Goal: Task Accomplishment & Management: Manage account settings

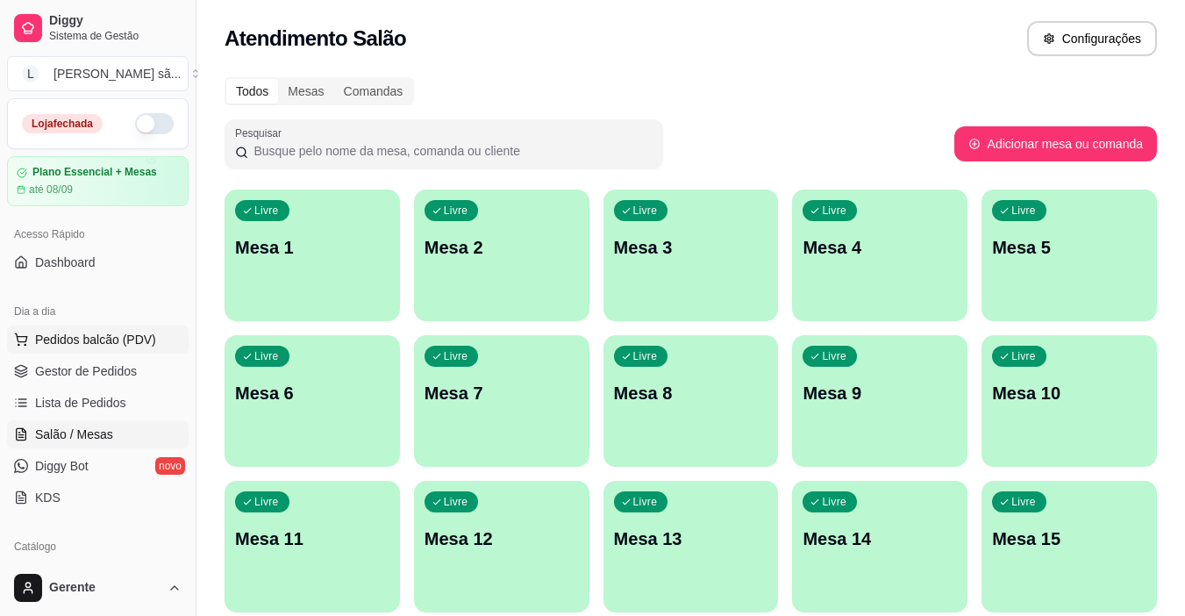
click at [81, 331] on button "Pedidos balcão (PDV)" at bounding box center [98, 340] width 182 height 28
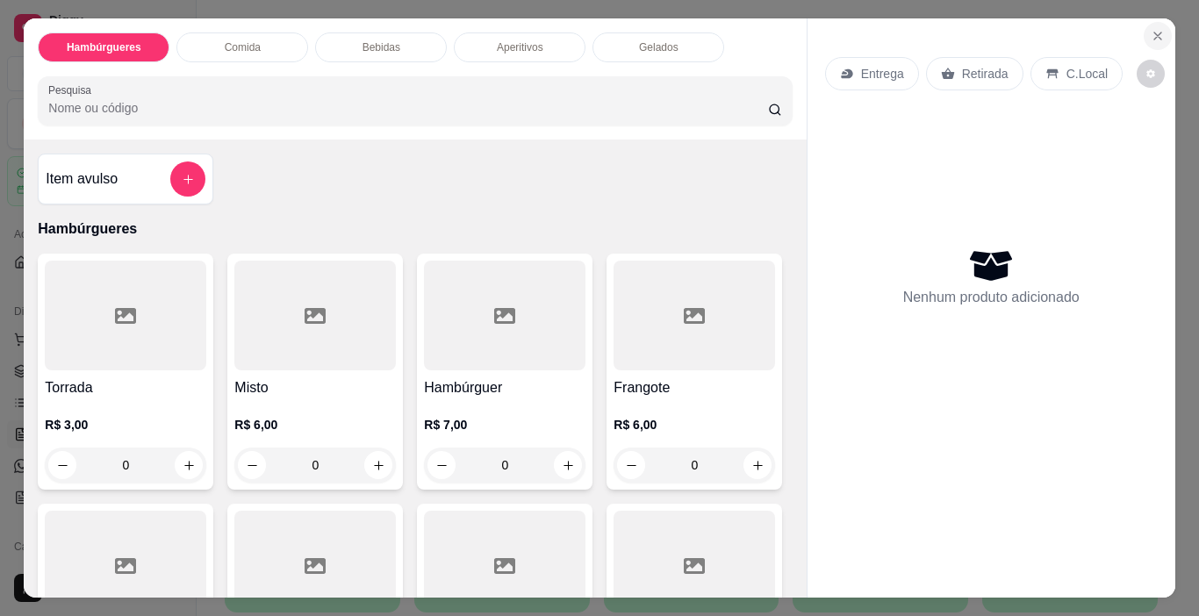
click at [1157, 29] on icon "Close" at bounding box center [1157, 36] width 14 height 14
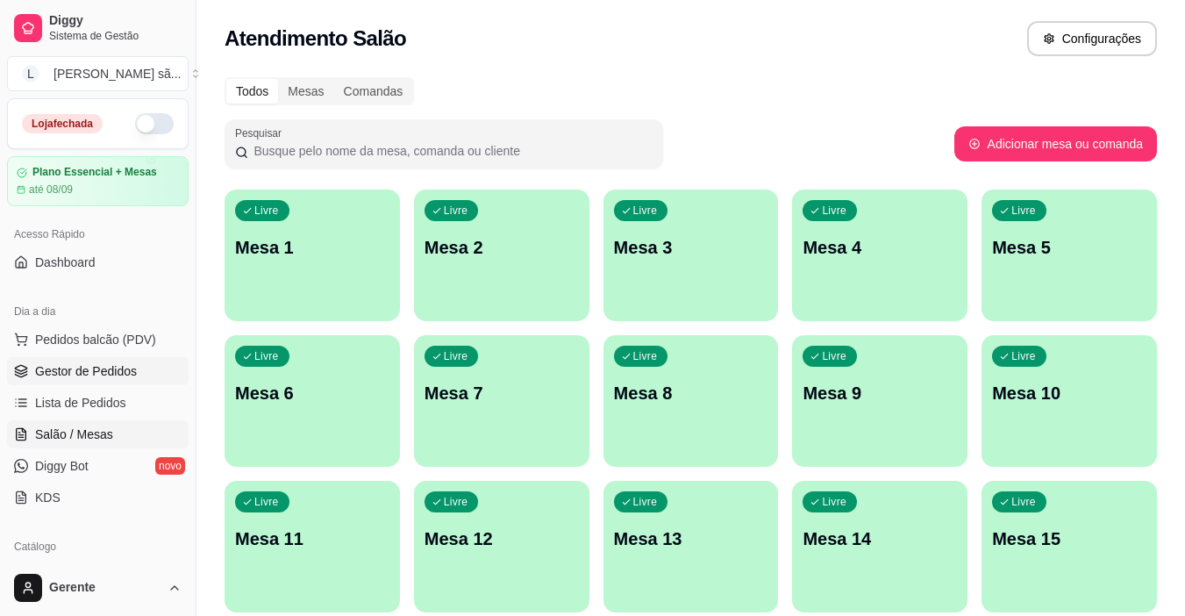
click at [128, 364] on span "Gestor de Pedidos" at bounding box center [86, 371] width 102 height 18
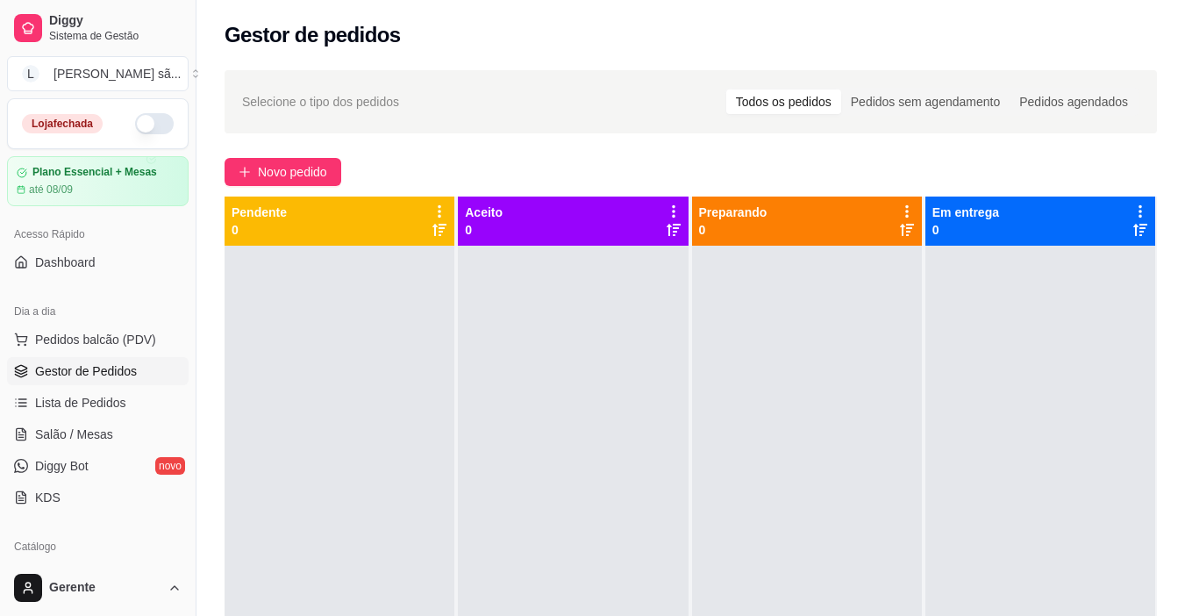
click at [153, 122] on button "button" at bounding box center [154, 123] width 39 height 21
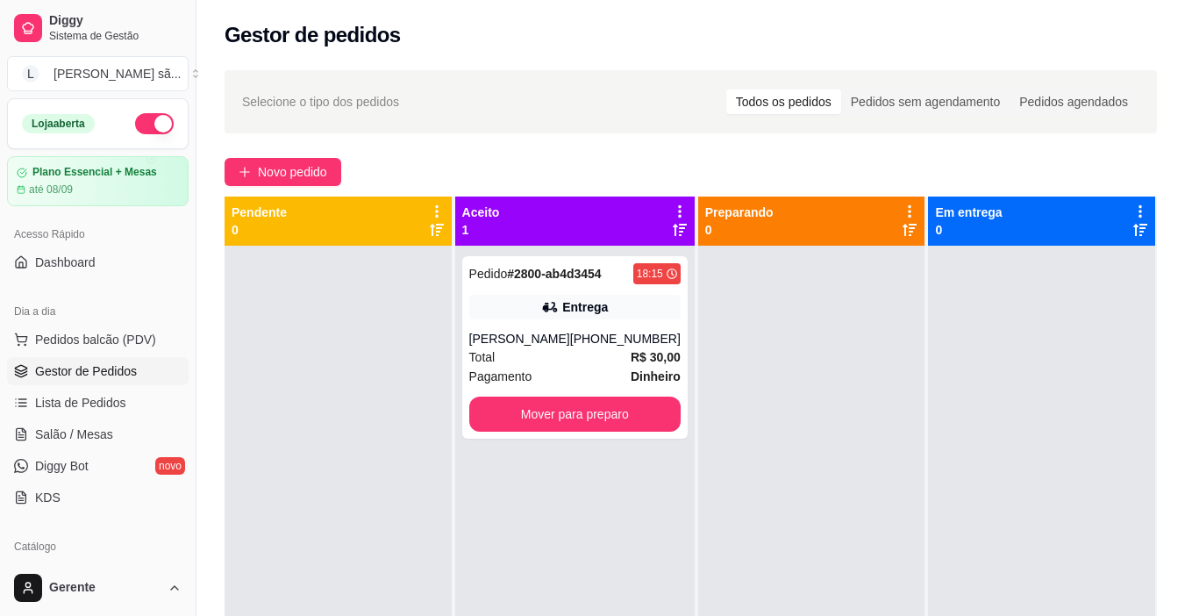
click at [357, 319] on div at bounding box center [338, 554] width 227 height 616
click at [316, 173] on span "Novo pedido" at bounding box center [292, 171] width 69 height 19
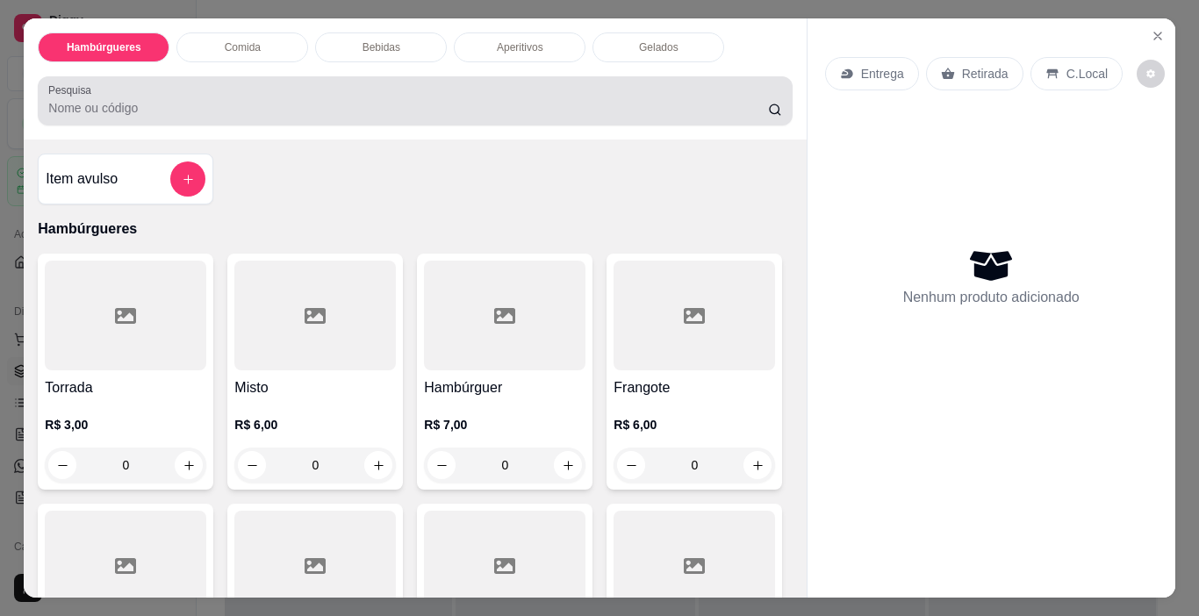
click at [336, 108] on input "Pesquisa" at bounding box center [408, 108] width 720 height 18
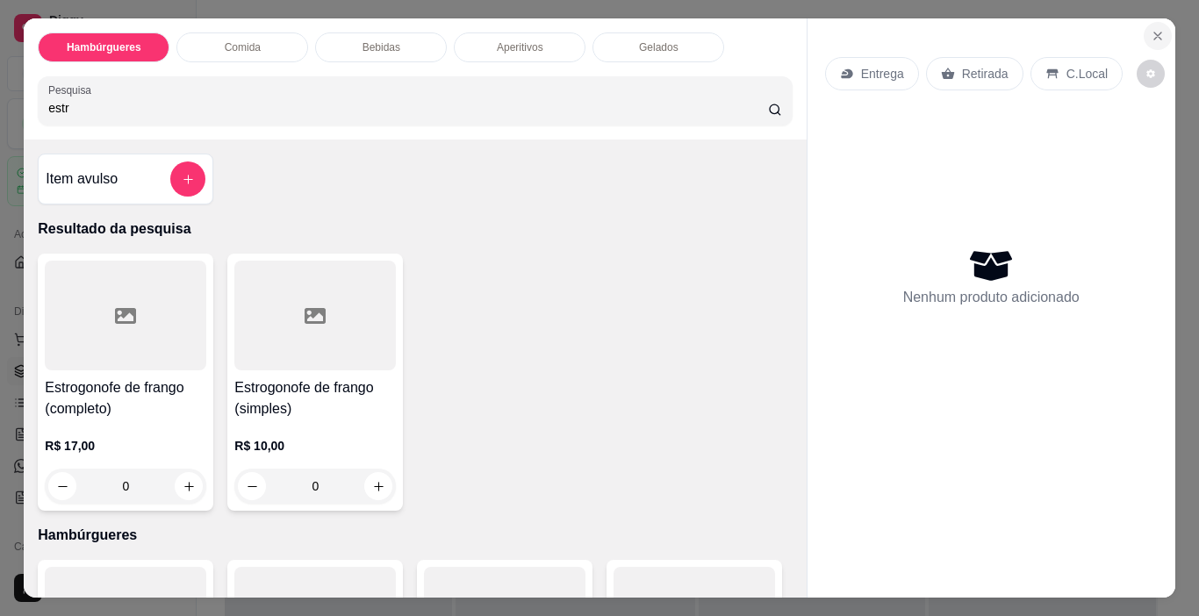
type input "estr"
click at [1143, 39] on button "Close" at bounding box center [1157, 36] width 28 height 28
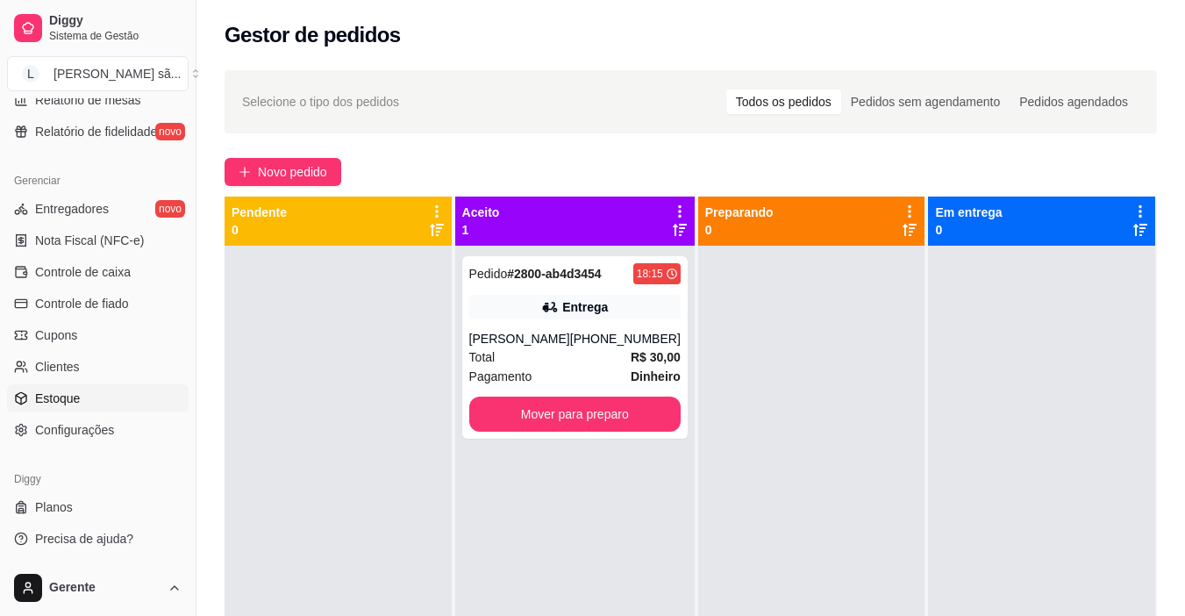
scroll to position [383, 0]
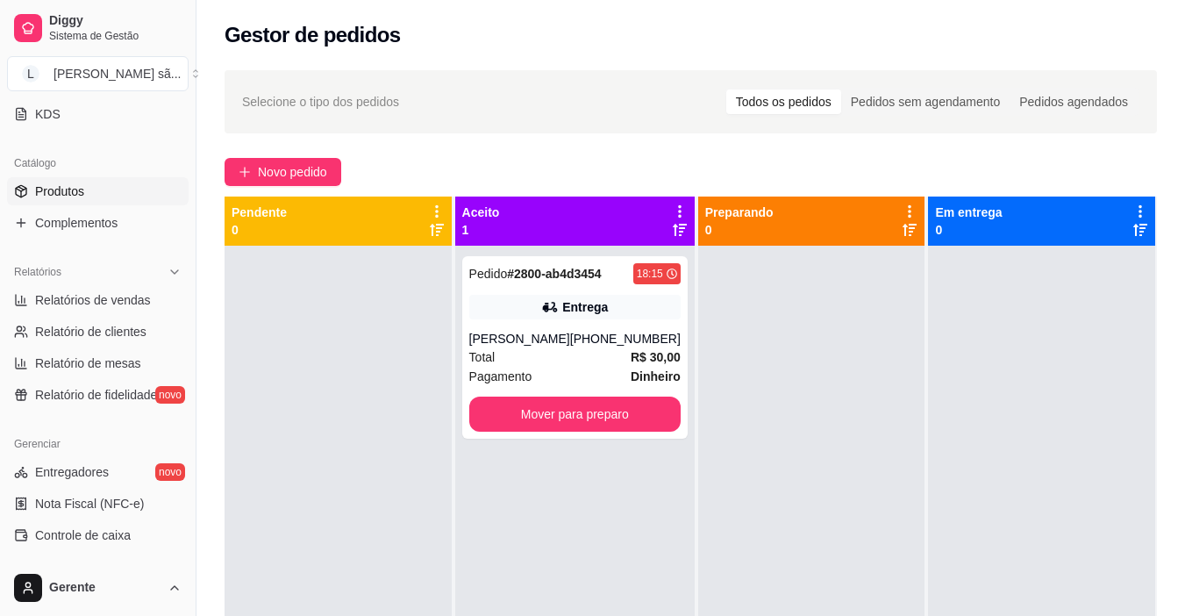
click at [82, 186] on span "Produtos" at bounding box center [59, 192] width 49 height 18
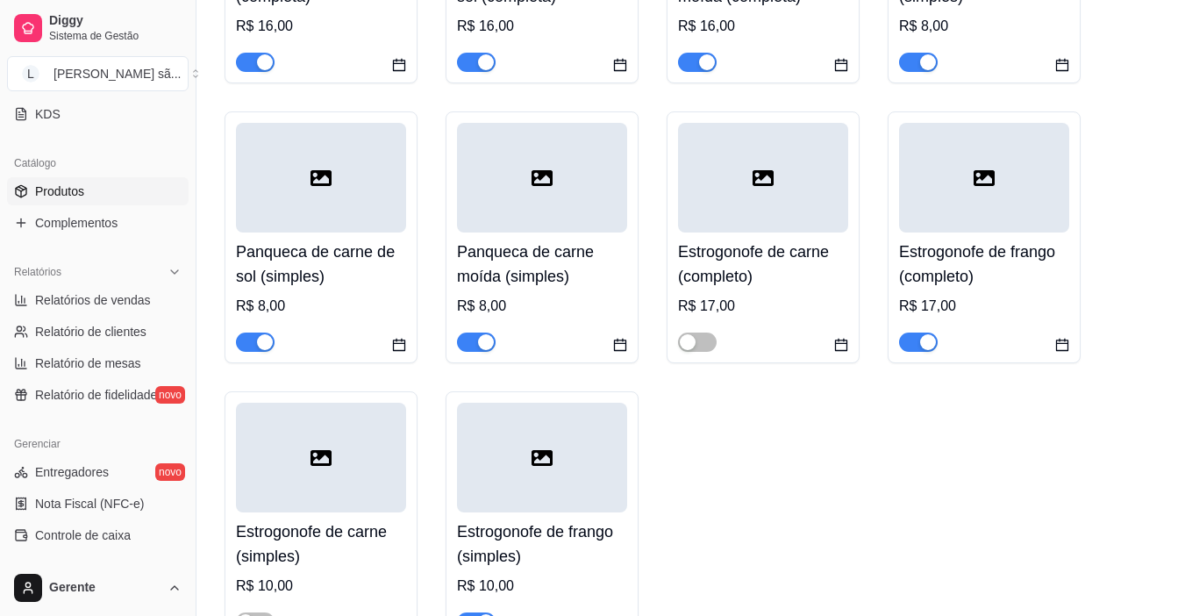
scroll to position [2018, 0]
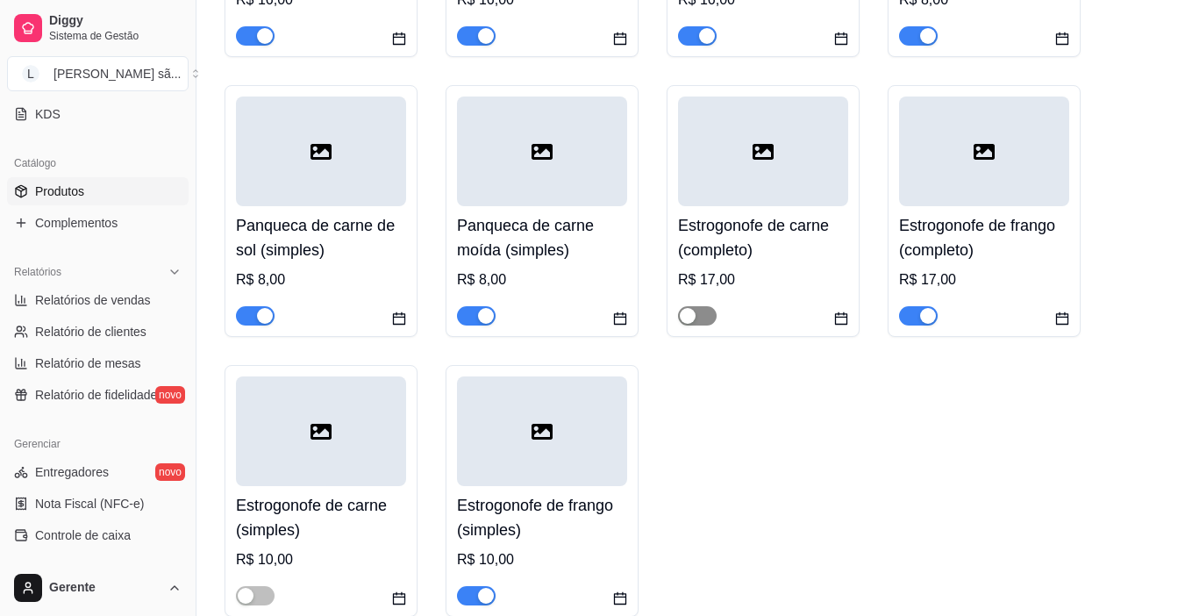
click at [698, 325] on span "button" at bounding box center [697, 315] width 39 height 19
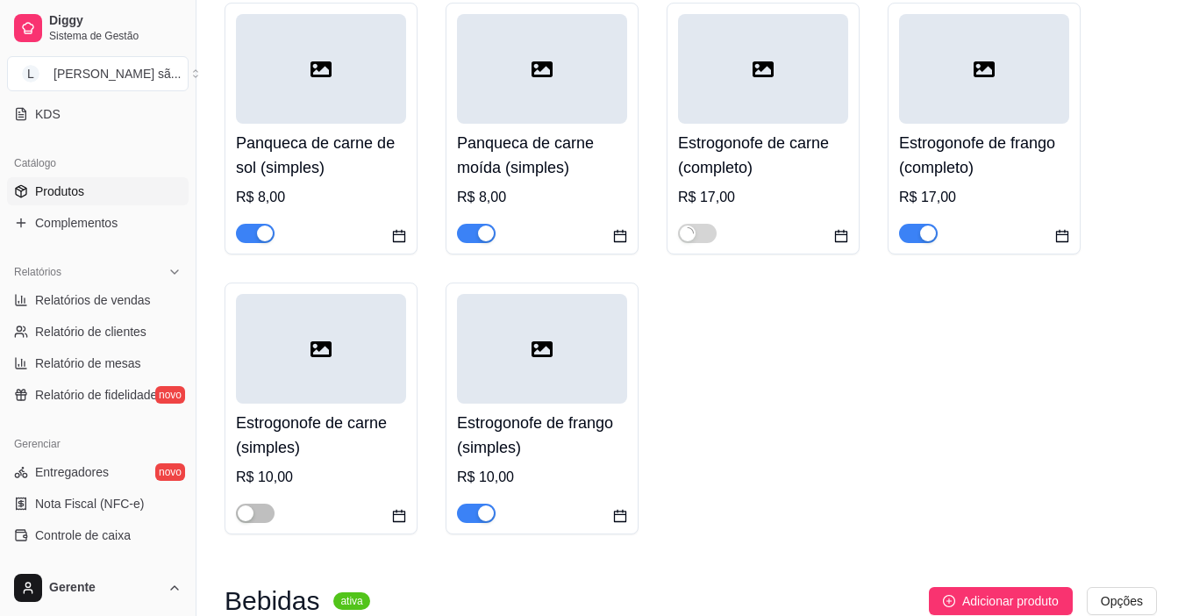
scroll to position [2281, 0]
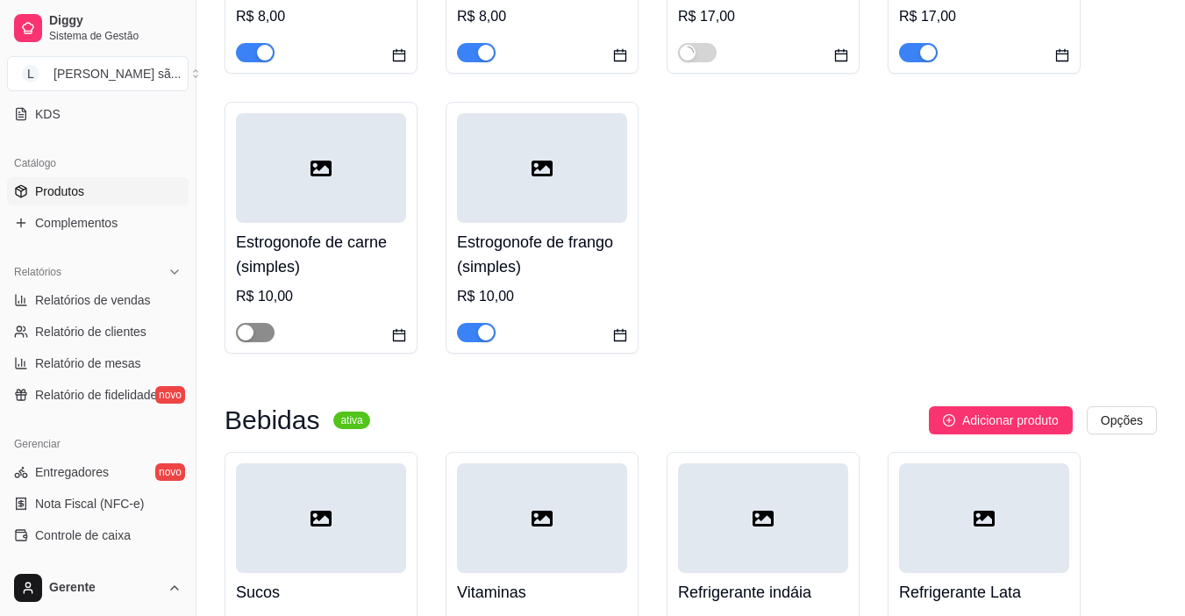
click at [266, 341] on span "button" at bounding box center [255, 332] width 39 height 19
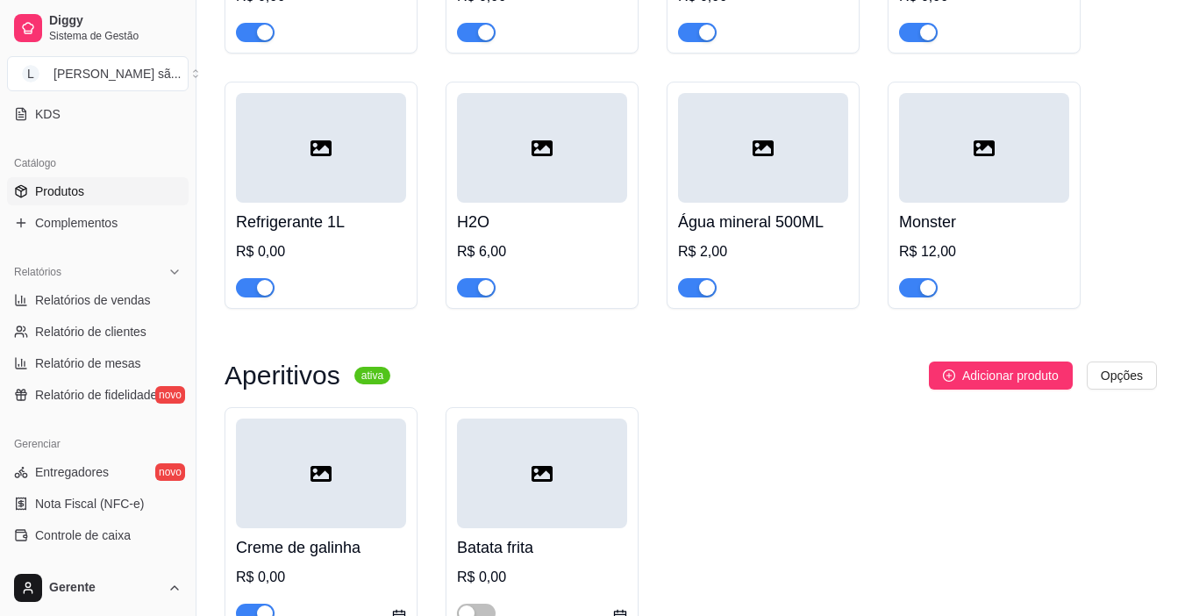
scroll to position [2896, 0]
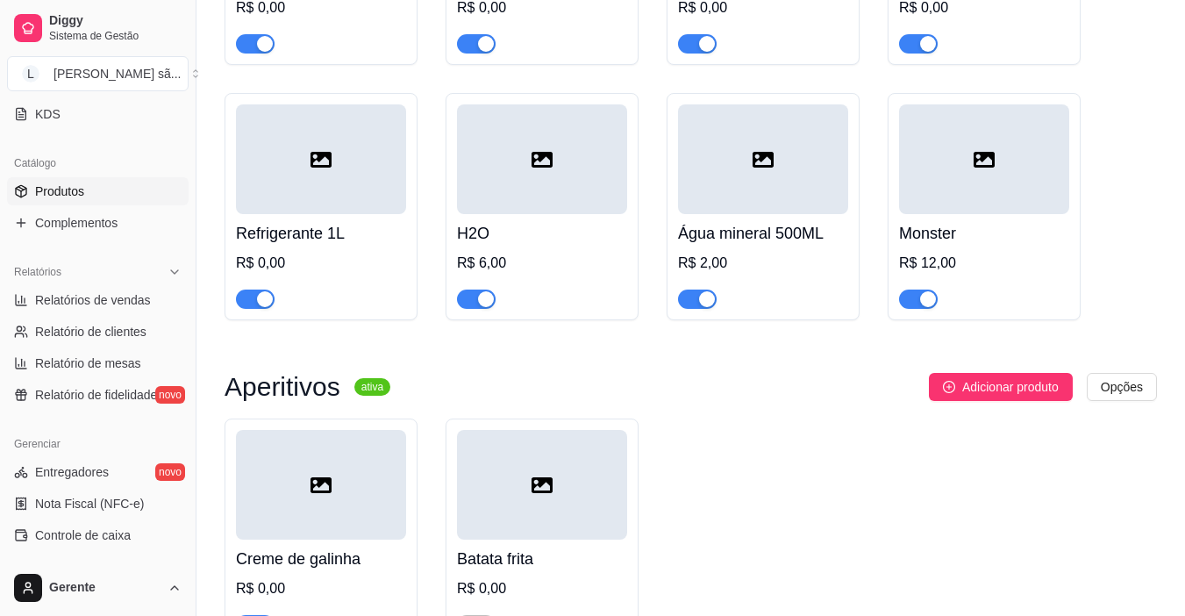
click at [920, 307] on div "button" at bounding box center [928, 299] width 16 height 16
click at [476, 308] on span "button" at bounding box center [476, 299] width 39 height 19
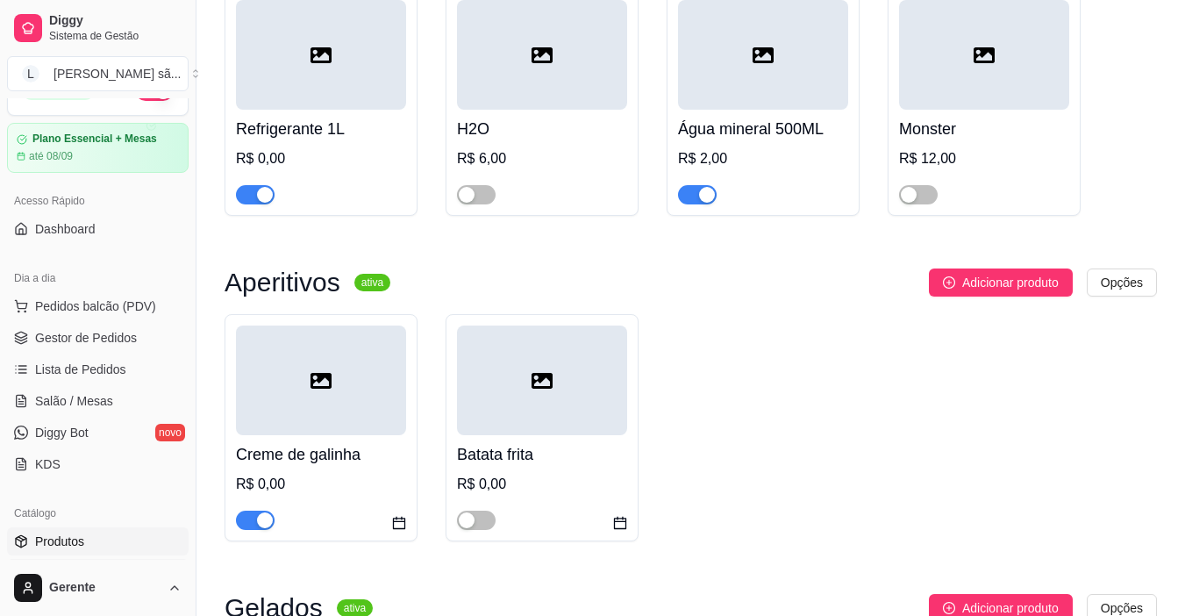
scroll to position [32, 0]
click at [78, 329] on link "Gestor de Pedidos" at bounding box center [98, 339] width 182 height 28
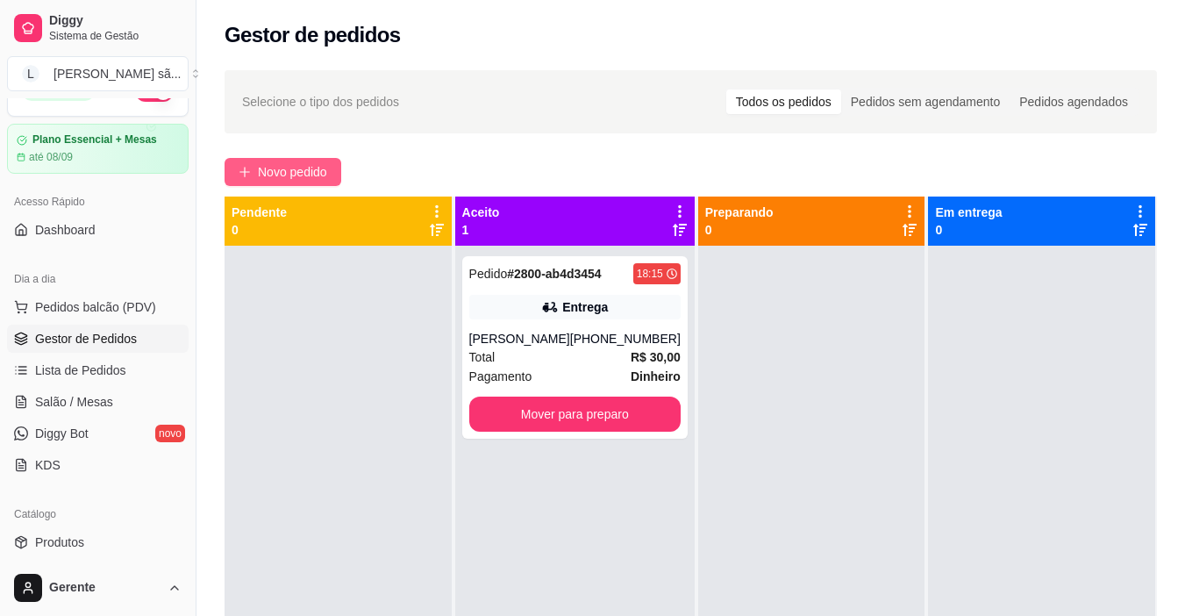
click at [326, 167] on span "Novo pedido" at bounding box center [292, 171] width 69 height 19
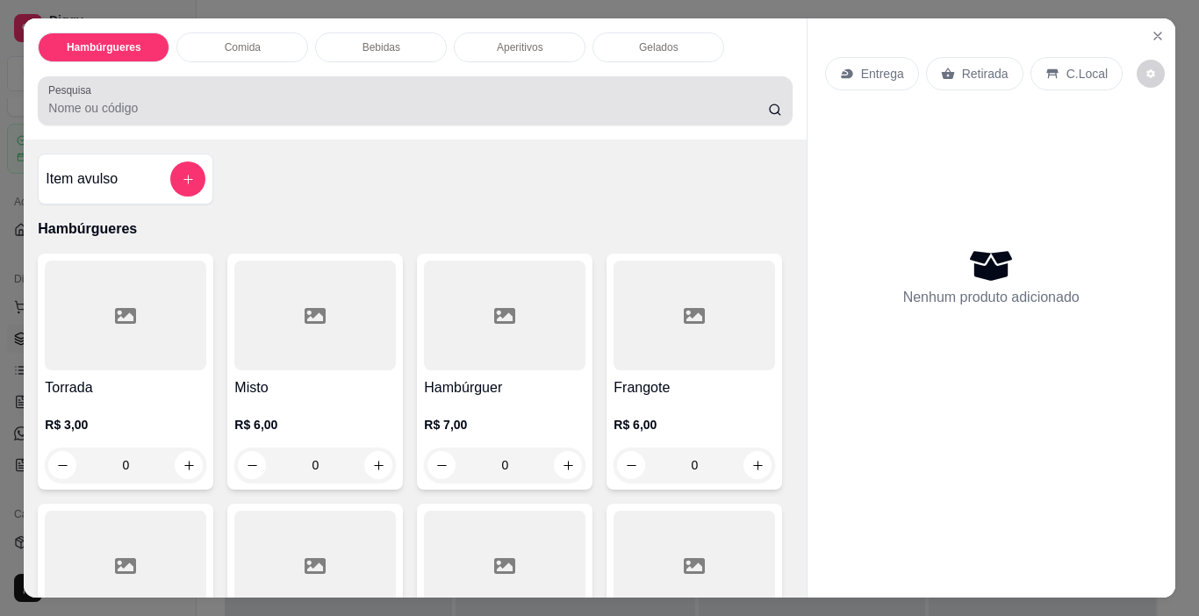
click at [333, 99] on input "Pesquisa" at bounding box center [408, 108] width 720 height 18
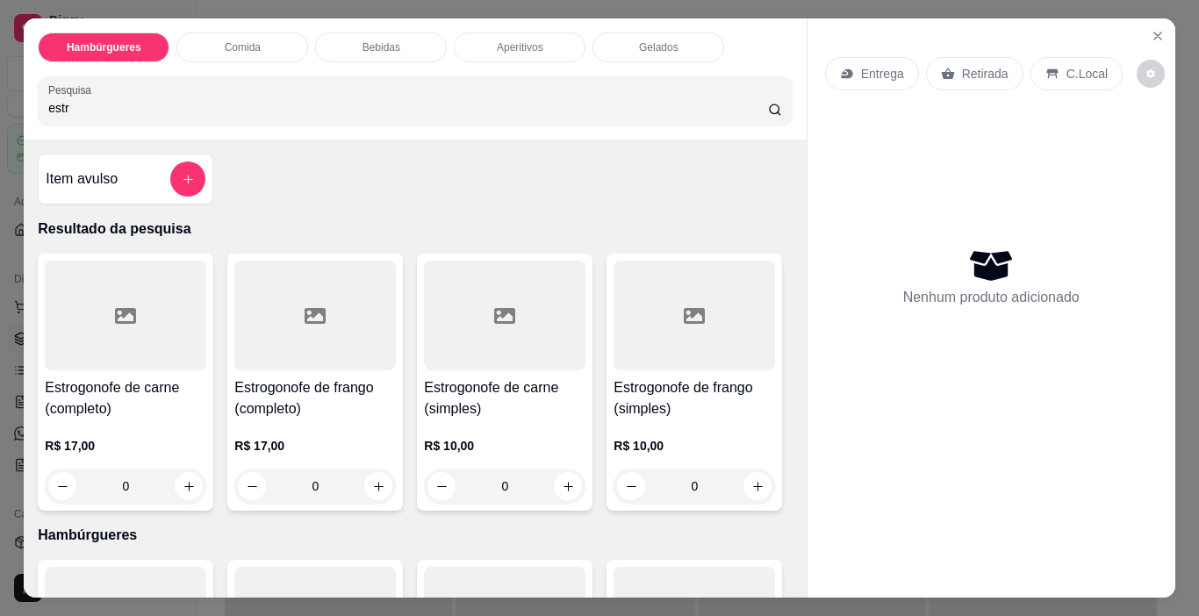
type input "estr"
click at [502, 308] on icon at bounding box center [504, 316] width 21 height 16
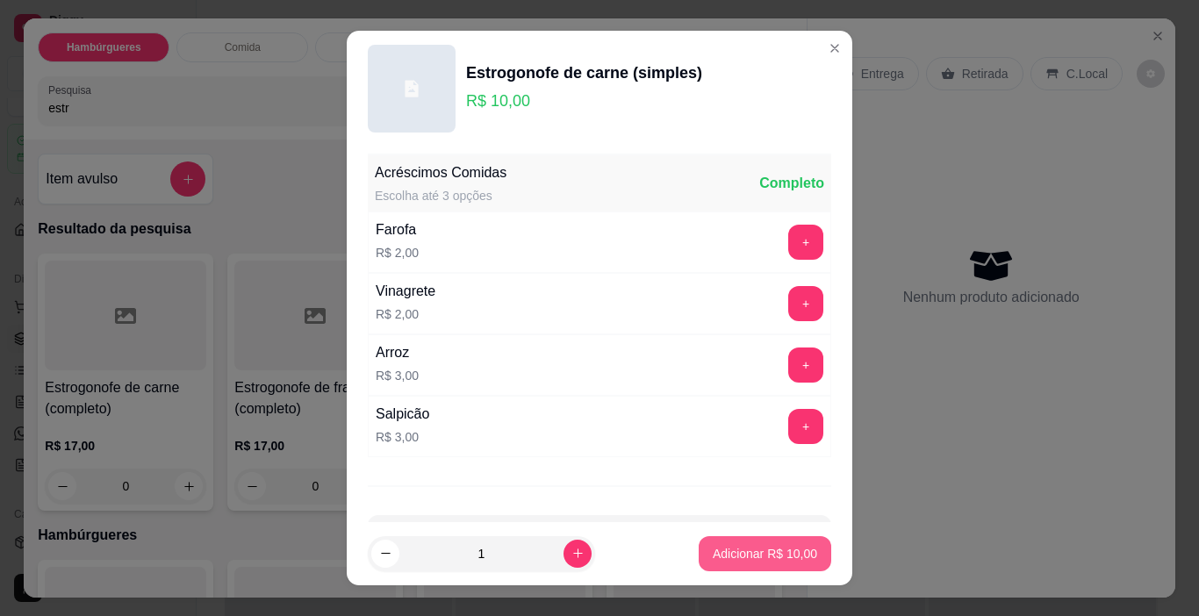
click at [751, 562] on p "Adicionar R$ 10,00" at bounding box center [765, 554] width 104 height 18
type input "1"
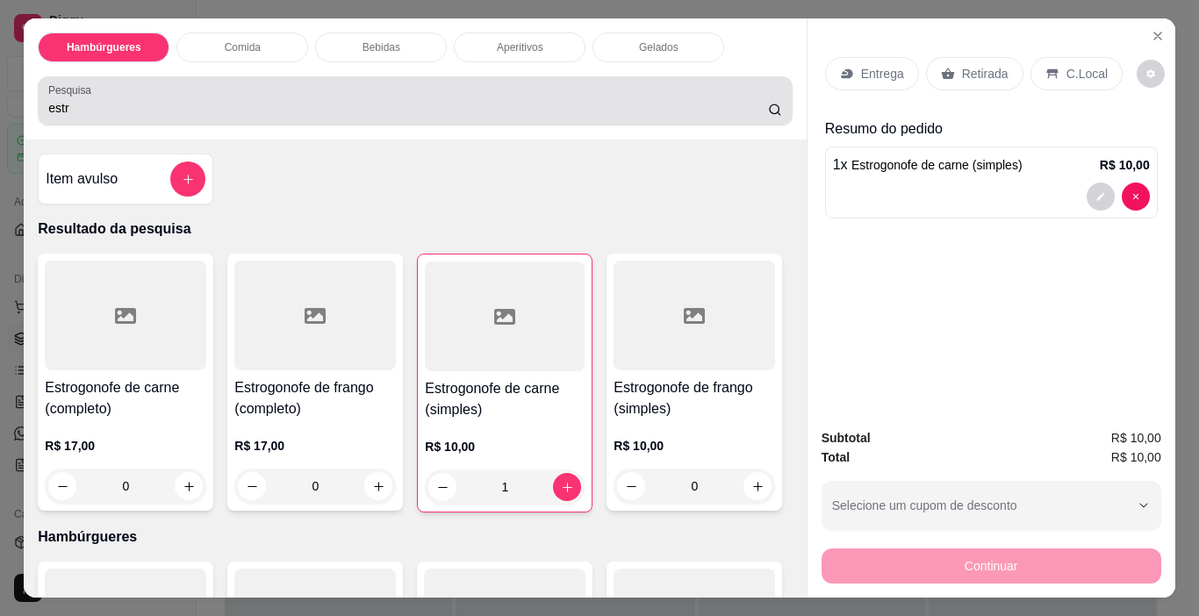
click at [506, 83] on div "estr" at bounding box center [414, 100] width 733 height 35
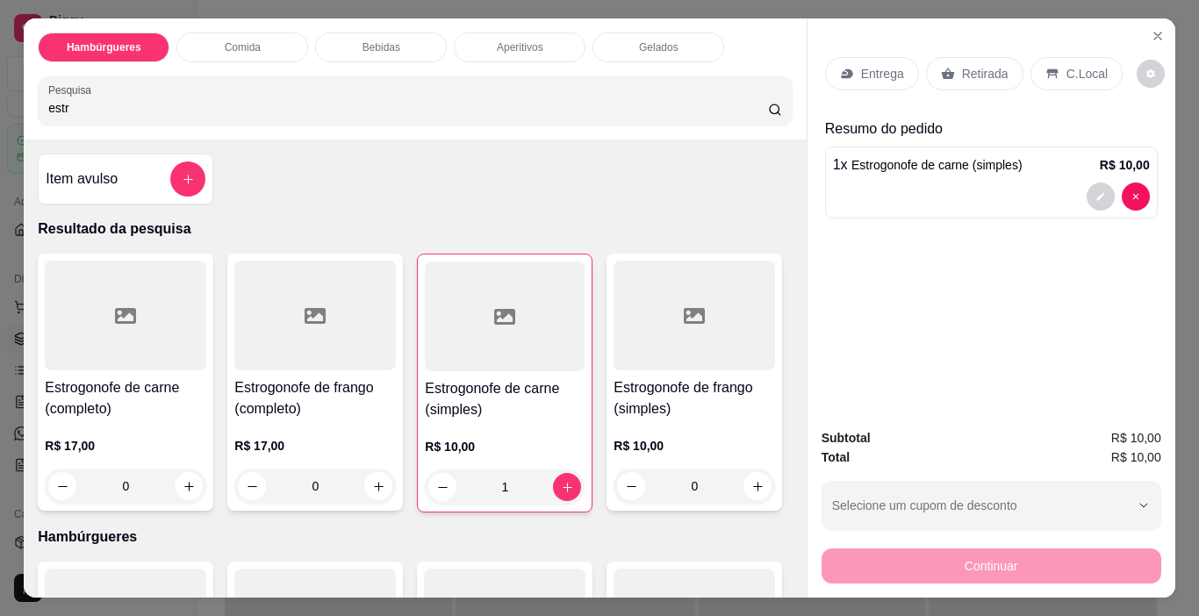
click at [316, 315] on icon at bounding box center [314, 316] width 21 height 16
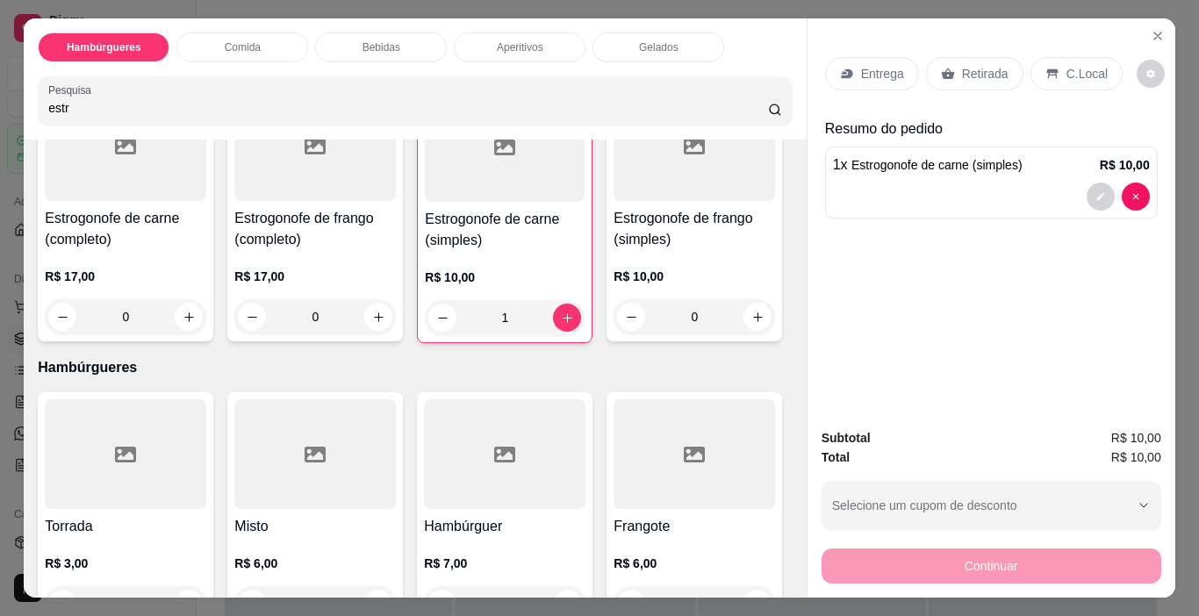
scroll to position [175, 0]
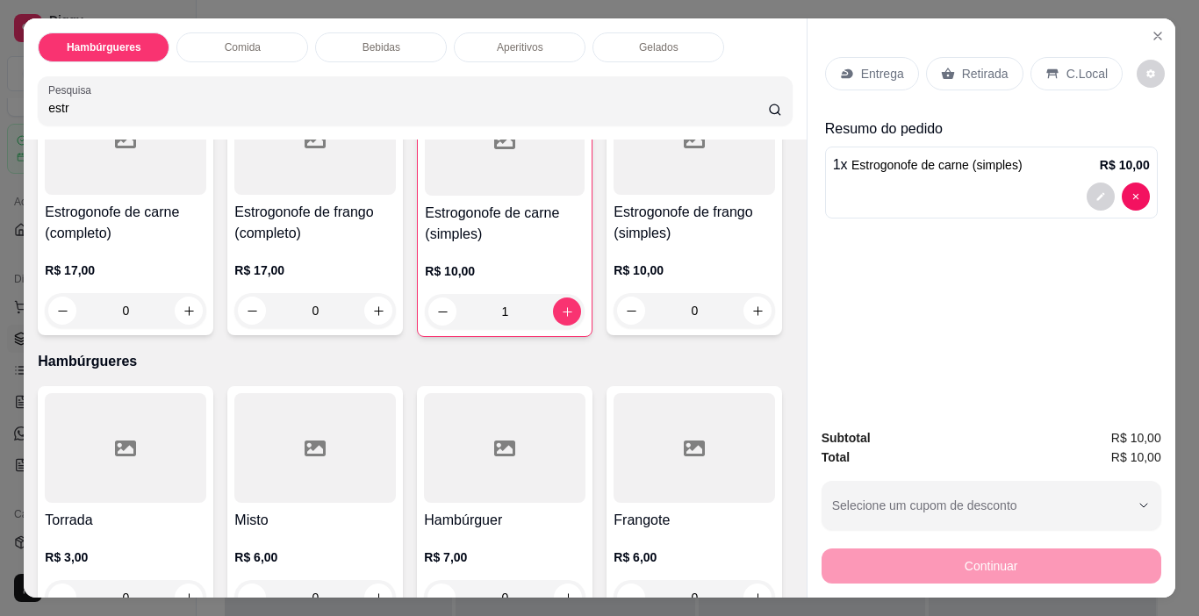
click at [684, 151] on icon at bounding box center [694, 140] width 21 height 21
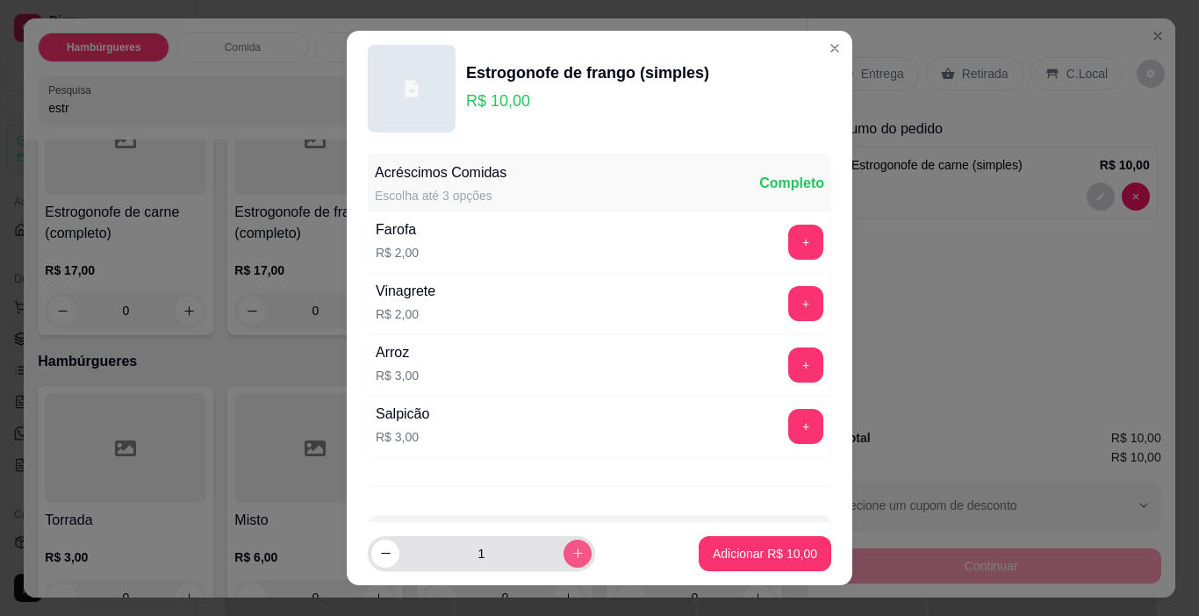
click at [571, 552] on icon "increase-product-quantity" at bounding box center [577, 553] width 13 height 13
type input "2"
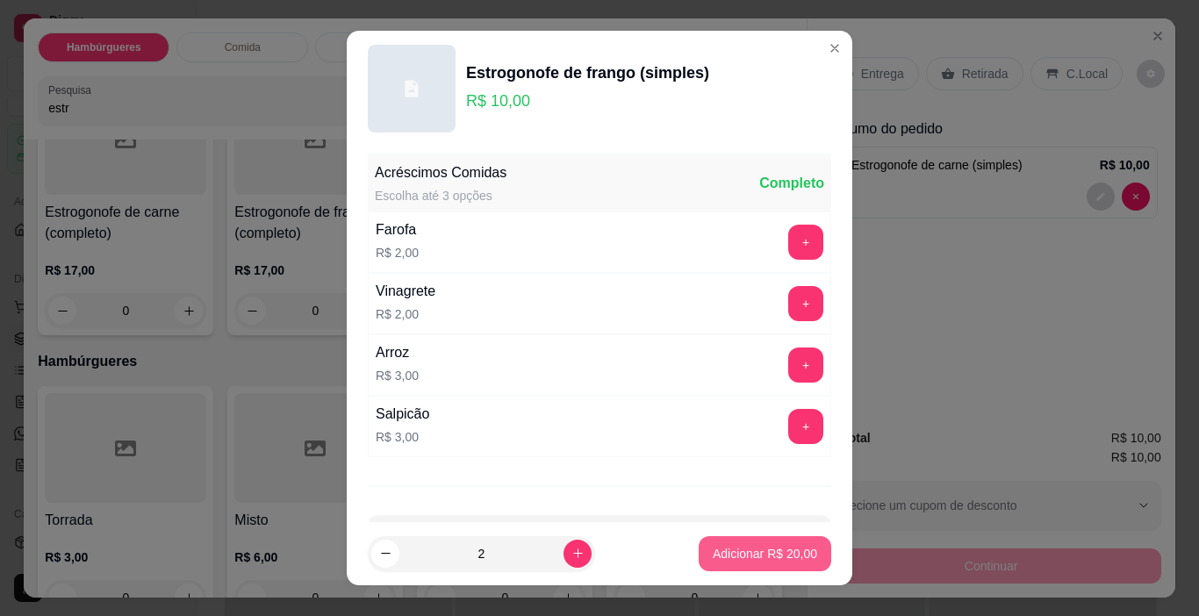
click at [772, 548] on p "Adicionar R$ 20,00" at bounding box center [765, 554] width 104 height 18
type input "2"
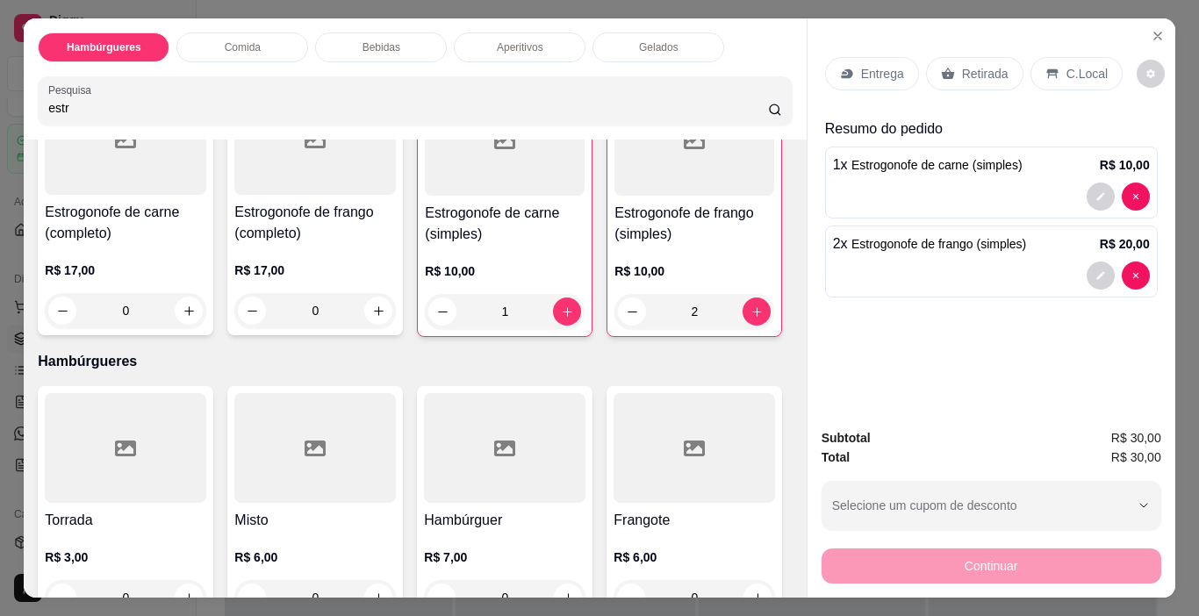
click at [234, 102] on input "estr" at bounding box center [408, 108] width 720 height 18
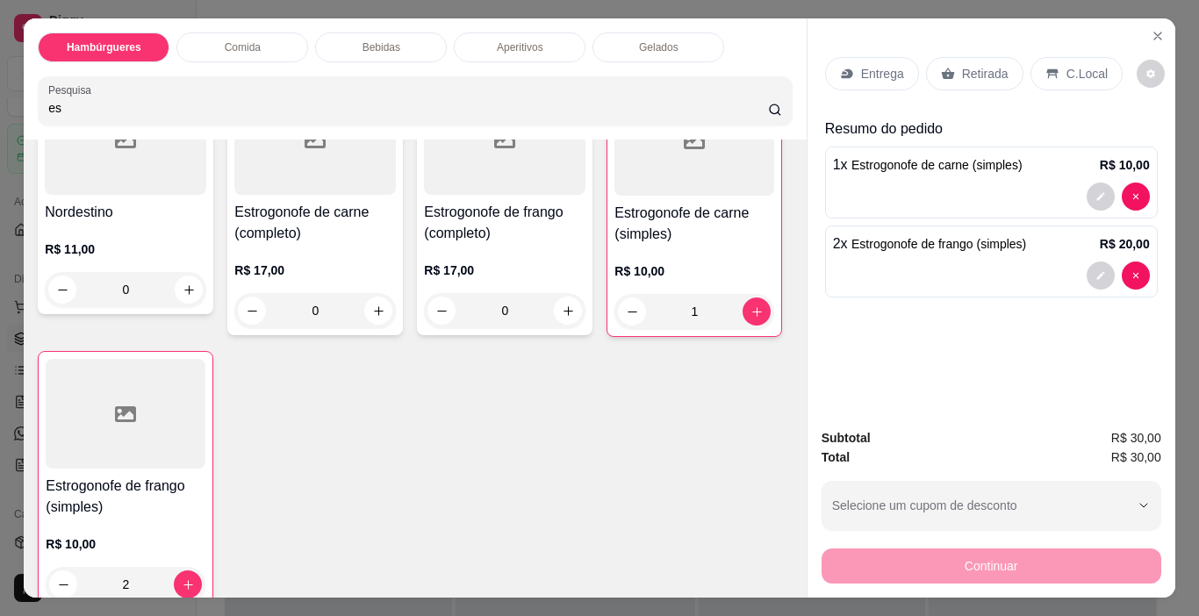
type input "e"
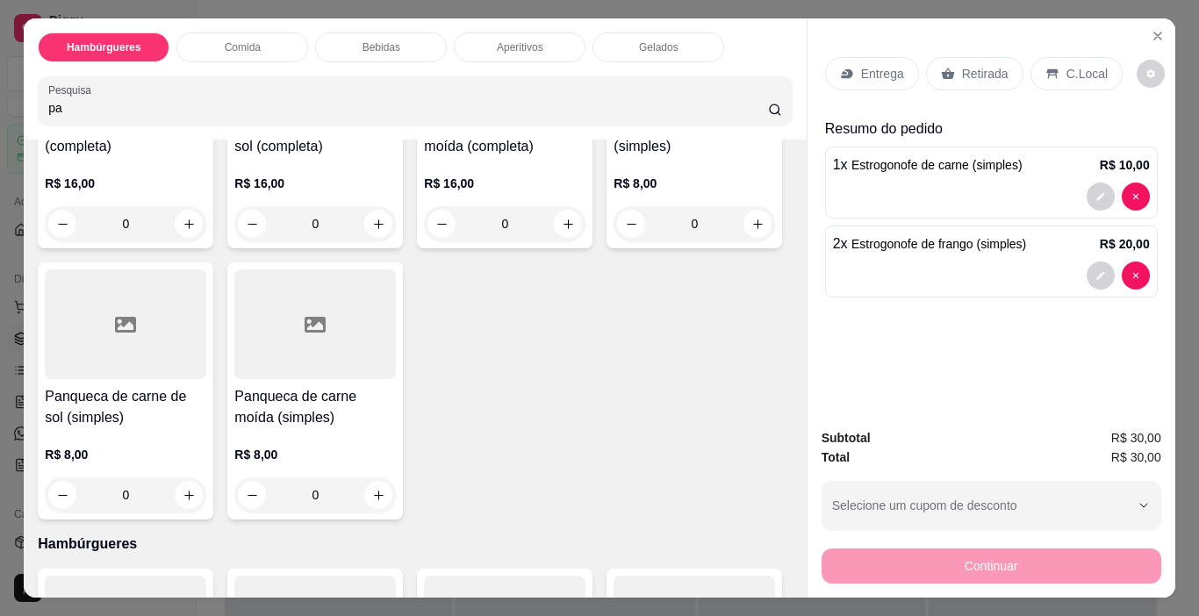
scroll to position [263, 0]
type input "pa"
click at [613, 107] on div at bounding box center [693, 52] width 161 height 110
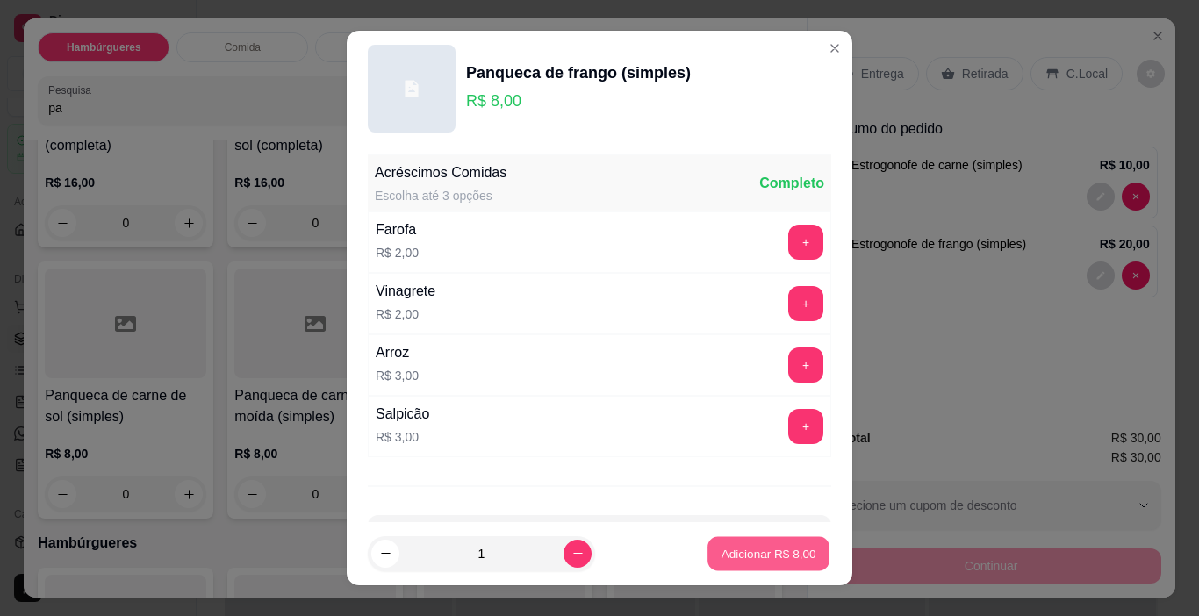
click at [720, 546] on p "Adicionar R$ 8,00" at bounding box center [767, 553] width 95 height 17
type input "1"
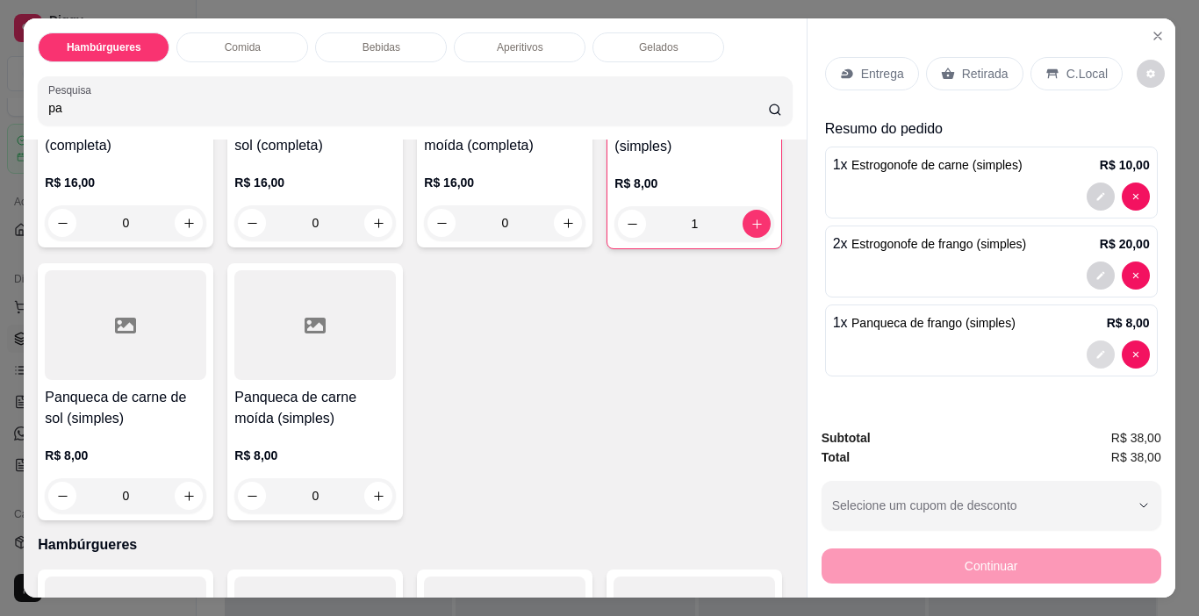
click at [1086, 343] on button "decrease-product-quantity" at bounding box center [1100, 354] width 28 height 28
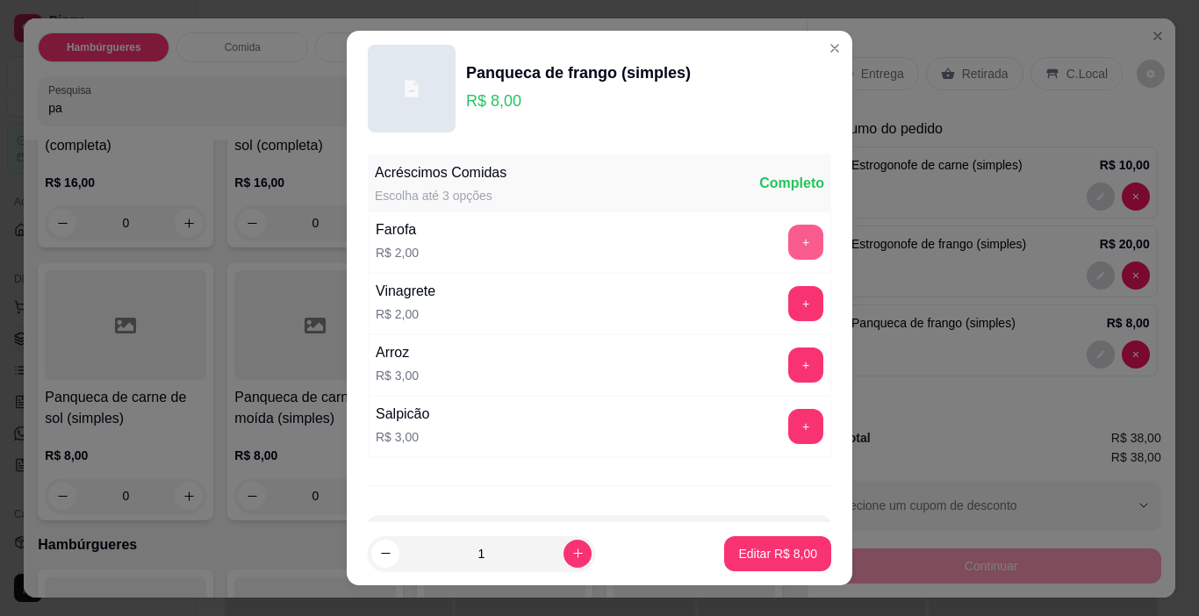
click at [788, 236] on button "+" at bounding box center [805, 242] width 35 height 35
click at [770, 576] on footer "1 Editar R$ 10,00" at bounding box center [599, 553] width 505 height 63
click at [771, 553] on p "Editar R$ 10,00" at bounding box center [774, 553] width 82 height 17
type input "0"
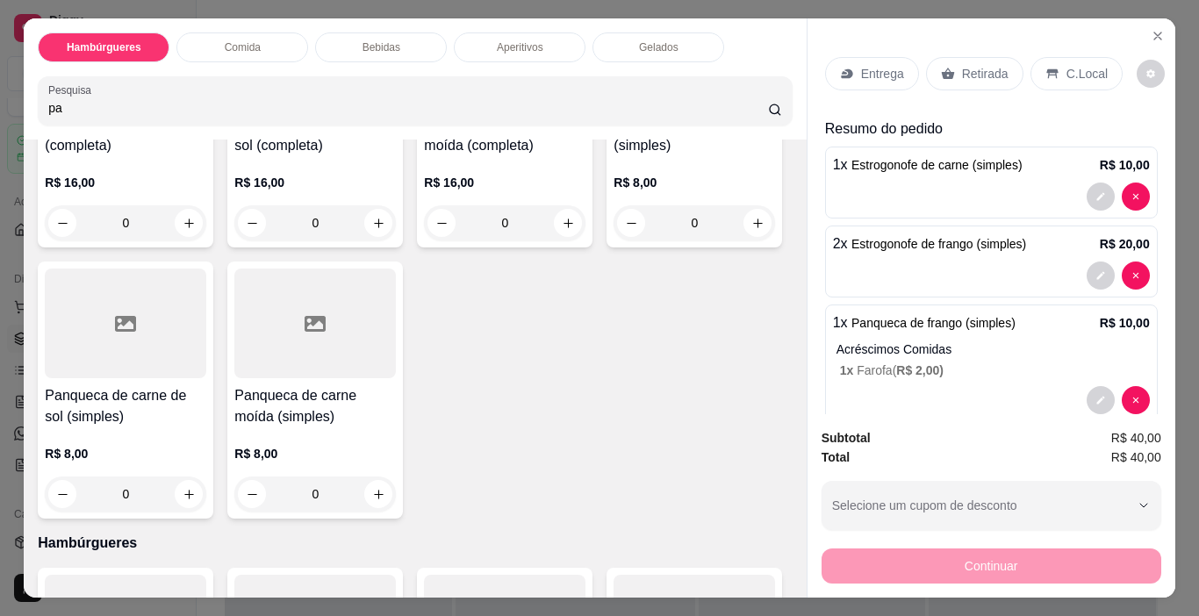
click at [871, 68] on p "Entrega" at bounding box center [882, 74] width 43 height 18
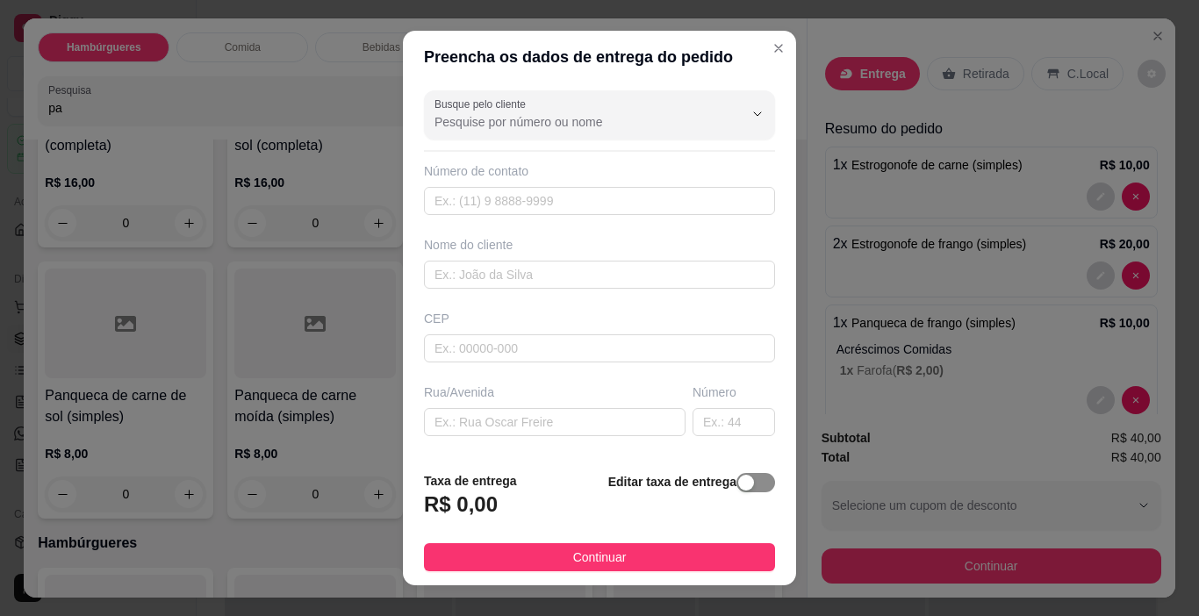
click at [738, 481] on div "button" at bounding box center [746, 483] width 16 height 16
click at [511, 476] on span "Taxa de entrega" at bounding box center [519, 477] width 190 height 19
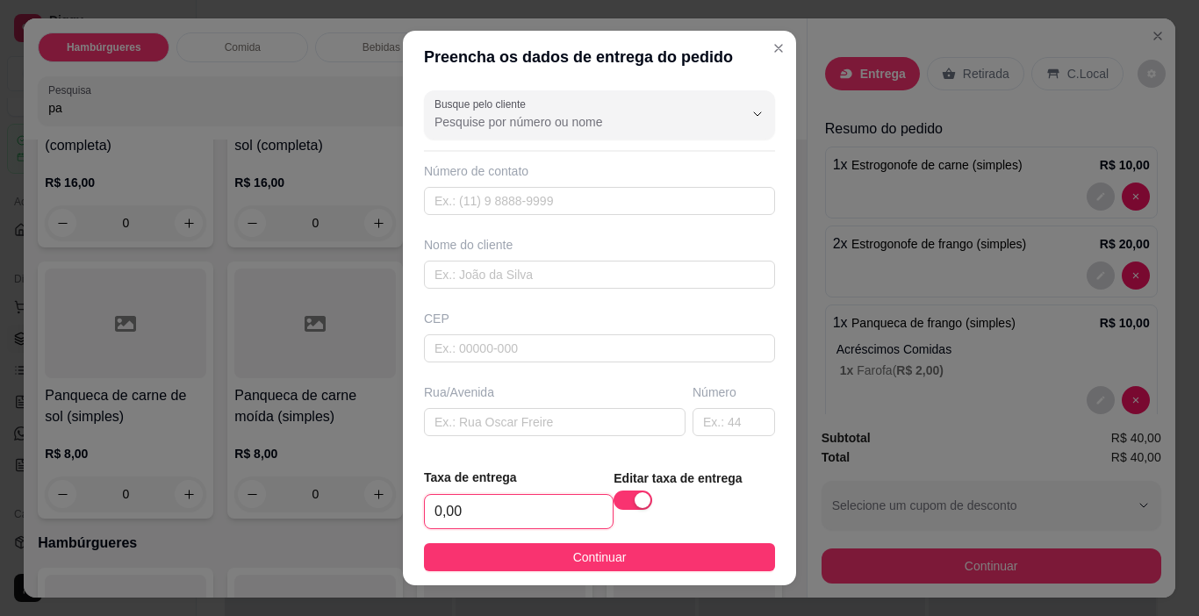
click at [484, 520] on input "0,00" at bounding box center [519, 511] width 188 height 33
type input "3,00"
click at [606, 573] on footer "Taxa de entrega 3,00 Editar taxa de entrega Continuar" at bounding box center [599, 520] width 393 height 132
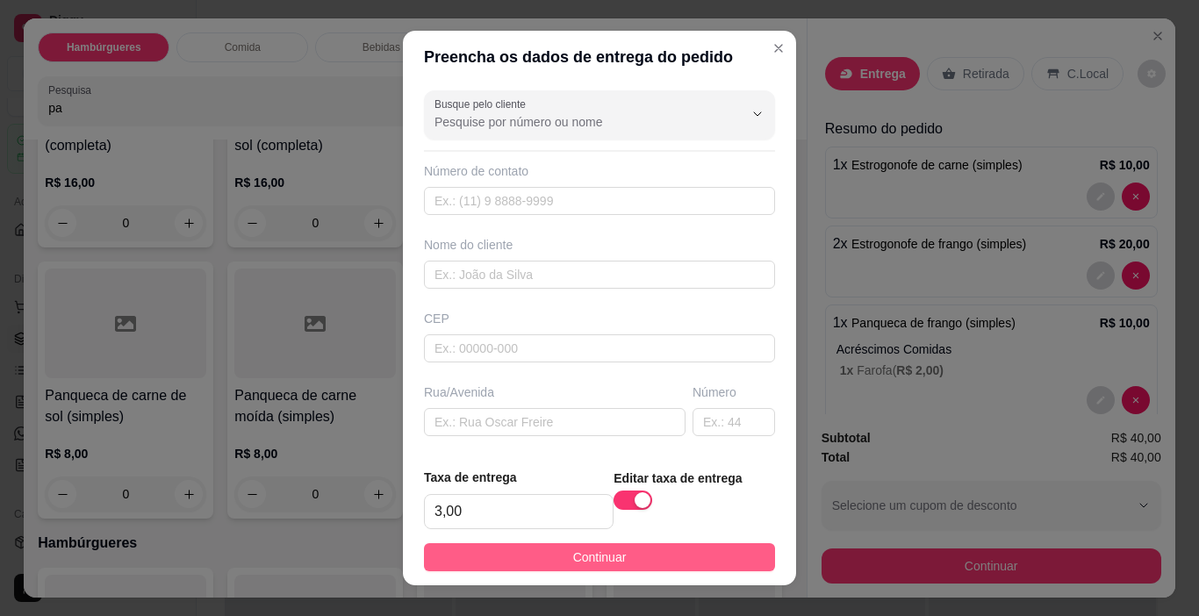
click at [612, 543] on button "Continuar" at bounding box center [599, 557] width 351 height 28
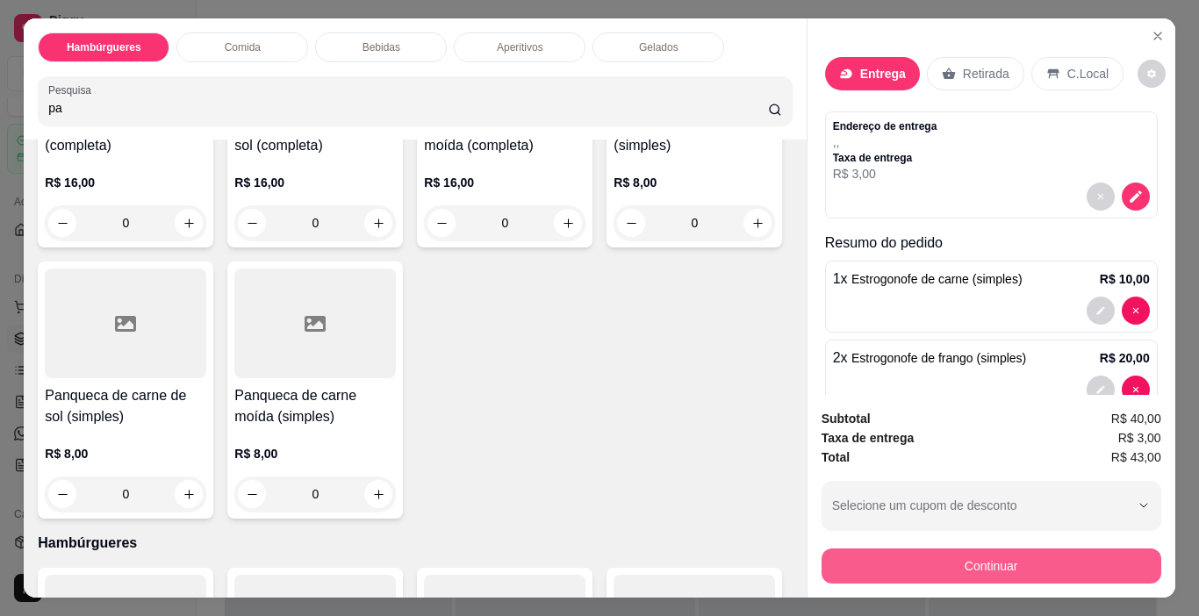
click at [973, 568] on button "Continuar" at bounding box center [991, 565] width 340 height 35
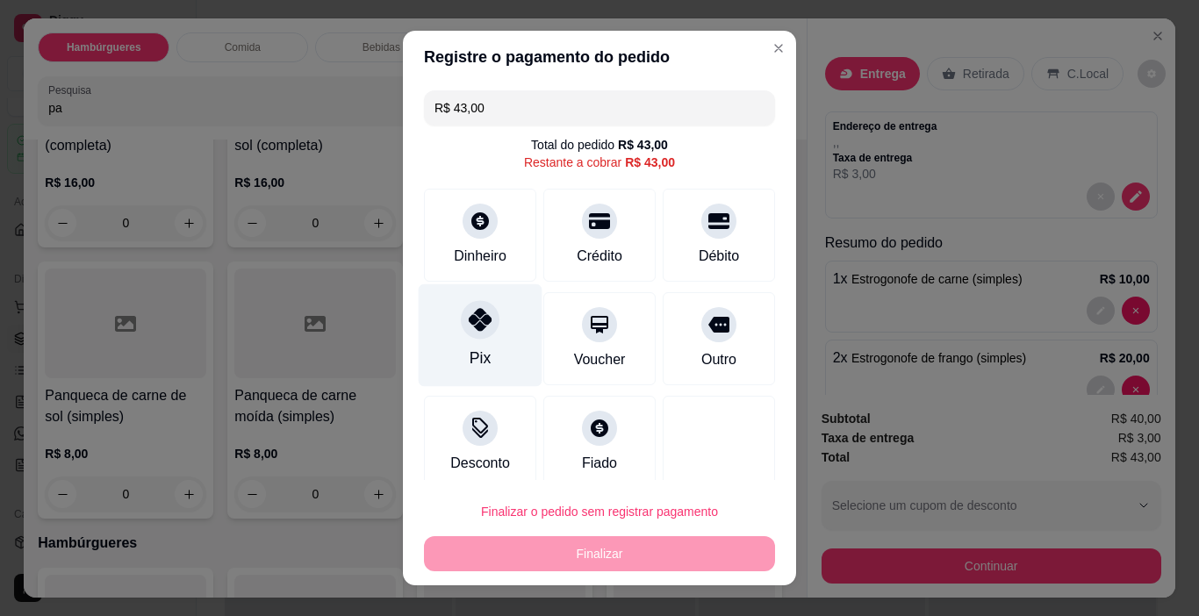
click at [461, 302] on div at bounding box center [480, 320] width 39 height 39
type input "R$ 0,00"
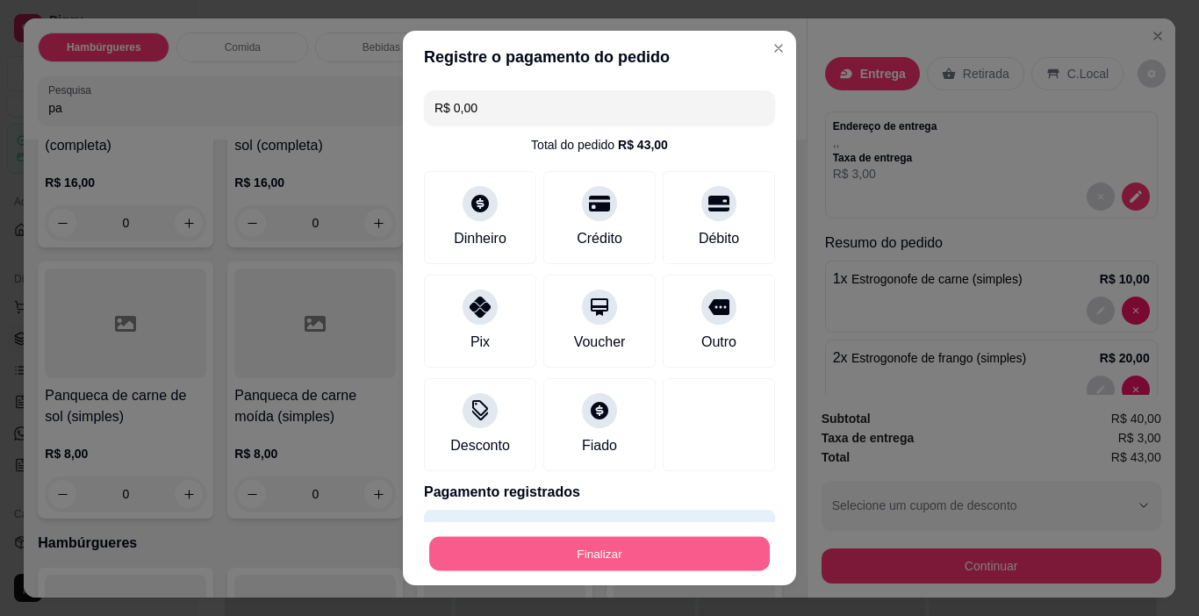
click at [715, 553] on button "Finalizar" at bounding box center [599, 554] width 340 height 34
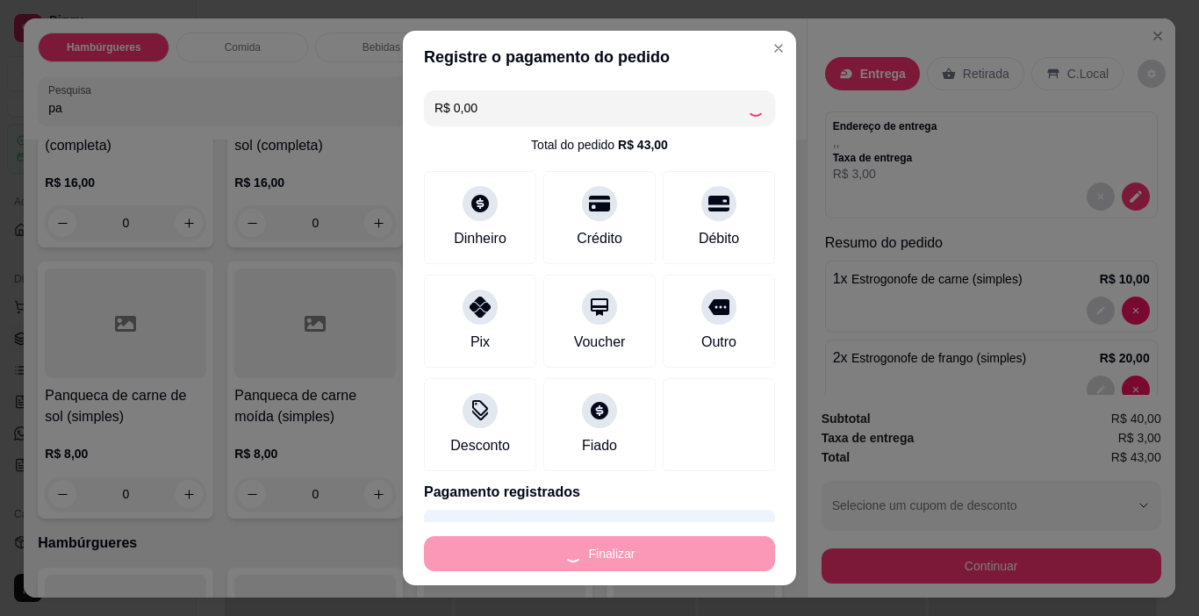
type input "0"
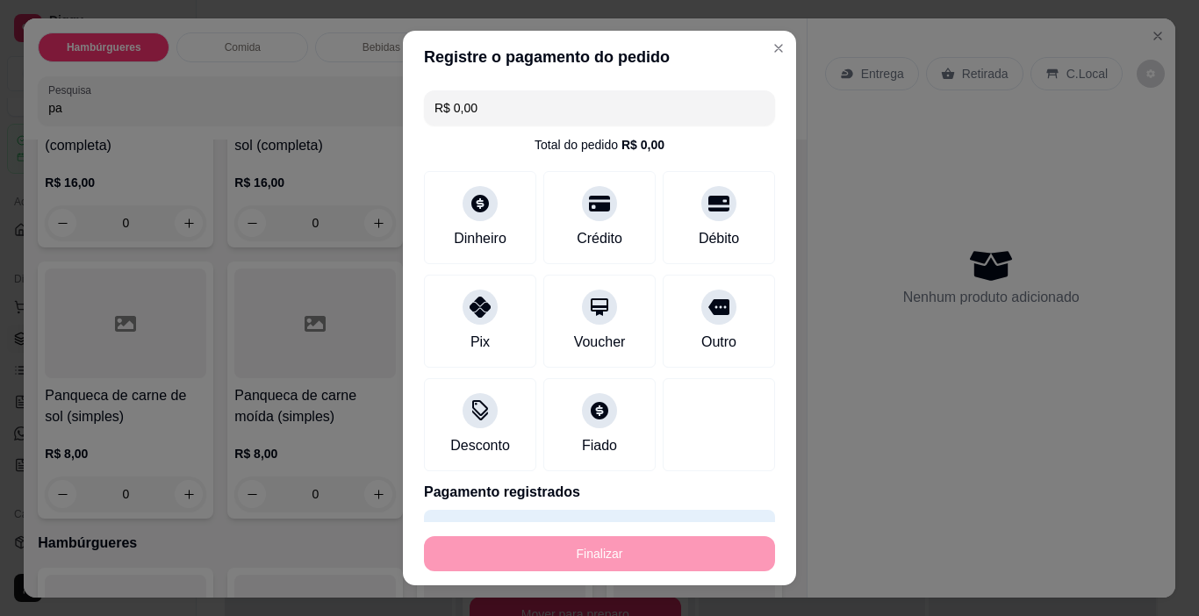
type input "-R$ 43,00"
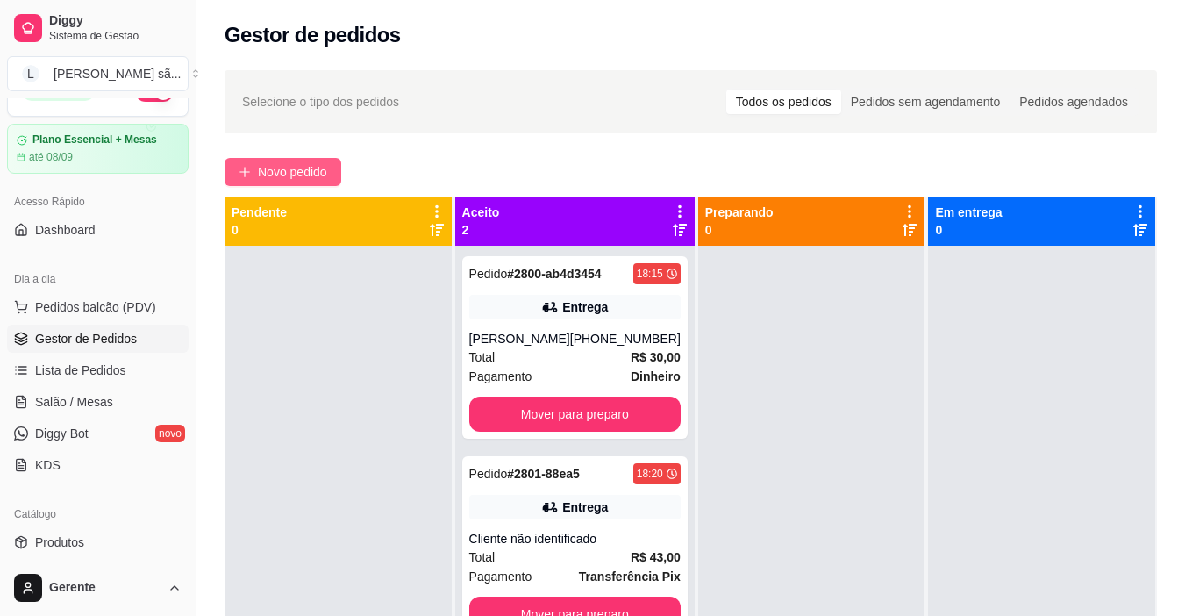
click at [309, 165] on span "Novo pedido" at bounding box center [292, 171] width 69 height 19
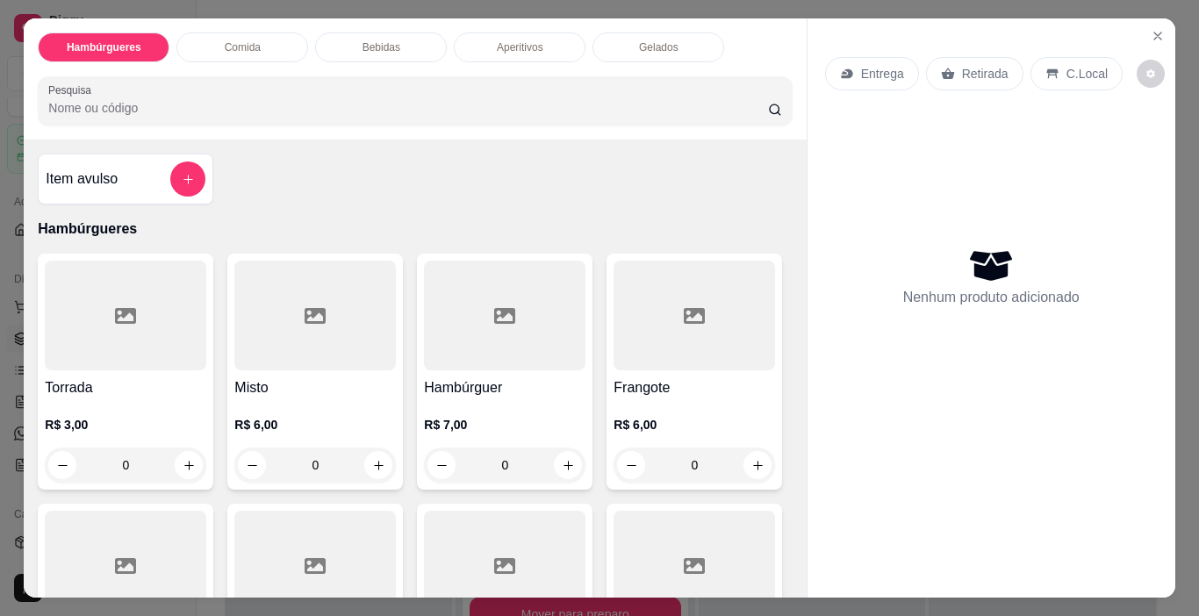
click at [455, 304] on div at bounding box center [504, 316] width 161 height 110
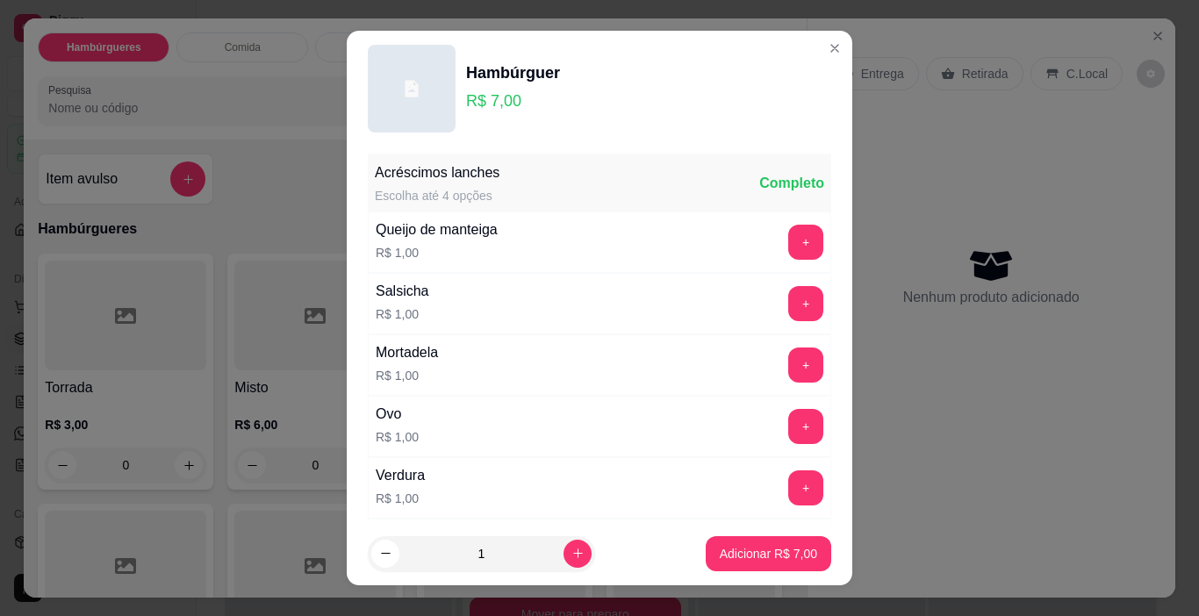
scroll to position [558, 0]
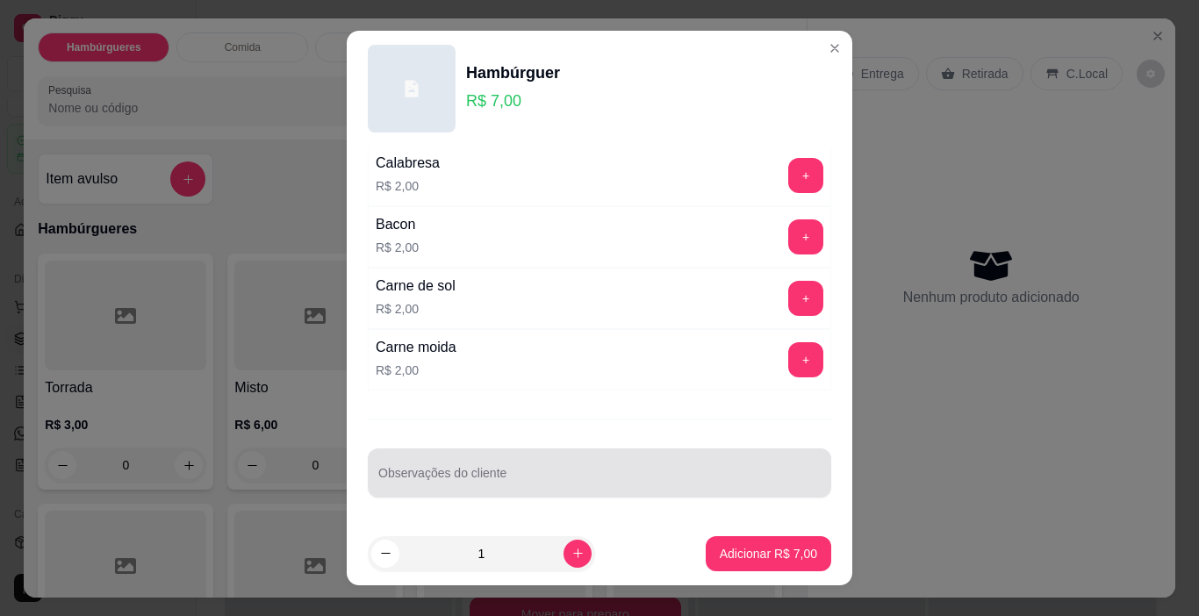
click at [583, 479] on input "Observações do cliente" at bounding box center [599, 480] width 442 height 18
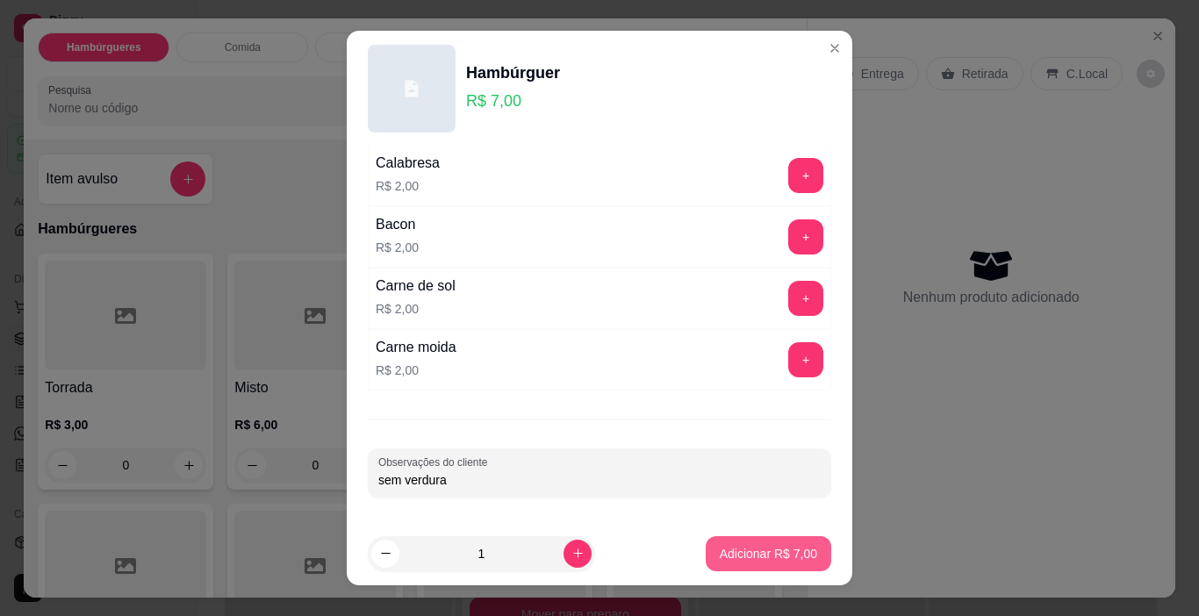
type input "sem verdura"
click at [766, 542] on button "Adicionar R$ 7,00" at bounding box center [768, 554] width 122 height 34
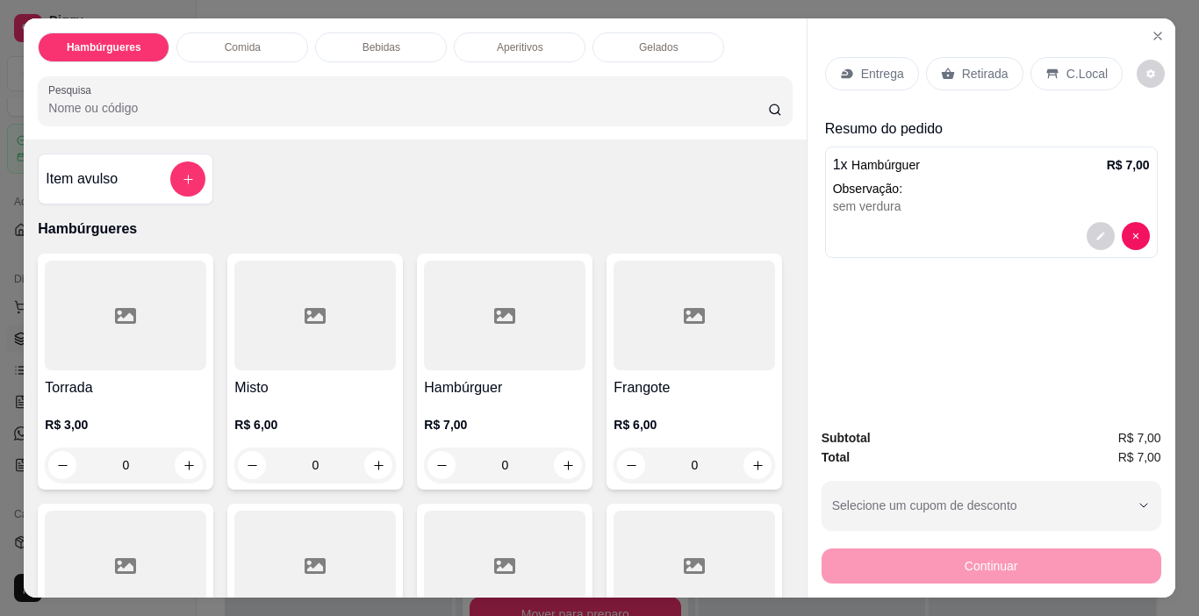
click at [297, 336] on div at bounding box center [314, 316] width 161 height 110
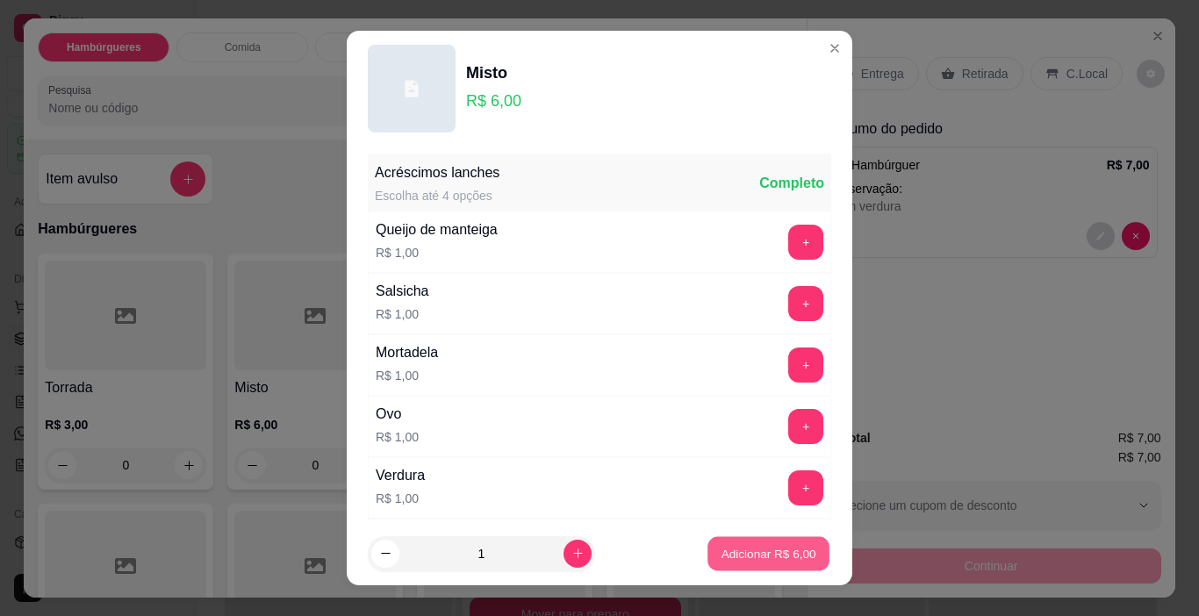
click at [757, 540] on button "Adicionar R$ 6,00" at bounding box center [768, 554] width 122 height 34
type input "1"
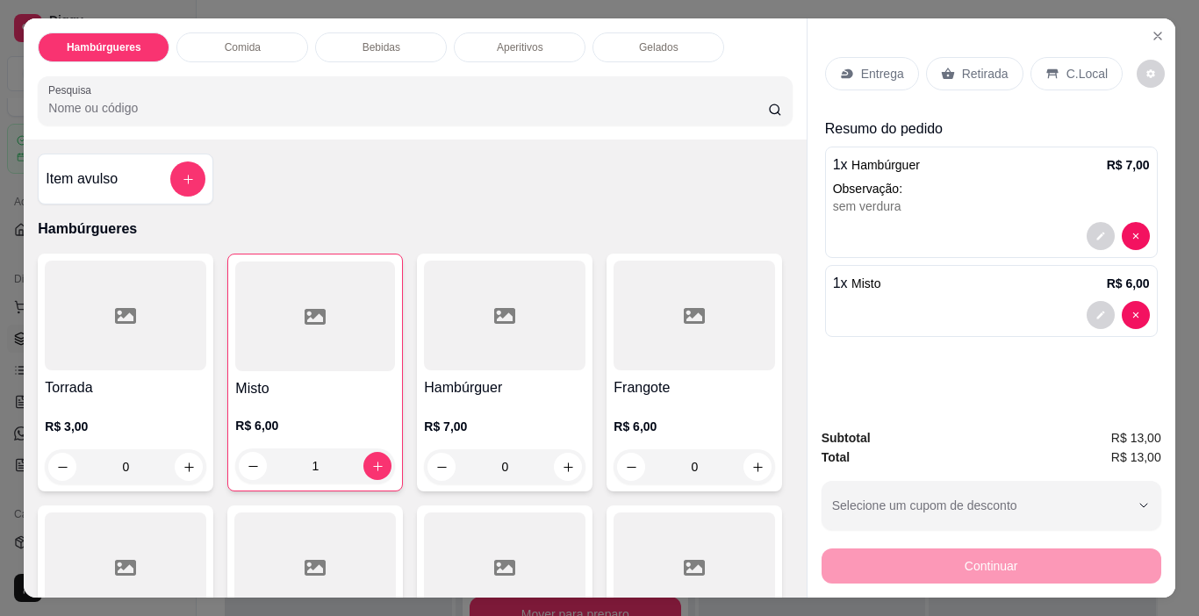
click at [861, 66] on p "Entrega" at bounding box center [882, 74] width 43 height 18
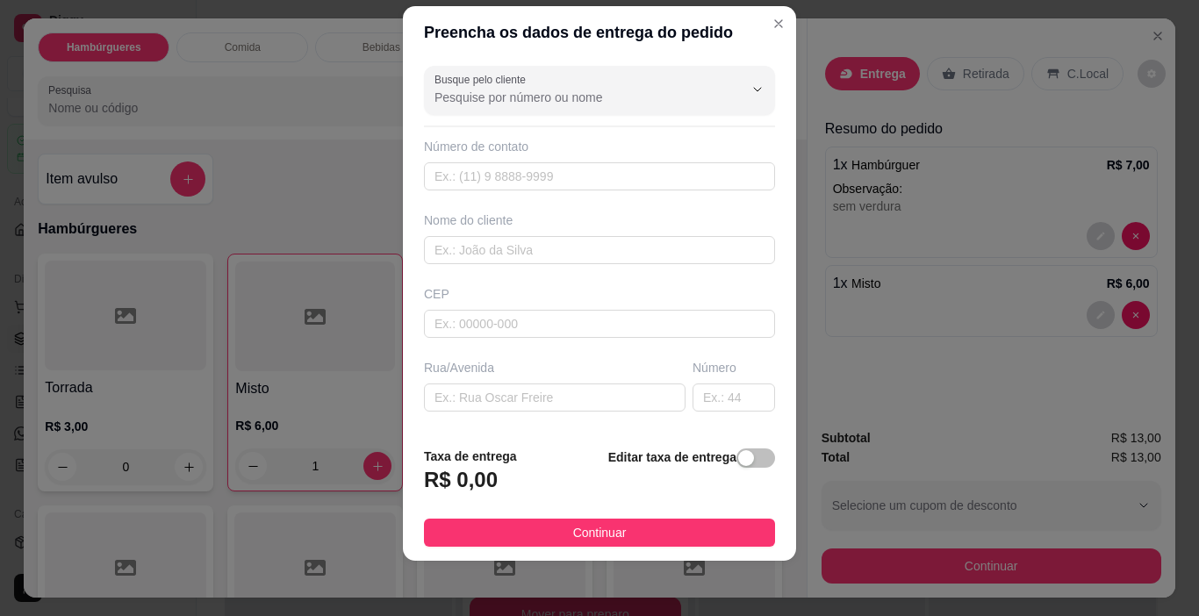
scroll to position [25, 0]
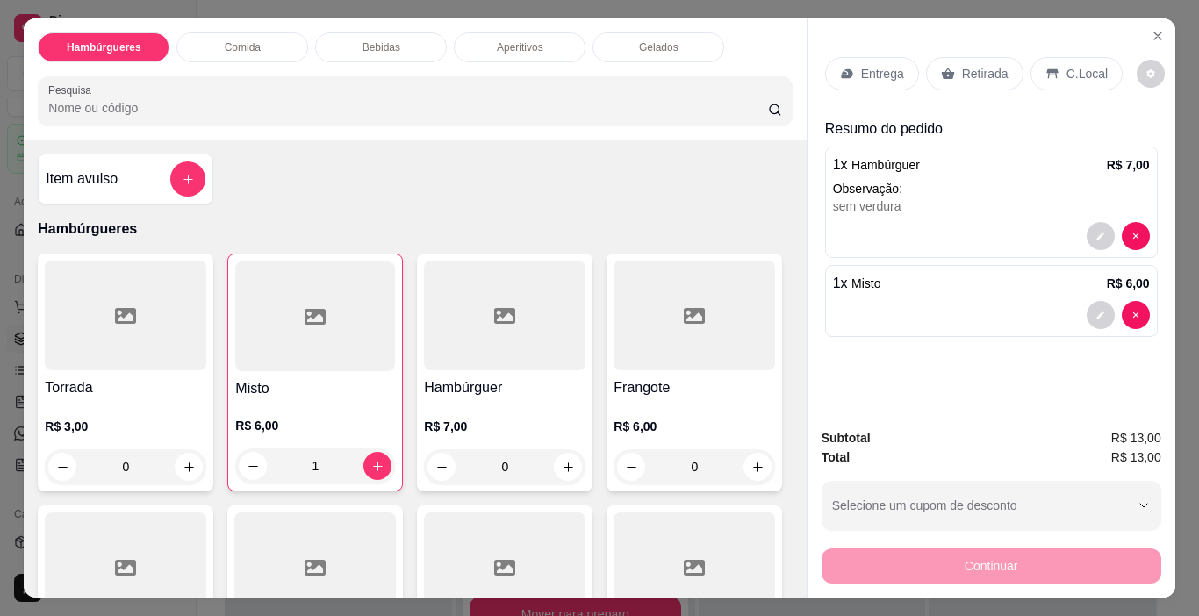
click at [989, 43] on div "Entrega Retirada C.Local" at bounding box center [991, 73] width 333 height 61
click at [979, 57] on div "Retirada" at bounding box center [974, 73] width 97 height 33
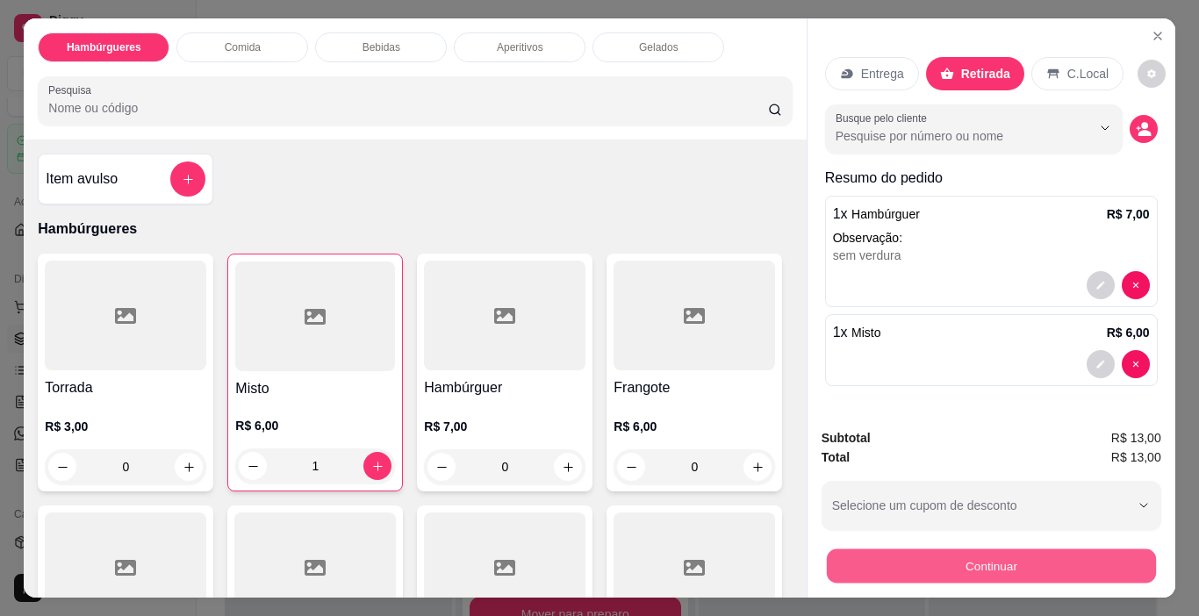
click at [978, 563] on button "Continuar" at bounding box center [990, 566] width 329 height 34
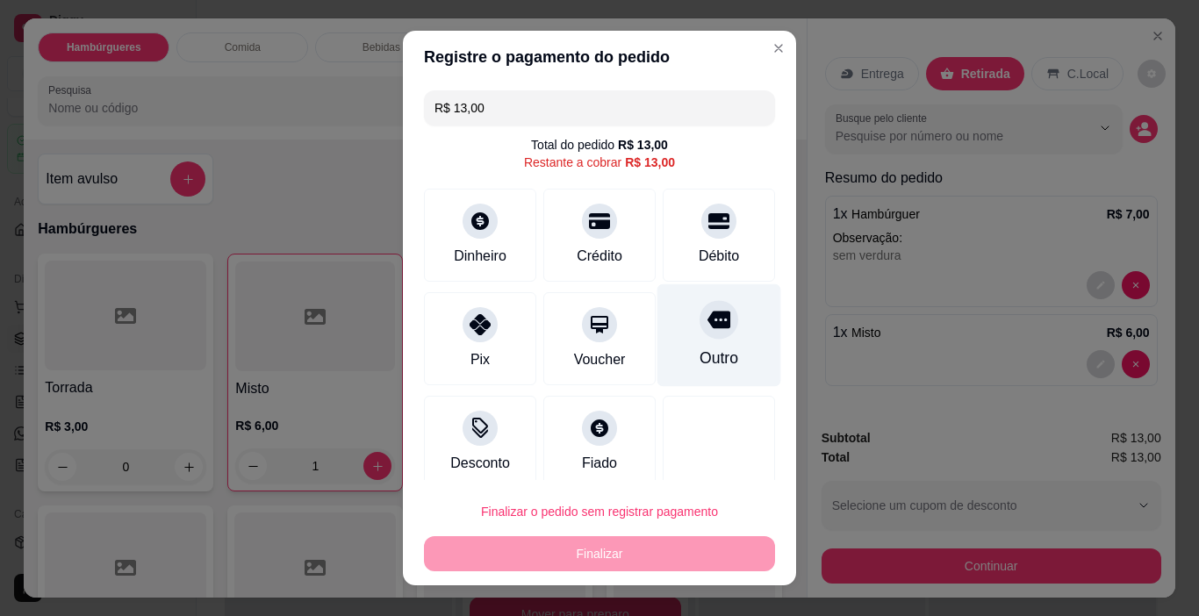
click at [661, 334] on div "Outro" at bounding box center [719, 335] width 124 height 103
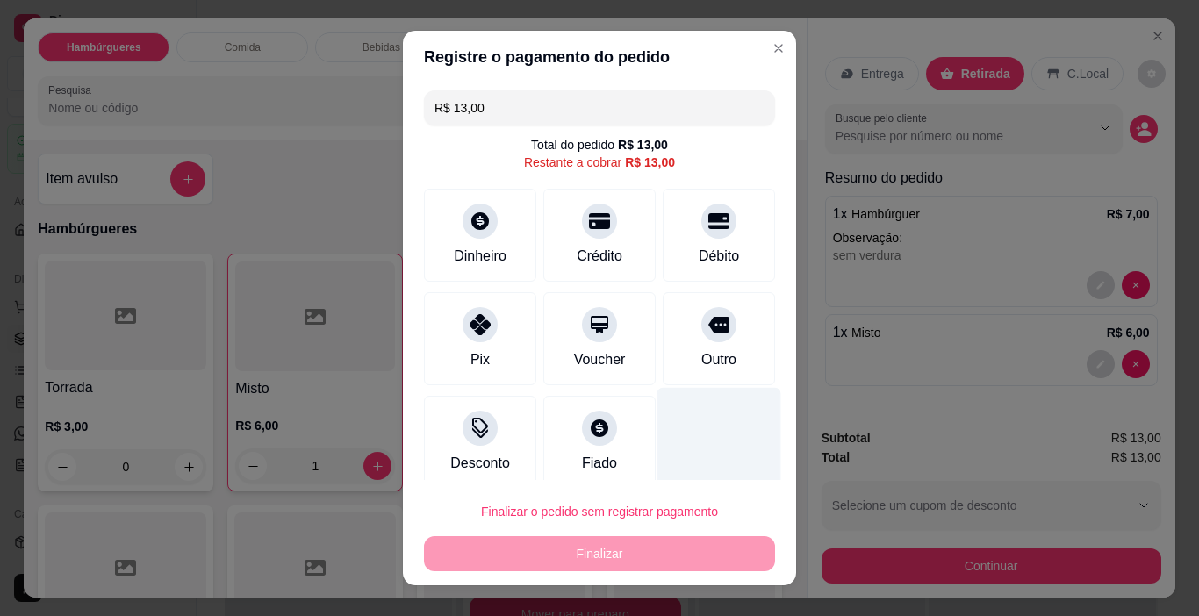
type input "R$ 0,00"
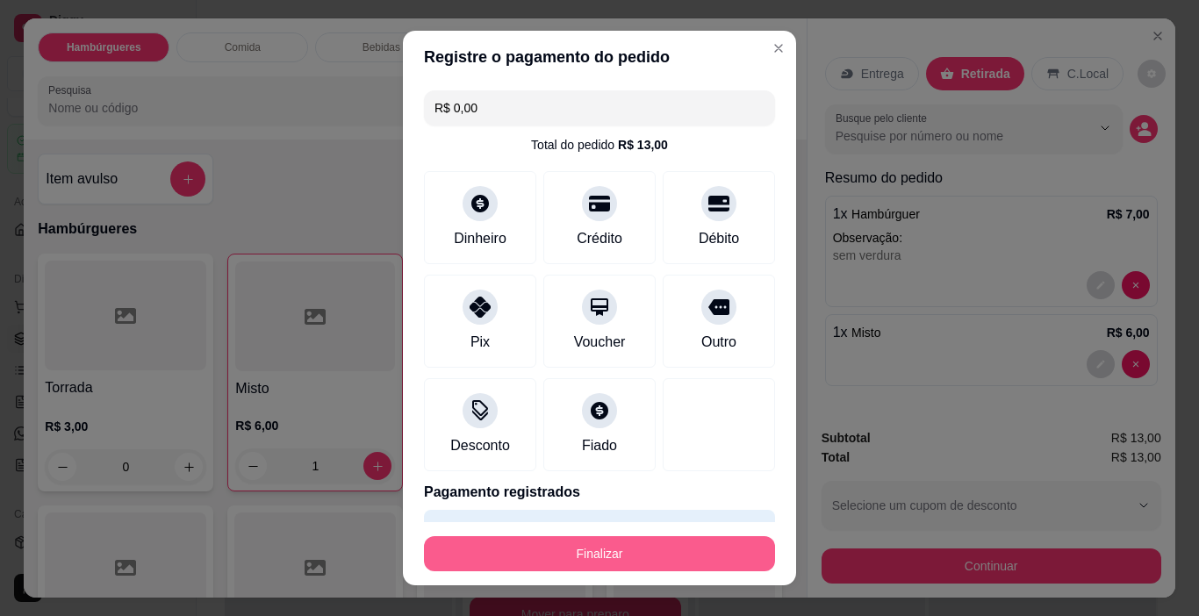
click at [686, 561] on button "Finalizar" at bounding box center [599, 553] width 351 height 35
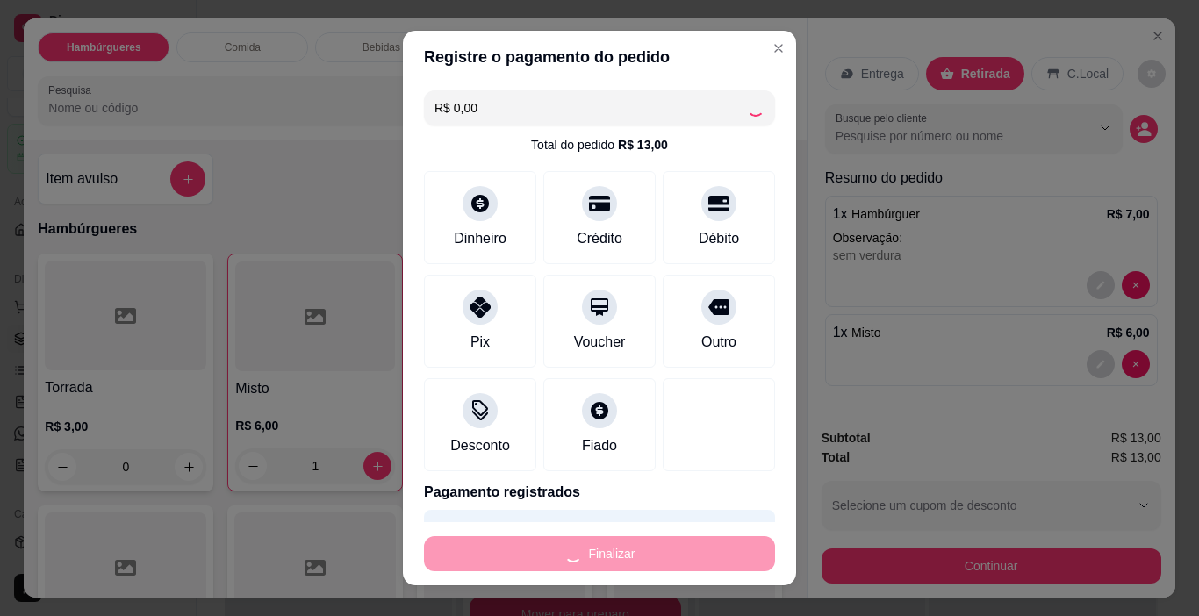
type input "0"
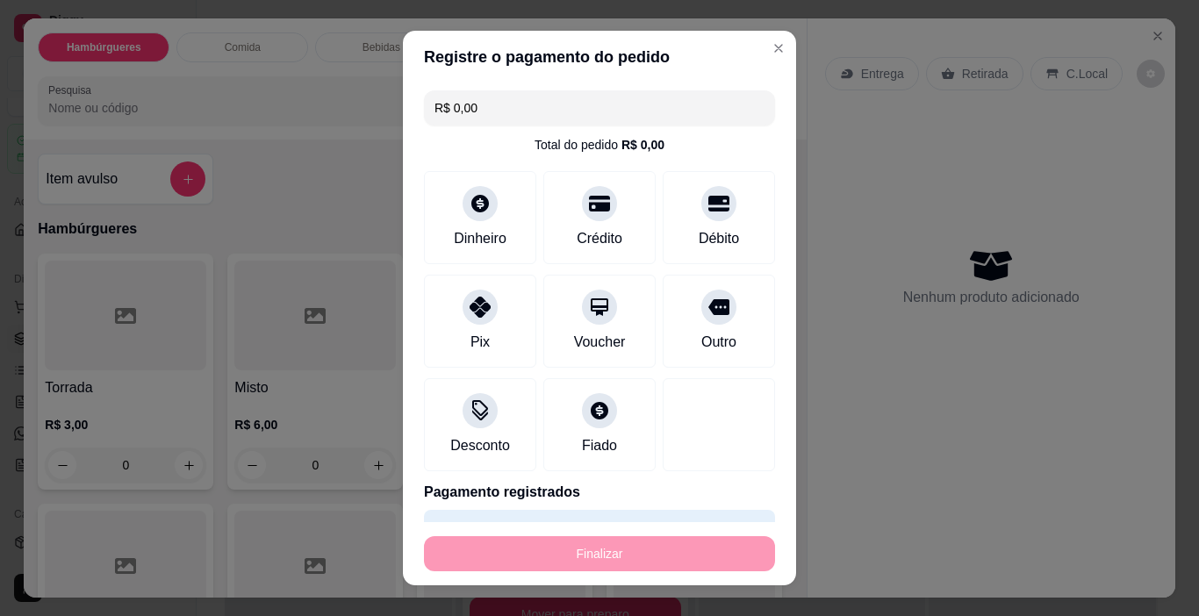
type input "-R$ 13,00"
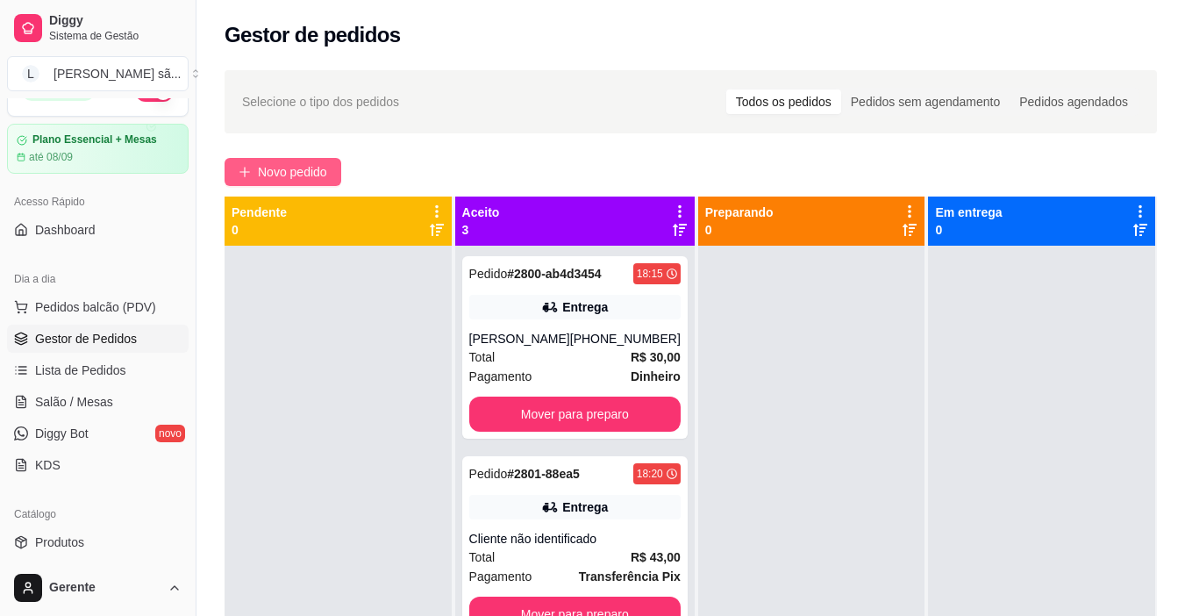
click at [287, 179] on span "Novo pedido" at bounding box center [292, 171] width 69 height 19
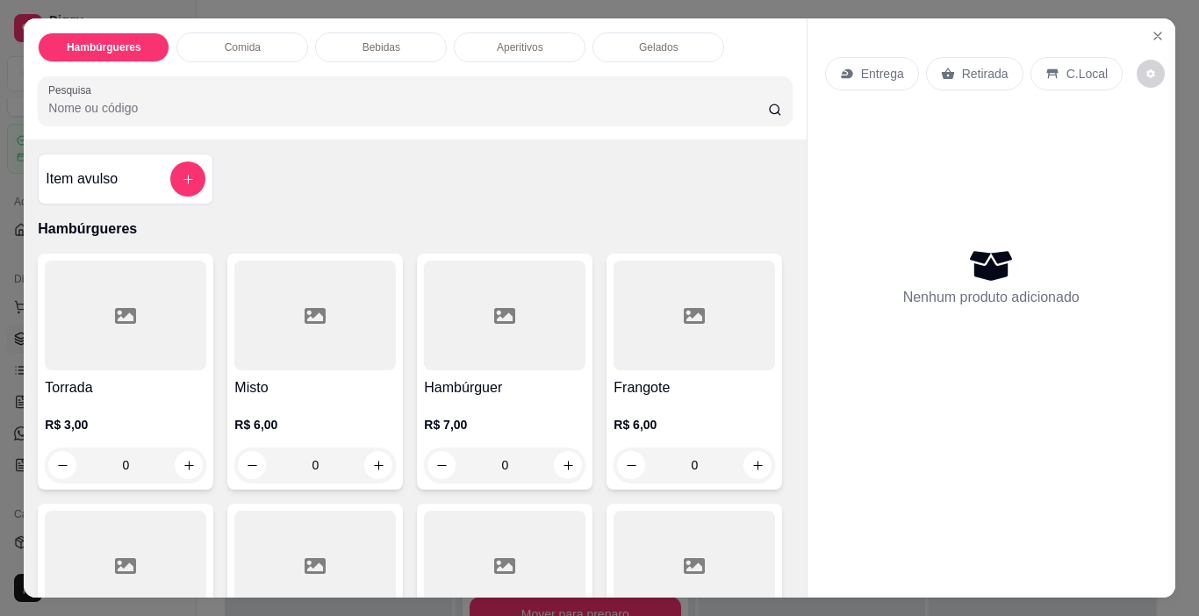
click at [183, 313] on div at bounding box center [125, 316] width 161 height 110
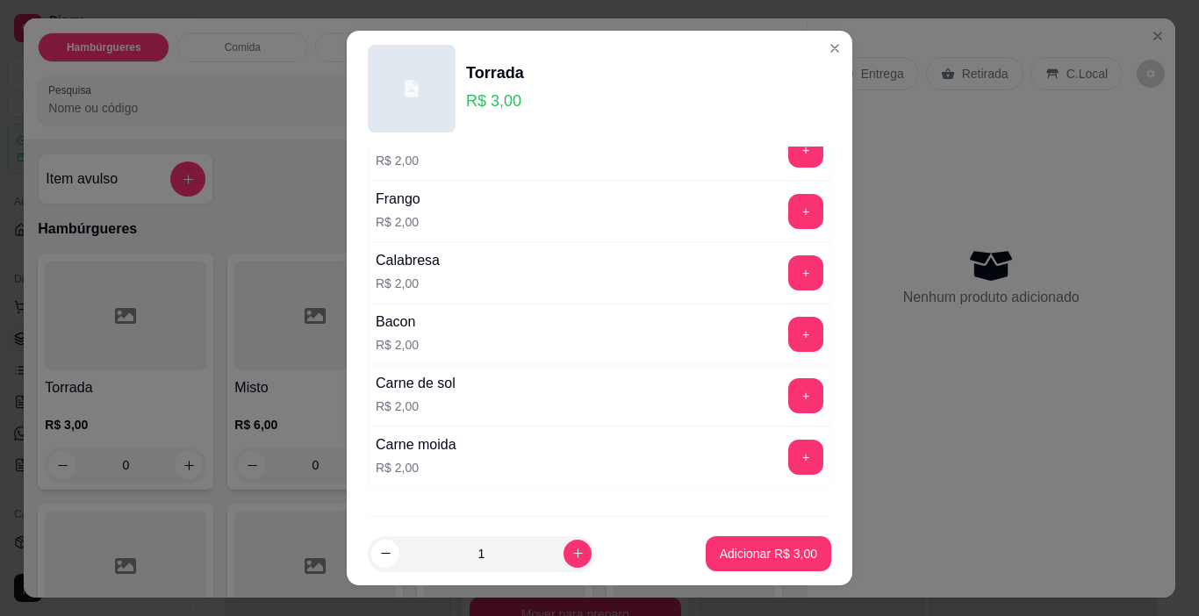
scroll to position [351, 0]
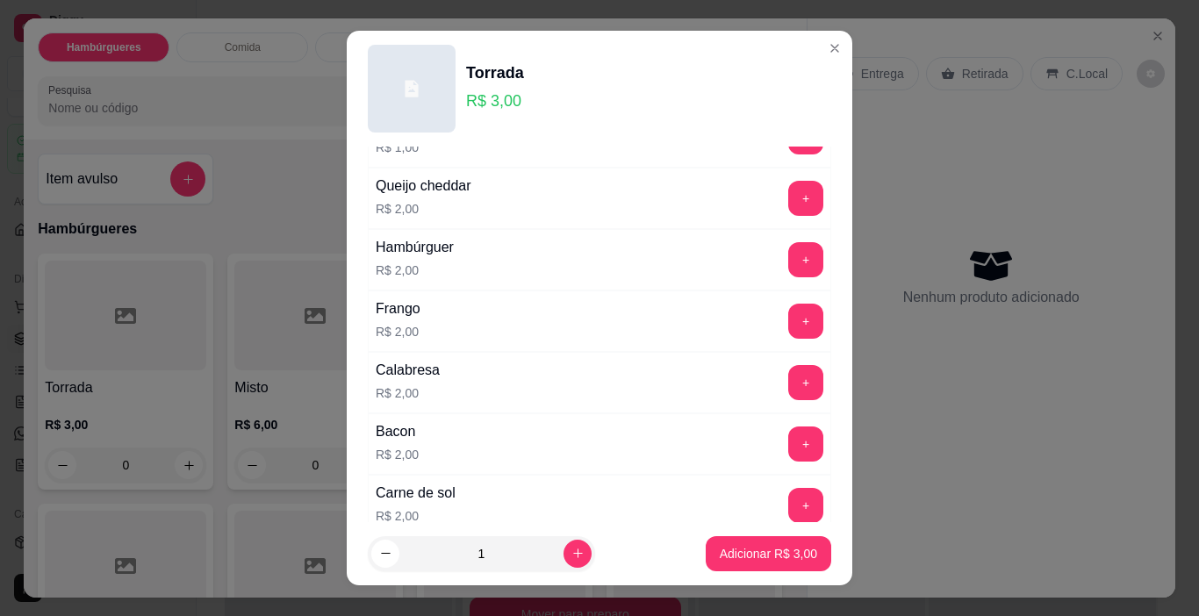
click at [744, 312] on div "Frango R$ 2,00 +" at bounding box center [599, 320] width 463 height 61
click at [789, 324] on button "+" at bounding box center [806, 321] width 34 height 34
click at [571, 555] on icon "increase-product-quantity" at bounding box center [577, 554] width 13 height 13
type input "2"
click at [740, 560] on p "Adicionar R$ 10,00" at bounding box center [765, 554] width 104 height 18
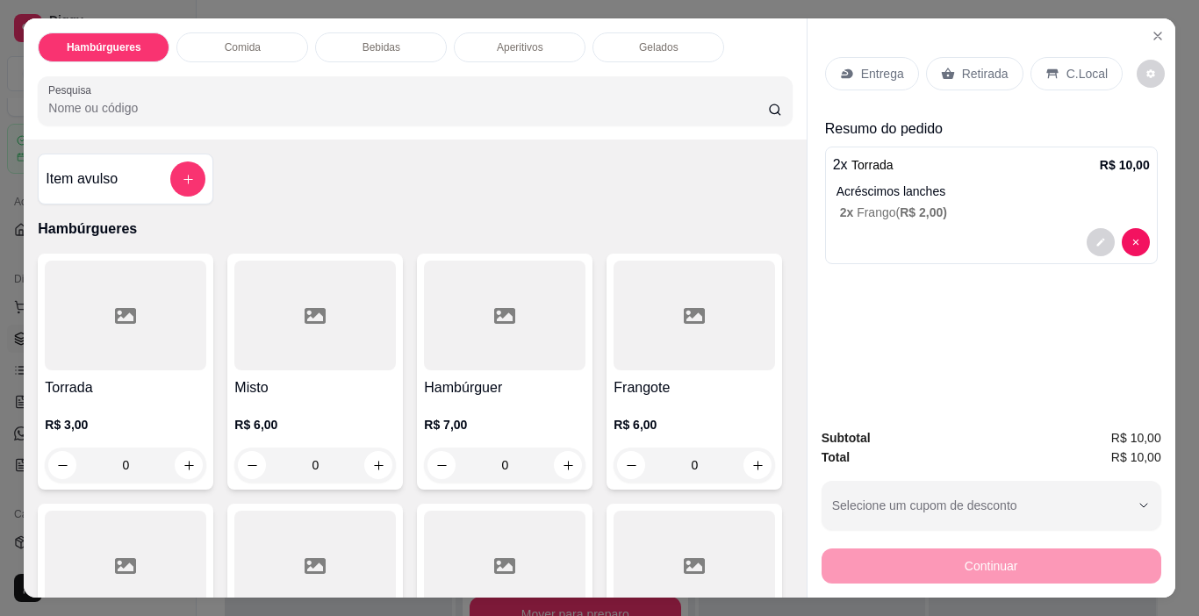
click at [962, 65] on p "Retirada" at bounding box center [985, 74] width 47 height 18
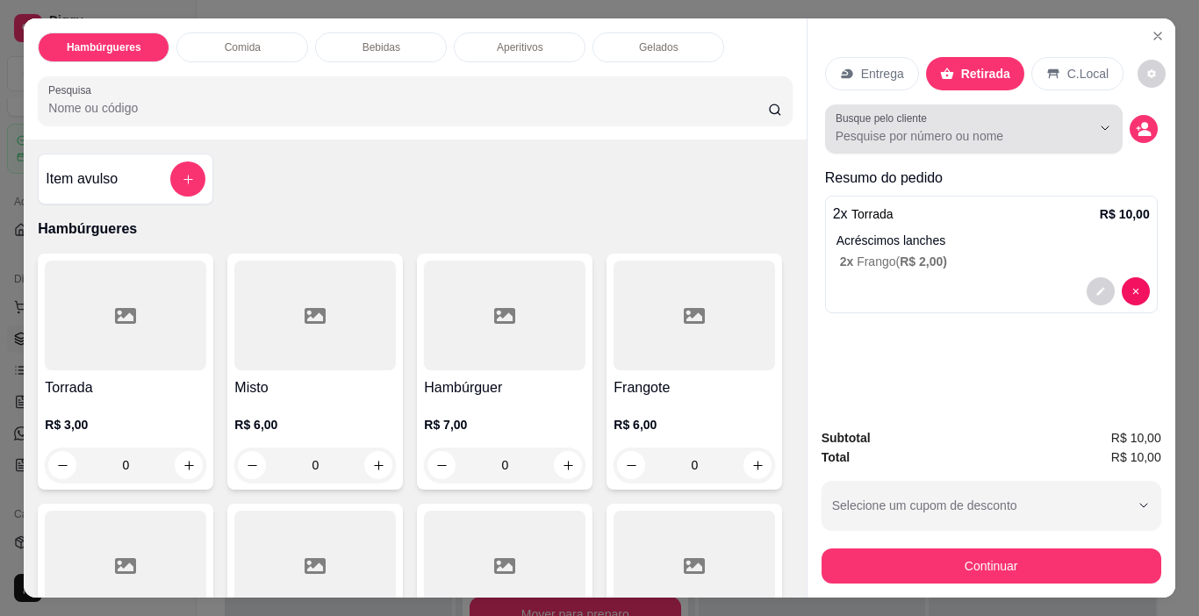
click at [958, 142] on div "Busque pelo cliente" at bounding box center [973, 128] width 297 height 49
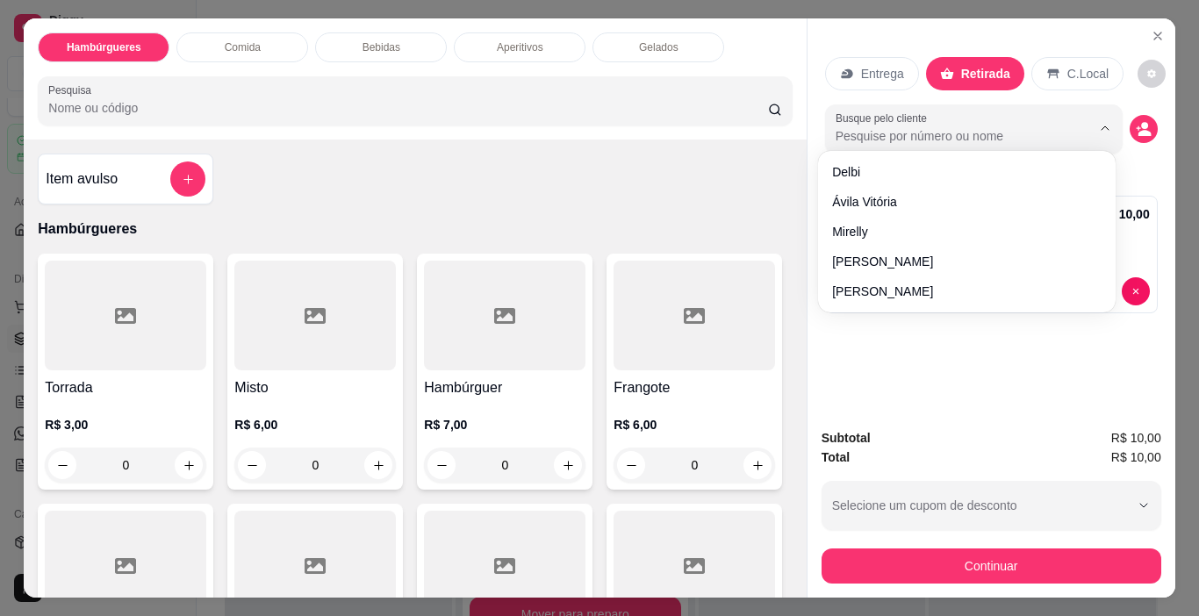
click at [810, 82] on div "Entrega Retirada C.Local Busque pelo cliente Resumo do pedido 2 x Torrada R$ 10…" at bounding box center [991, 216] width 368 height 396
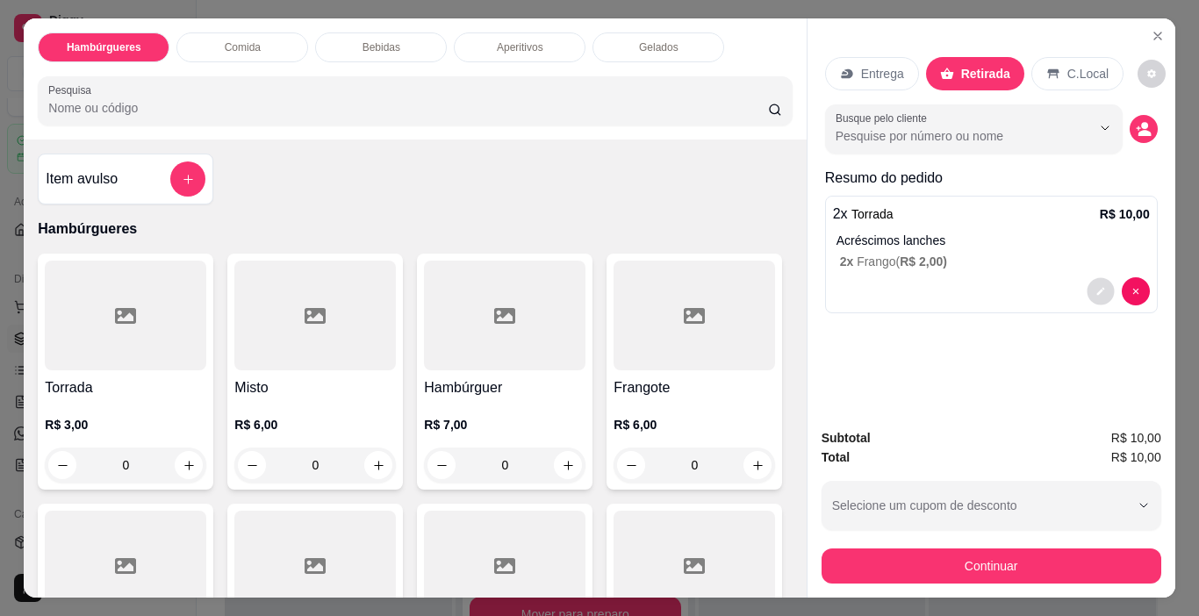
click at [1095, 288] on icon "decrease-product-quantity" at bounding box center [1100, 291] width 11 height 11
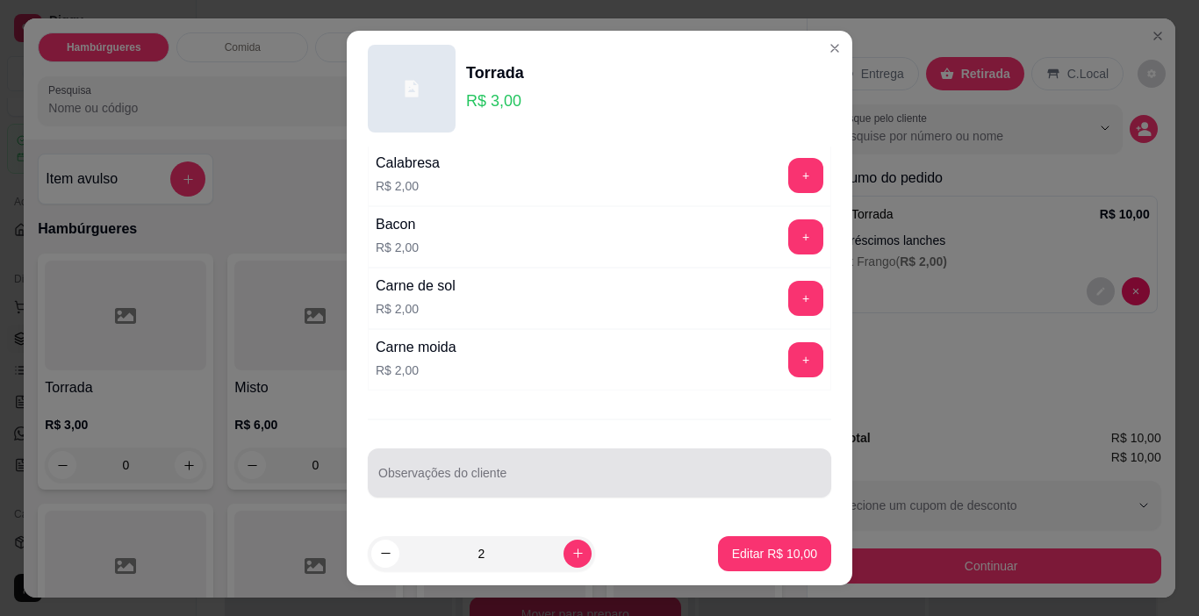
scroll to position [25, 0]
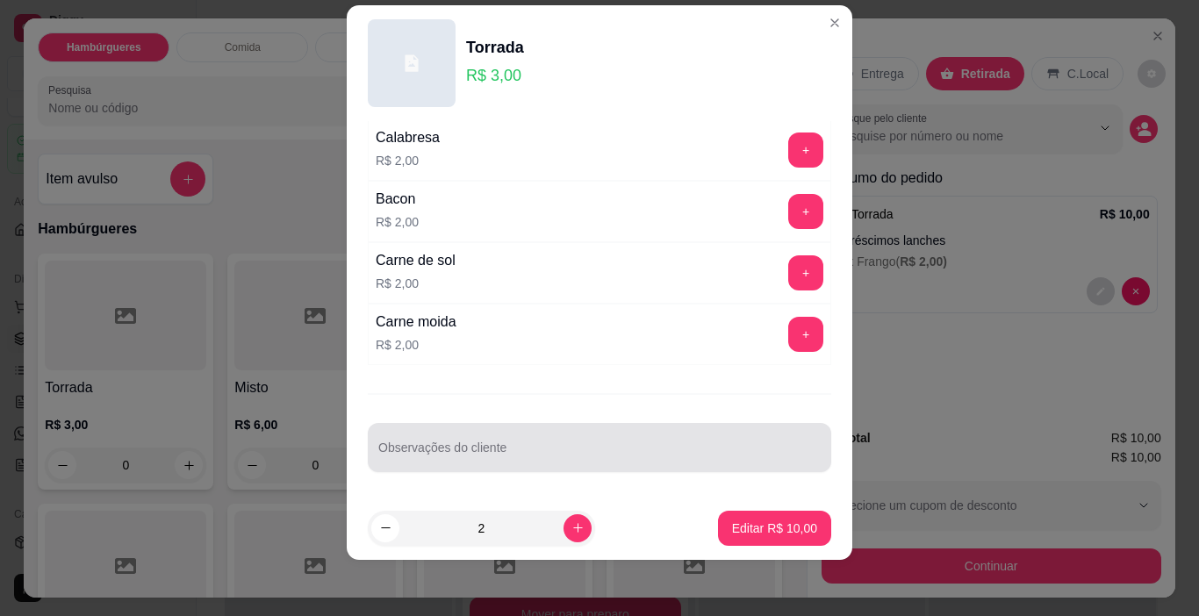
click at [603, 455] on input "Observações do cliente" at bounding box center [599, 455] width 442 height 18
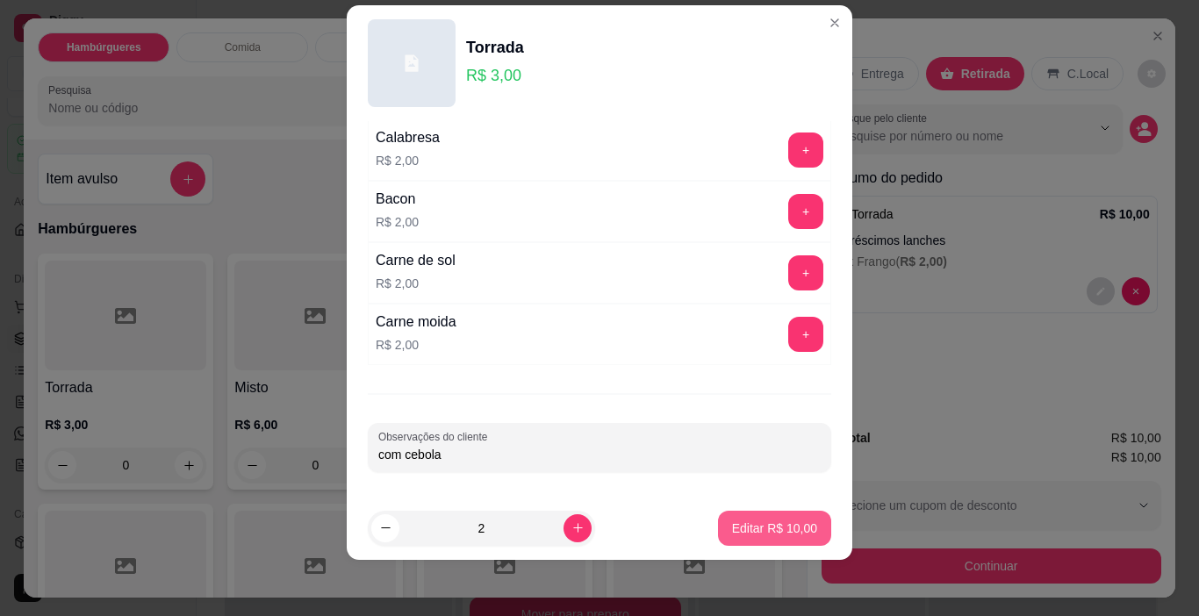
type input "com cebola"
click at [720, 516] on button "Editar R$ 10,00" at bounding box center [774, 528] width 113 height 35
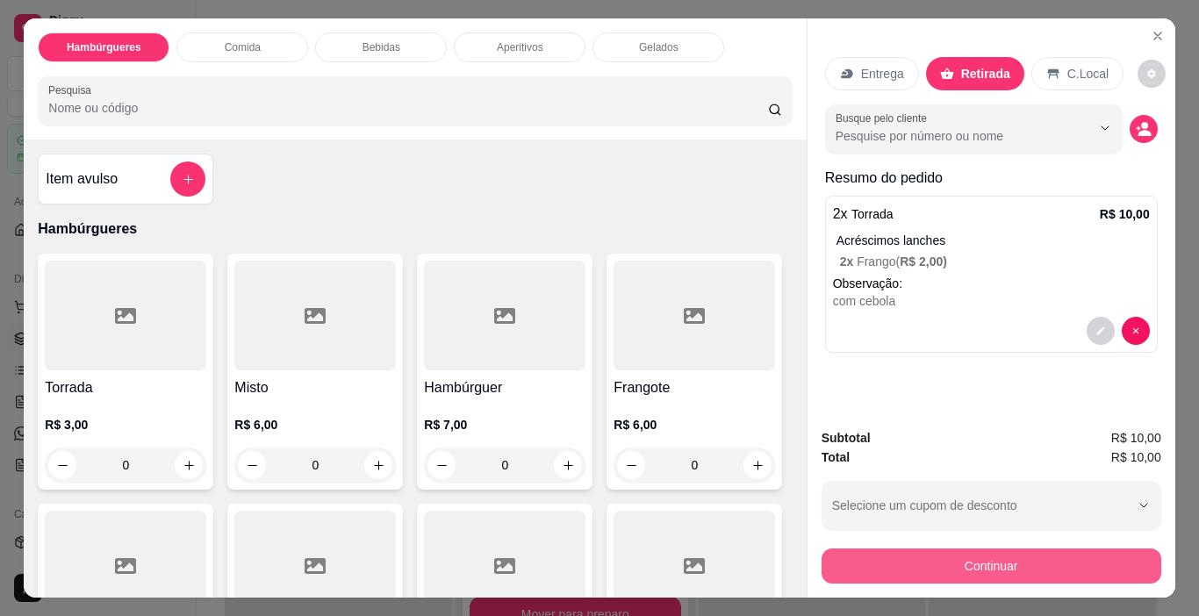
click at [989, 562] on button "Continuar" at bounding box center [991, 565] width 340 height 35
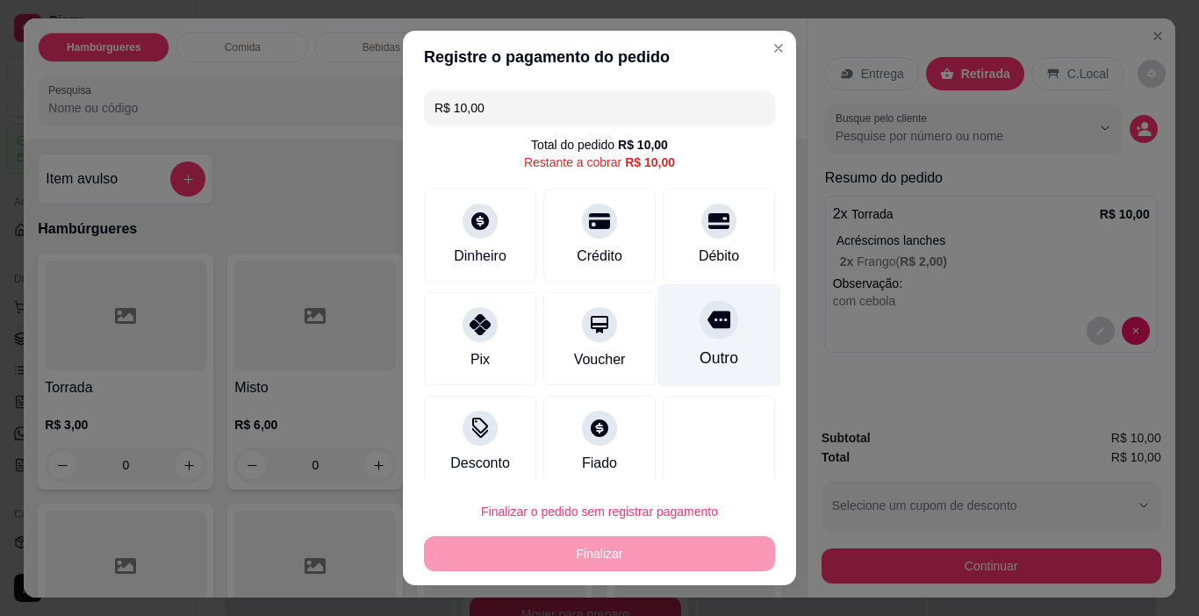
click at [707, 322] on icon at bounding box center [718, 320] width 23 height 18
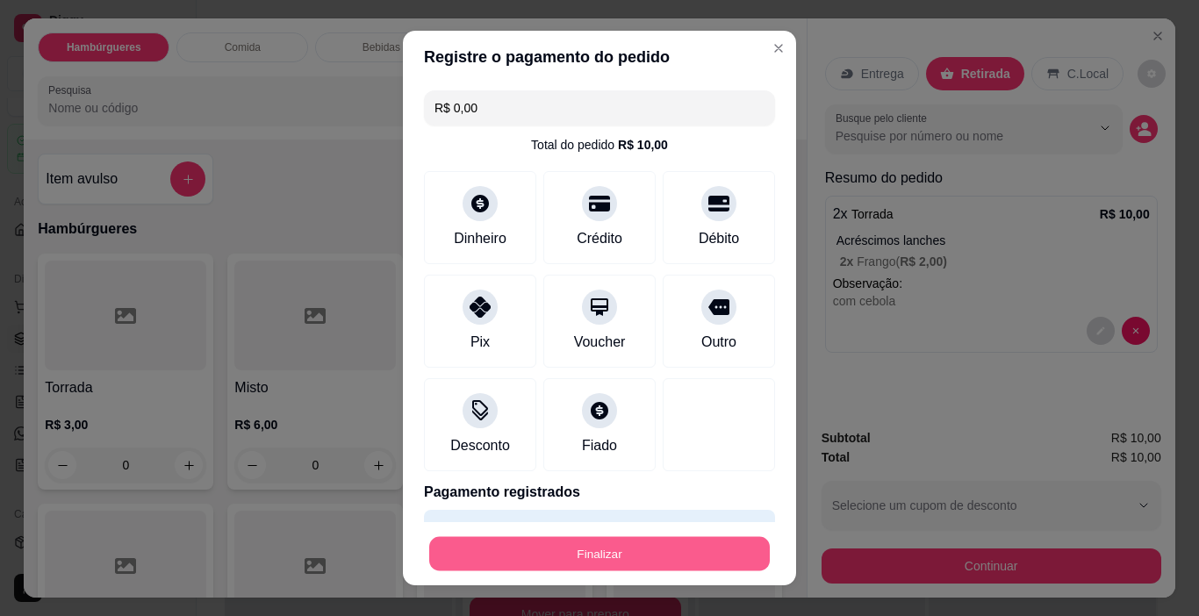
click at [624, 559] on button "Finalizar" at bounding box center [599, 554] width 340 height 34
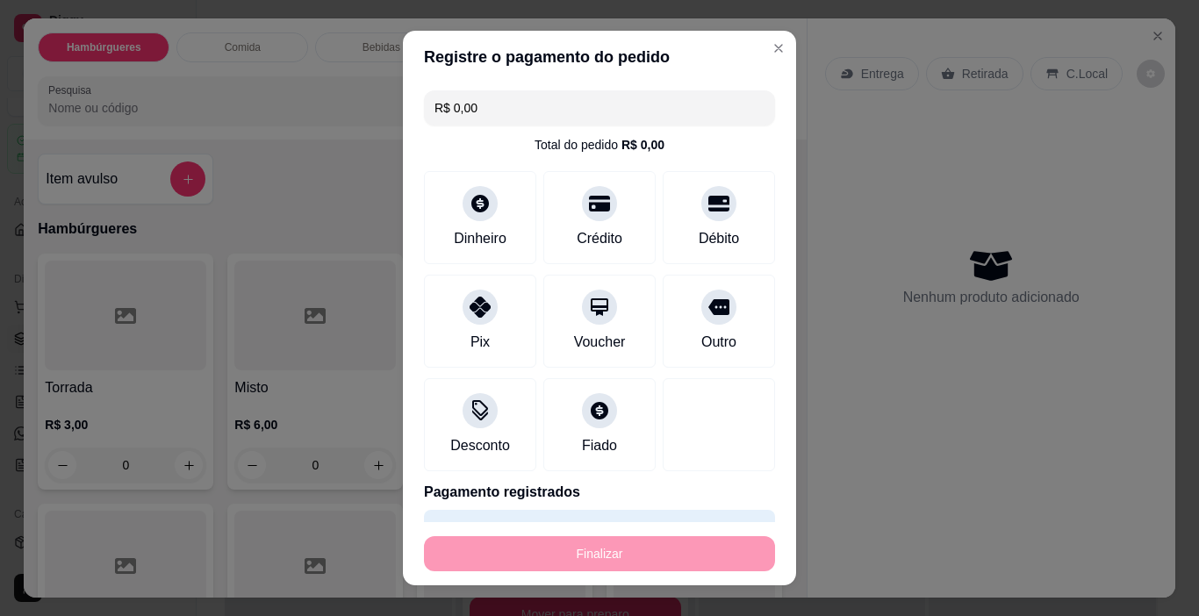
type input "-R$ 10,00"
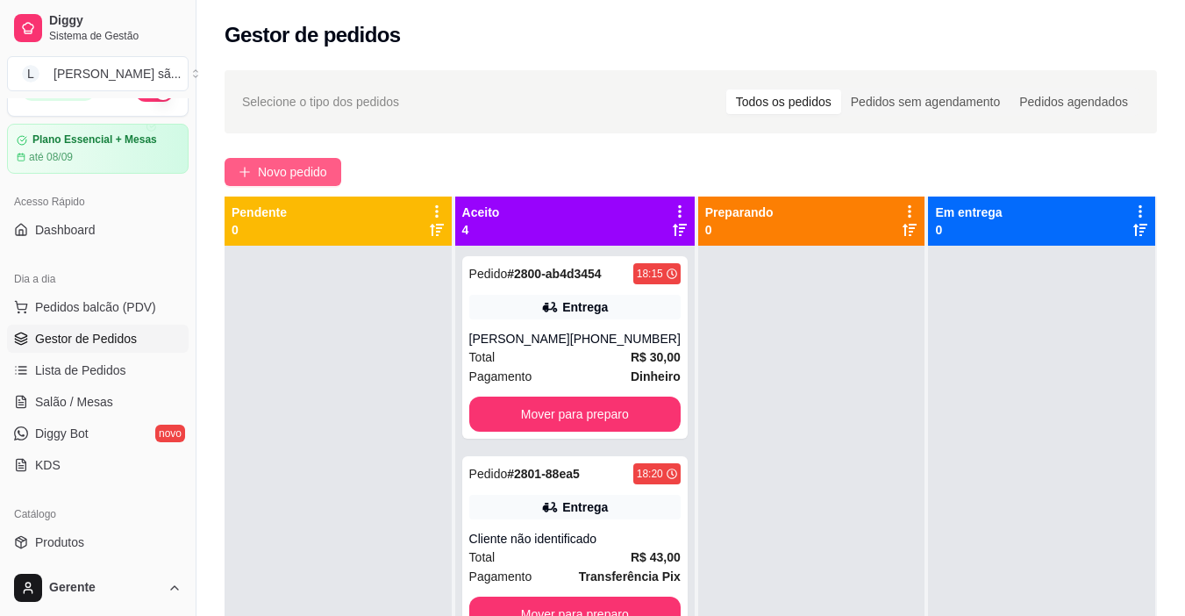
click at [338, 185] on button "Novo pedido" at bounding box center [283, 172] width 117 height 28
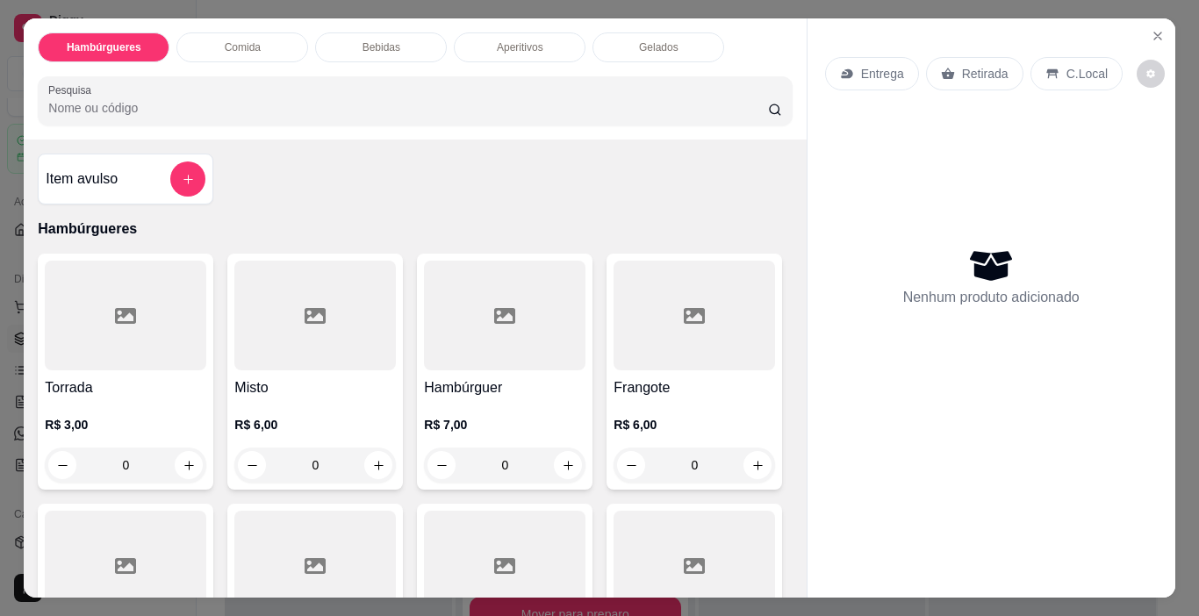
click at [392, 103] on input "Pesquisa" at bounding box center [408, 108] width 720 height 18
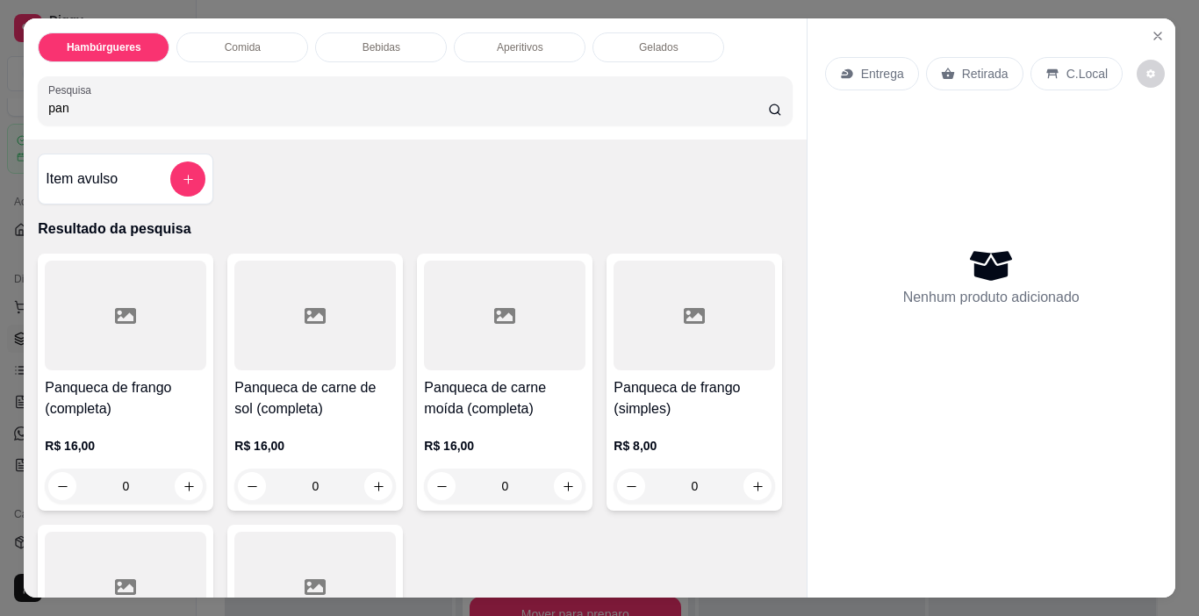
scroll to position [439, 0]
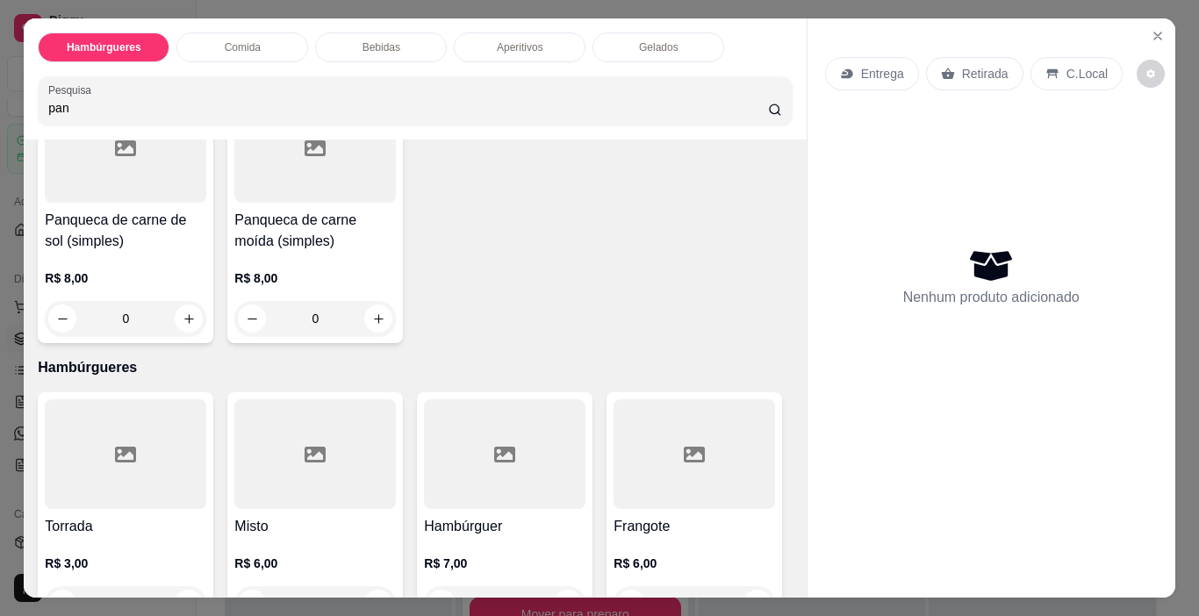
type input "pan"
click at [206, 210] on h4 "Panqueca de carne de sol (simples)" at bounding box center [125, 231] width 161 height 42
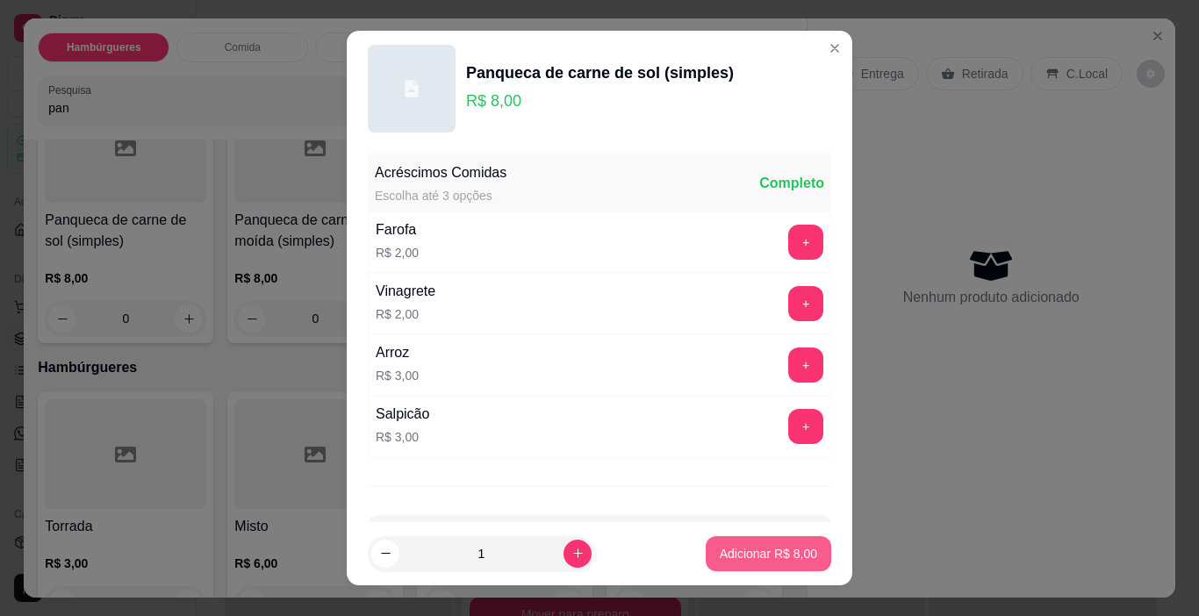
click at [732, 563] on button "Adicionar R$ 8,00" at bounding box center [767, 553] width 125 height 35
type input "1"
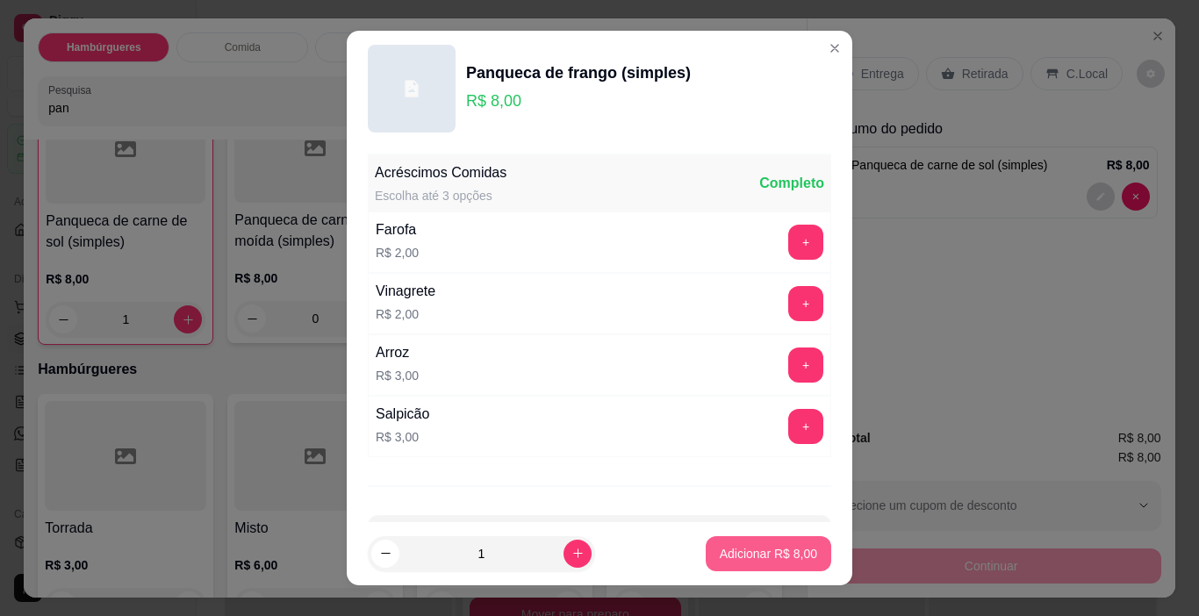
click at [734, 562] on p "Adicionar R$ 8,00" at bounding box center [768, 554] width 97 height 18
type input "1"
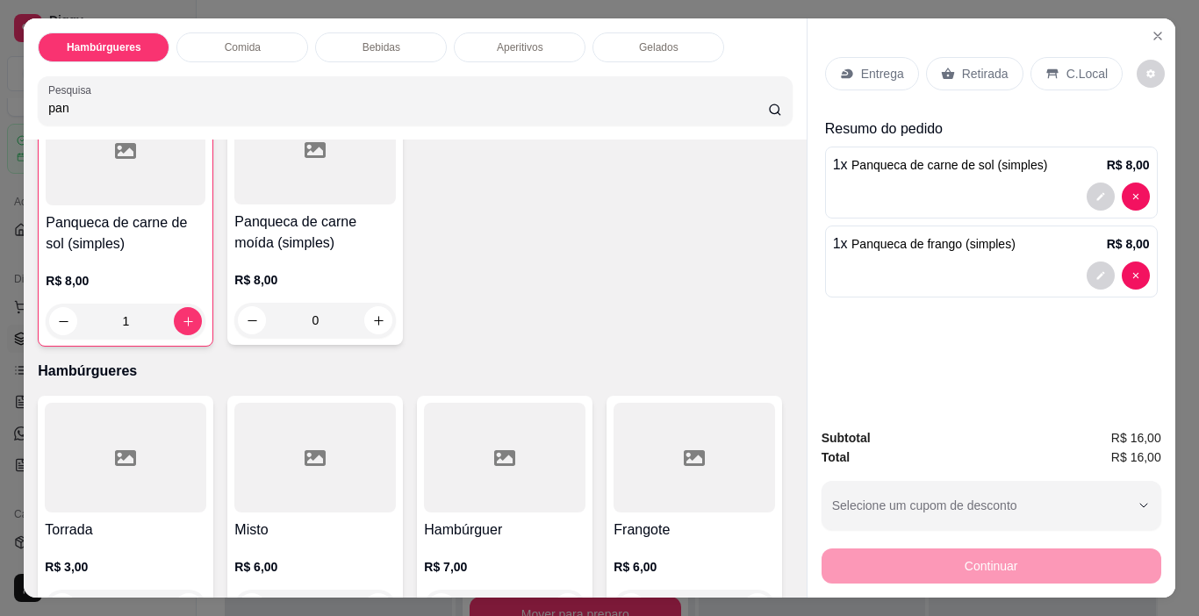
scroll to position [440, 0]
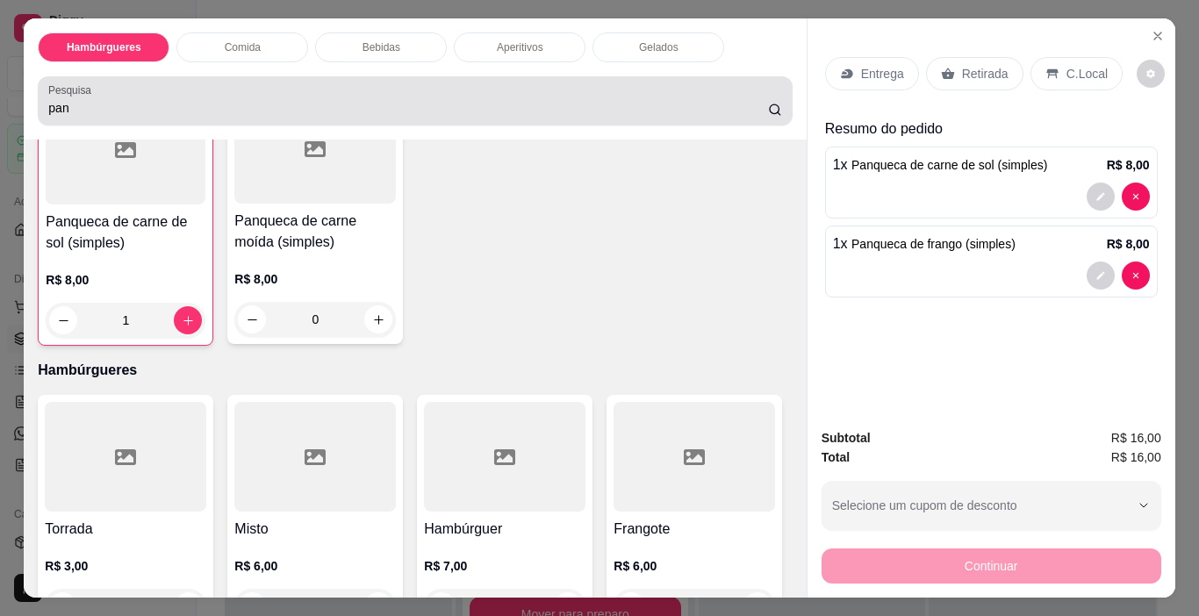
click at [490, 100] on input "pan" at bounding box center [408, 108] width 720 height 18
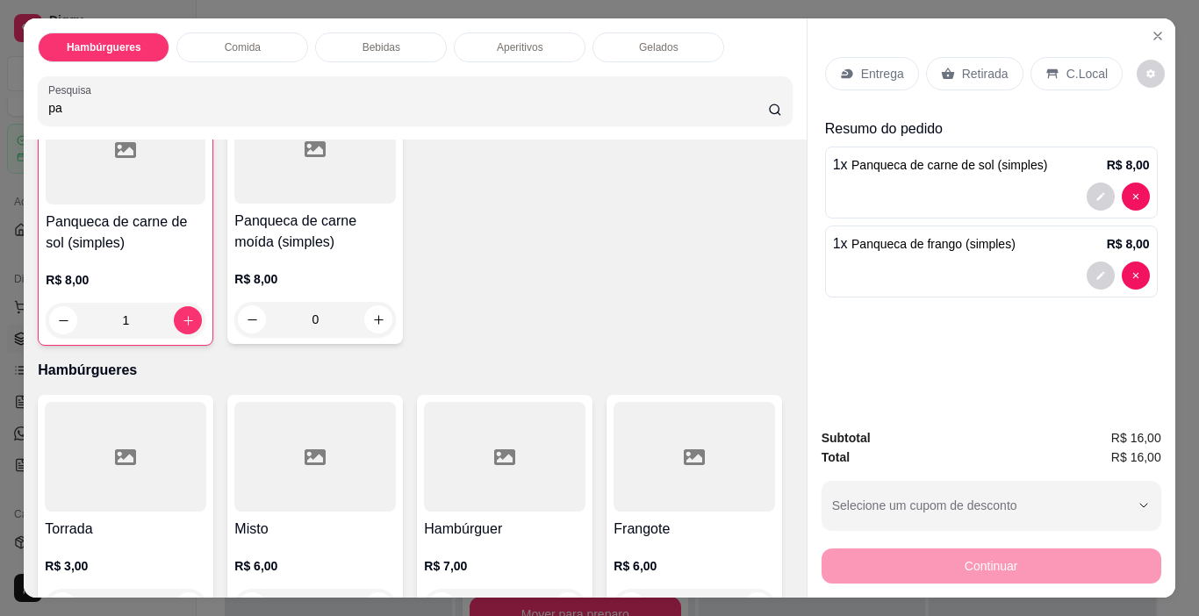
type input "p"
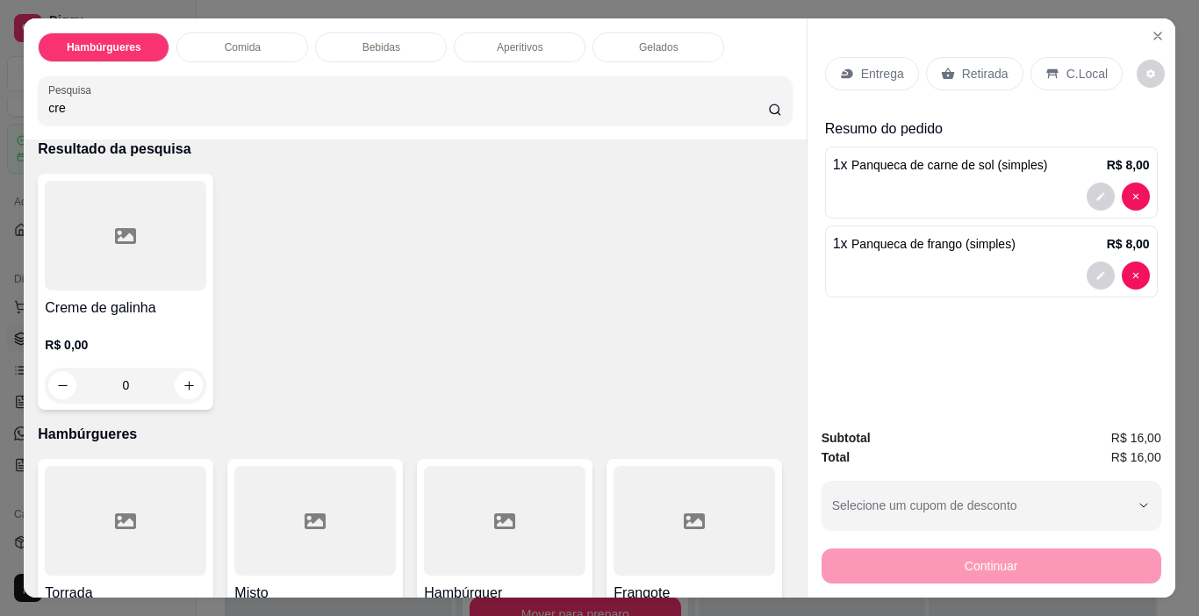
scroll to position [0, 0]
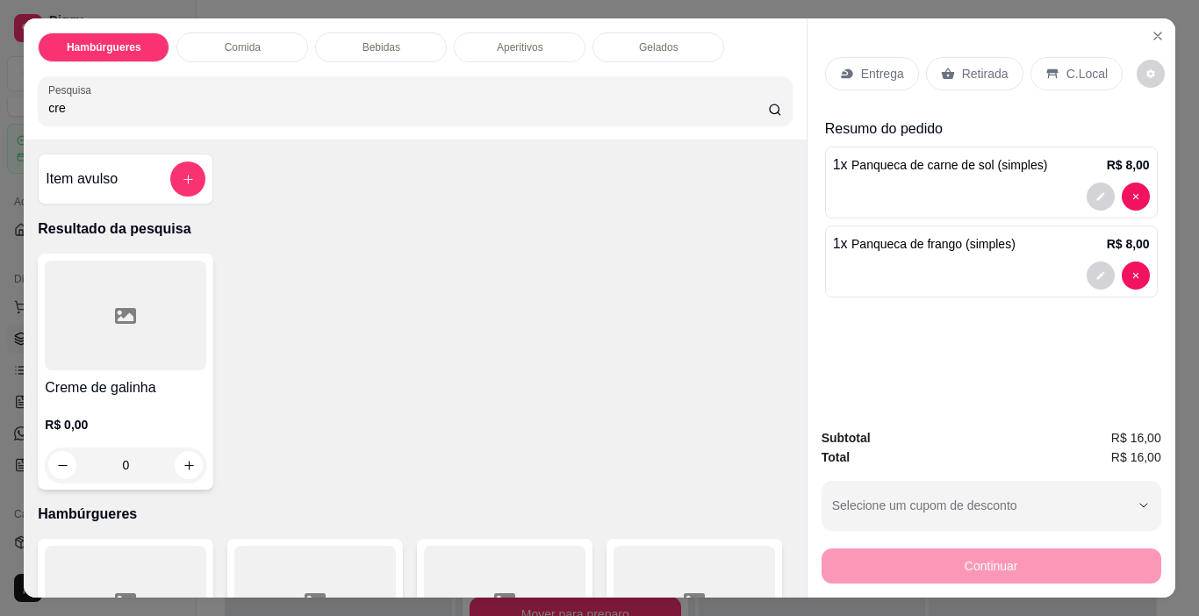
type input "cre"
click at [190, 304] on div at bounding box center [125, 316] width 161 height 110
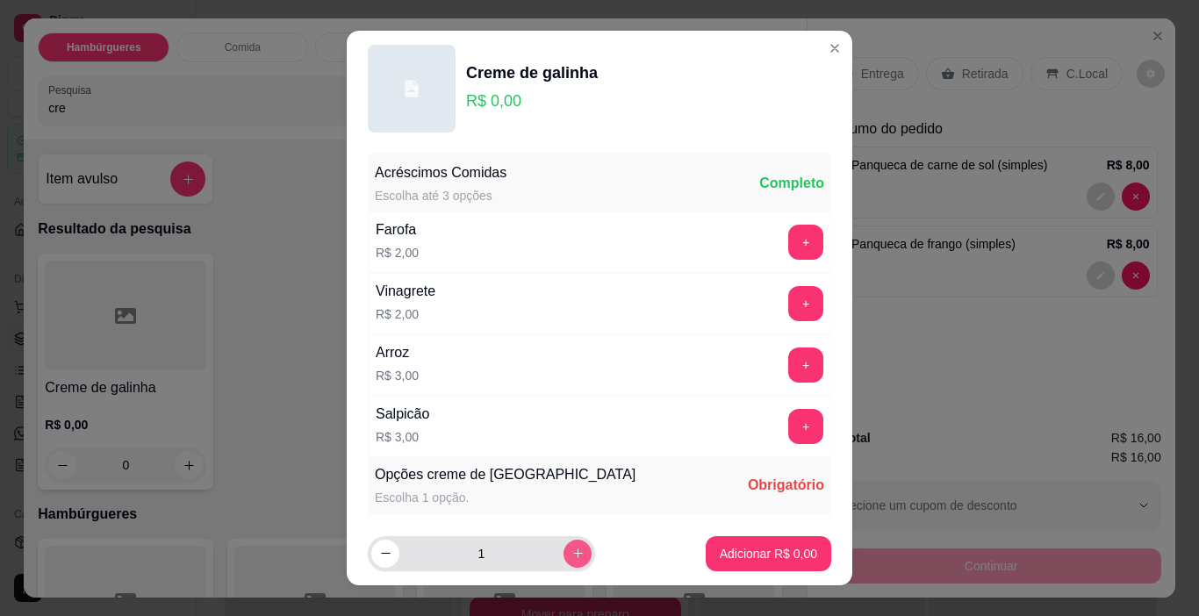
click at [564, 545] on button "increase-product-quantity" at bounding box center [577, 554] width 28 height 28
type input "2"
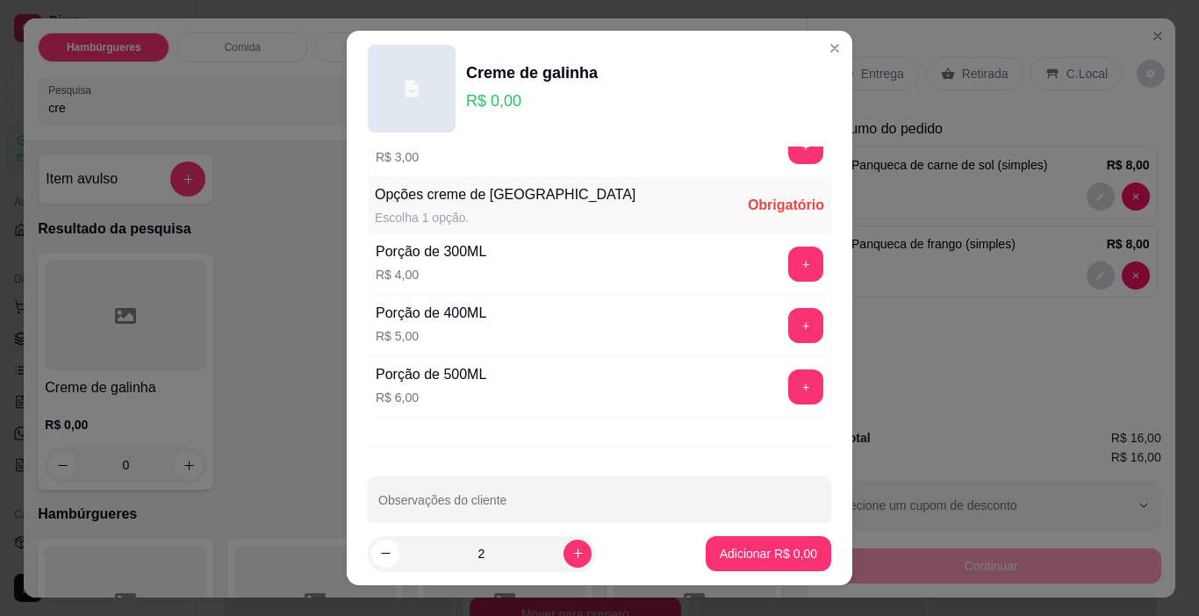
scroll to position [307, 0]
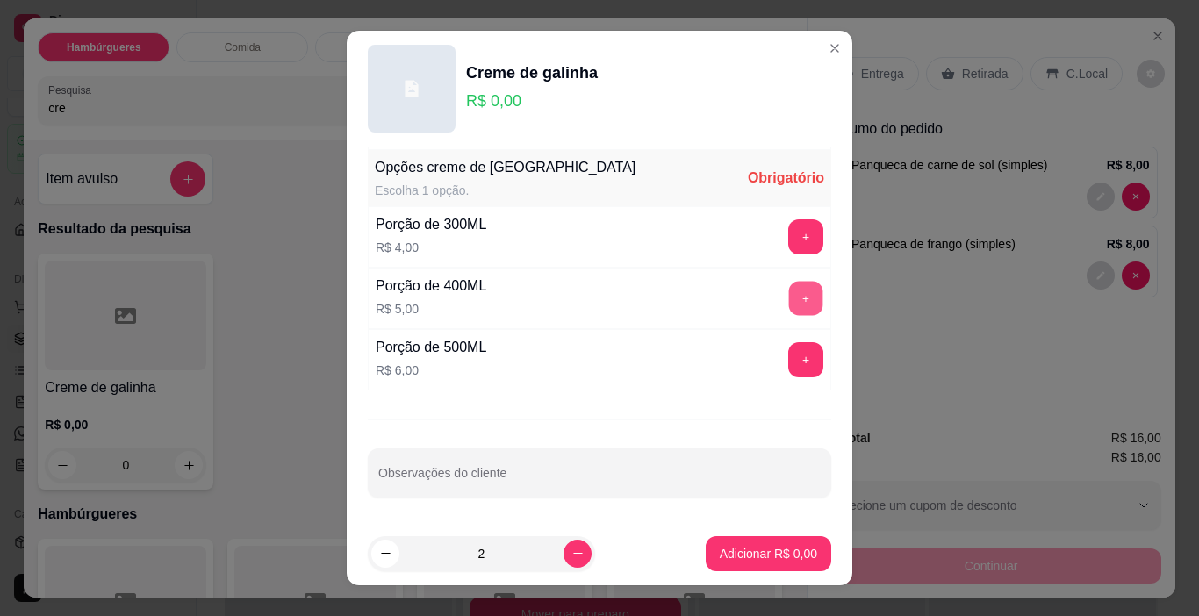
click at [789, 294] on button "+" at bounding box center [806, 299] width 34 height 34
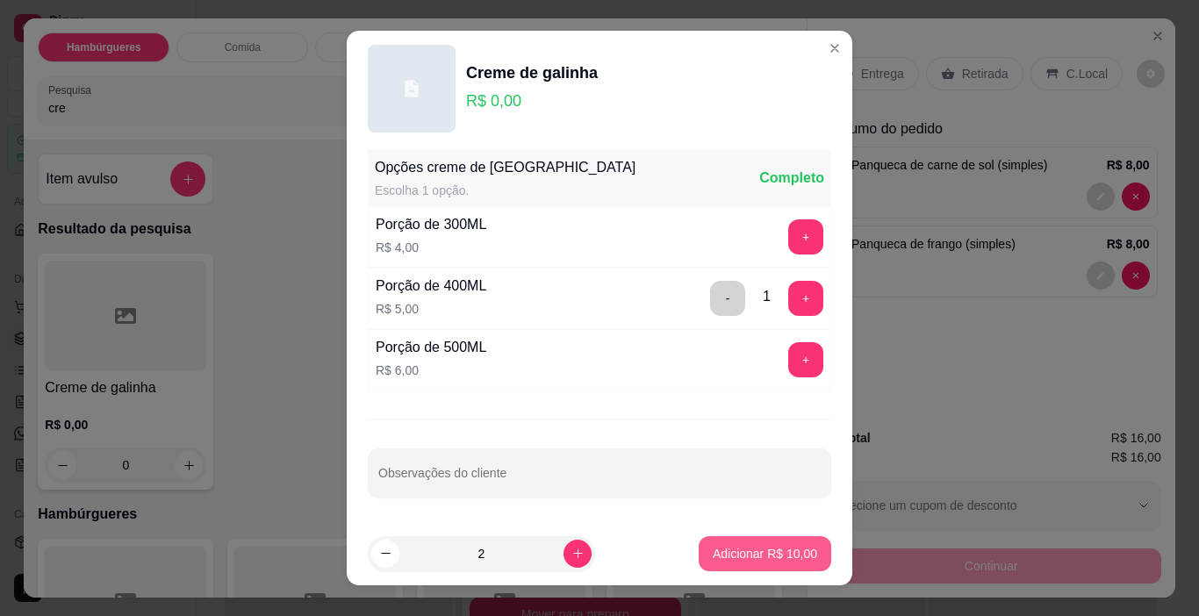
click at [766, 559] on p "Adicionar R$ 10,00" at bounding box center [765, 554] width 104 height 18
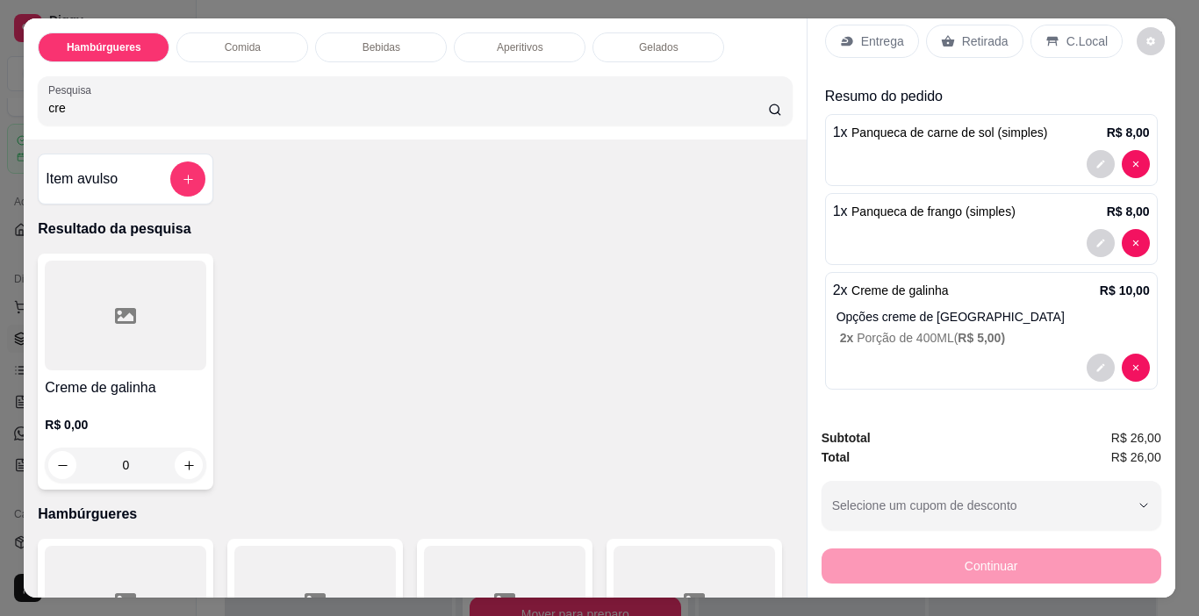
scroll to position [0, 0]
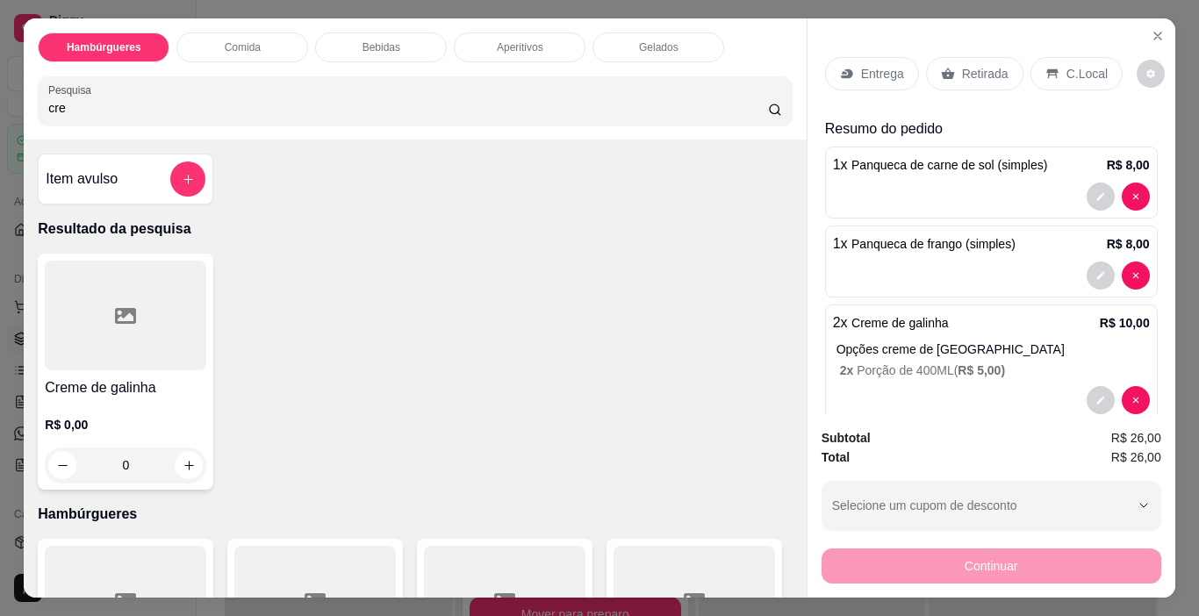
drag, startPoint x: 977, startPoint y: 51, endPoint x: 992, endPoint y: 59, distance: 16.9
click at [978, 57] on div "Retirada" at bounding box center [974, 73] width 97 height 33
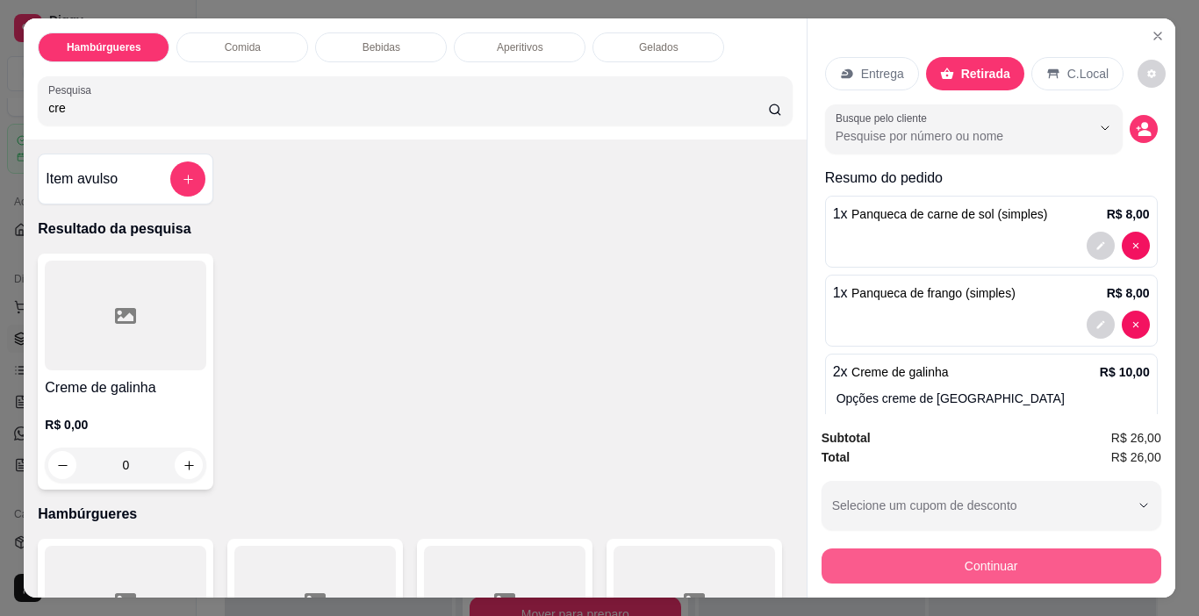
click at [994, 560] on button "Continuar" at bounding box center [991, 565] width 340 height 35
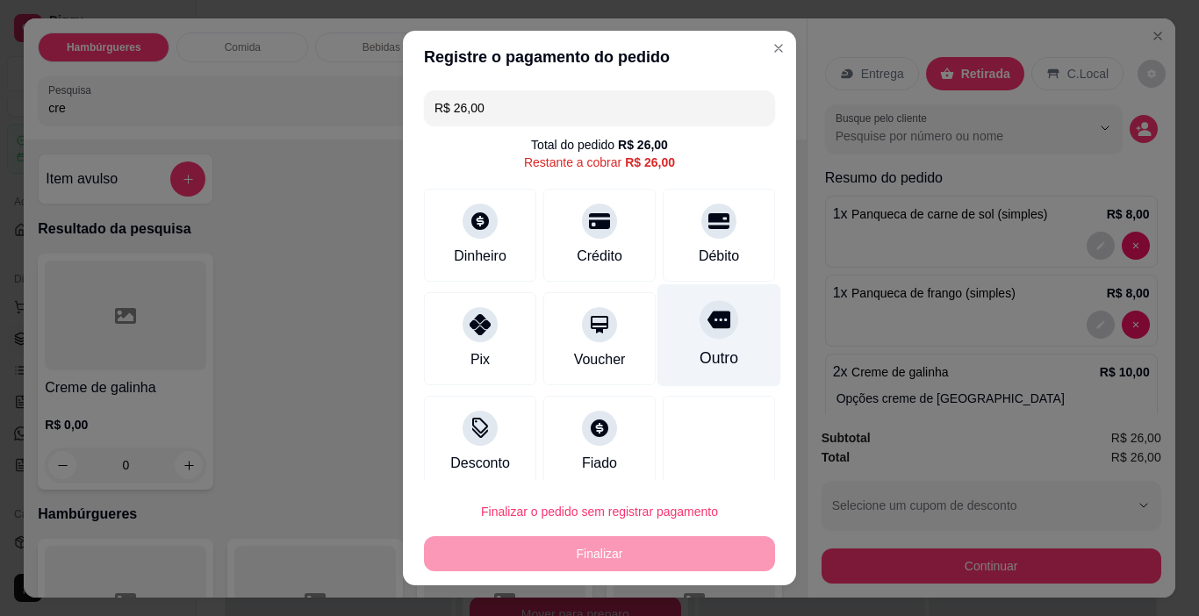
click at [670, 338] on div "Outro" at bounding box center [719, 335] width 124 height 103
type input "R$ 0,00"
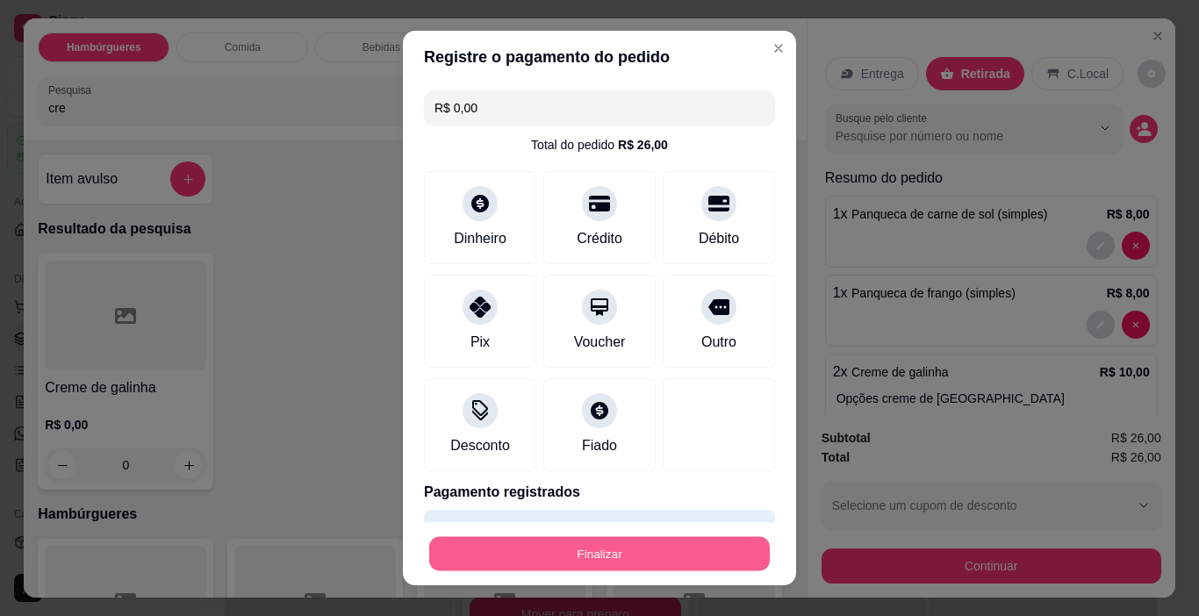
click at [707, 538] on button "Finalizar" at bounding box center [599, 554] width 340 height 34
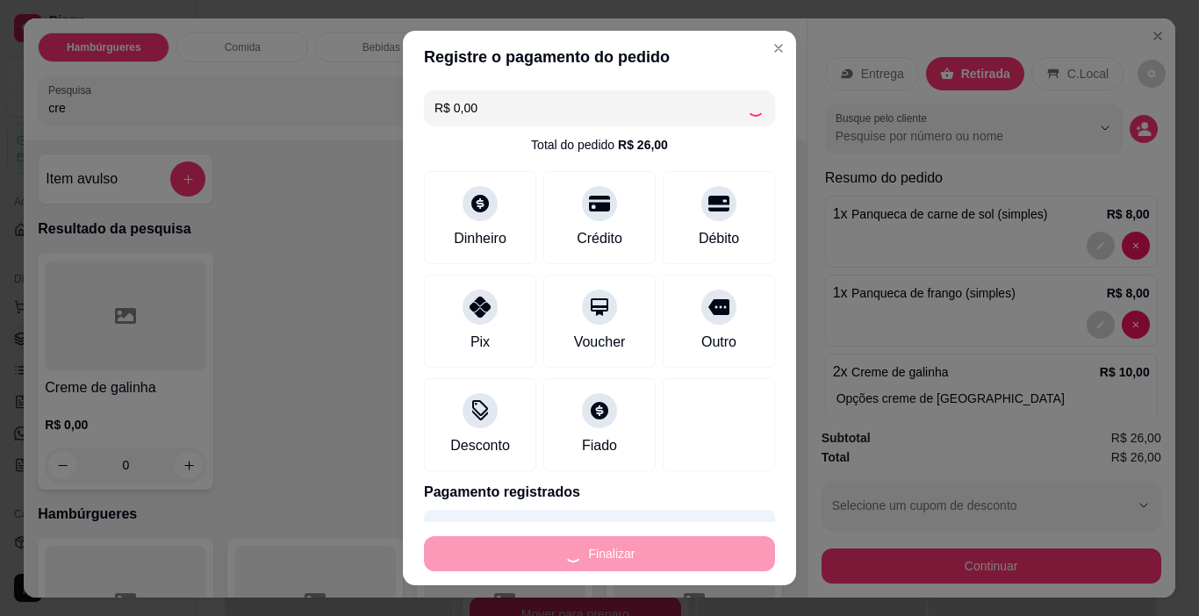
type input "0"
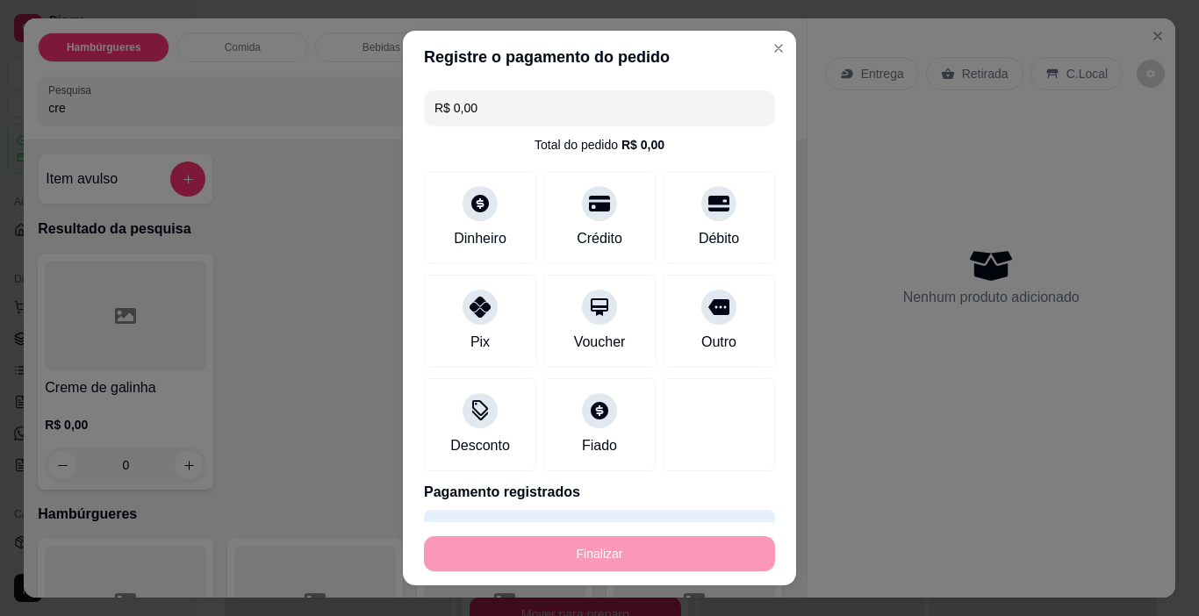
type input "-R$ 26,00"
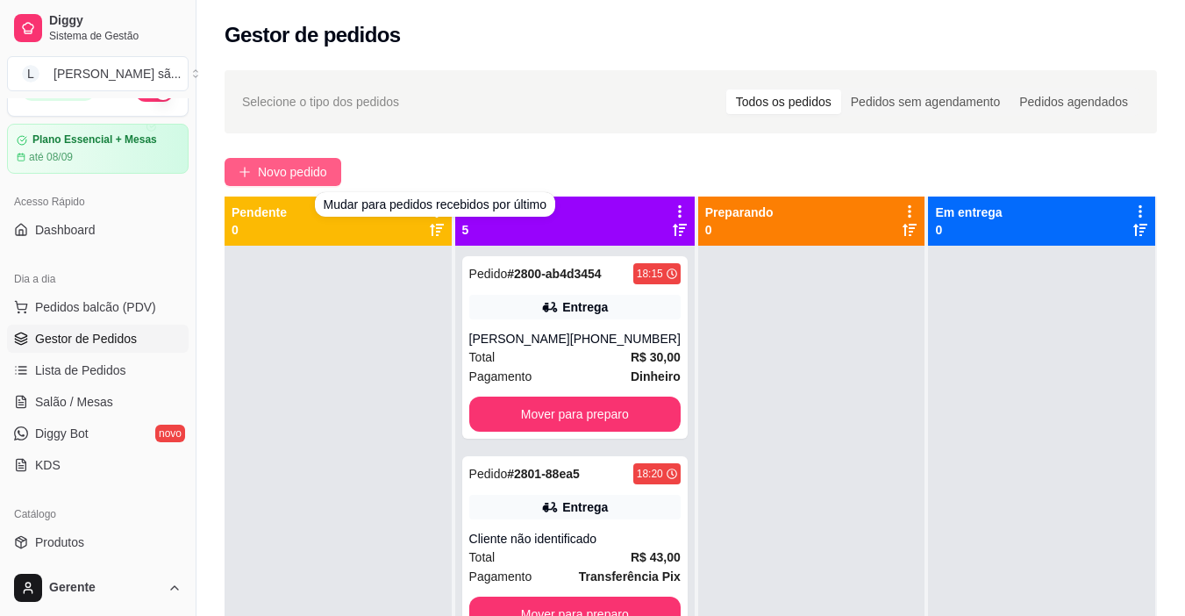
click at [323, 161] on button "Novo pedido" at bounding box center [283, 172] width 117 height 28
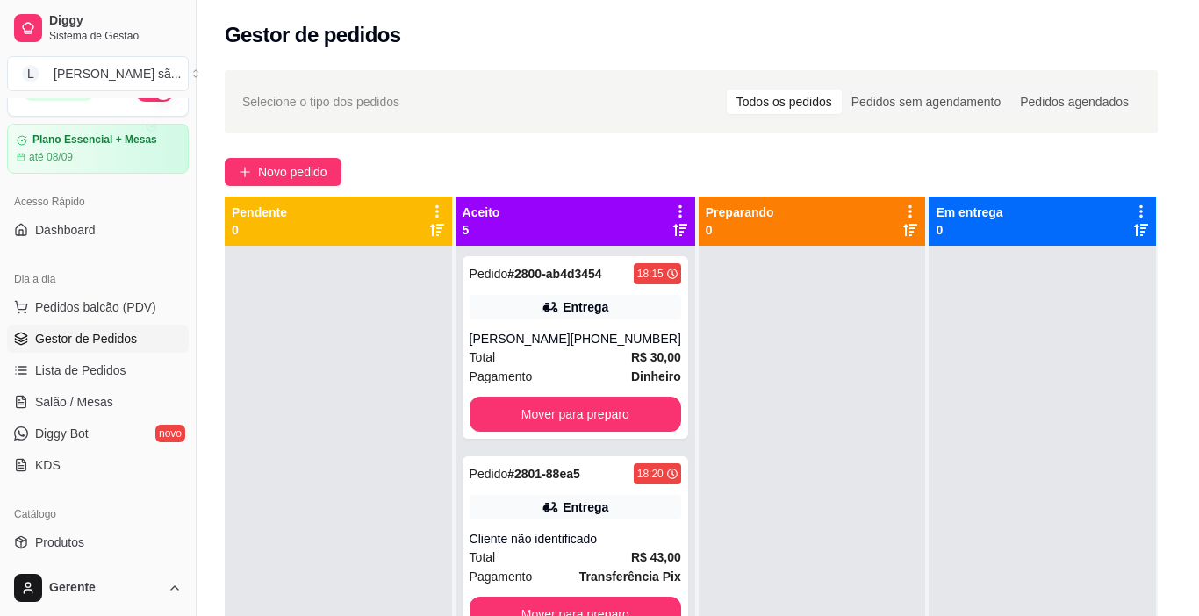
click at [333, 105] on input "Pesquisa" at bounding box center [408, 108] width 720 height 18
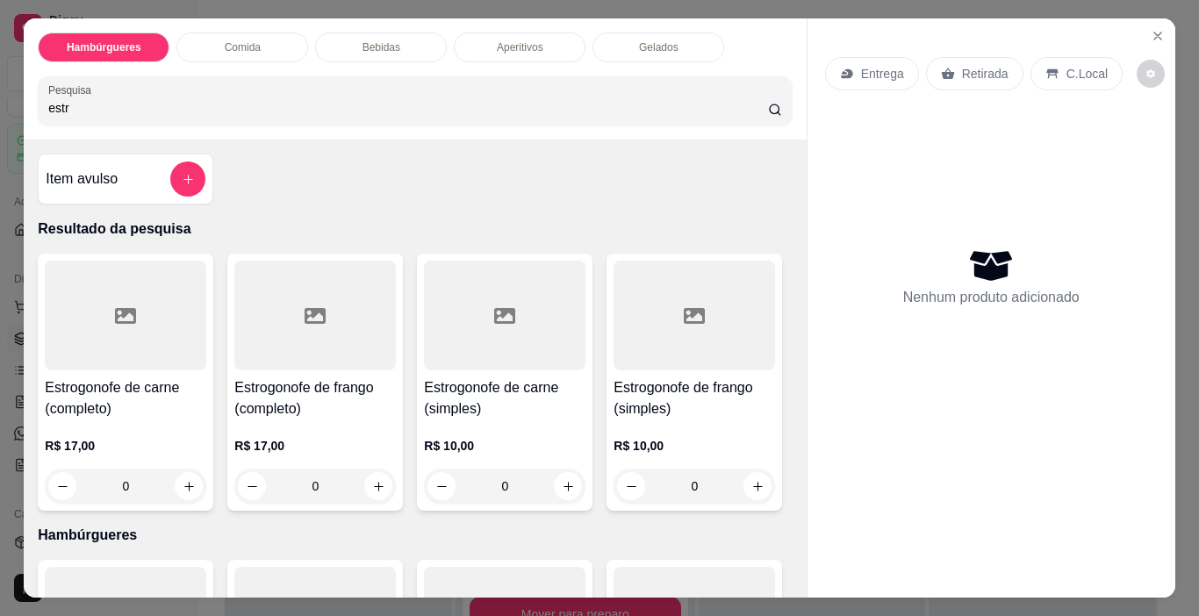
type input "estr"
click at [348, 326] on div at bounding box center [314, 316] width 161 height 110
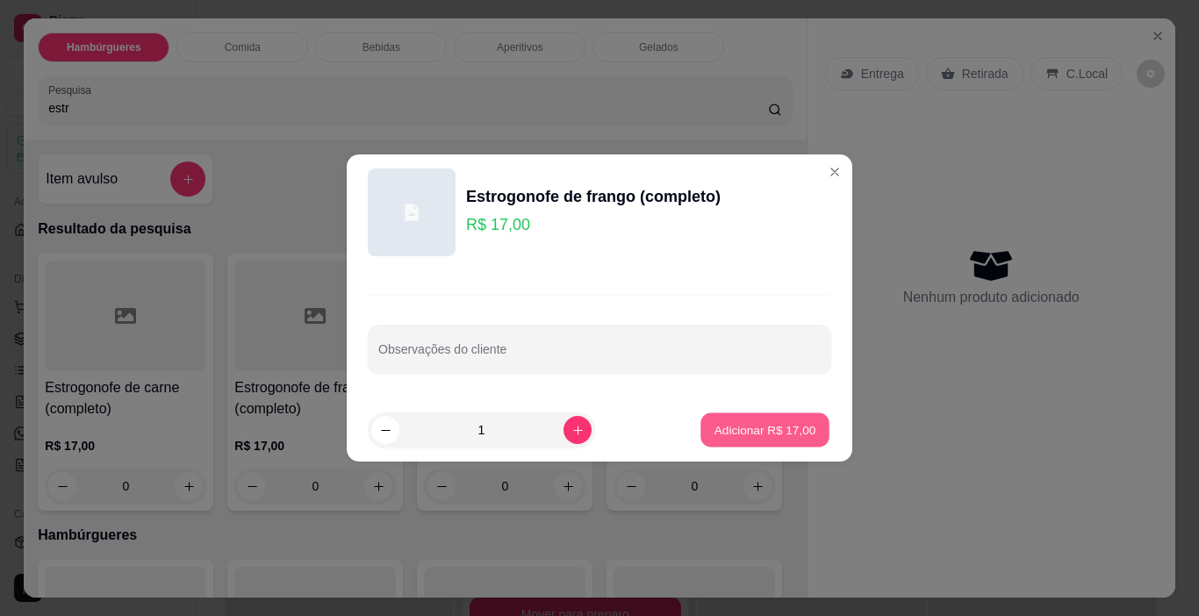
click at [803, 433] on p "Adicionar R$ 17,00" at bounding box center [765, 429] width 102 height 17
type input "1"
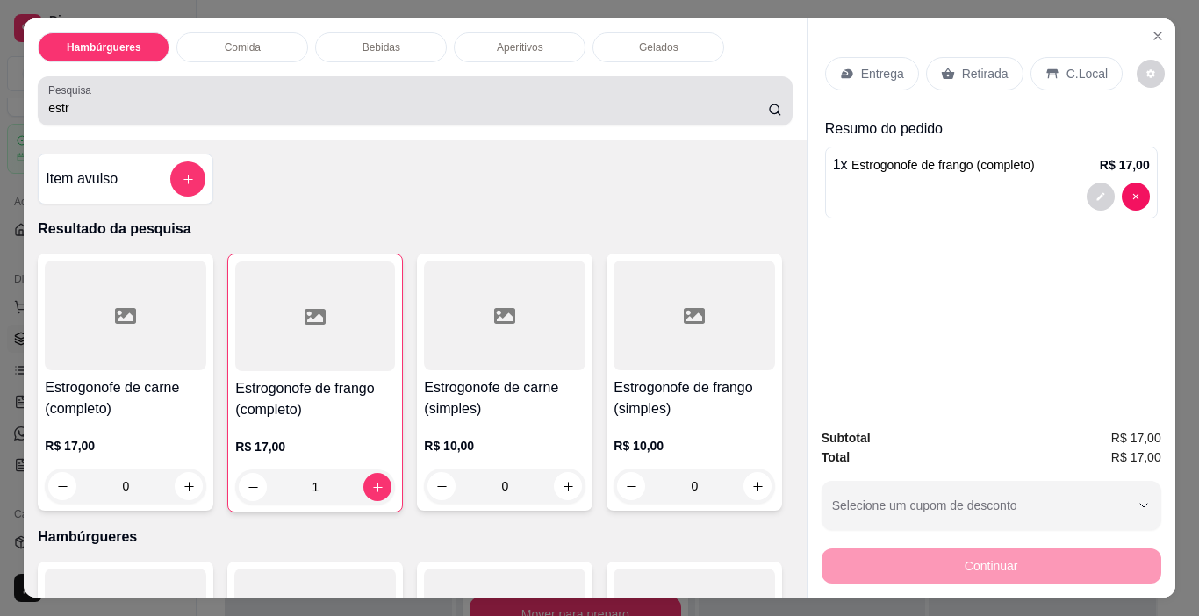
click at [653, 99] on input "estr" at bounding box center [408, 108] width 720 height 18
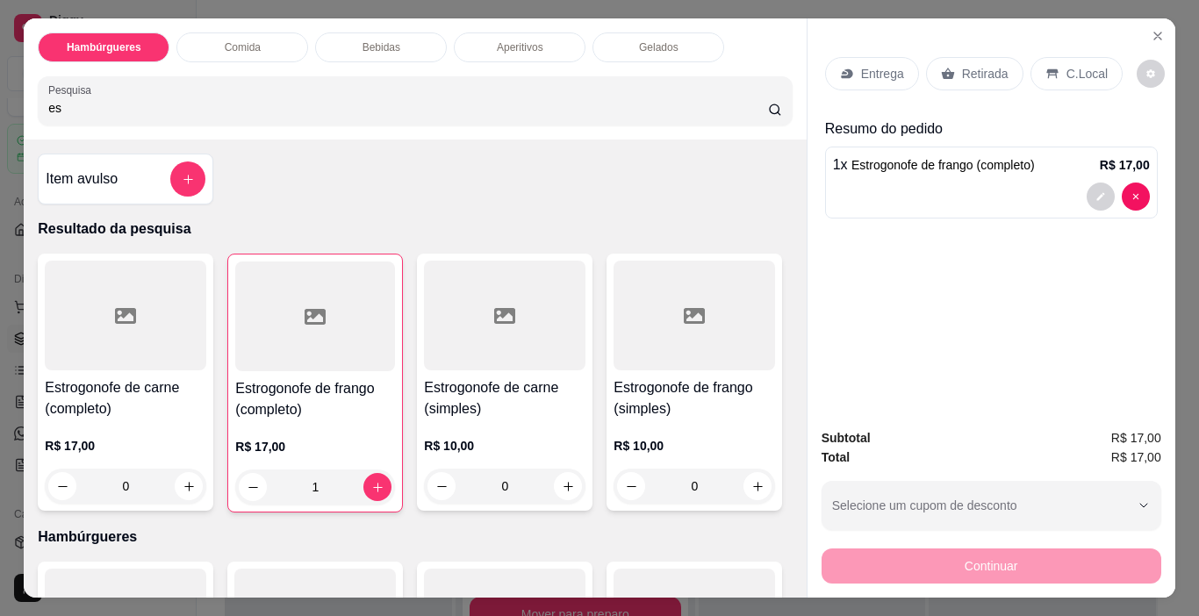
type input "e"
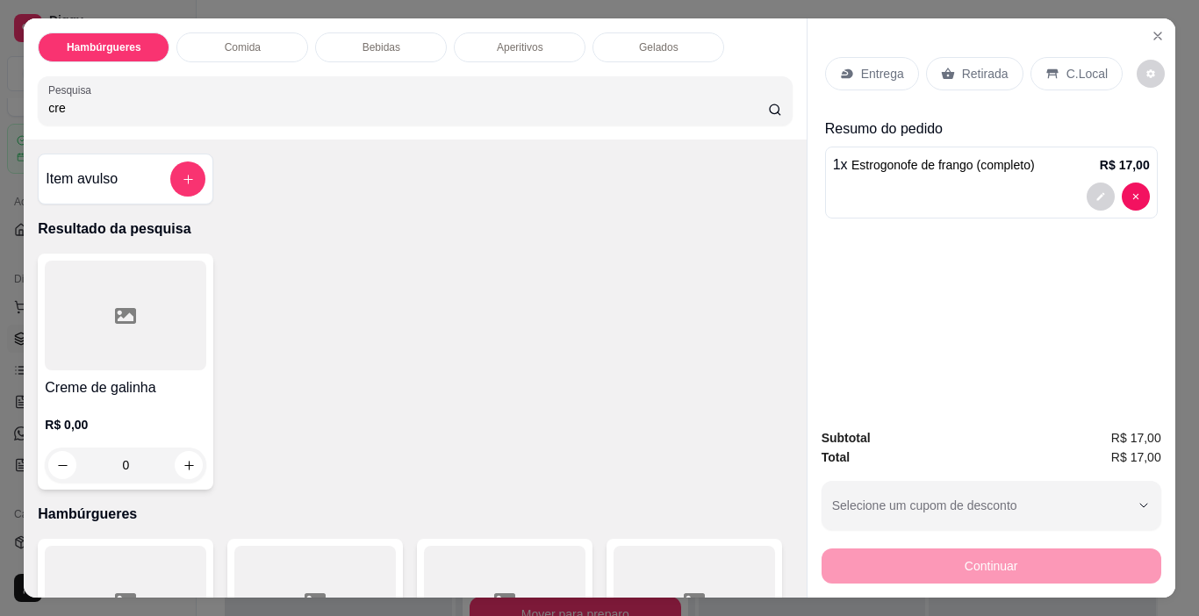
type input "cre"
click at [91, 273] on div at bounding box center [125, 316] width 161 height 110
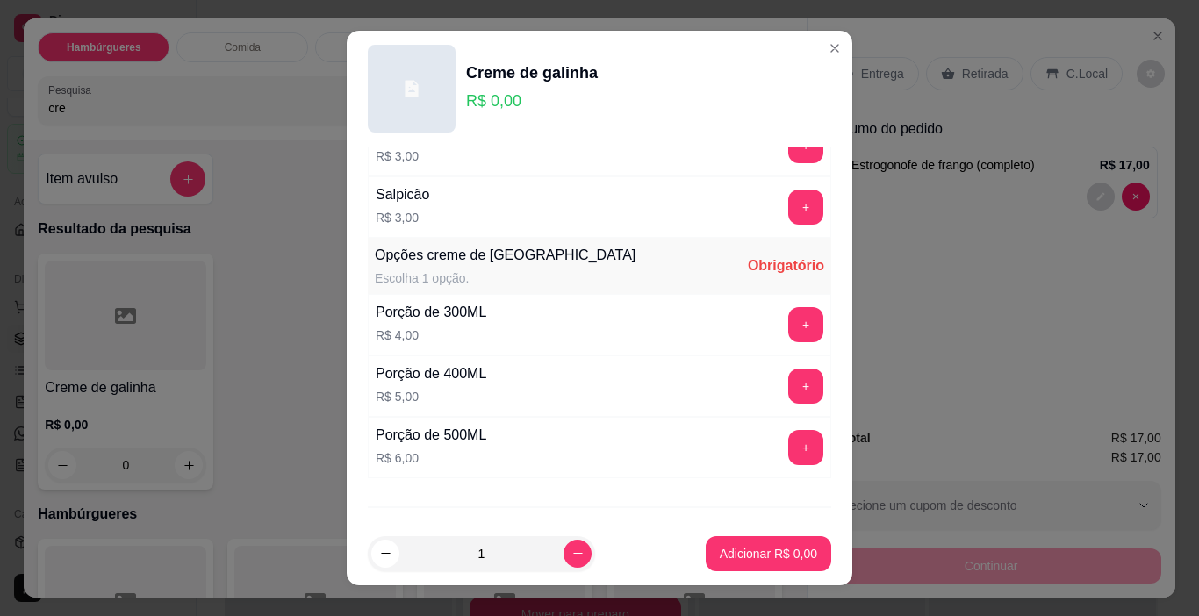
scroll to position [307, 0]
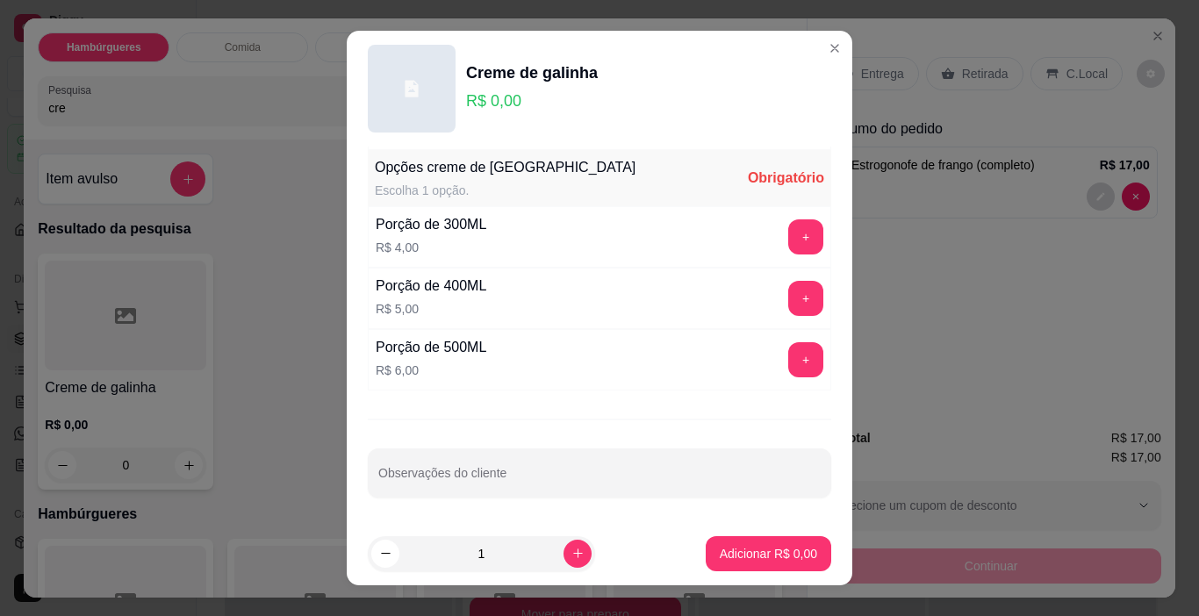
click at [799, 296] on div "Acréscimos Comidas Escolha até 3 opções Completo Farofa R$ 2,00 + Vinagrete R$ …" at bounding box center [599, 335] width 505 height 376
click at [789, 296] on button "+" at bounding box center [805, 298] width 35 height 35
click at [806, 556] on button "Adicionar R$ 5,00" at bounding box center [768, 554] width 122 height 34
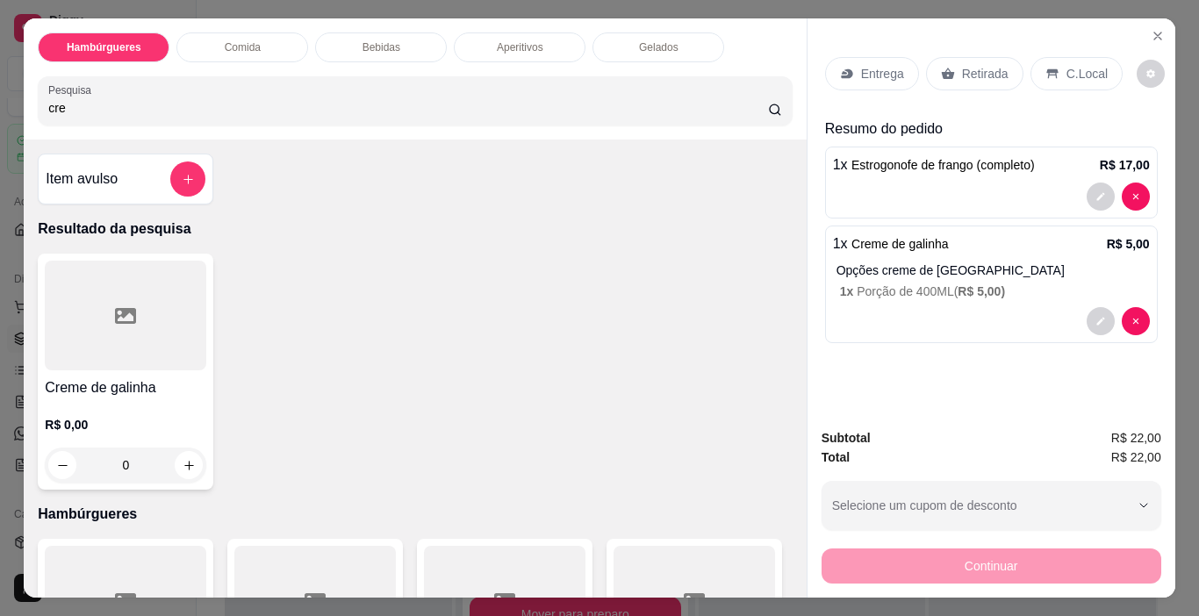
click at [974, 65] on p "Retirada" at bounding box center [985, 74] width 47 height 18
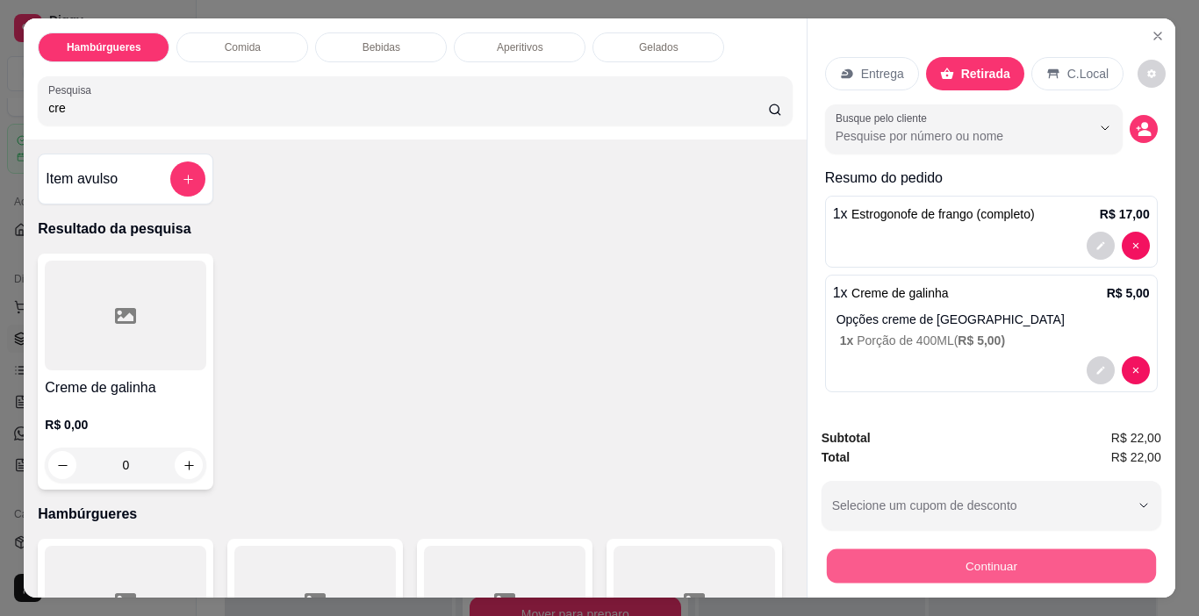
click at [896, 569] on button "Continuar" at bounding box center [990, 566] width 329 height 34
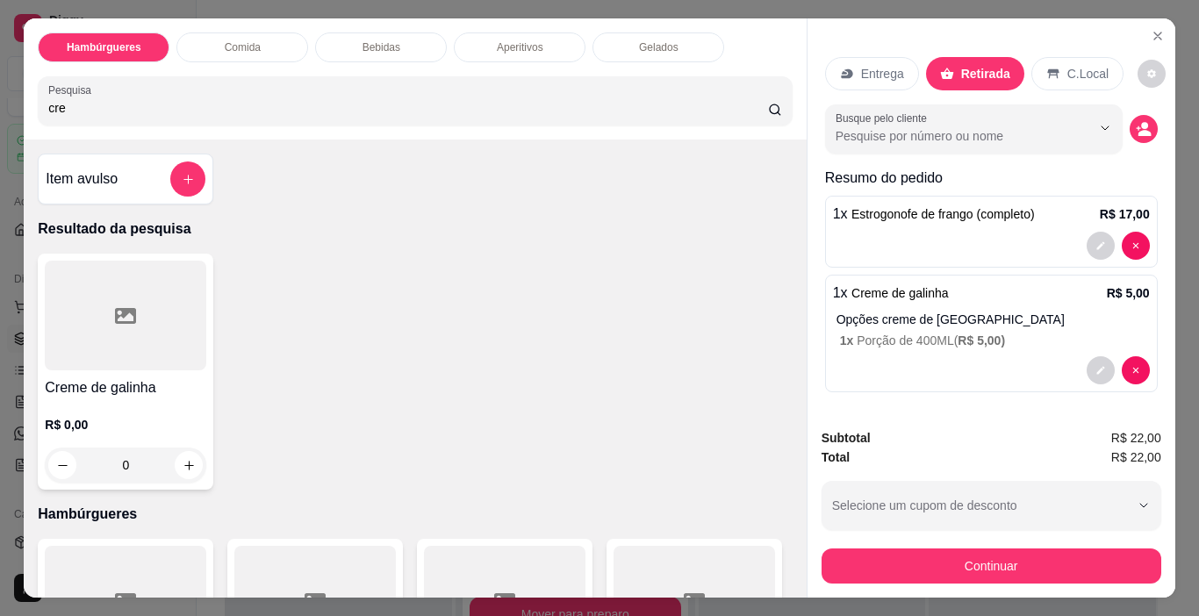
click at [716, 340] on div "Outro" at bounding box center [719, 335] width 124 height 103
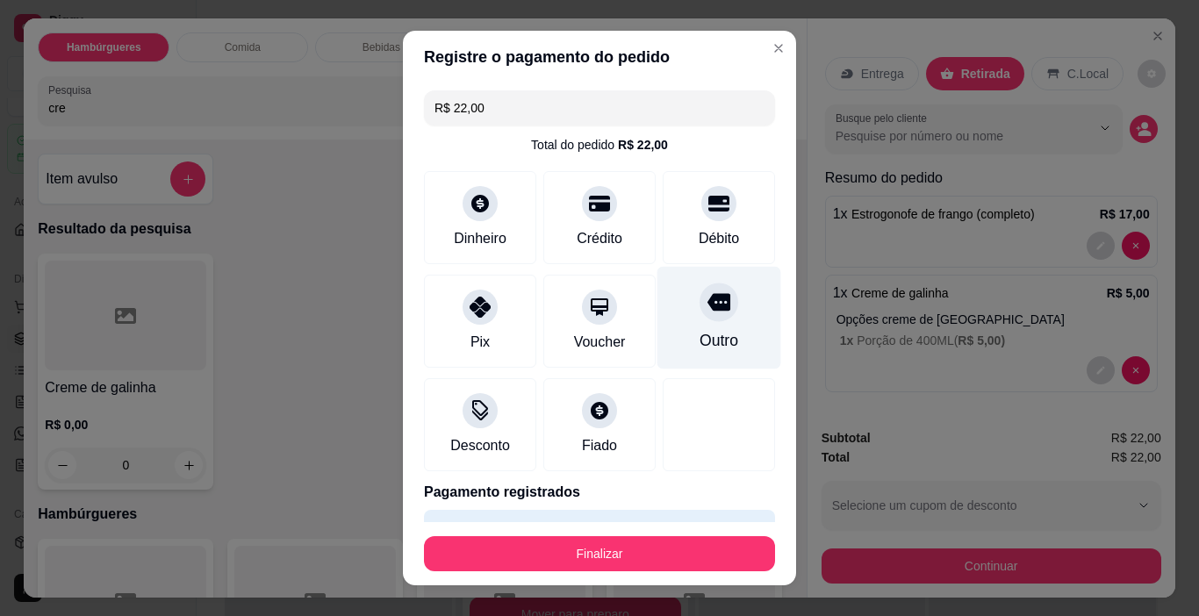
type input "R$ 0,00"
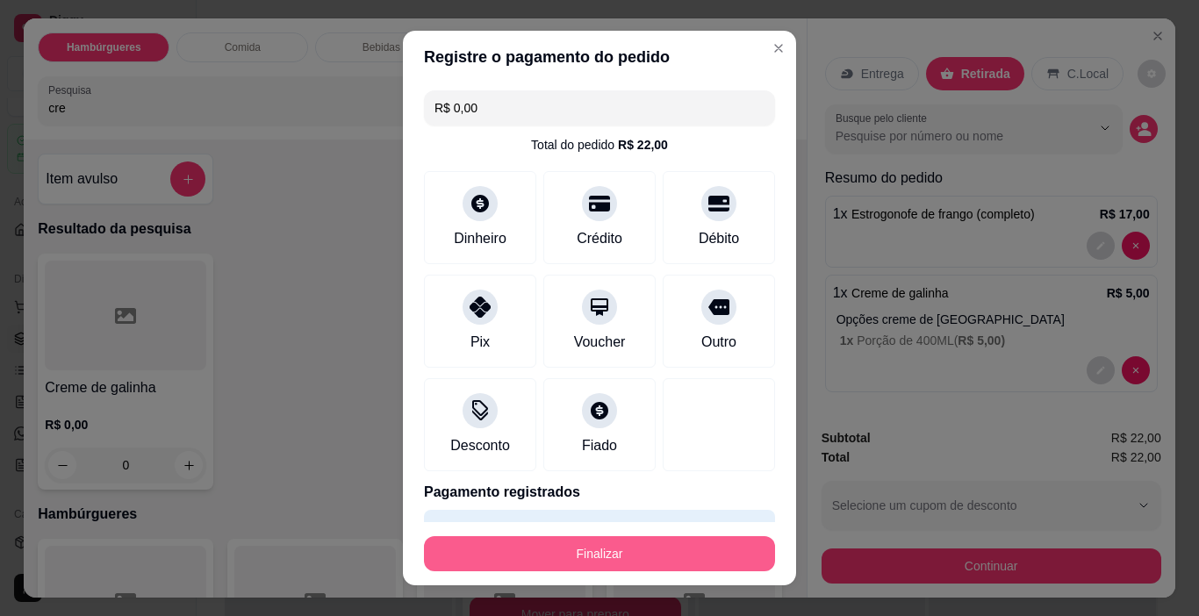
click at [659, 558] on button "Finalizar" at bounding box center [599, 553] width 351 height 35
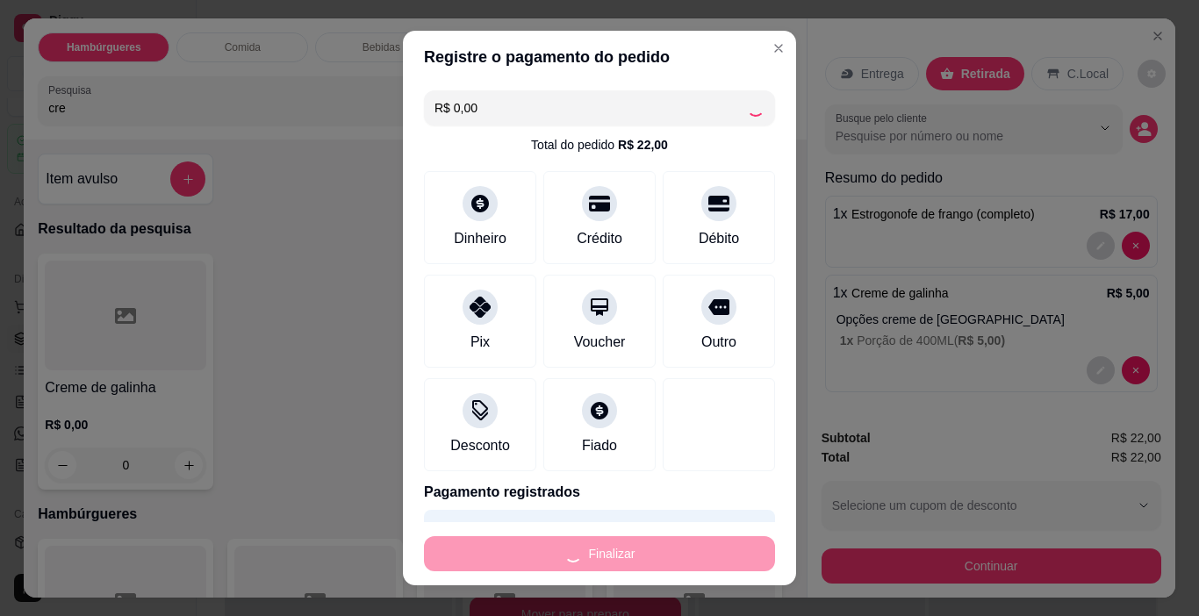
type input "0"
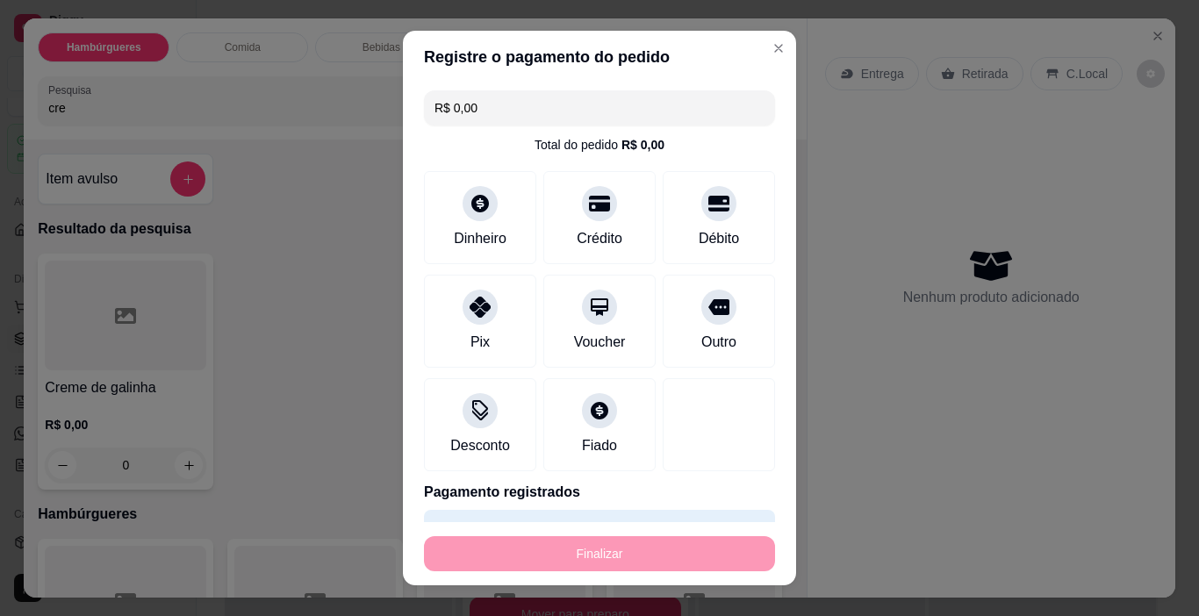
type input "-R$ 22,00"
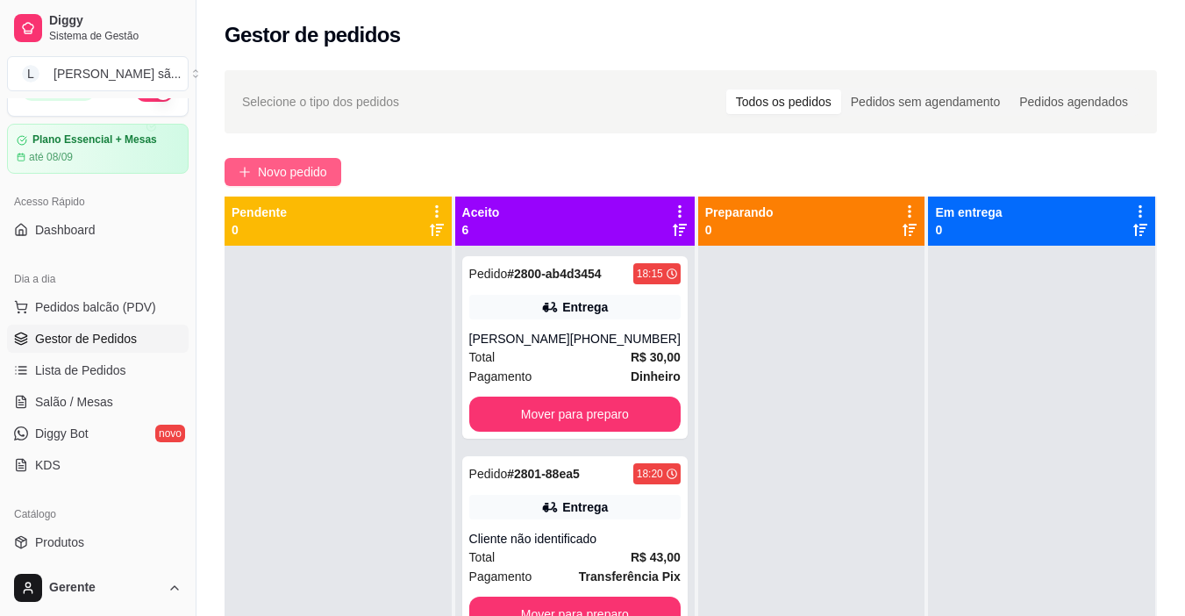
click at [295, 175] on span "Novo pedido" at bounding box center [292, 171] width 69 height 19
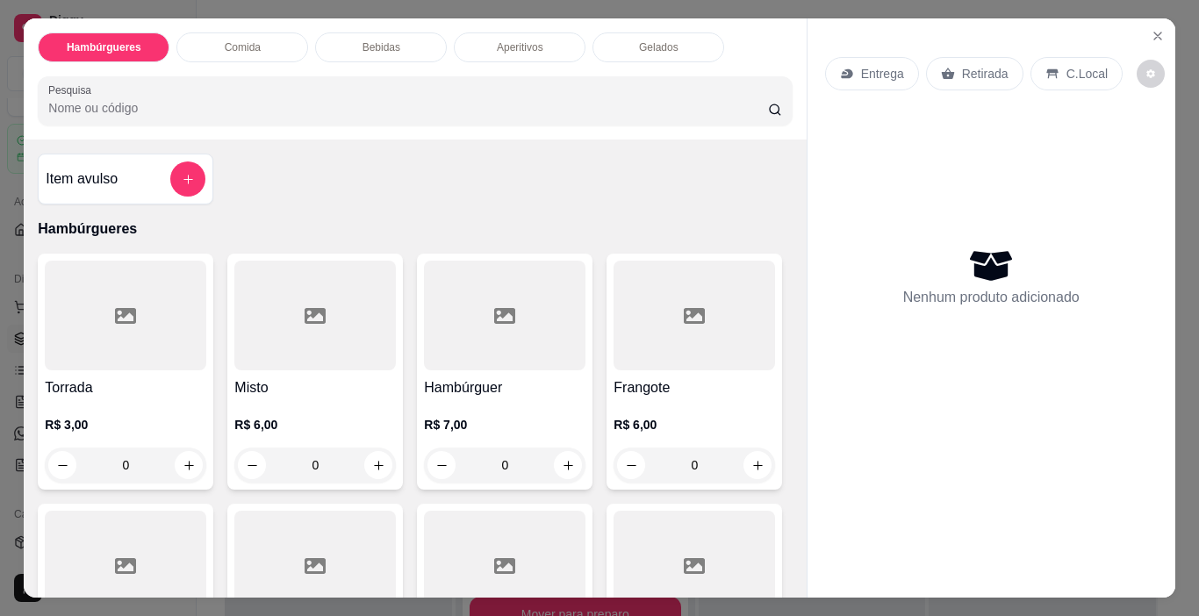
click at [373, 100] on input "Pesquisa" at bounding box center [408, 108] width 720 height 18
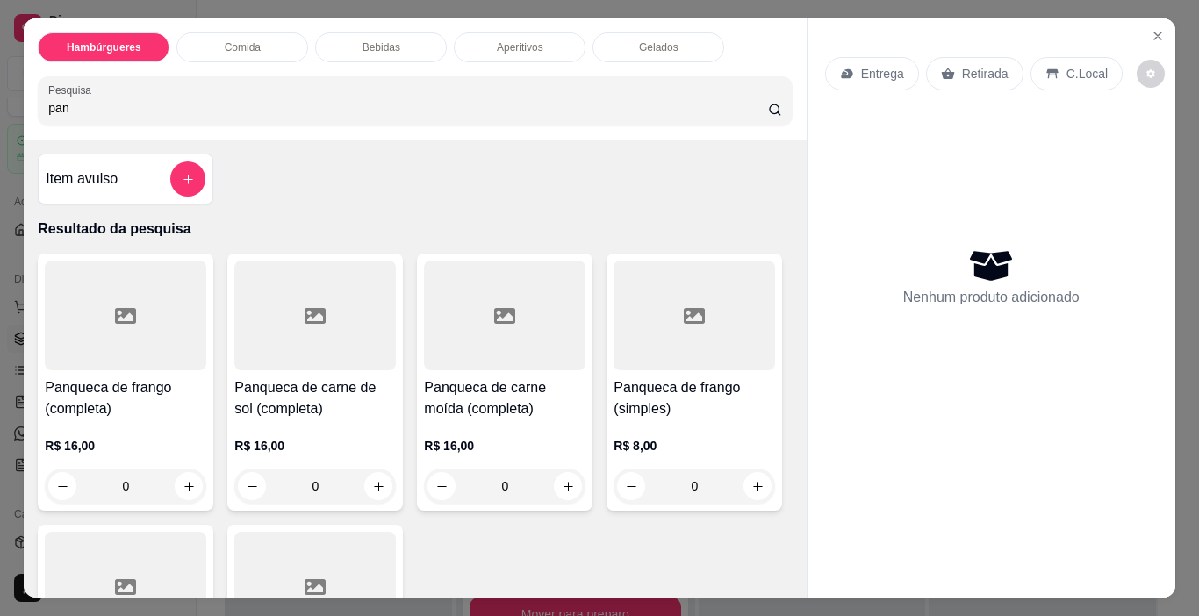
scroll to position [263, 0]
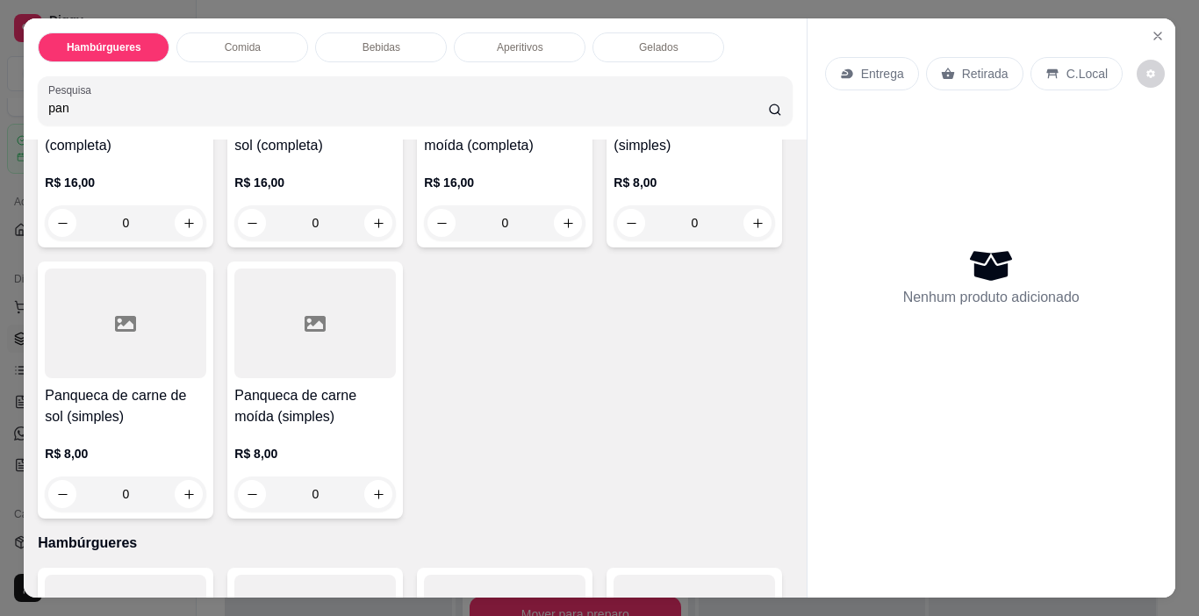
type input "pan"
click at [206, 344] on div at bounding box center [125, 324] width 161 height 110
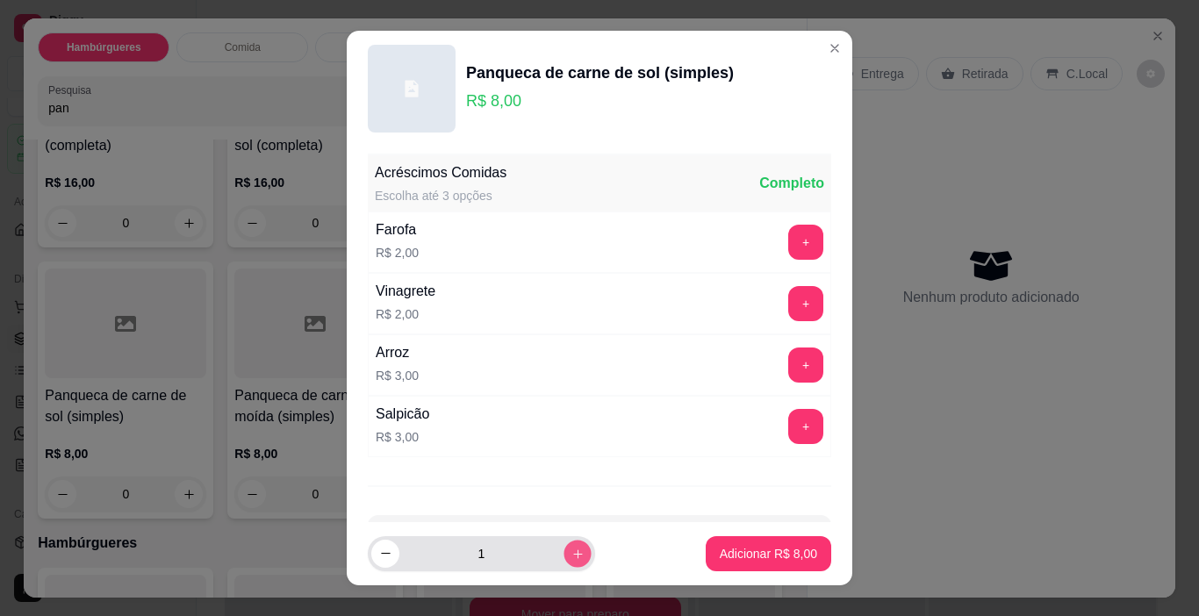
click at [565, 562] on button "increase-product-quantity" at bounding box center [576, 553] width 27 height 27
type input "3"
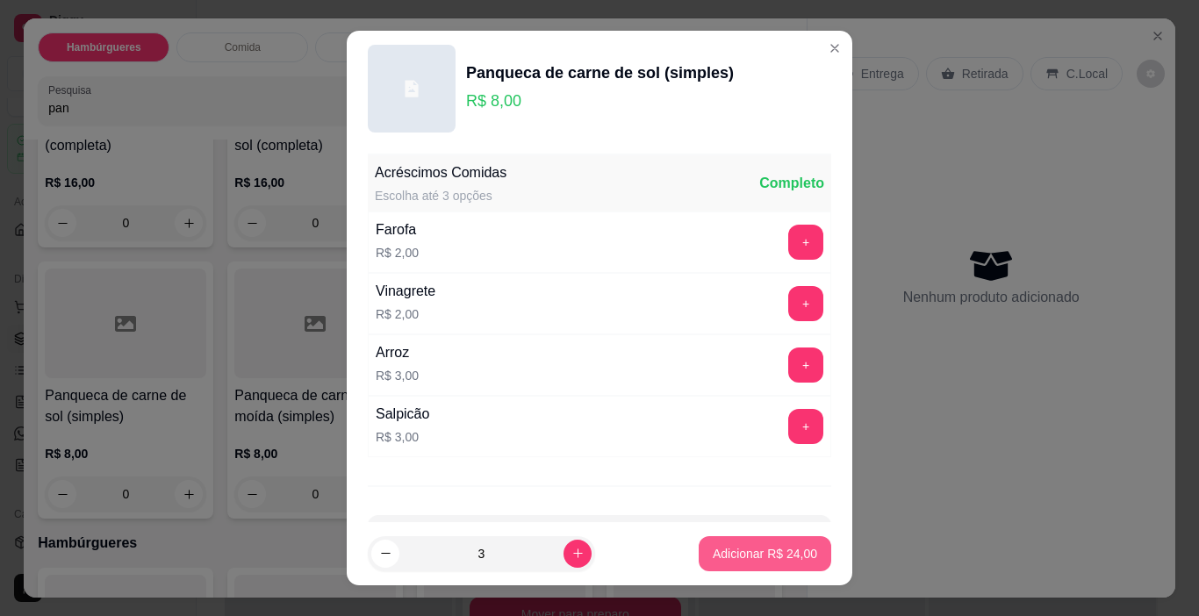
click at [713, 554] on p "Adicionar R$ 24,00" at bounding box center [765, 554] width 104 height 18
type input "3"
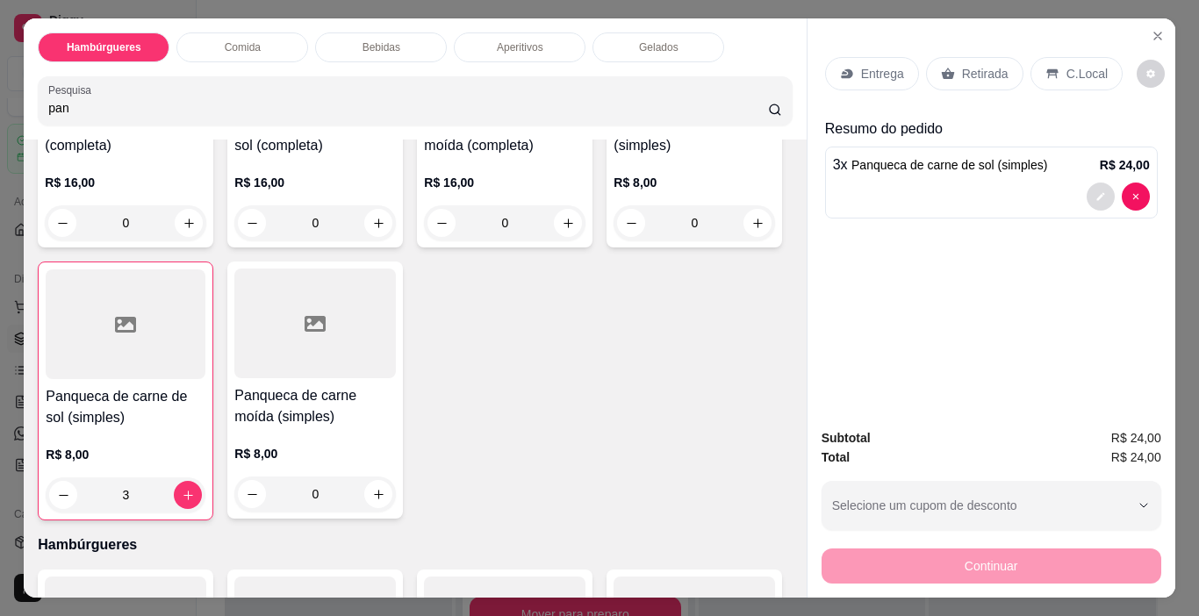
click at [1095, 191] on icon "decrease-product-quantity" at bounding box center [1100, 196] width 11 height 11
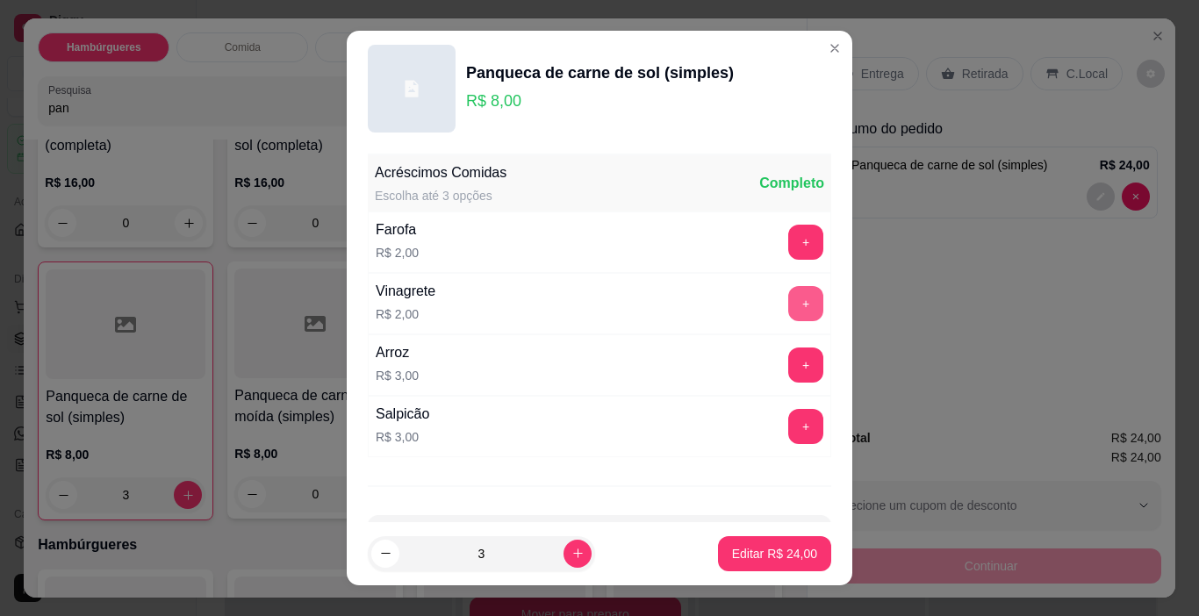
click at [787, 287] on div "+" at bounding box center [805, 303] width 49 height 35
click at [788, 308] on button "+" at bounding box center [805, 303] width 35 height 35
click at [748, 551] on p "Editar R$ 30,00" at bounding box center [774, 554] width 85 height 18
type input "0"
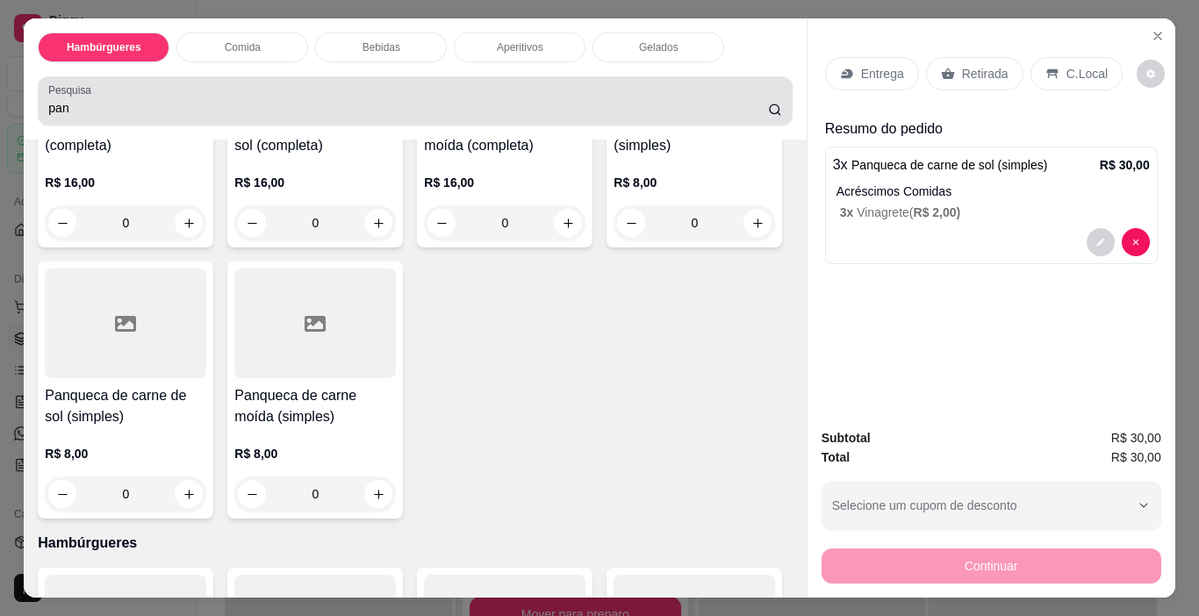
click at [707, 90] on div "pan" at bounding box center [414, 100] width 733 height 35
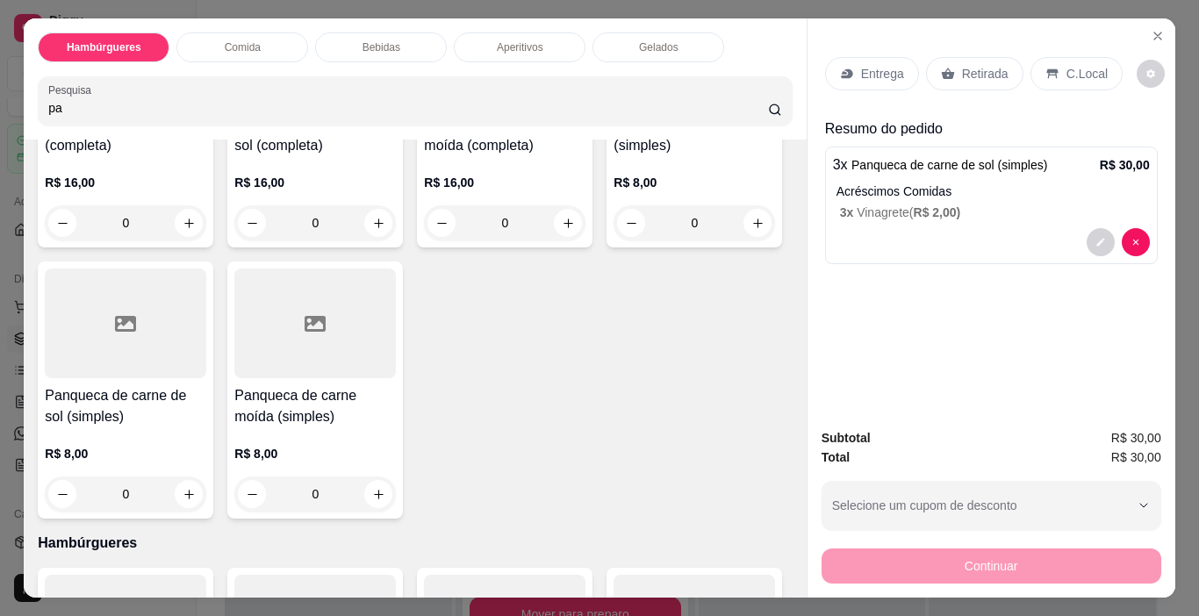
type input "p"
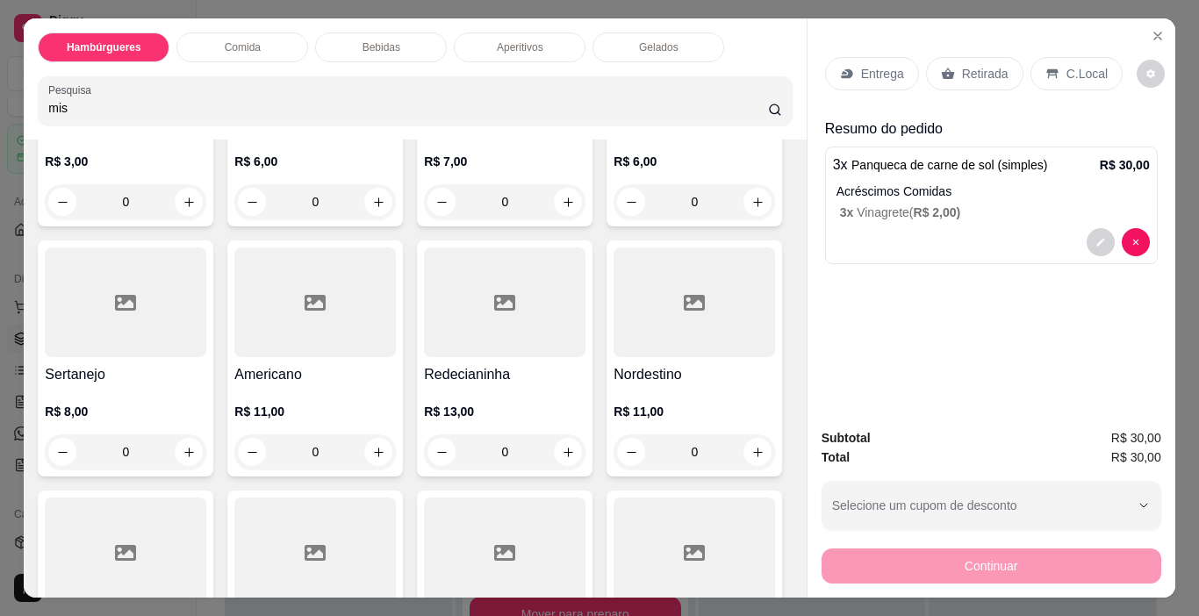
scroll to position [0, 0]
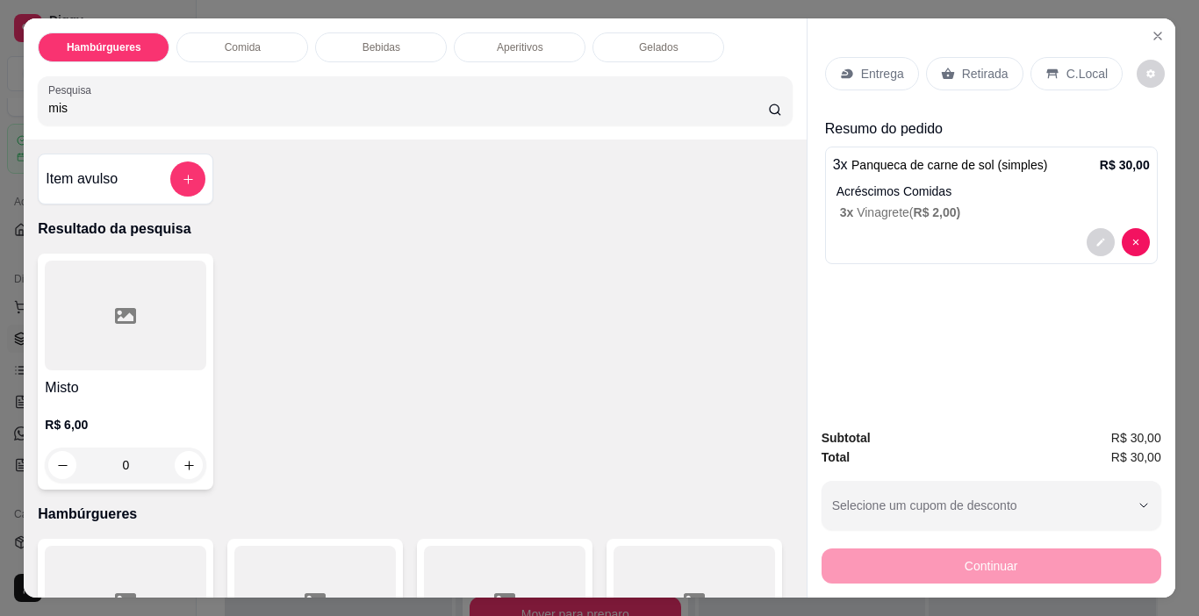
type input "mis"
click at [60, 416] on p "R$ 6,00" at bounding box center [125, 425] width 161 height 18
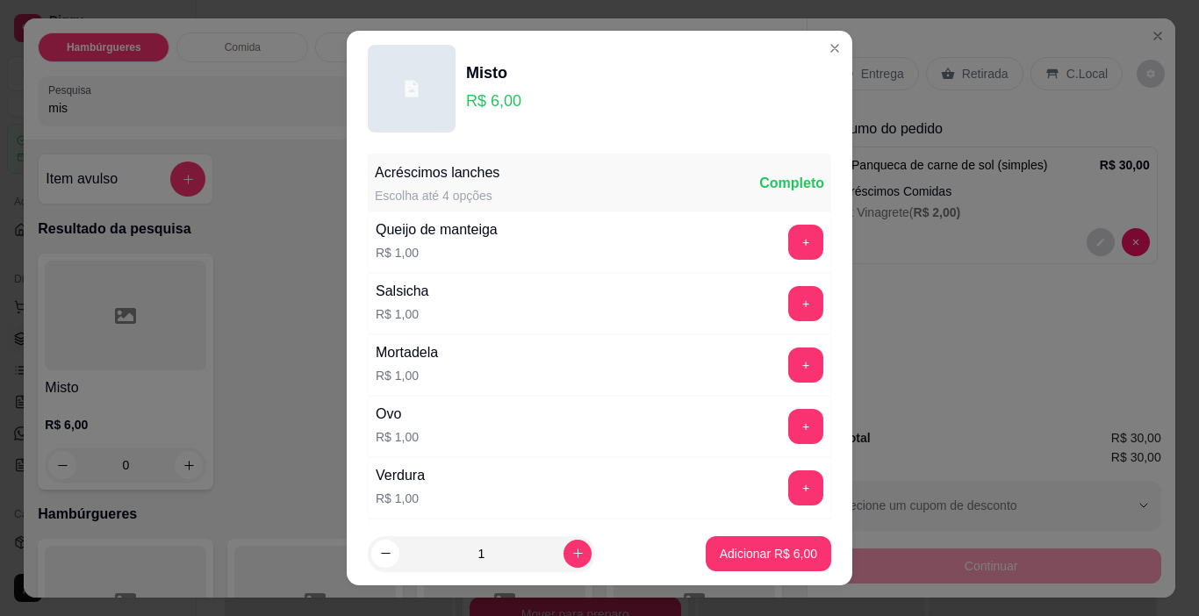
click at [686, 546] on footer "1 Adicionar R$ 6,00" at bounding box center [599, 553] width 505 height 63
click at [750, 549] on p "Adicionar R$ 6,00" at bounding box center [768, 554] width 97 height 18
type input "1"
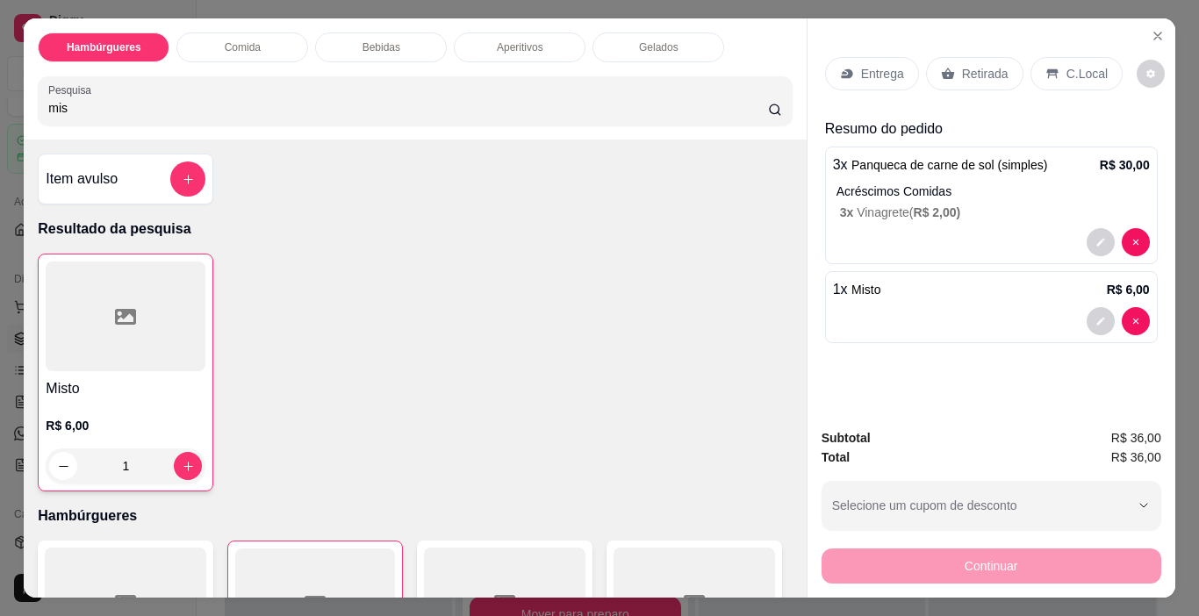
click at [853, 89] on div "Entrega Retirada C.Local" at bounding box center [991, 73] width 333 height 61
click at [853, 73] on div "Entrega" at bounding box center [872, 73] width 94 height 33
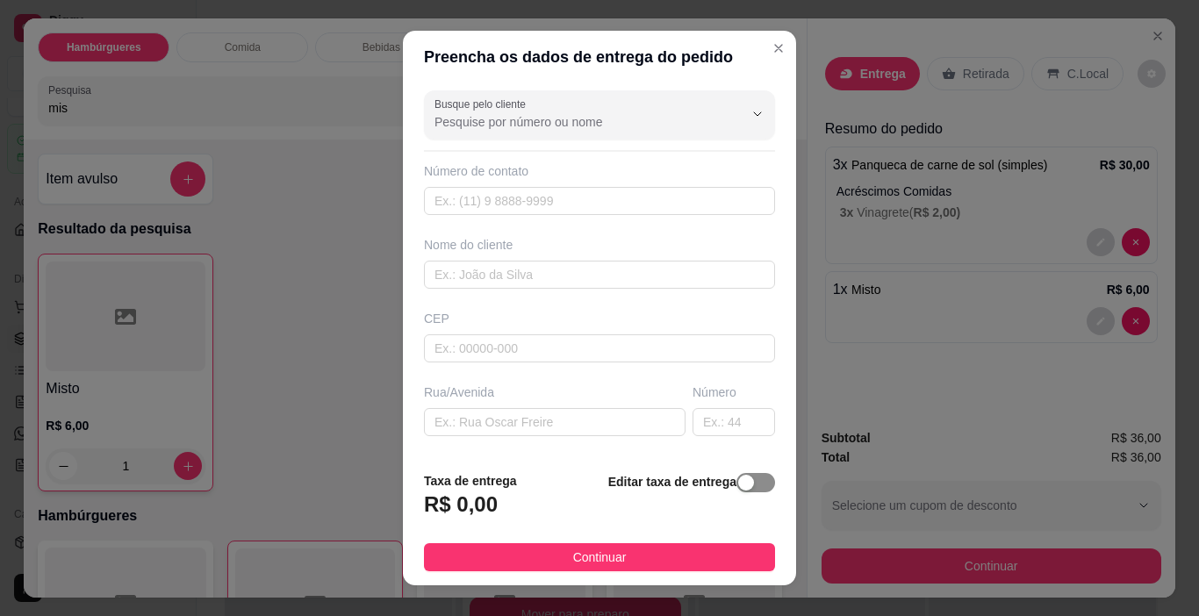
click at [742, 476] on span "button" at bounding box center [755, 482] width 39 height 19
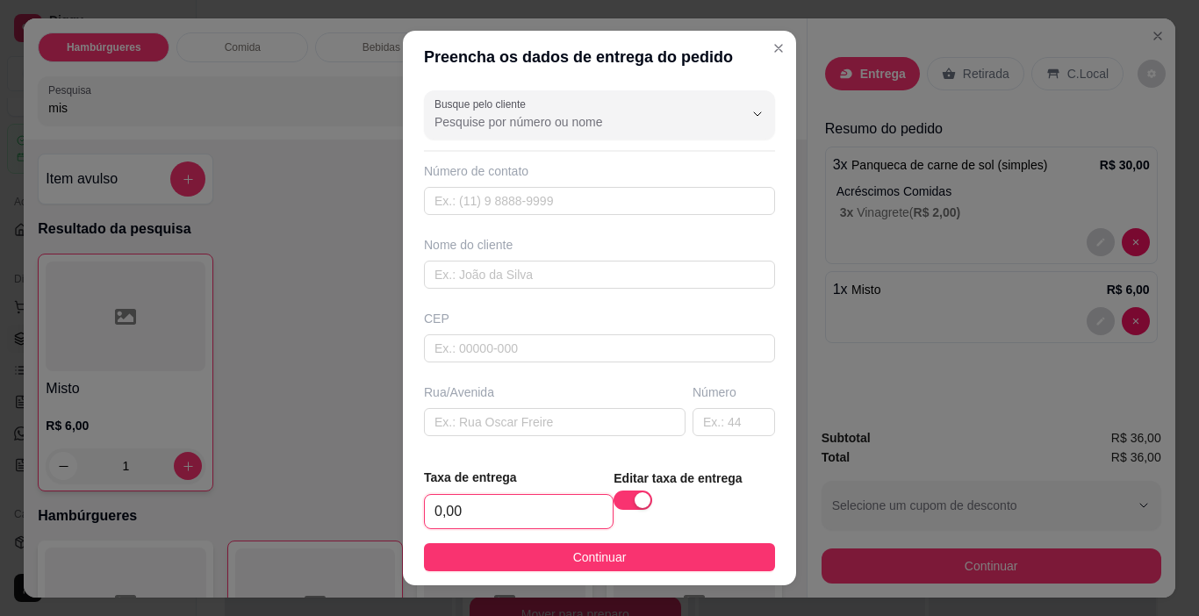
click at [518, 523] on input "0,00" at bounding box center [519, 511] width 188 height 33
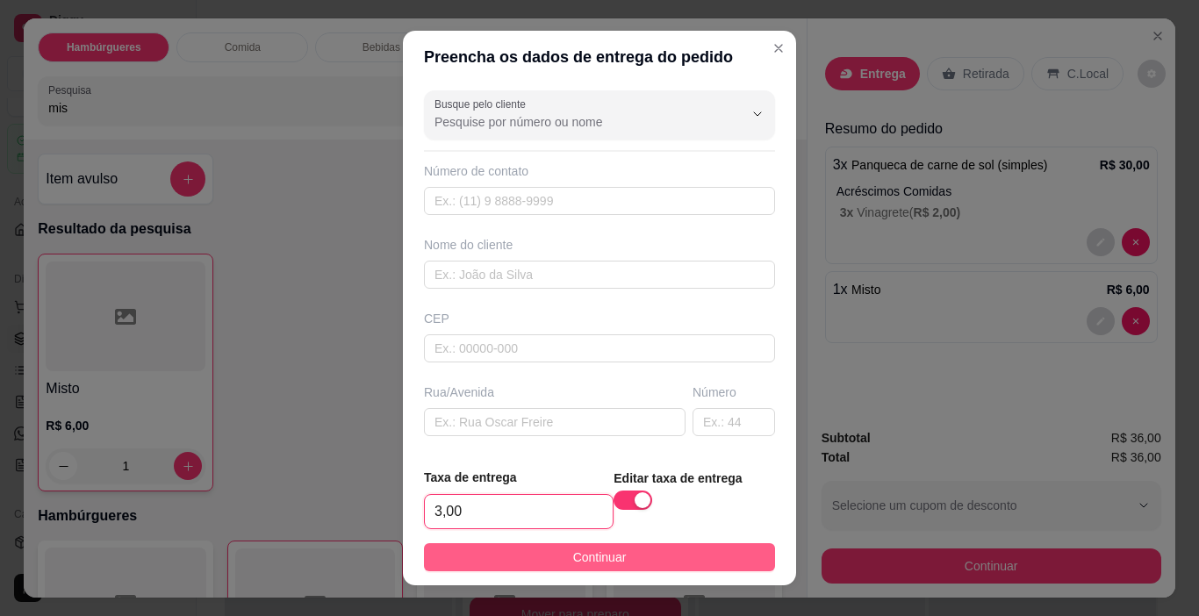
type input "3,00"
click at [573, 552] on span "Continuar" at bounding box center [600, 557] width 54 height 19
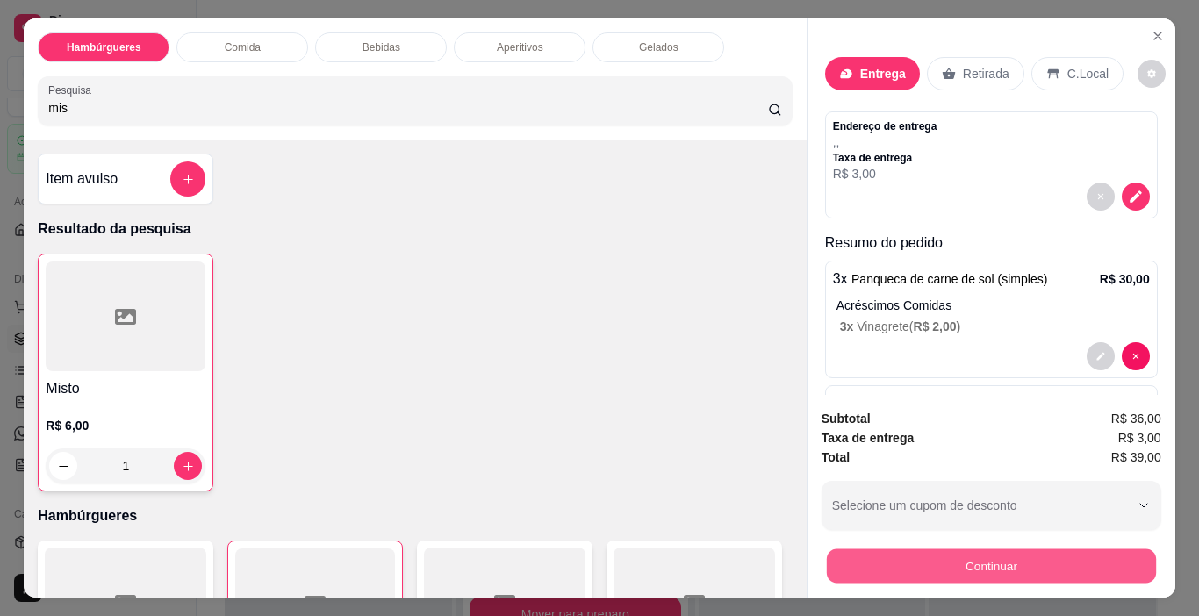
click at [913, 559] on button "Continuar" at bounding box center [990, 566] width 329 height 34
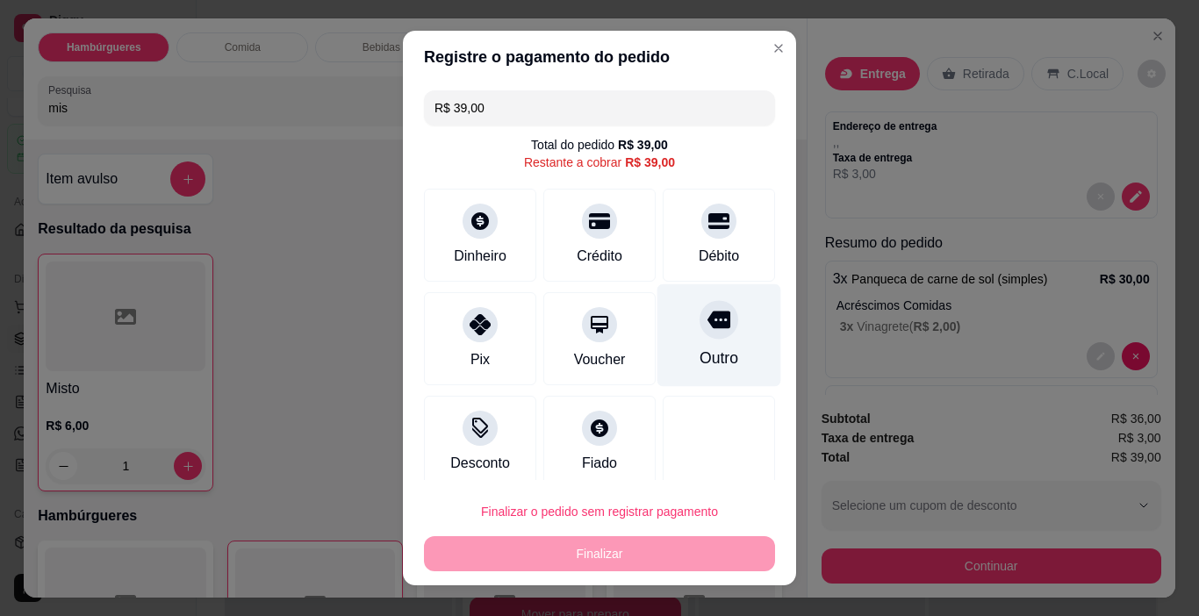
click at [690, 340] on div "Outro" at bounding box center [719, 335] width 124 height 103
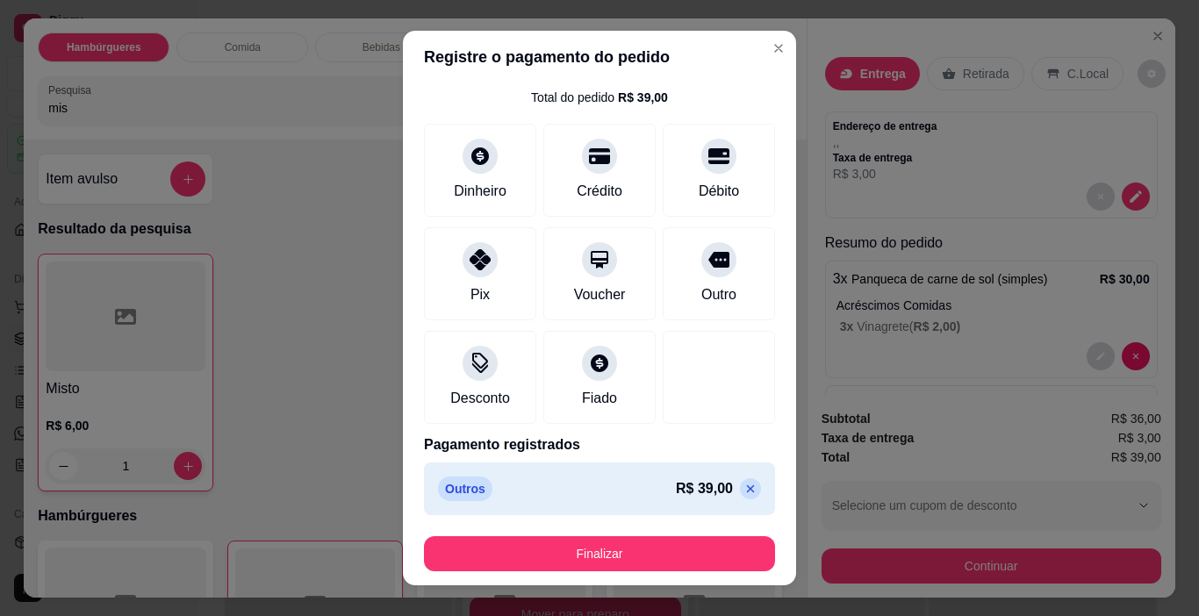
click at [743, 491] on icon at bounding box center [750, 489] width 14 height 14
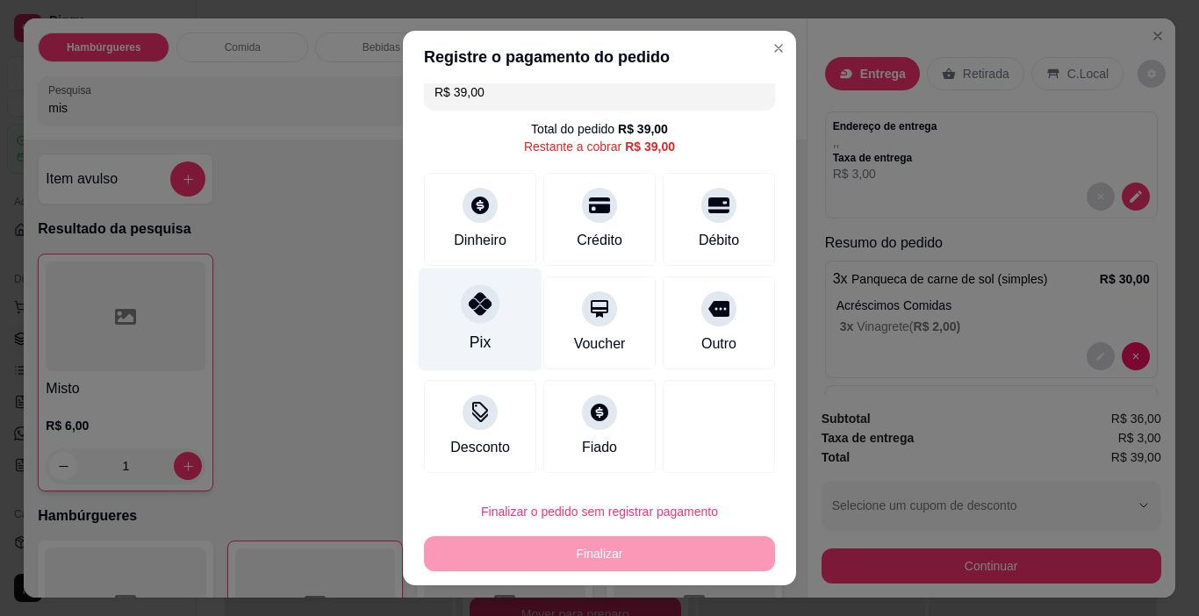
click at [461, 317] on div at bounding box center [480, 304] width 39 height 39
type input "R$ 0,00"
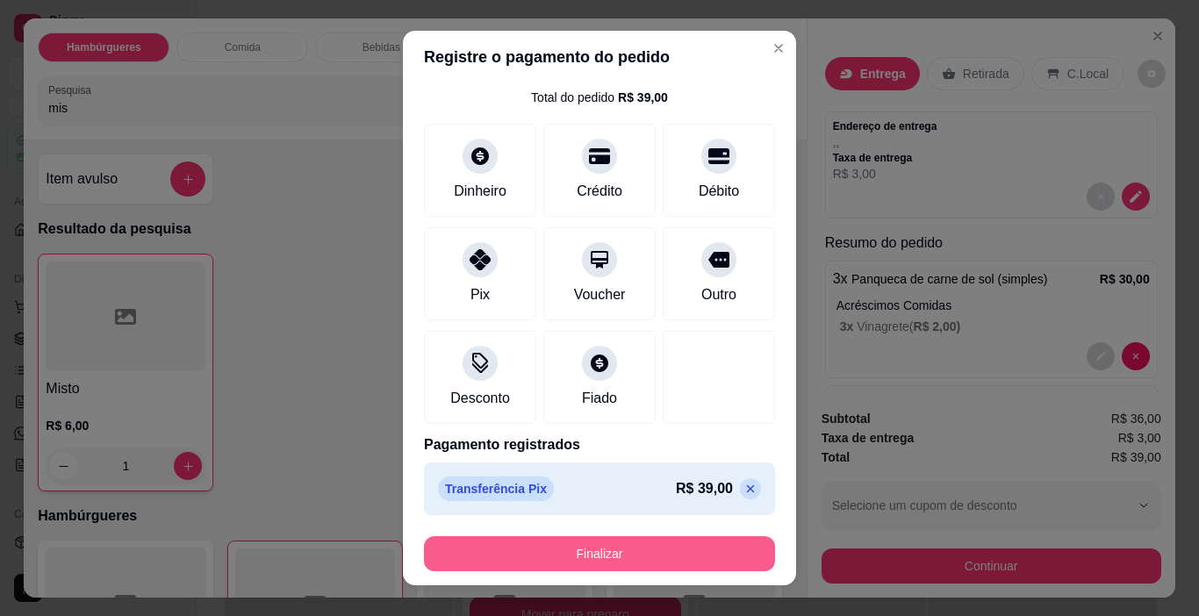
click at [673, 550] on button "Finalizar" at bounding box center [599, 553] width 351 height 35
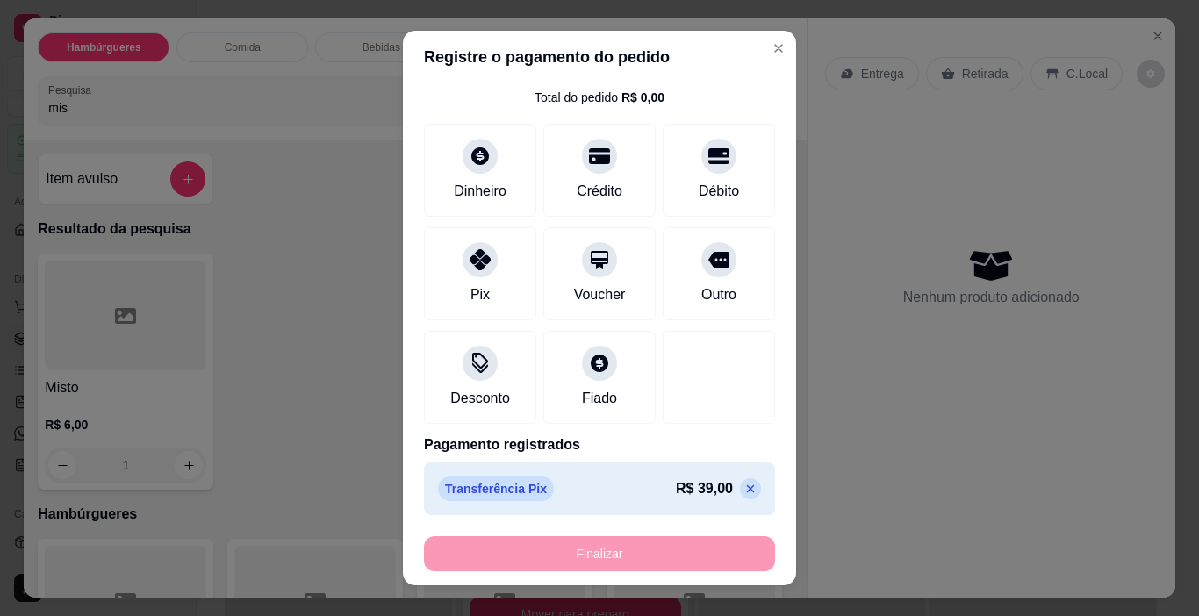
type input "0"
type input "-R$ 39,00"
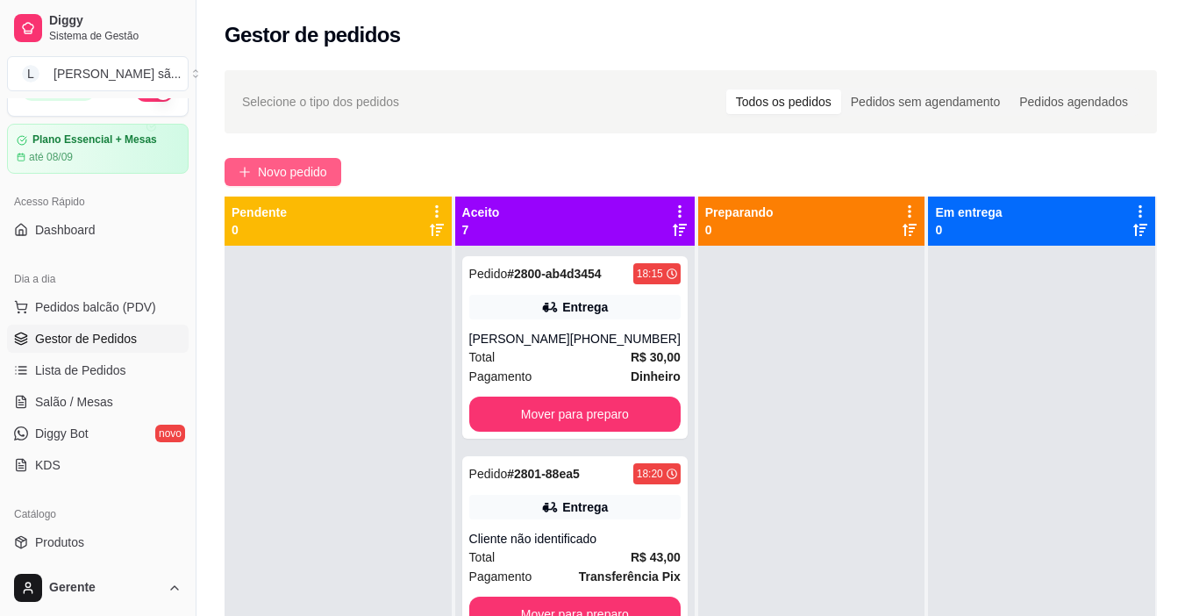
click at [328, 159] on button "Novo pedido" at bounding box center [283, 172] width 117 height 28
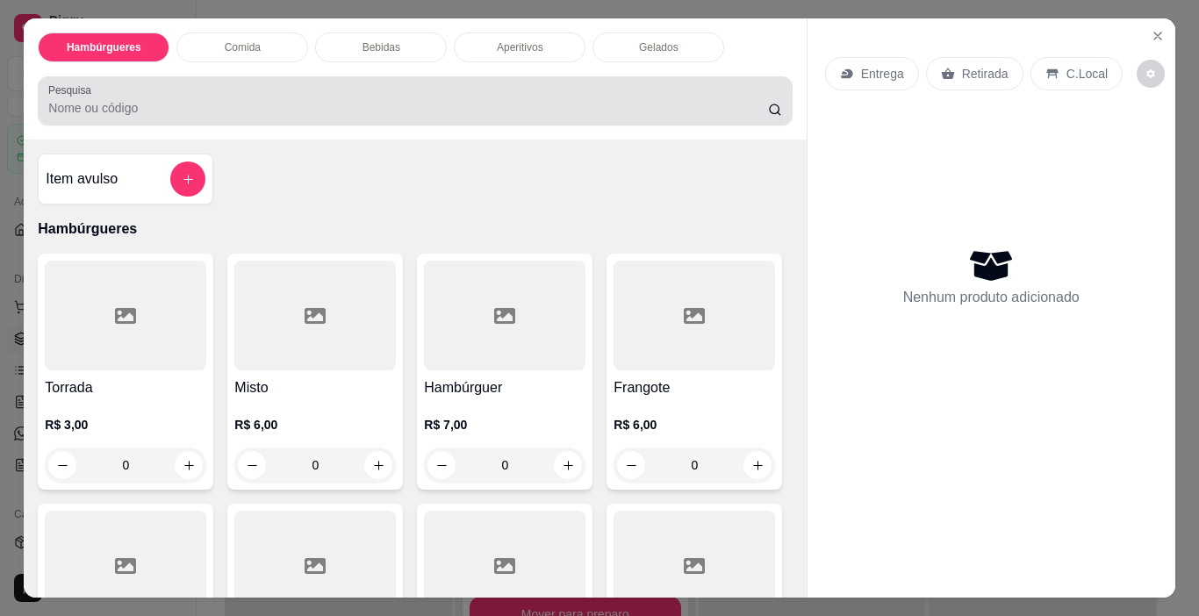
click at [213, 86] on div at bounding box center [414, 100] width 733 height 35
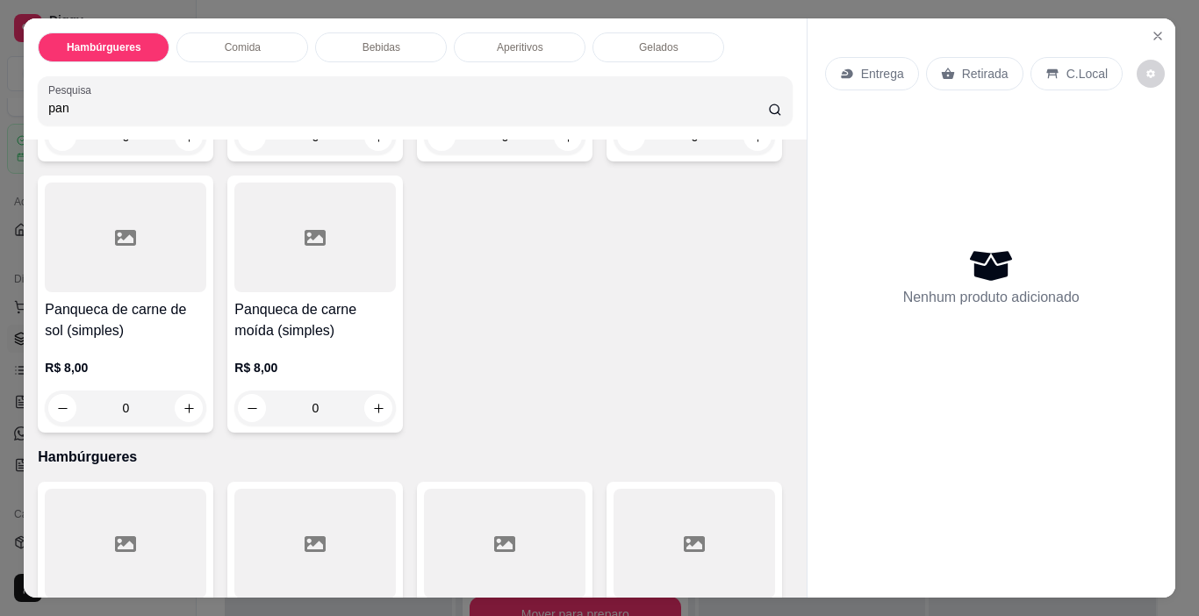
scroll to position [351, 0]
type input "pan"
click at [396, 255] on div at bounding box center [314, 236] width 161 height 110
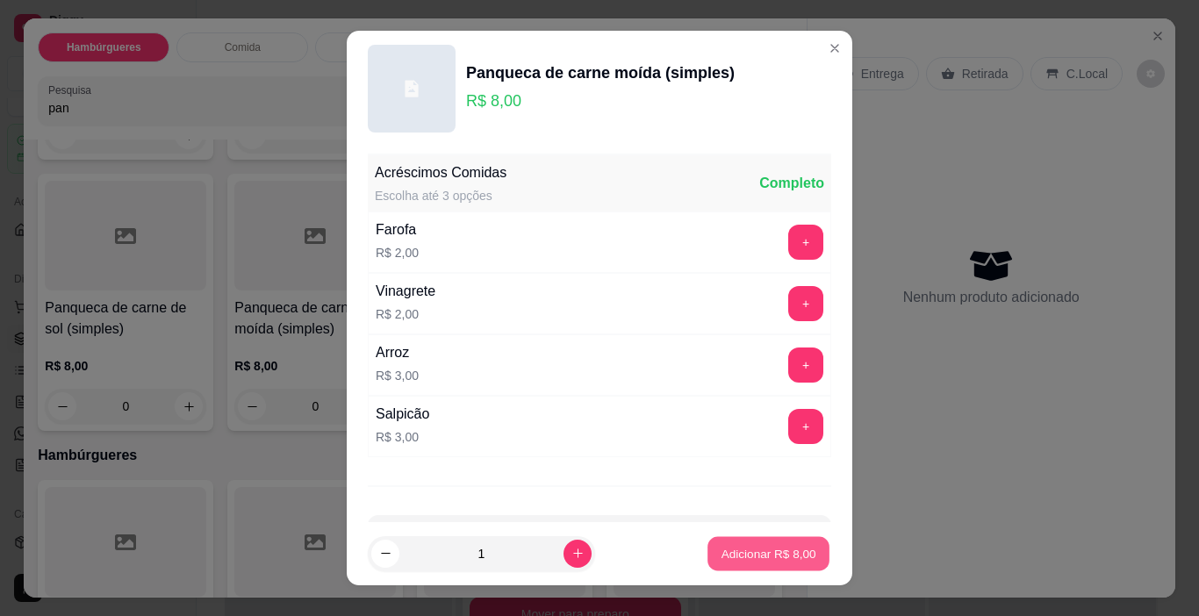
click at [765, 548] on p "Adicionar R$ 8,00" at bounding box center [767, 553] width 95 height 17
type input "1"
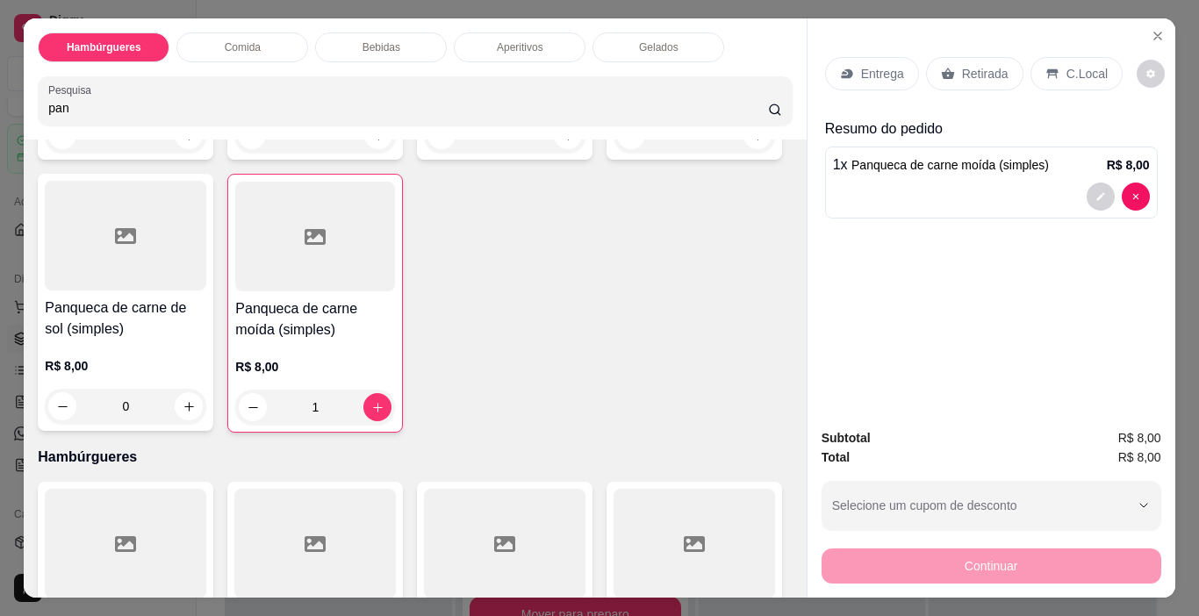
click at [891, 65] on p "Entrega" at bounding box center [882, 74] width 43 height 18
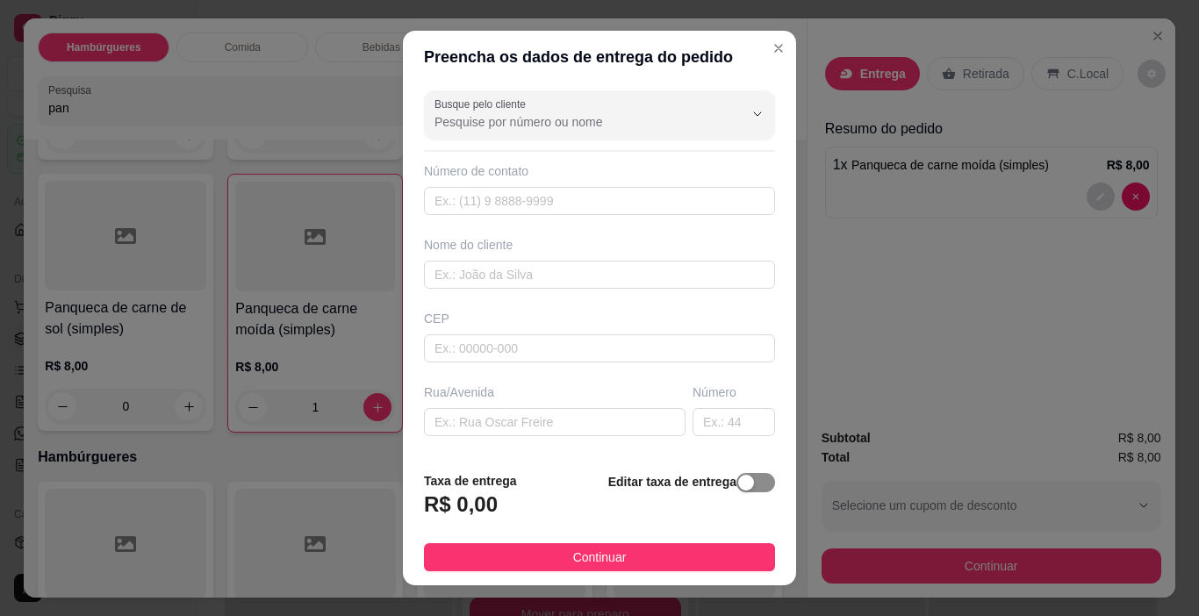
click at [742, 480] on span "button" at bounding box center [755, 482] width 39 height 19
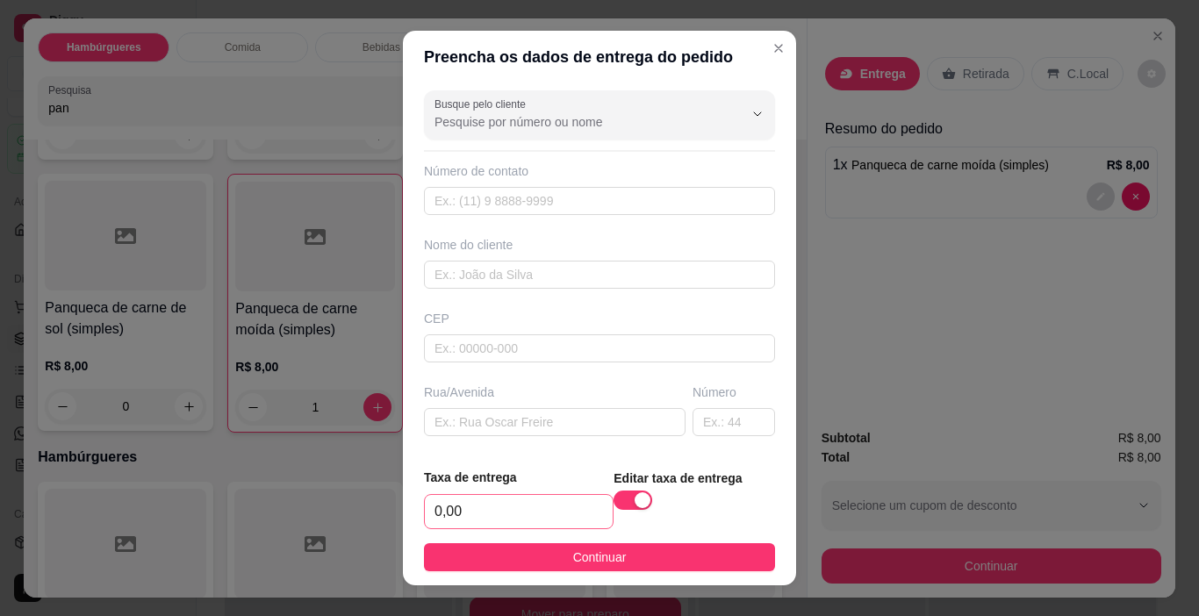
click at [520, 494] on div "0,00" at bounding box center [519, 511] width 190 height 35
click at [500, 507] on input "0,00" at bounding box center [519, 511] width 188 height 33
type input "3,00"
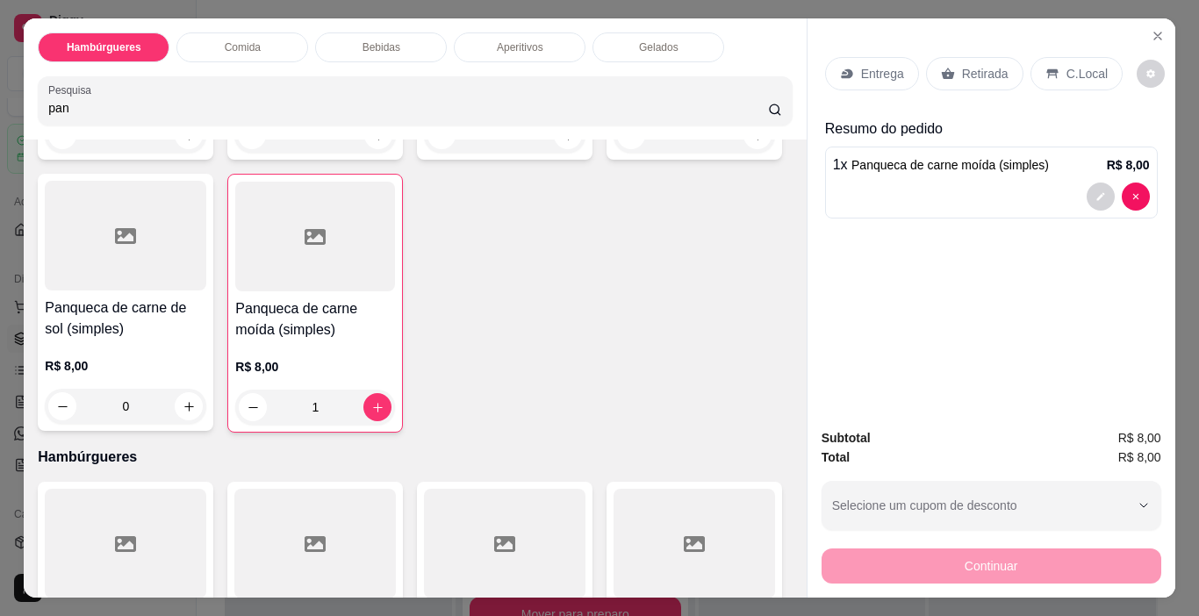
click at [977, 78] on div "Retirada" at bounding box center [974, 73] width 97 height 33
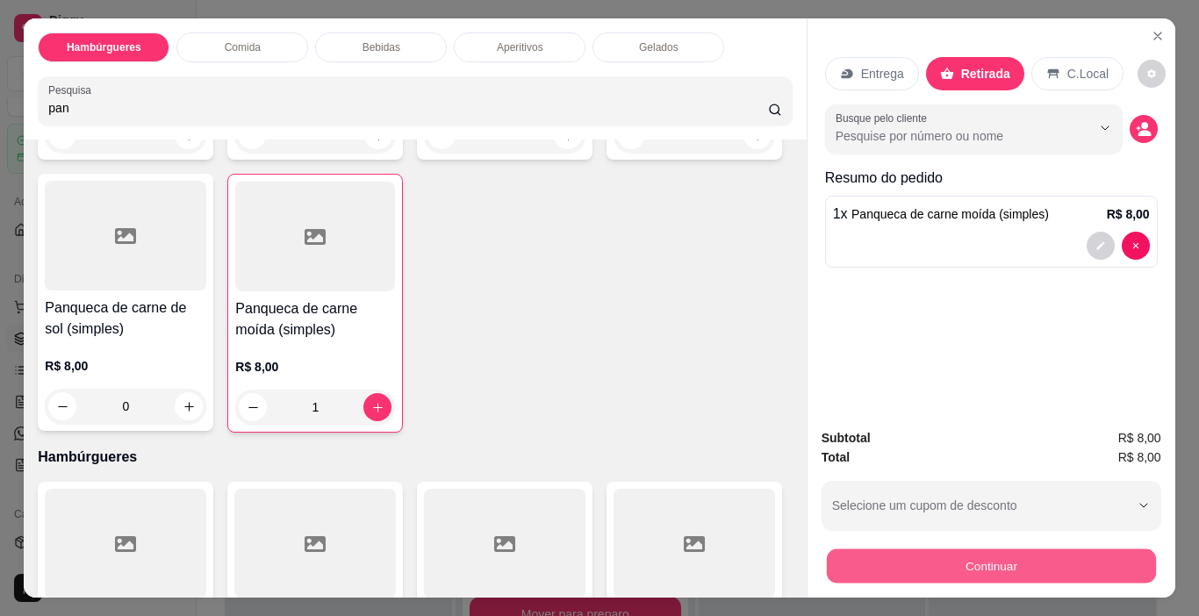
click at [939, 559] on button "Continuar" at bounding box center [990, 566] width 329 height 34
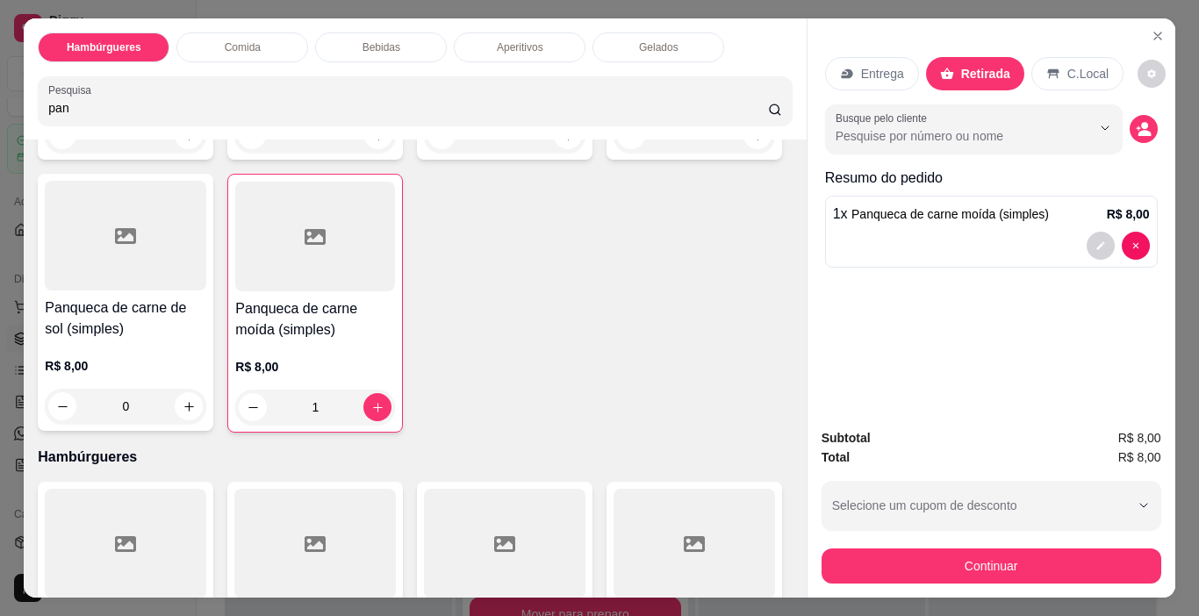
click at [701, 349] on div "Outro" at bounding box center [718, 359] width 35 height 21
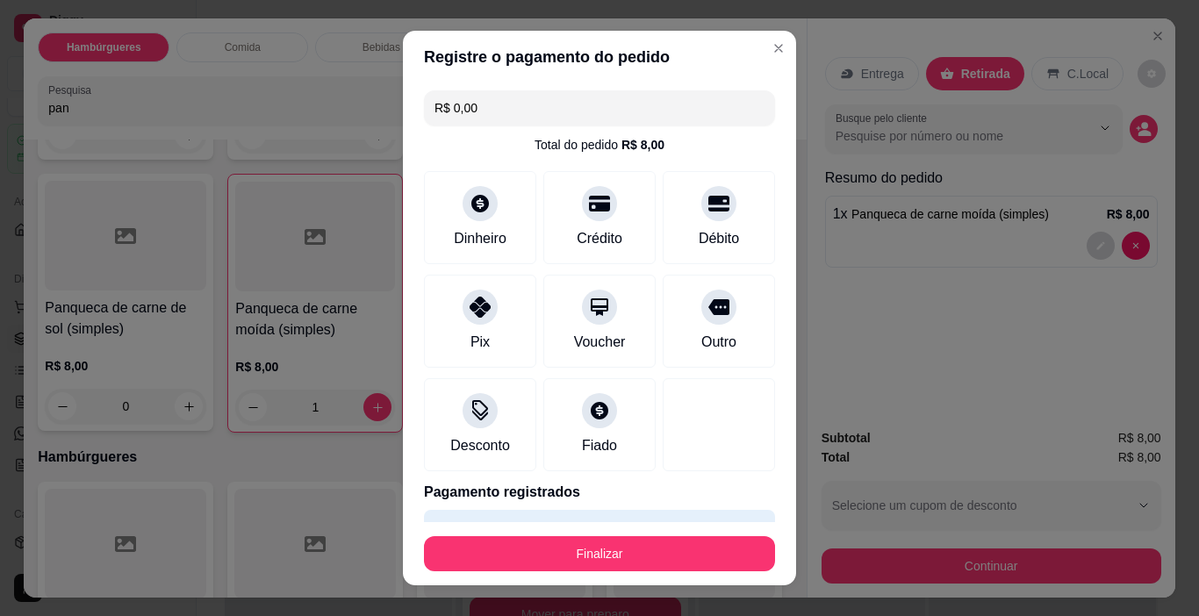
type input "R$ 0,00"
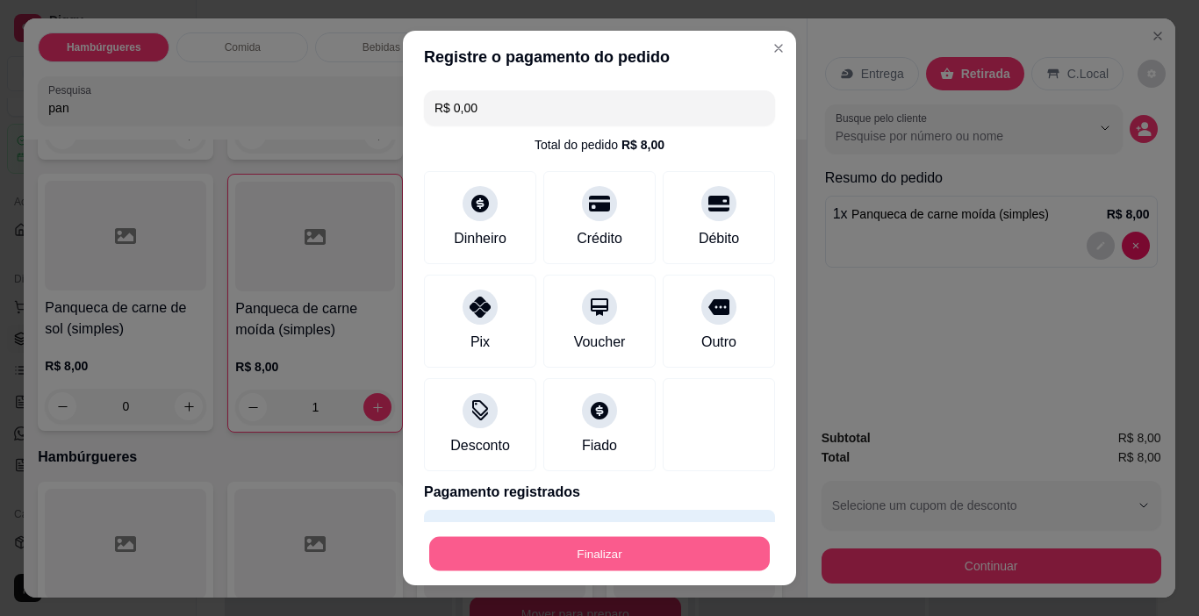
click at [674, 543] on button "Finalizar" at bounding box center [599, 554] width 340 height 34
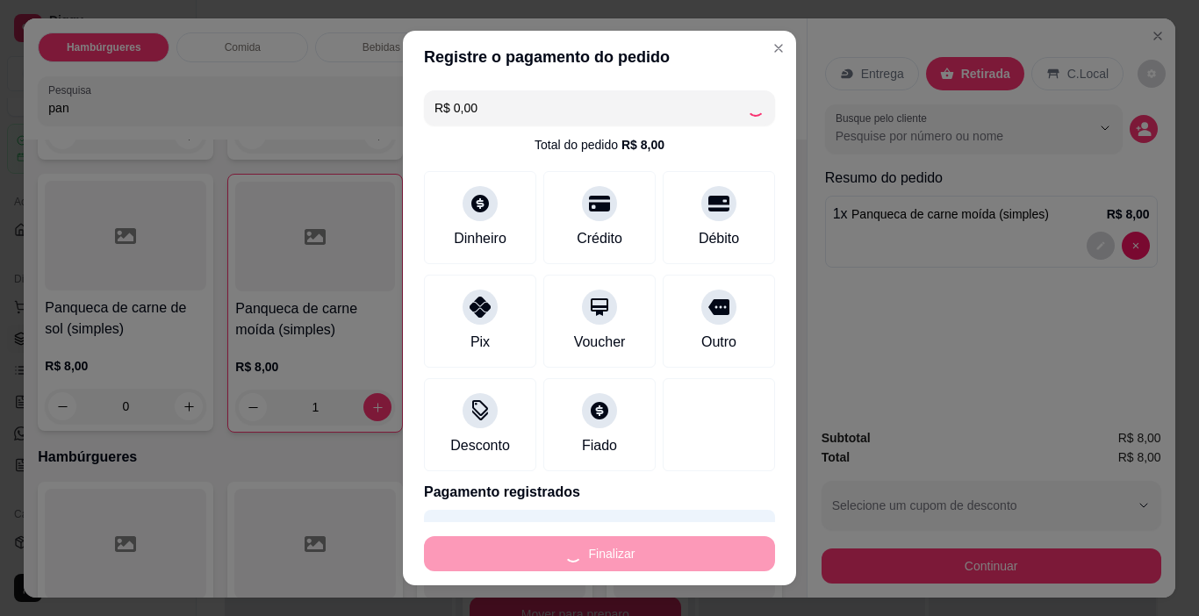
type input "0"
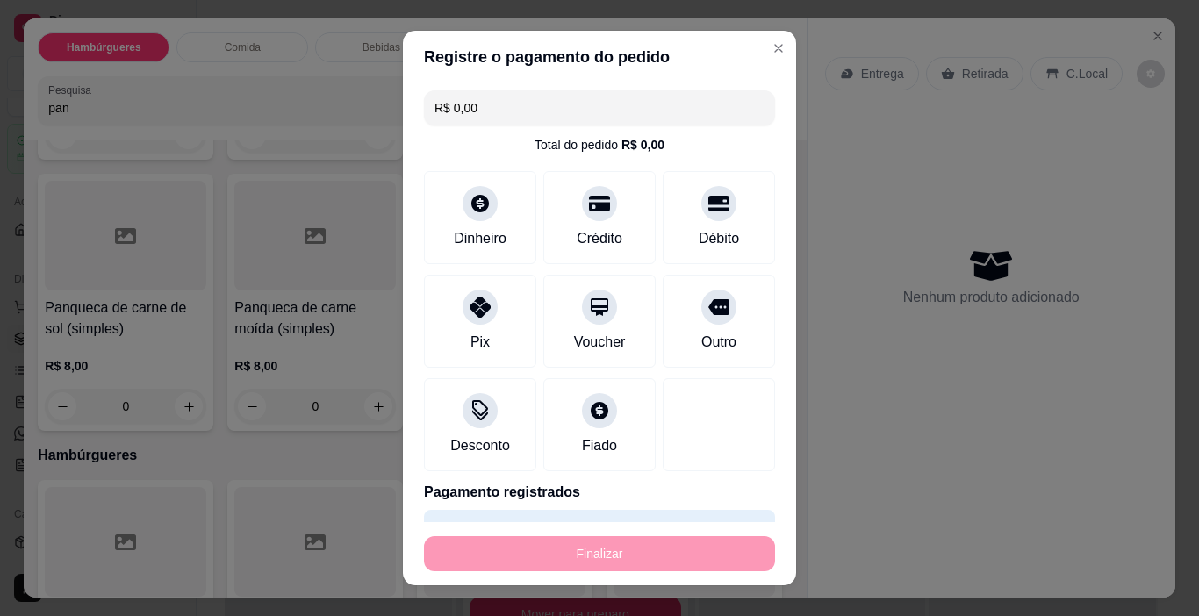
type input "-R$ 8,00"
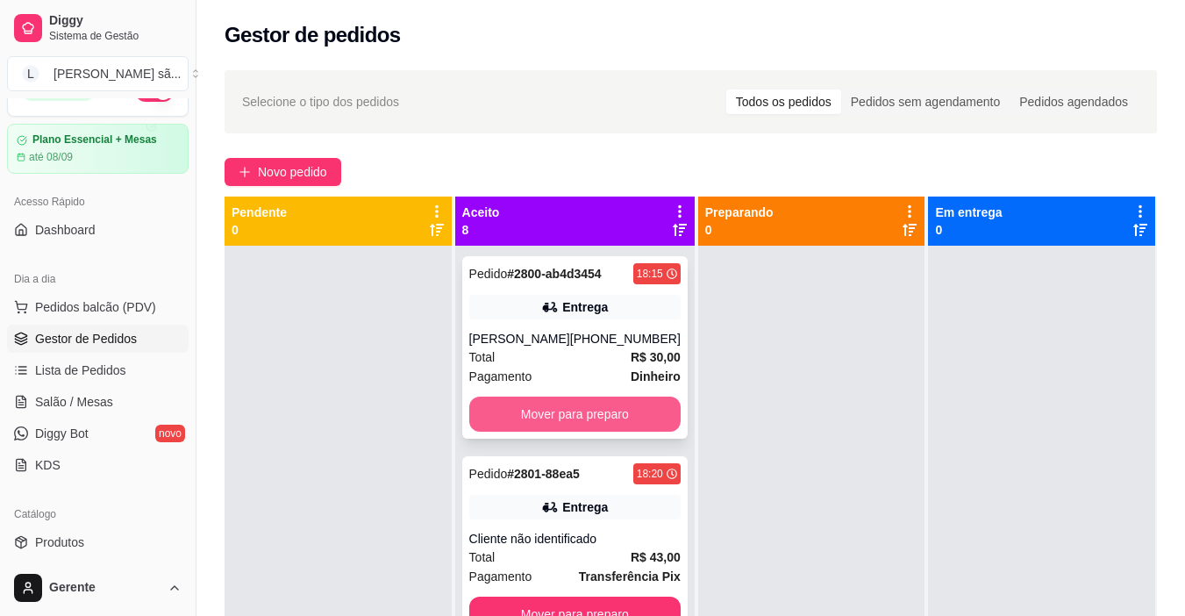
click at [612, 409] on button "Mover para preparo" at bounding box center [574, 414] width 211 height 35
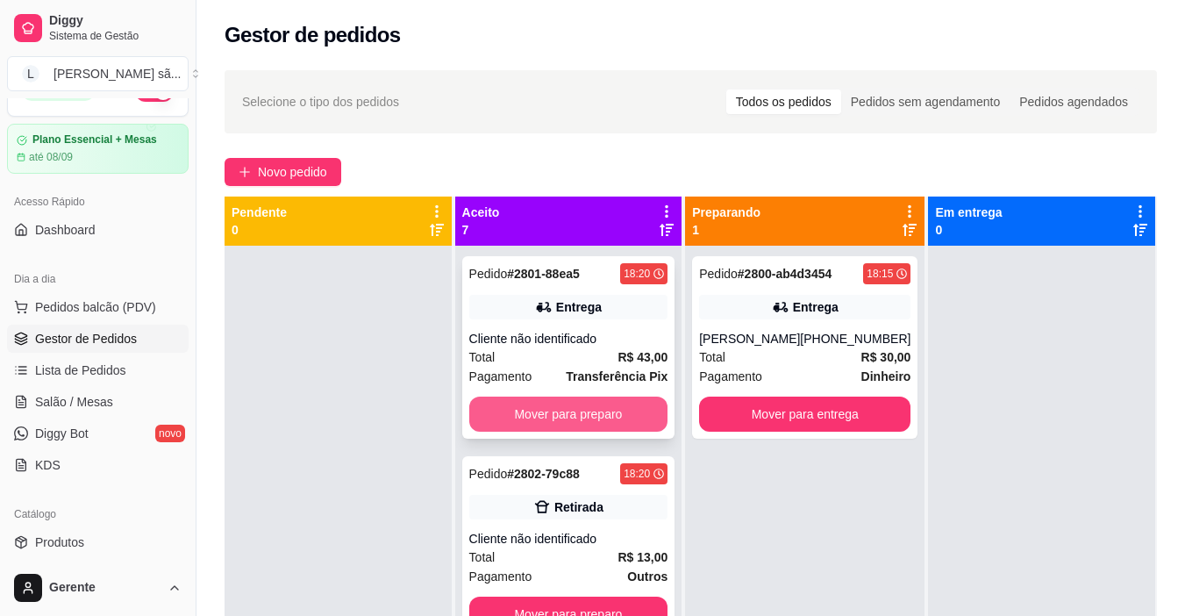
click at [614, 417] on button "Mover para preparo" at bounding box center [568, 414] width 199 height 35
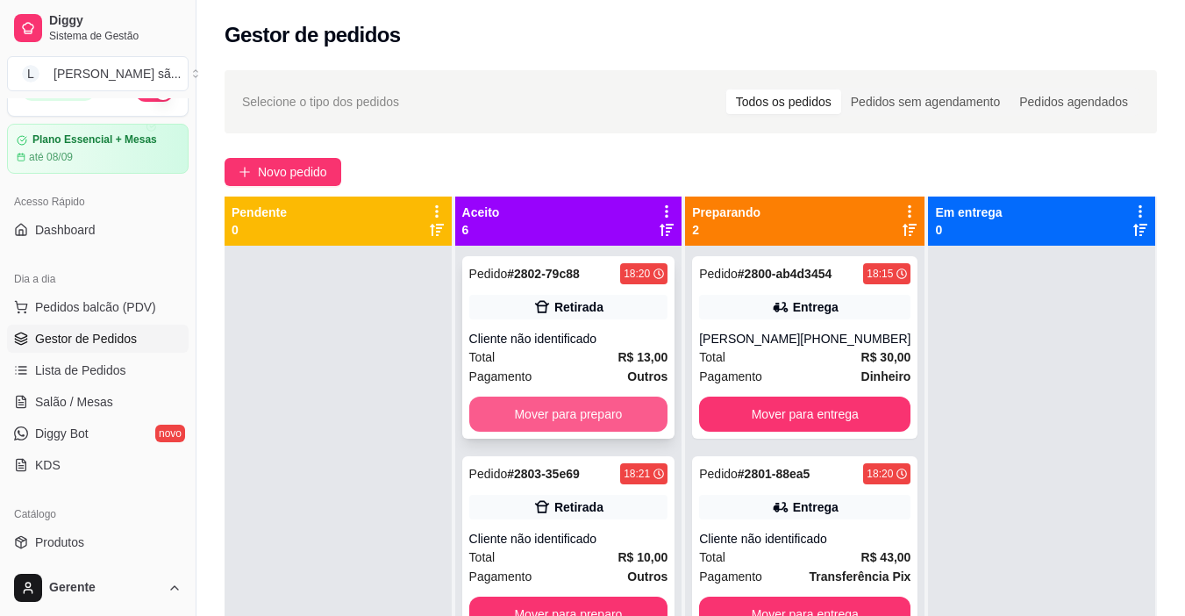
click at [609, 419] on button "Mover para preparo" at bounding box center [568, 414] width 199 height 35
click at [609, 419] on button "Mover para preparo" at bounding box center [568, 414] width 193 height 34
click at [609, 419] on button "Mover para preparo" at bounding box center [568, 414] width 199 height 35
click at [609, 419] on button "Mover para preparo" at bounding box center [568, 414] width 193 height 34
click at [608, 420] on button "Mover para preparo" at bounding box center [568, 414] width 199 height 35
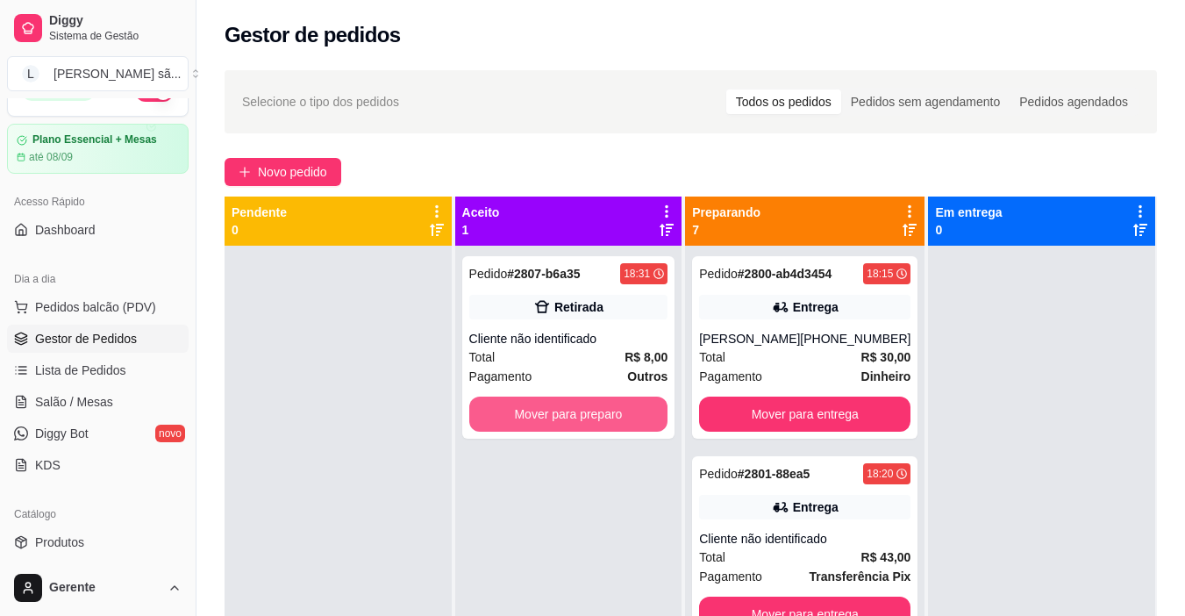
click at [608, 420] on button "Mover para preparo" at bounding box center [568, 414] width 199 height 35
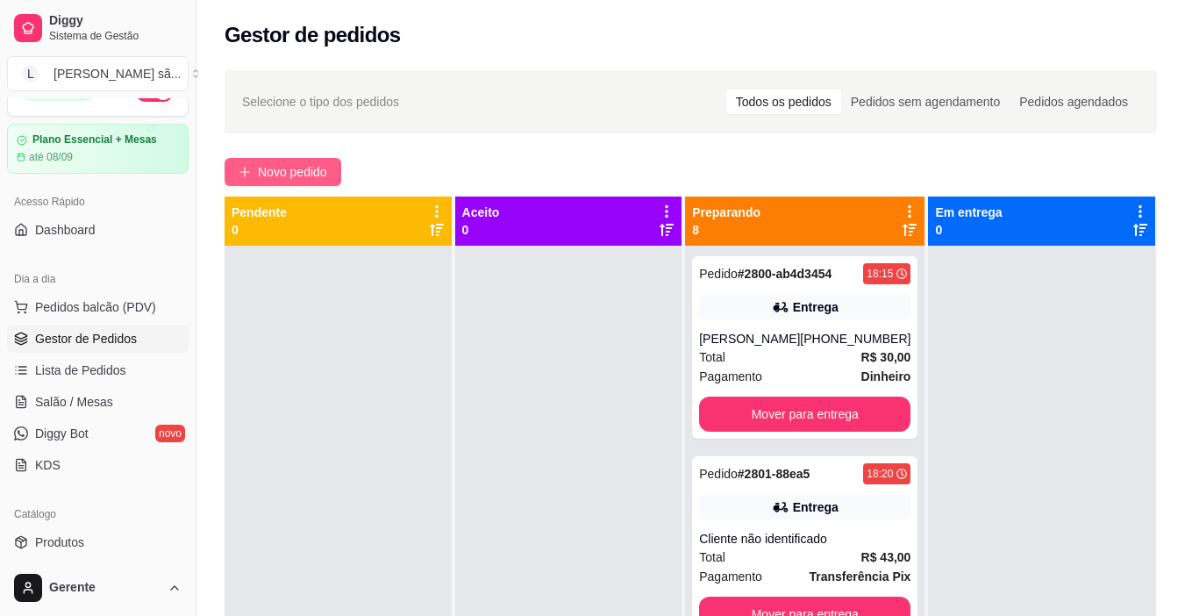
click at [301, 175] on span "Novo pedido" at bounding box center [292, 171] width 69 height 19
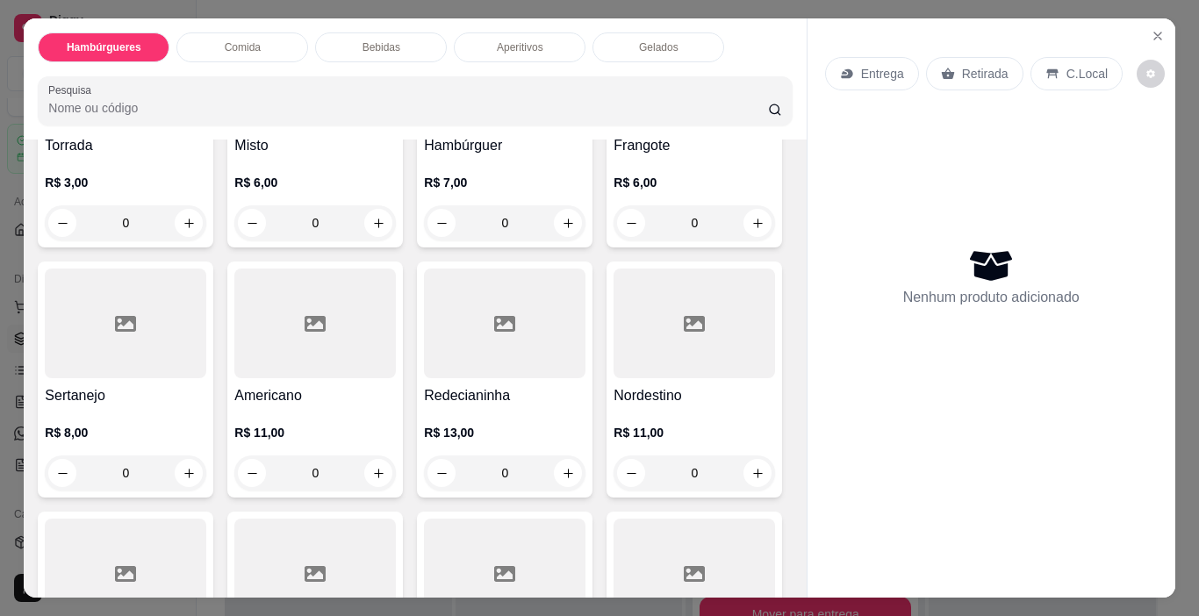
scroll to position [263, 0]
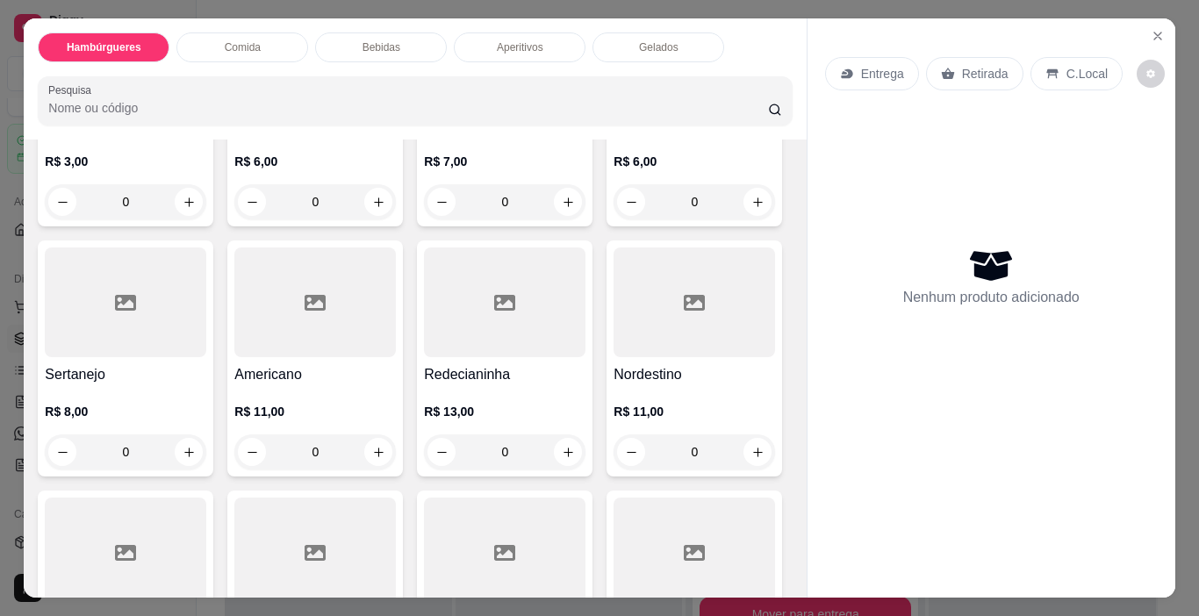
click at [403, 302] on div "Torrada R$ 3,00 0 Misto R$ 6,00 0 Hambúrguer R$ 7,00 0 Frangote R$ 6,00 0 Serta…" at bounding box center [415, 483] width 754 height 986
click at [206, 310] on div at bounding box center [125, 302] width 161 height 110
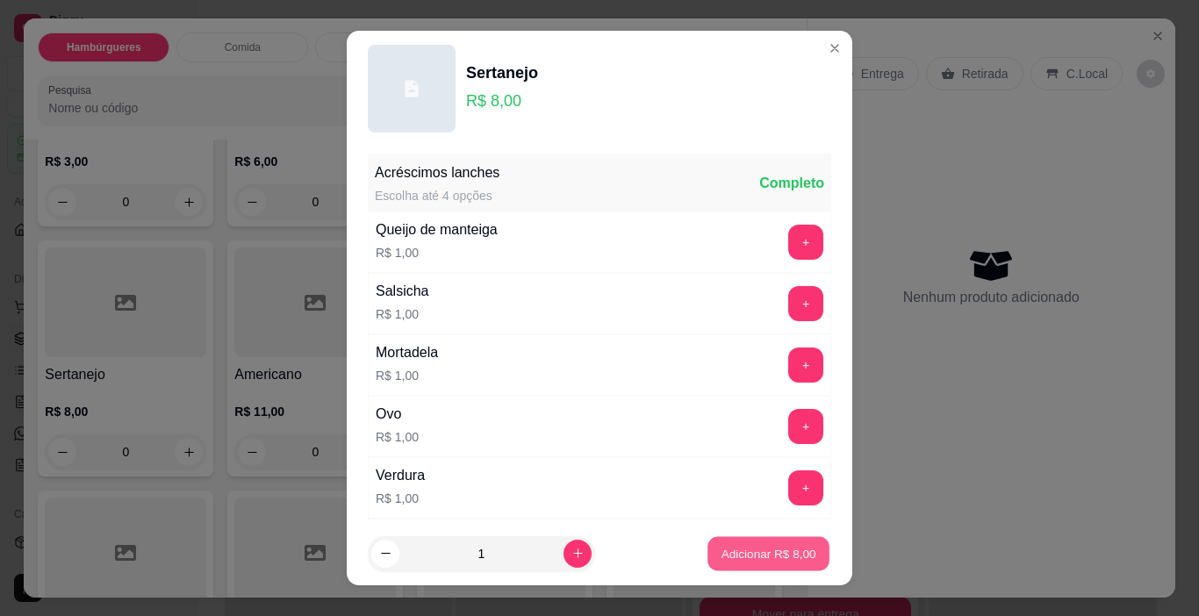
click at [720, 552] on p "Adicionar R$ 8,00" at bounding box center [767, 553] width 95 height 17
type input "1"
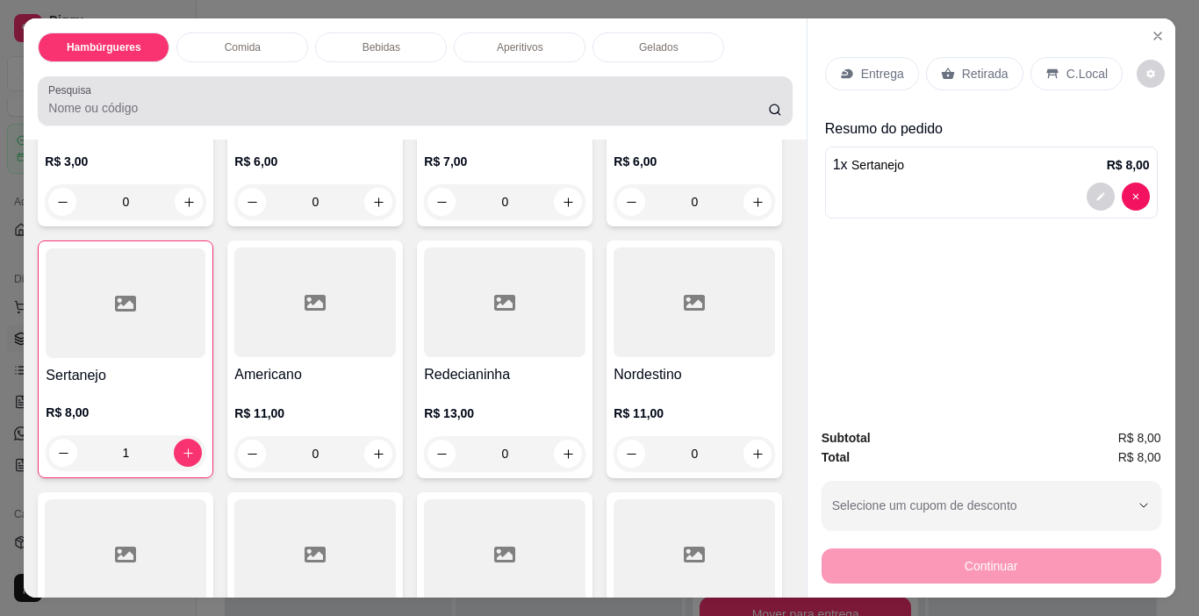
click at [564, 83] on div at bounding box center [414, 100] width 733 height 35
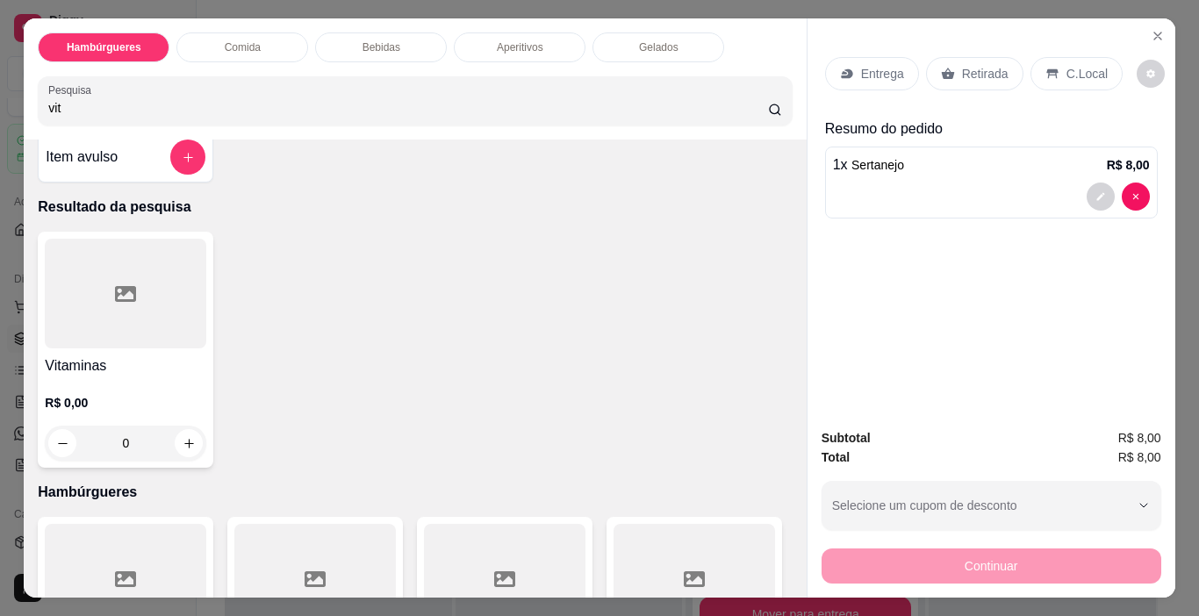
scroll to position [0, 0]
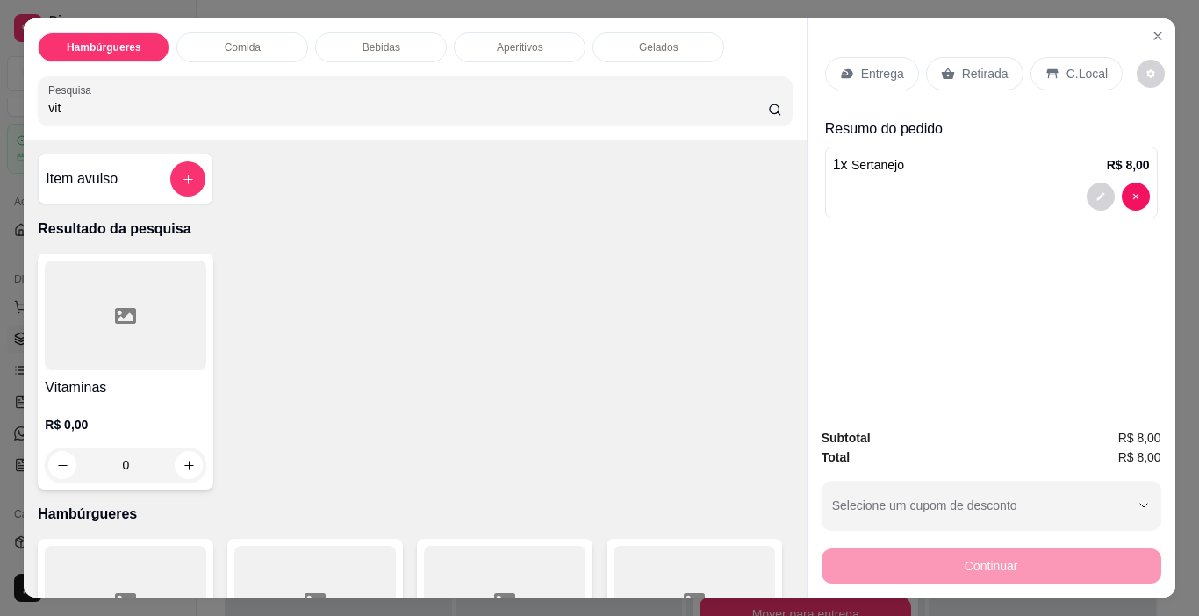
click at [138, 331] on div at bounding box center [125, 316] width 161 height 110
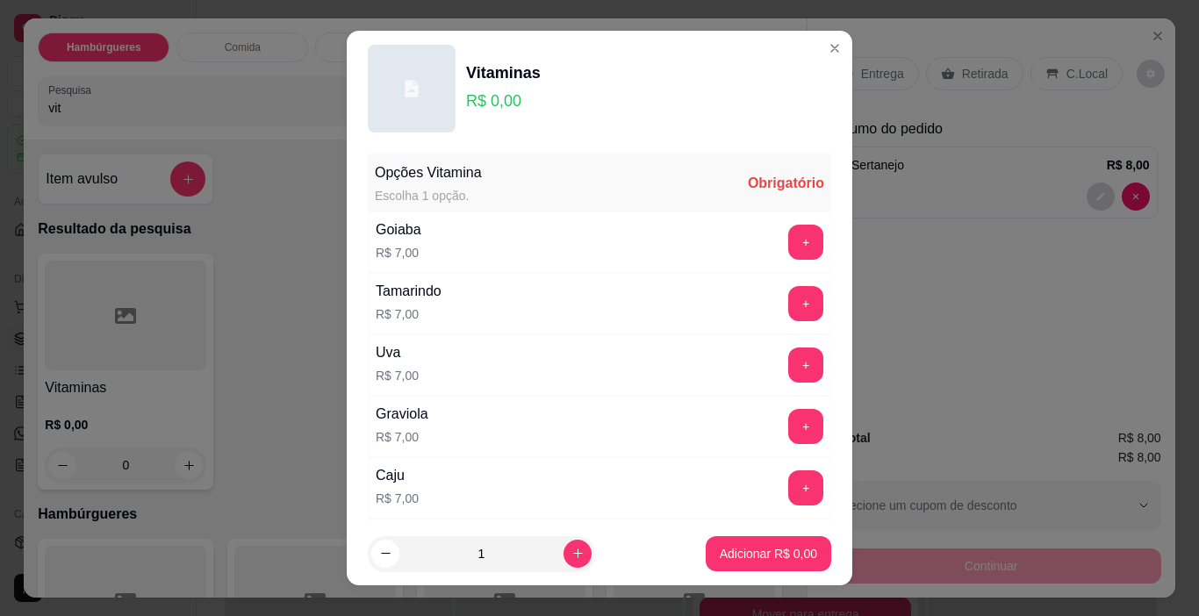
scroll to position [351, 0]
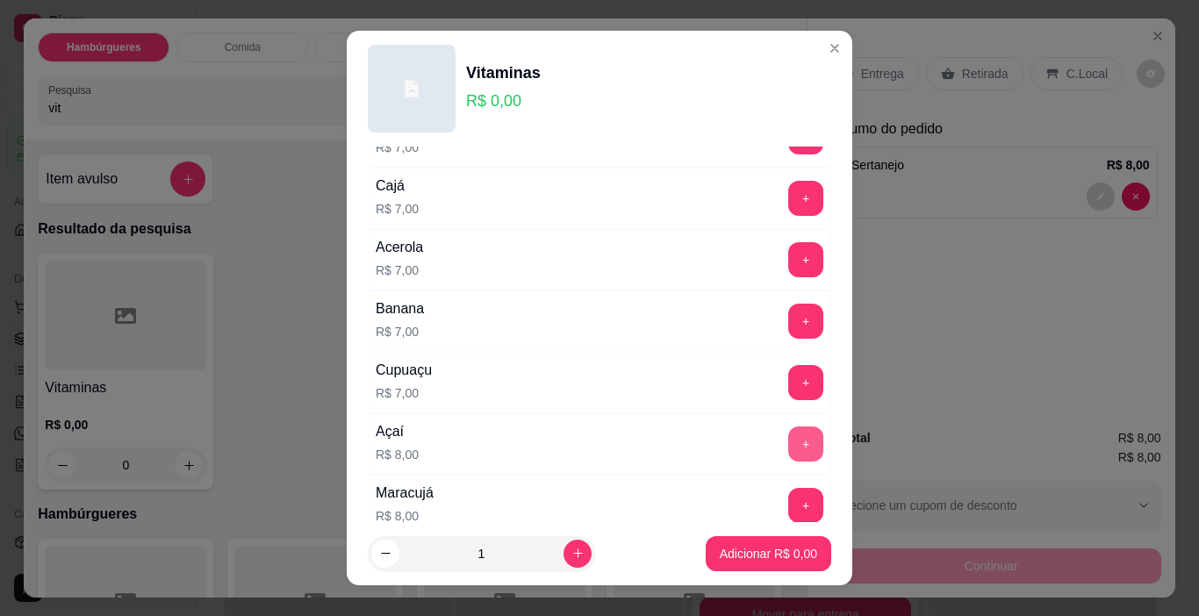
click at [788, 428] on button "+" at bounding box center [805, 443] width 35 height 35
click at [771, 545] on p "Adicionar R$ 8,00" at bounding box center [767, 553] width 95 height 17
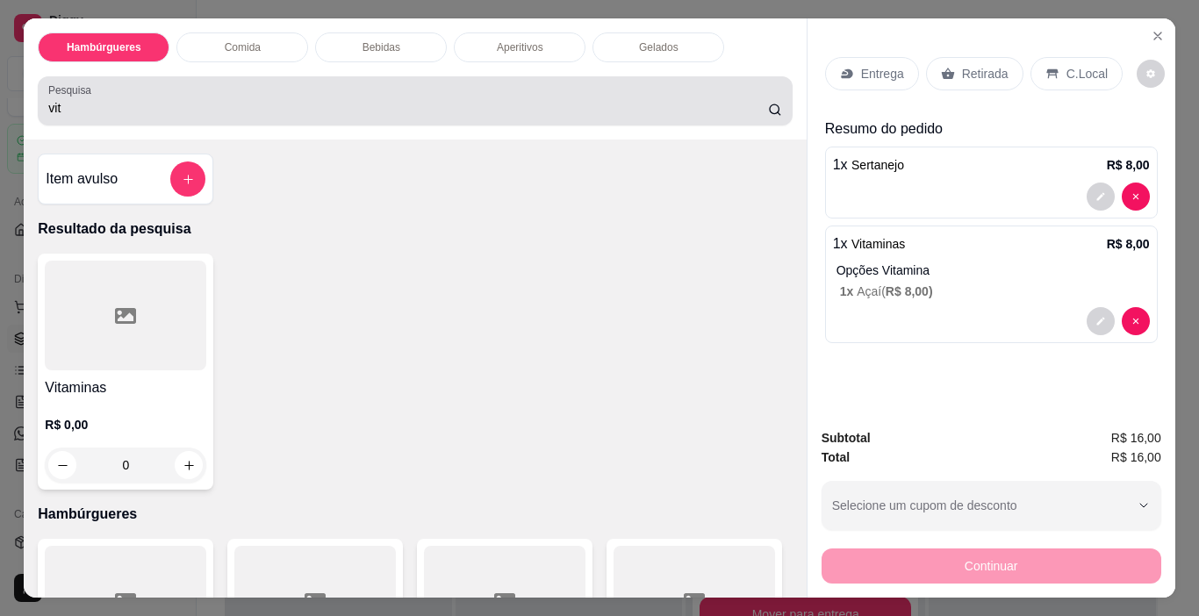
click at [653, 91] on div "vit" at bounding box center [414, 100] width 733 height 35
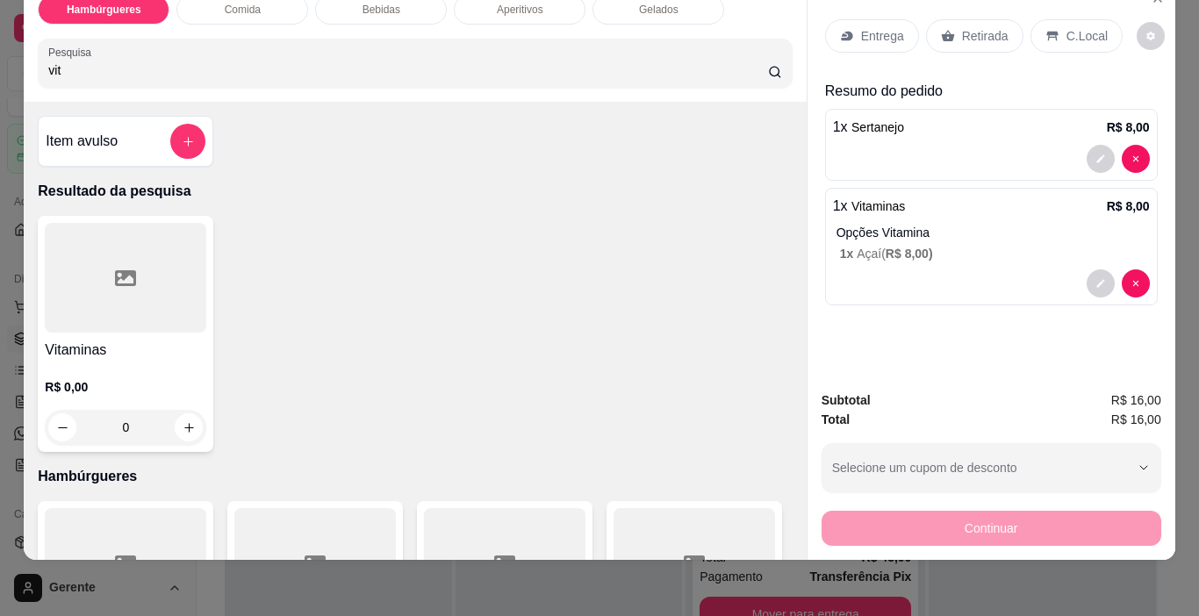
drag, startPoint x: 653, startPoint y: 81, endPoint x: 585, endPoint y: 119, distance: 77.8
click at [585, 119] on div "Item avulso Resultado da pesquisa Vitaminas R$ 0,00 0 Hambúrgueres Torrada R$ 3…" at bounding box center [415, 331] width 782 height 458
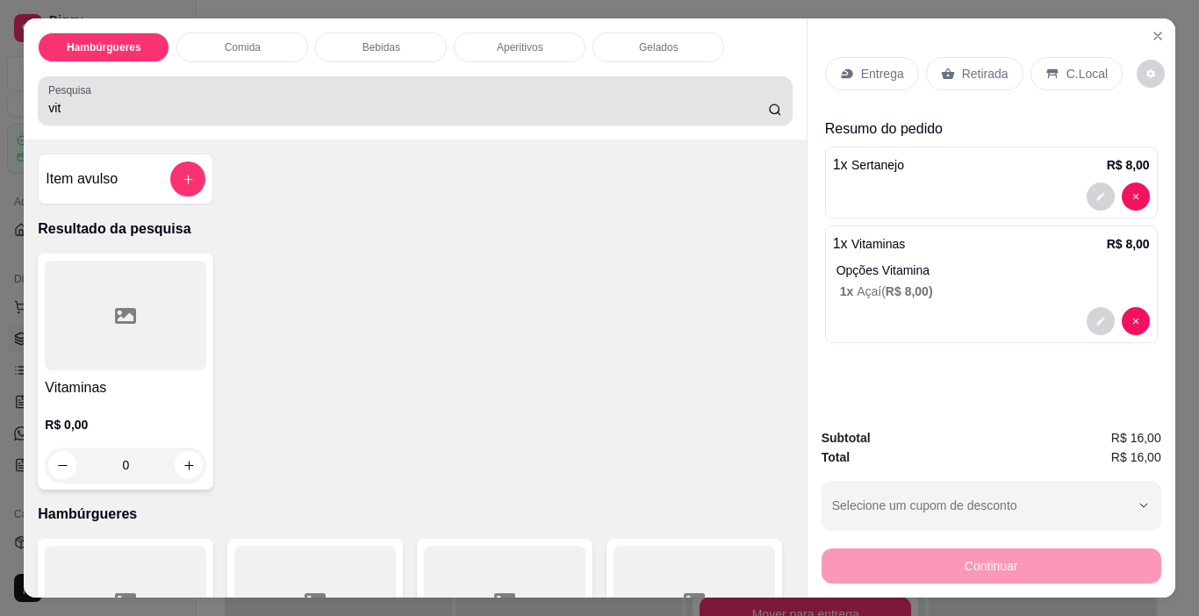
click at [596, 113] on div "Pesquisa vit" at bounding box center [415, 100] width 754 height 49
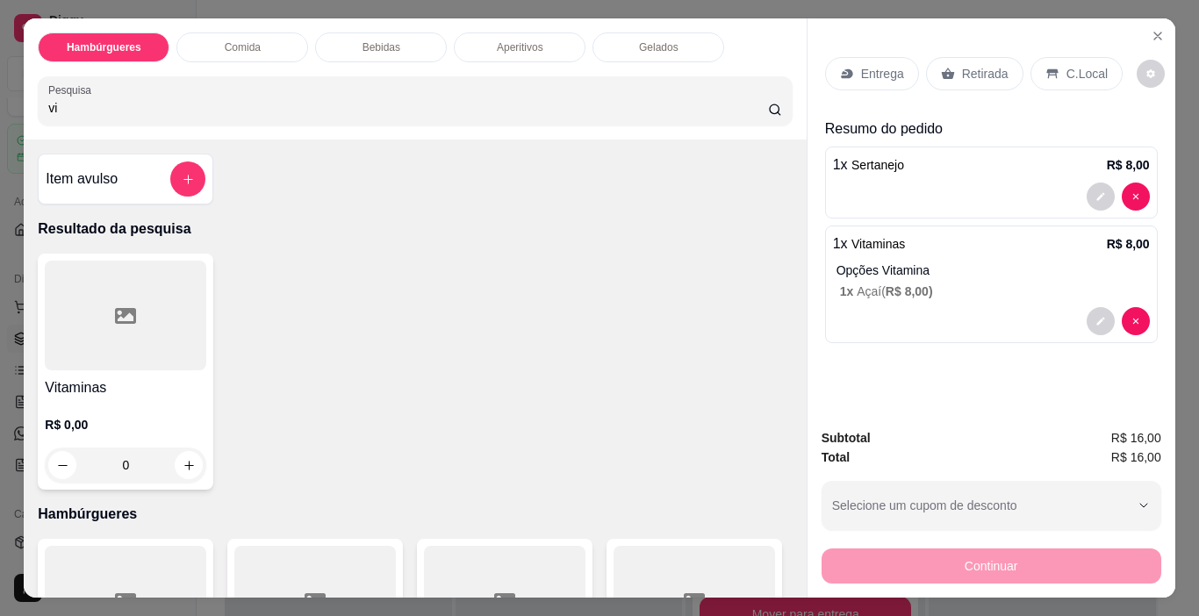
type input "v"
type input "cre"
click at [152, 330] on div at bounding box center [125, 316] width 161 height 110
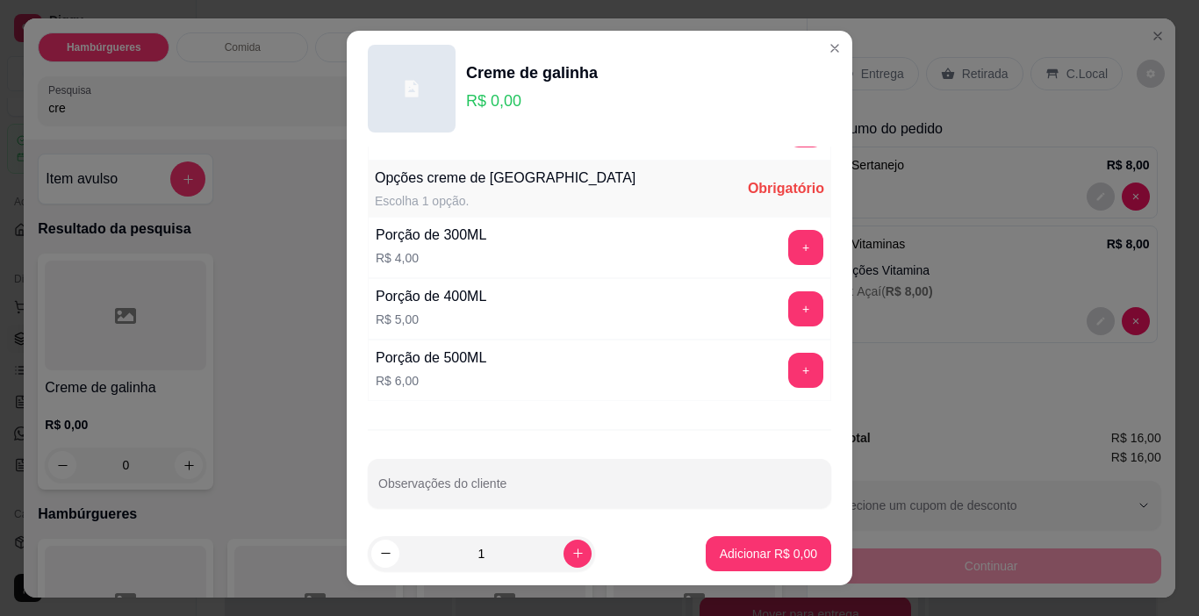
scroll to position [307, 0]
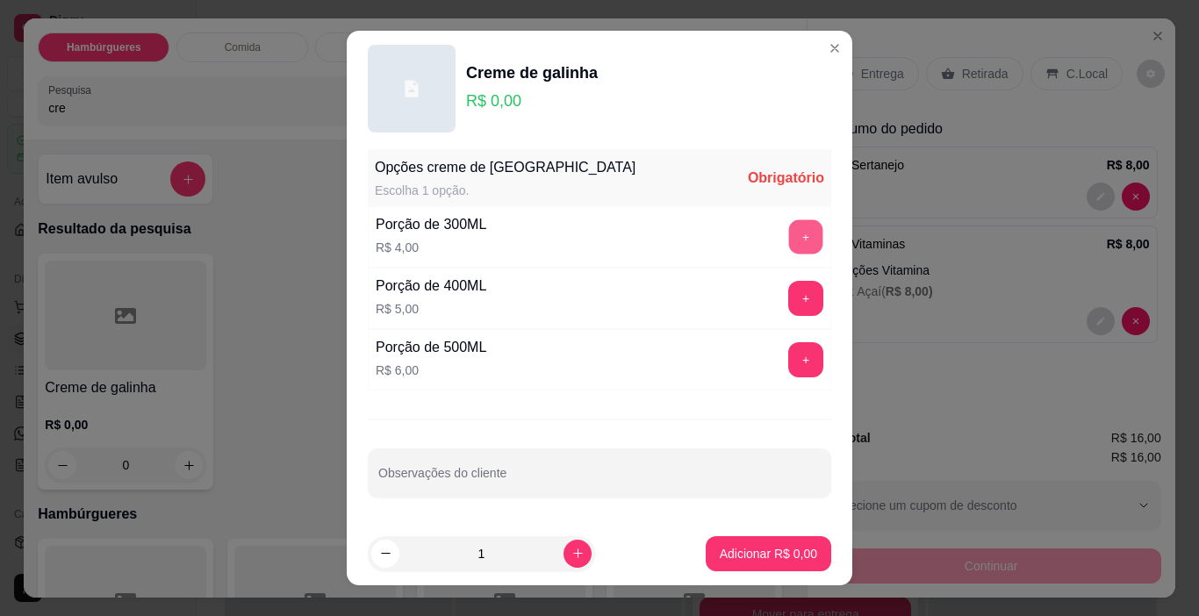
click at [789, 226] on button "+" at bounding box center [806, 237] width 34 height 34
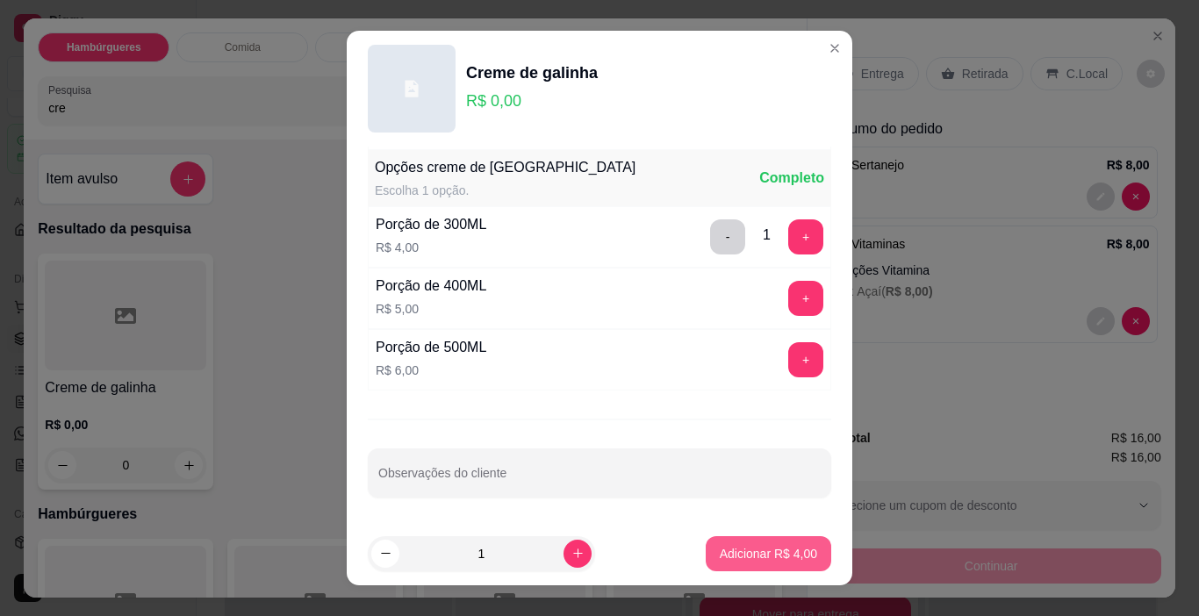
click at [789, 543] on button "Adicionar R$ 4,00" at bounding box center [767, 553] width 125 height 35
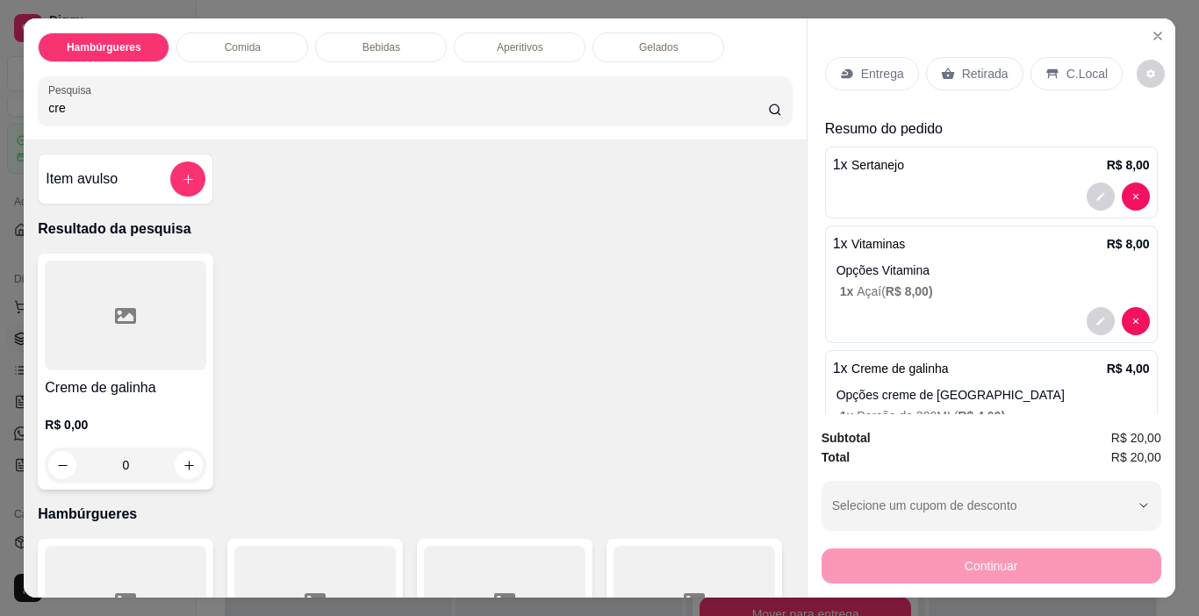
click at [870, 68] on p "Entrega" at bounding box center [882, 74] width 43 height 18
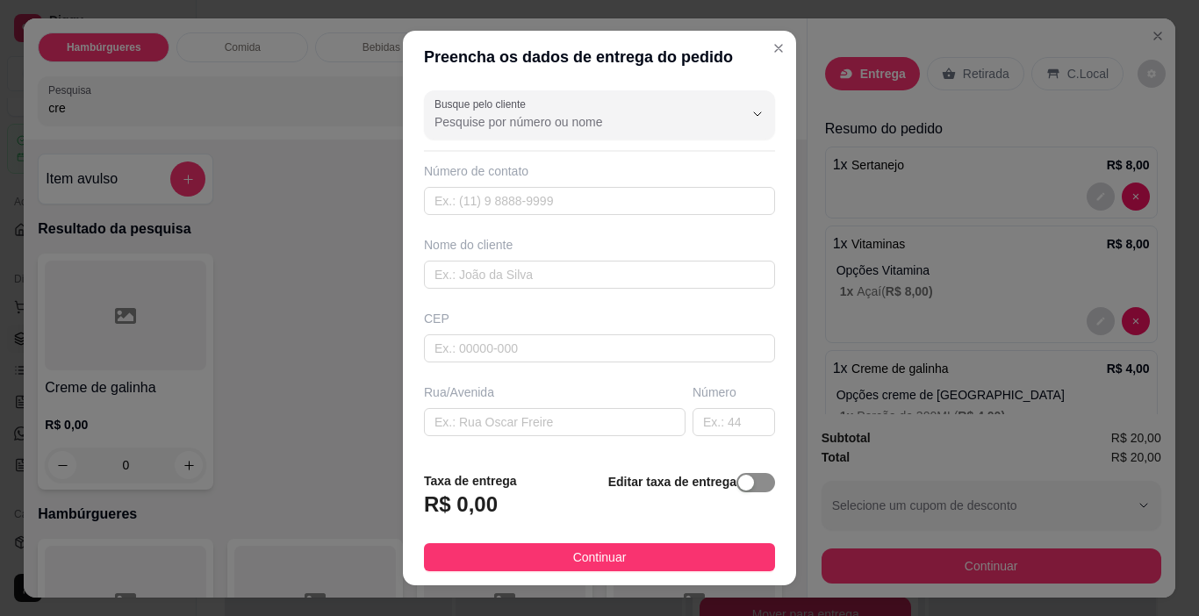
click at [738, 481] on div "button" at bounding box center [746, 483] width 16 height 16
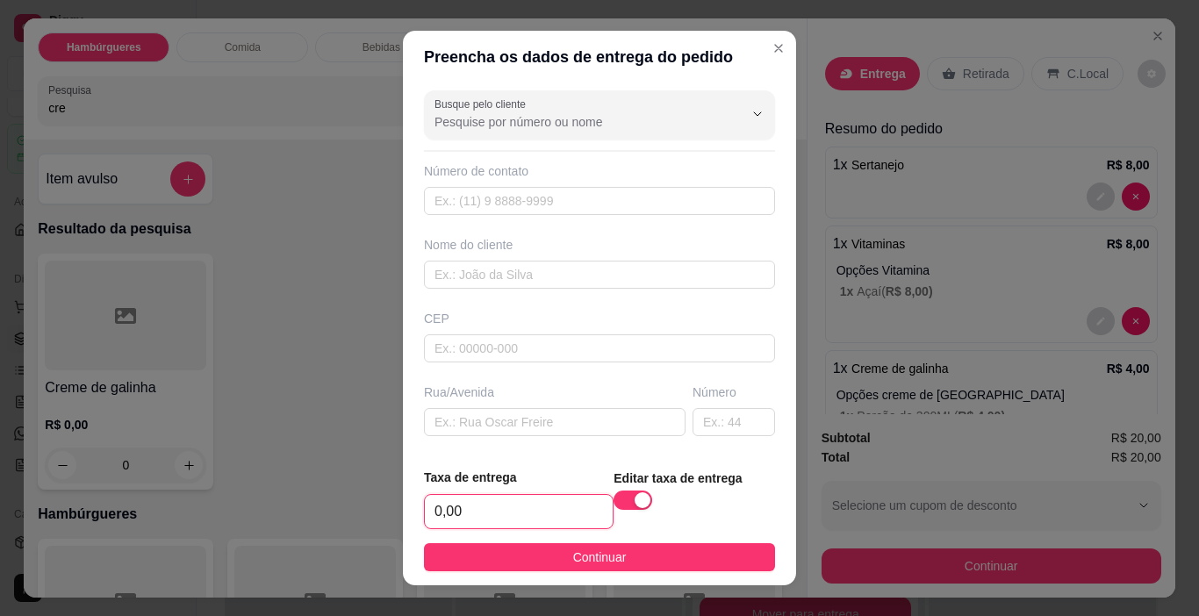
click at [512, 501] on input "0,00" at bounding box center [519, 511] width 188 height 33
type input "1,00"
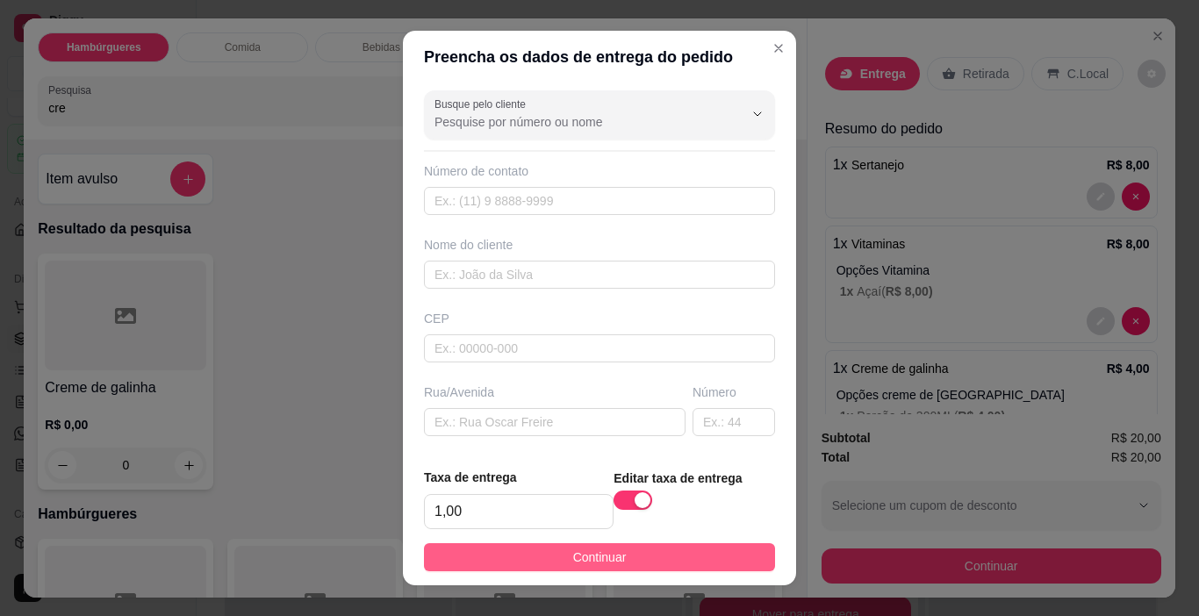
click at [573, 554] on span "Continuar" at bounding box center [600, 557] width 54 height 19
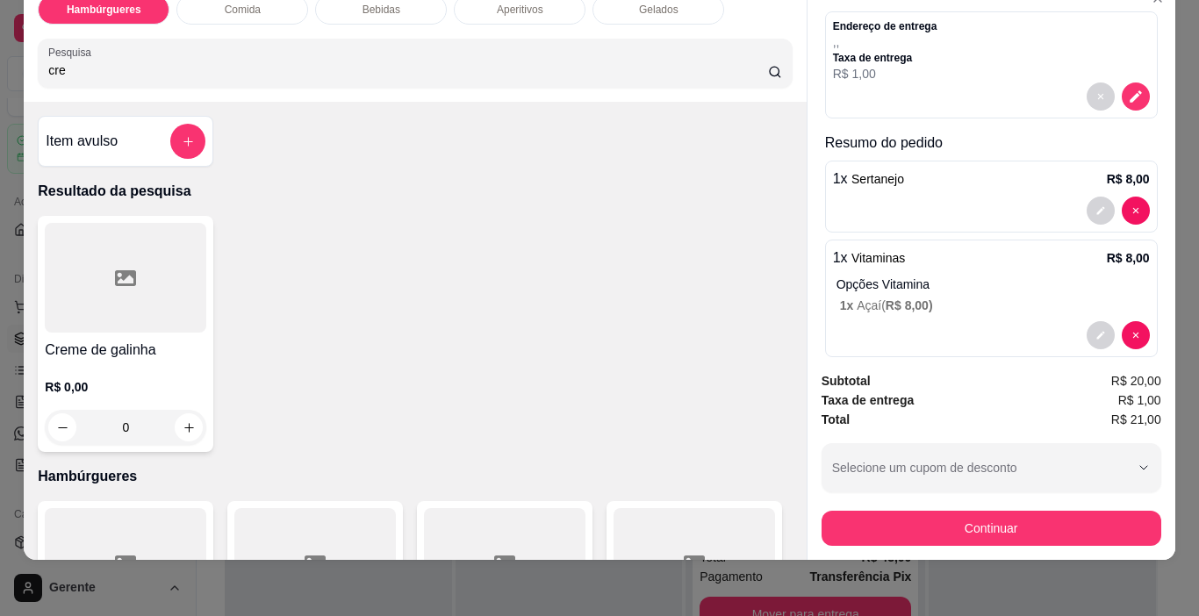
scroll to position [0, 0]
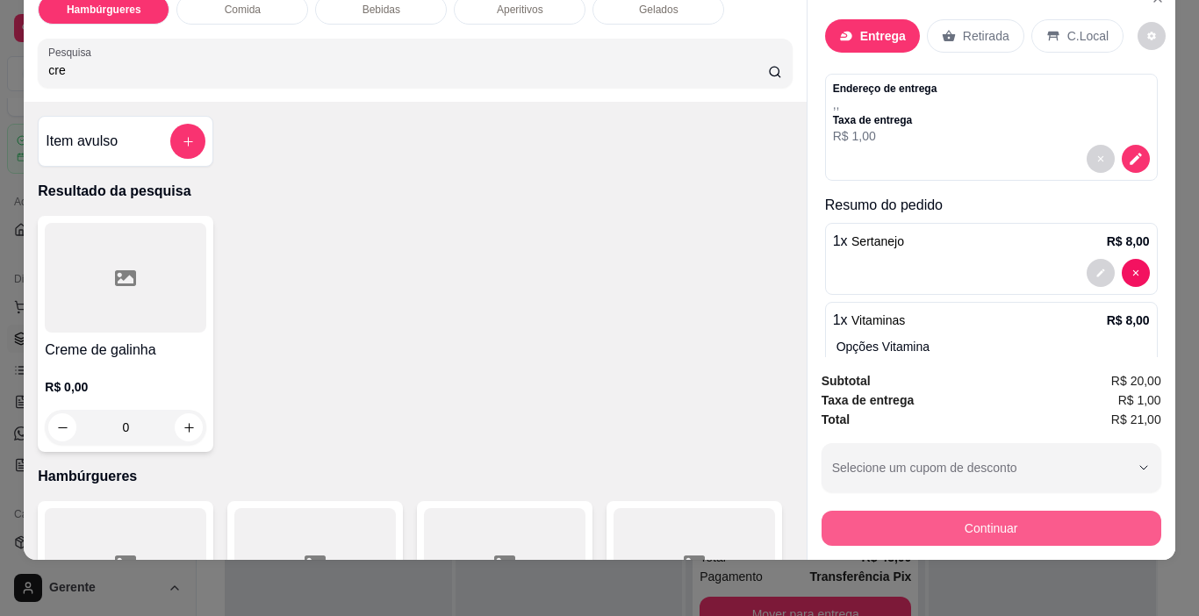
click at [965, 519] on button "Continuar" at bounding box center [991, 528] width 340 height 35
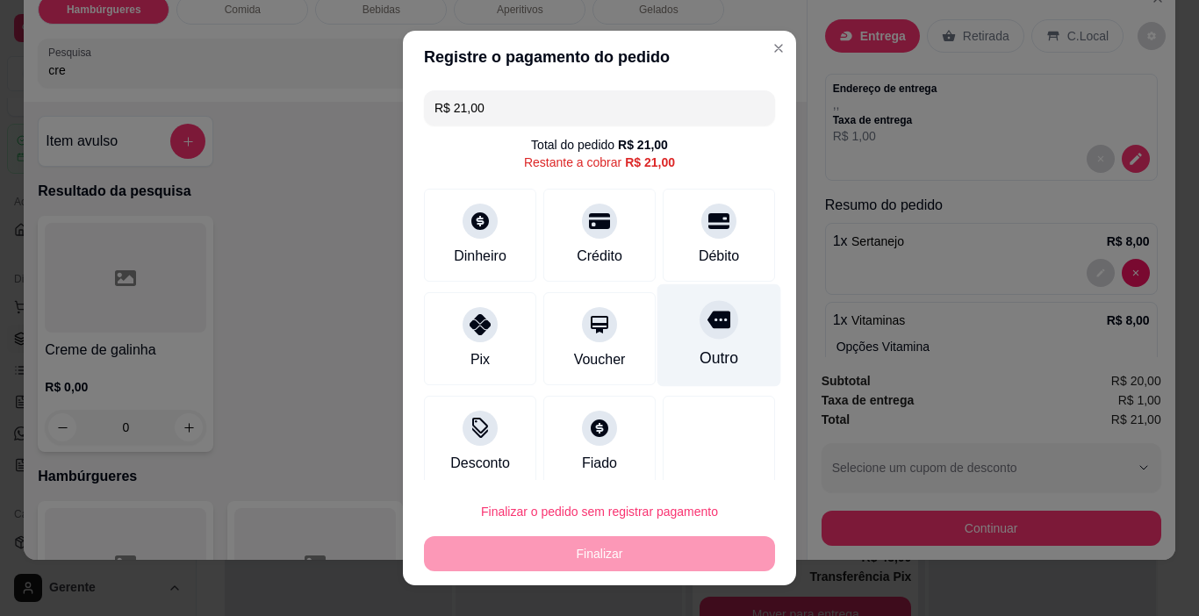
click at [699, 339] on div at bounding box center [718, 320] width 39 height 39
type input "R$ 0,00"
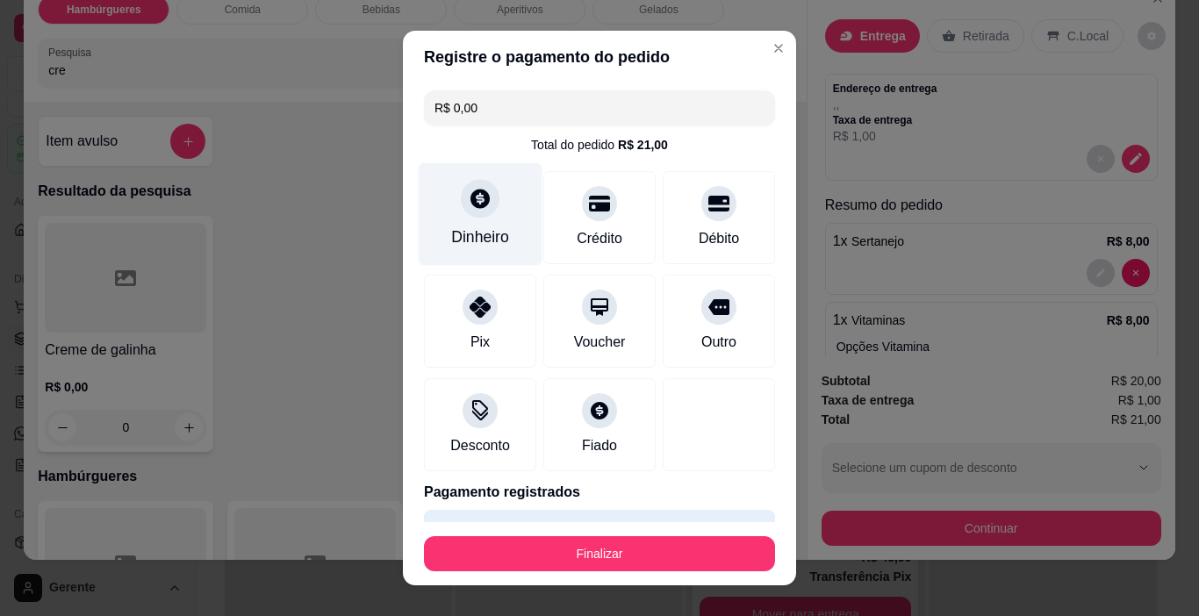
click at [476, 210] on icon at bounding box center [480, 198] width 23 height 23
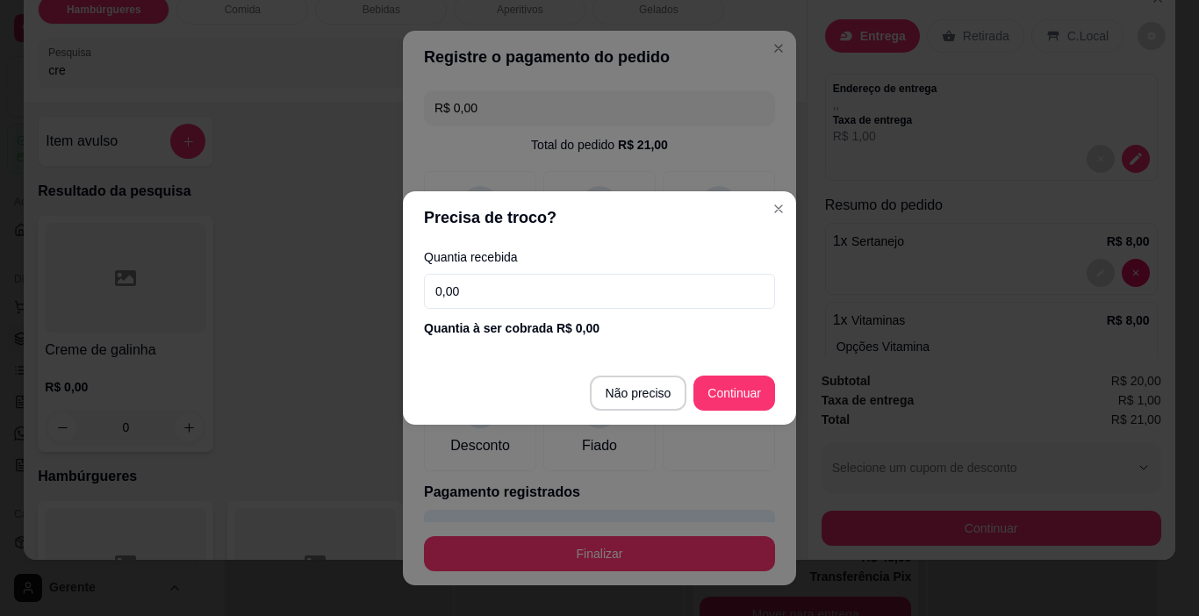
click at [660, 290] on input "0,00" at bounding box center [599, 291] width 351 height 35
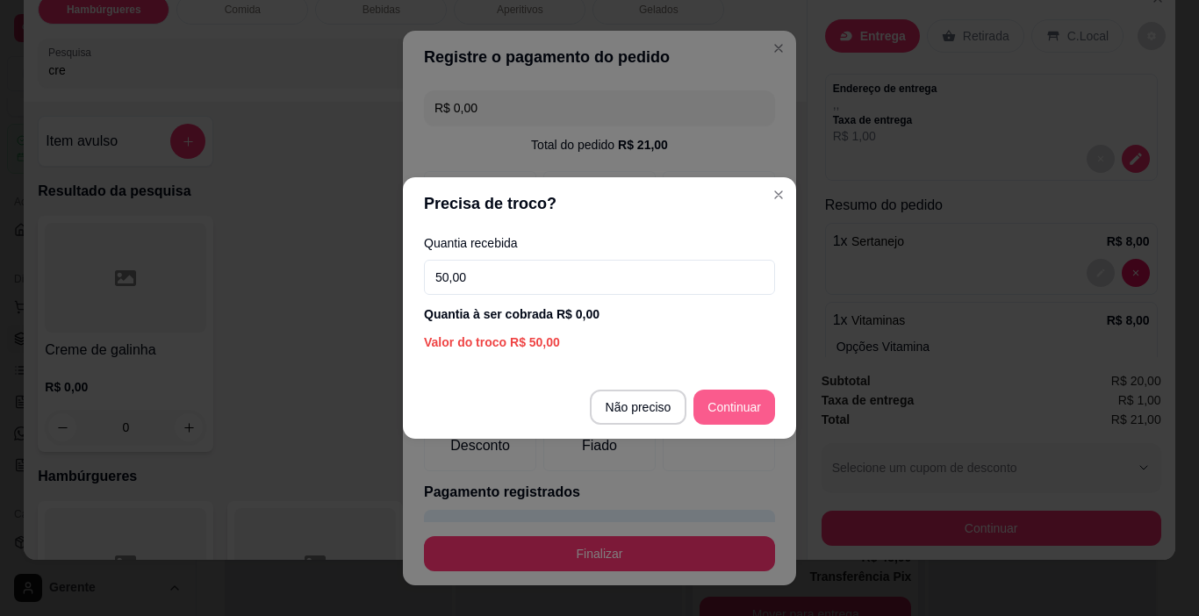
type input "50,00"
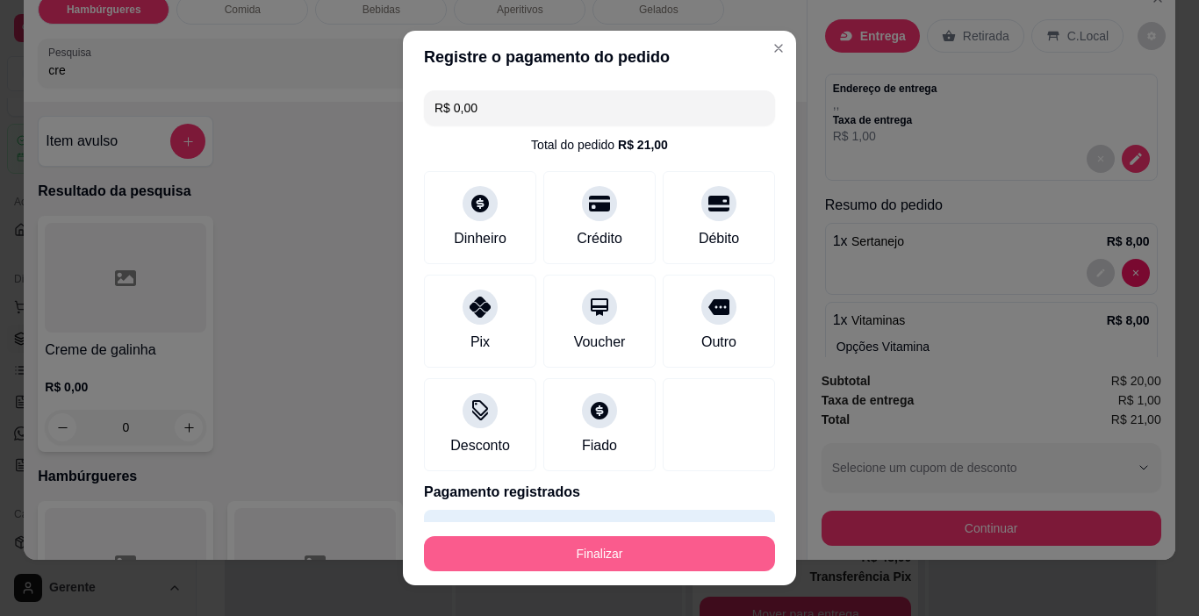
click at [648, 539] on button "Finalizar" at bounding box center [599, 553] width 351 height 35
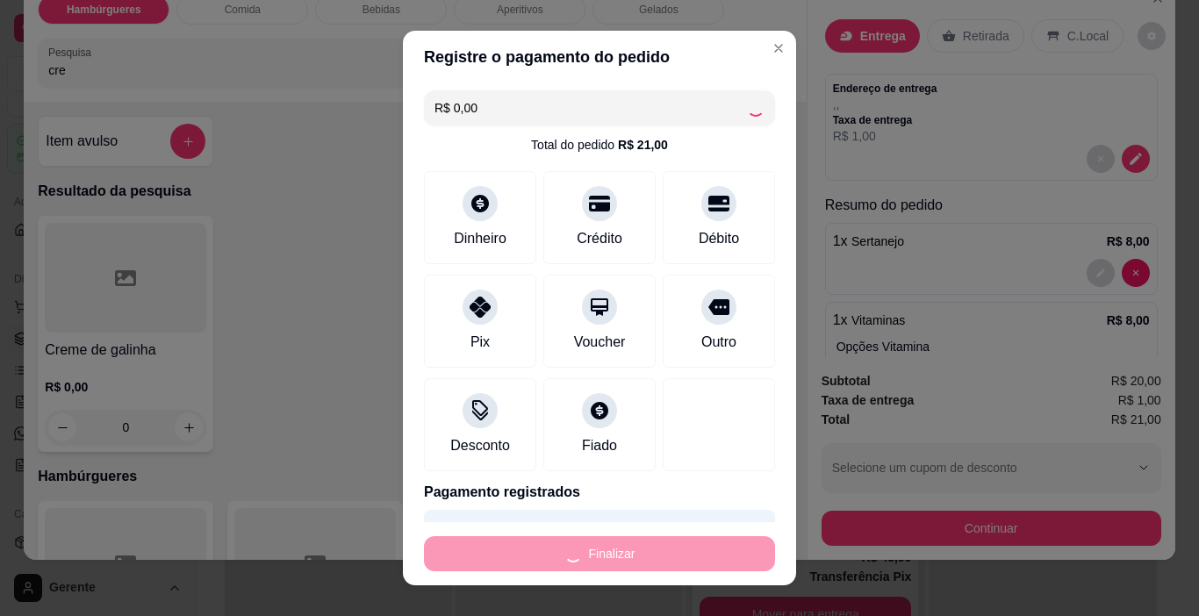
type input "0"
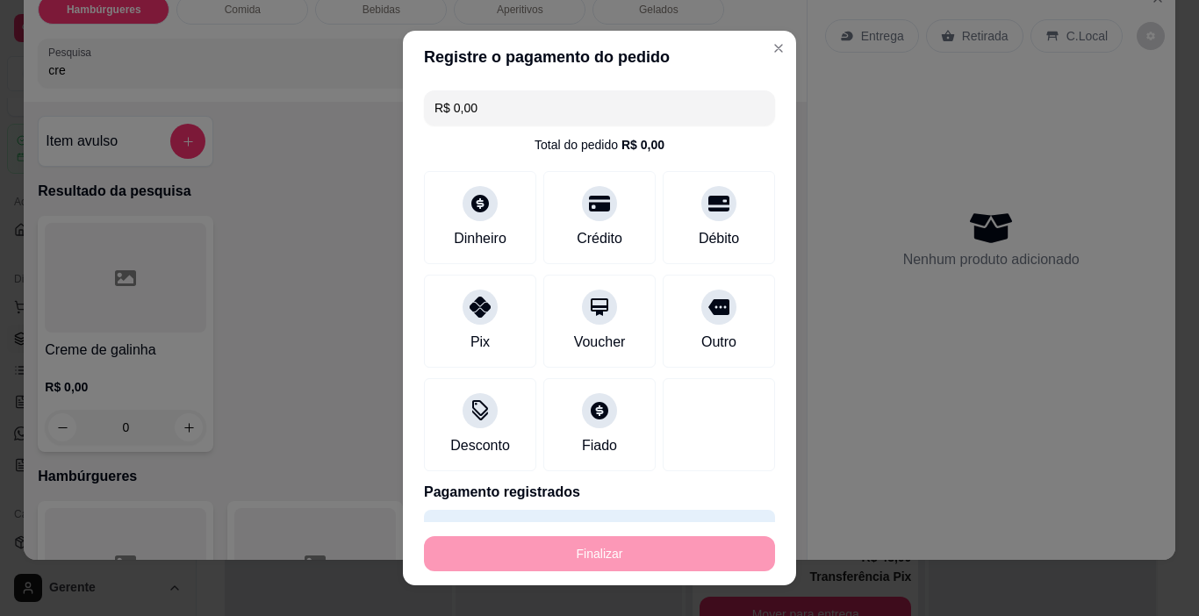
type input "-R$ 21,00"
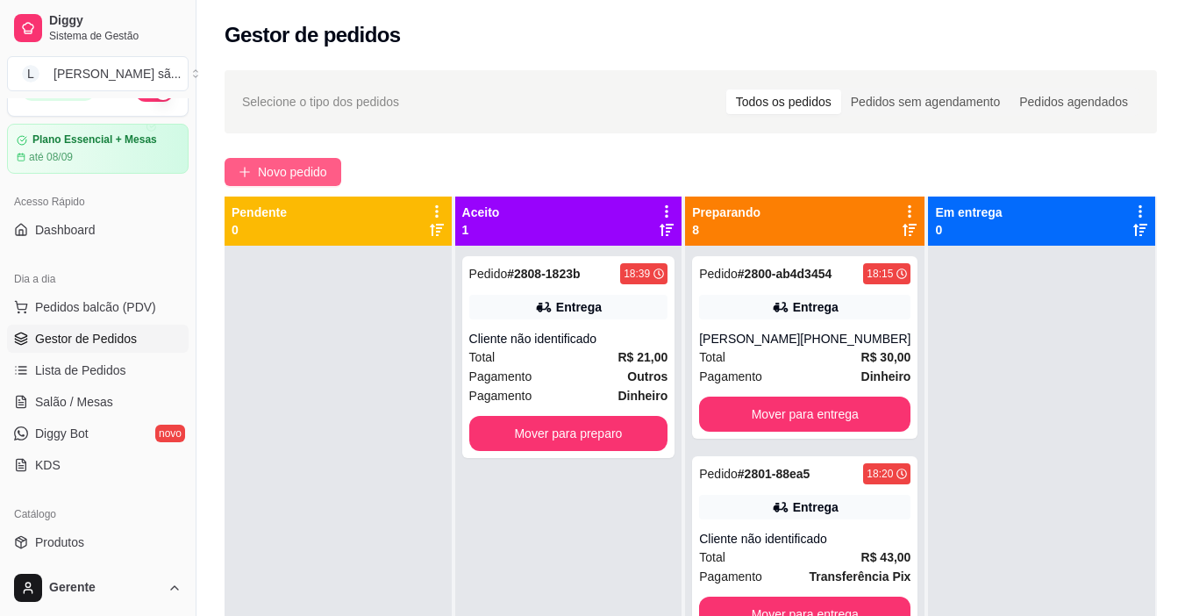
click at [278, 183] on button "Novo pedido" at bounding box center [283, 172] width 117 height 28
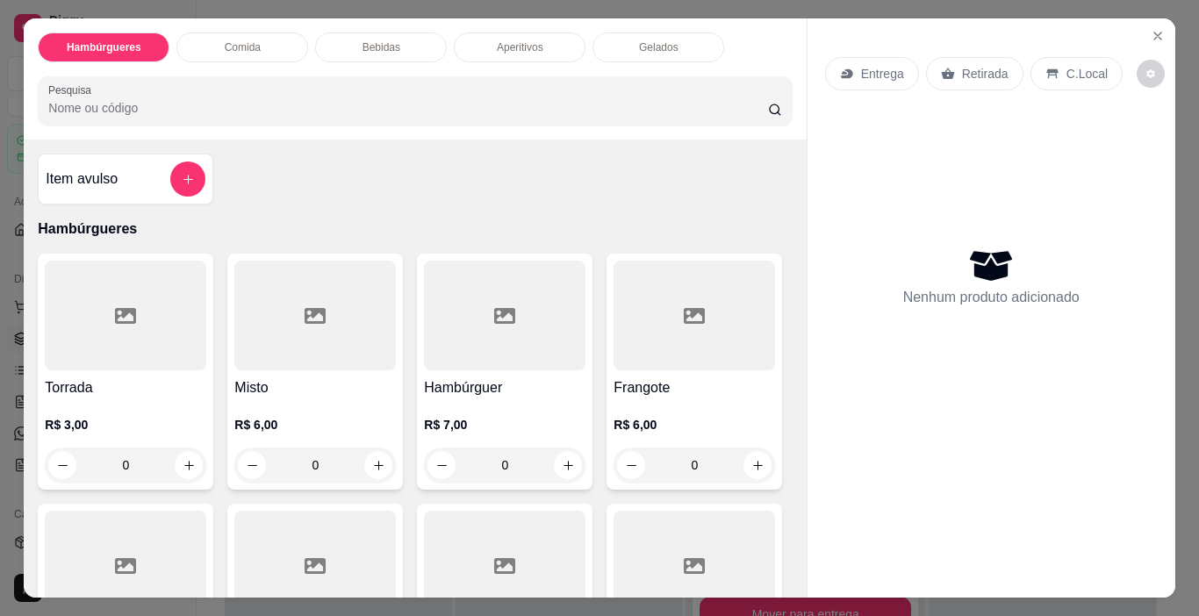
click at [142, 361] on div at bounding box center [125, 316] width 161 height 110
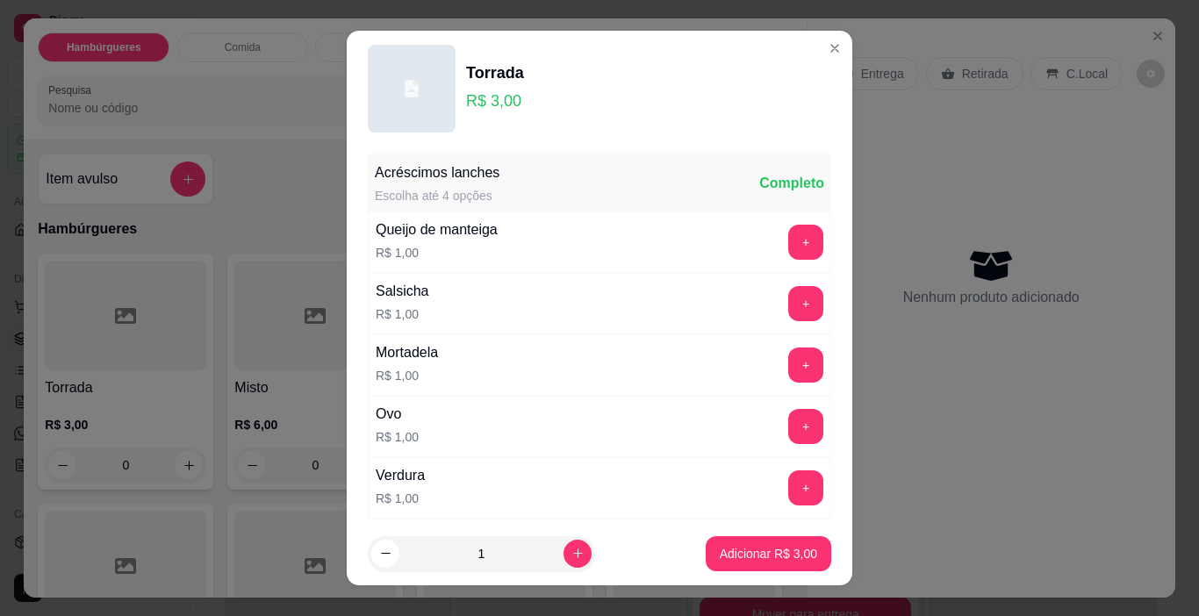
click at [796, 356] on div "+" at bounding box center [805, 364] width 49 height 35
click at [789, 365] on button "+" at bounding box center [806, 365] width 34 height 34
click at [571, 549] on icon "increase-product-quantity" at bounding box center [577, 553] width 13 height 13
type input "2"
click at [768, 569] on button "Adicionar R$ 8,00" at bounding box center [767, 553] width 125 height 35
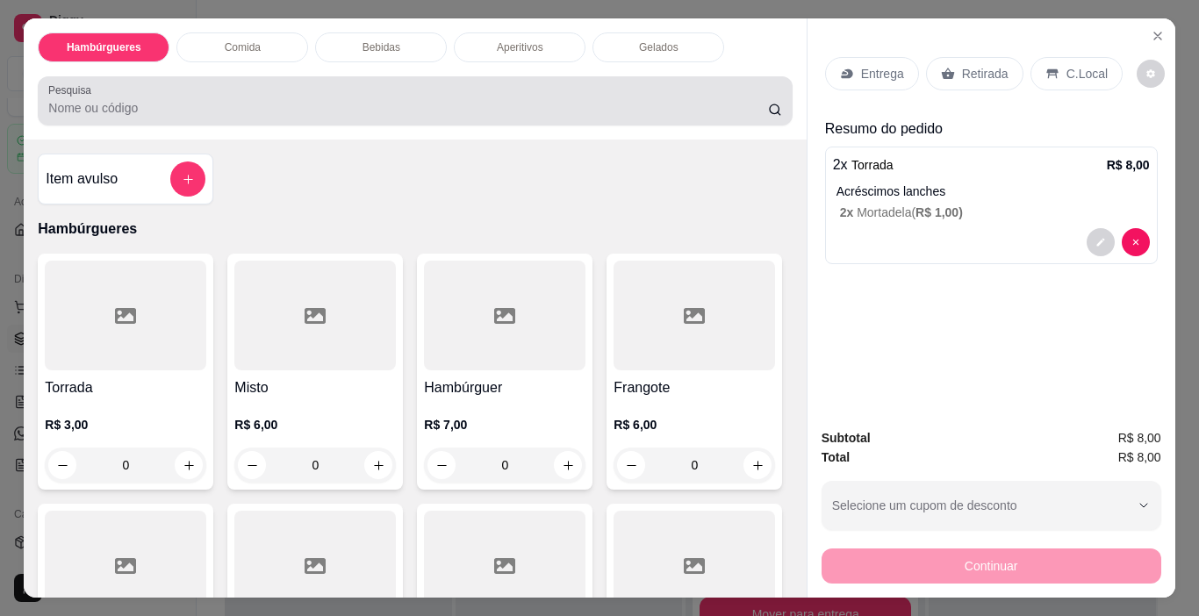
click at [424, 86] on div at bounding box center [414, 100] width 733 height 35
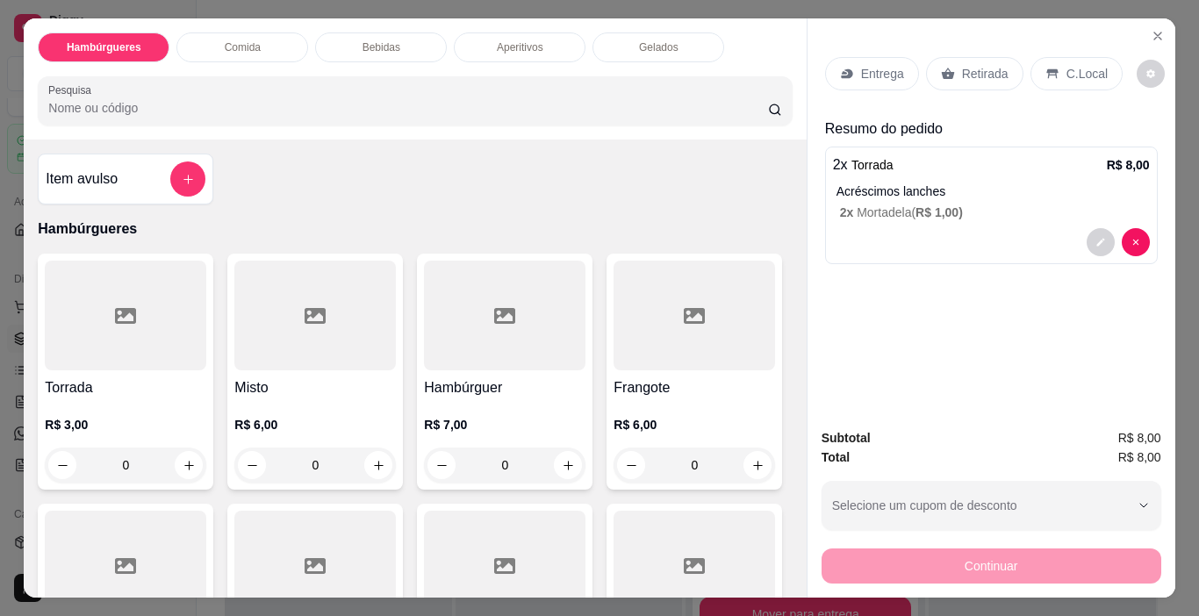
click at [892, 65] on p "Entrega" at bounding box center [882, 74] width 43 height 18
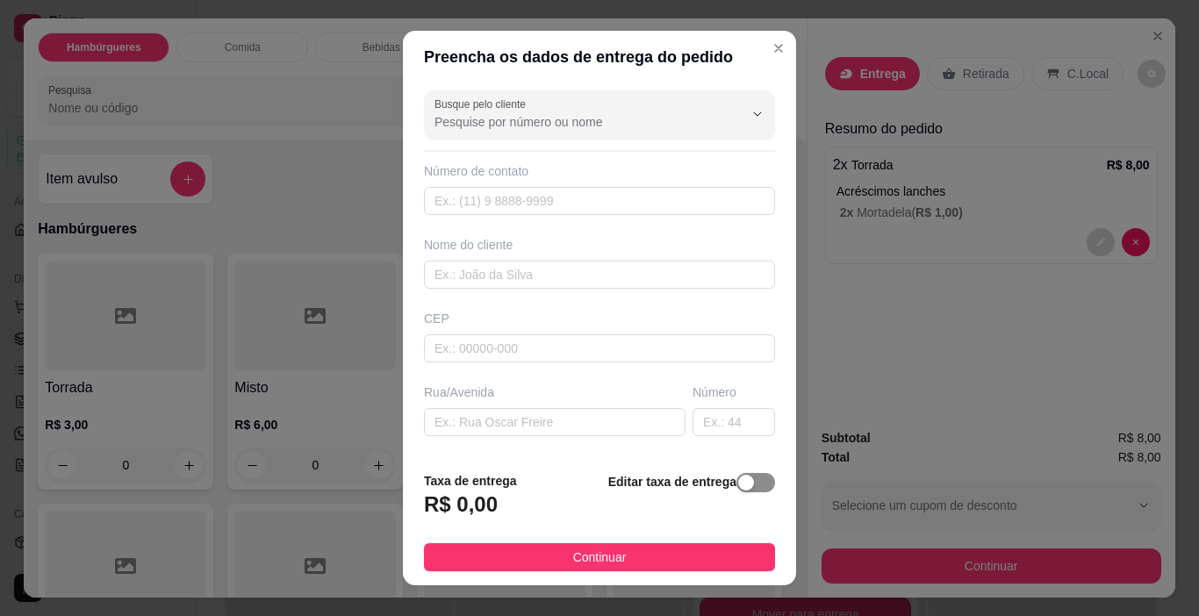
click at [736, 476] on span "button" at bounding box center [755, 482] width 39 height 19
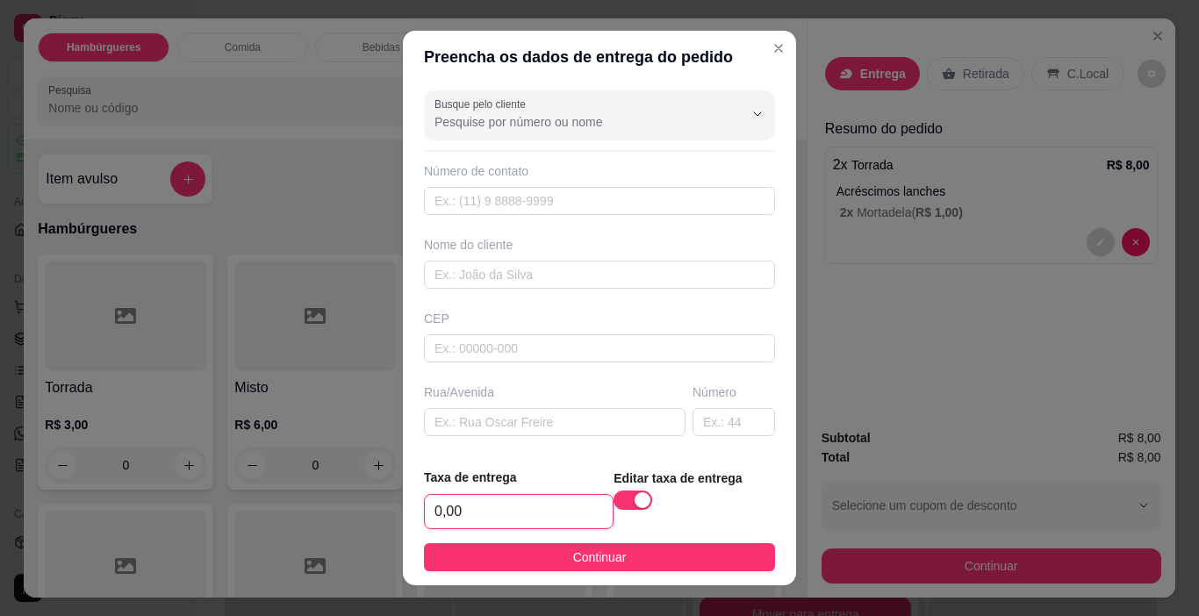
click at [475, 509] on input "0,00" at bounding box center [519, 511] width 188 height 33
type input "3,00"
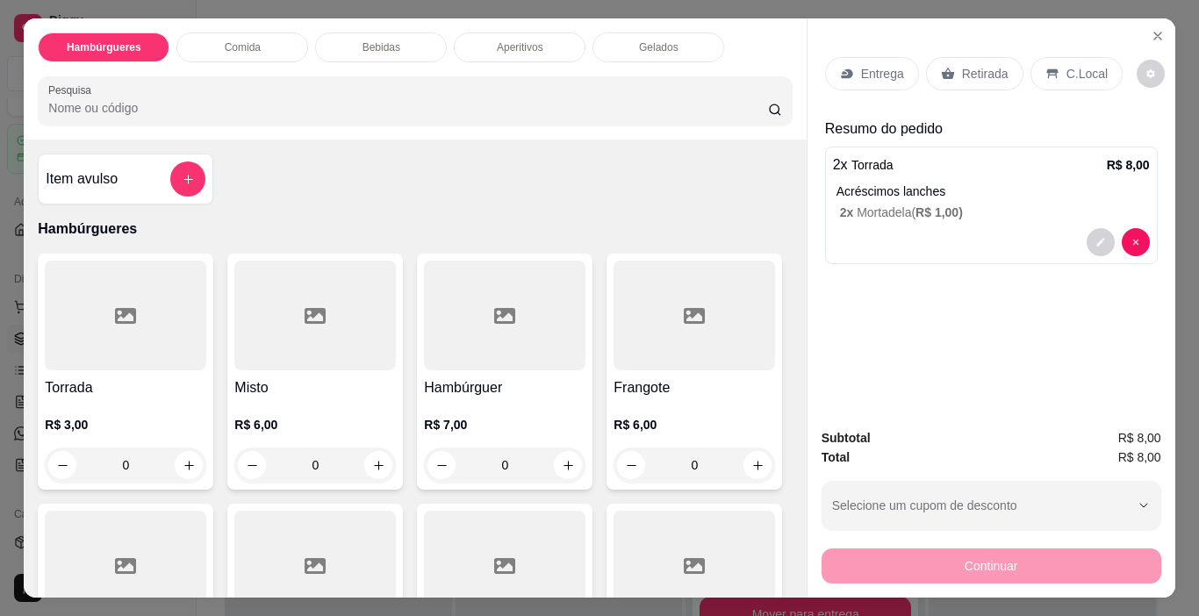
click at [917, 90] on div "Entrega Retirada C.Local" at bounding box center [991, 73] width 333 height 61
click at [962, 71] on p "Retirada" at bounding box center [985, 74] width 47 height 18
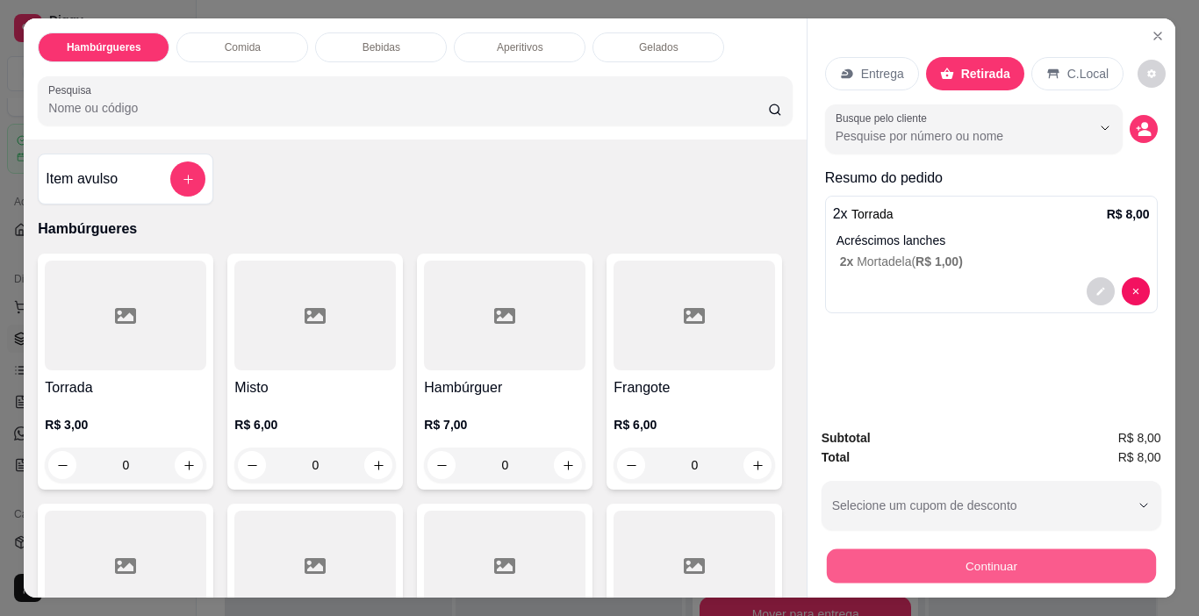
click at [878, 550] on button "Continuar" at bounding box center [990, 566] width 329 height 34
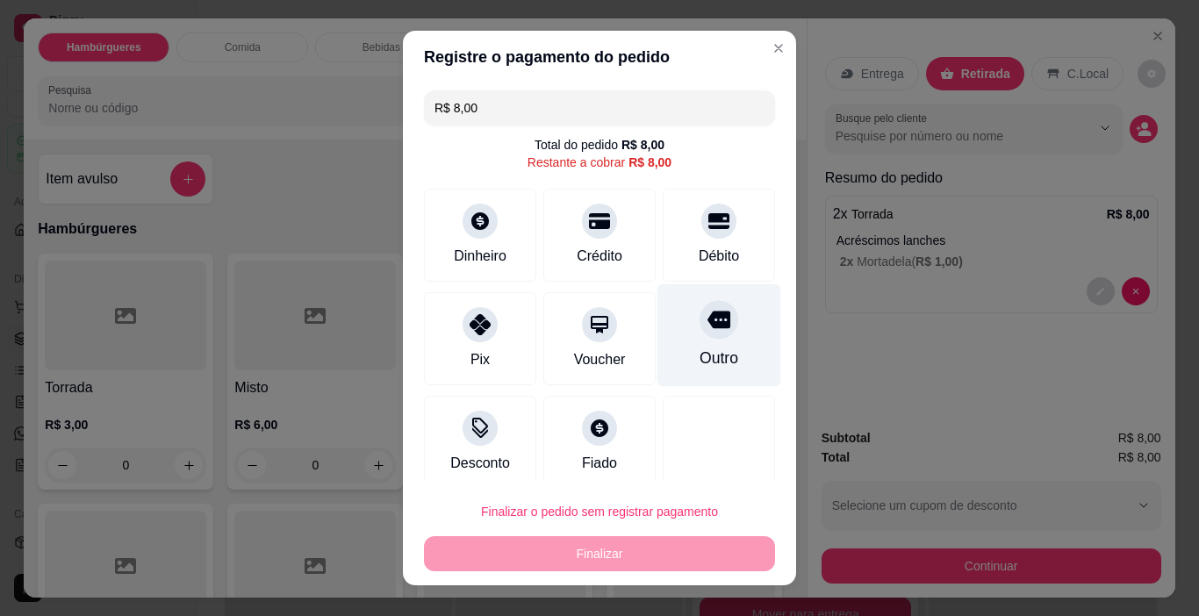
click at [699, 366] on div "Outro" at bounding box center [718, 358] width 39 height 23
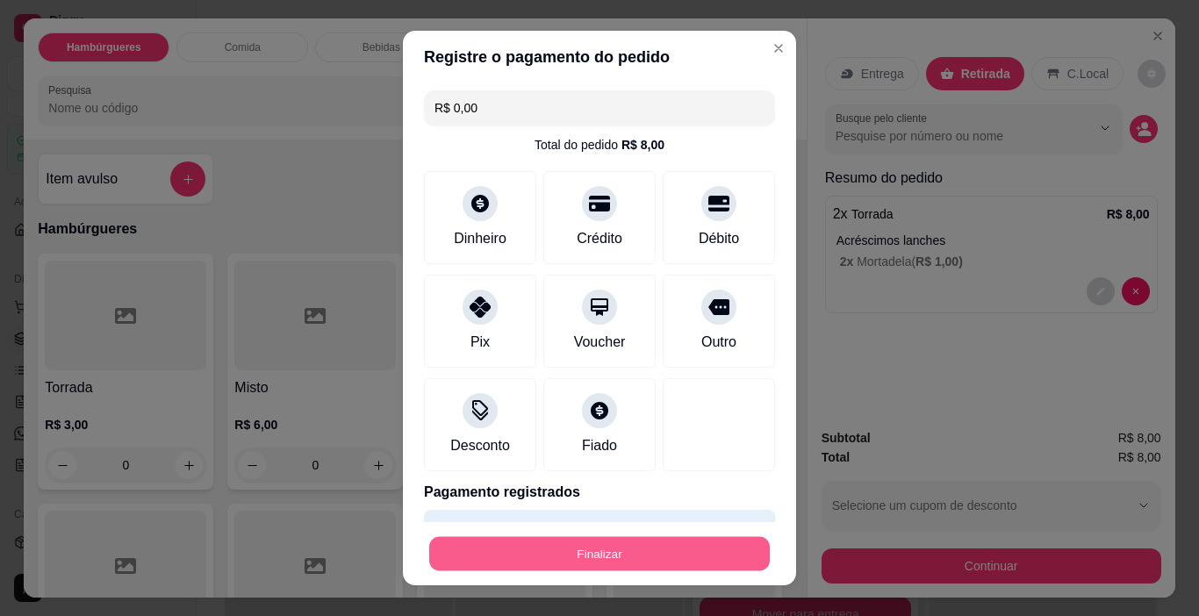
click at [702, 567] on button "Finalizar" at bounding box center [599, 554] width 340 height 34
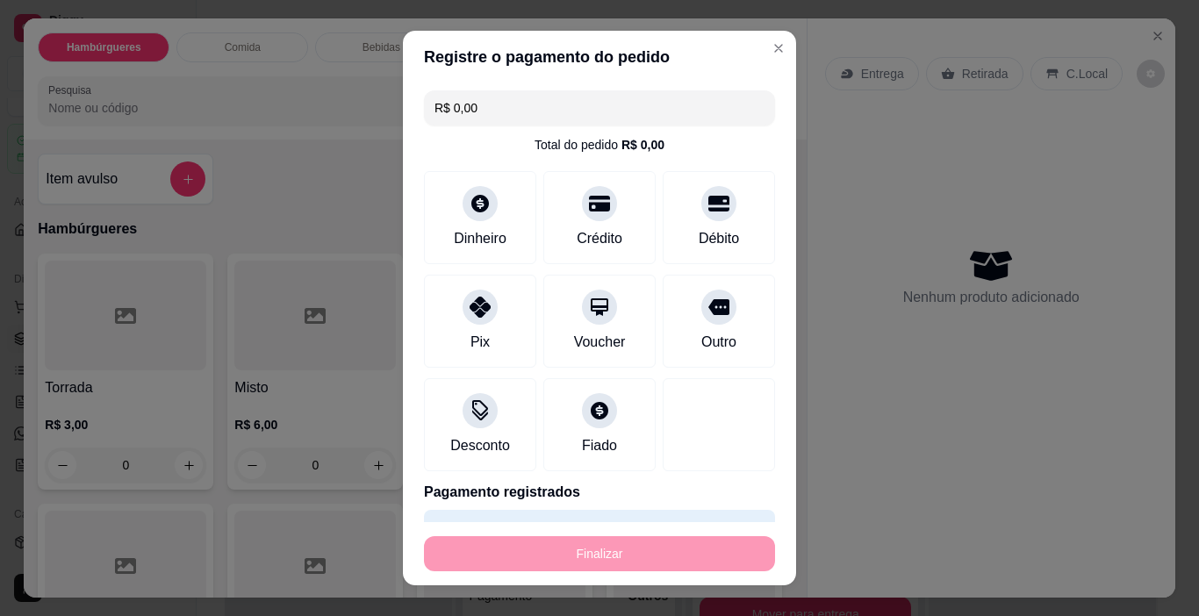
type input "-R$ 8,00"
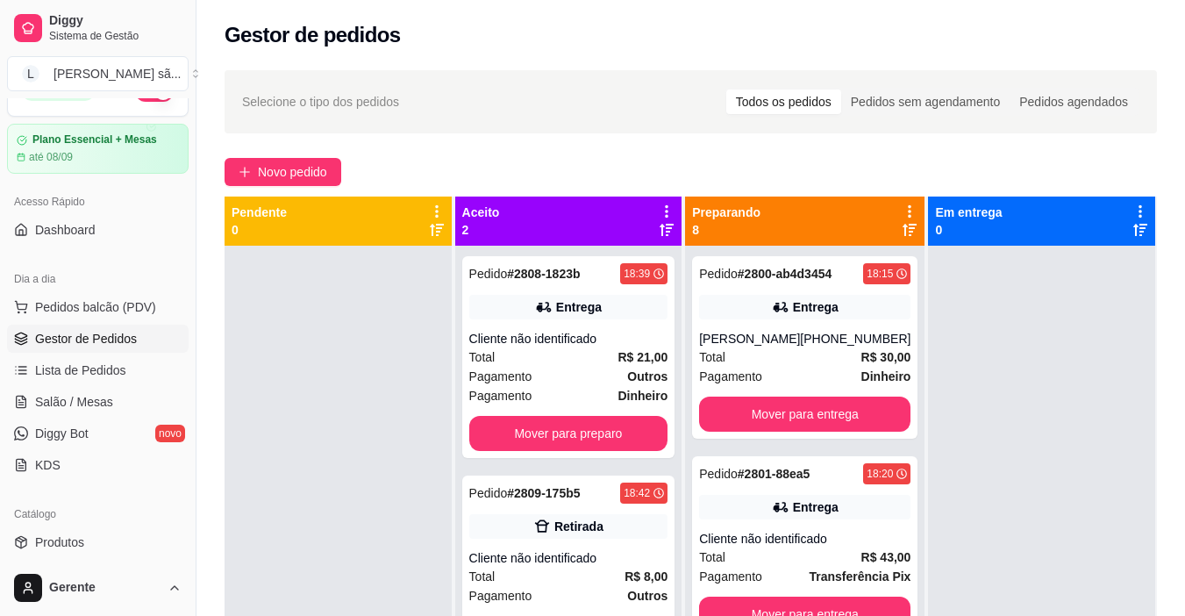
click at [297, 157] on div "Selecione o tipo dos pedidos Todos os pedidos Pedidos sem agendamento Pedidos a…" at bounding box center [691, 447] width 989 height 774
click at [272, 176] on span "Novo pedido" at bounding box center [292, 171] width 69 height 19
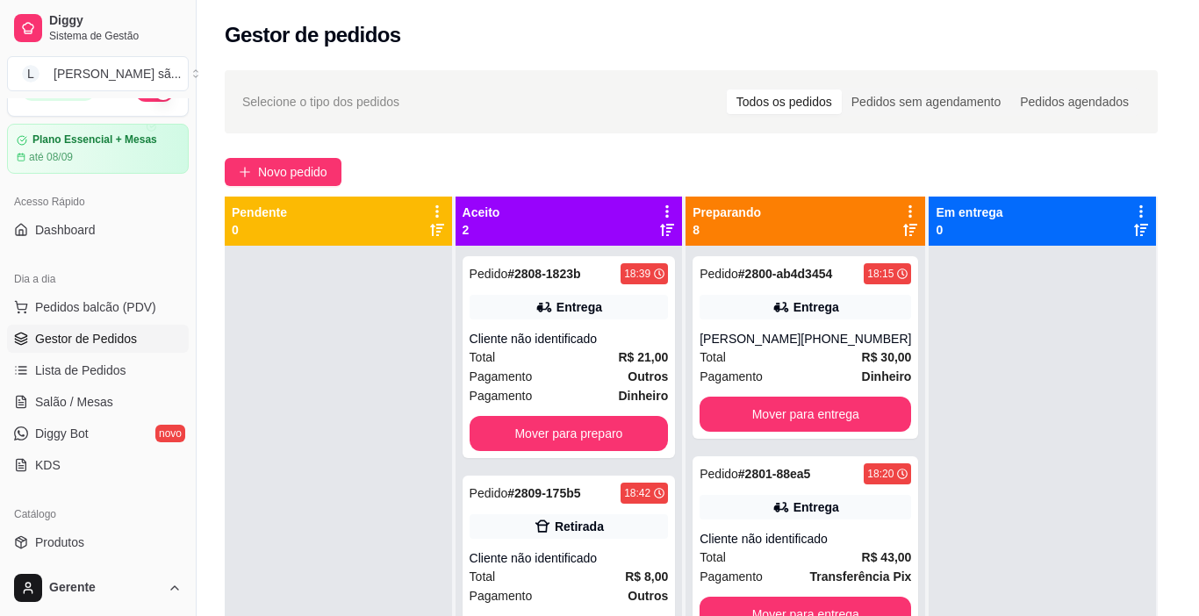
click at [320, 99] on input "Pesquisa" at bounding box center [408, 108] width 720 height 18
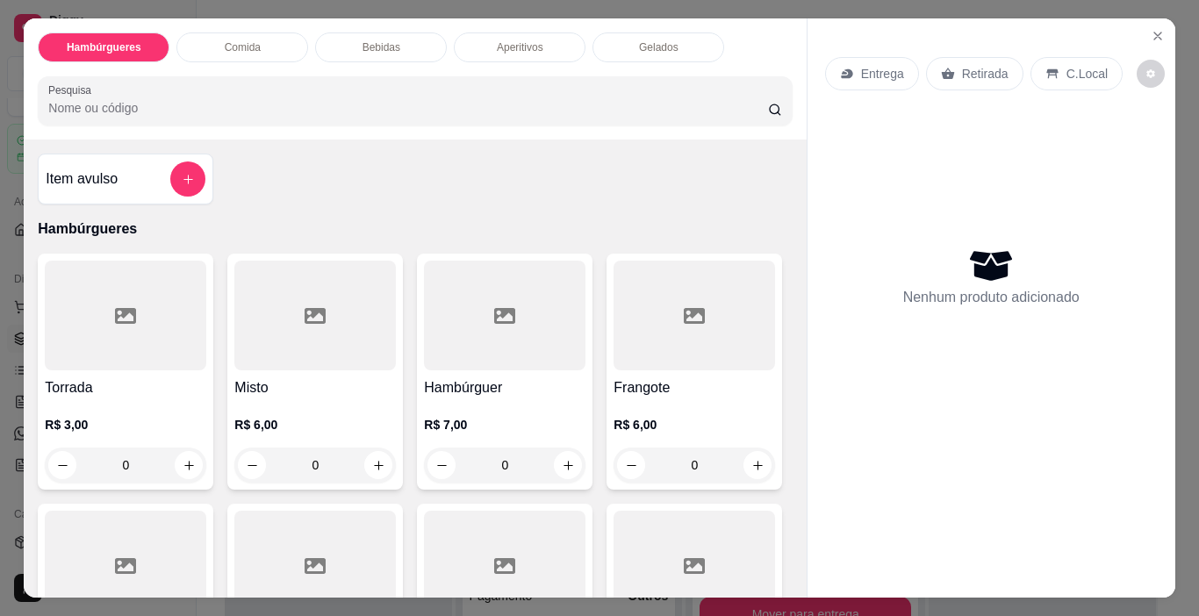
click at [548, 326] on div at bounding box center [504, 316] width 161 height 110
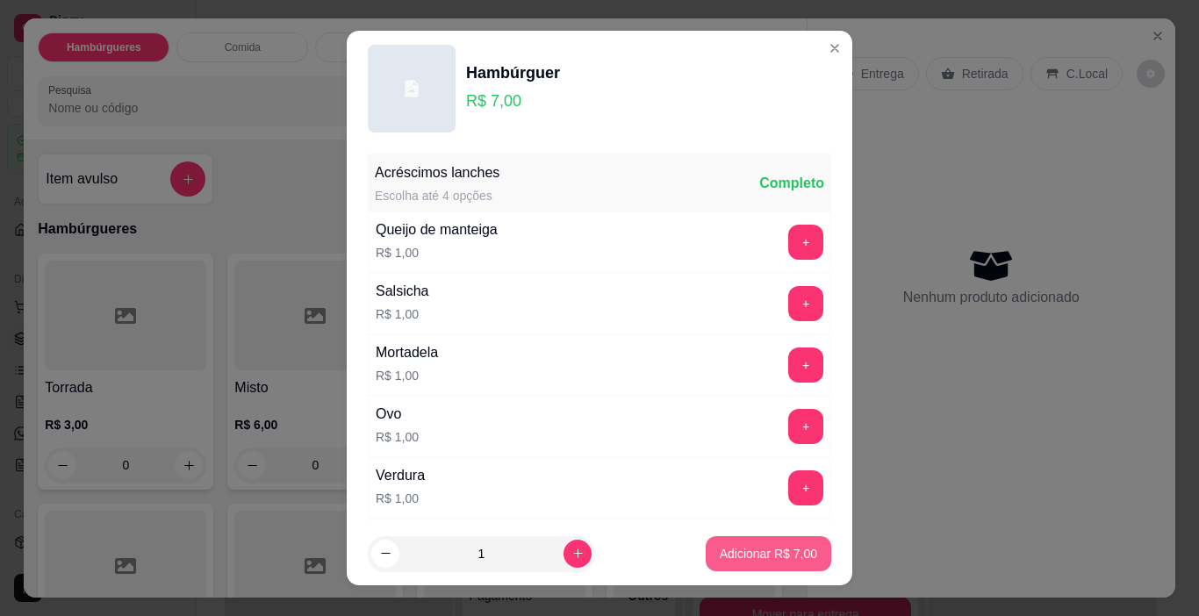
click at [807, 564] on button "Adicionar R$ 7,00" at bounding box center [767, 553] width 125 height 35
type input "1"
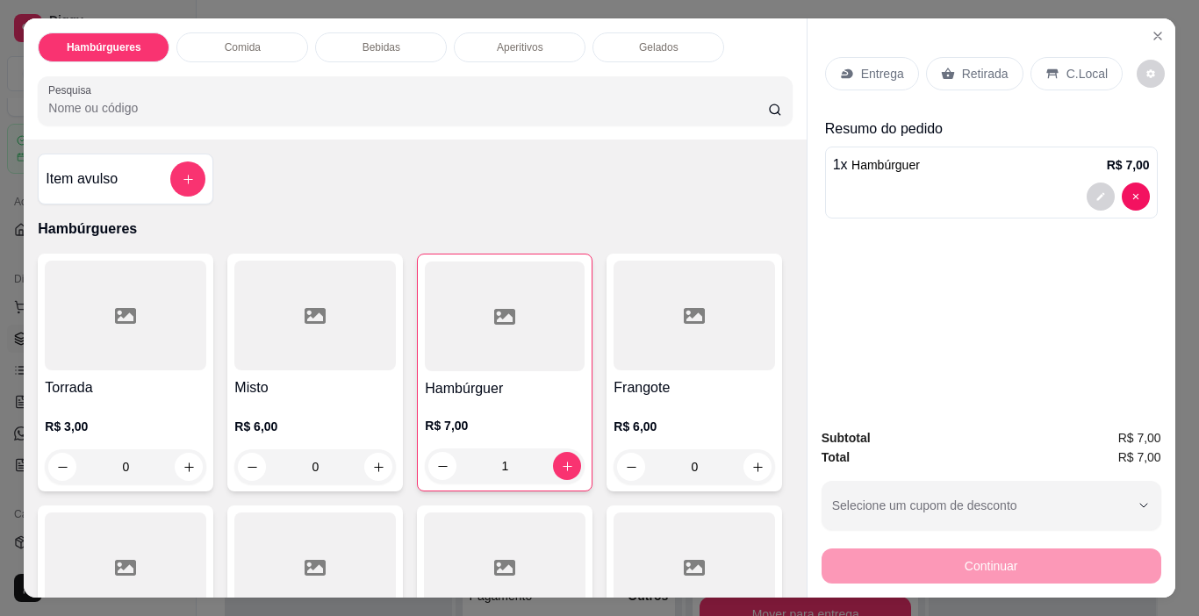
click at [963, 79] on div "Retirada" at bounding box center [974, 73] width 97 height 33
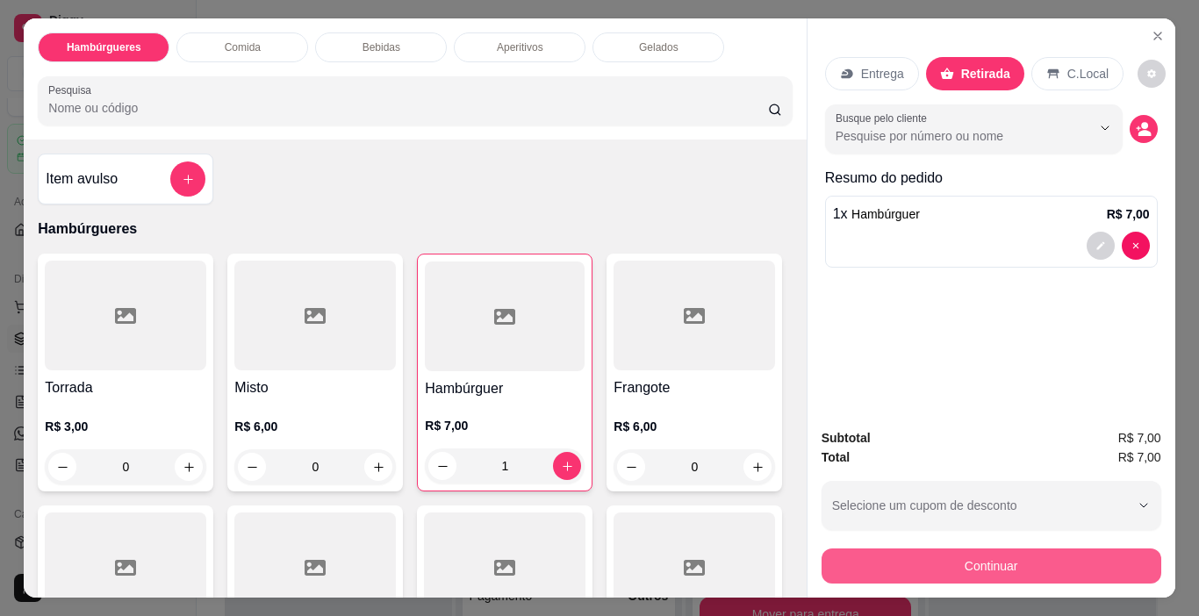
click at [860, 548] on button "Continuar" at bounding box center [991, 565] width 340 height 35
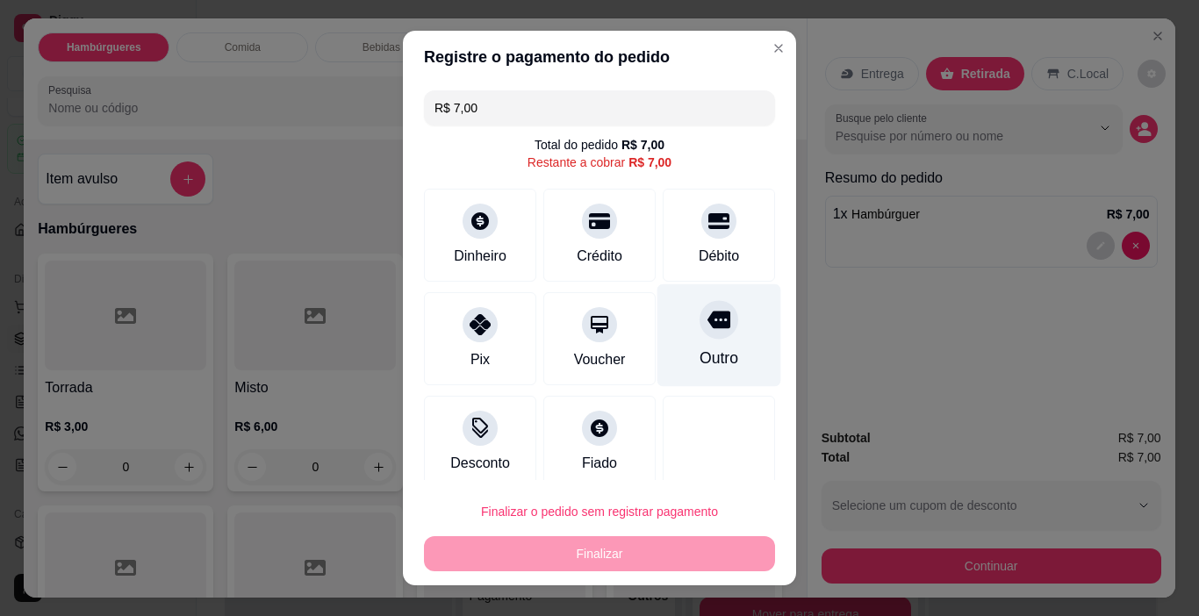
click at [705, 328] on div at bounding box center [718, 320] width 39 height 39
type input "R$ 0,00"
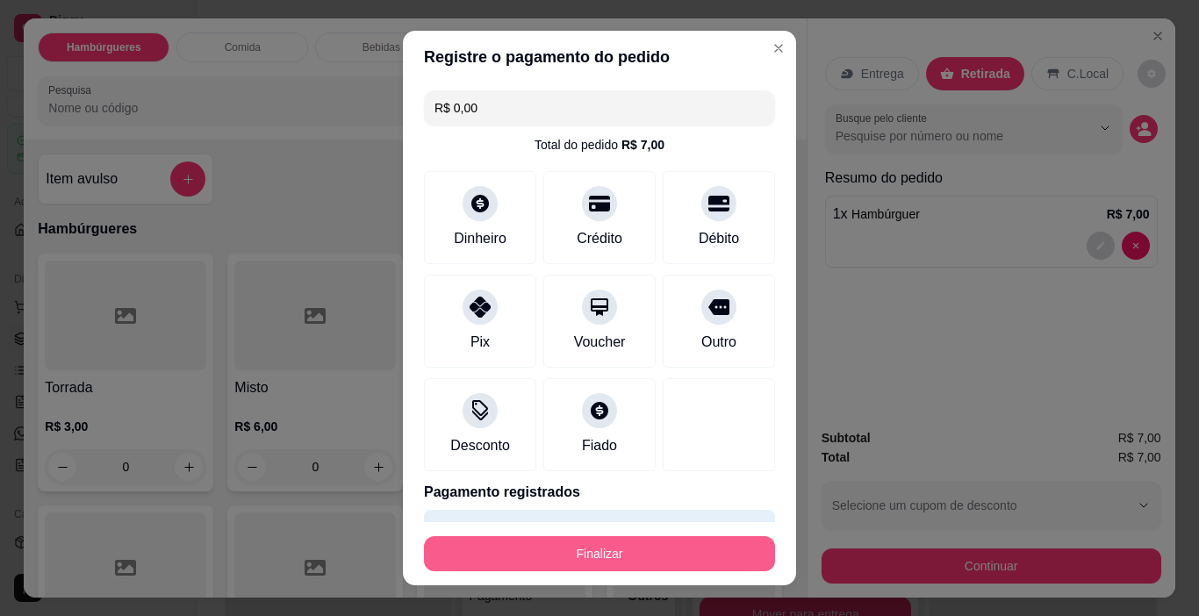
click at [691, 546] on button "Finalizar" at bounding box center [599, 553] width 351 height 35
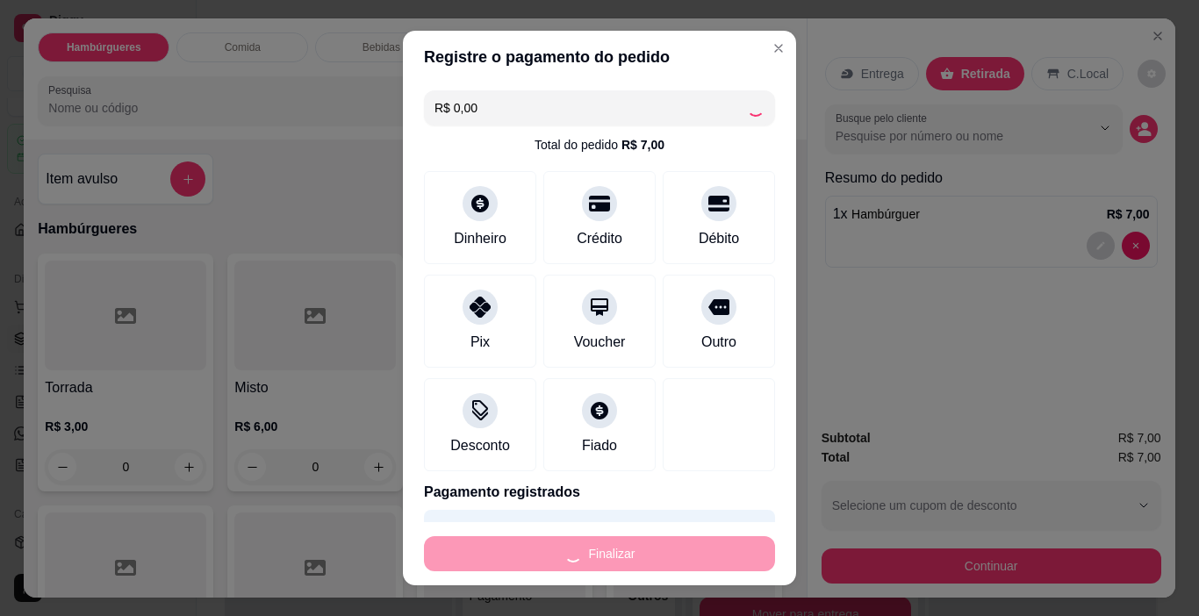
type input "0"
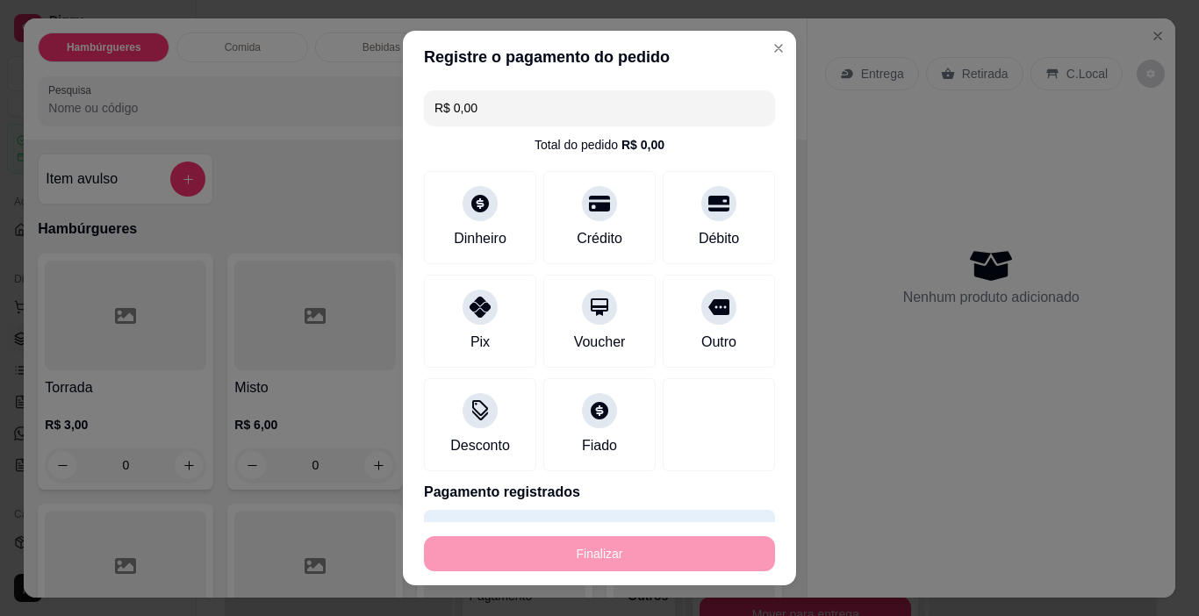
type input "-R$ 7,00"
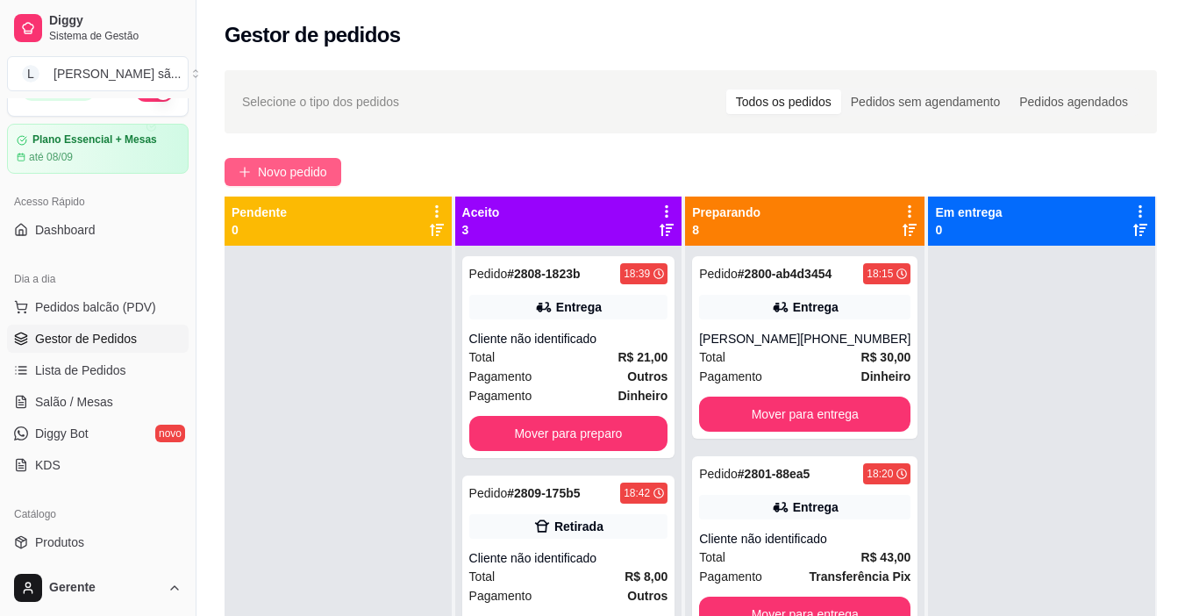
click at [311, 164] on span "Novo pedido" at bounding box center [292, 171] width 69 height 19
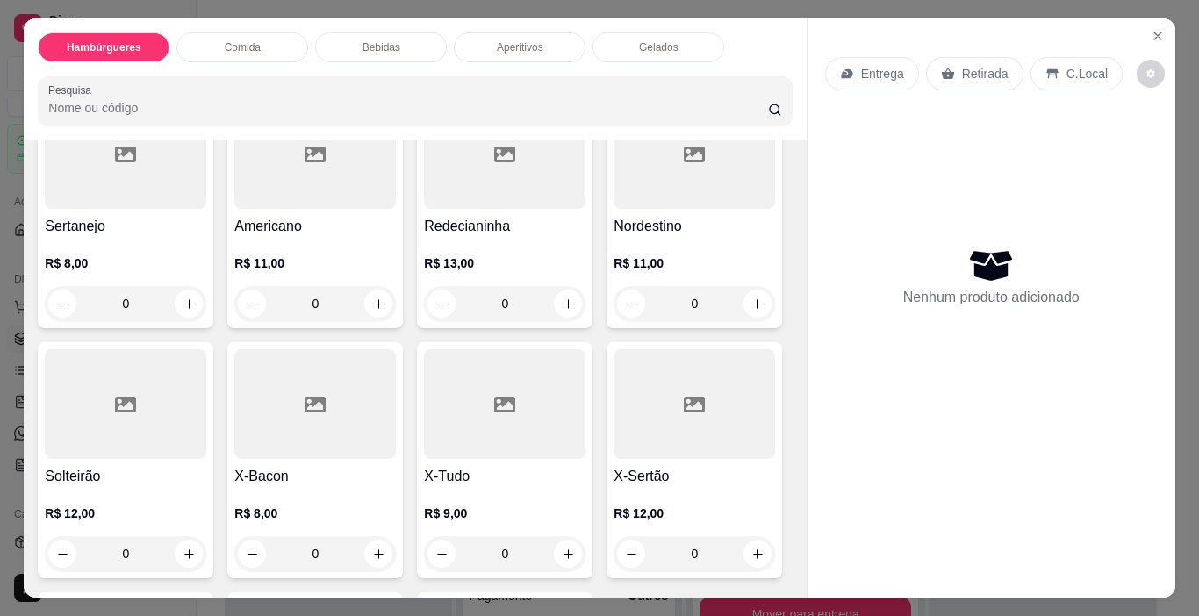
scroll to position [614, 0]
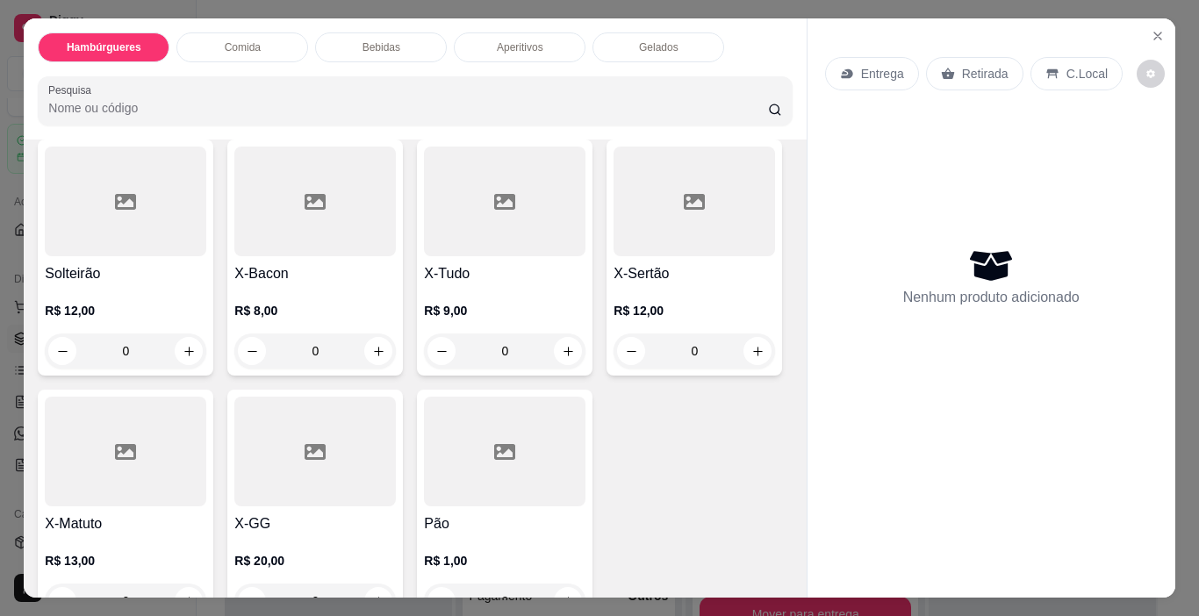
click at [606, 125] on div "Nordestino R$ 11,00 0" at bounding box center [693, 7] width 175 height 236
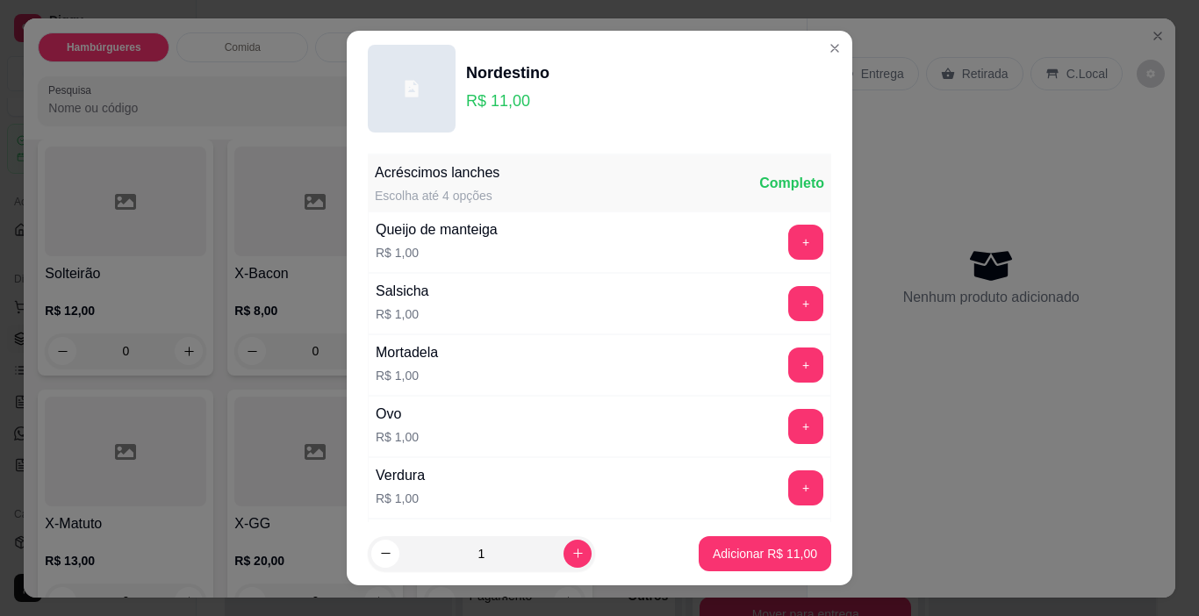
click at [578, 548] on div "1" at bounding box center [519, 553] width 303 height 35
click at [573, 555] on icon "increase-product-quantity" at bounding box center [577, 553] width 9 height 9
type input "2"
click at [738, 537] on button "Adicionar R$ 22,00" at bounding box center [764, 554] width 129 height 34
type input "2"
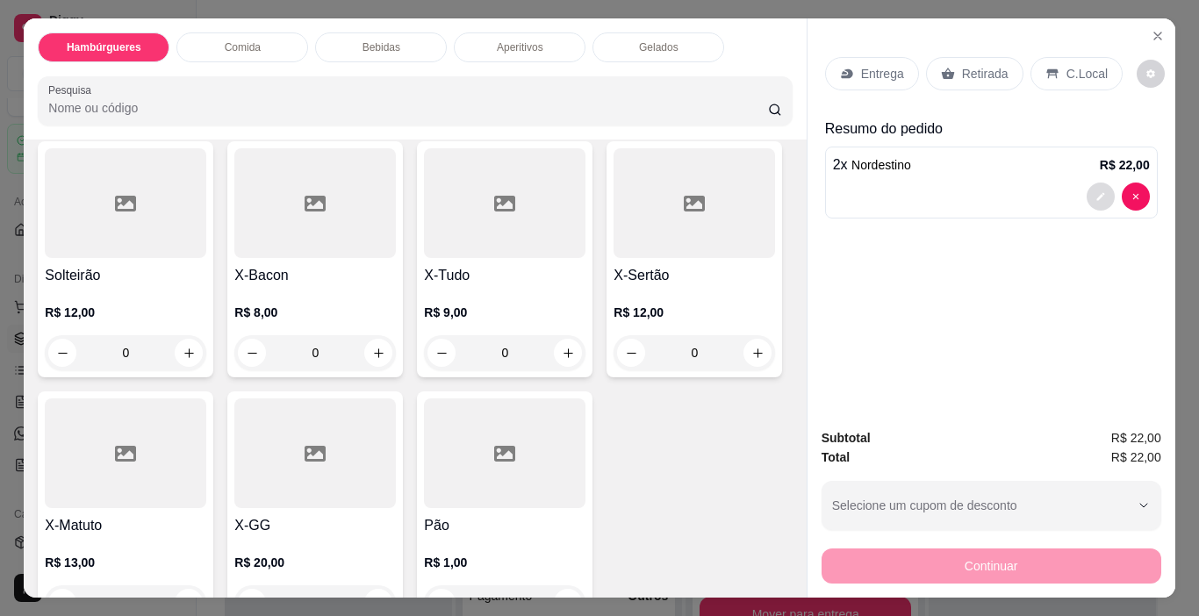
click at [1095, 191] on icon "decrease-product-quantity" at bounding box center [1100, 196] width 11 height 11
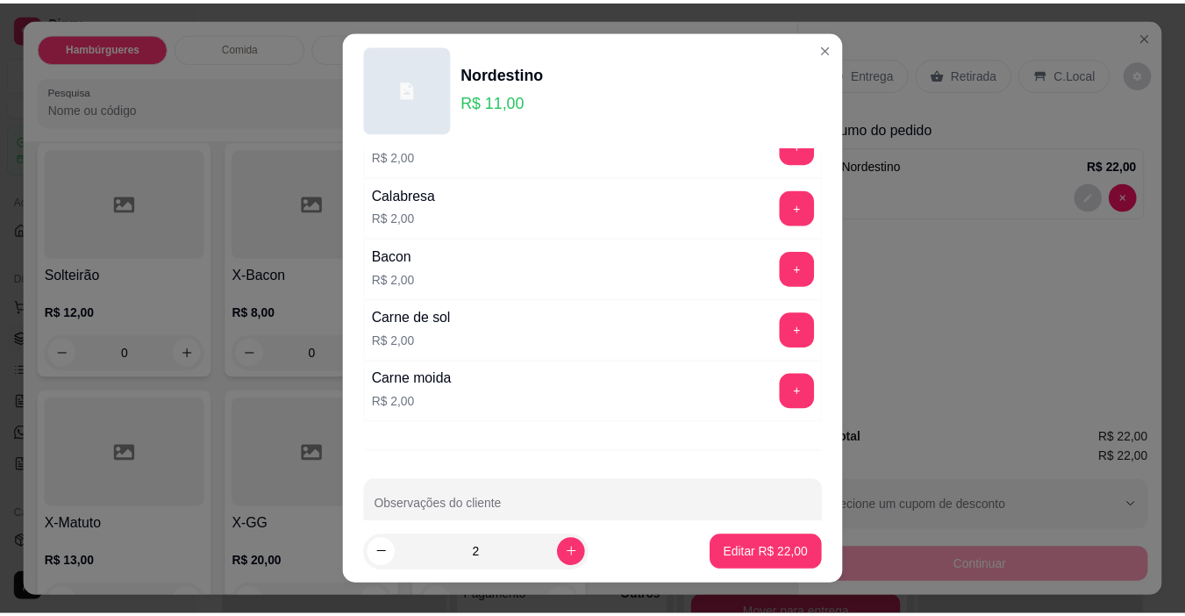
scroll to position [558, 0]
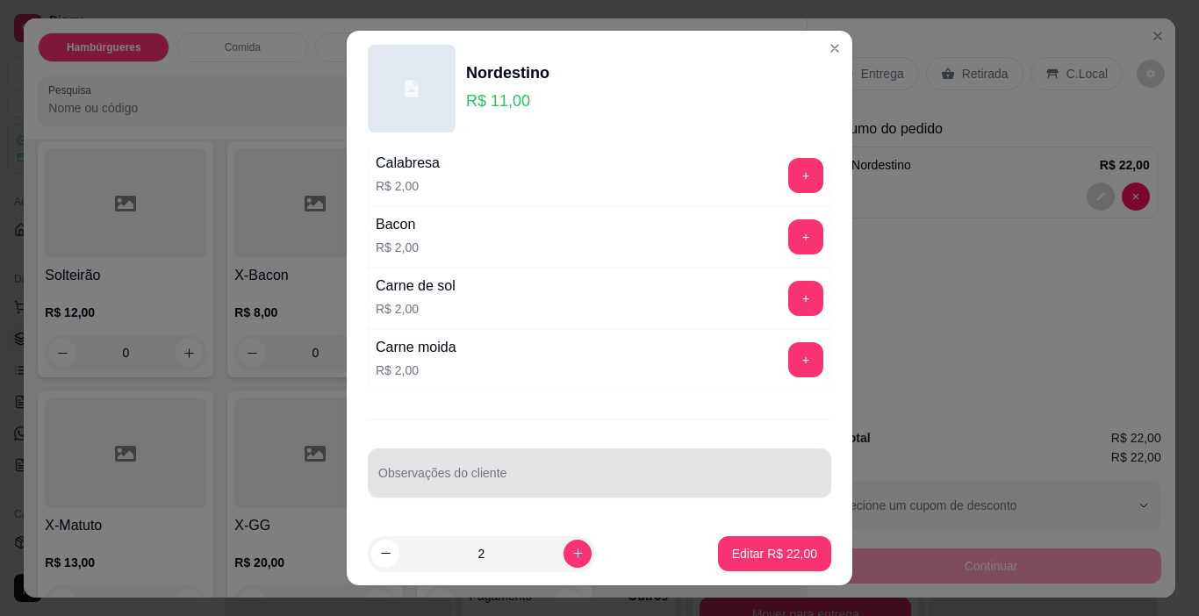
click at [513, 462] on div at bounding box center [599, 472] width 442 height 35
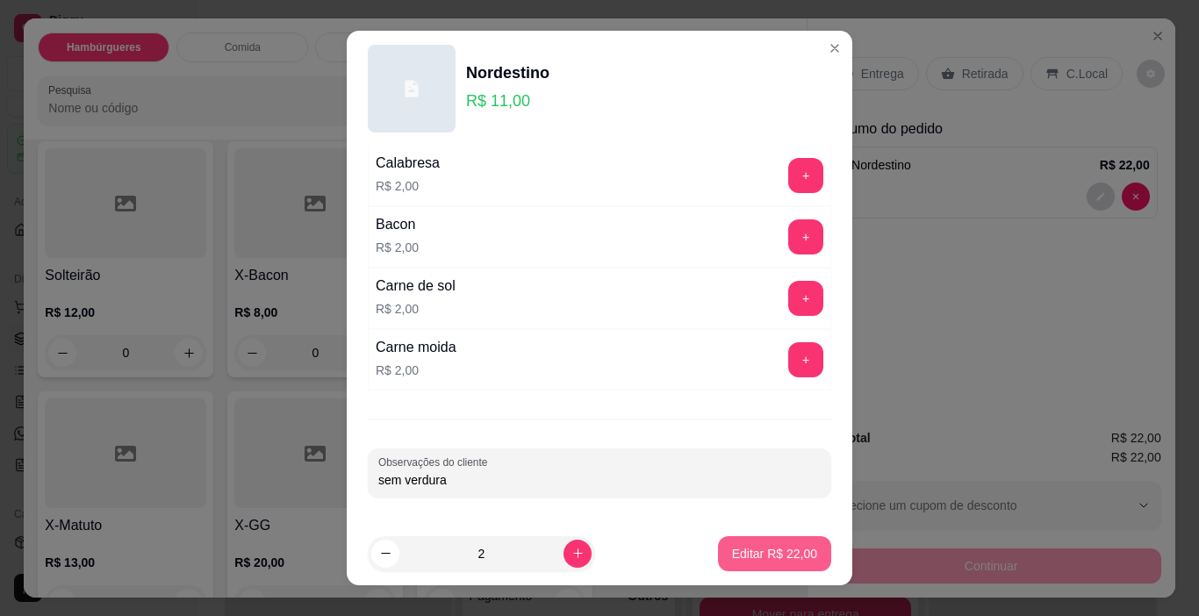
type input "sem verdura"
click at [718, 547] on button "Editar R$ 22,00" at bounding box center [774, 553] width 113 height 35
type input "0"
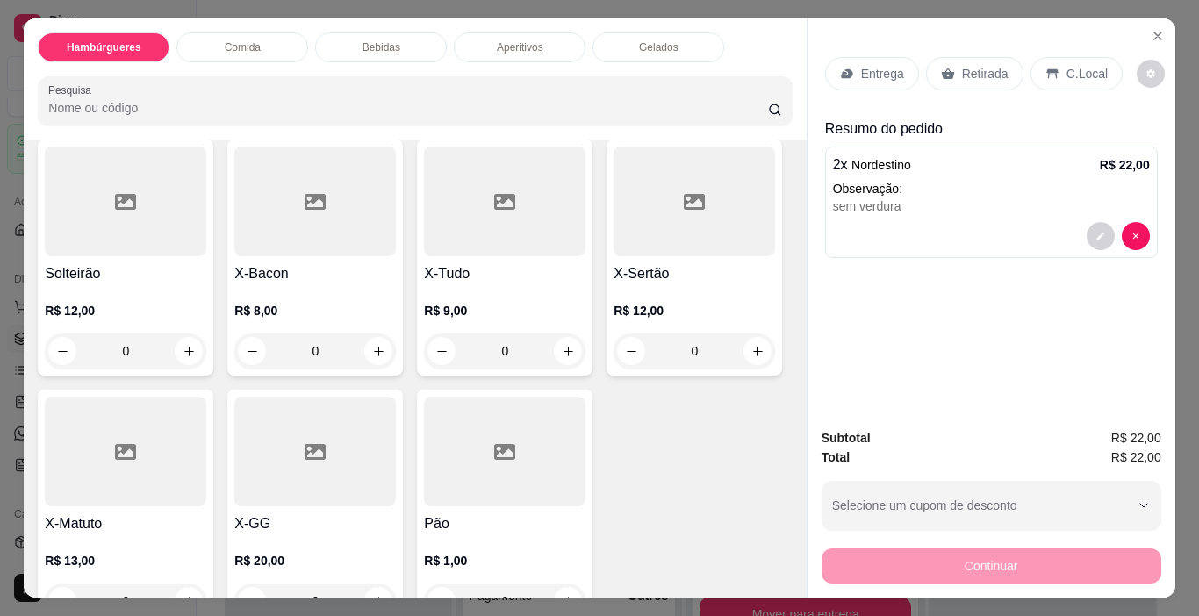
click at [998, 72] on div "Retirada" at bounding box center [974, 73] width 97 height 33
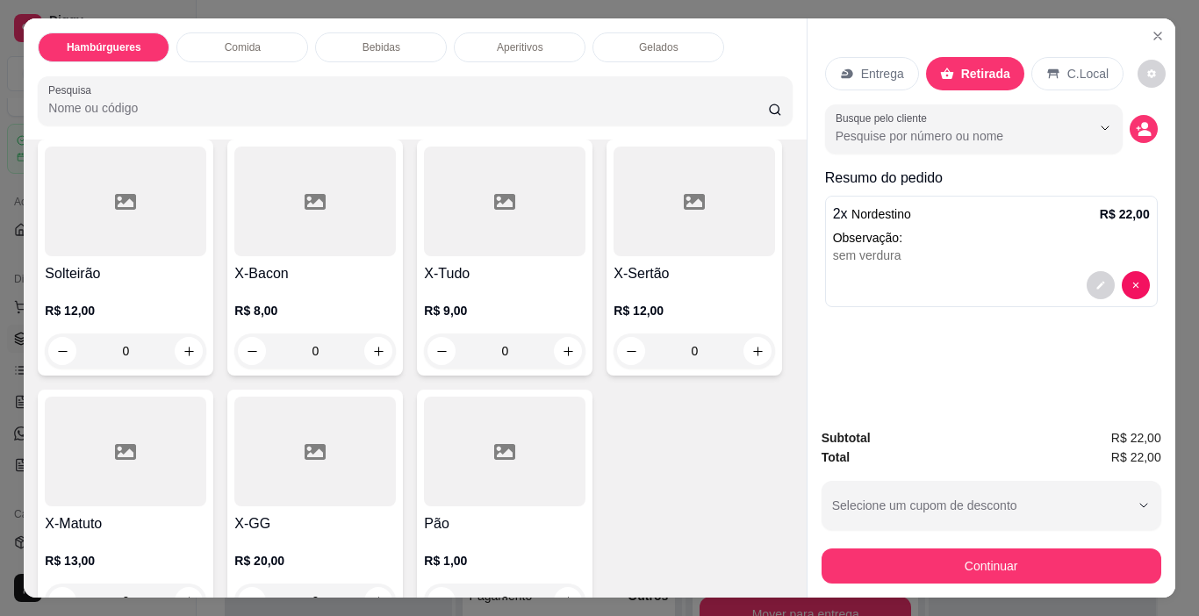
click at [959, 544] on div "Continuar" at bounding box center [991, 563] width 340 height 39
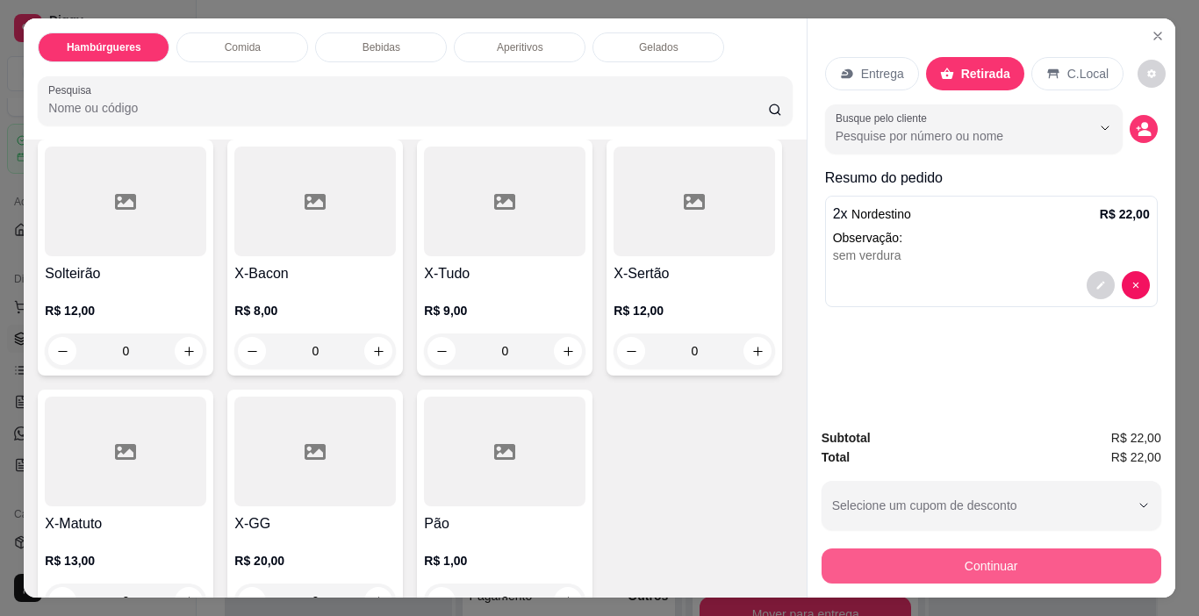
click at [939, 557] on button "Continuar" at bounding box center [991, 565] width 340 height 35
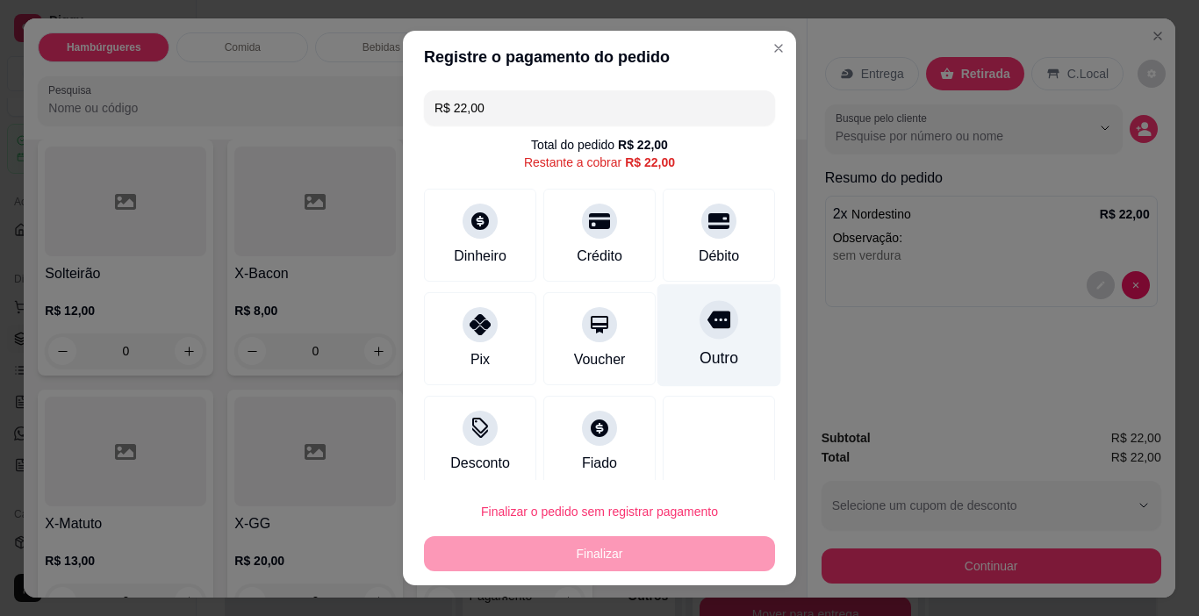
click at [707, 320] on icon at bounding box center [718, 320] width 23 height 18
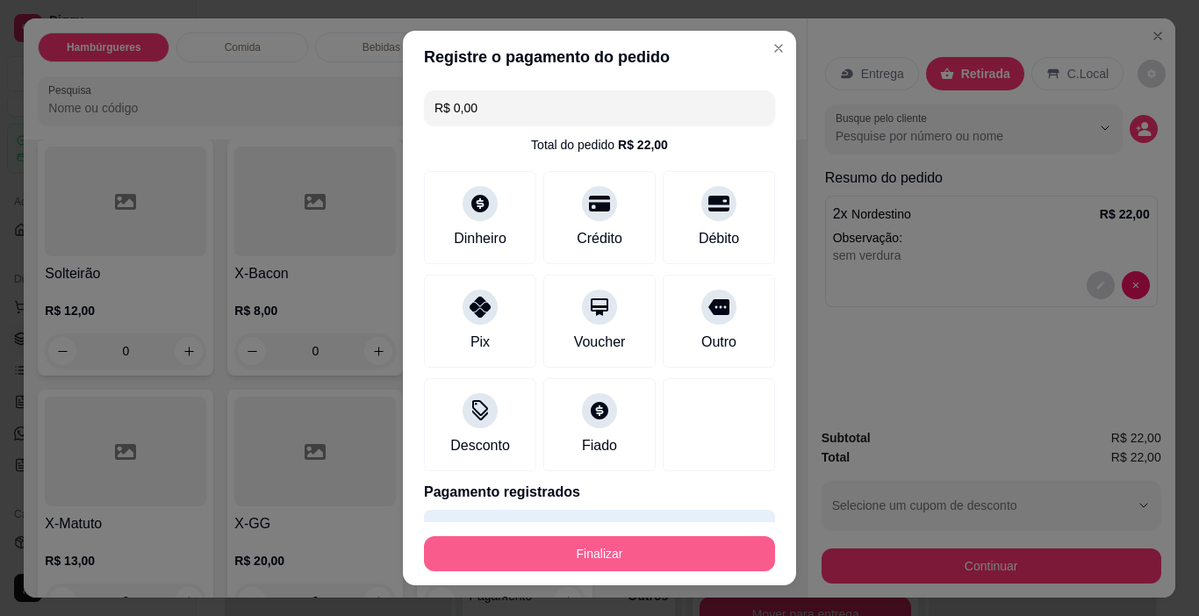
click at [721, 564] on button "Finalizar" at bounding box center [599, 553] width 351 height 35
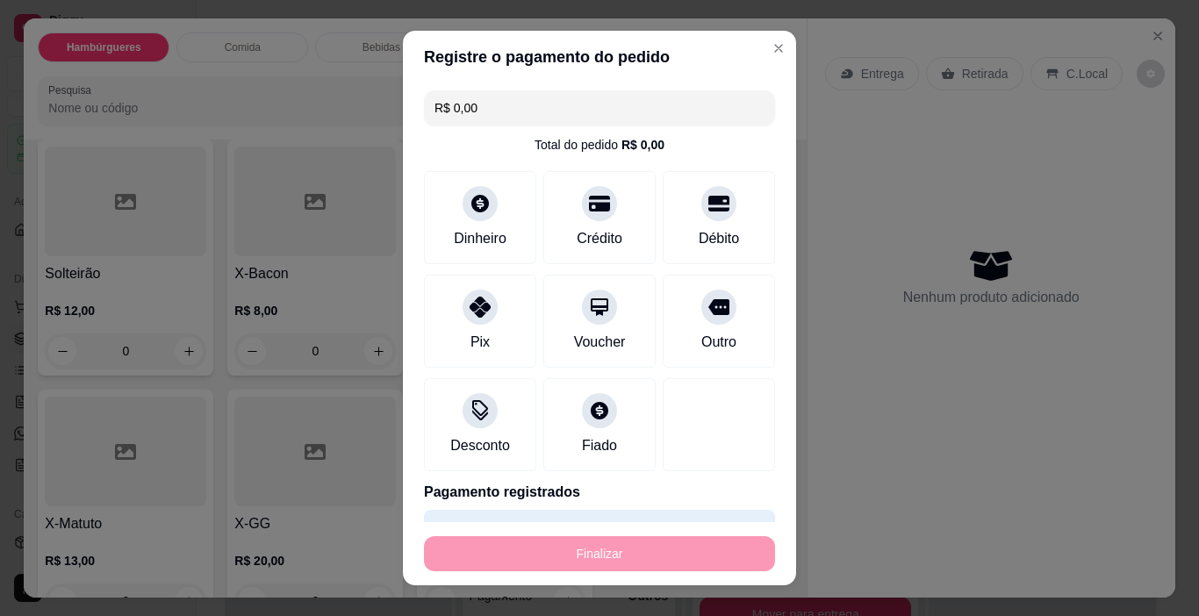
type input "-R$ 22,00"
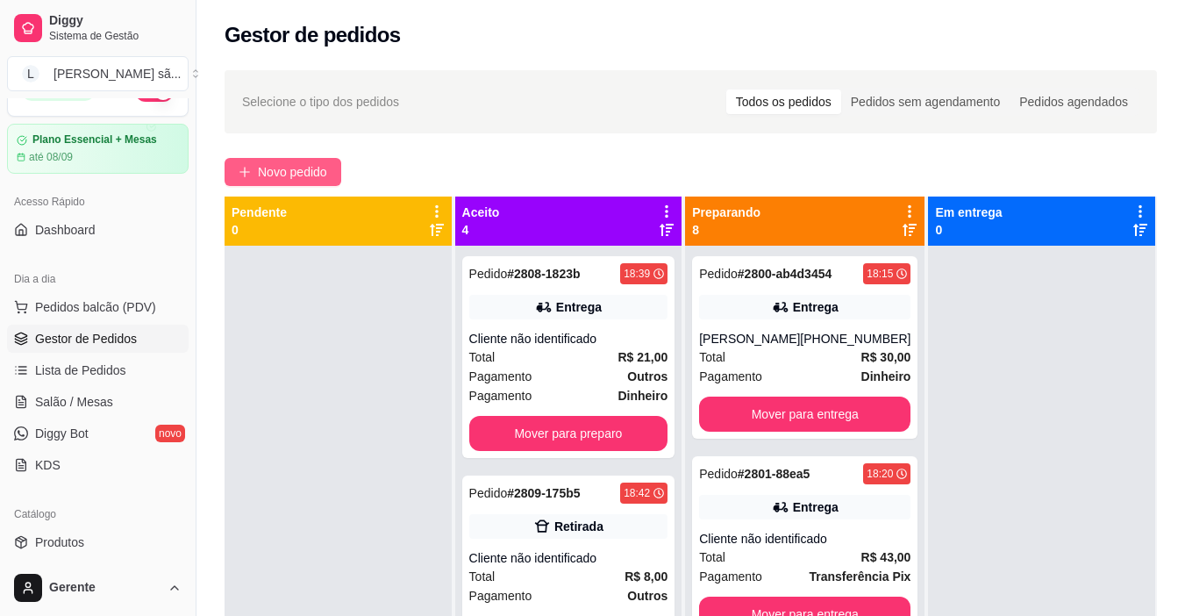
click at [288, 185] on button "Novo pedido" at bounding box center [283, 172] width 117 height 28
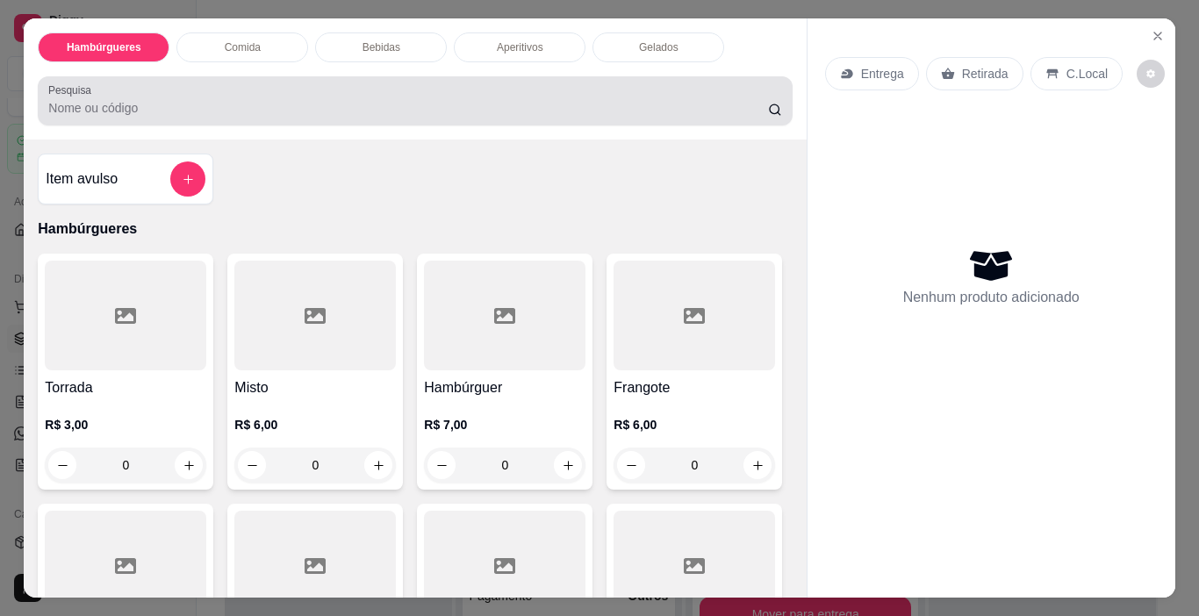
click at [387, 86] on div at bounding box center [414, 100] width 733 height 35
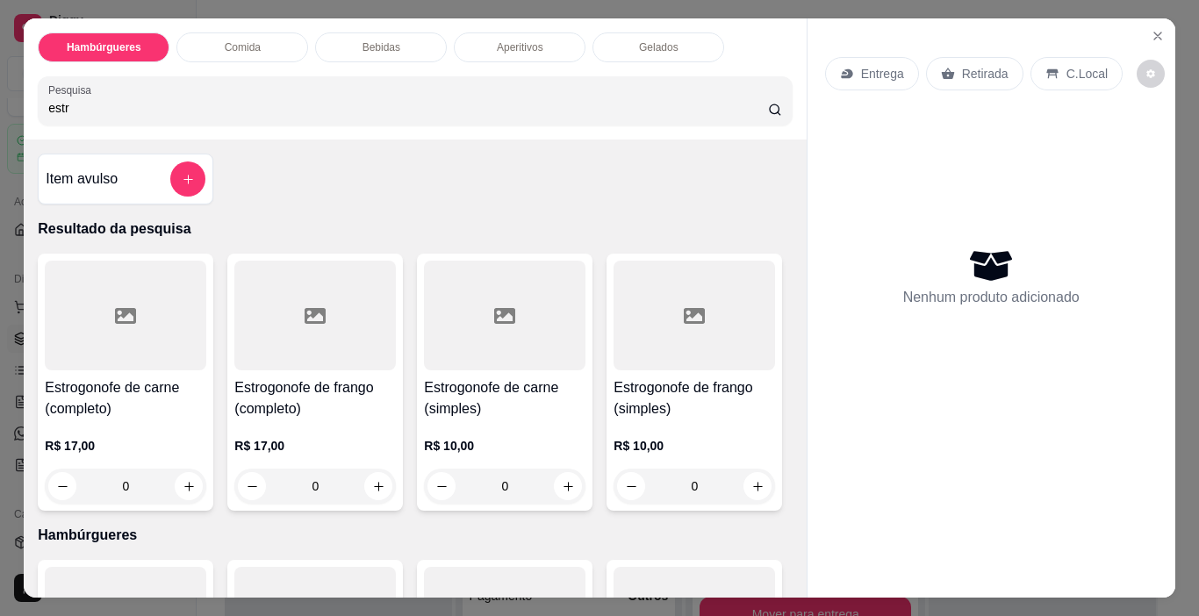
type input "estr"
click at [130, 377] on h4 "Estrogonofe de carne (completo)" at bounding box center [125, 398] width 161 height 42
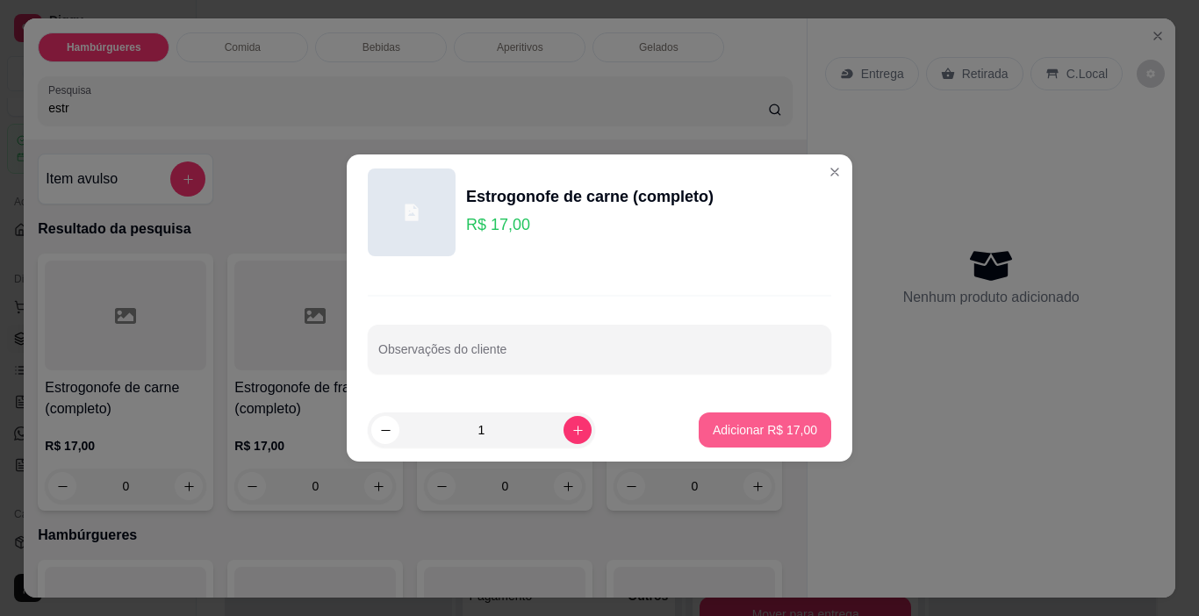
click at [739, 433] on p "Adicionar R$ 17,00" at bounding box center [765, 430] width 104 height 18
type input "1"
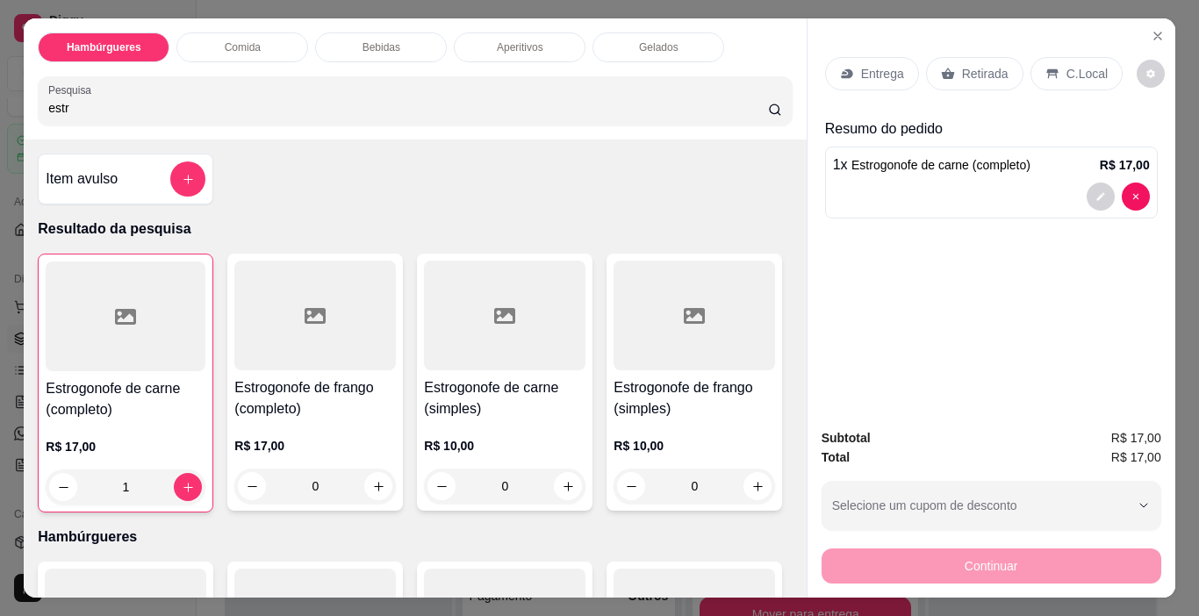
click at [907, 59] on div "Entrega" at bounding box center [872, 73] width 94 height 33
click at [849, 75] on div "Entrega" at bounding box center [872, 73] width 94 height 33
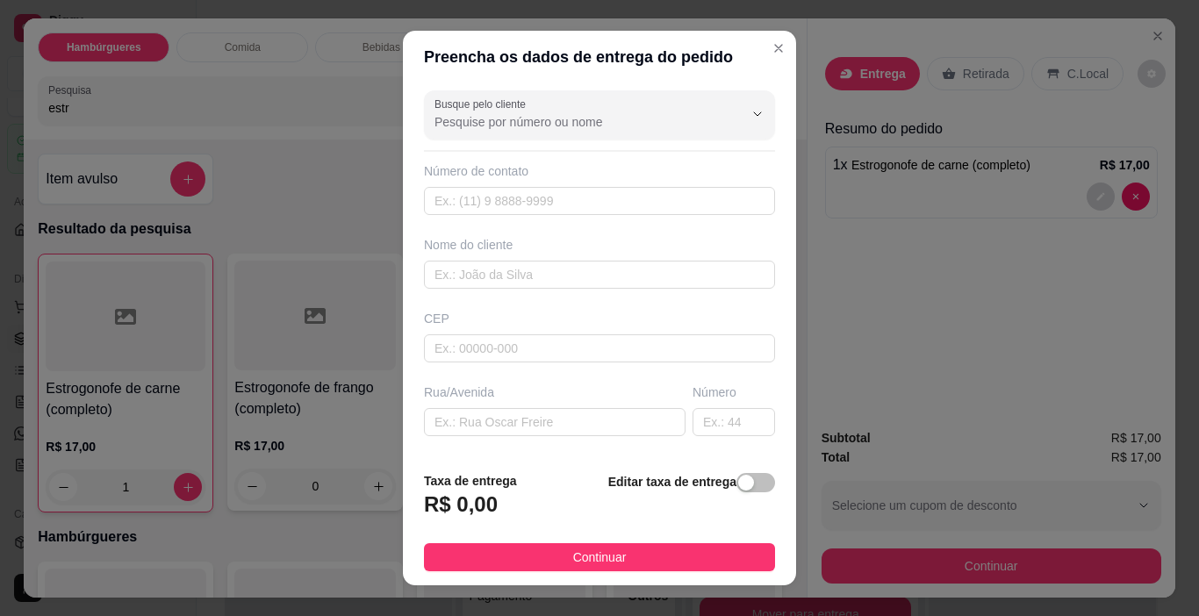
click at [737, 493] on div "Editar taxa de entrega" at bounding box center [691, 500] width 167 height 58
click at [714, 488] on strong "Editar taxa de entrega" at bounding box center [672, 482] width 128 height 14
click at [738, 483] on span "button" at bounding box center [755, 482] width 39 height 19
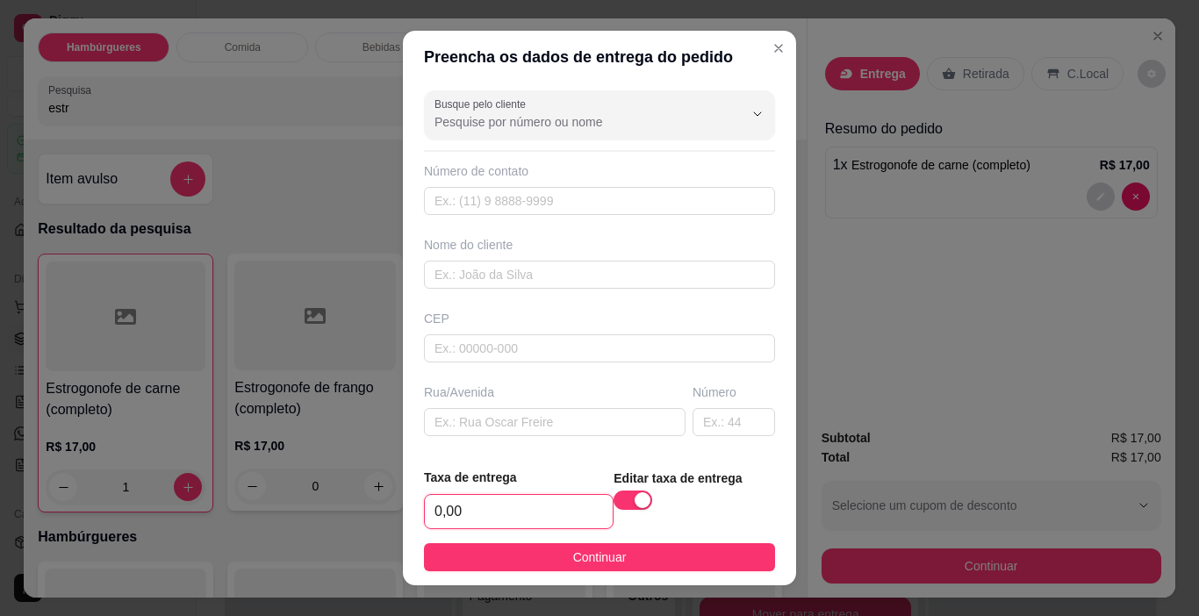
click at [544, 510] on input "0,00" at bounding box center [519, 511] width 188 height 33
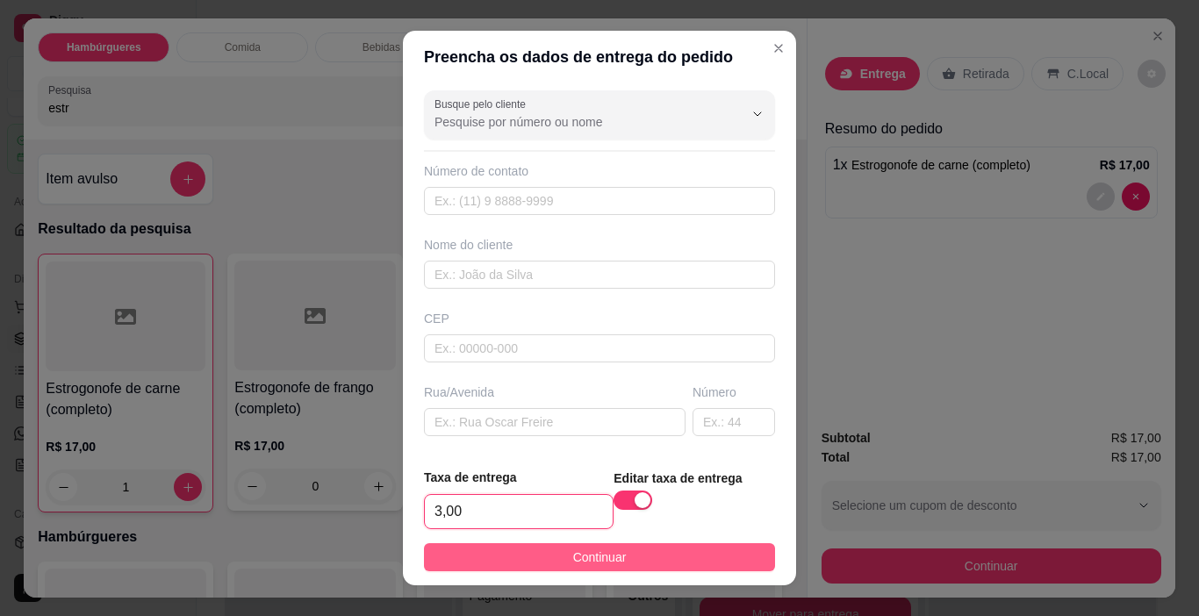
type input "3,00"
click at [620, 567] on button "Continuar" at bounding box center [599, 557] width 351 height 28
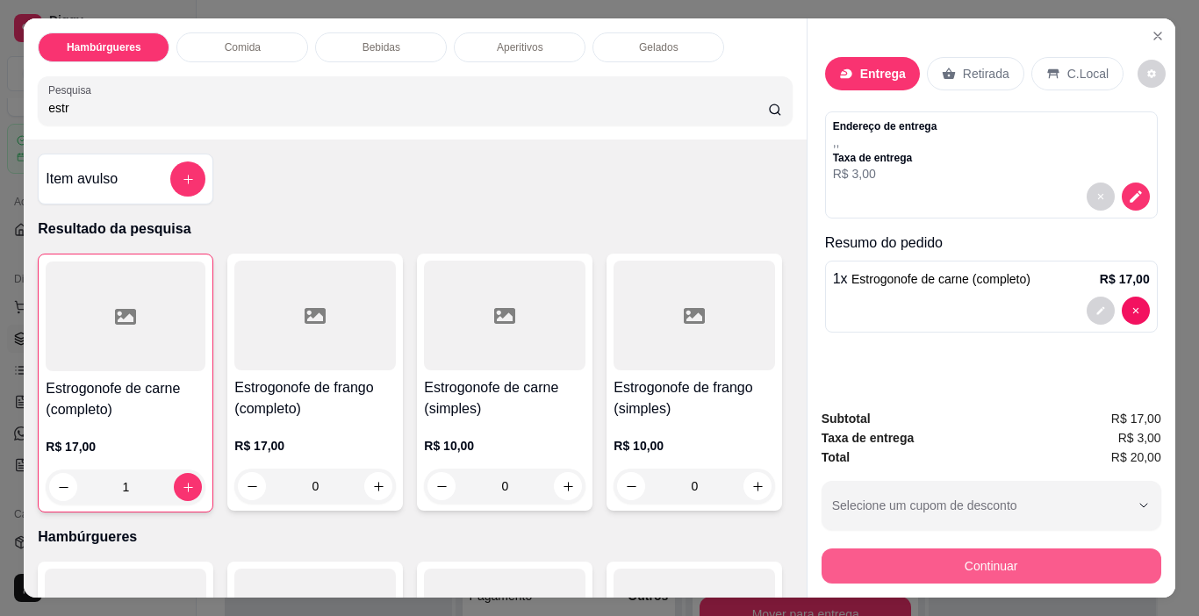
click at [913, 549] on button "Continuar" at bounding box center [991, 565] width 340 height 35
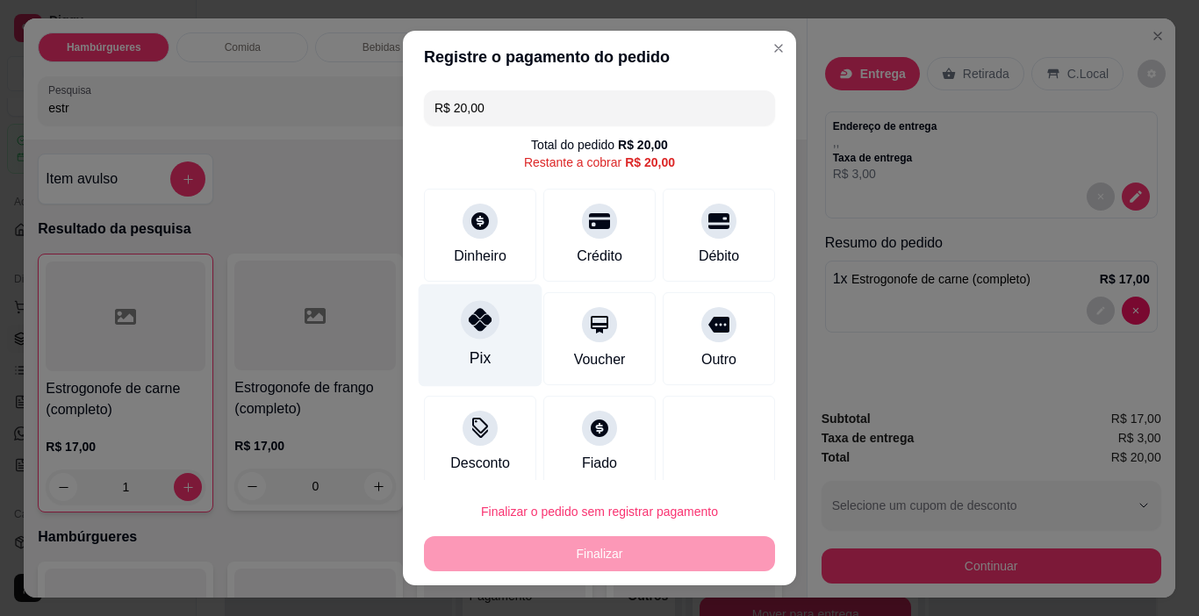
drag, startPoint x: 455, startPoint y: 333, endPoint x: 511, endPoint y: 351, distance: 59.1
click at [454, 333] on div "Pix" at bounding box center [481, 335] width 124 height 103
type input "R$ 0,00"
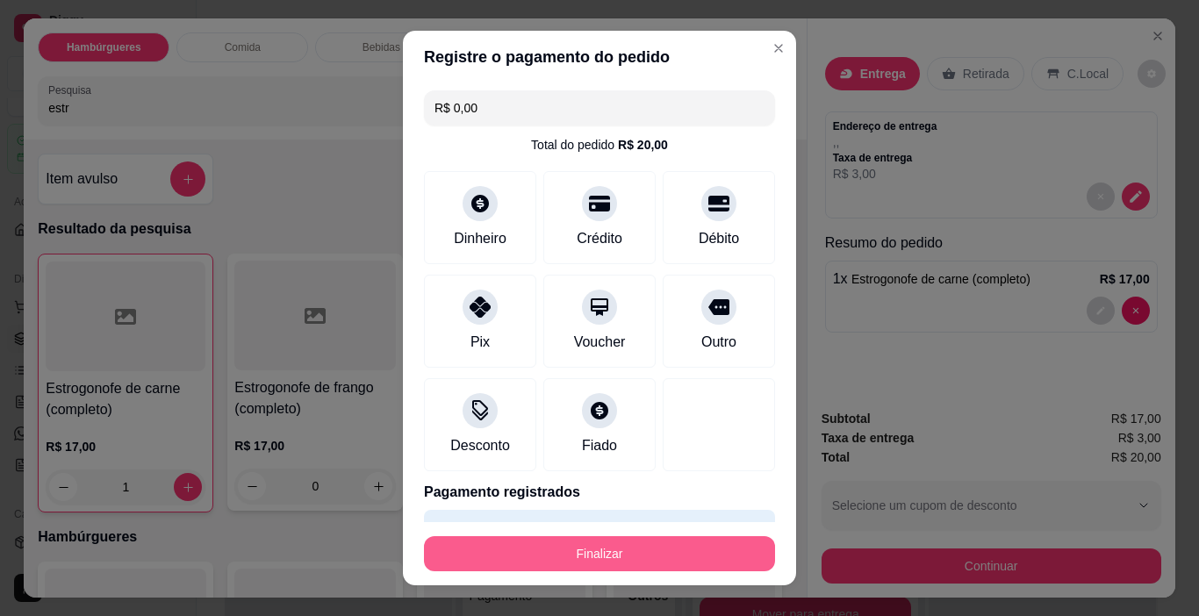
click at [673, 548] on button "Finalizar" at bounding box center [599, 553] width 351 height 35
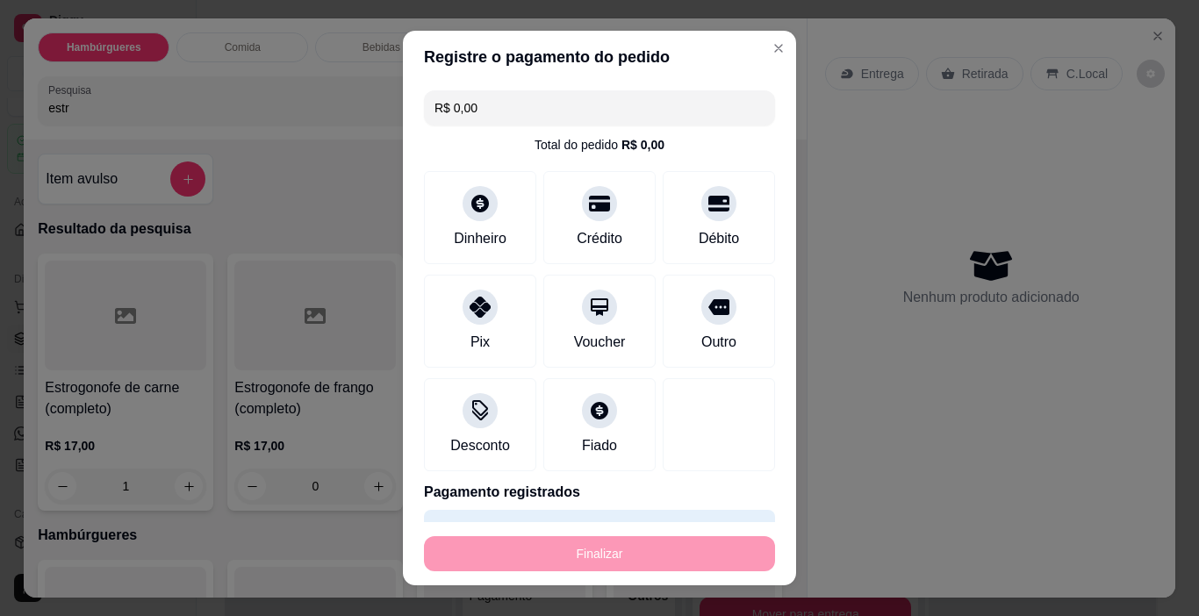
type input "0"
type input "-R$ 20,00"
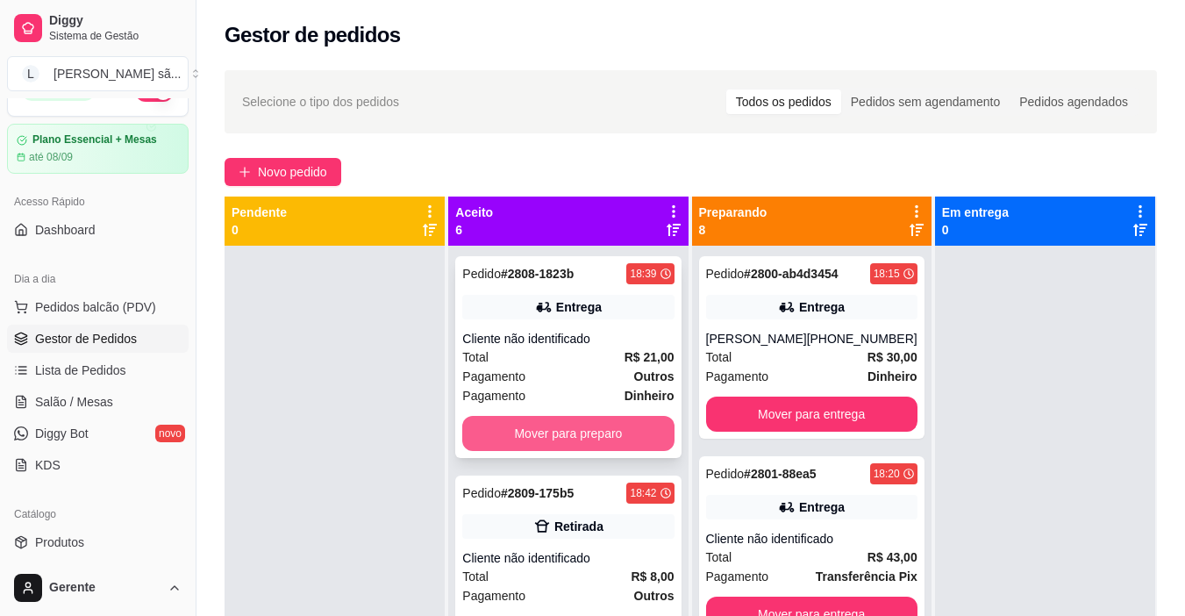
click at [597, 432] on button "Mover para preparo" at bounding box center [567, 433] width 211 height 35
click at [597, 476] on div "Pedido # 2809-175b5 18:42 Retirada Cliente não identificado Total R$ 8,00 Pagam…" at bounding box center [568, 567] width 226 height 183
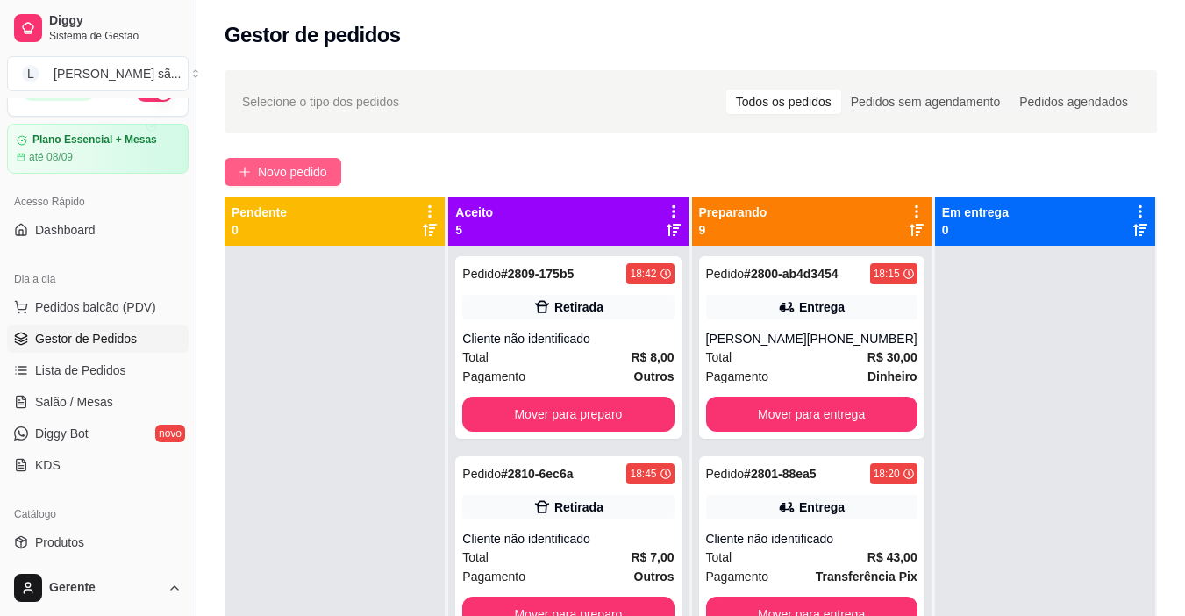
click at [324, 168] on span "Novo pedido" at bounding box center [292, 171] width 69 height 19
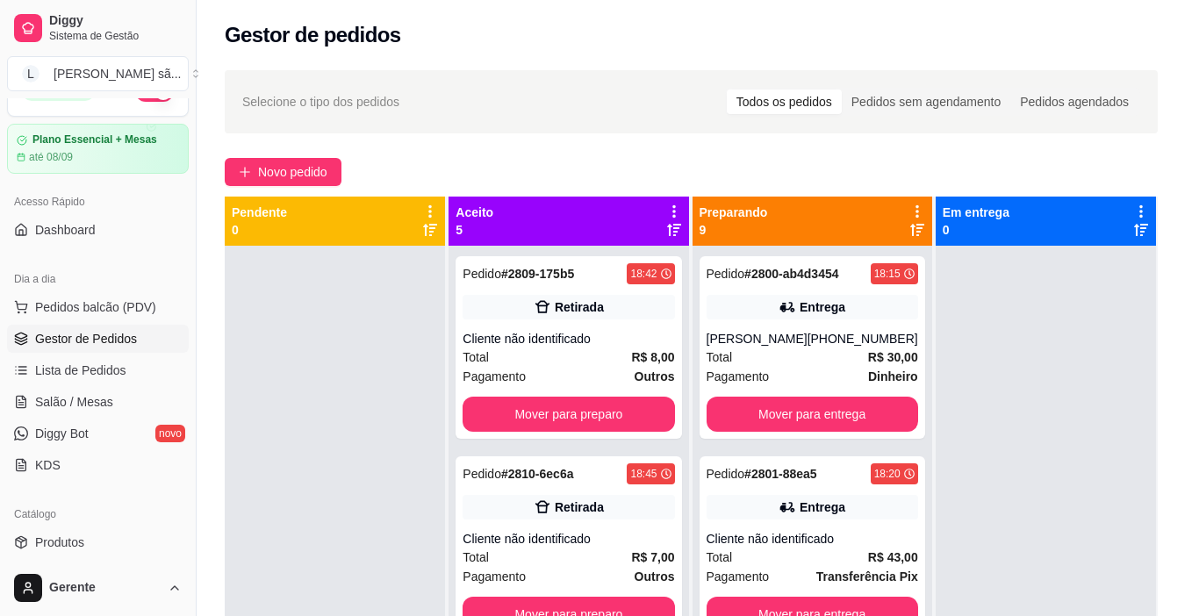
click at [376, 63] on div "Hambúrgueres Comida Bebidas Aperitivos Gelados Pesquisa" at bounding box center [415, 78] width 782 height 121
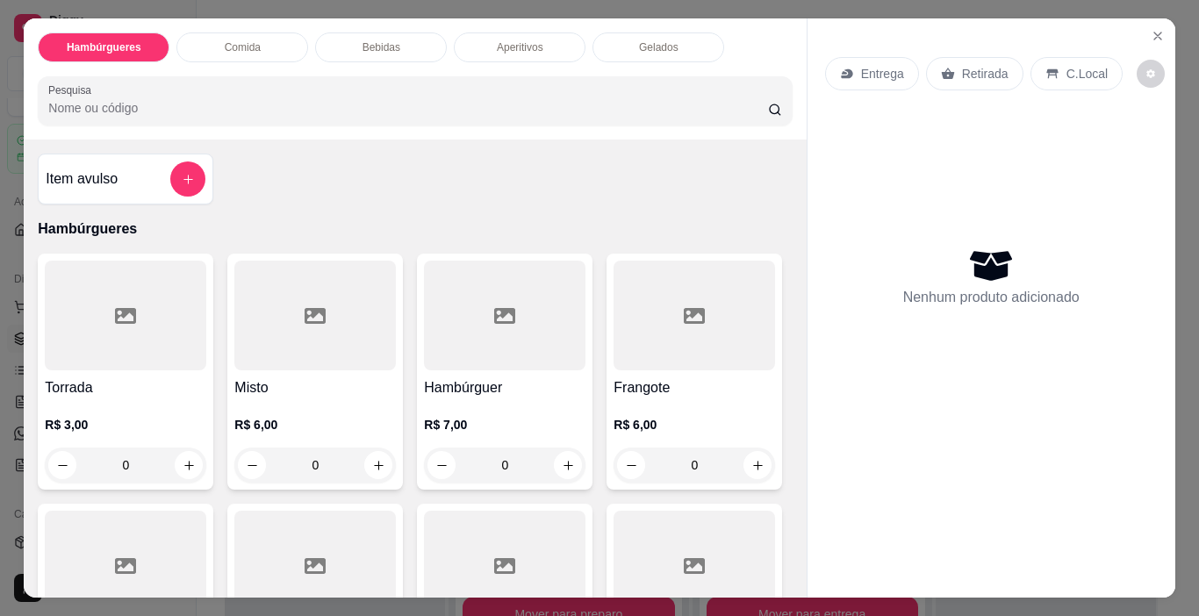
click at [375, 65] on div "Hambúrgueres Comida Bebidas Aperitivos Gelados Pesquisa" at bounding box center [415, 78] width 782 height 121
click at [354, 83] on div at bounding box center [414, 100] width 733 height 35
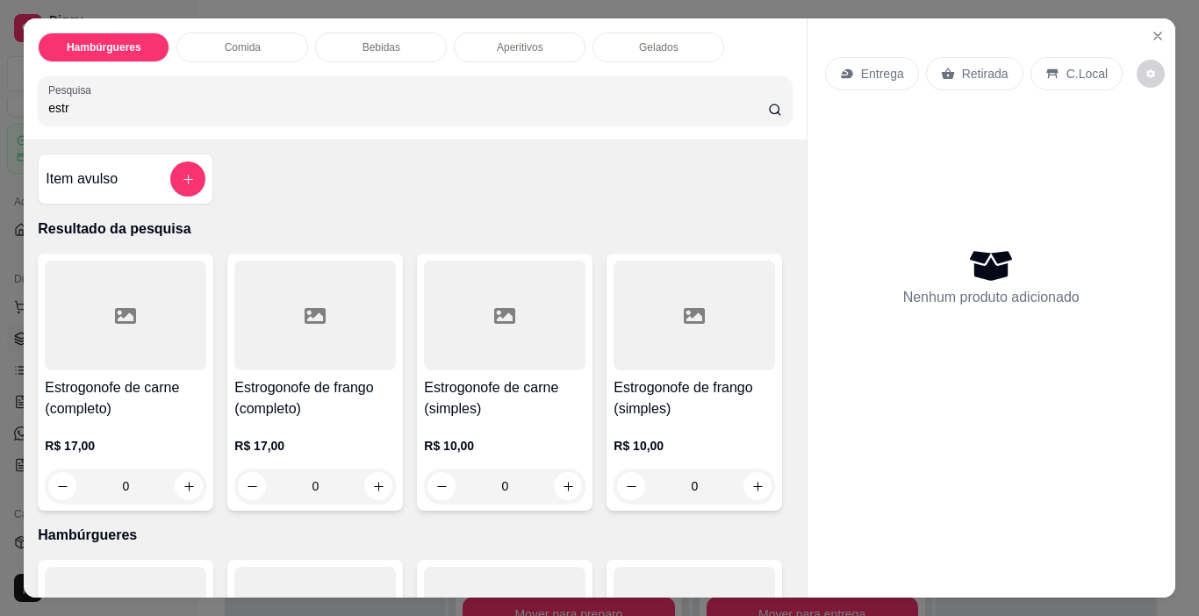
type input "estr"
click at [130, 350] on div at bounding box center [125, 316] width 161 height 110
click at [104, 345] on div at bounding box center [125, 316] width 161 height 110
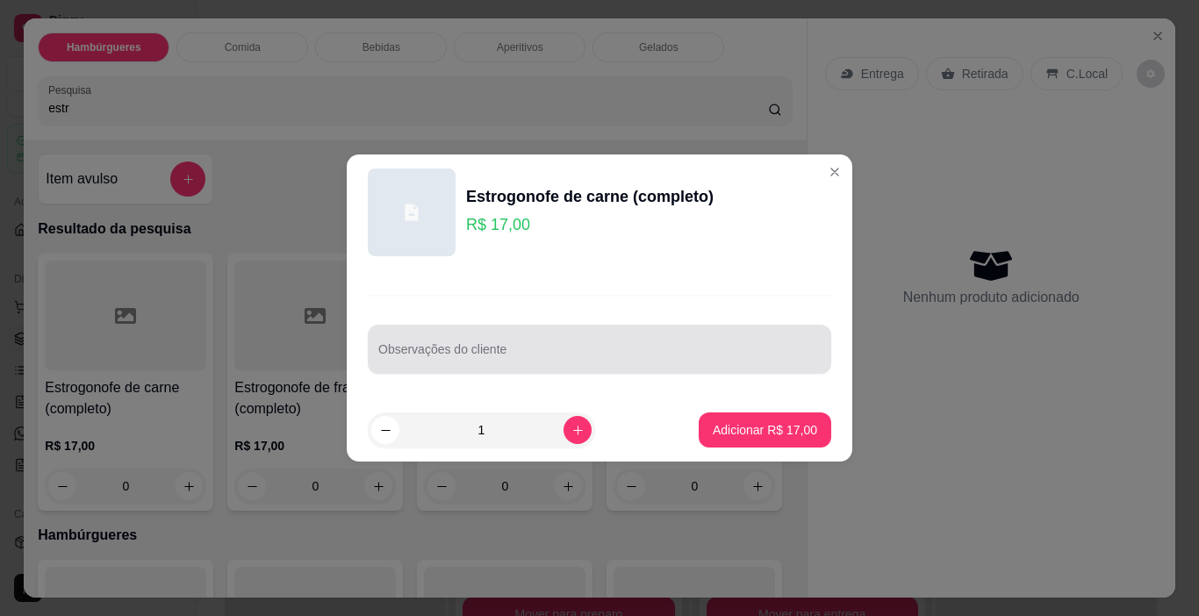
click at [566, 365] on div at bounding box center [599, 349] width 442 height 35
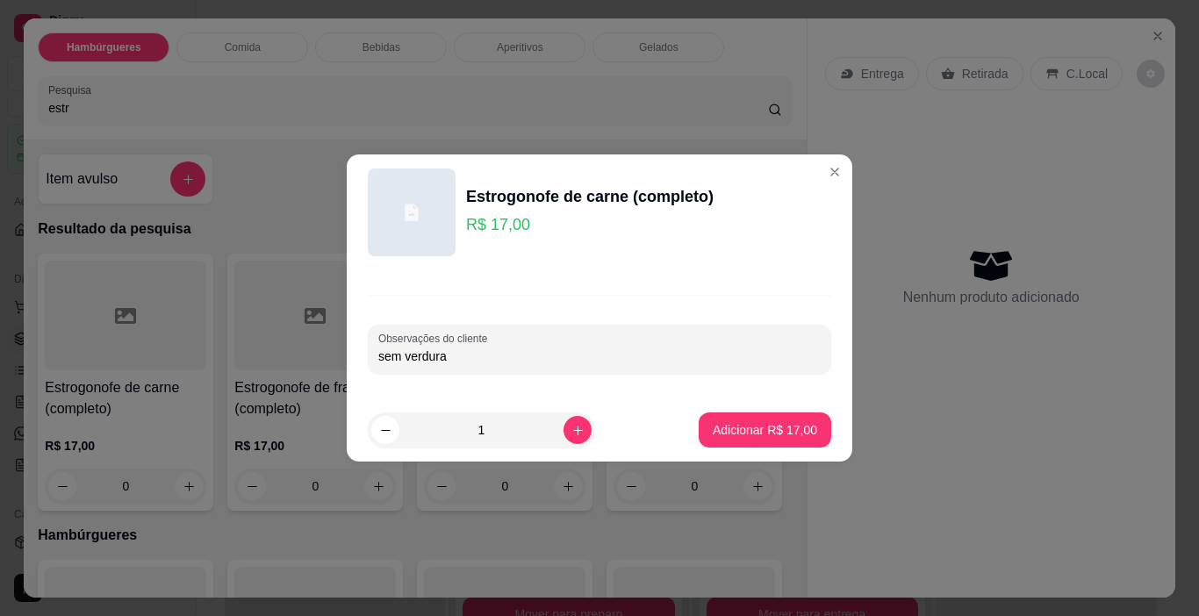
type input "sem verdura"
drag, startPoint x: 701, startPoint y: 409, endPoint x: 710, endPoint y: 417, distance: 11.8
click at [708, 416] on footer "1 Adicionar R$ 17,00" at bounding box center [599, 429] width 505 height 63
click at [710, 417] on button "Adicionar R$ 17,00" at bounding box center [764, 430] width 129 height 34
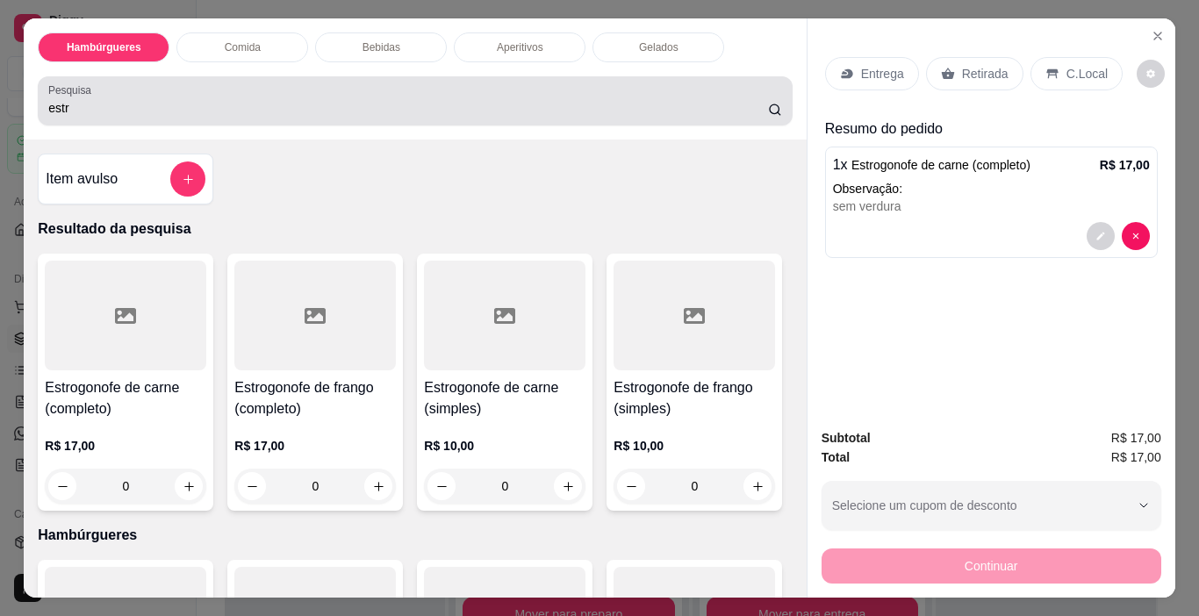
click at [655, 99] on input "estr" at bounding box center [408, 108] width 720 height 18
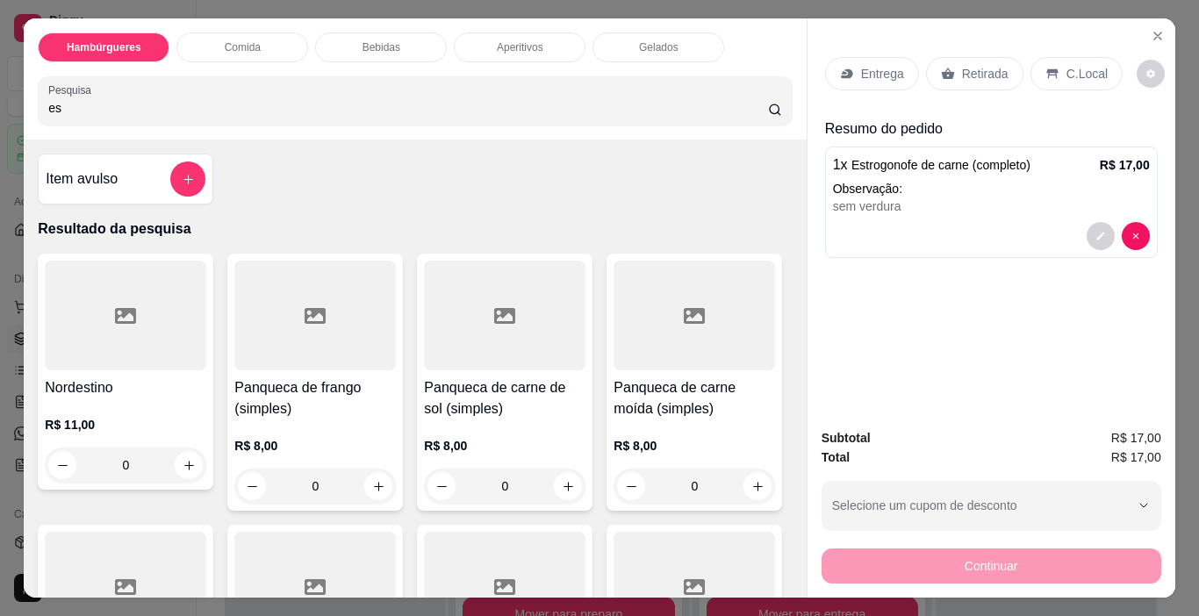
type input "e"
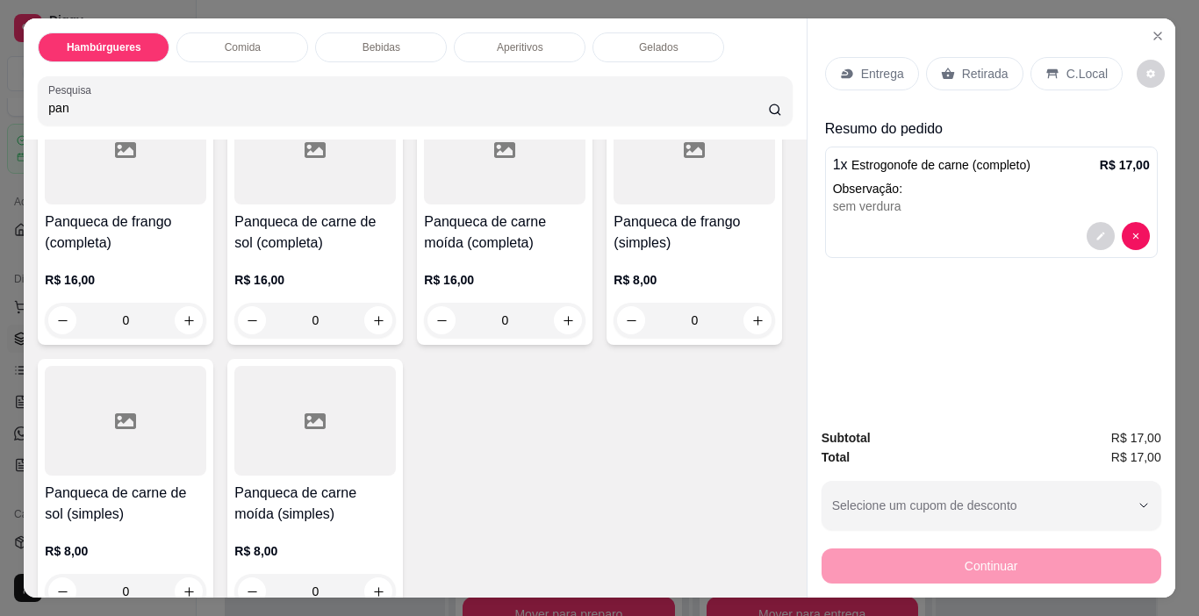
scroll to position [175, 0]
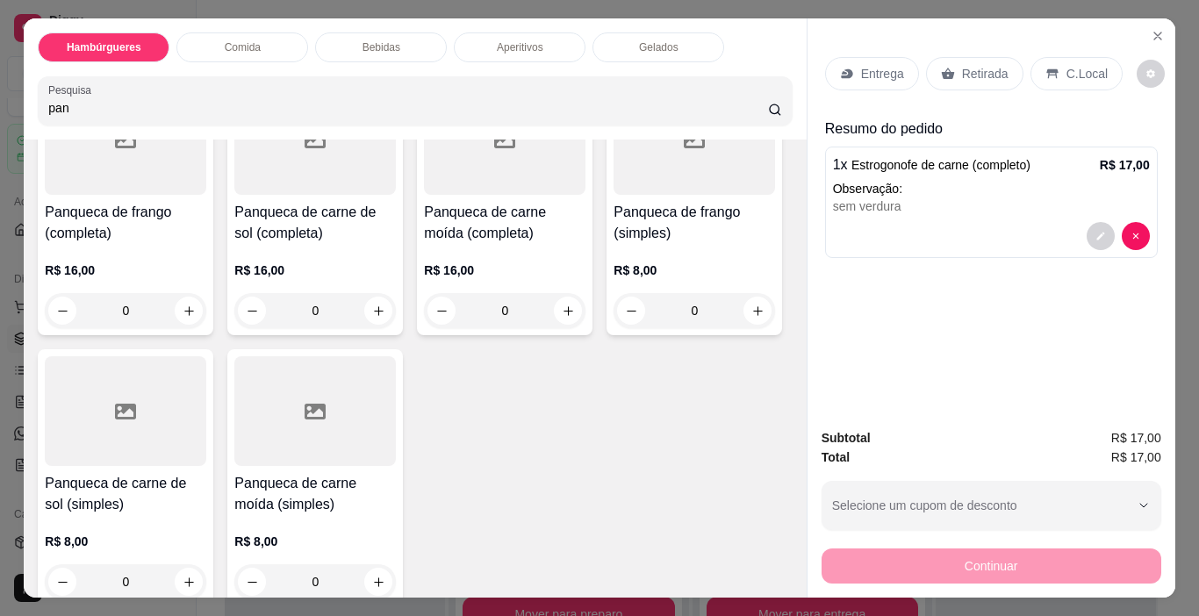
type input "pan"
click at [324, 177] on div at bounding box center [314, 140] width 161 height 110
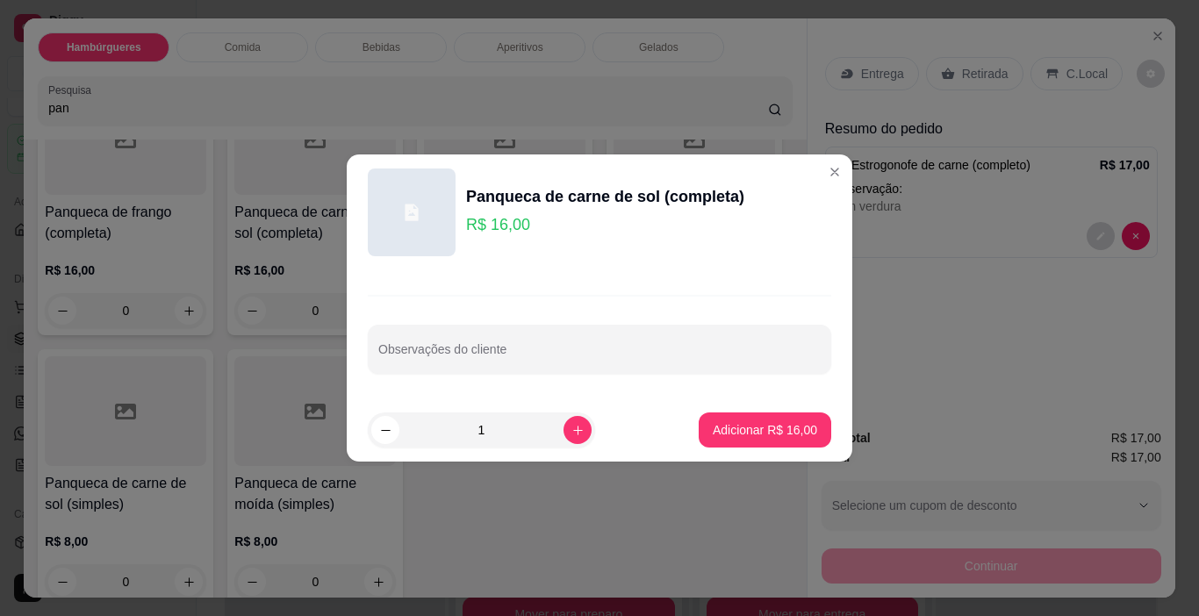
click at [720, 452] on footer "1 Adicionar R$ 16,00" at bounding box center [599, 429] width 505 height 63
click at [748, 437] on p "Adicionar R$ 16,00" at bounding box center [765, 429] width 102 height 17
type input "1"
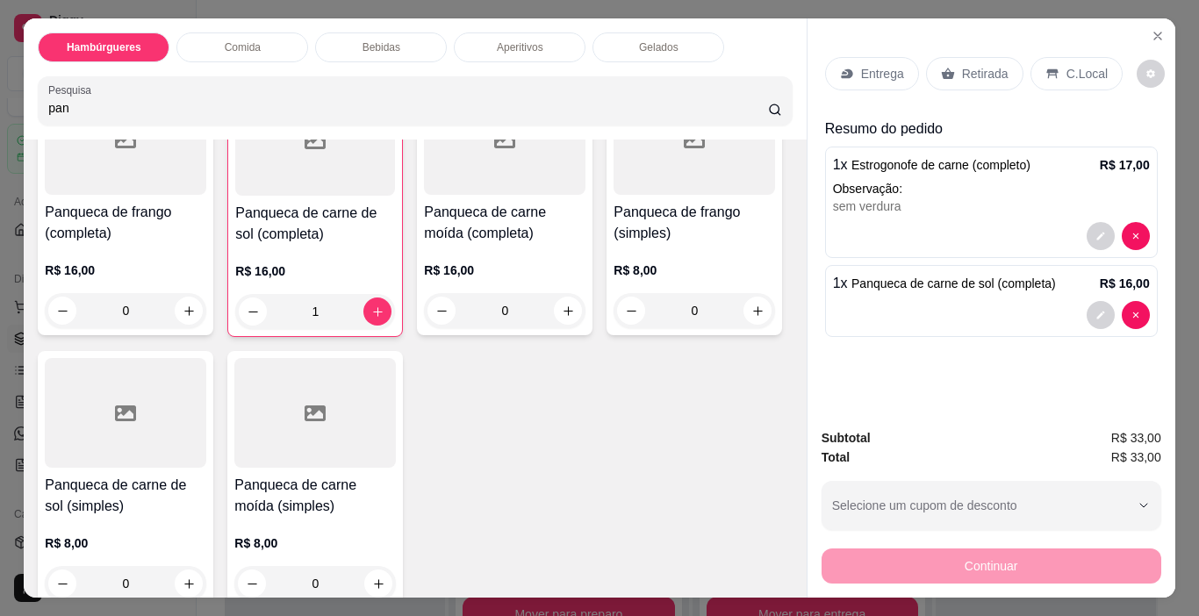
click at [968, 57] on div "Retirada" at bounding box center [974, 73] width 97 height 33
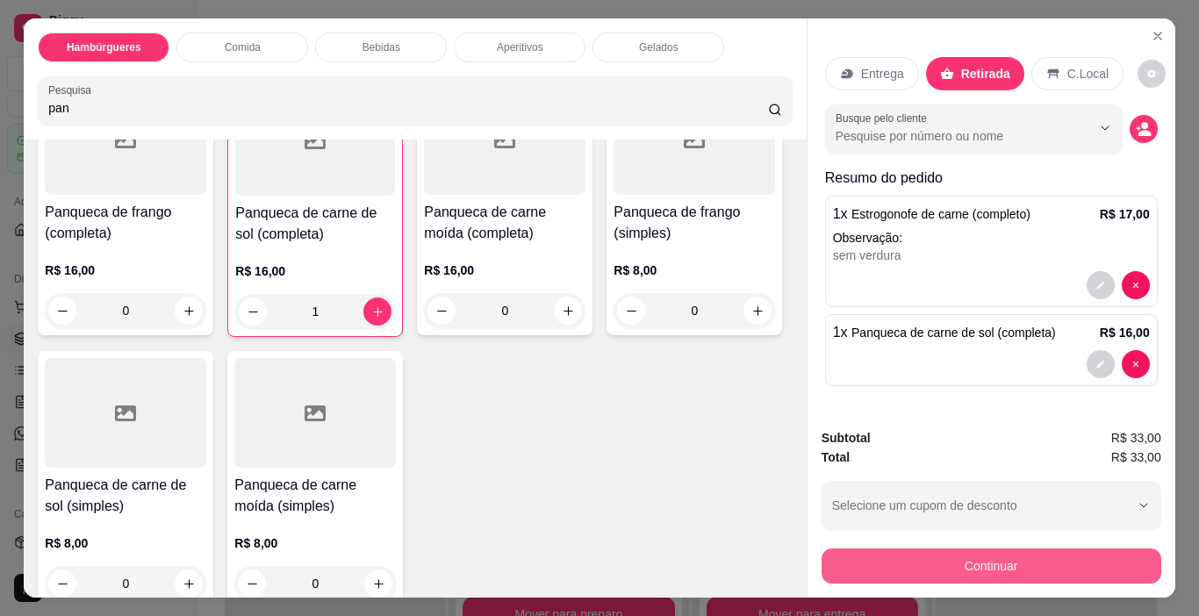
click at [998, 567] on button "Continuar" at bounding box center [991, 565] width 340 height 35
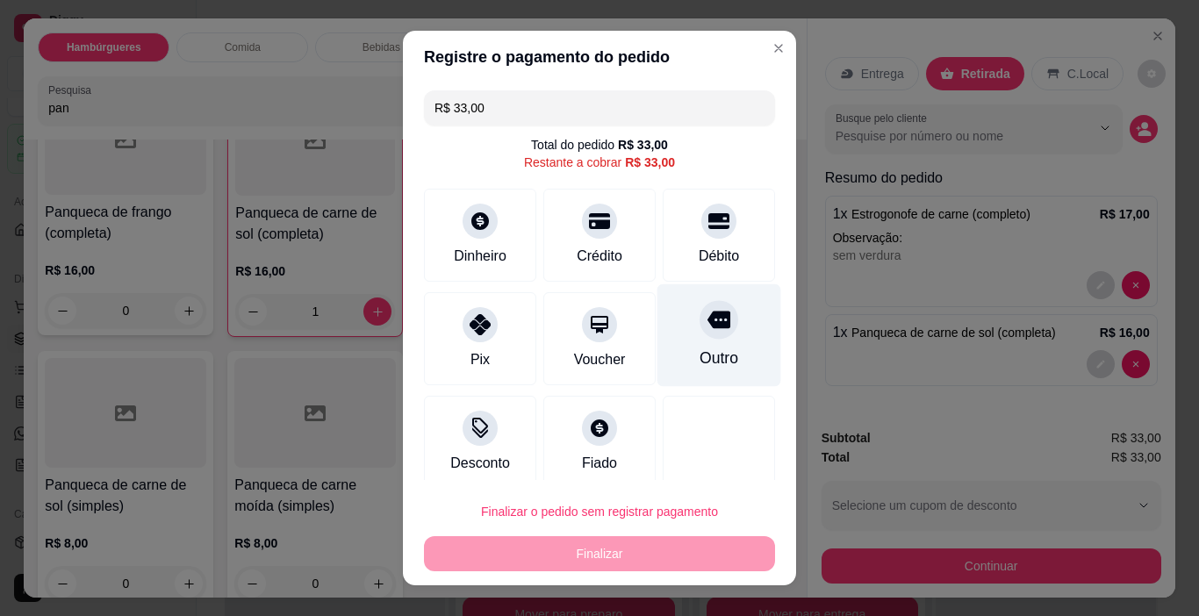
click at [699, 317] on div at bounding box center [718, 320] width 39 height 39
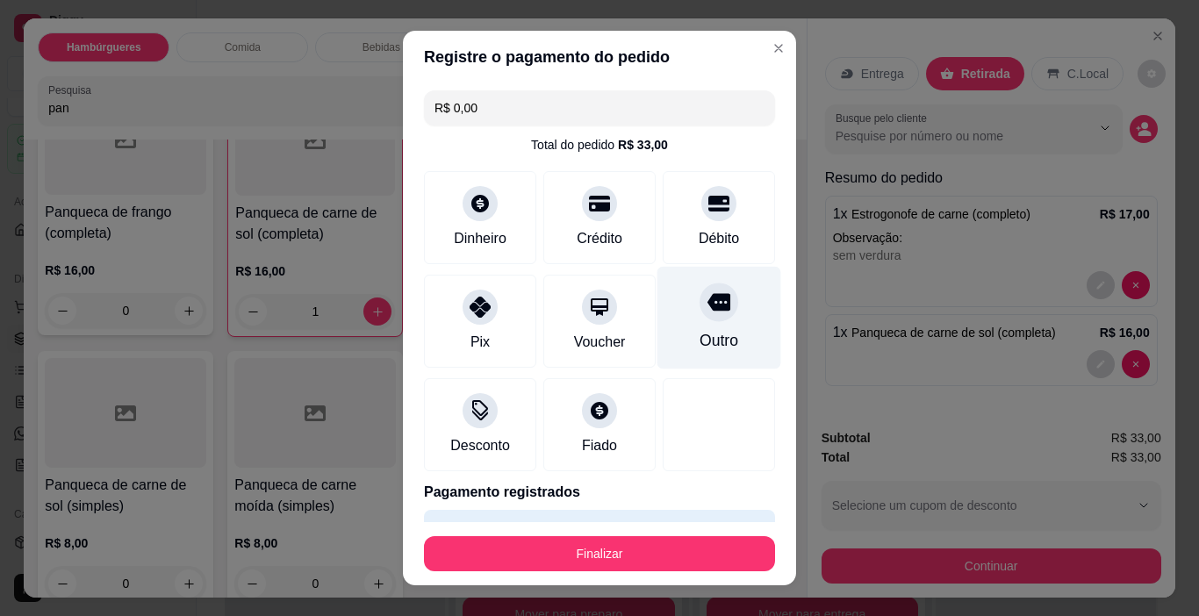
type input "R$ 0,00"
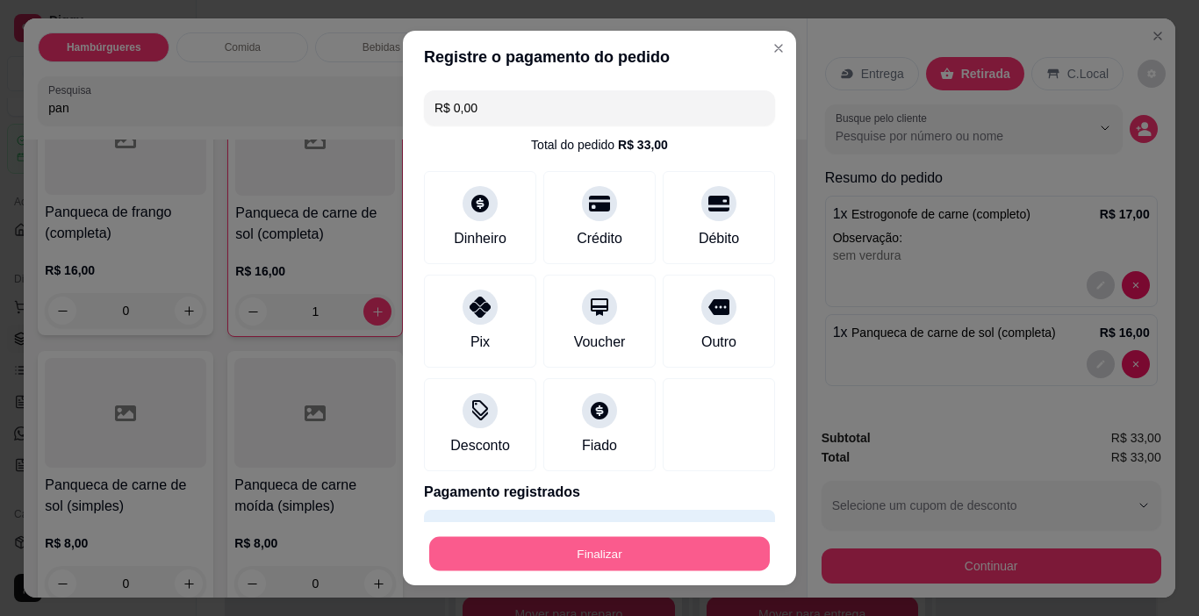
click at [652, 536] on div "Finalizar" at bounding box center [599, 553] width 351 height 35
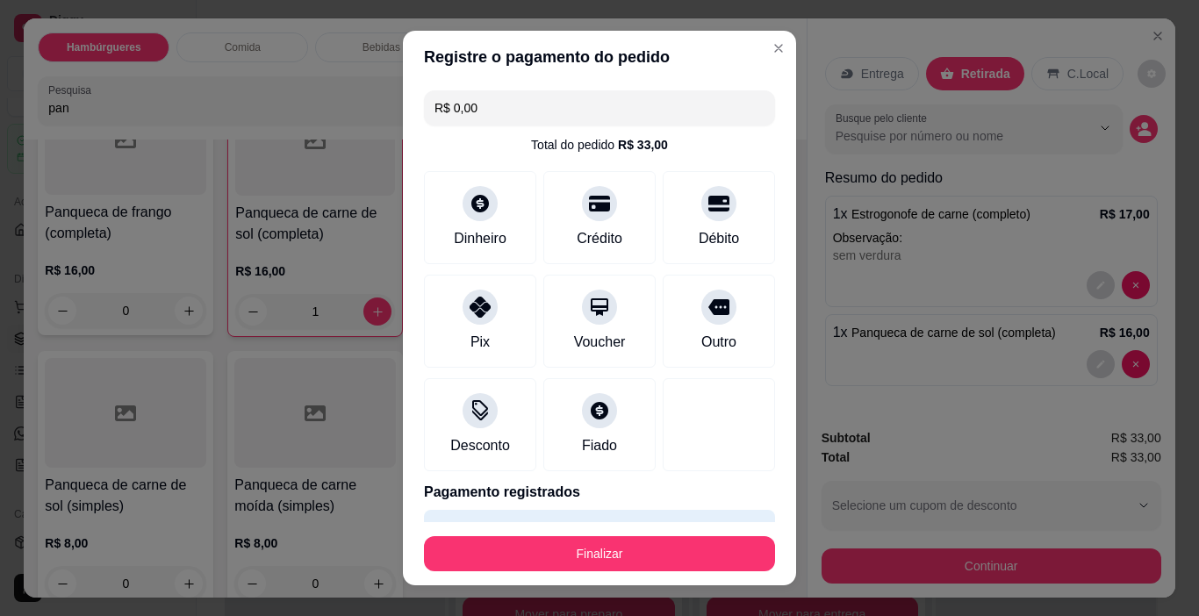
scroll to position [47, 0]
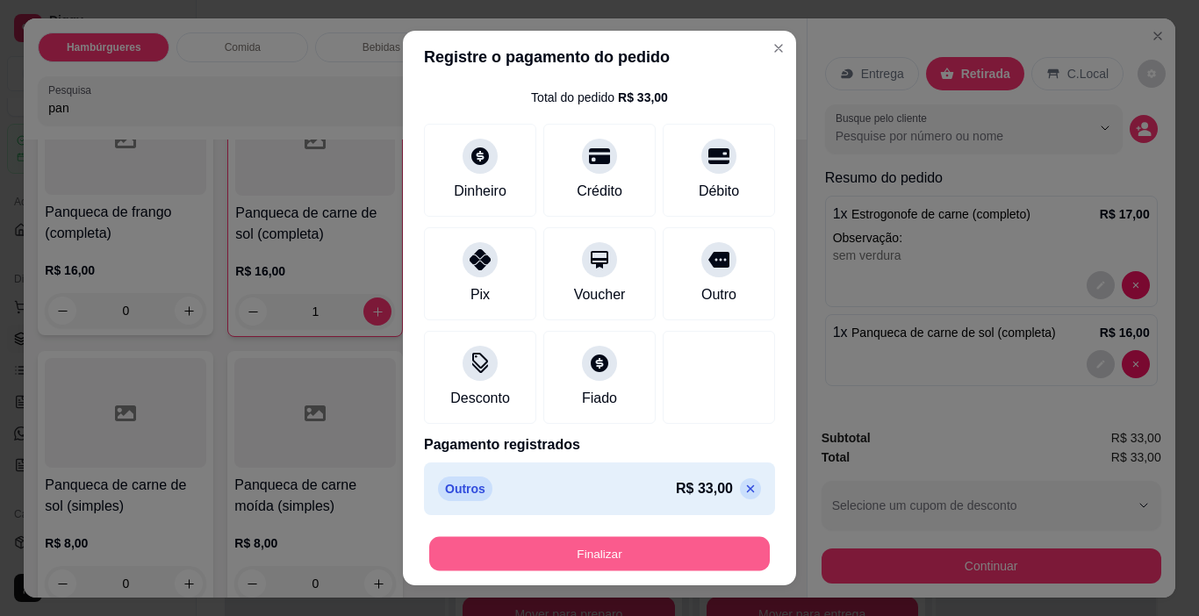
click at [653, 537] on button "Finalizar" at bounding box center [599, 554] width 340 height 34
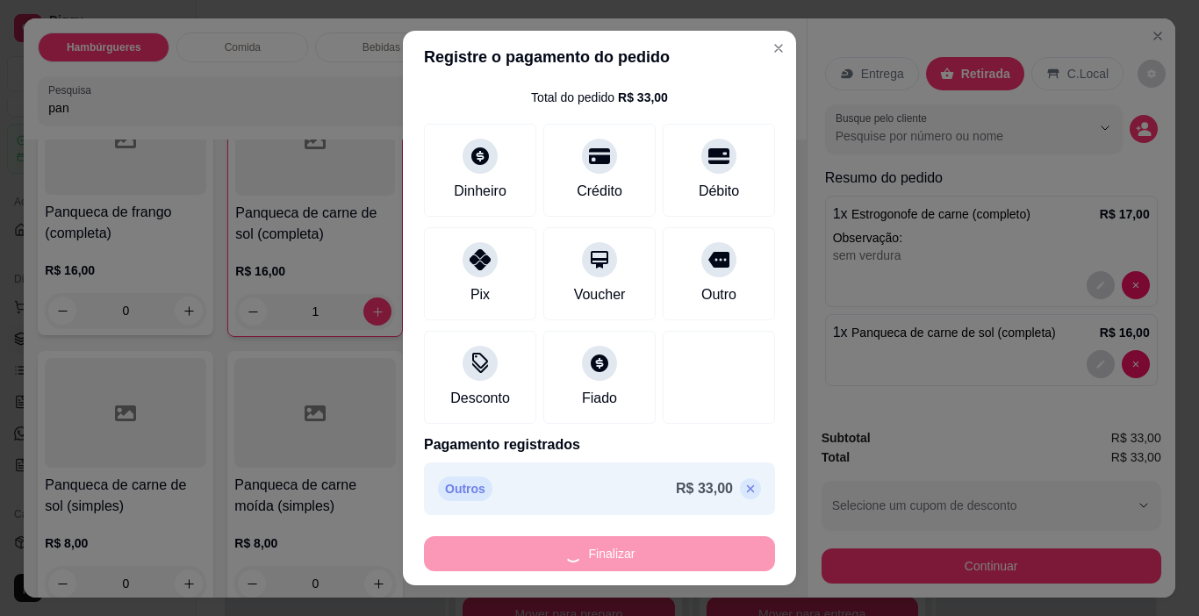
type input "0"
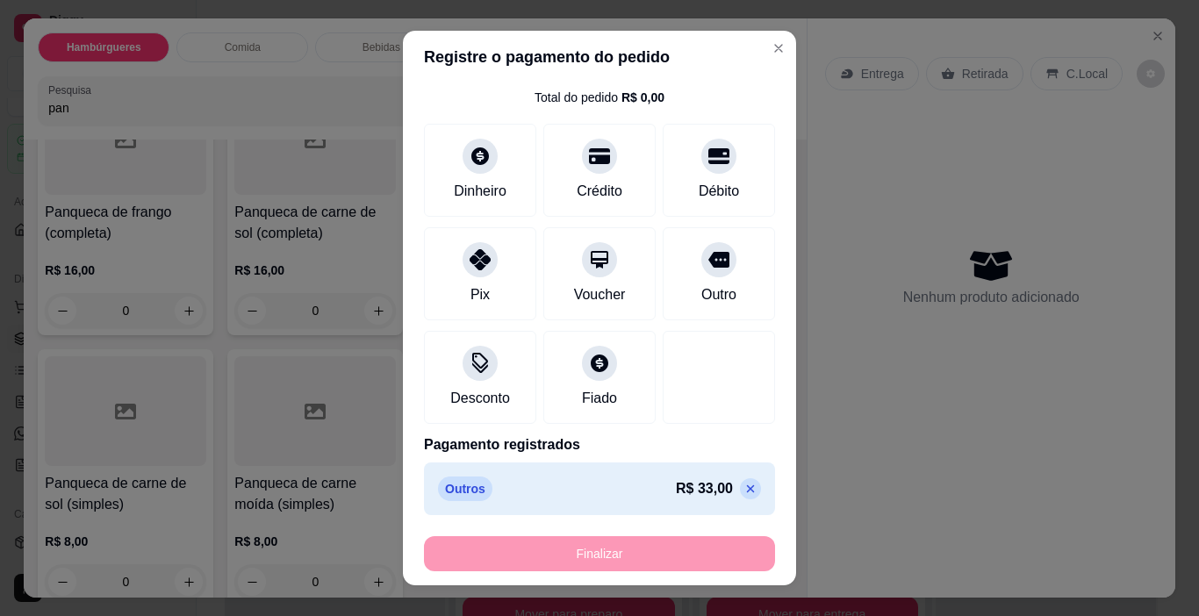
type input "-R$ 33,00"
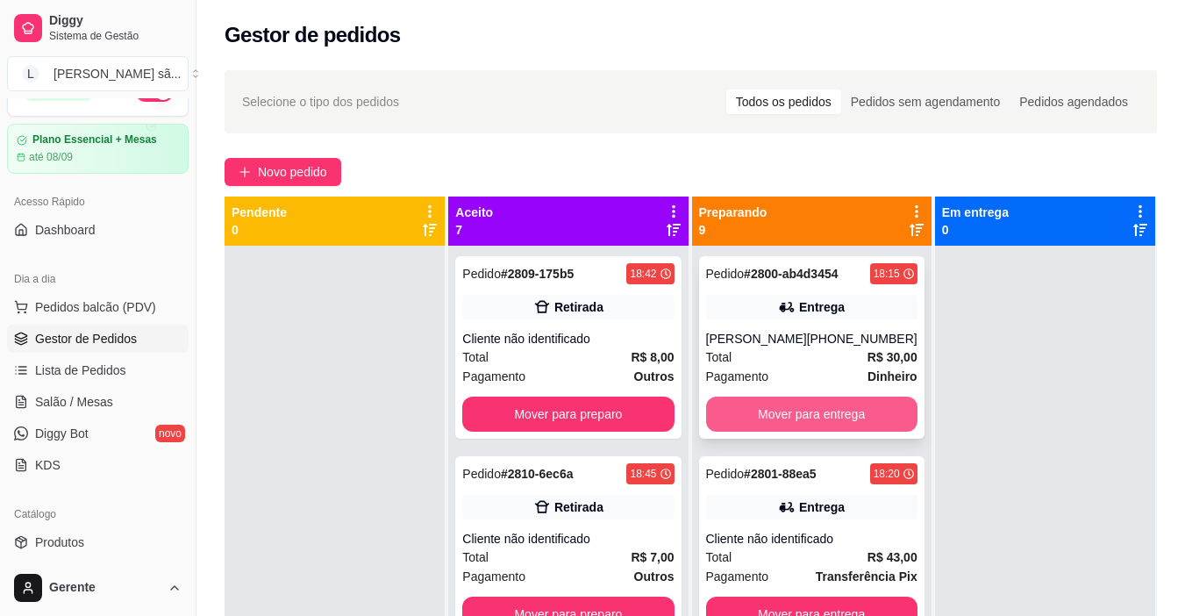
click at [837, 413] on button "Mover para entrega" at bounding box center [811, 414] width 211 height 35
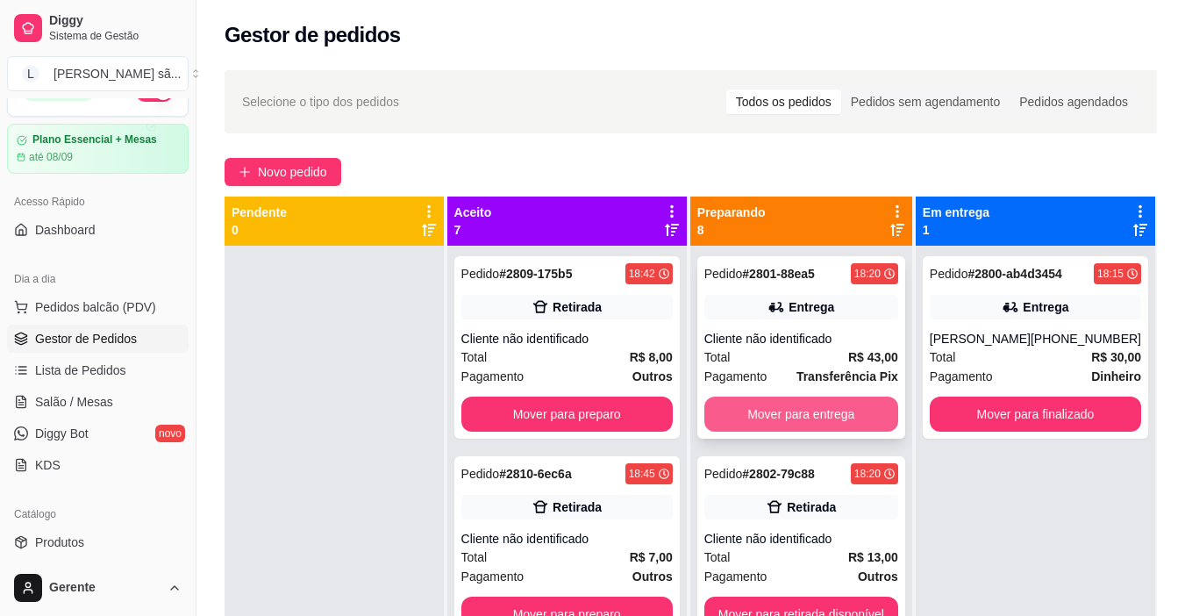
click at [843, 407] on button "Mover para entrega" at bounding box center [802, 414] width 194 height 35
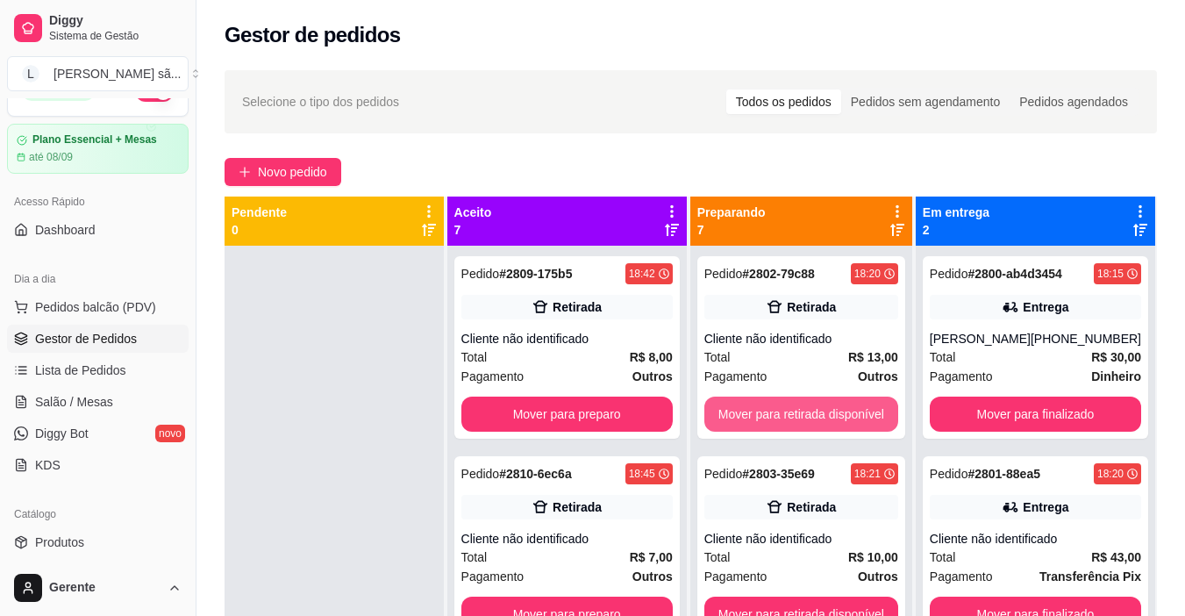
click at [845, 407] on button "Mover para retirada disponível" at bounding box center [802, 414] width 194 height 35
click at [845, 407] on button "Mover para retirada disponível" at bounding box center [801, 414] width 188 height 34
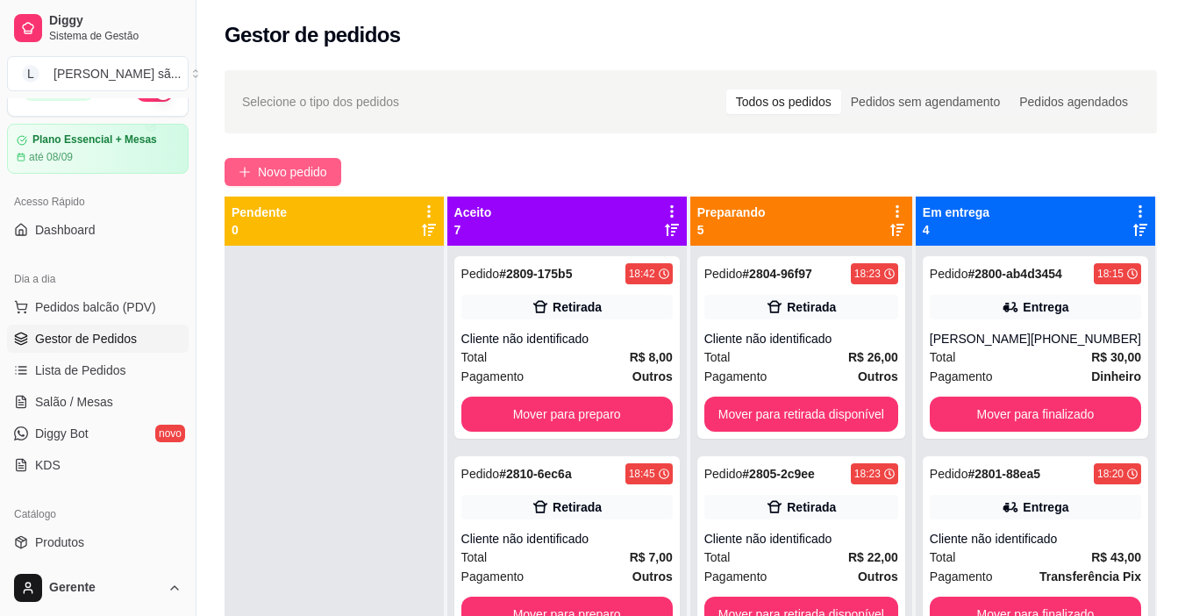
click at [324, 180] on span "Novo pedido" at bounding box center [292, 171] width 69 height 19
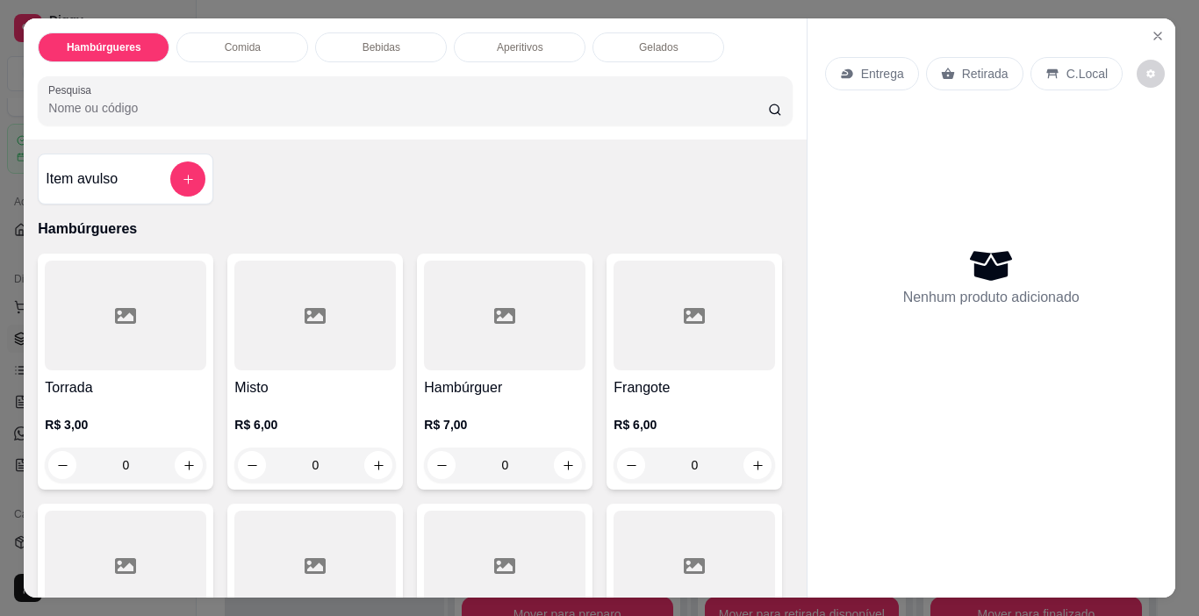
click at [479, 282] on div at bounding box center [504, 316] width 161 height 110
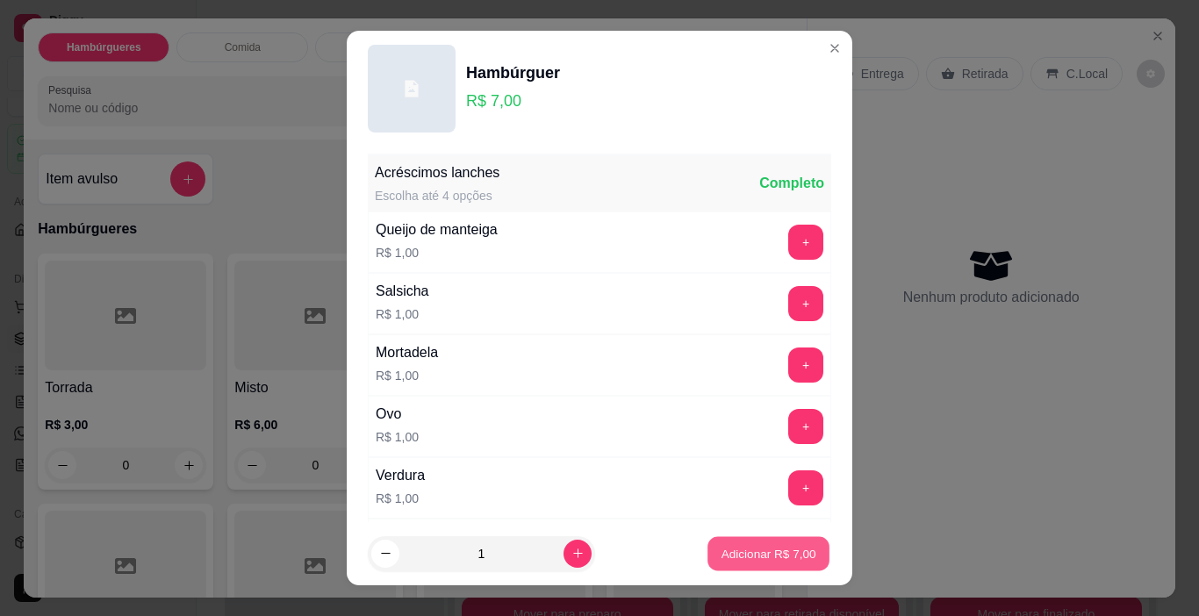
click at [743, 550] on p "Adicionar R$ 7,00" at bounding box center [767, 553] width 95 height 17
type input "1"
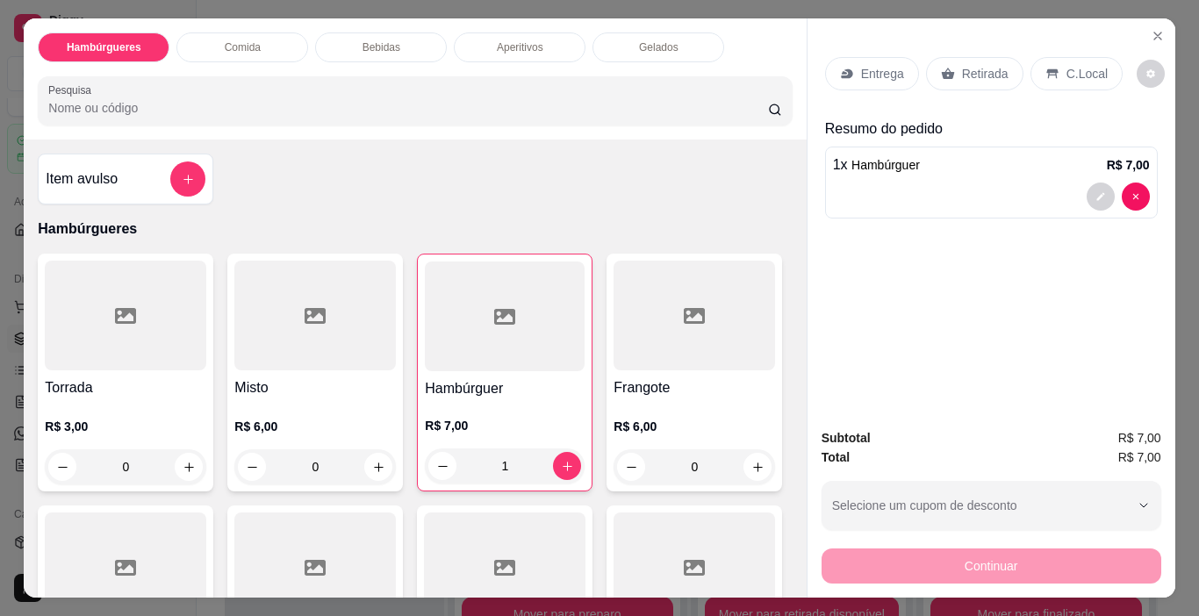
click at [109, 290] on div at bounding box center [125, 316] width 161 height 110
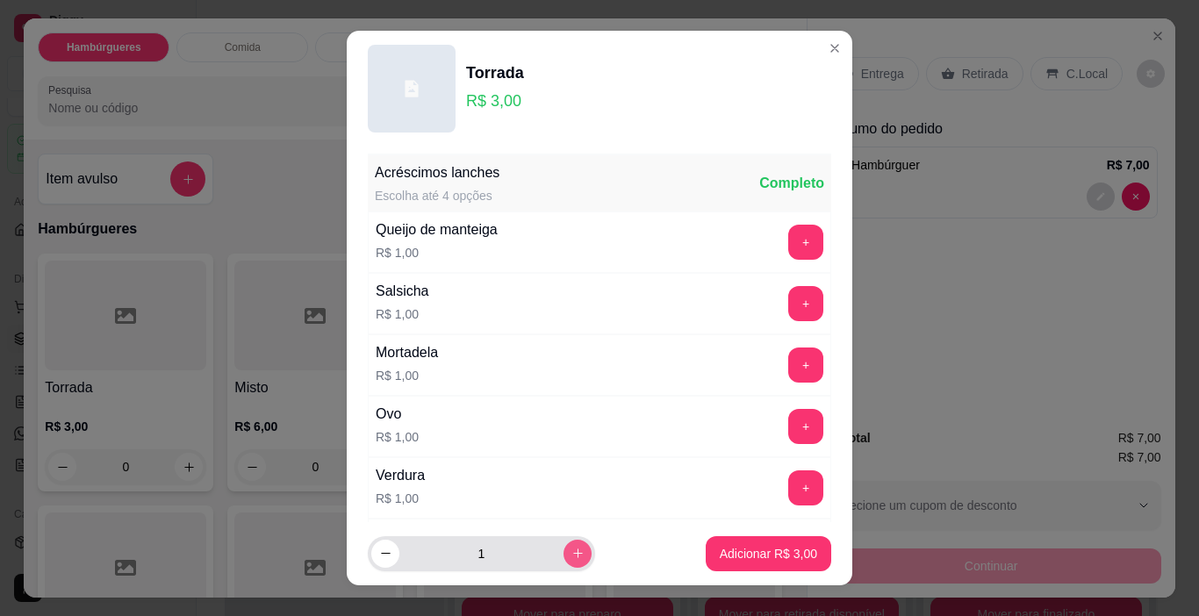
click at [571, 559] on icon "increase-product-quantity" at bounding box center [577, 553] width 13 height 13
type input "2"
click at [770, 547] on p "Adicionar R$ 6,00" at bounding box center [768, 554] width 97 height 18
type input "2"
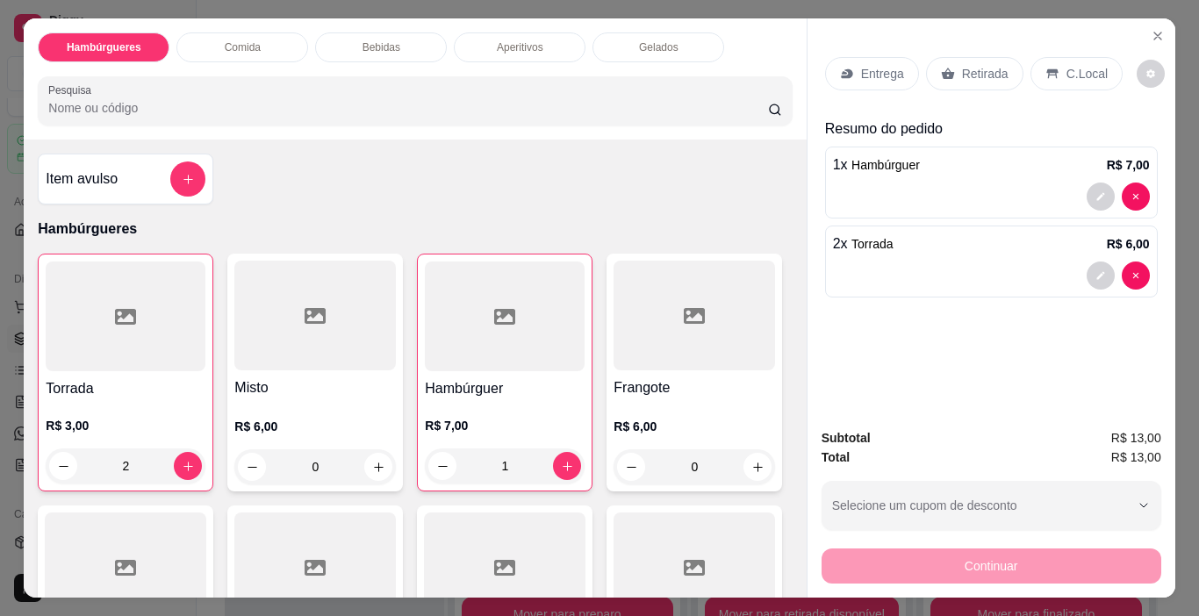
click at [679, 91] on div at bounding box center [414, 100] width 733 height 35
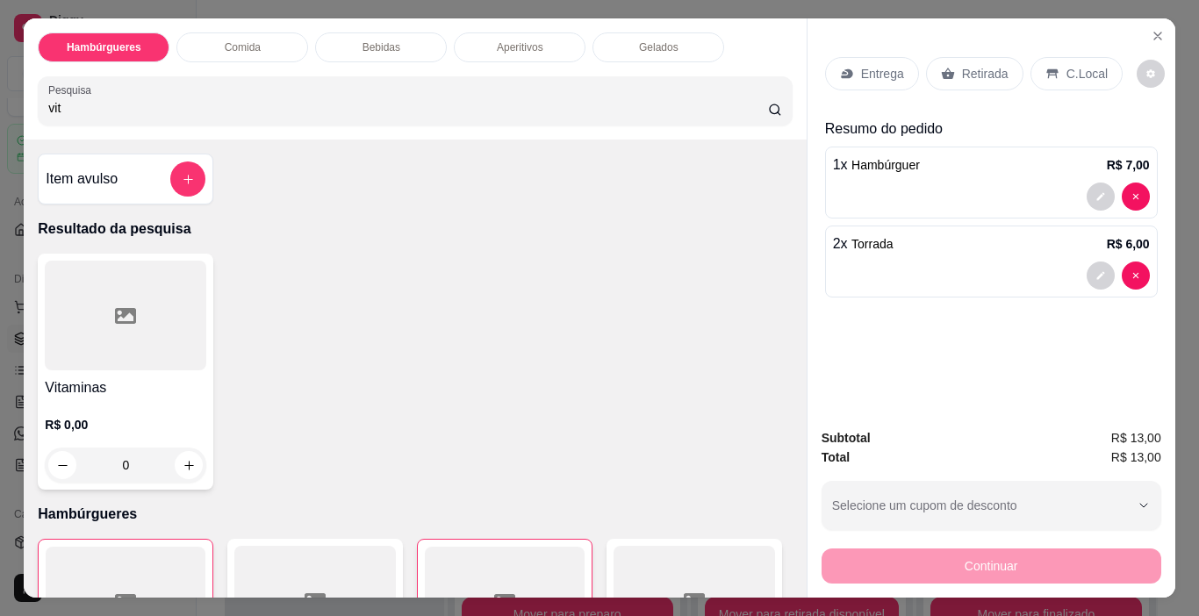
type input "vit"
click at [165, 380] on h4 "Vitaminas" at bounding box center [125, 387] width 161 height 21
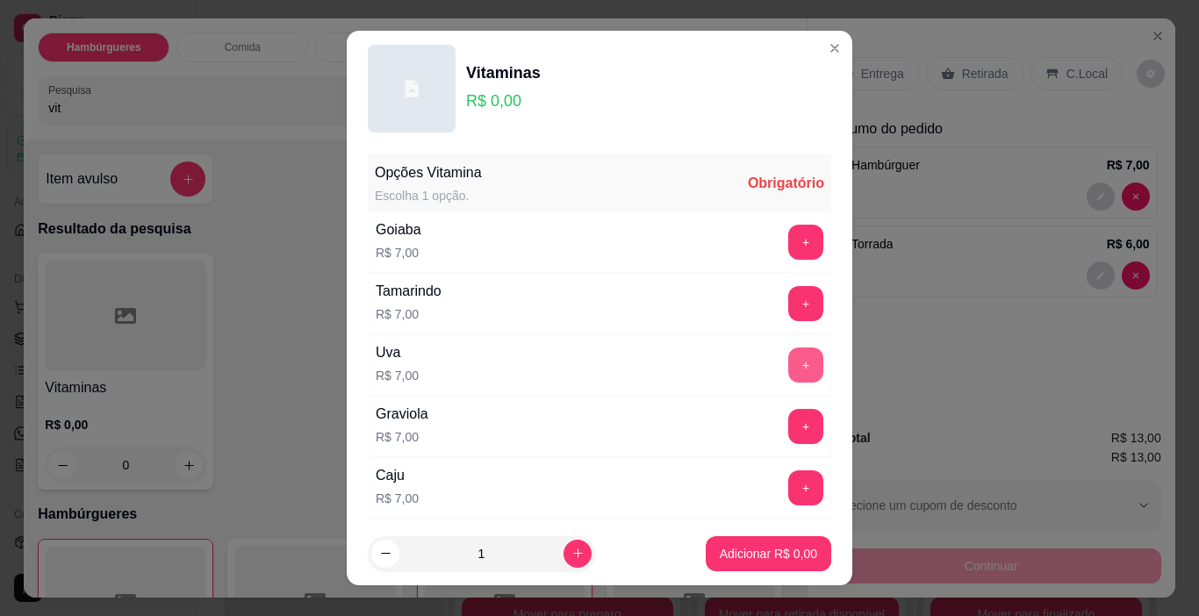
click at [788, 368] on button "+" at bounding box center [805, 364] width 35 height 35
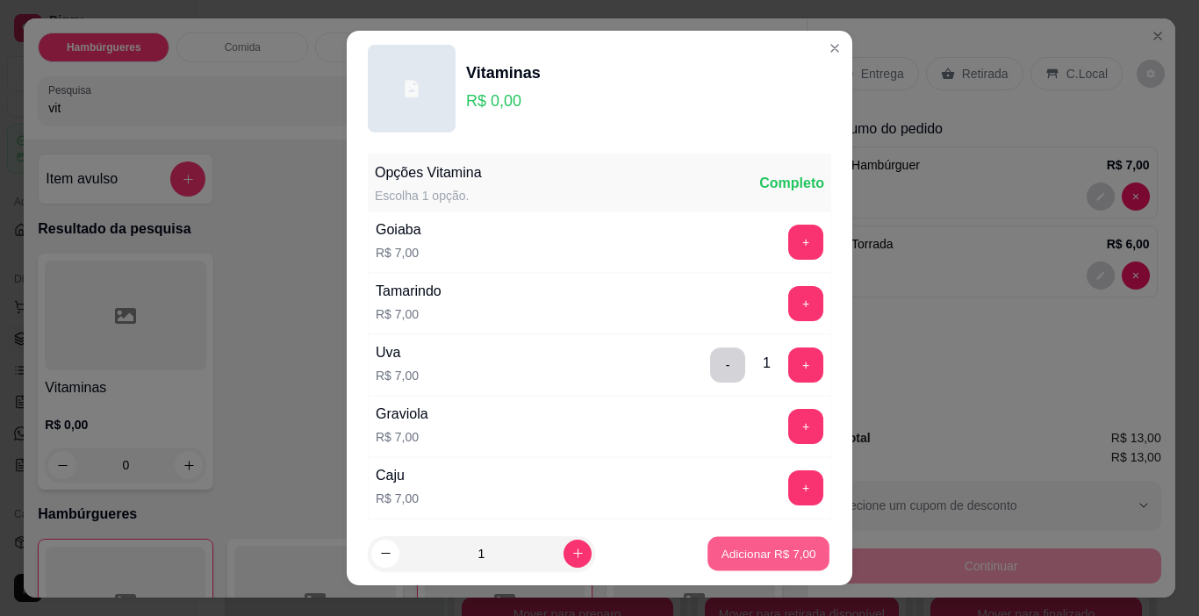
click at [741, 552] on p "Adicionar R$ 7,00" at bounding box center [767, 553] width 95 height 17
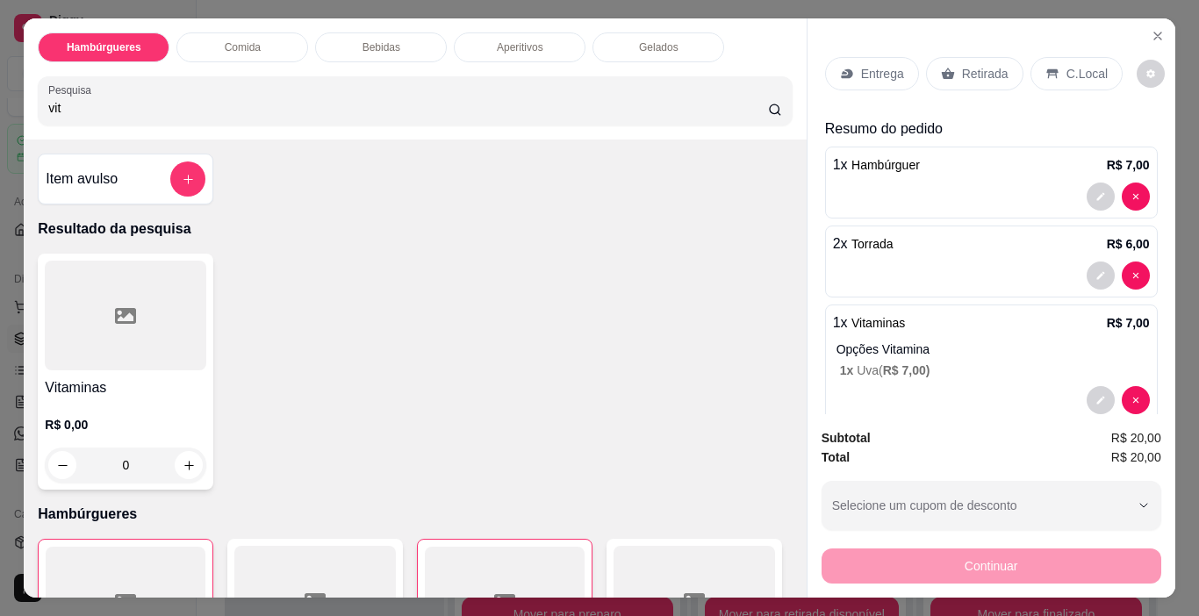
click at [967, 57] on div "Retirada" at bounding box center [974, 73] width 97 height 33
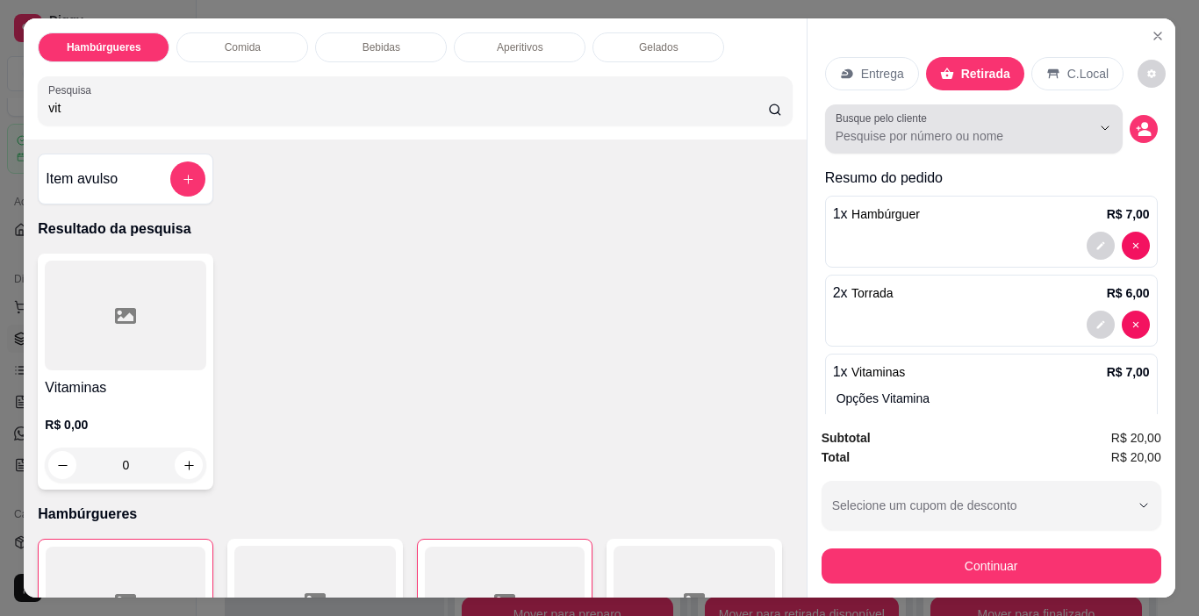
click at [880, 75] on p "Entrega" at bounding box center [882, 74] width 43 height 18
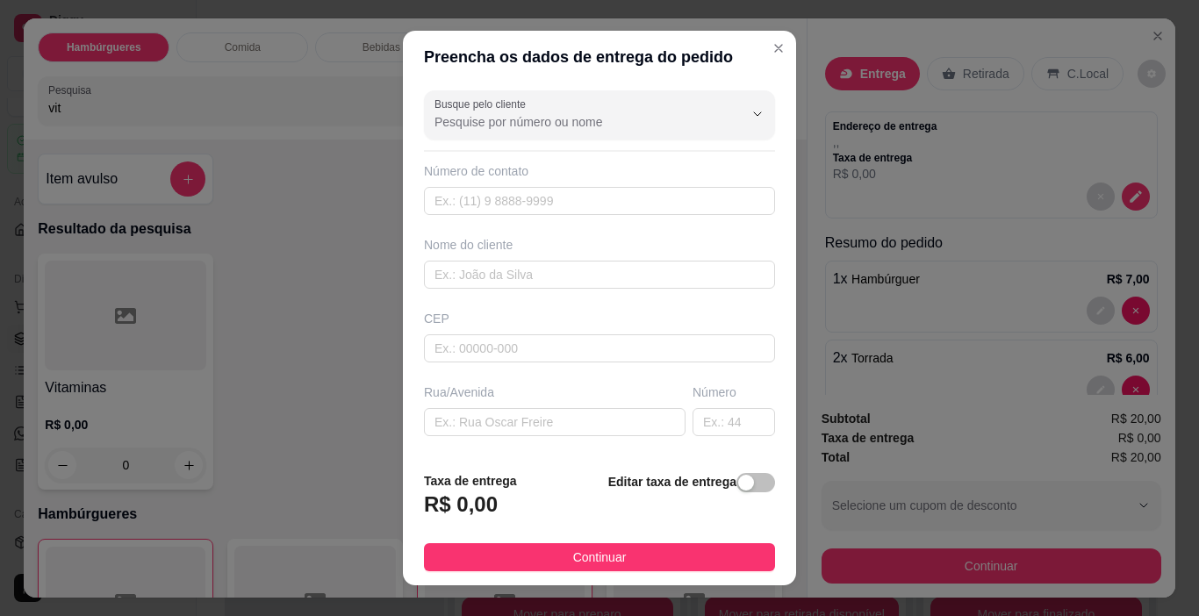
click at [764, 491] on footer "Taxa de entrega R$ 0,00 Editar taxa de entrega Continuar" at bounding box center [599, 521] width 393 height 128
click at [743, 485] on span "button" at bounding box center [755, 482] width 39 height 19
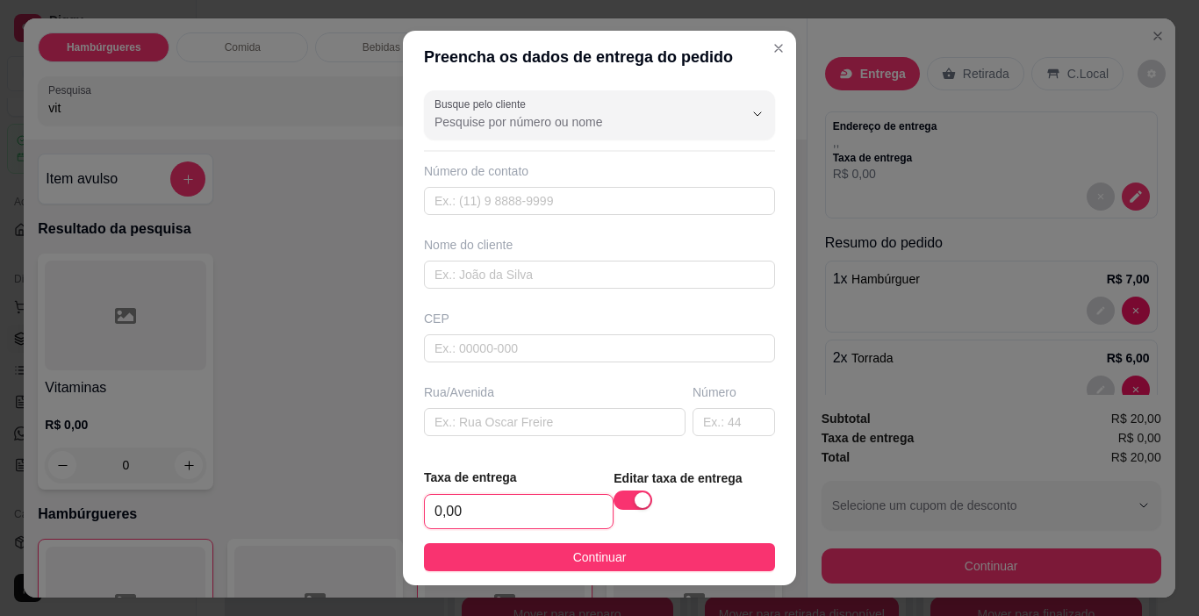
click at [520, 512] on input "0,00" at bounding box center [519, 511] width 188 height 33
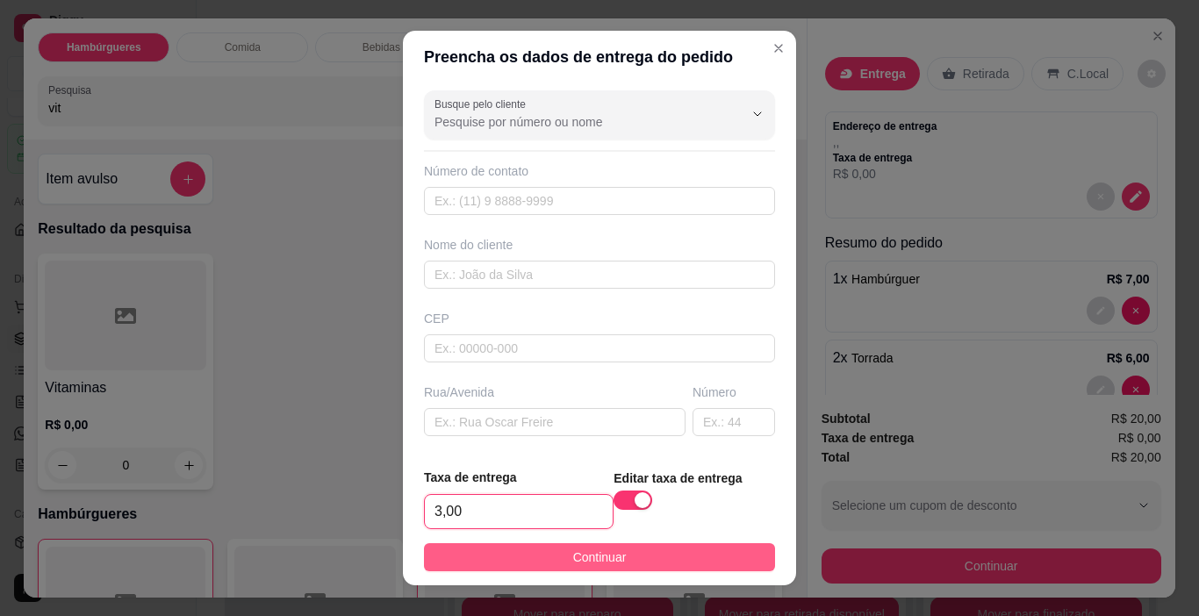
type input "3,00"
click at [578, 558] on span "Continuar" at bounding box center [600, 557] width 54 height 19
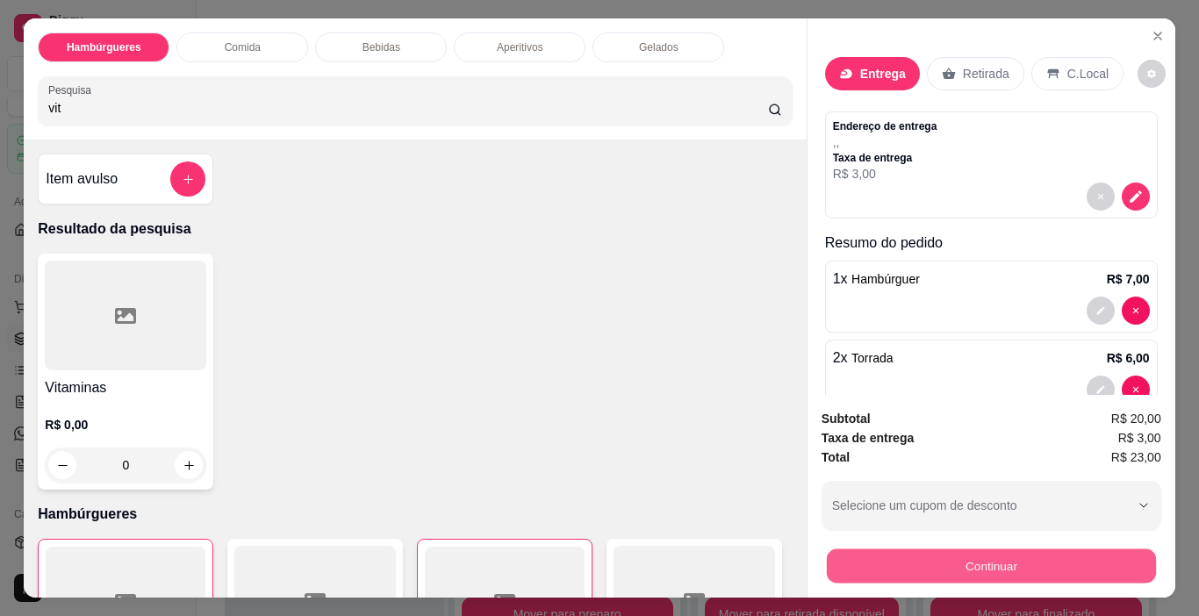
click at [925, 573] on button "Continuar" at bounding box center [990, 566] width 329 height 34
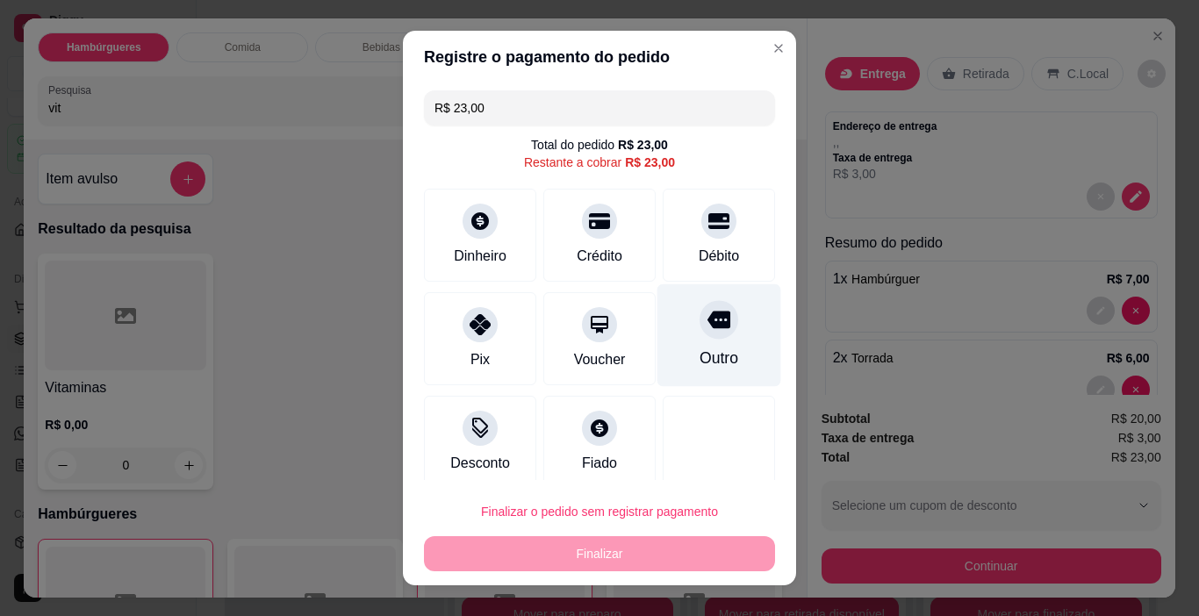
click at [699, 301] on div at bounding box center [718, 320] width 39 height 39
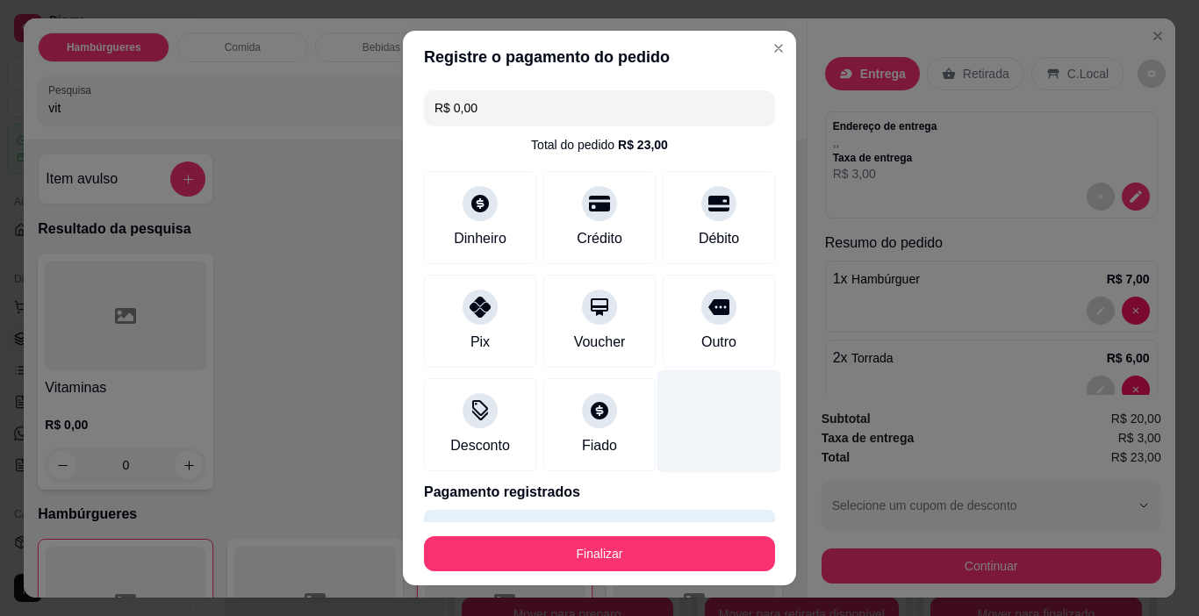
type input "R$ 0,00"
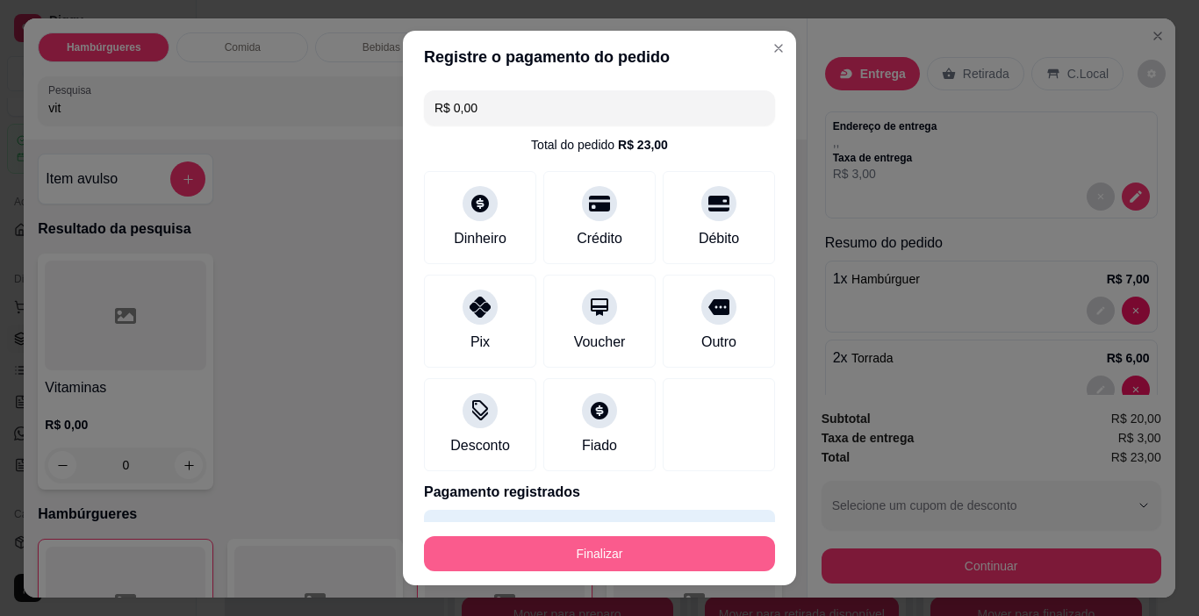
click at [720, 548] on button "Finalizar" at bounding box center [599, 553] width 351 height 35
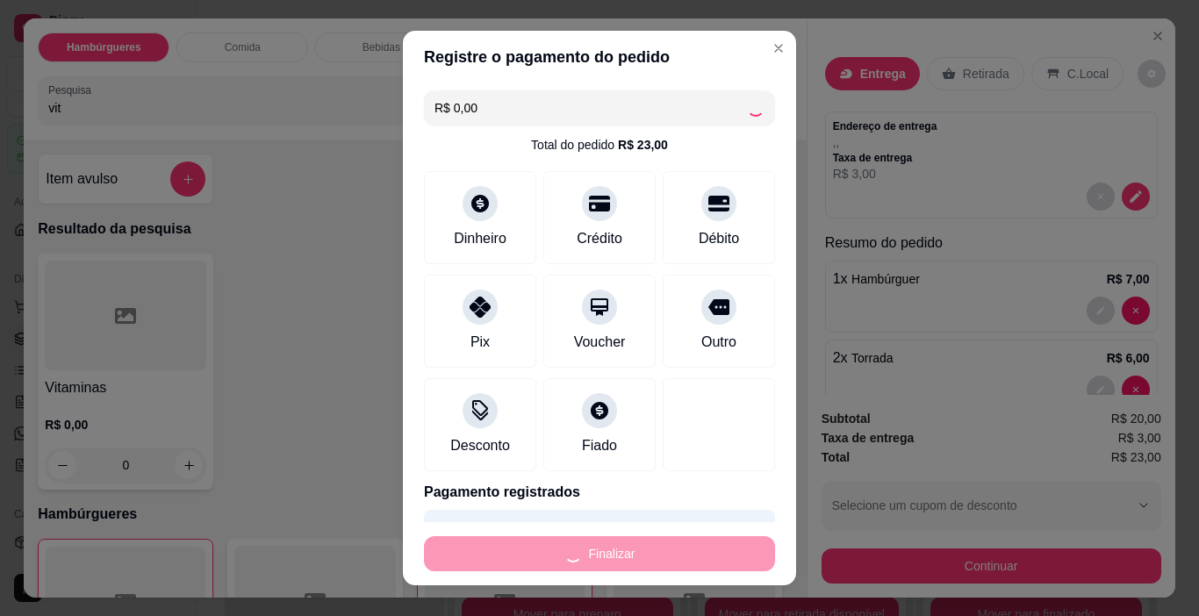
type input "0"
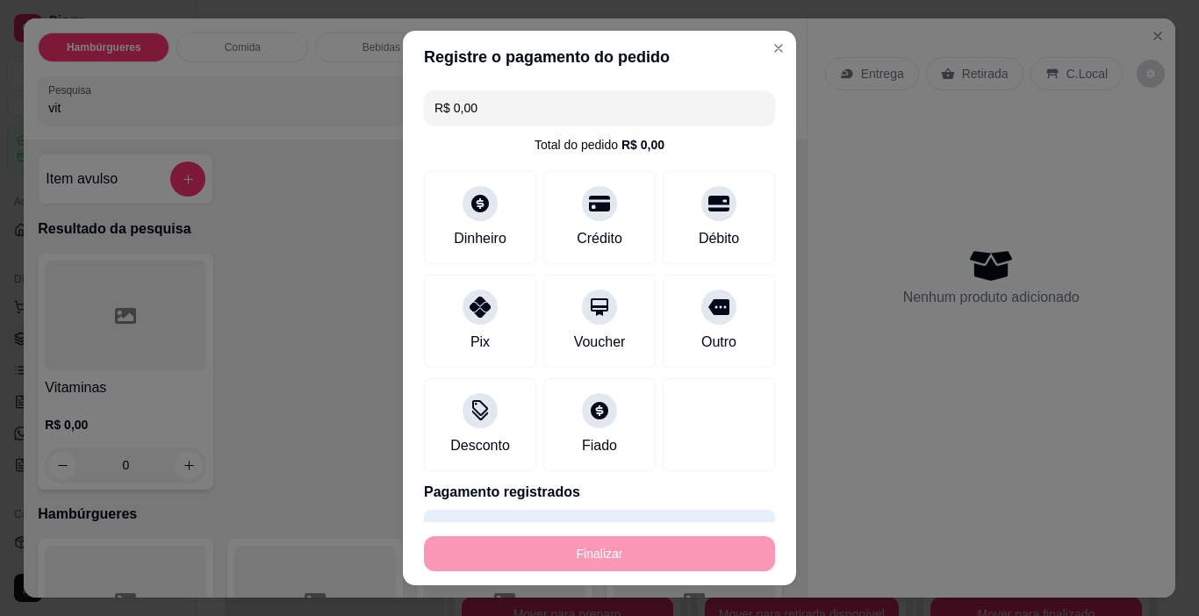
type input "-R$ 23,00"
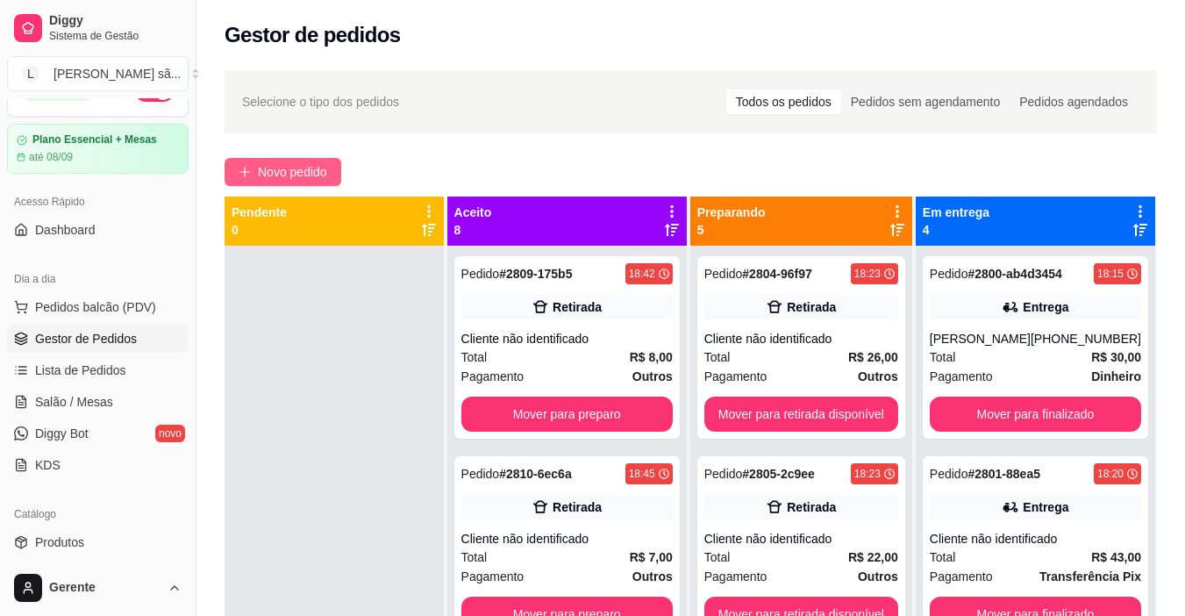
click at [327, 168] on span "Novo pedido" at bounding box center [292, 171] width 69 height 19
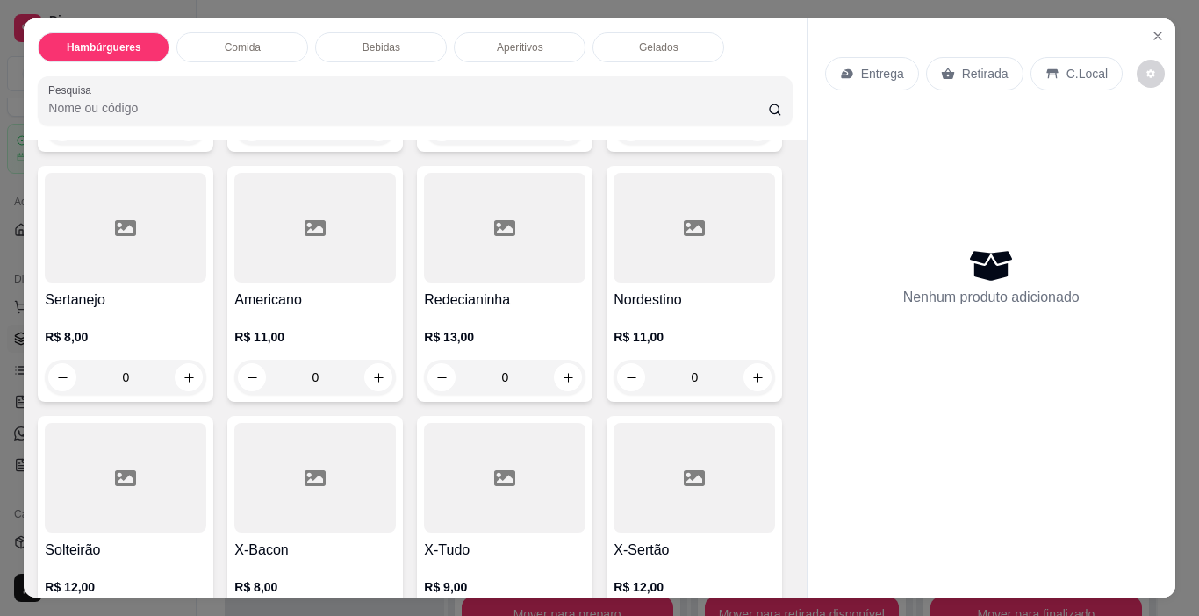
scroll to position [351, 0]
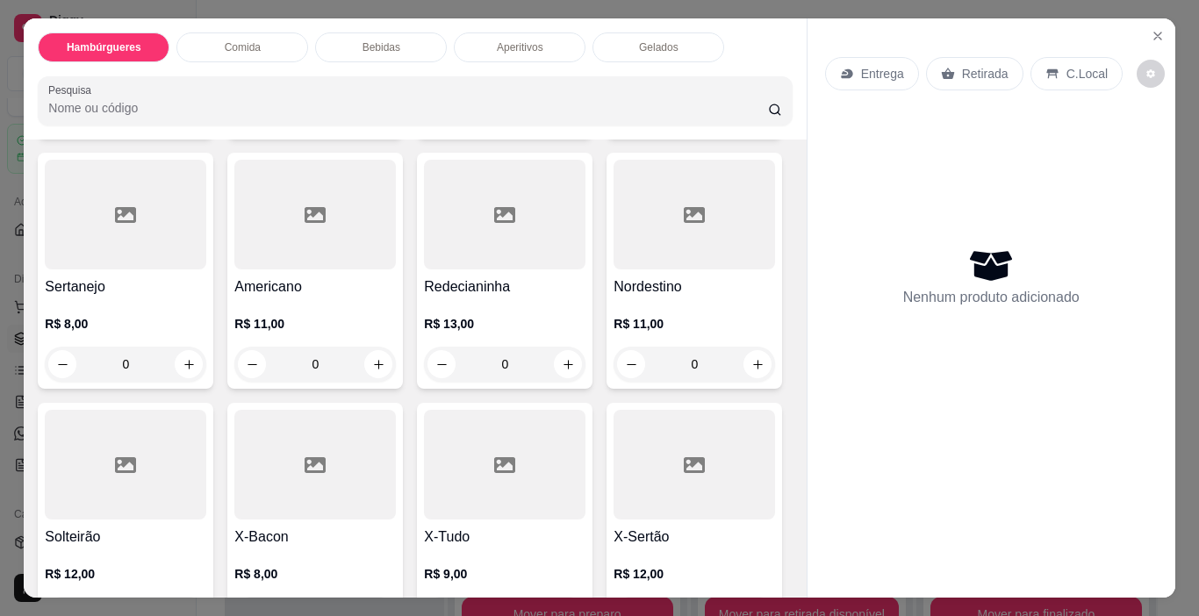
click at [396, 250] on div at bounding box center [314, 215] width 161 height 110
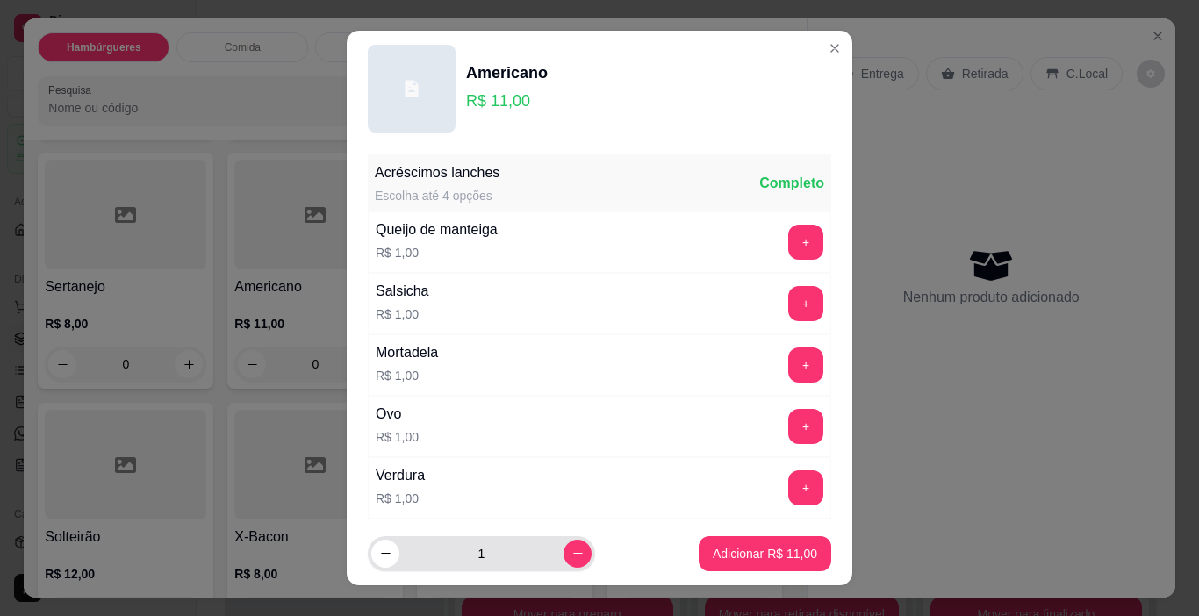
click at [557, 569] on div "1" at bounding box center [481, 553] width 220 height 35
click at [563, 555] on button "increase-product-quantity" at bounding box center [577, 554] width 28 height 28
type input "2"
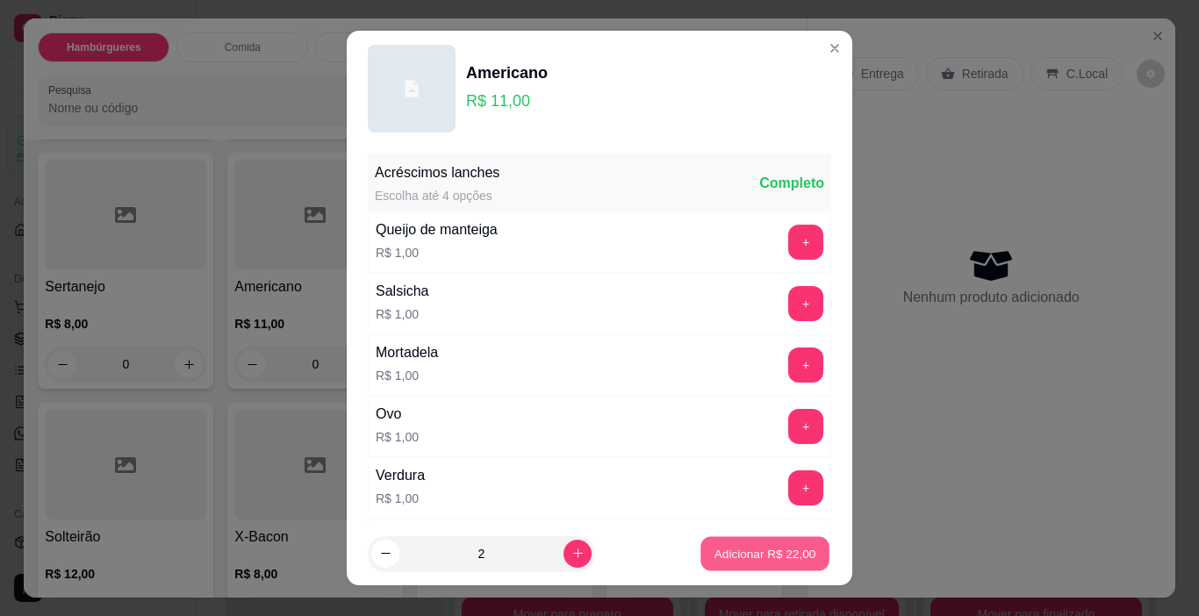
click at [745, 558] on p "Adicionar R$ 22,00" at bounding box center [765, 553] width 102 height 17
type input "2"
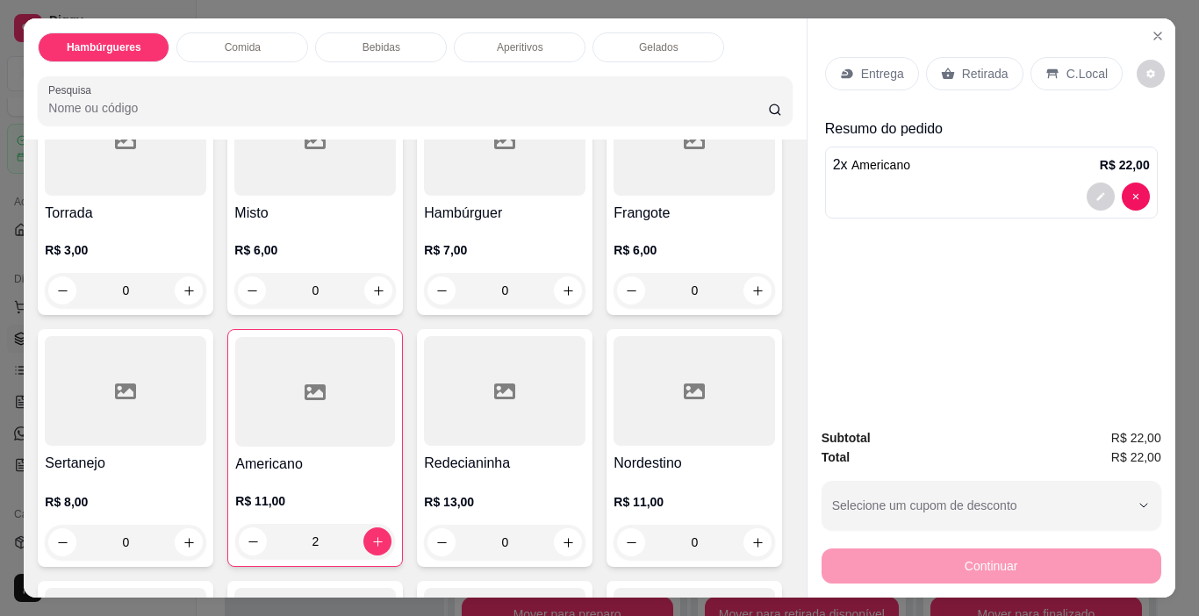
scroll to position [175, 0]
click at [613, 195] on div at bounding box center [693, 140] width 161 height 110
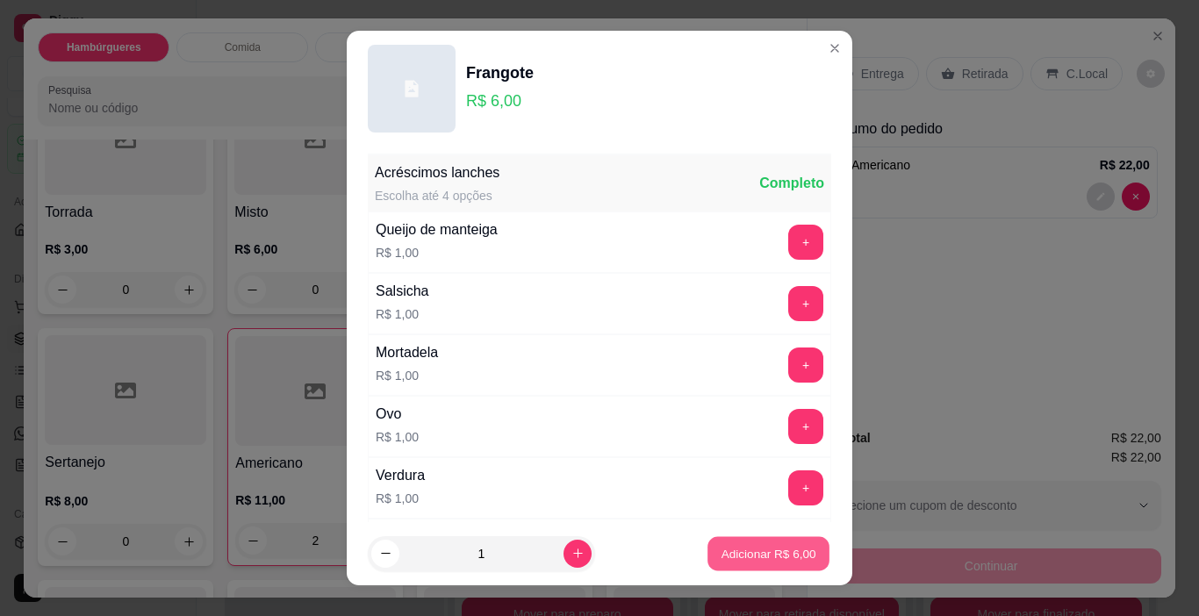
click at [762, 550] on p "Adicionar R$ 6,00" at bounding box center [767, 553] width 95 height 17
type input "1"
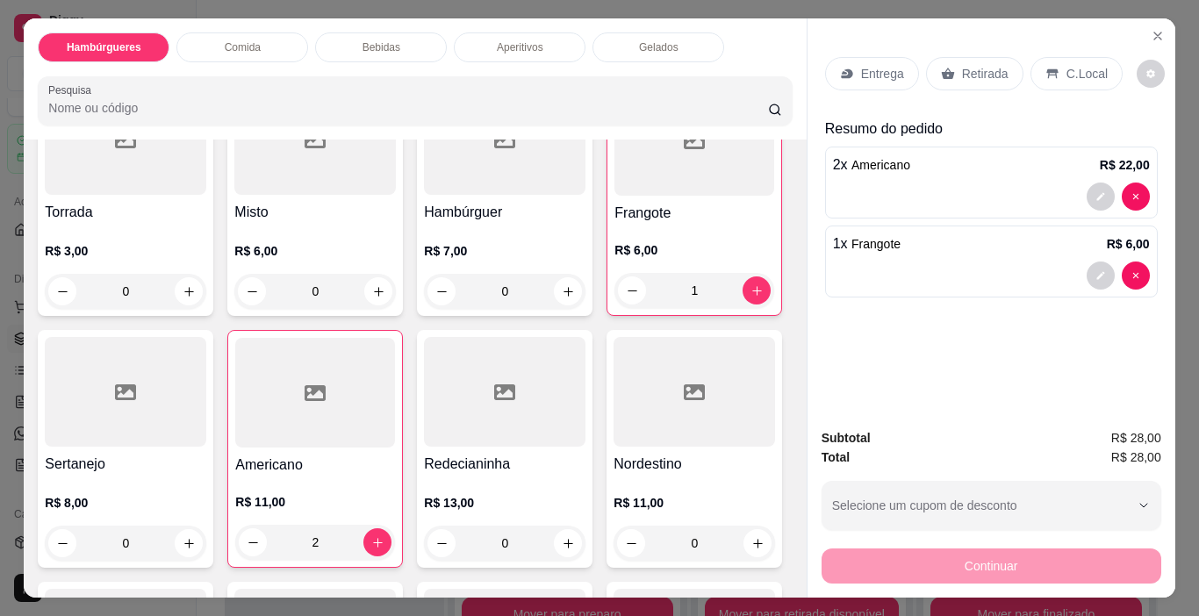
click at [878, 65] on p "Entrega" at bounding box center [882, 74] width 43 height 18
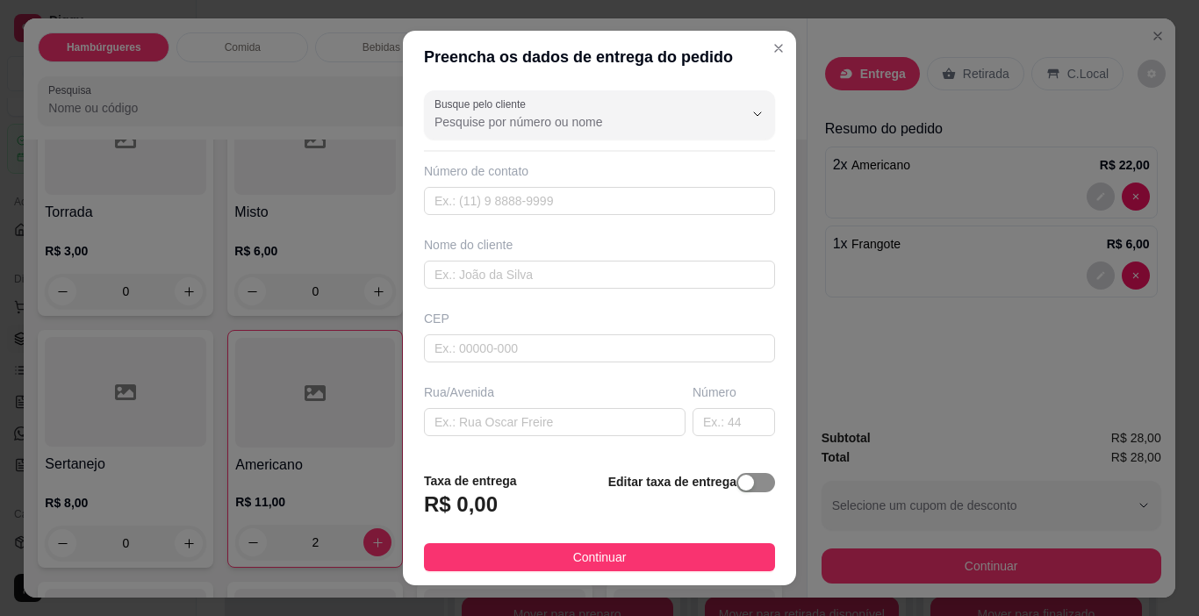
click at [738, 486] on div "button" at bounding box center [746, 483] width 16 height 16
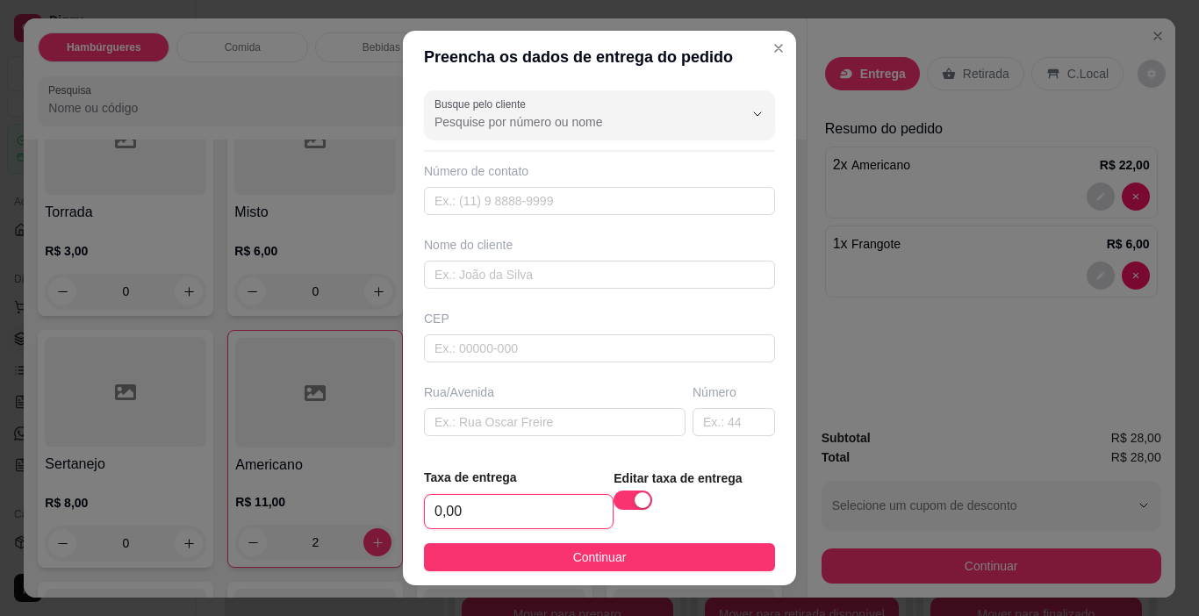
click at [483, 511] on input "0,00" at bounding box center [519, 511] width 188 height 33
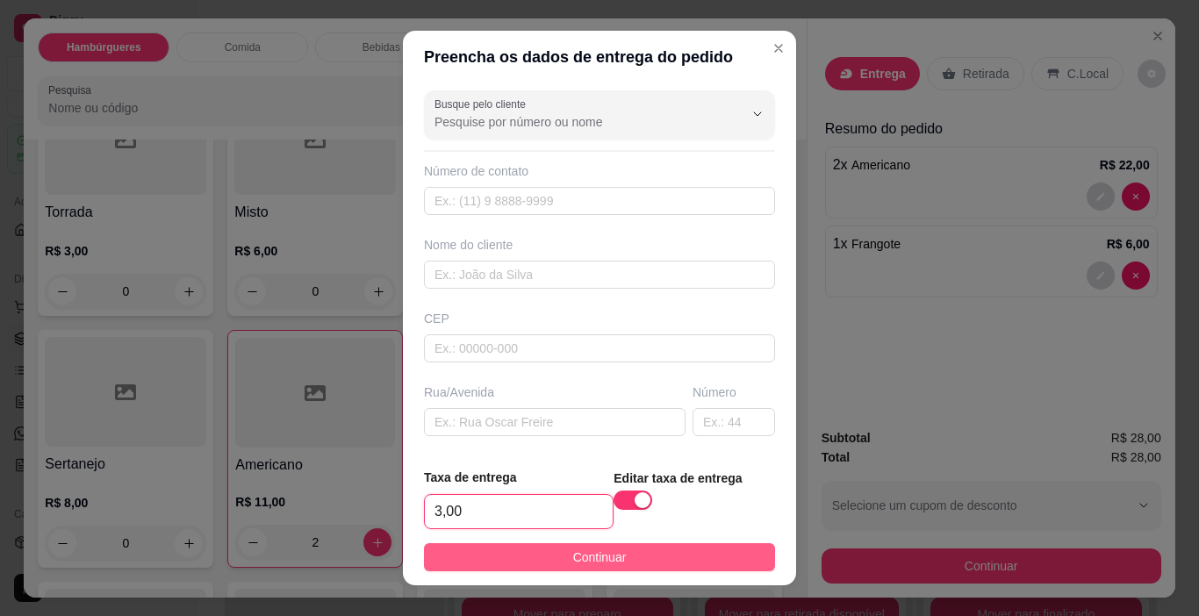
type input "3,00"
click at [594, 557] on span "Continuar" at bounding box center [600, 557] width 54 height 19
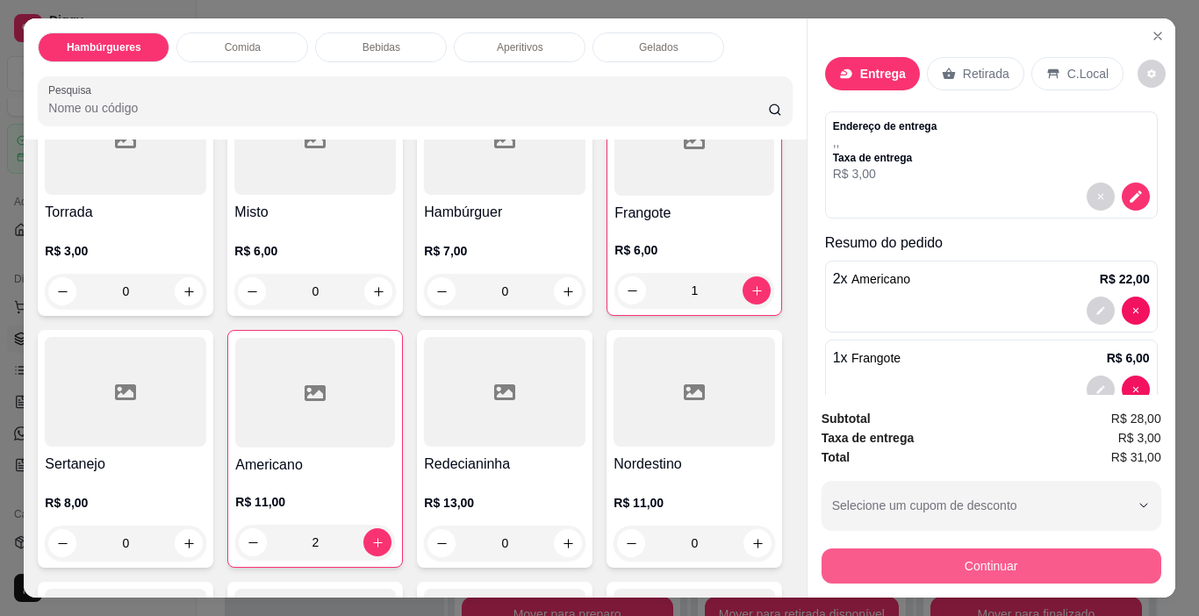
click at [949, 557] on button "Continuar" at bounding box center [991, 565] width 340 height 35
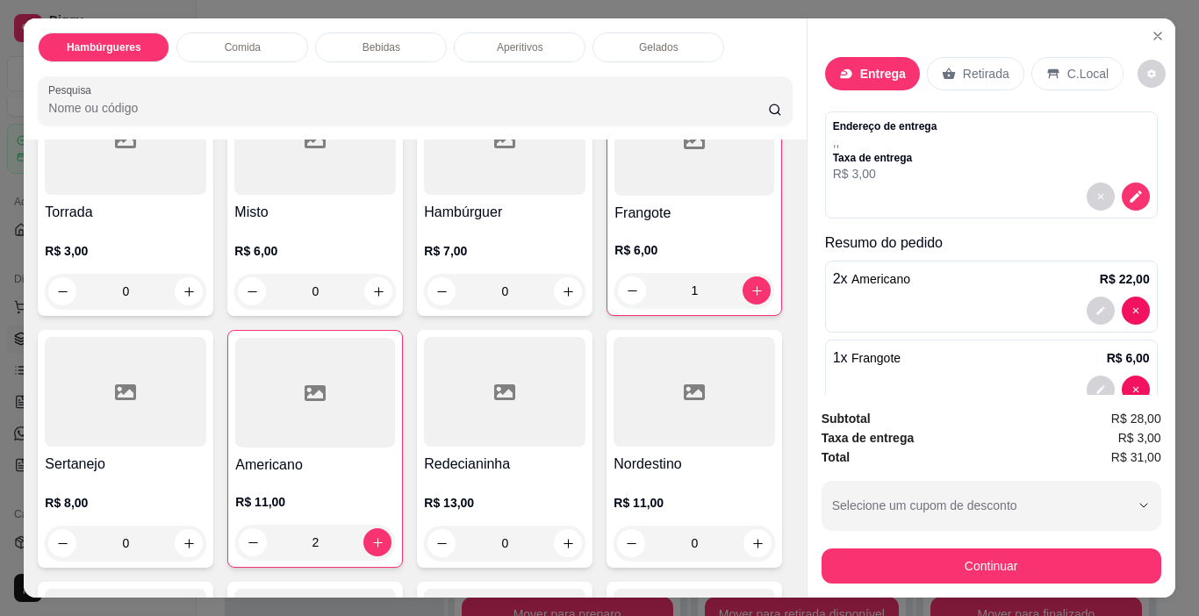
click at [699, 357] on div "Outro" at bounding box center [718, 358] width 39 height 23
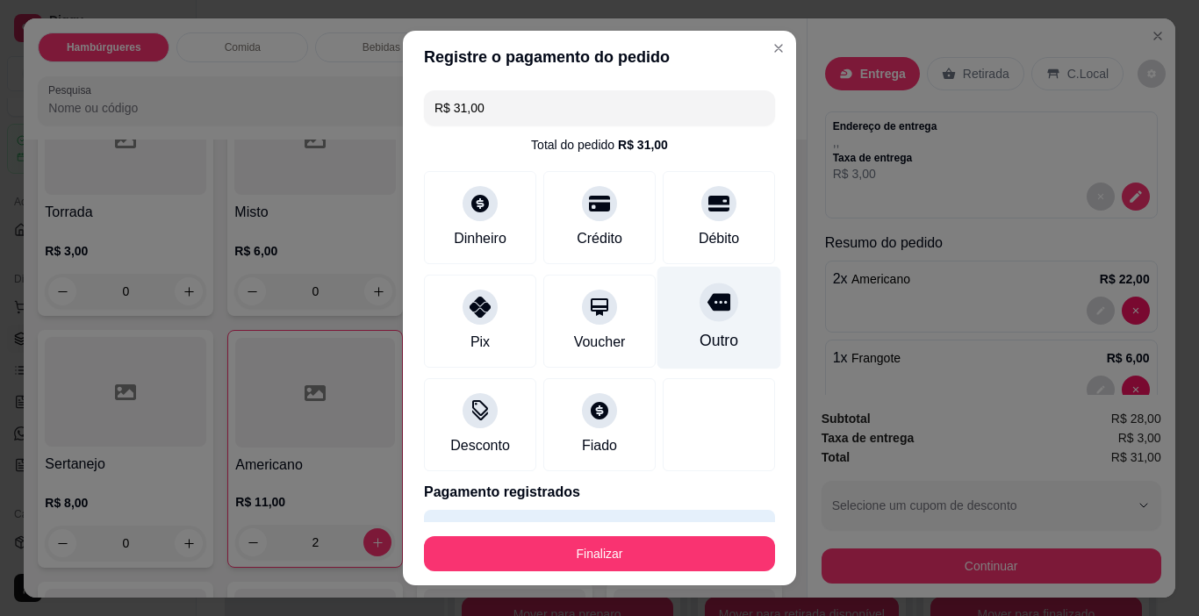
type input "R$ 0,00"
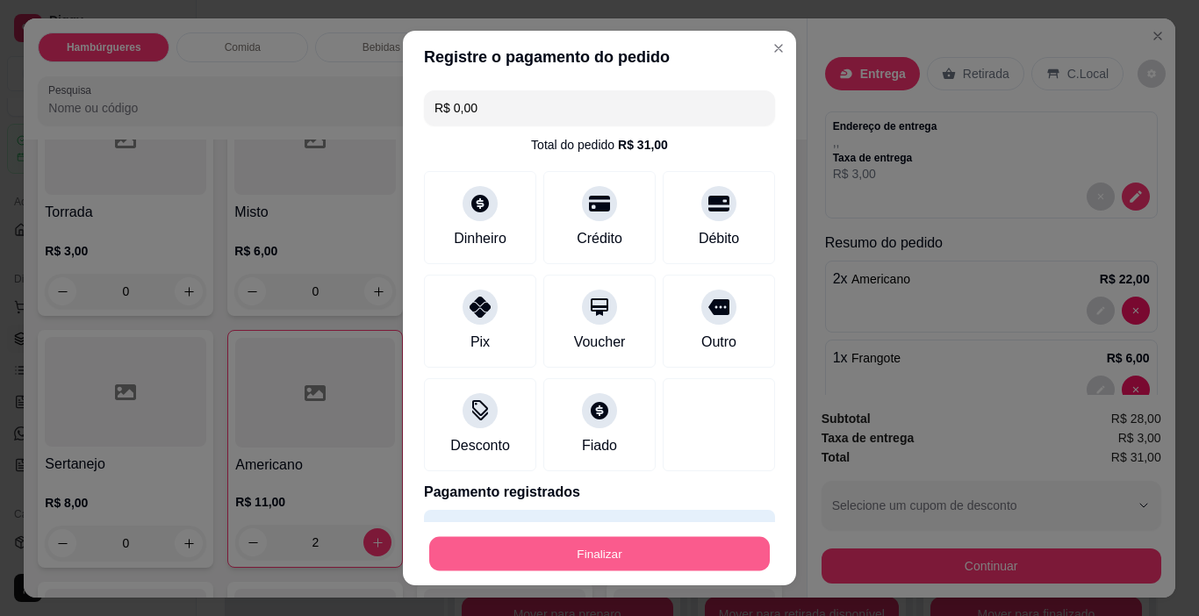
click at [698, 549] on button "Finalizar" at bounding box center [599, 554] width 340 height 34
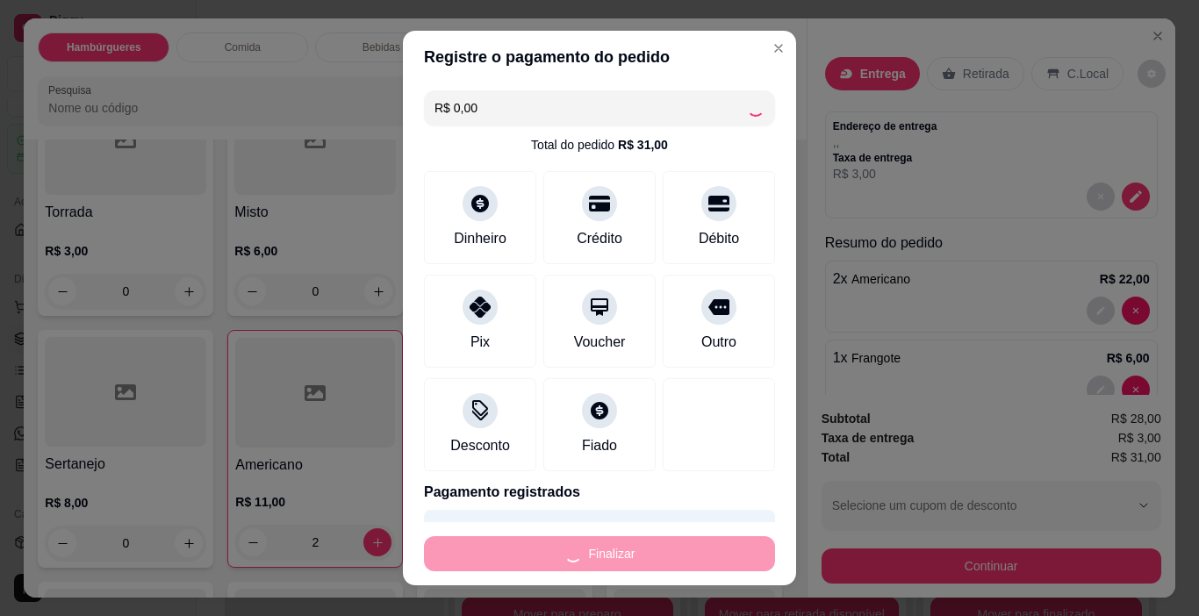
type input "0"
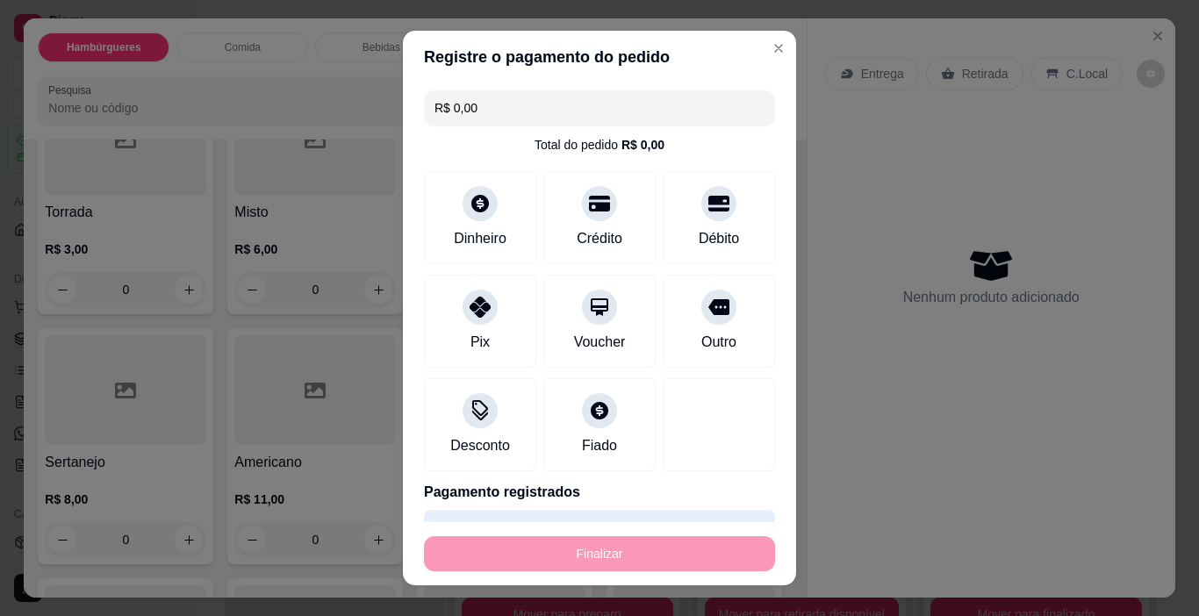
type input "-R$ 31,00"
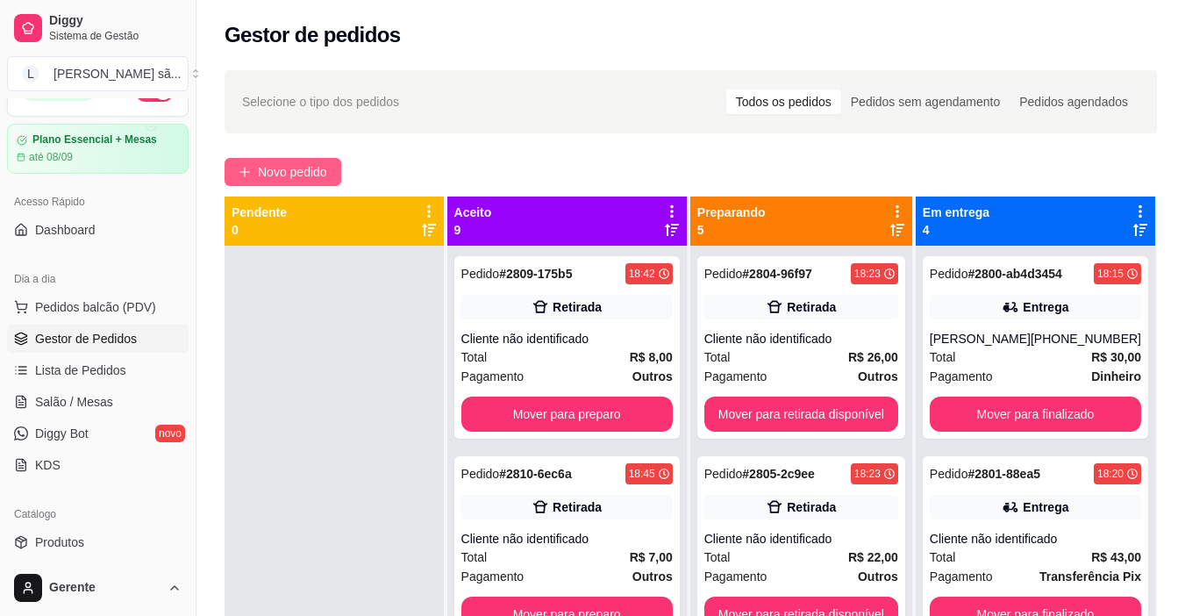
click at [303, 164] on span "Novo pedido" at bounding box center [292, 171] width 69 height 19
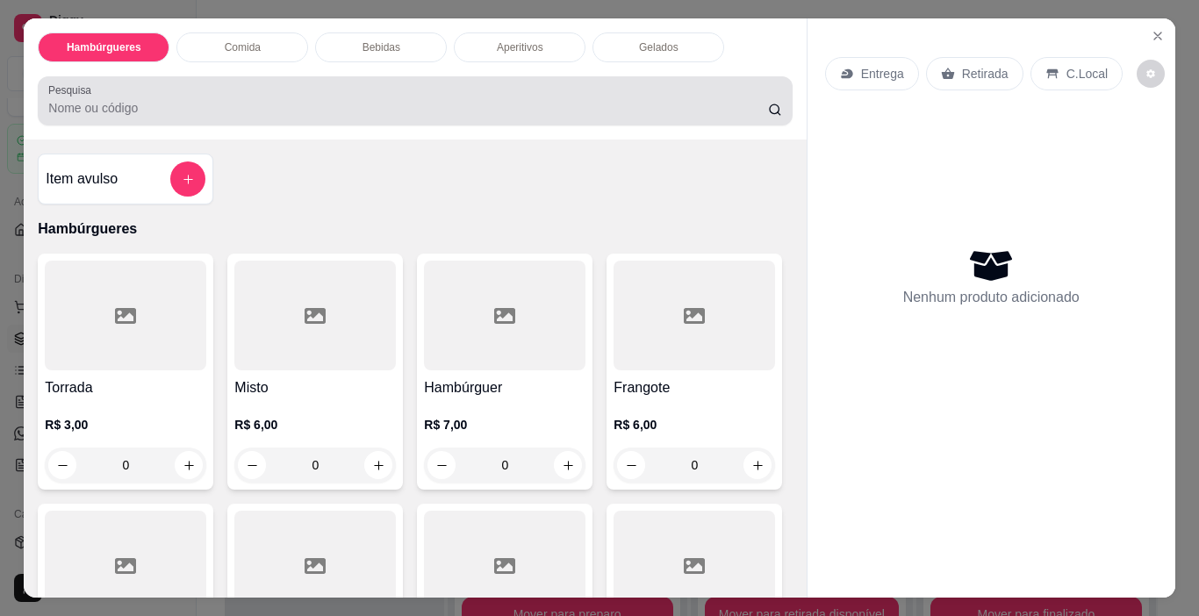
click at [370, 100] on input "Pesquisa" at bounding box center [408, 108] width 720 height 18
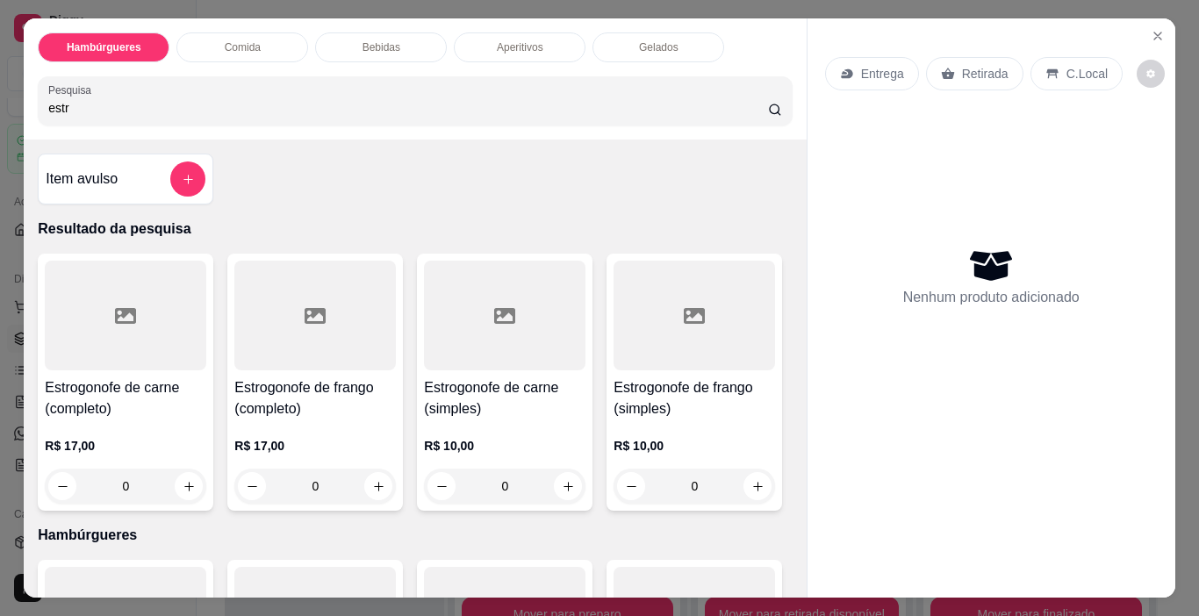
click at [659, 106] on input "estr" at bounding box center [408, 108] width 720 height 18
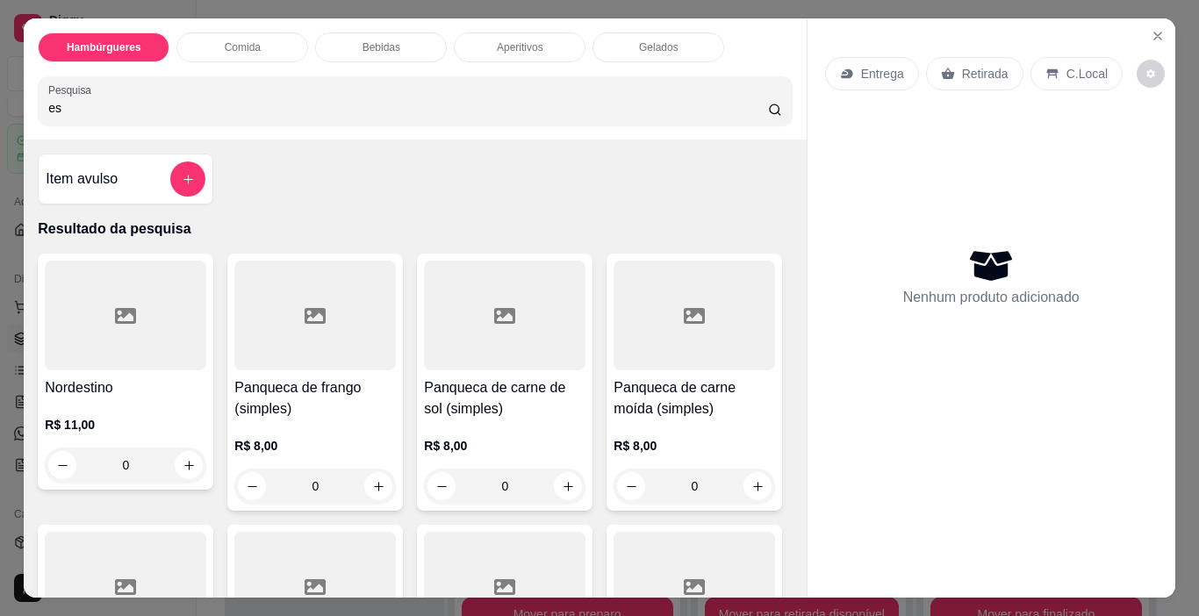
type input "e"
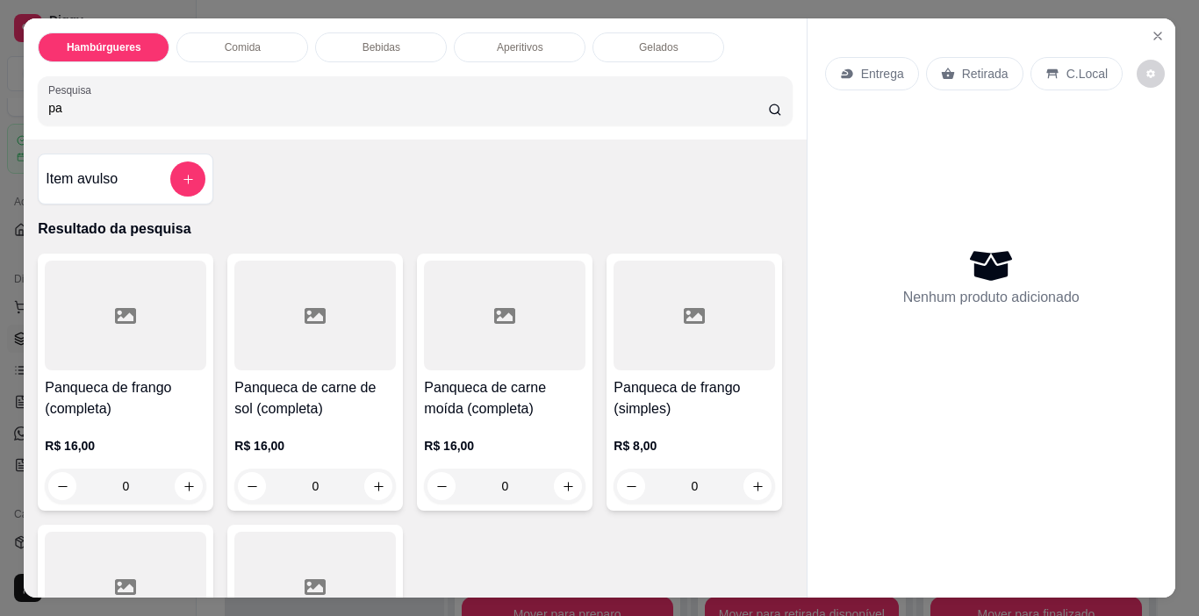
type input "pa"
click at [122, 346] on div at bounding box center [125, 316] width 161 height 110
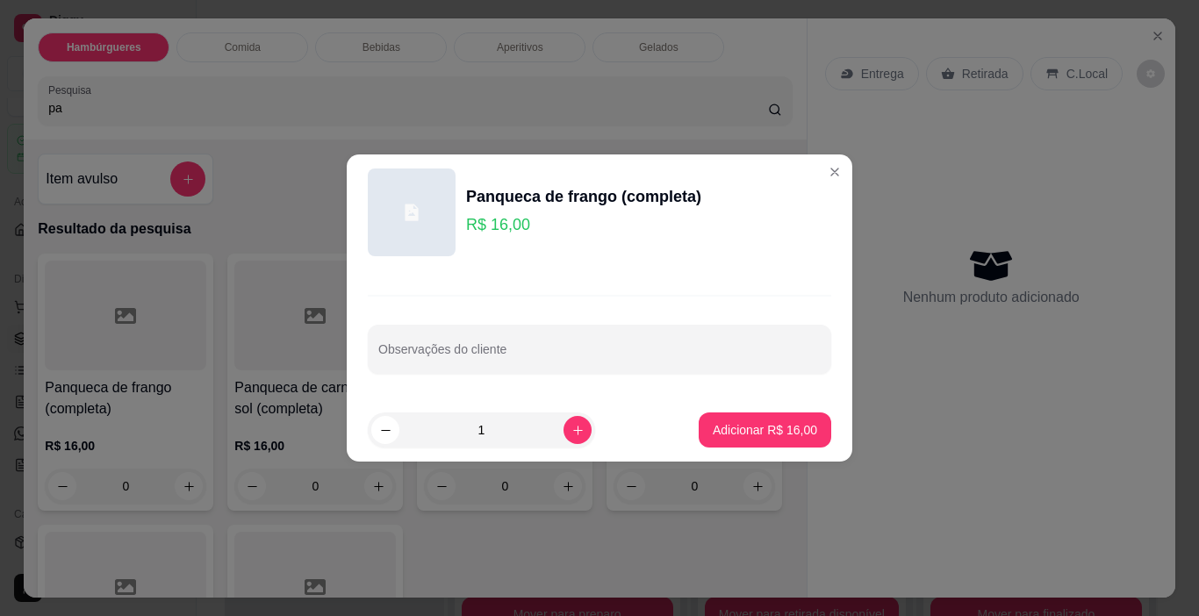
click at [689, 322] on div "Observações do cliente" at bounding box center [599, 334] width 505 height 128
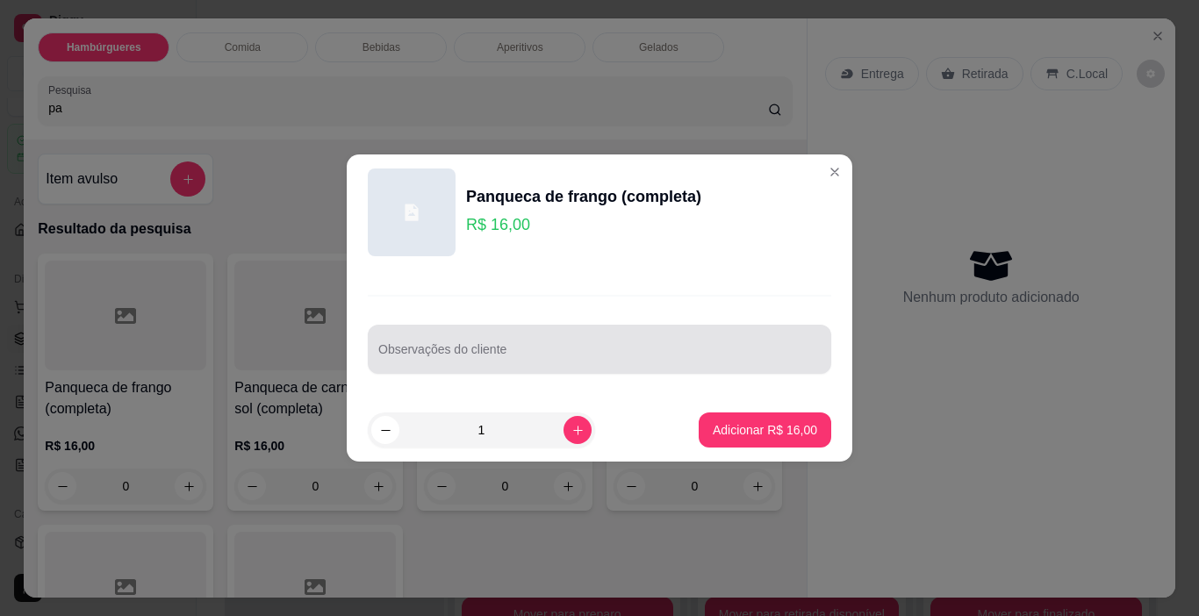
click at [677, 330] on div "Observações do cliente" at bounding box center [599, 349] width 463 height 49
click at [373, 357] on div "Observações do cliente salpicão" at bounding box center [599, 349] width 463 height 49
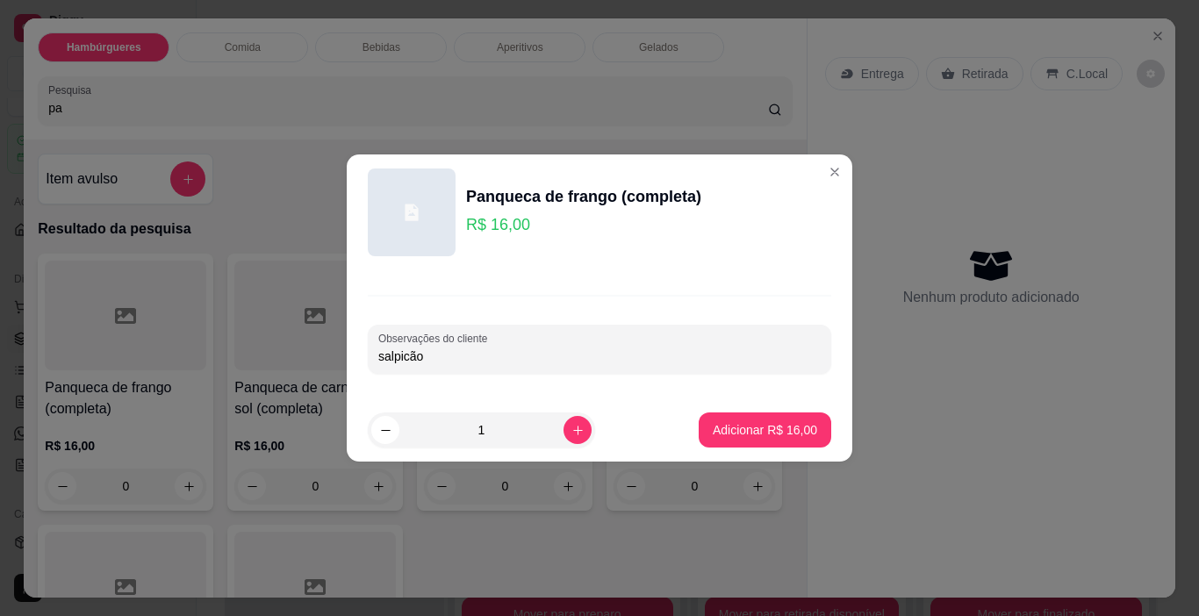
click at [379, 360] on input "salpicão" at bounding box center [599, 356] width 442 height 18
type input "com salpicão"
click at [719, 420] on button "Adicionar R$ 16,00" at bounding box center [764, 429] width 132 height 35
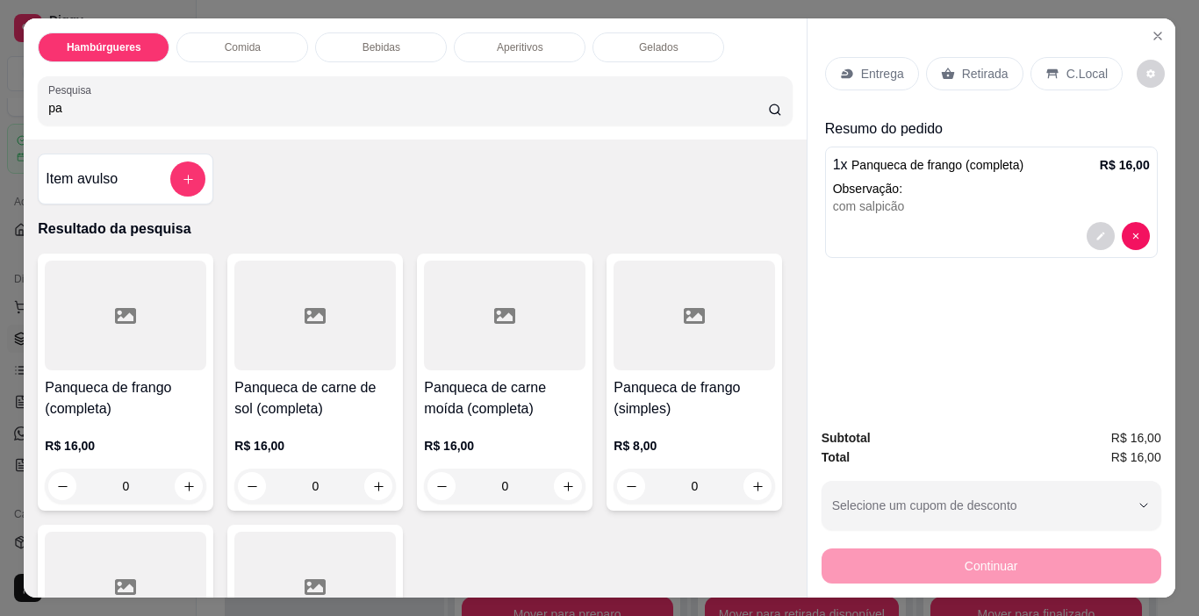
click at [926, 71] on div "Retirada" at bounding box center [974, 73] width 97 height 33
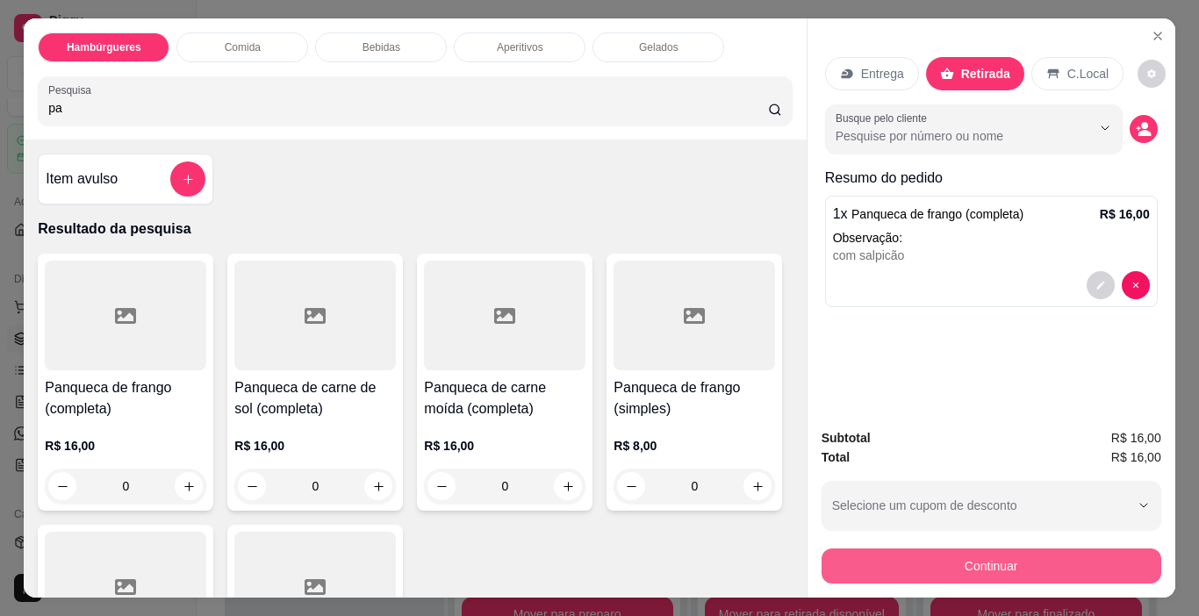
click at [966, 572] on button "Continuar" at bounding box center [991, 565] width 340 height 35
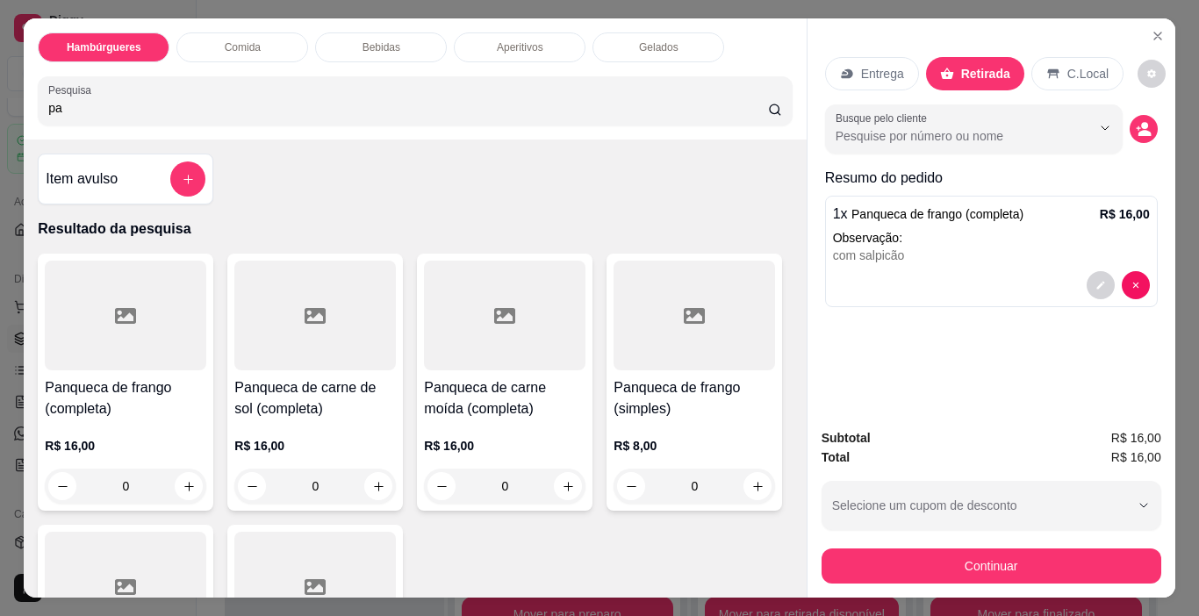
click at [699, 359] on div "Outro" at bounding box center [718, 358] width 39 height 23
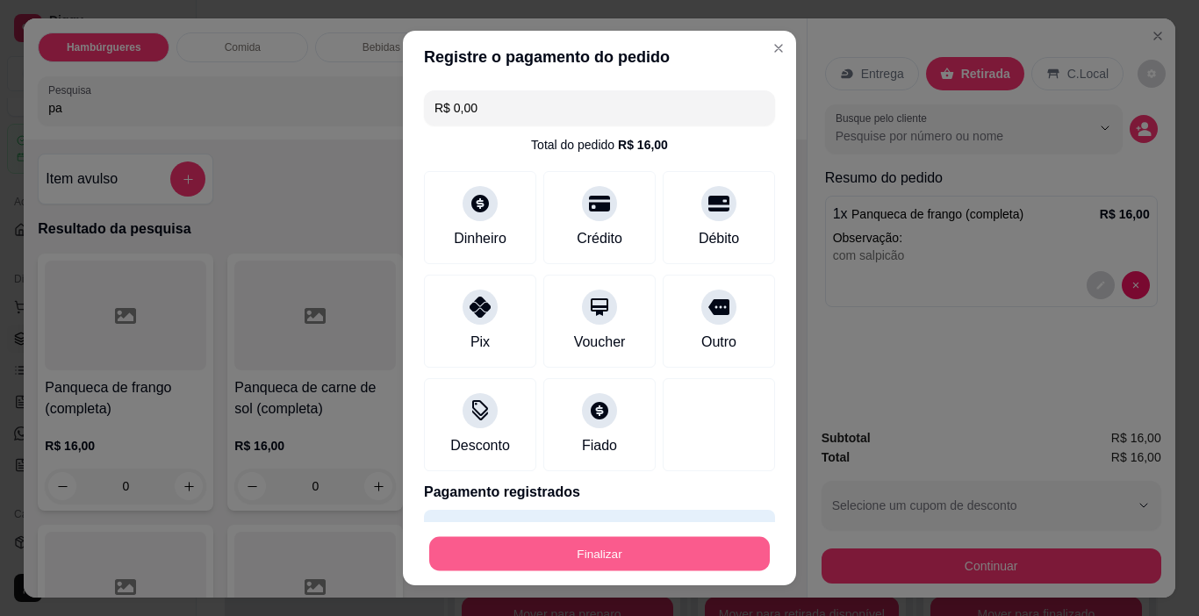
click at [670, 553] on button "Finalizar" at bounding box center [599, 554] width 340 height 34
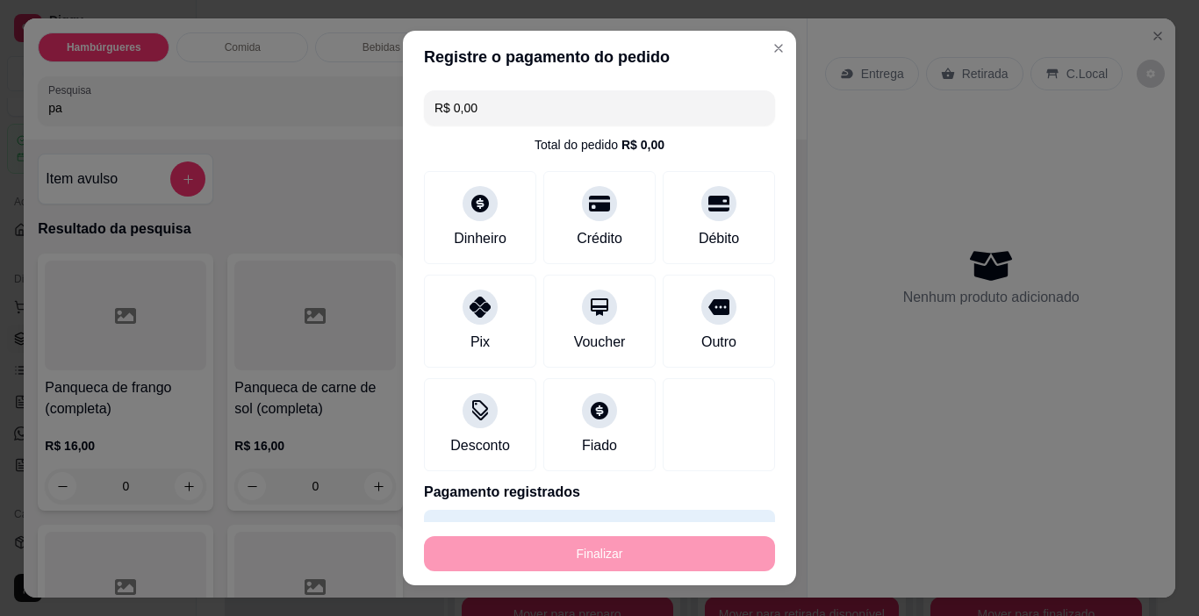
type input "-R$ 16,00"
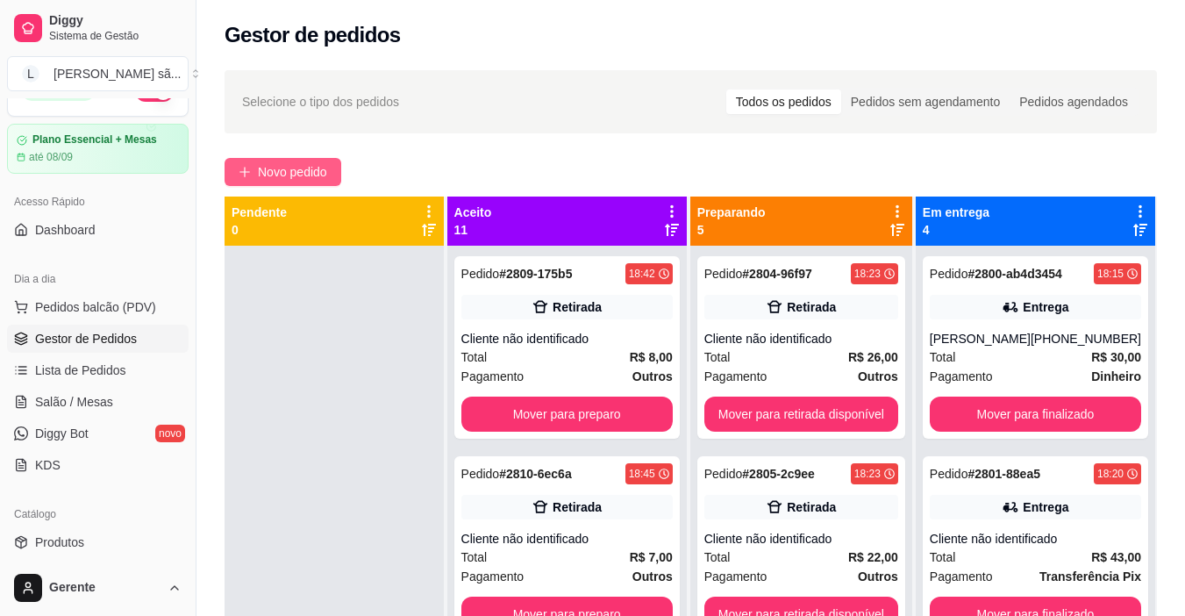
click at [269, 175] on span "Novo pedido" at bounding box center [292, 171] width 69 height 19
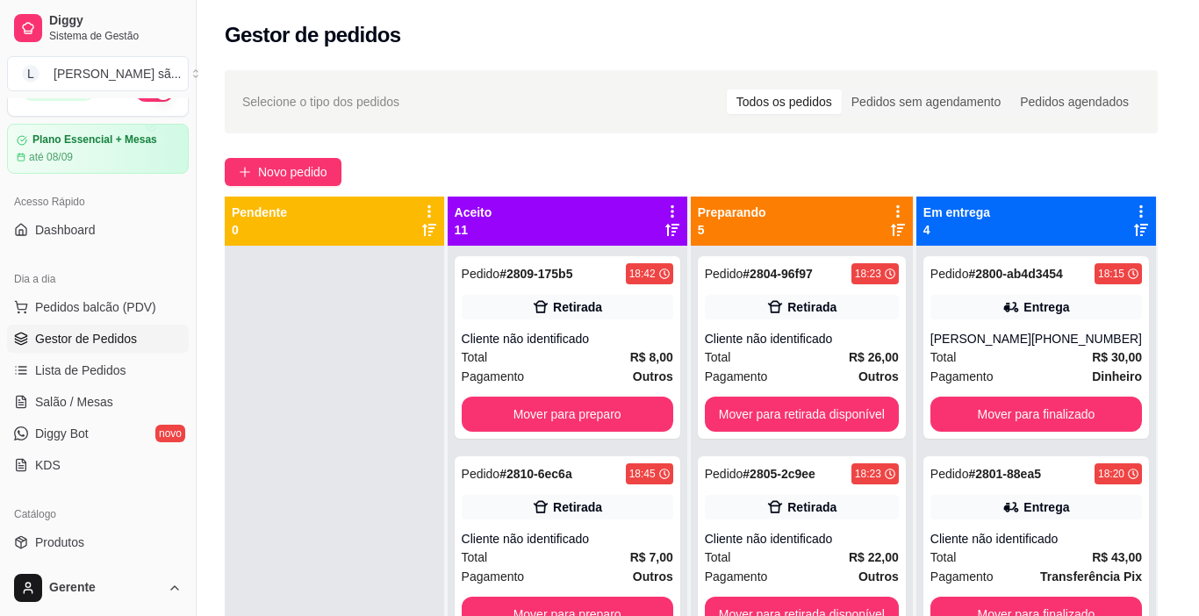
click at [359, 104] on input "Pesquisa" at bounding box center [408, 108] width 720 height 18
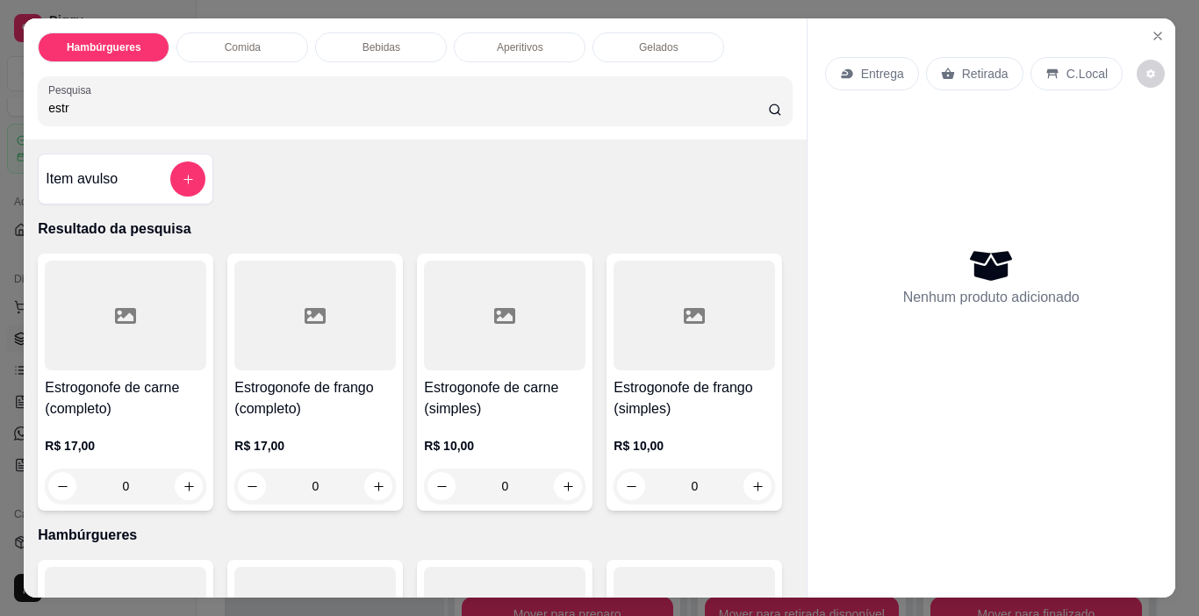
type input "estr"
click at [124, 311] on icon at bounding box center [125, 315] width 21 height 21
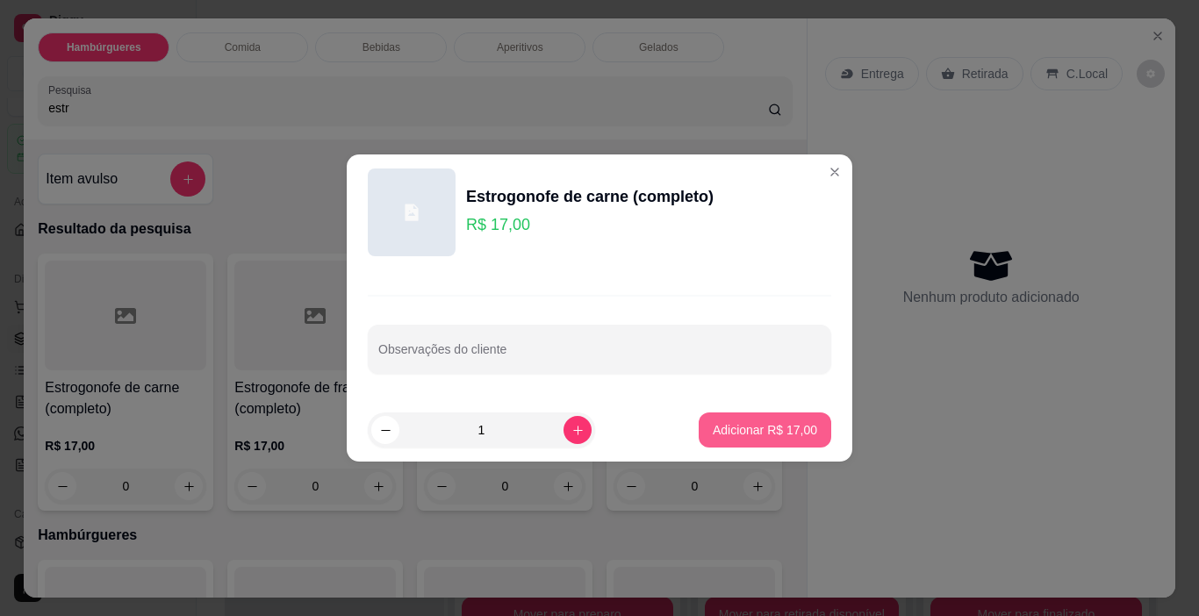
click at [713, 425] on p "Adicionar R$ 17,00" at bounding box center [765, 430] width 104 height 18
type input "1"
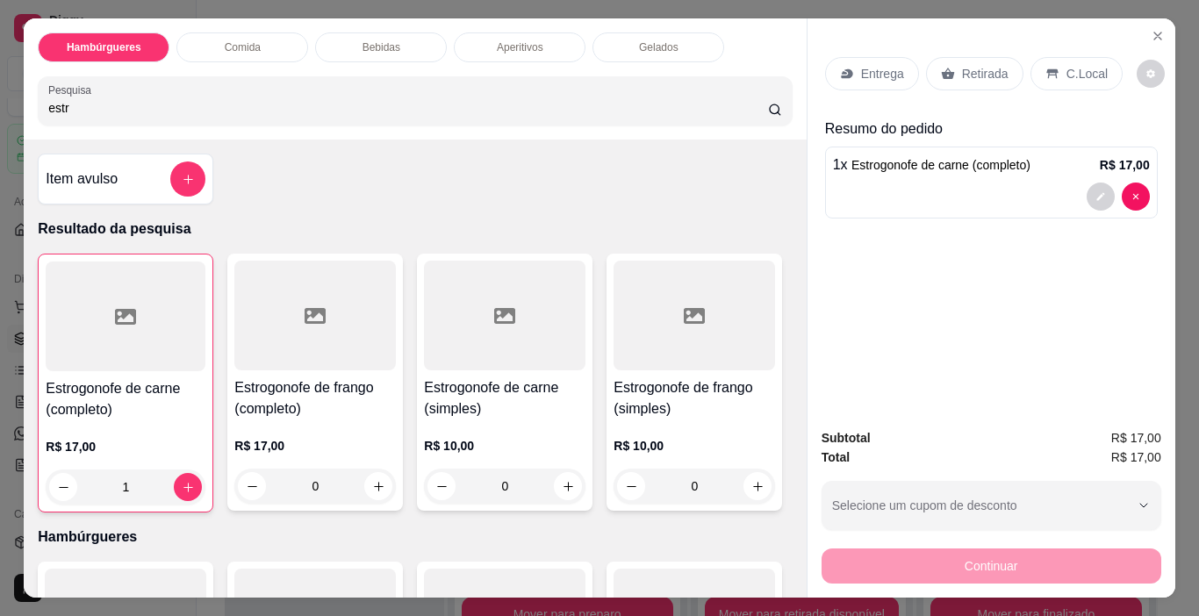
click at [494, 319] on icon at bounding box center [504, 315] width 21 height 21
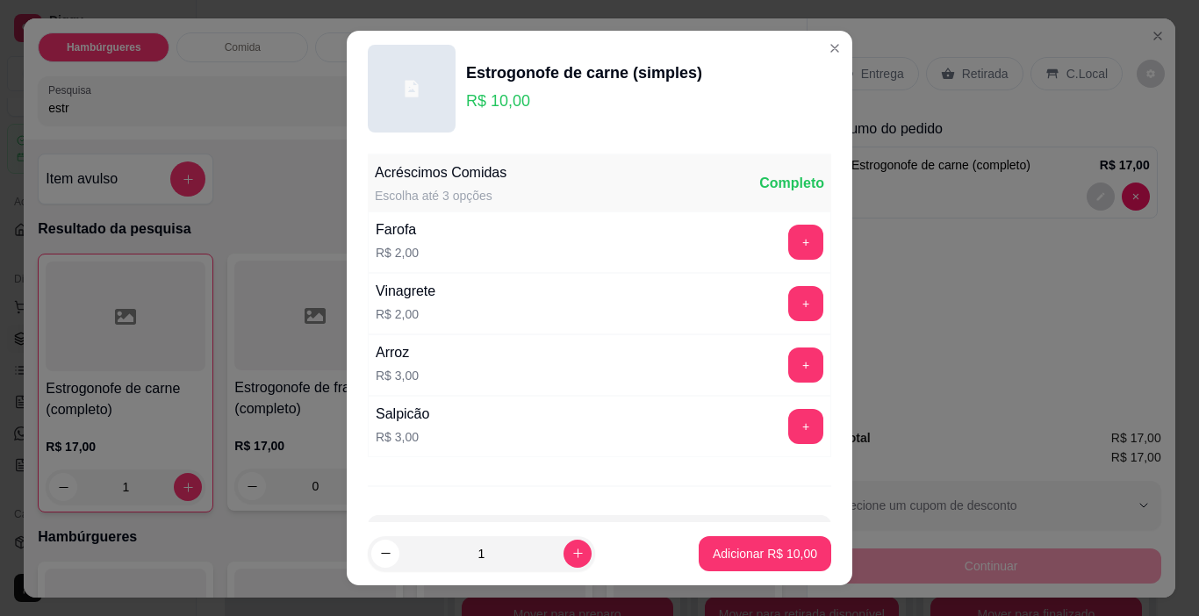
scroll to position [67, 0]
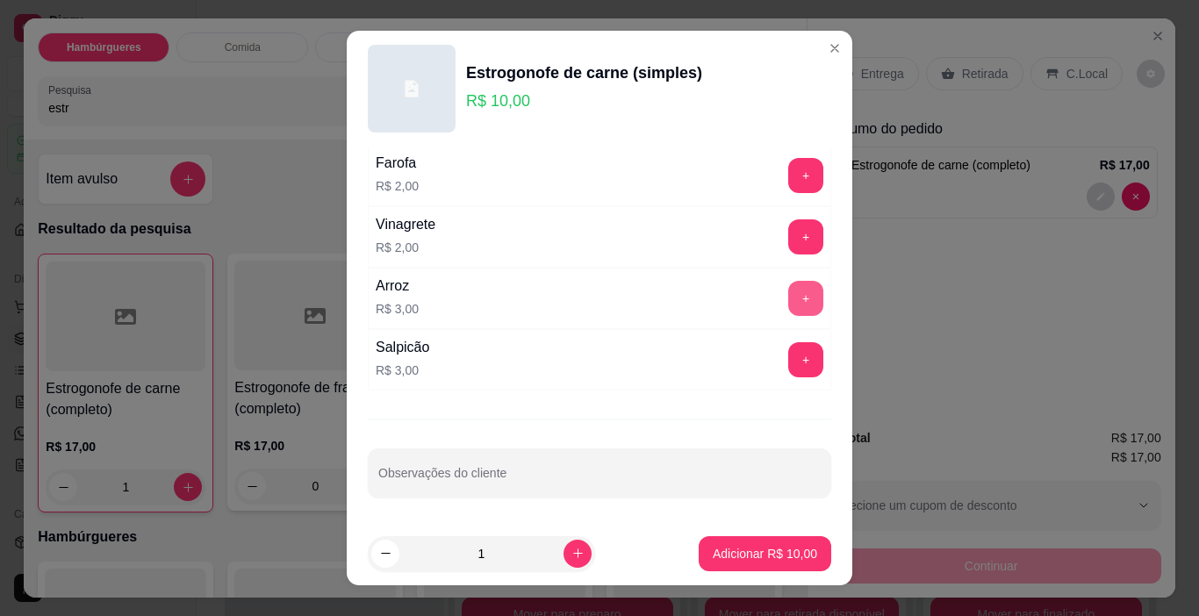
click at [788, 289] on button "+" at bounding box center [805, 298] width 35 height 35
click at [753, 566] on button "Adicionar R$ 13,00" at bounding box center [764, 553] width 132 height 35
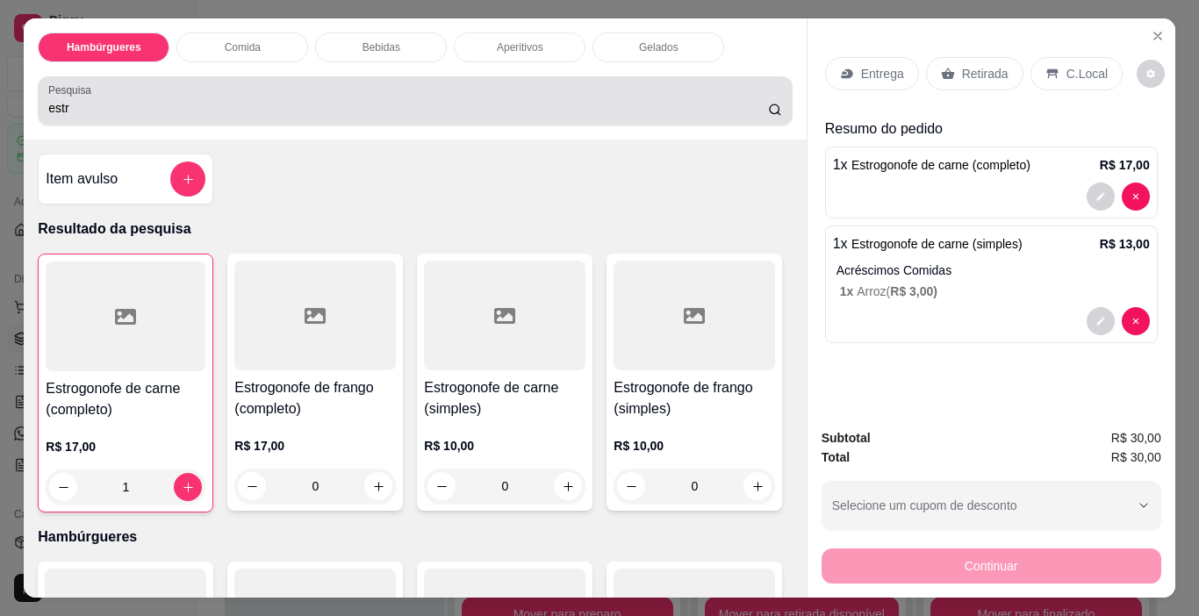
click at [543, 111] on div "estr" at bounding box center [414, 100] width 733 height 35
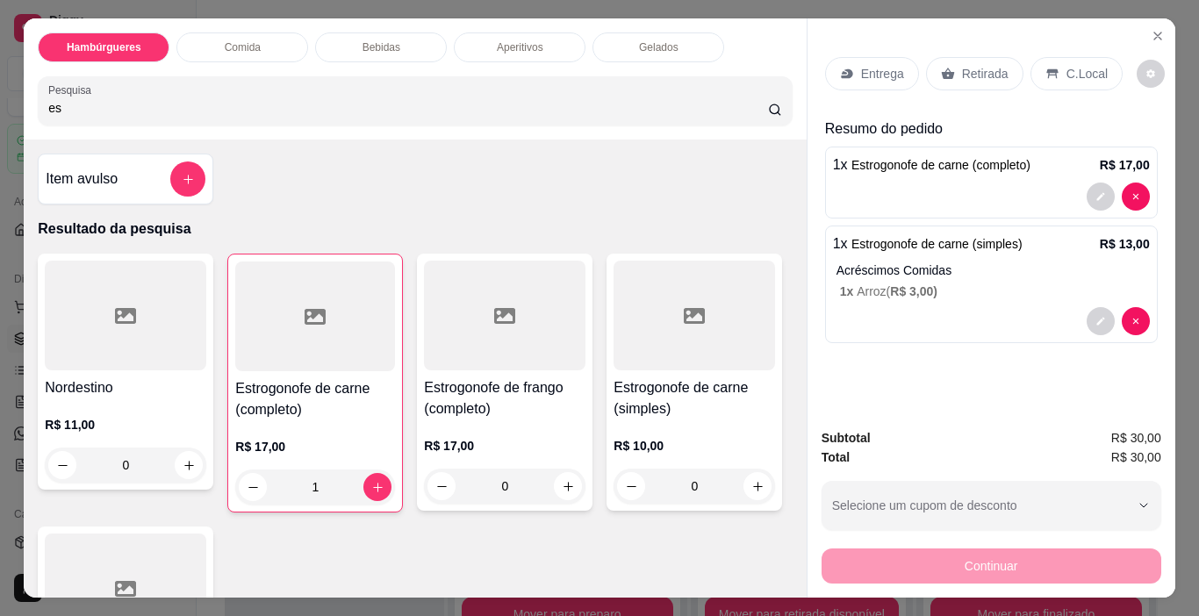
type input "e"
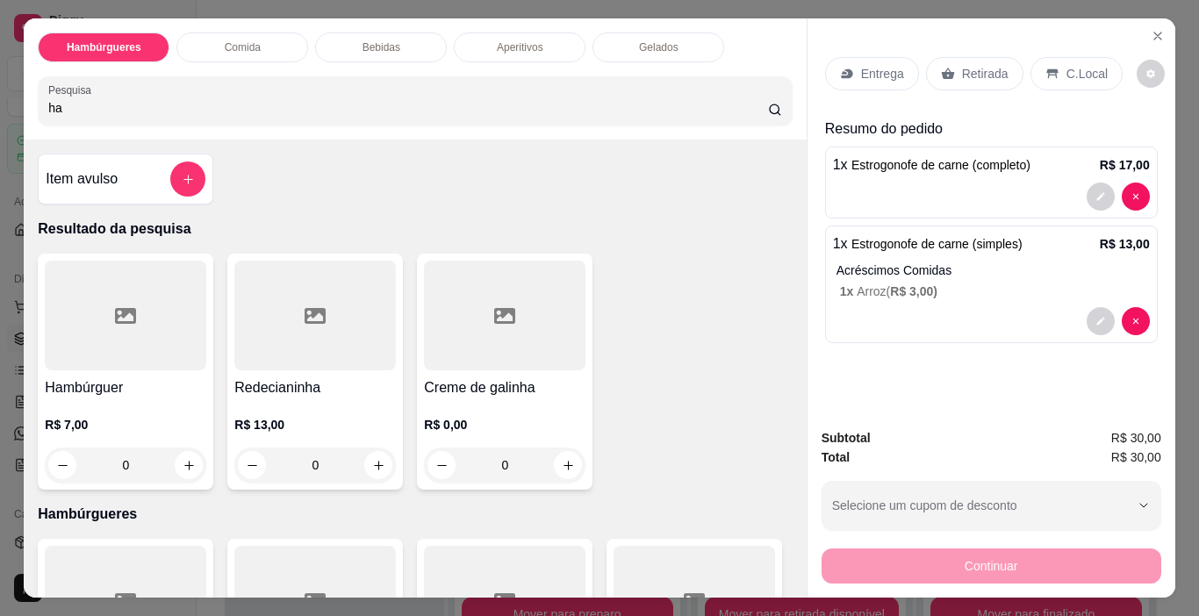
type input "ha"
click at [125, 340] on div at bounding box center [125, 316] width 161 height 110
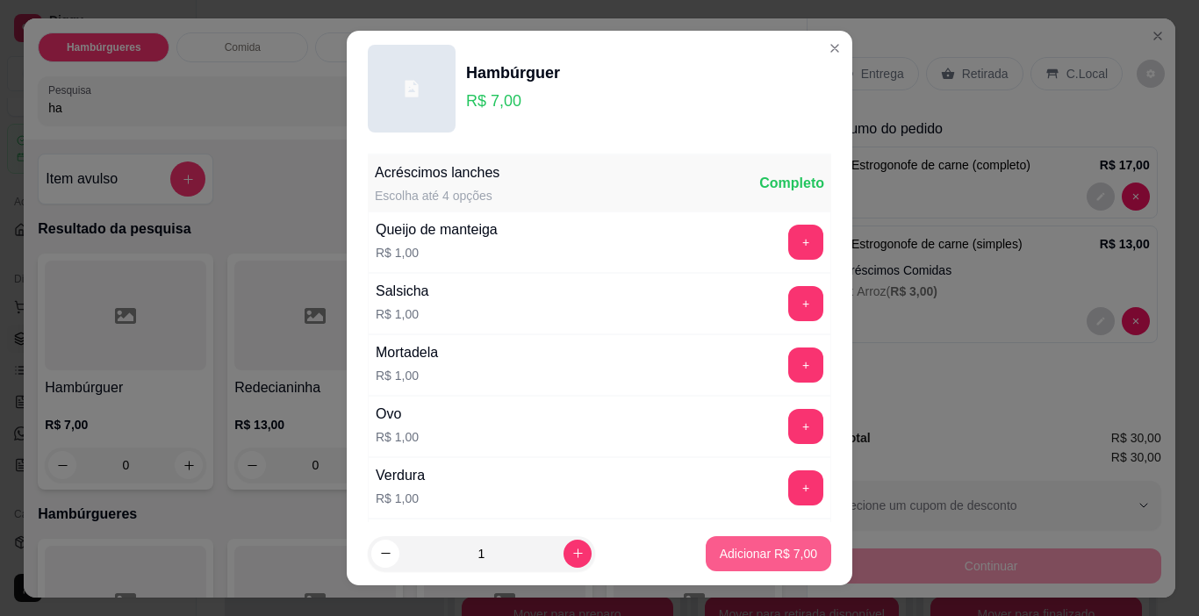
click at [741, 562] on p "Adicionar R$ 7,00" at bounding box center [768, 554] width 97 height 18
type input "1"
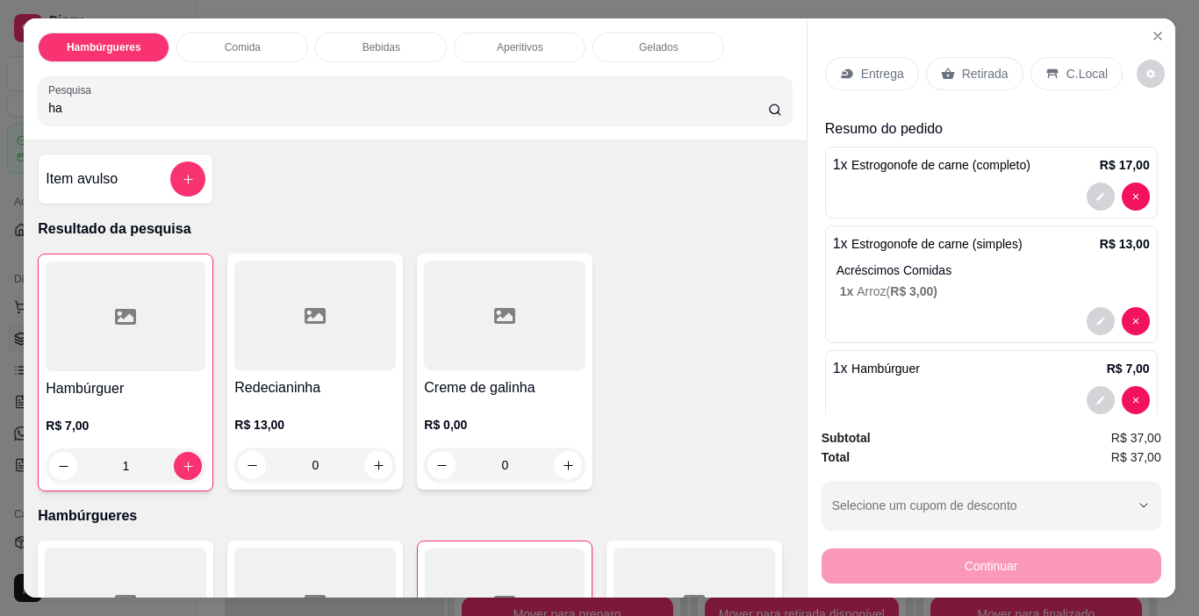
click at [962, 70] on p "Retirada" at bounding box center [985, 74] width 47 height 18
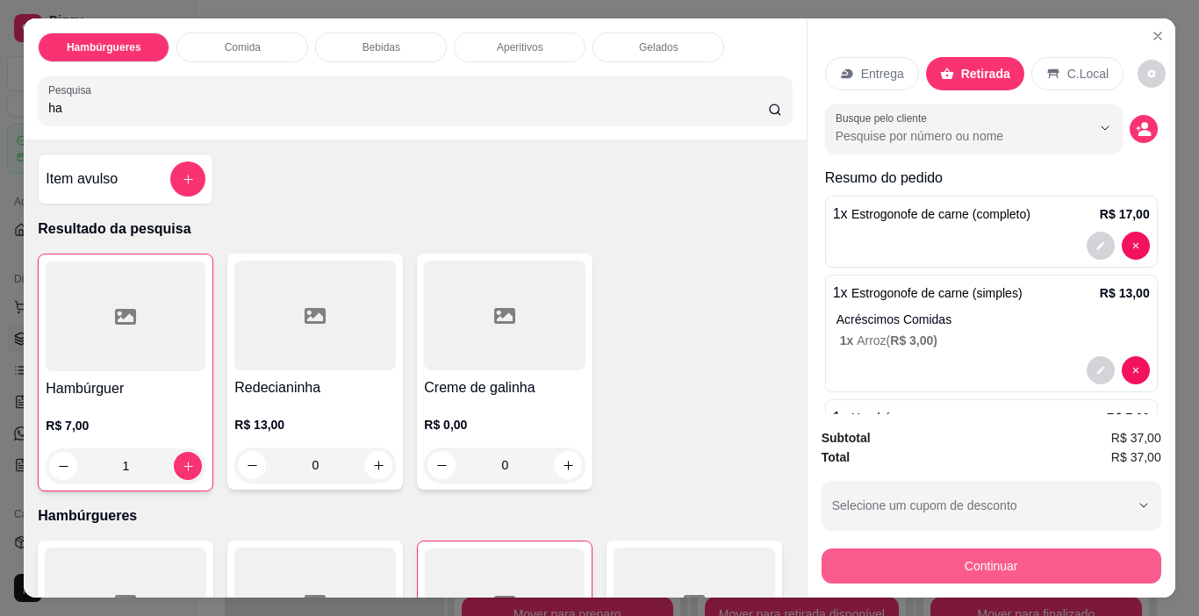
click at [923, 548] on button "Continuar" at bounding box center [991, 565] width 340 height 35
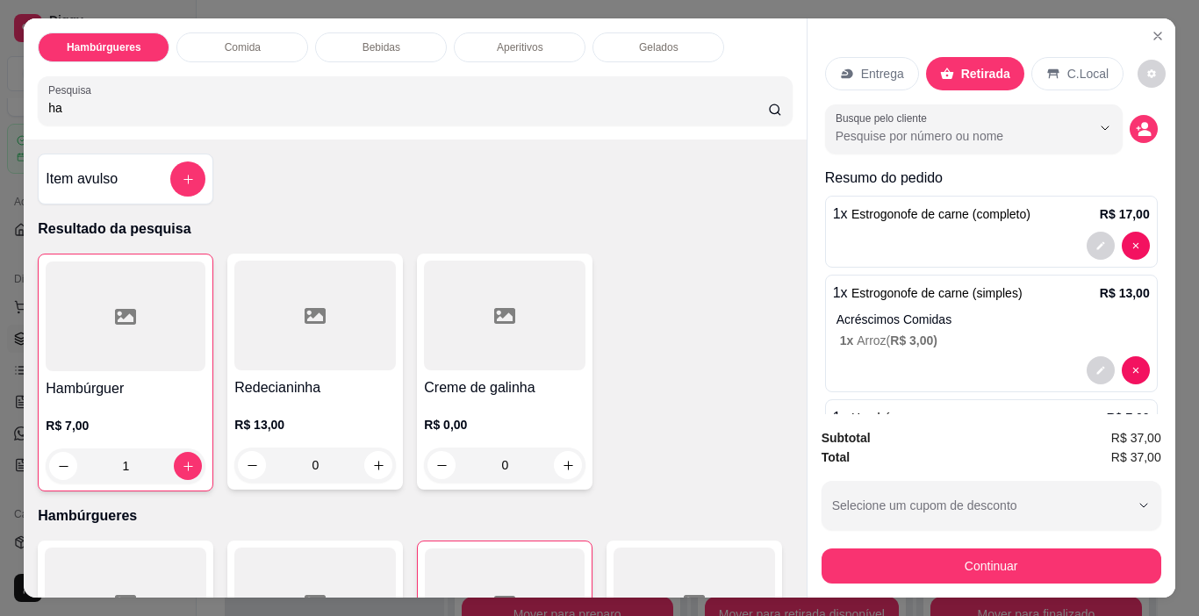
click at [707, 329] on icon at bounding box center [718, 320] width 23 height 18
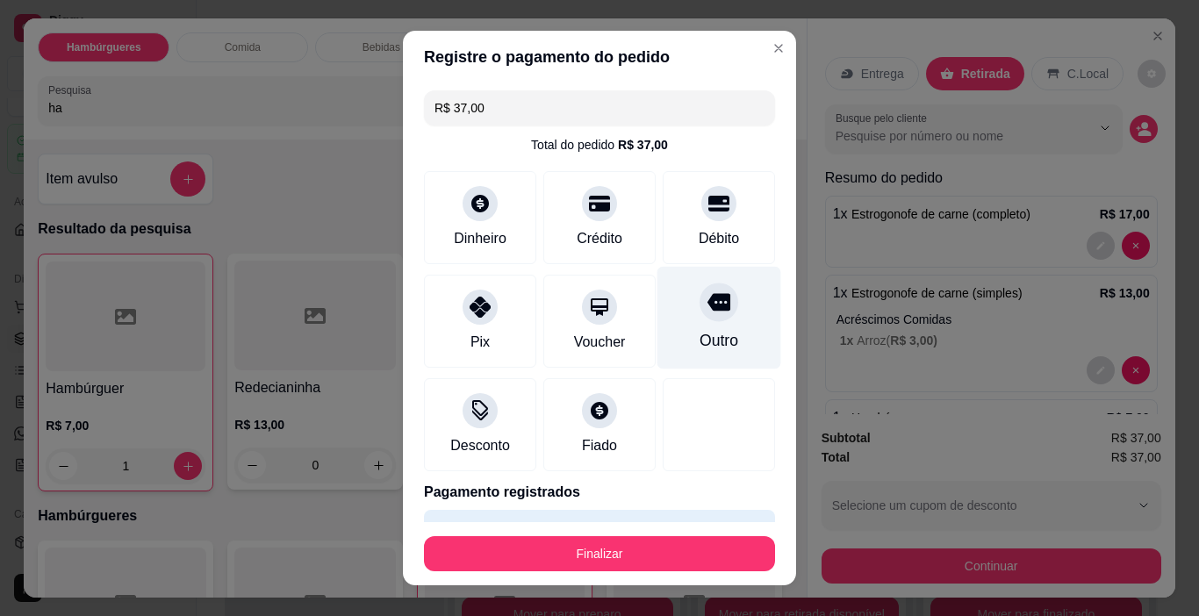
type input "R$ 0,00"
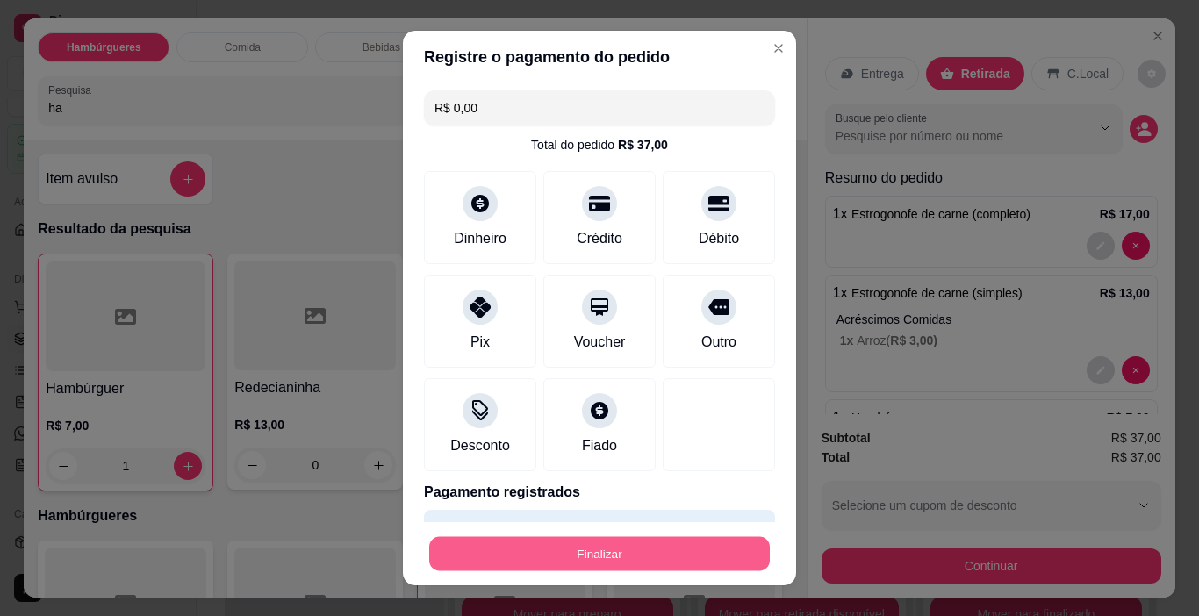
click at [657, 555] on button "Finalizar" at bounding box center [599, 554] width 340 height 34
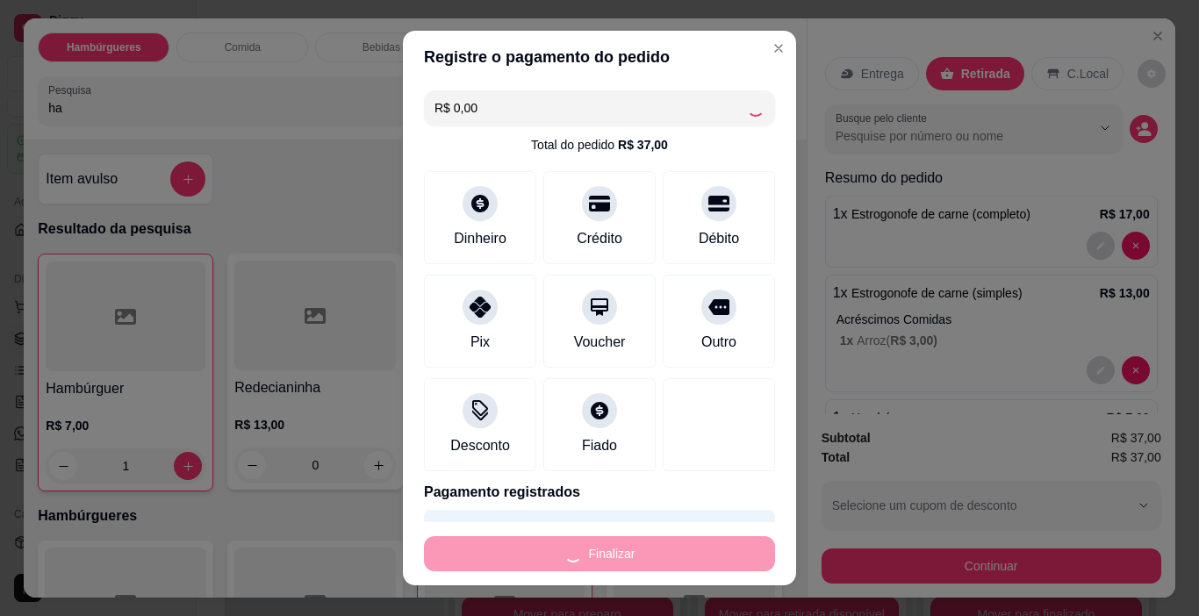
type input "0"
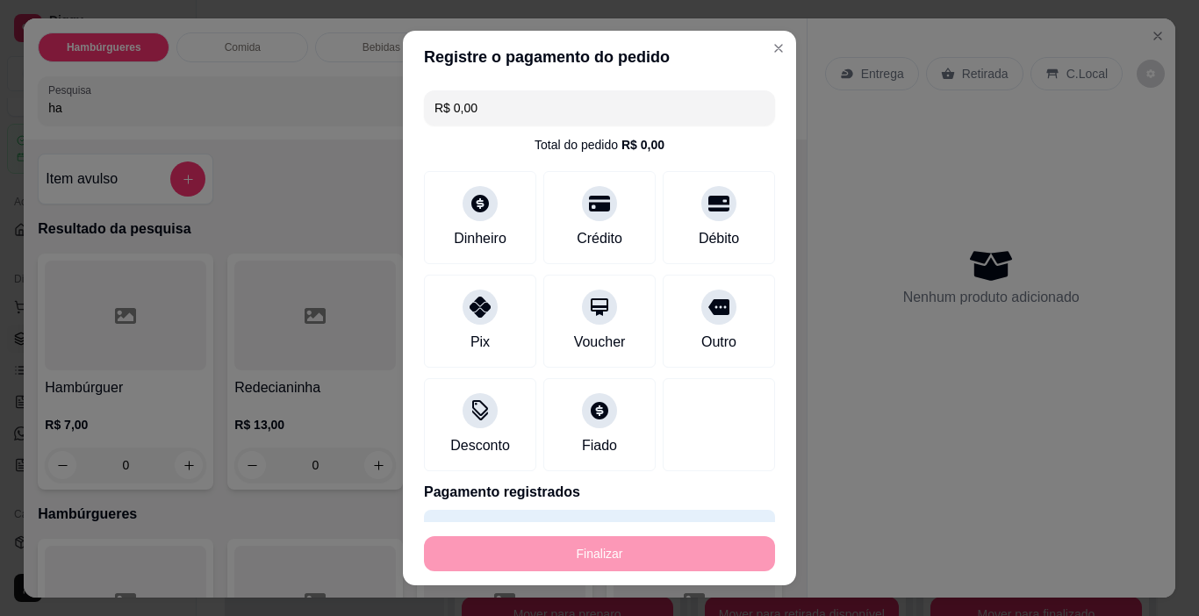
type input "-R$ 37,00"
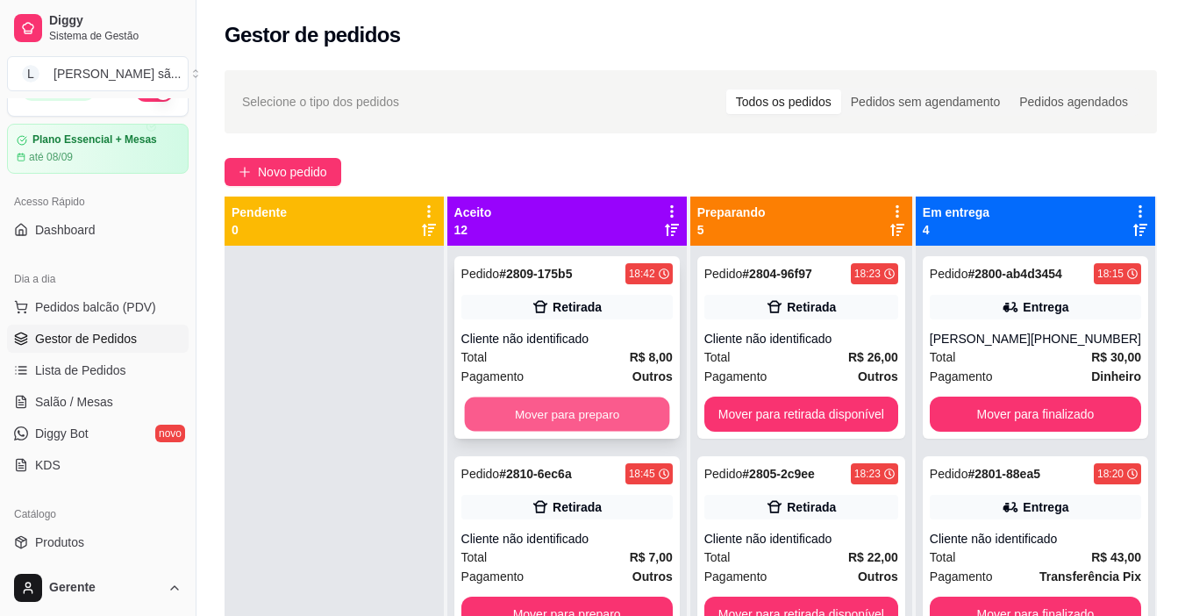
click at [611, 404] on button "Mover para preparo" at bounding box center [566, 414] width 205 height 34
click at [609, 405] on button "Mover para preparo" at bounding box center [567, 414] width 211 height 35
click at [604, 410] on button "Mover para preparo" at bounding box center [567, 414] width 211 height 35
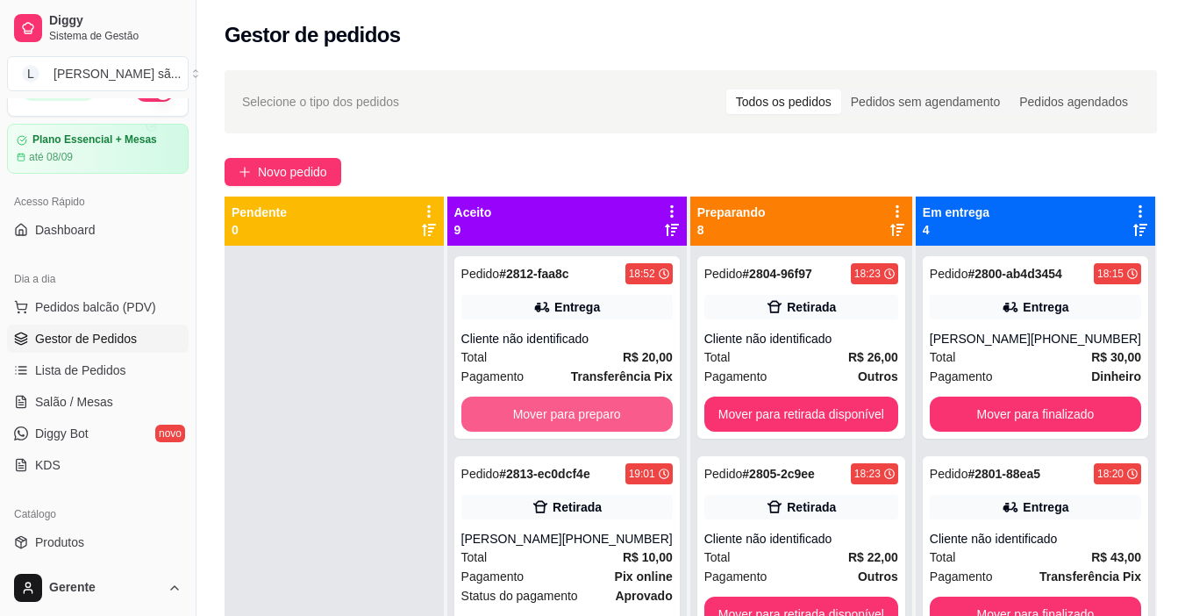
click at [604, 410] on button "Mover para preparo" at bounding box center [567, 414] width 211 height 35
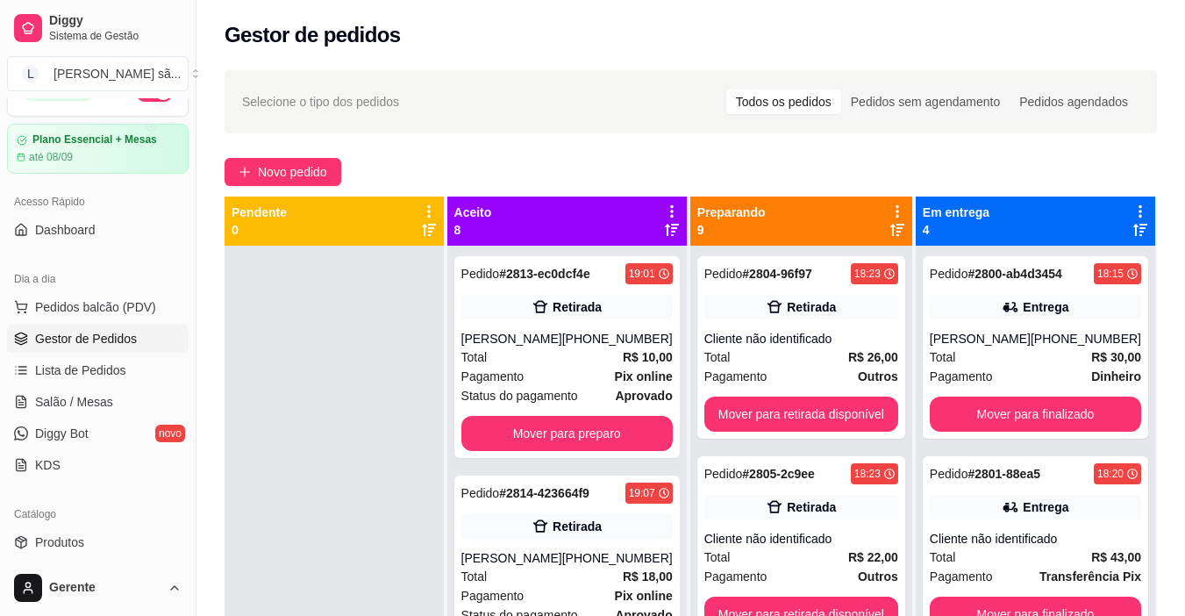
click at [604, 410] on div "Pedido # 2813-ec0dcf4e 19:01 Retirada [PERSON_NAME] [PHONE_NUMBER] Total R$ 10,…" at bounding box center [568, 357] width 226 height 202
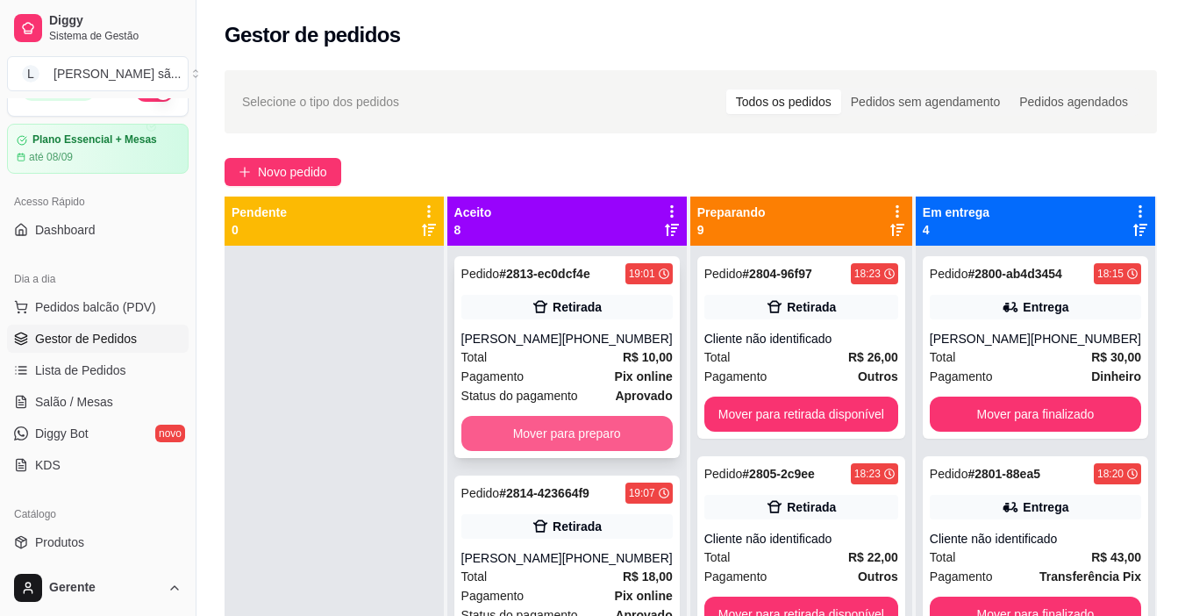
click at [500, 429] on button "Mover para preparo" at bounding box center [567, 433] width 211 height 35
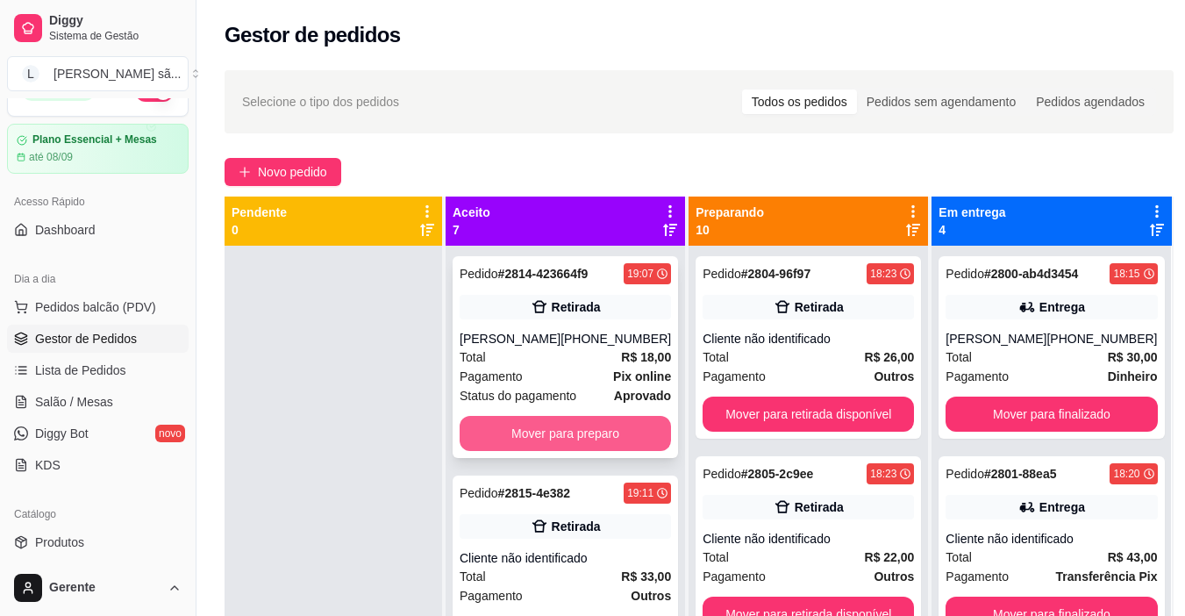
click at [533, 429] on button "Mover para preparo" at bounding box center [565, 433] width 211 height 35
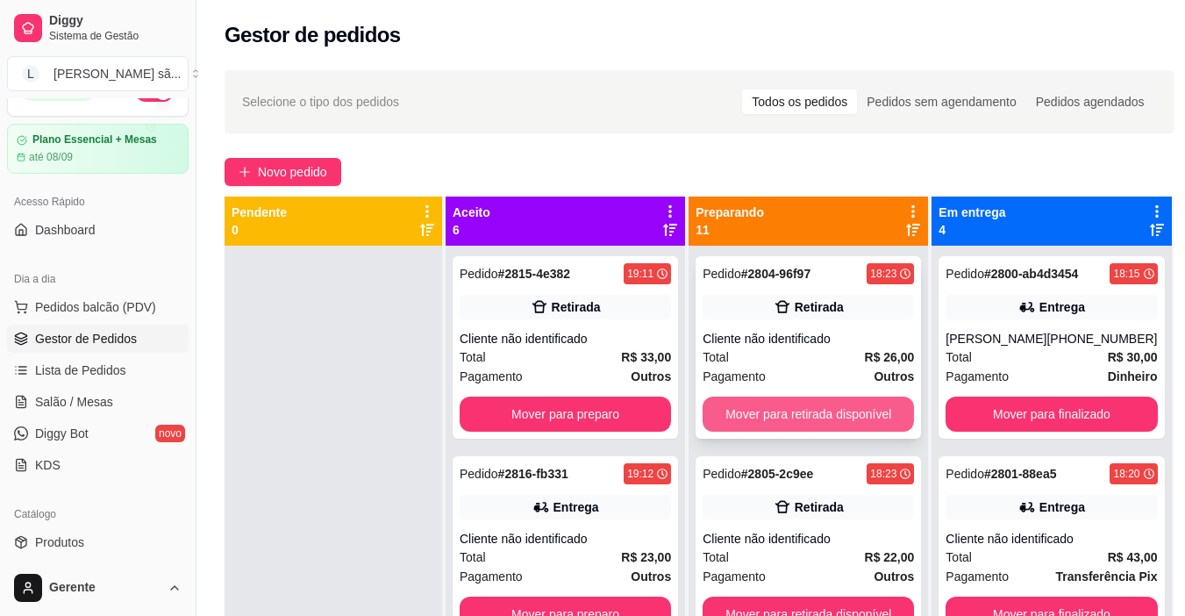
click at [823, 406] on button "Mover para retirada disponível" at bounding box center [808, 414] width 211 height 35
click at [823, 406] on button "Mover para entrega" at bounding box center [808, 414] width 211 height 35
click at [823, 406] on button "Mover para retirada disponível" at bounding box center [808, 414] width 211 height 35
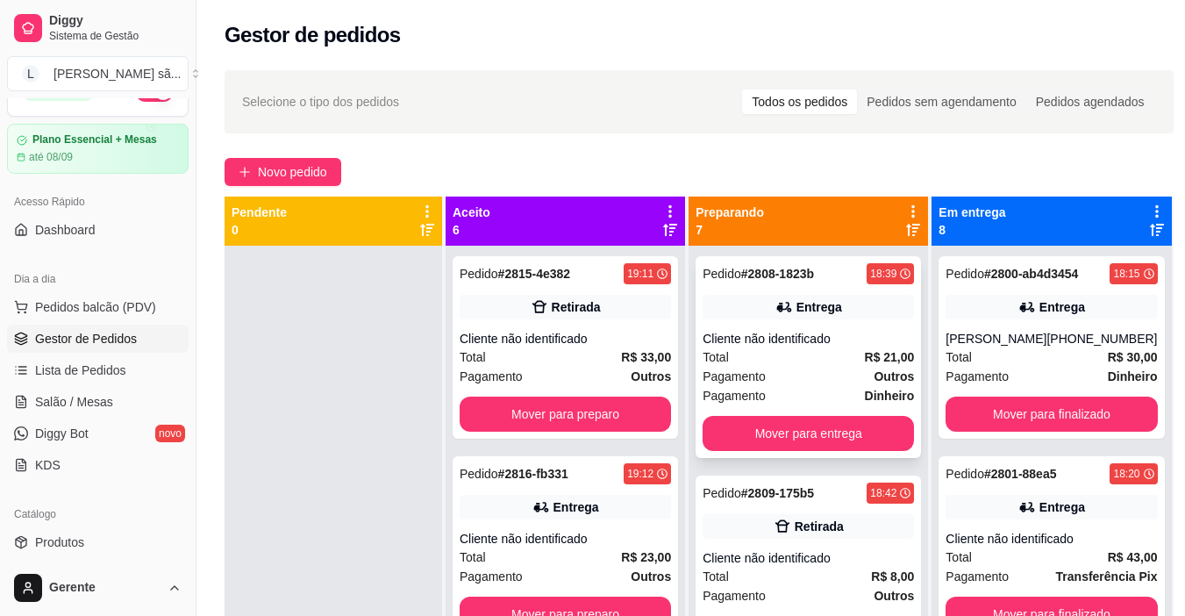
click at [831, 362] on div "Total R$ 21,00" at bounding box center [808, 356] width 211 height 19
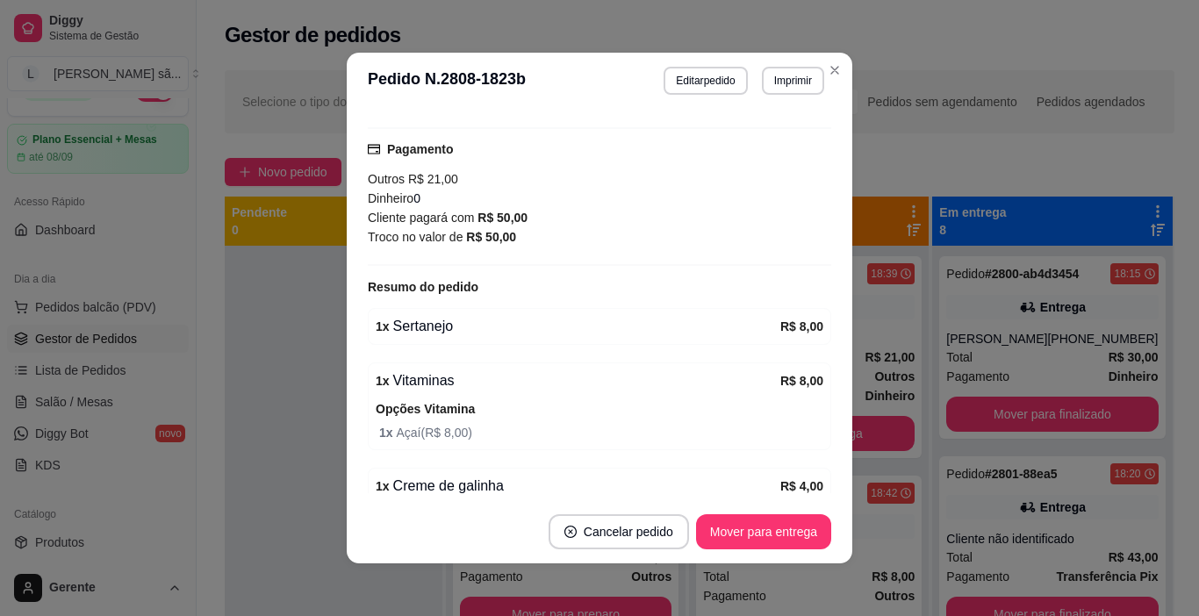
scroll to position [482, 0]
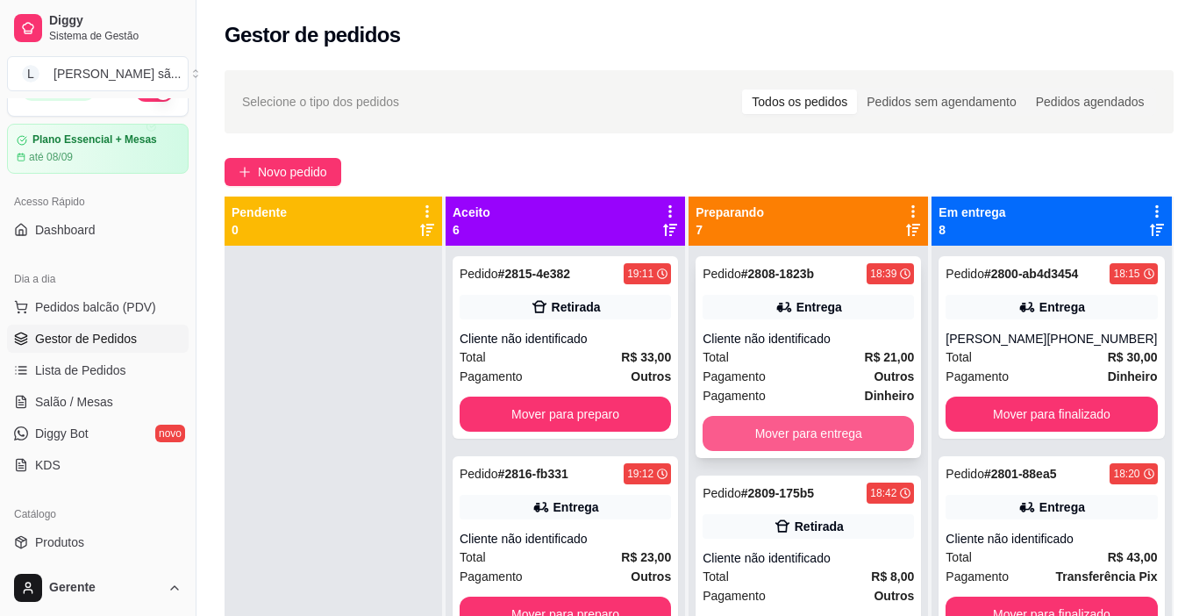
click at [858, 434] on button "Mover para entrega" at bounding box center [808, 433] width 211 height 35
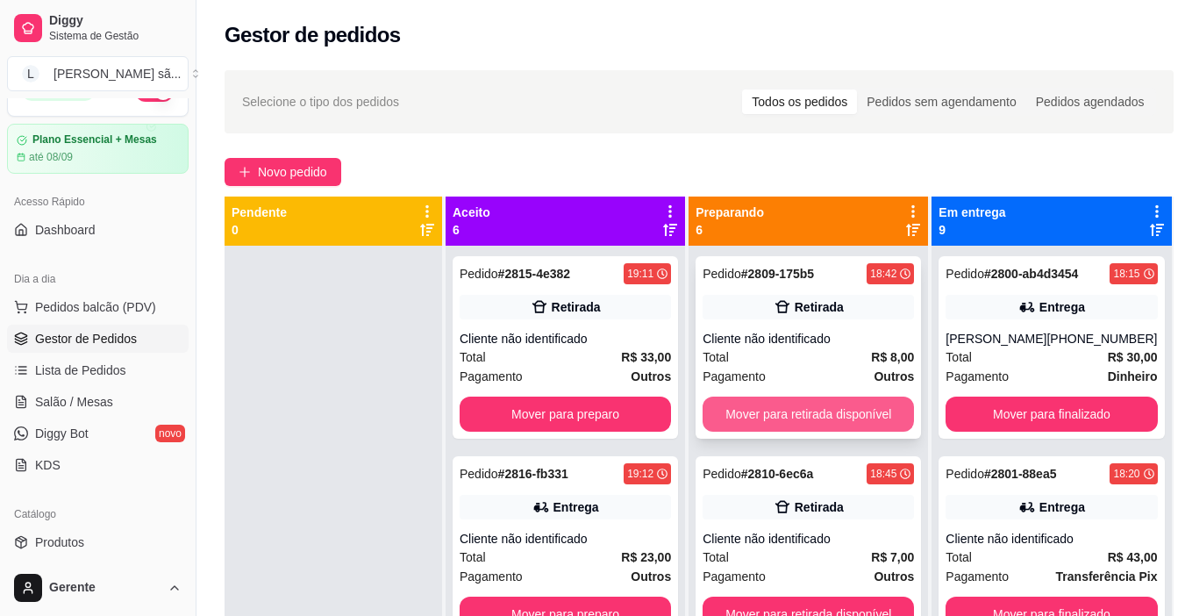
click at [847, 415] on button "Mover para retirada disponível" at bounding box center [808, 414] width 211 height 35
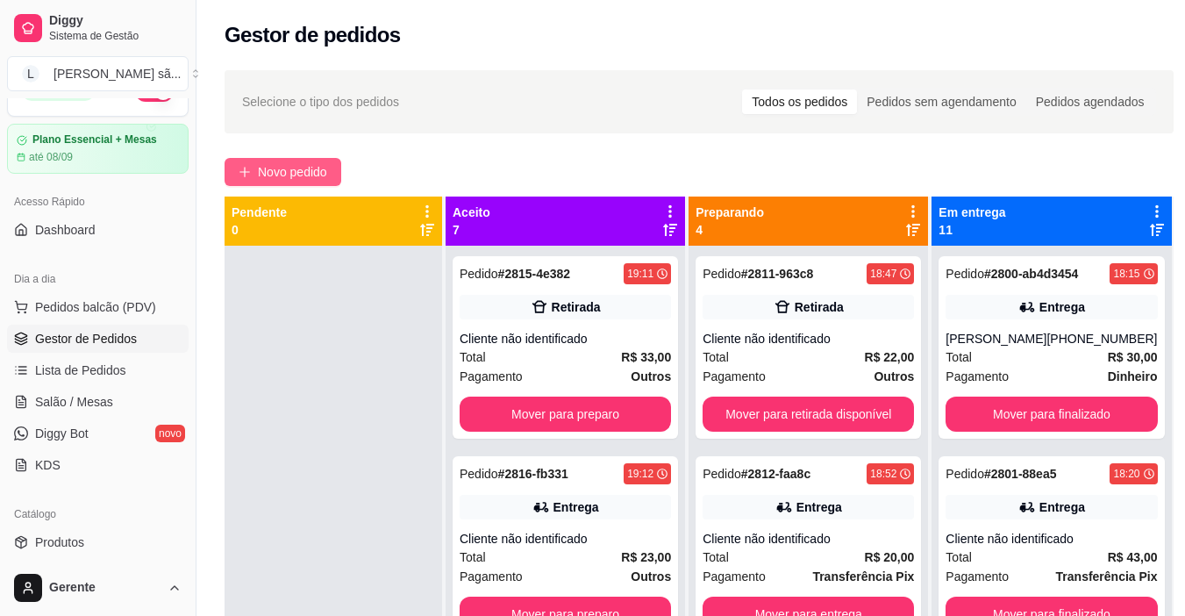
click at [303, 161] on button "Novo pedido" at bounding box center [283, 172] width 117 height 28
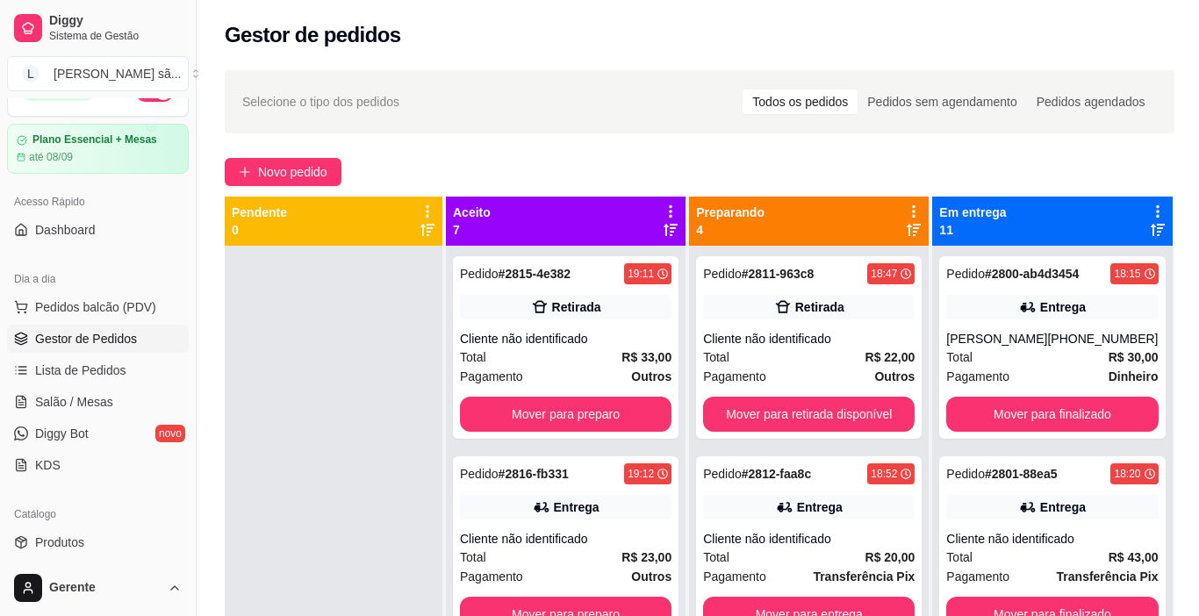
click at [389, 103] on input "Pesquisa" at bounding box center [408, 108] width 720 height 18
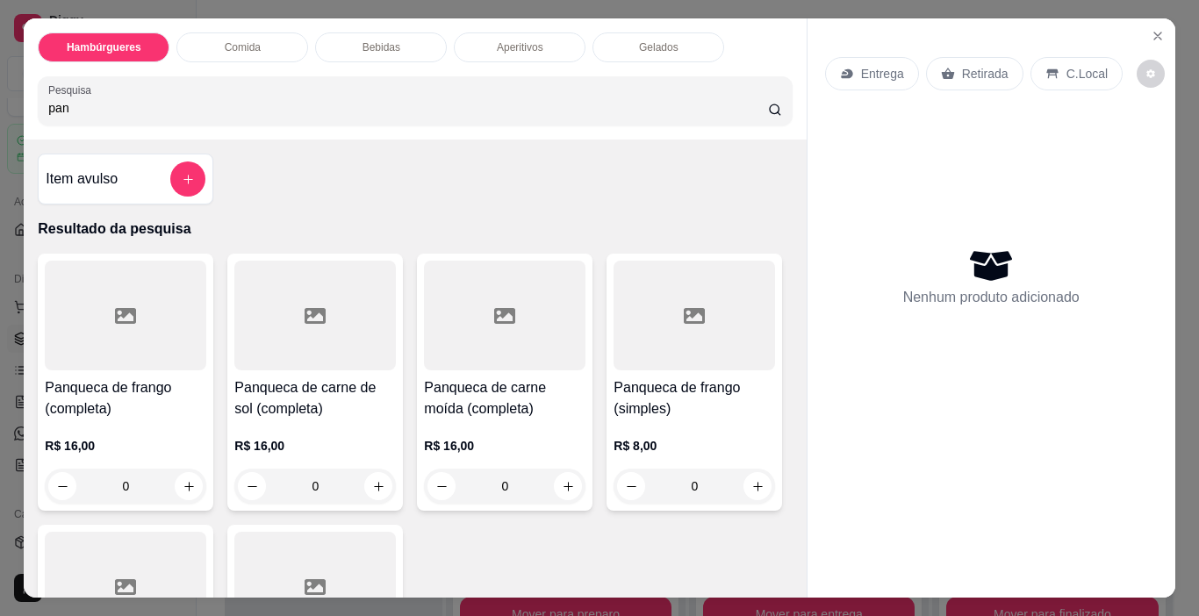
type input "pan"
click at [338, 337] on div at bounding box center [314, 316] width 161 height 110
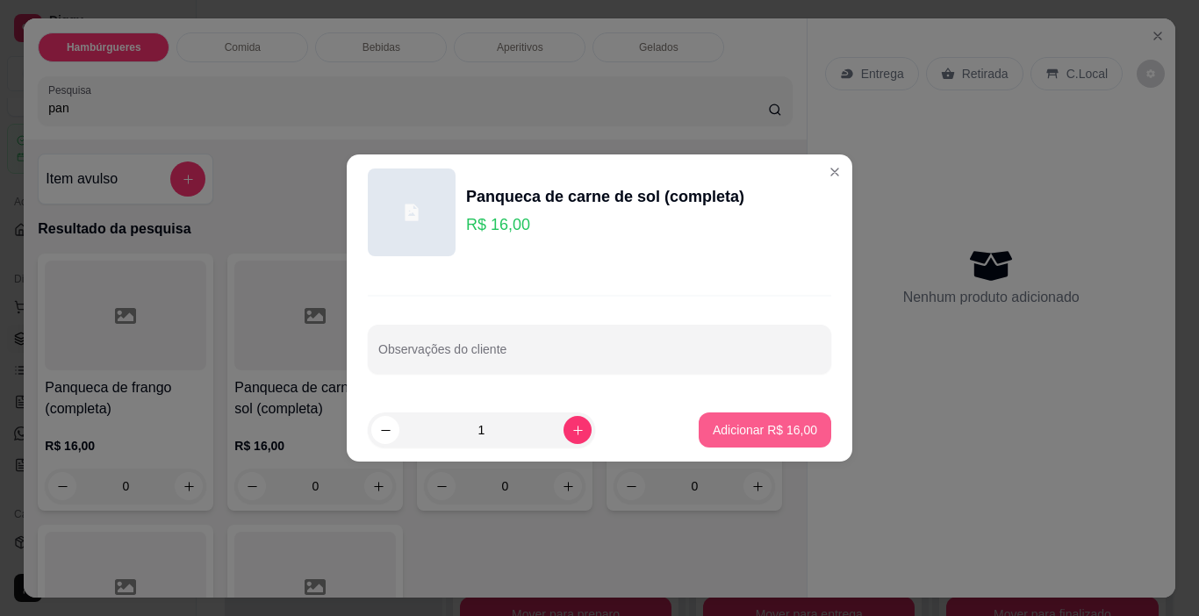
click at [778, 426] on p "Adicionar R$ 16,00" at bounding box center [765, 430] width 104 height 18
type input "1"
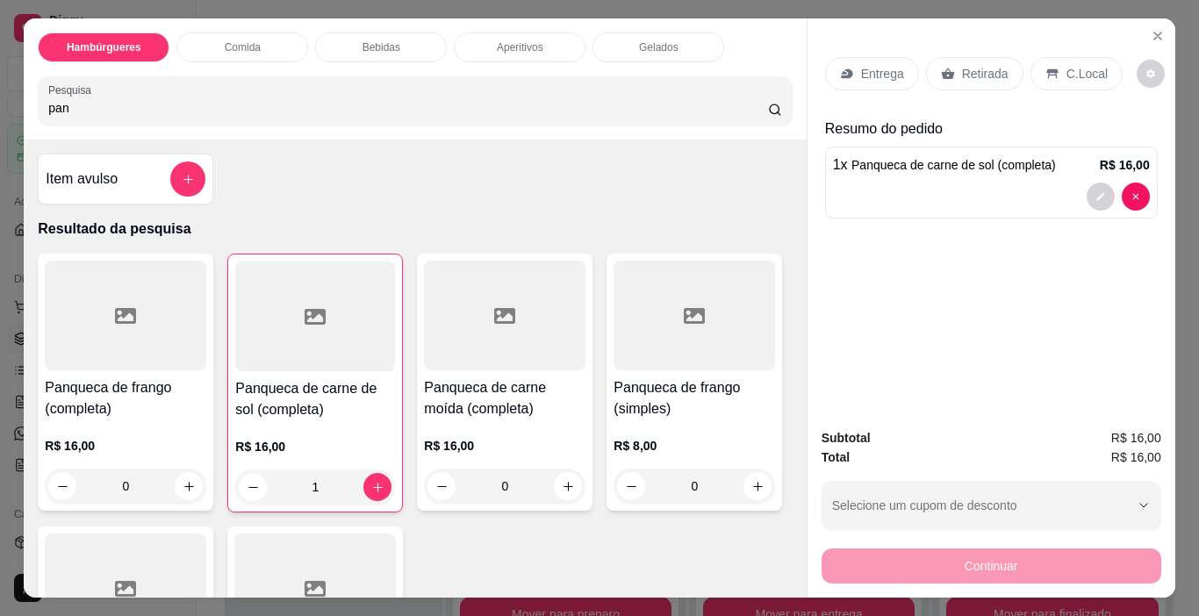
click at [962, 65] on p "Retirada" at bounding box center [985, 74] width 47 height 18
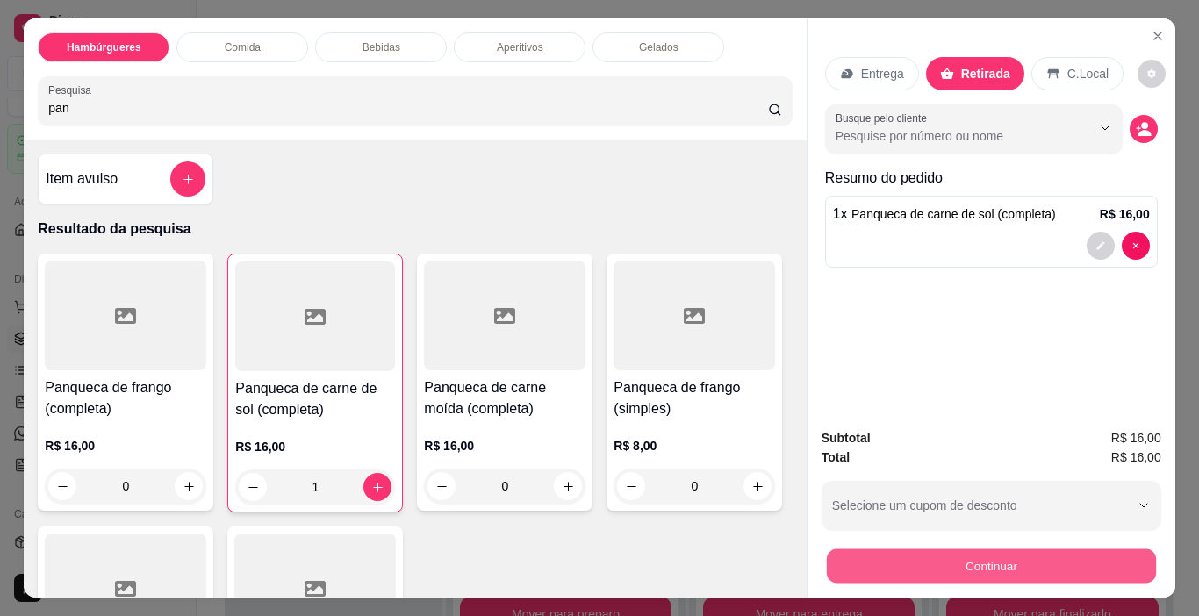
click at [834, 558] on button "Continuar" at bounding box center [990, 566] width 329 height 34
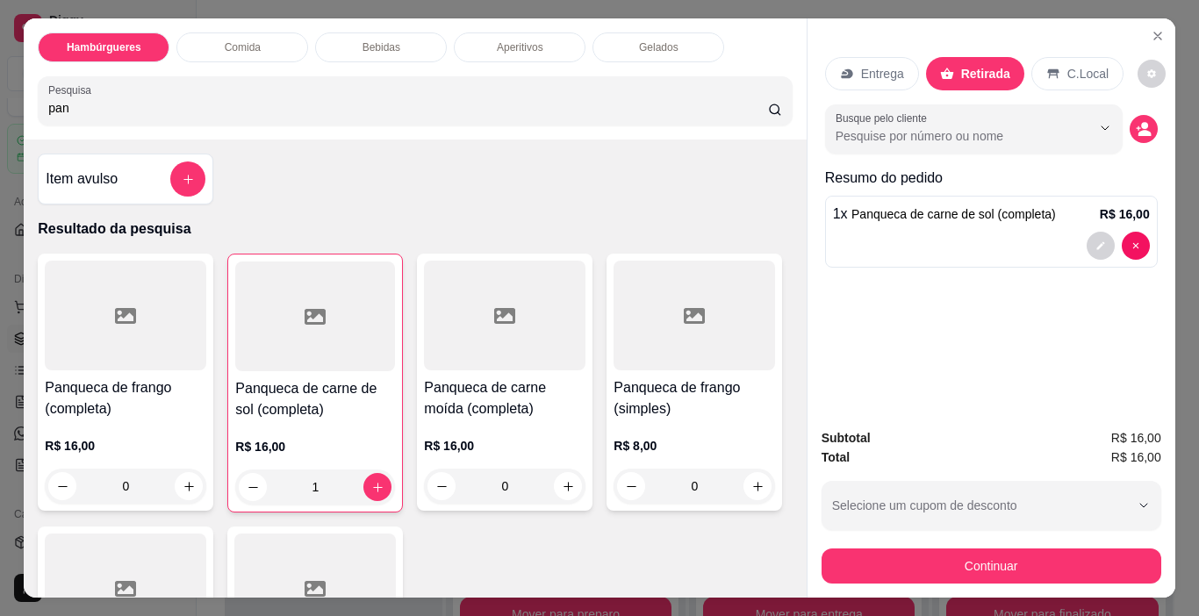
click at [703, 337] on div "Outro" at bounding box center [719, 335] width 124 height 103
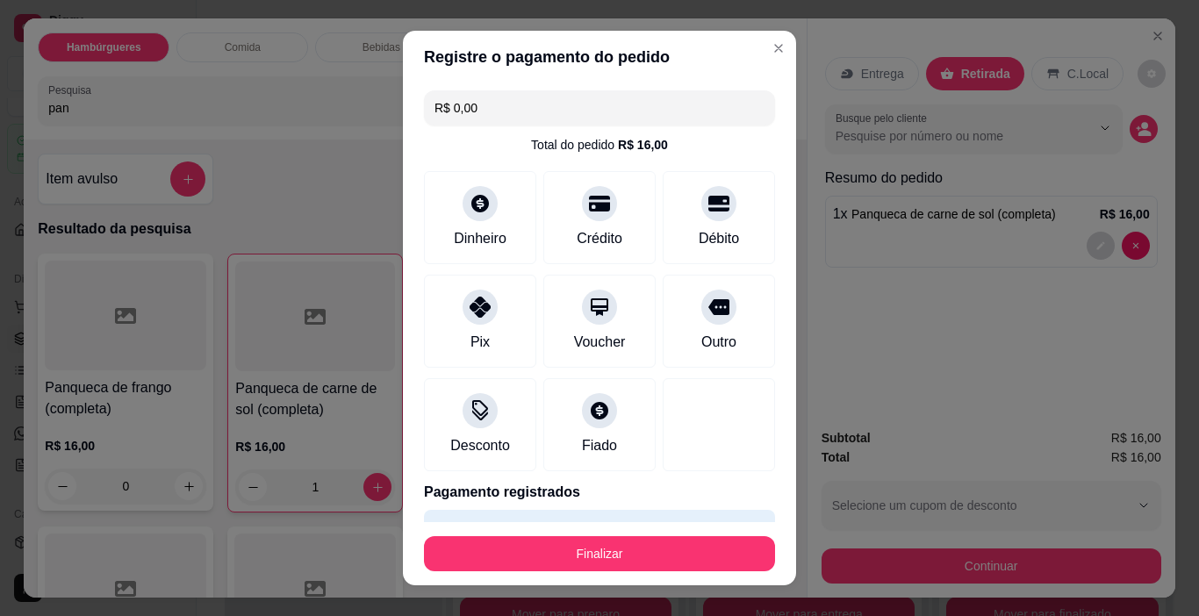
type input "R$ 0,00"
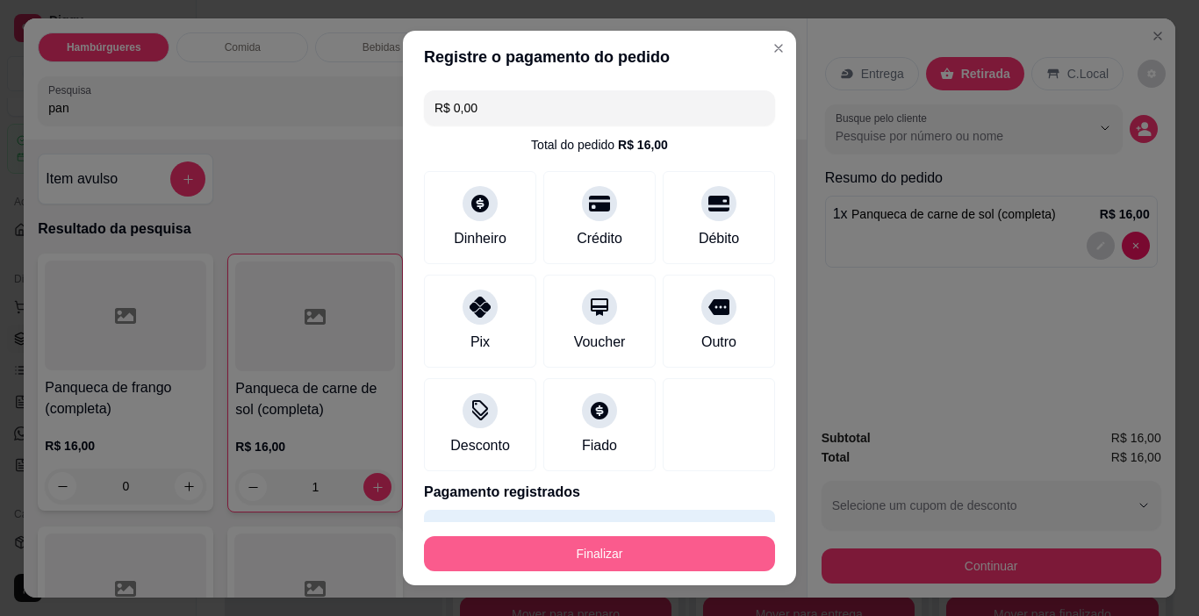
click at [699, 551] on button "Finalizar" at bounding box center [599, 553] width 351 height 35
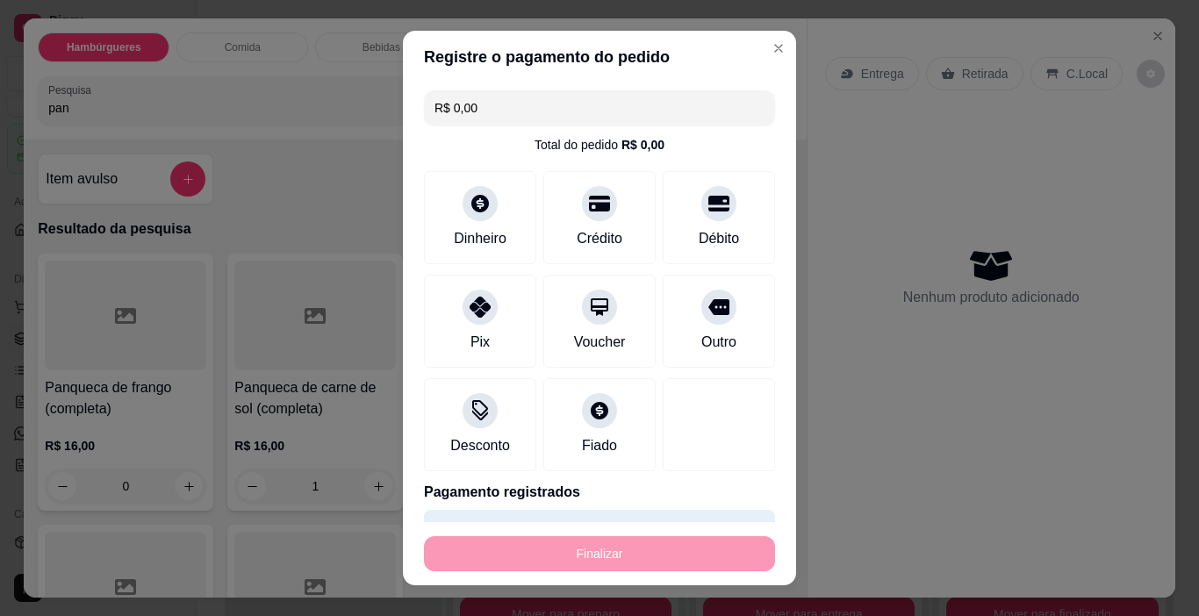
type input "0"
type input "-R$ 16,00"
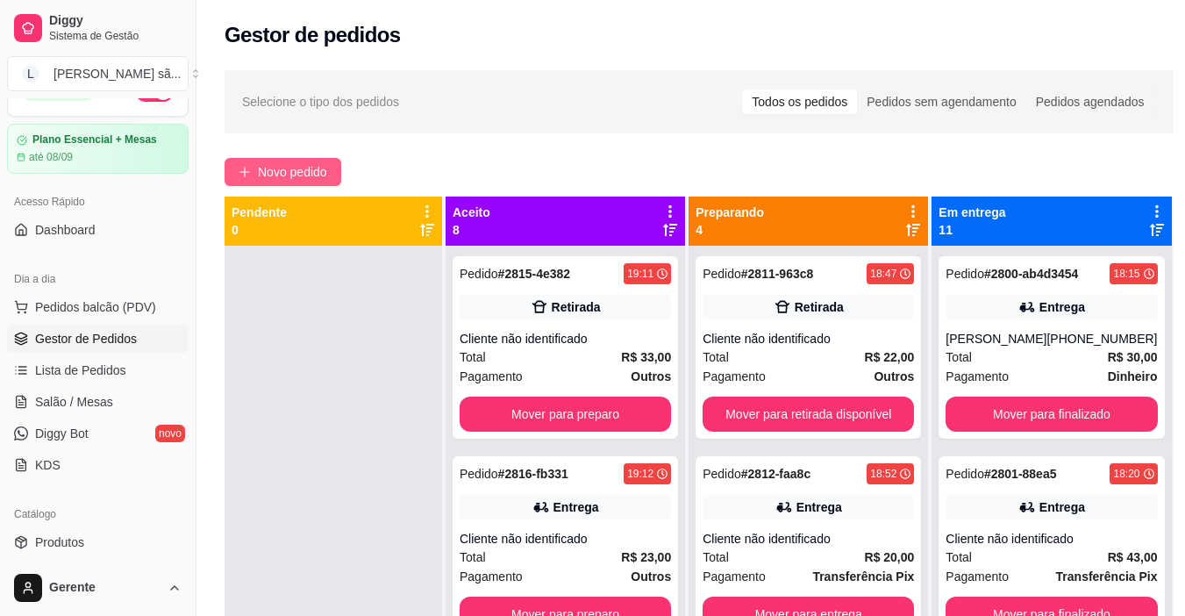
click at [289, 183] on button "Novo pedido" at bounding box center [283, 172] width 117 height 28
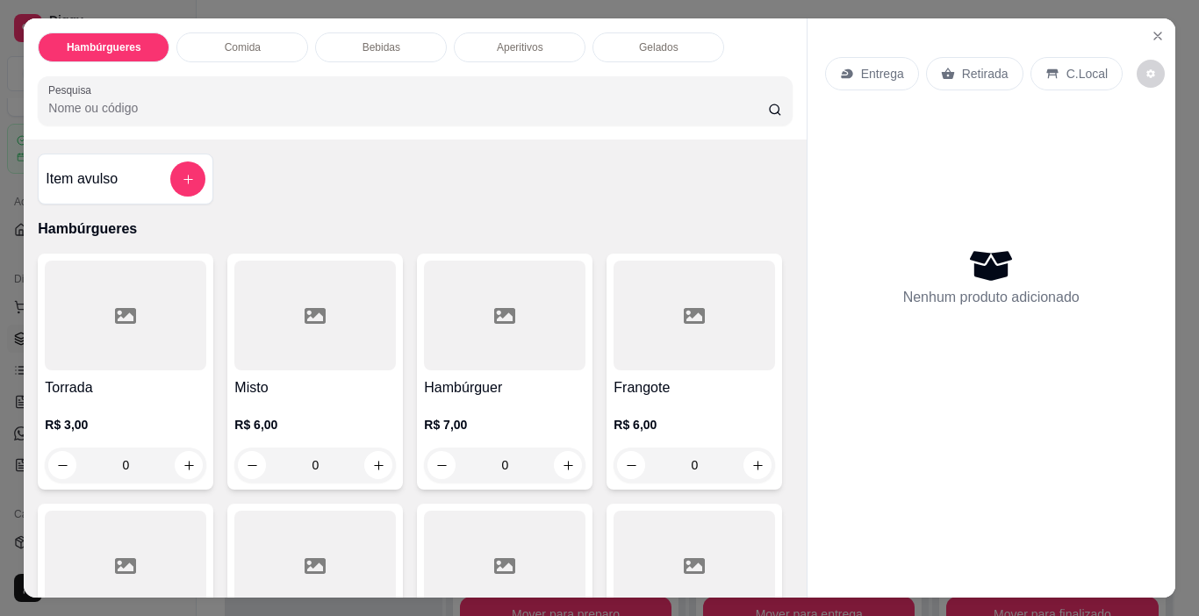
click at [351, 111] on div at bounding box center [414, 100] width 733 height 35
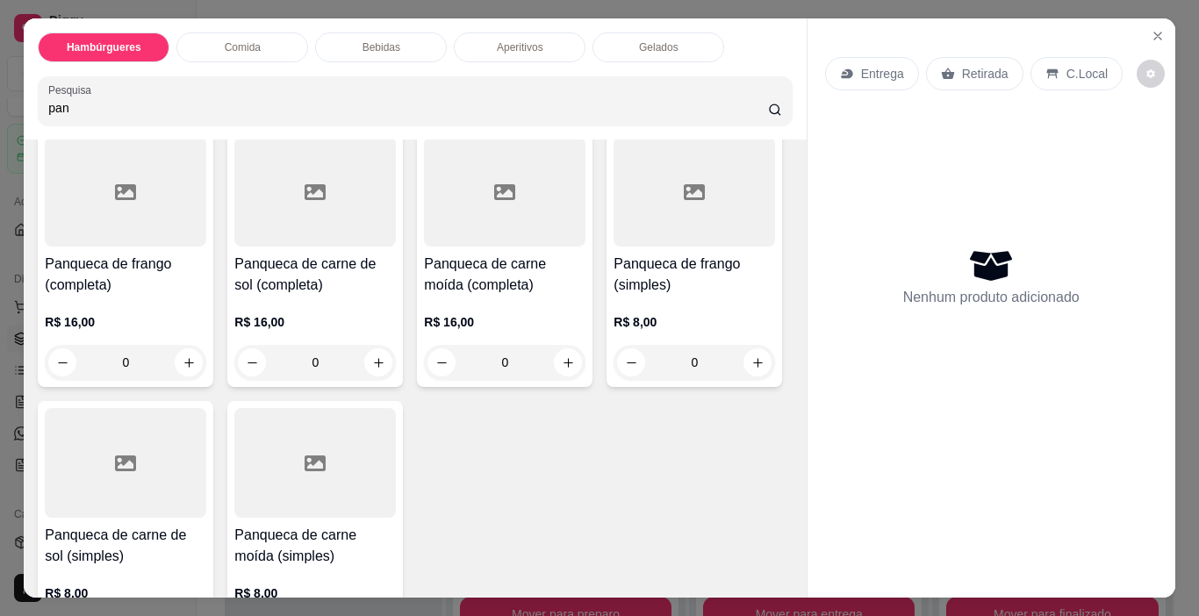
scroll to position [175, 0]
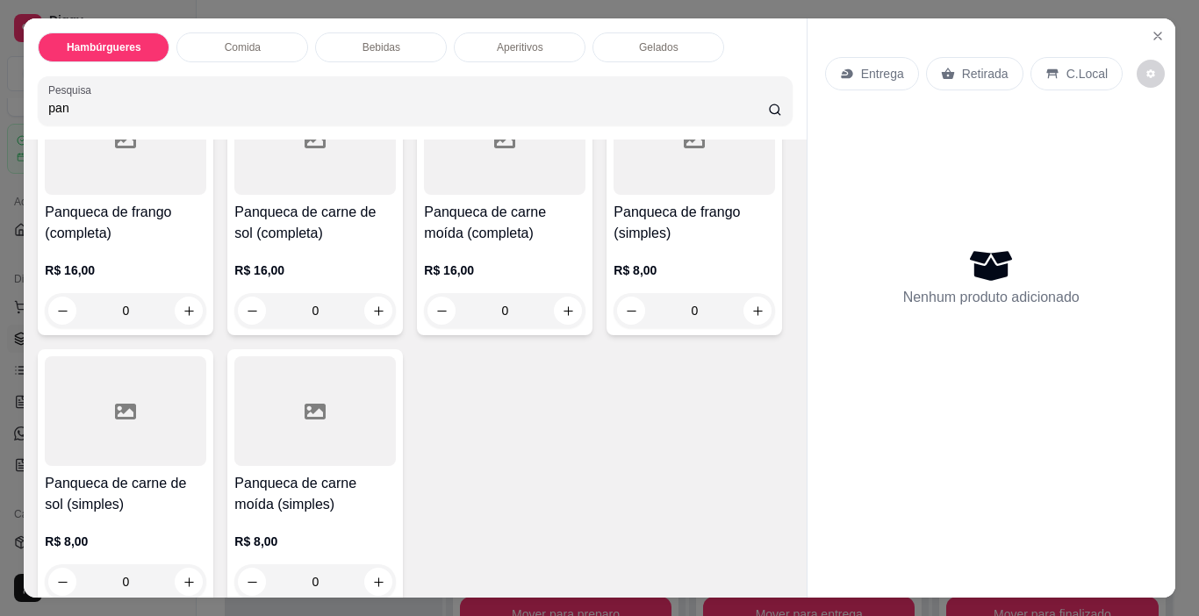
type input "pan"
click at [613, 195] on div at bounding box center [693, 140] width 161 height 110
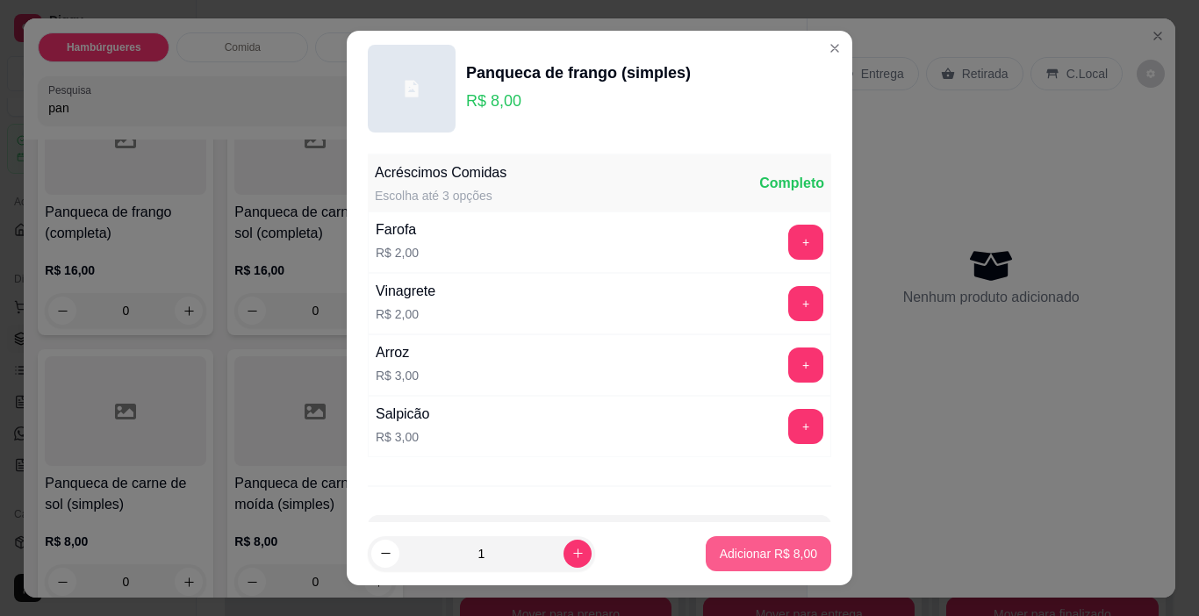
click at [755, 553] on p "Adicionar R$ 8,00" at bounding box center [768, 554] width 97 height 18
type input "1"
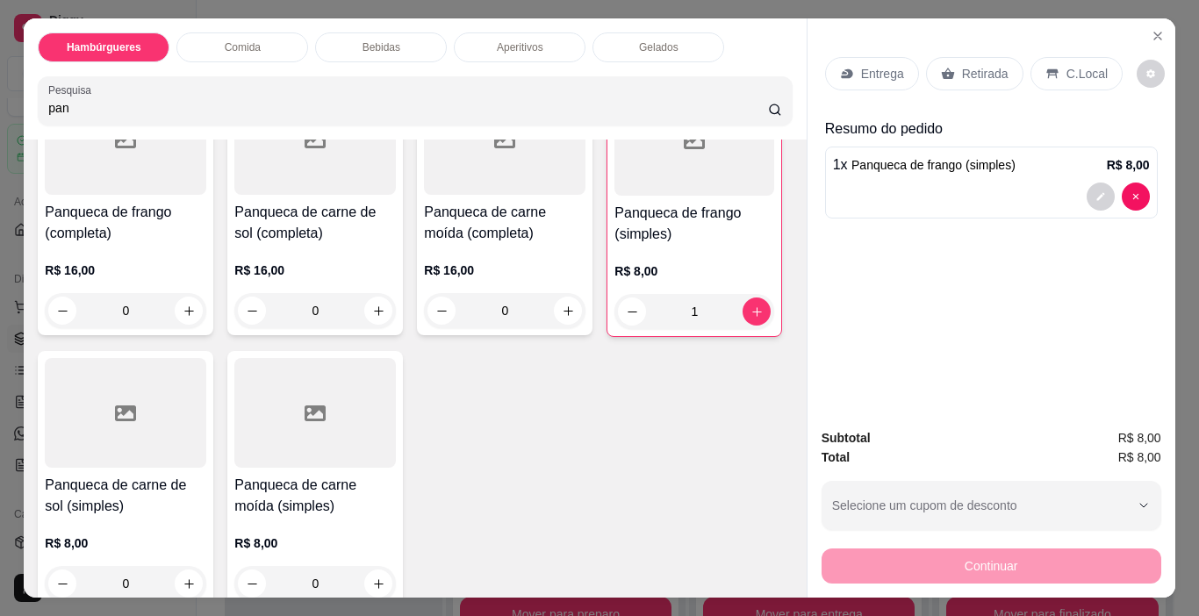
click at [512, 99] on input "pan" at bounding box center [408, 108] width 720 height 18
type input "p"
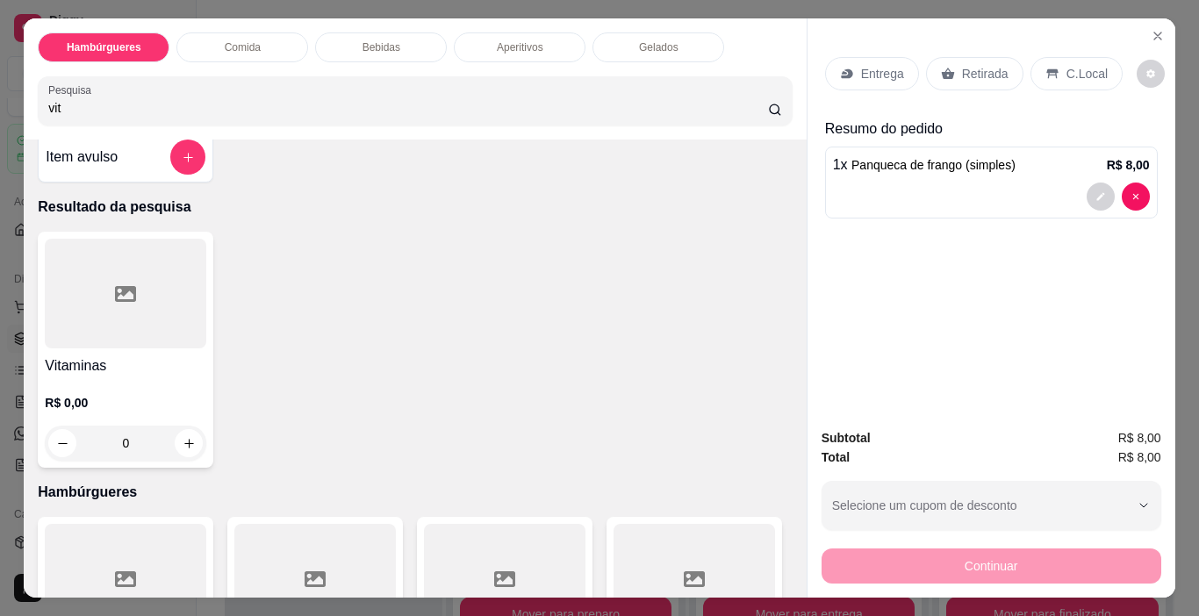
scroll to position [0, 0]
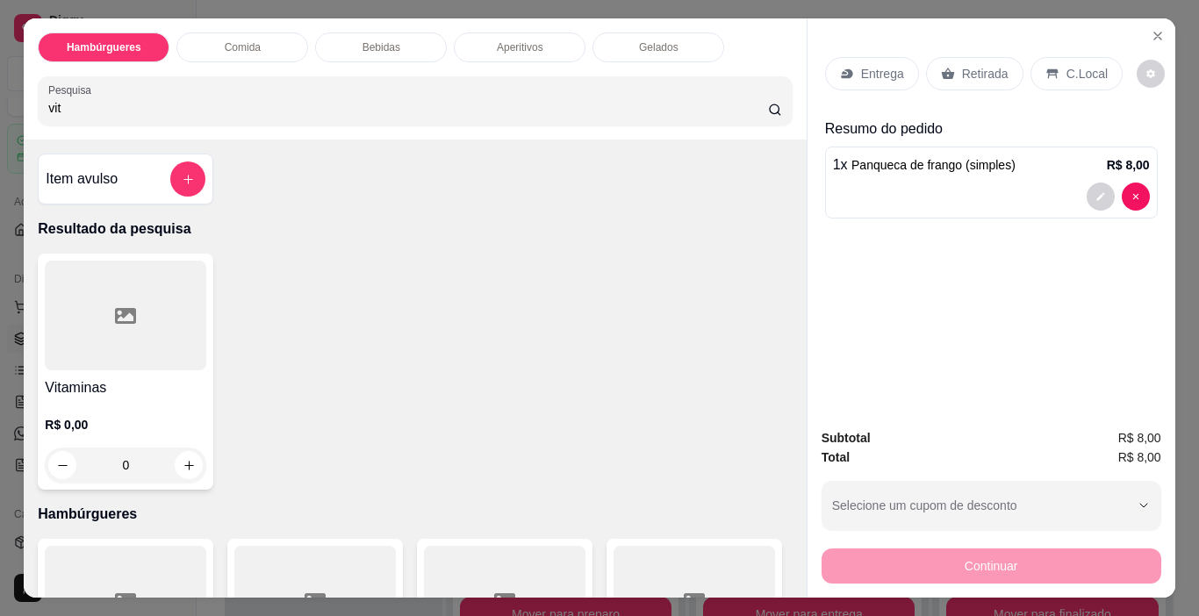
type input "vit"
click at [159, 365] on div "Vitaminas R$ 0,00 0" at bounding box center [125, 372] width 175 height 236
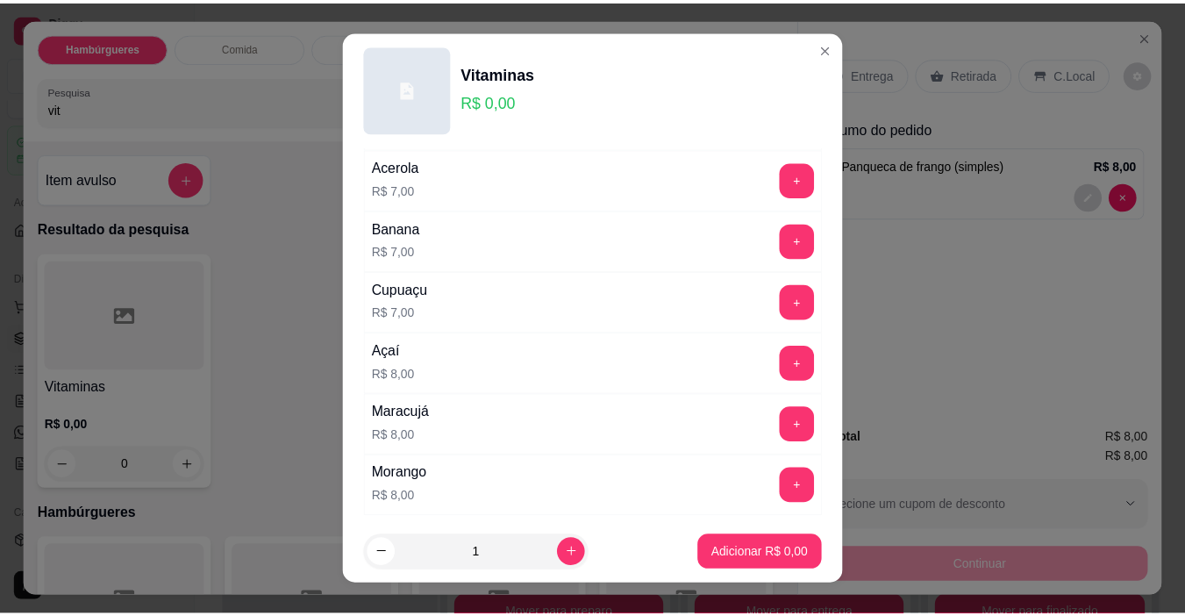
scroll to position [439, 0]
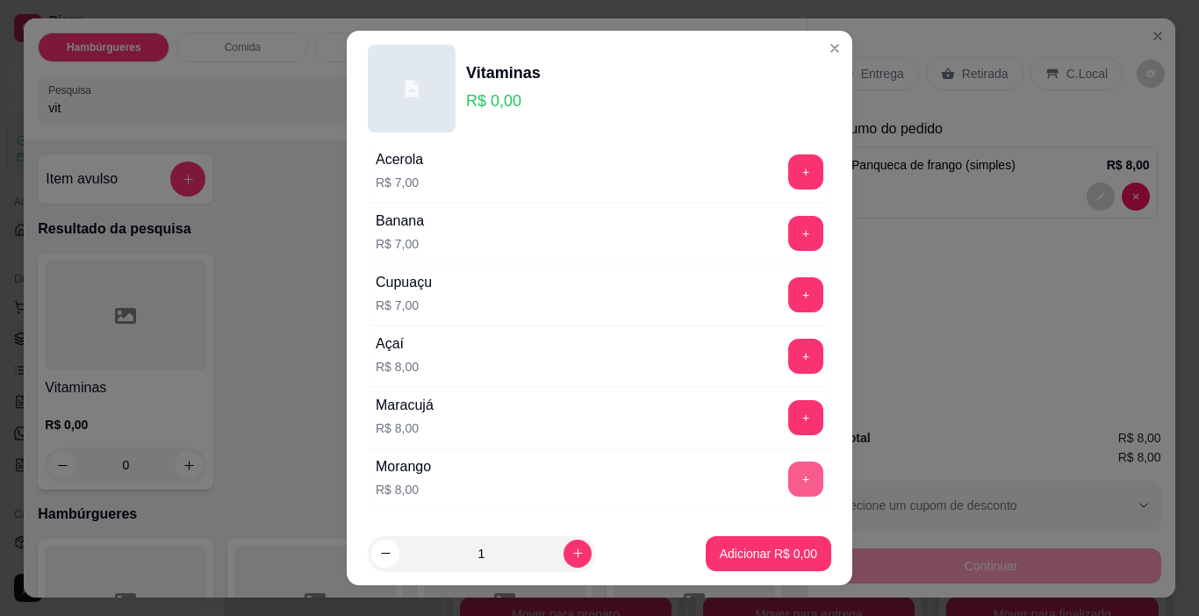
click at [788, 477] on button "+" at bounding box center [805, 479] width 35 height 35
click at [800, 541] on button "Adicionar R$ 8,00" at bounding box center [767, 553] width 125 height 35
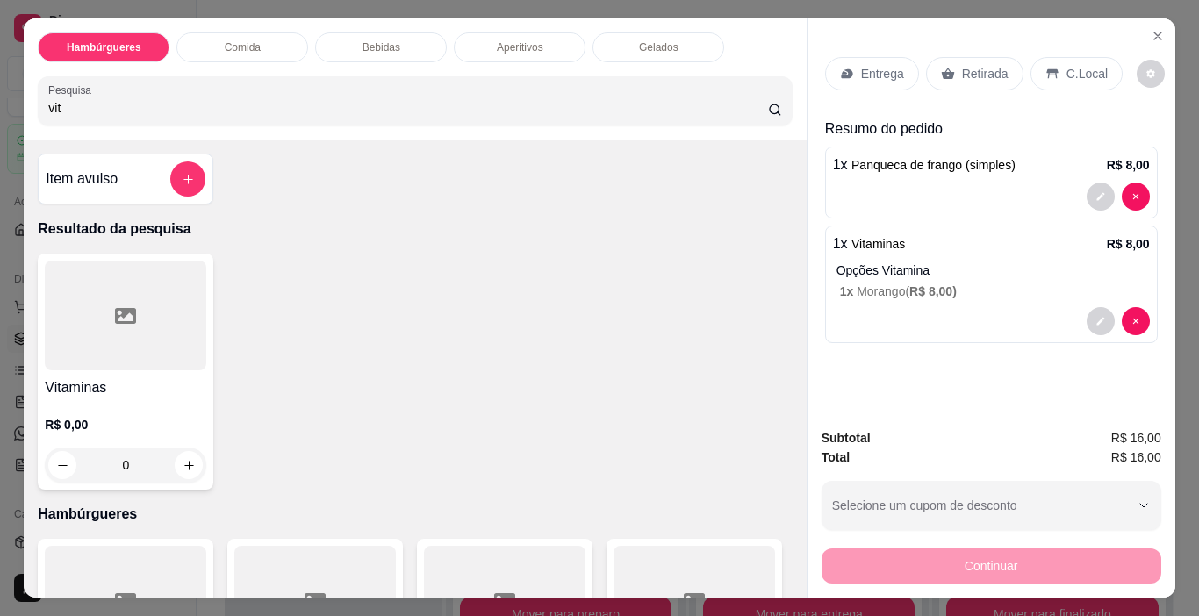
click at [967, 65] on p "Retirada" at bounding box center [985, 74] width 47 height 18
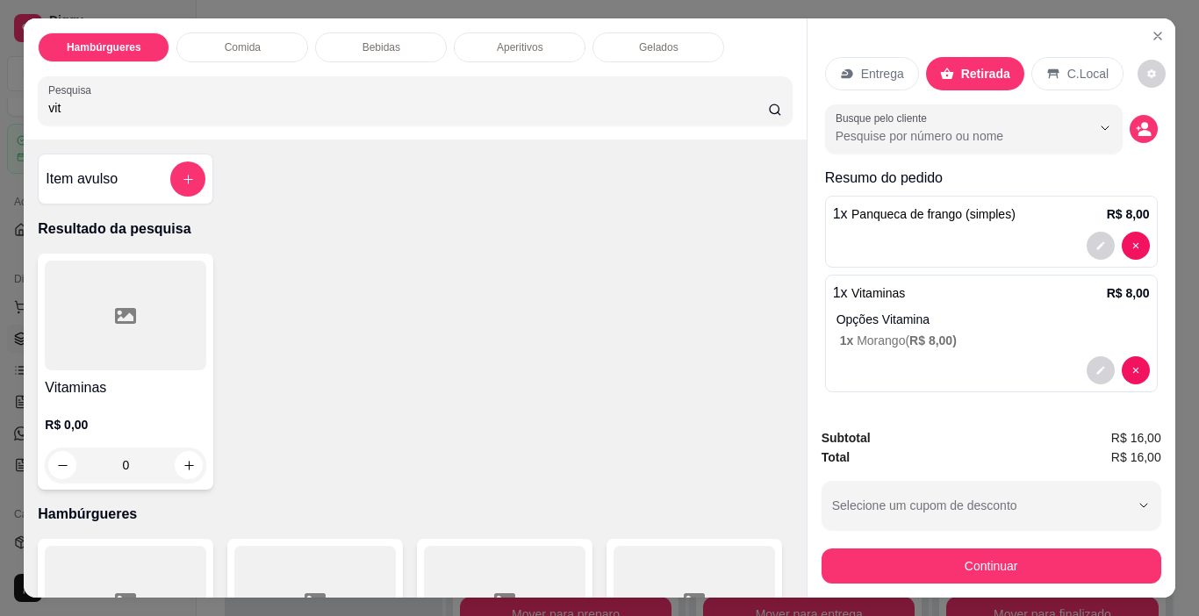
click at [870, 65] on p "Entrega" at bounding box center [882, 74] width 43 height 18
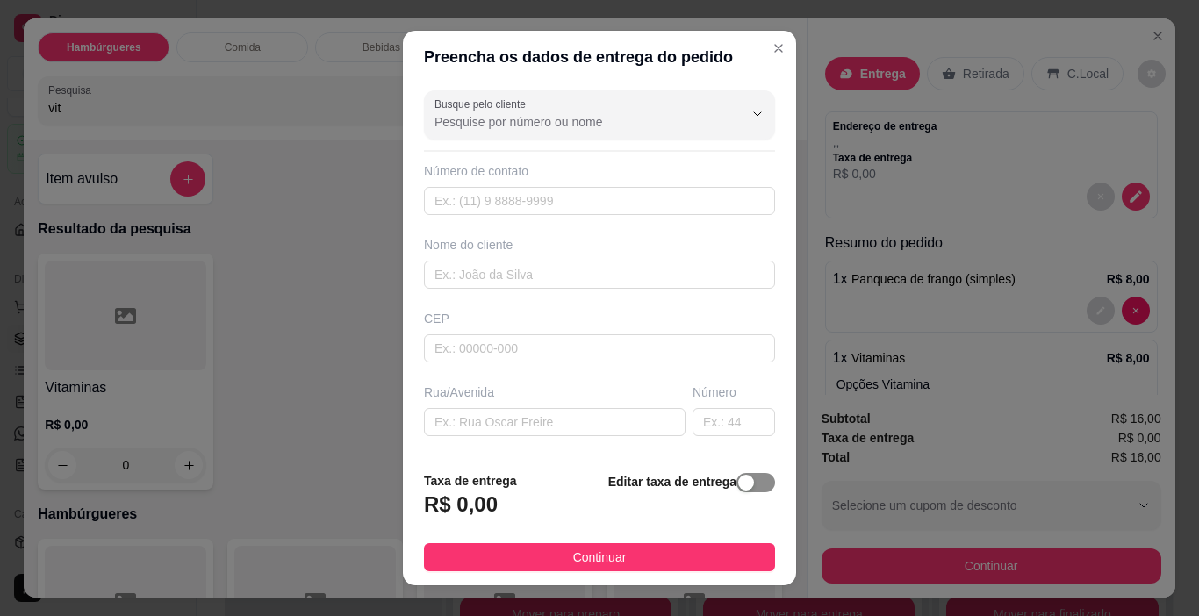
click at [738, 485] on span "button" at bounding box center [755, 482] width 39 height 19
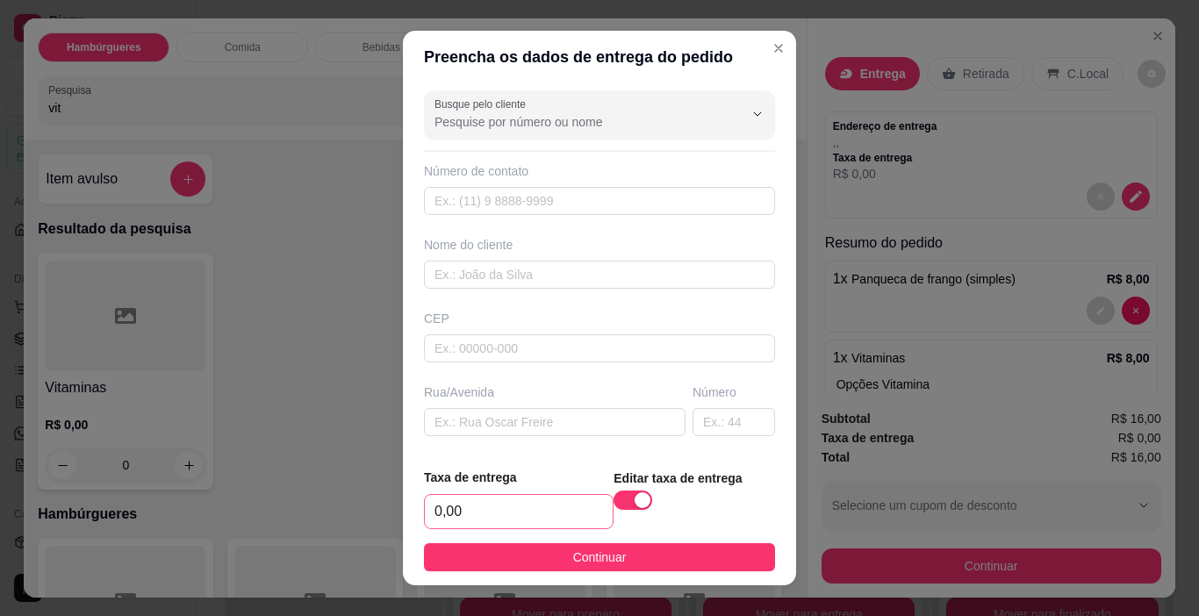
click at [565, 494] on div "0,00" at bounding box center [519, 511] width 190 height 35
click at [558, 498] on input "0,00" at bounding box center [519, 511] width 188 height 33
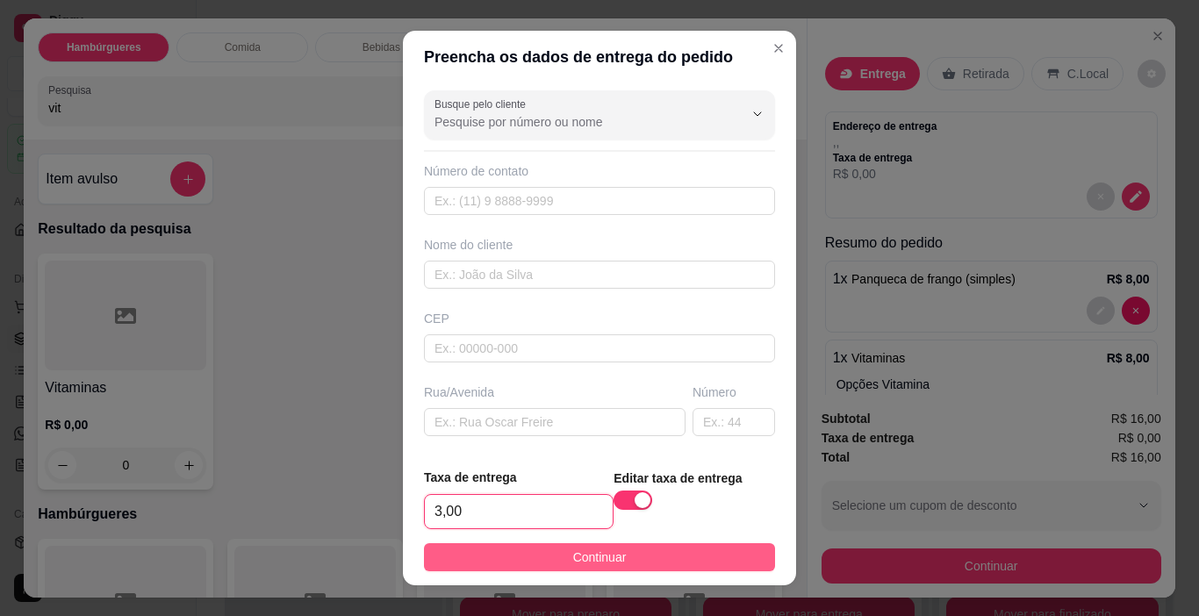
type input "3,00"
click at [615, 557] on button "Continuar" at bounding box center [599, 557] width 351 height 28
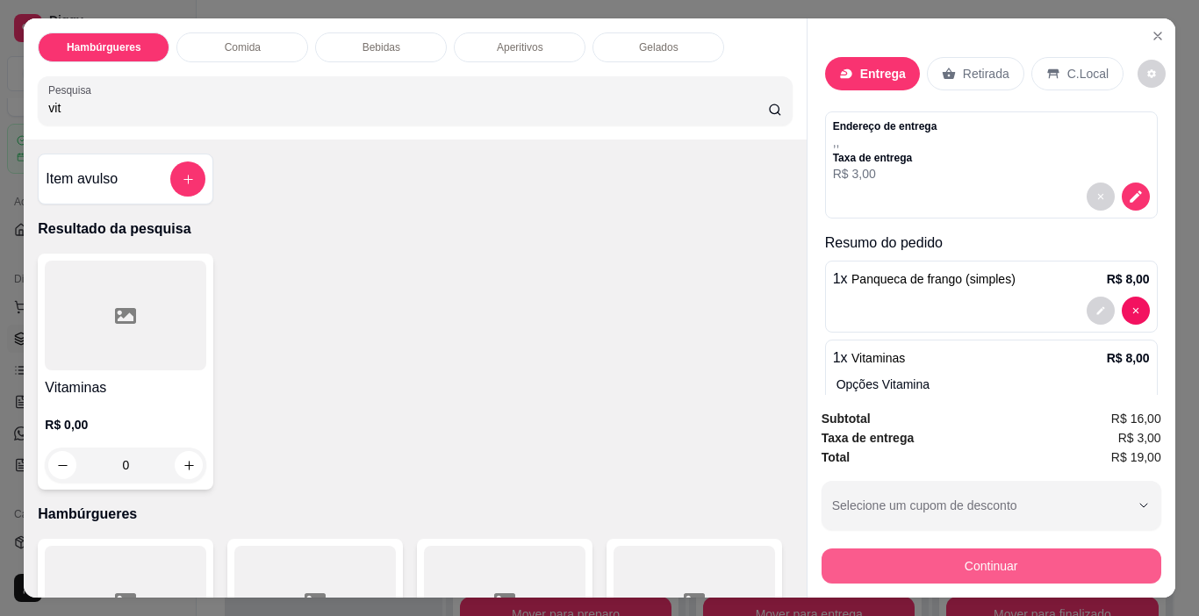
click at [924, 569] on button "Continuar" at bounding box center [991, 565] width 340 height 35
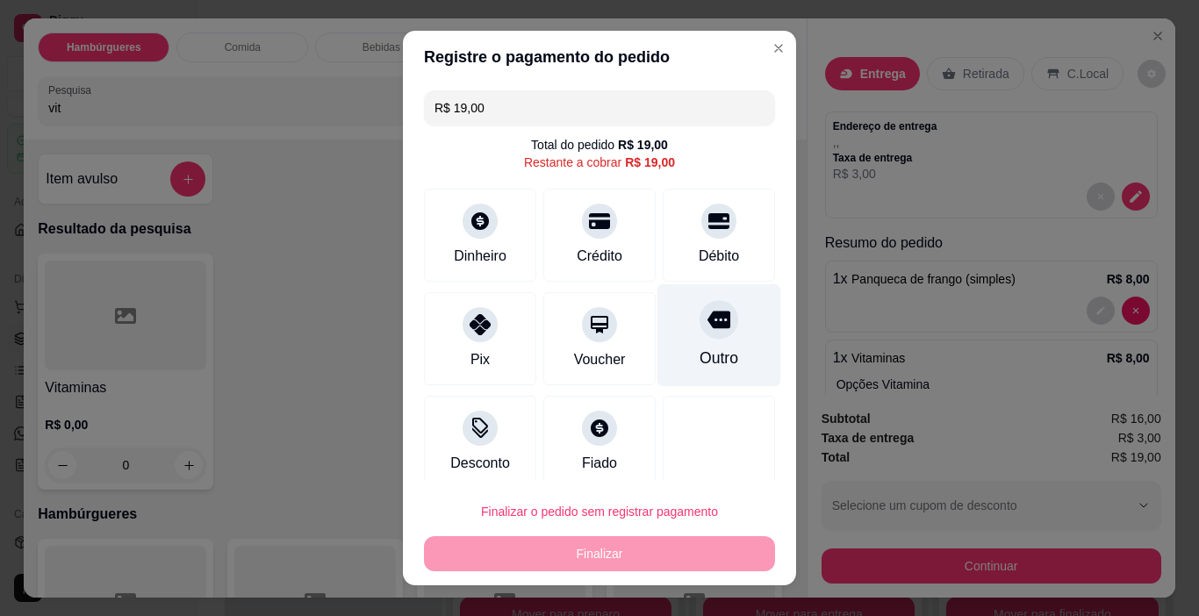
click at [699, 334] on div at bounding box center [718, 320] width 39 height 39
type input "R$ 0,00"
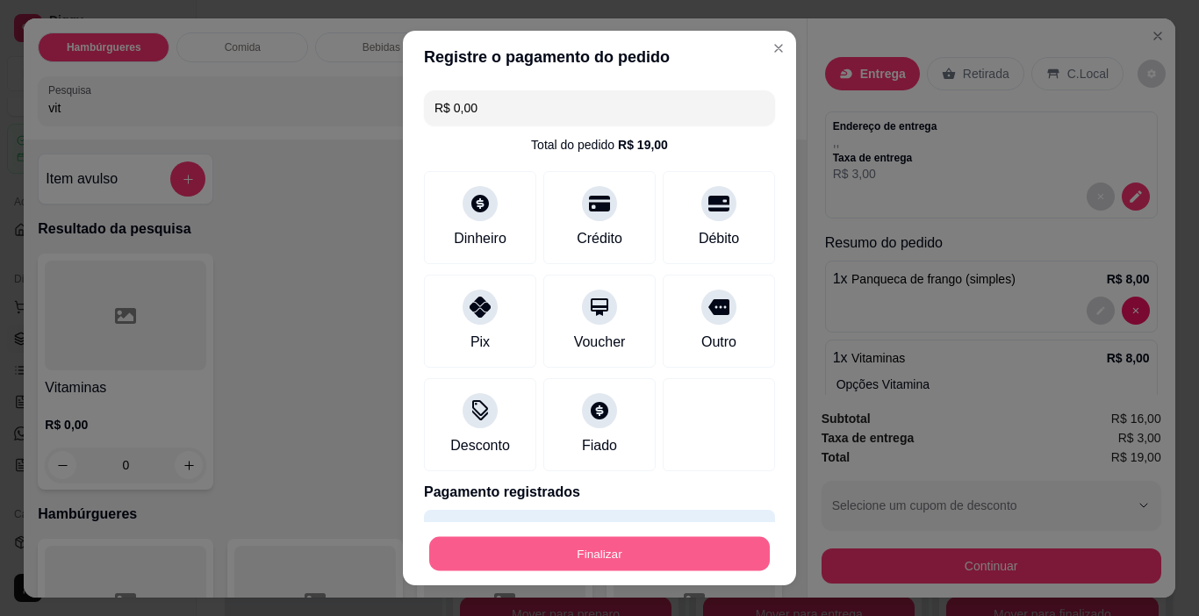
click at [691, 548] on button "Finalizar" at bounding box center [599, 554] width 340 height 34
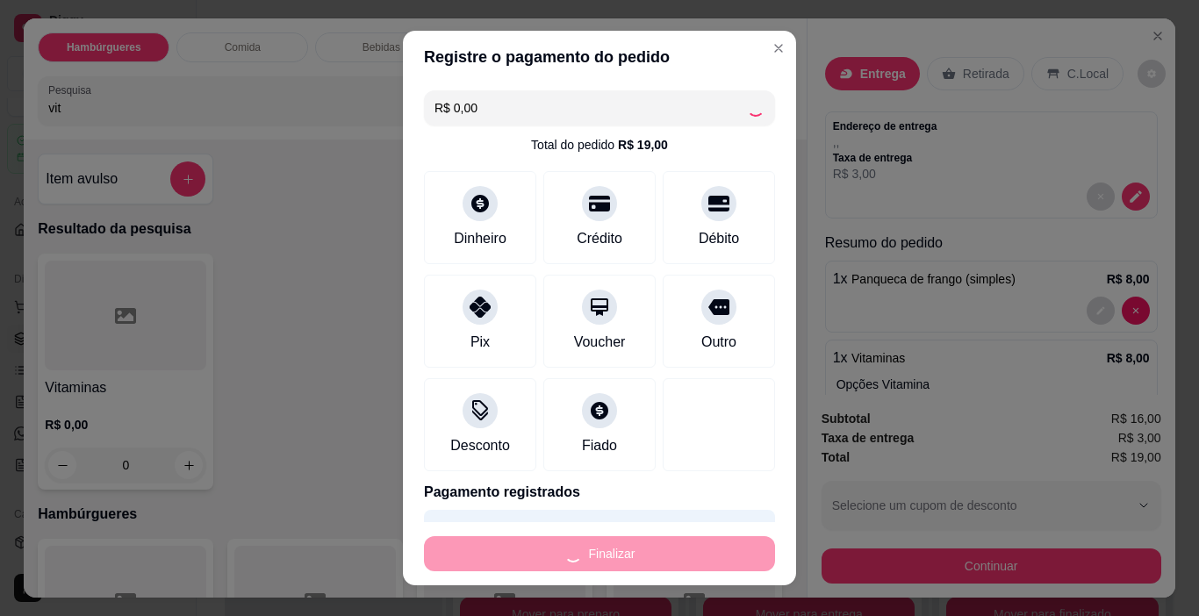
type input "0"
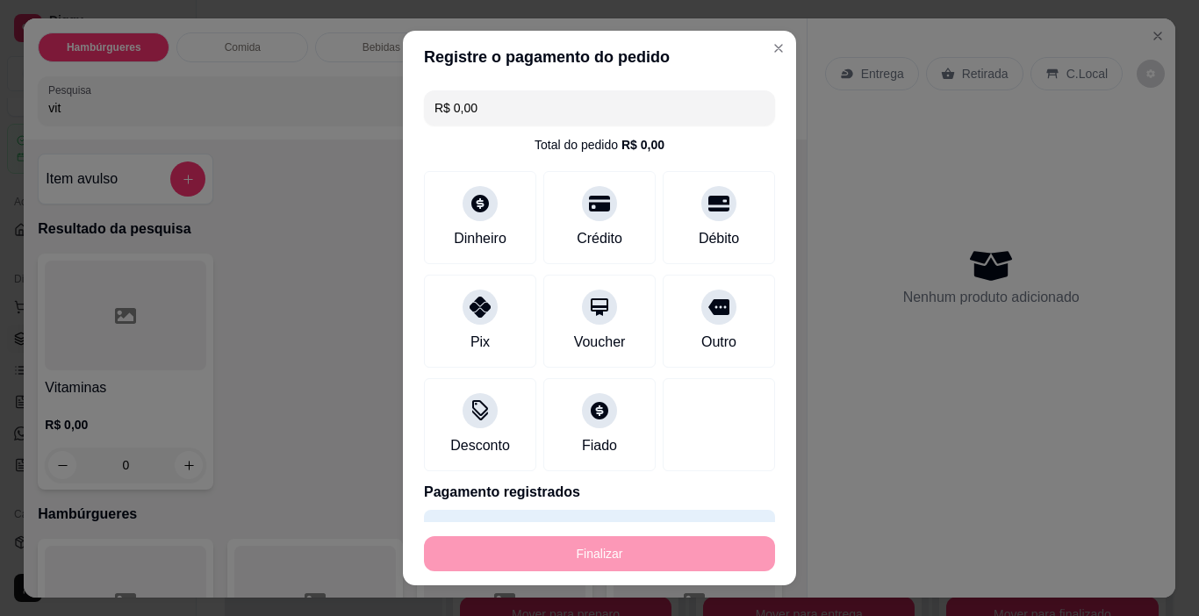
type input "-R$ 19,00"
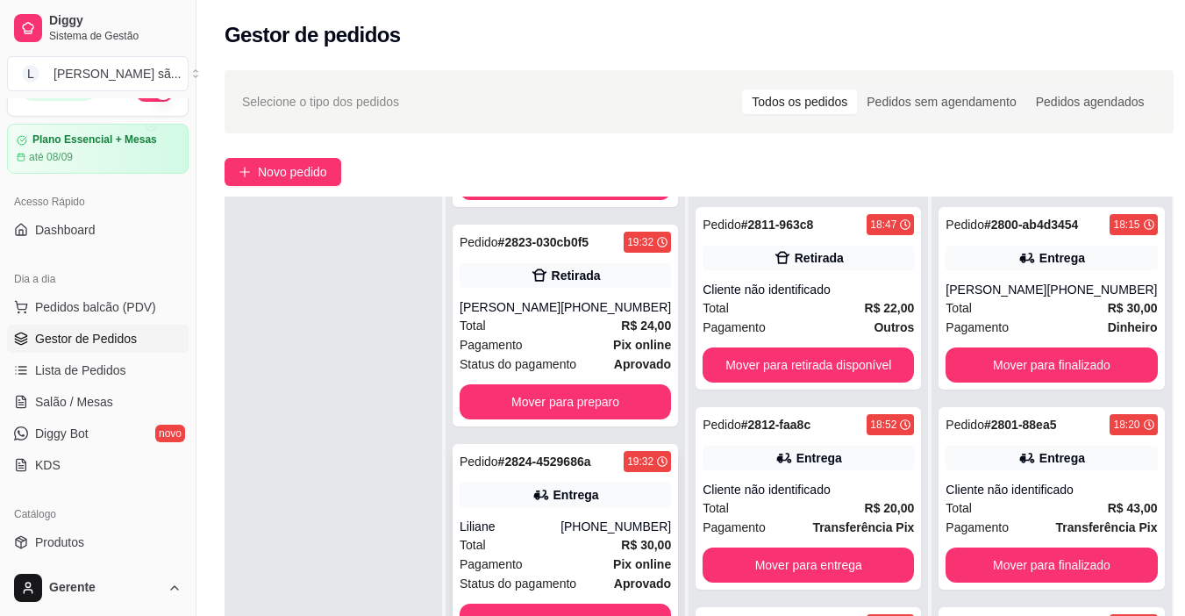
scroll to position [1572, 0]
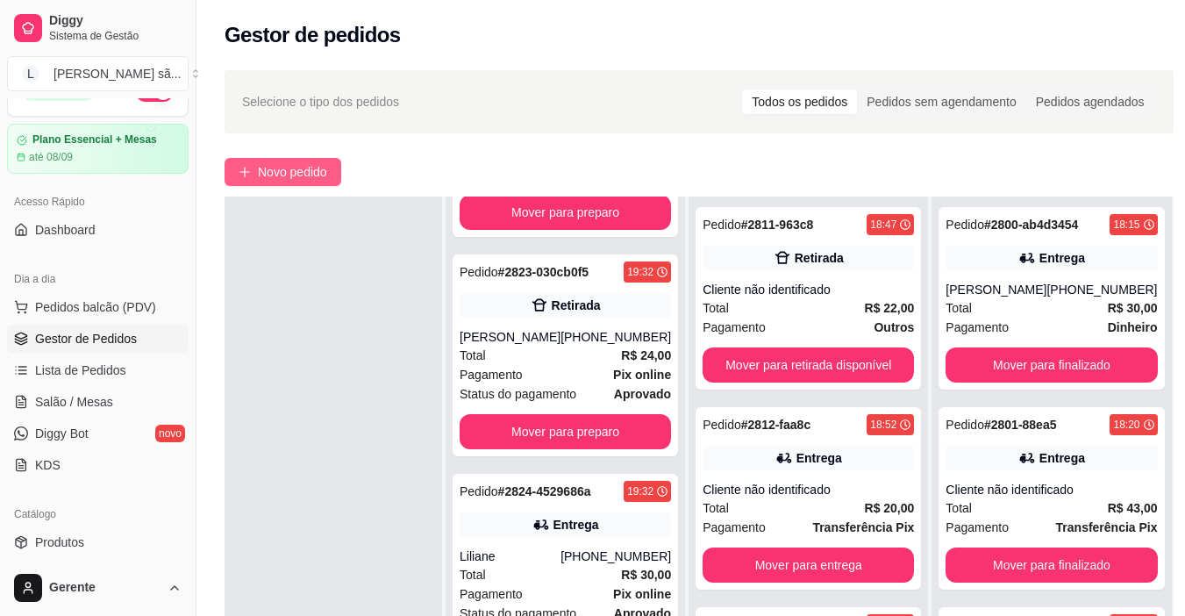
click at [280, 159] on button "Novo pedido" at bounding box center [283, 172] width 117 height 28
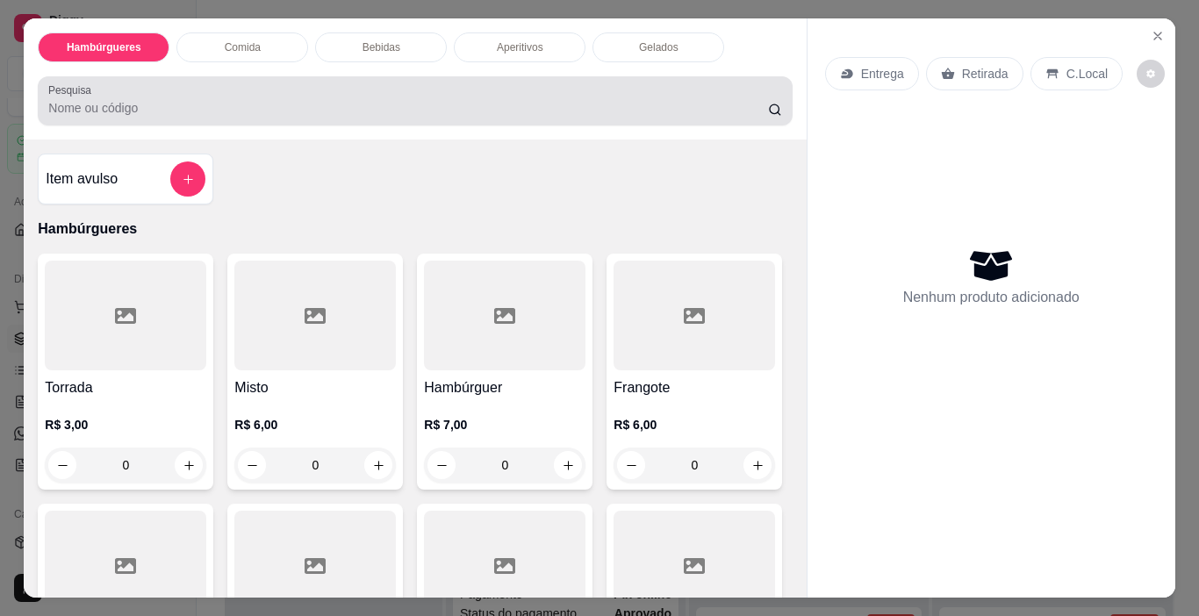
click at [333, 115] on div "Pesquisa" at bounding box center [415, 100] width 754 height 49
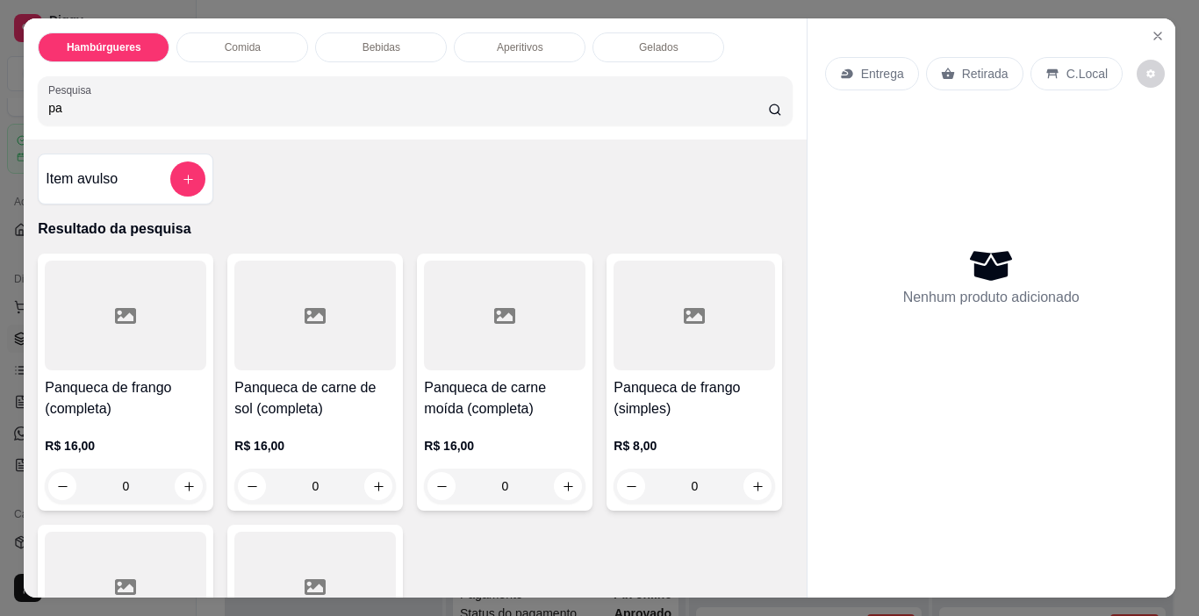
type input "pa"
click at [323, 332] on div at bounding box center [314, 316] width 161 height 110
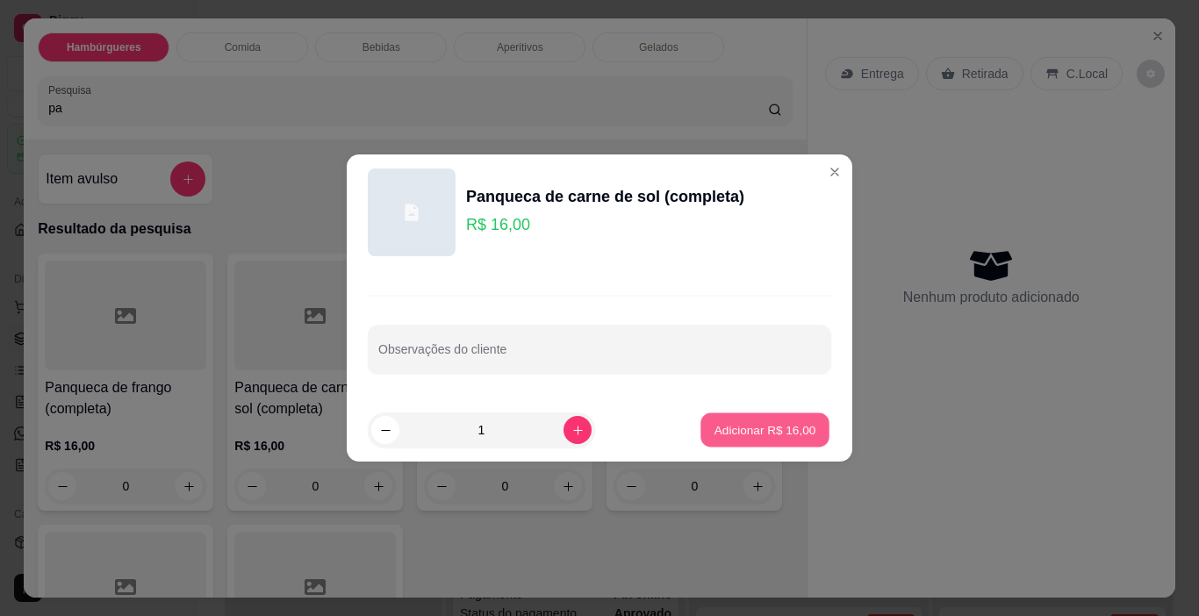
click at [797, 441] on button "Adicionar R$ 16,00" at bounding box center [764, 430] width 129 height 34
type input "1"
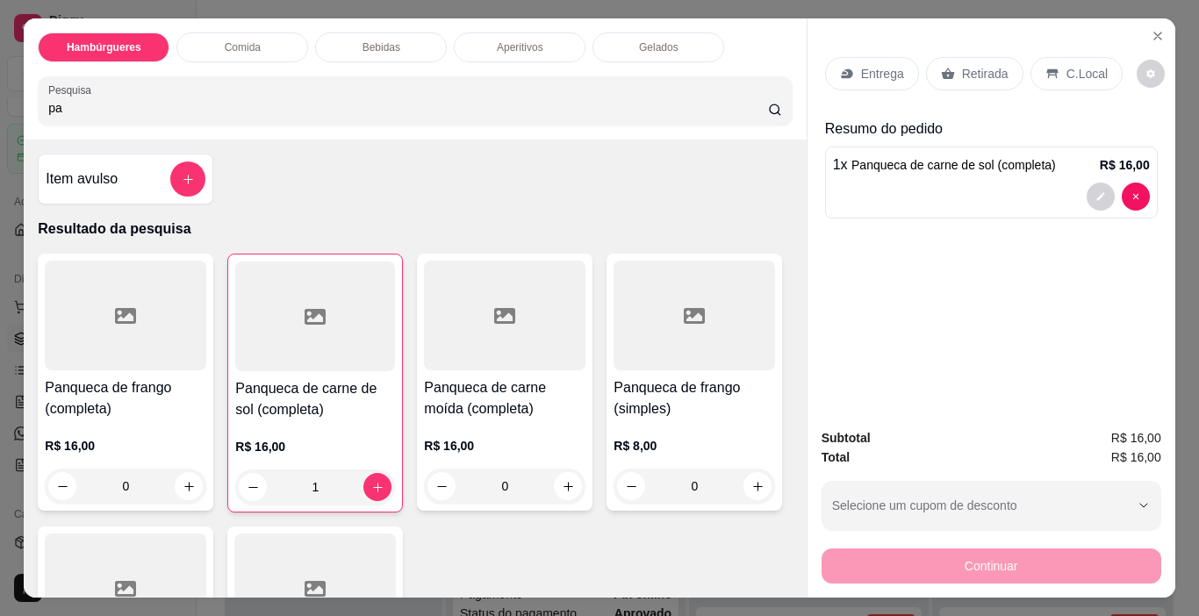
click at [970, 44] on div "Entrega Retirada C.Local" at bounding box center [991, 73] width 333 height 61
click at [976, 90] on div "Entrega Retirada C.Local" at bounding box center [991, 73] width 333 height 61
click at [985, 71] on p "Retirada" at bounding box center [985, 74] width 47 height 18
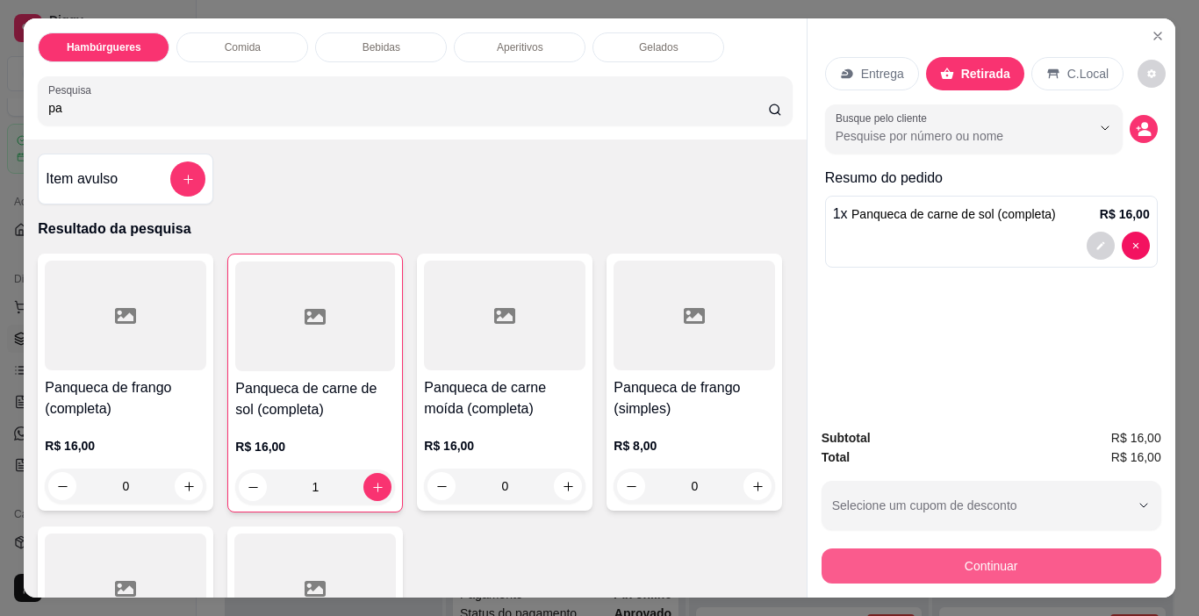
click at [934, 551] on button "Continuar" at bounding box center [991, 565] width 340 height 35
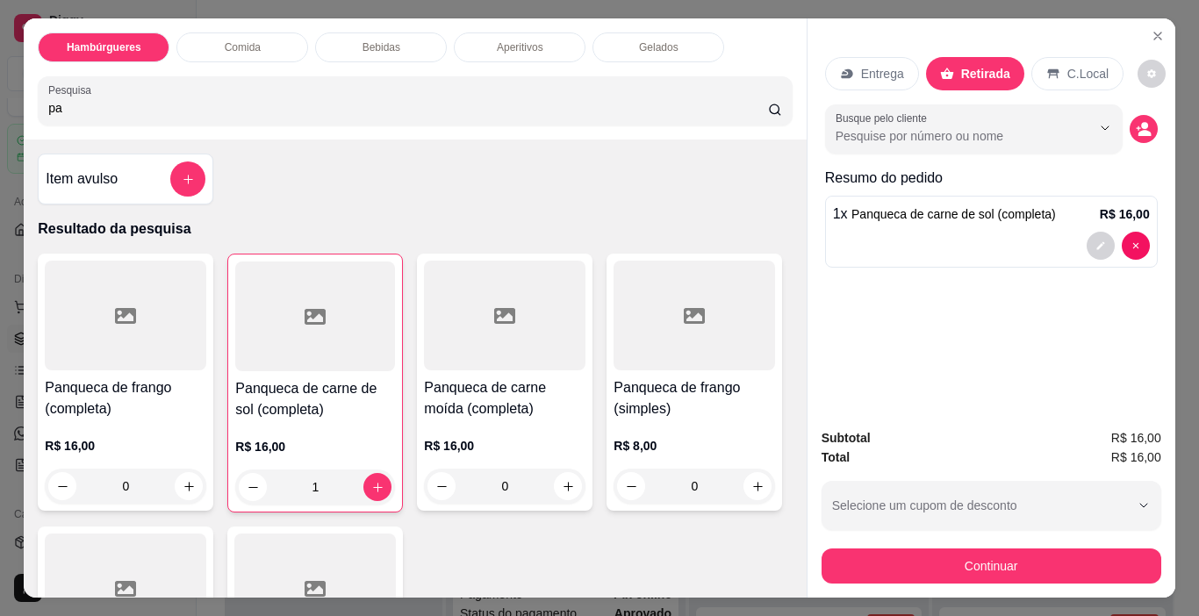
click at [701, 334] on div at bounding box center [718, 324] width 35 height 35
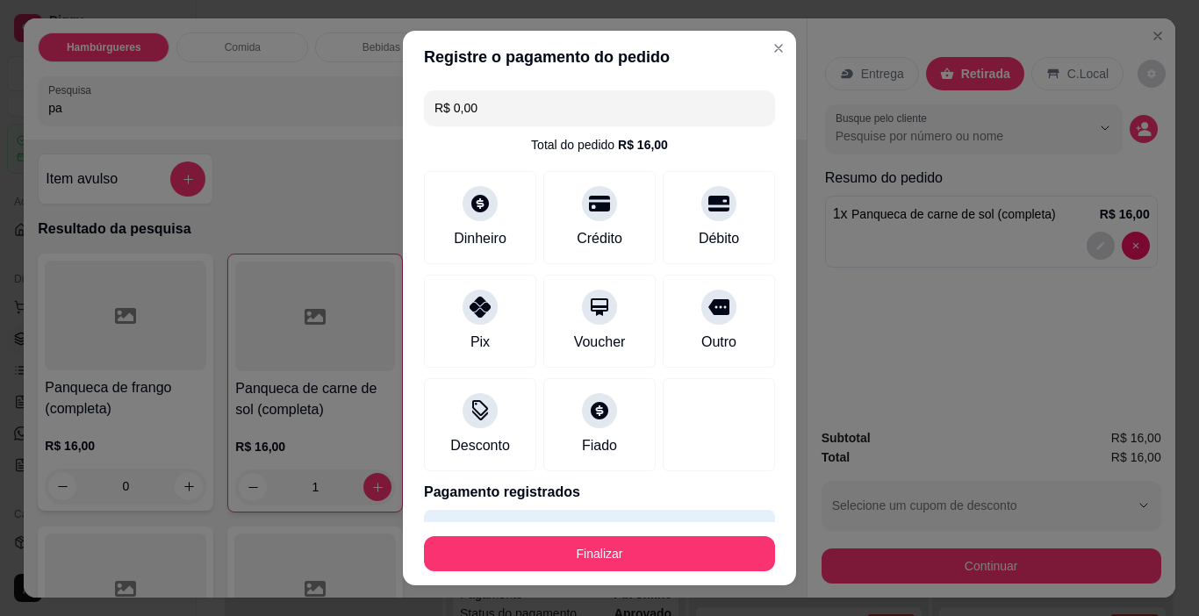
type input "R$ 0,00"
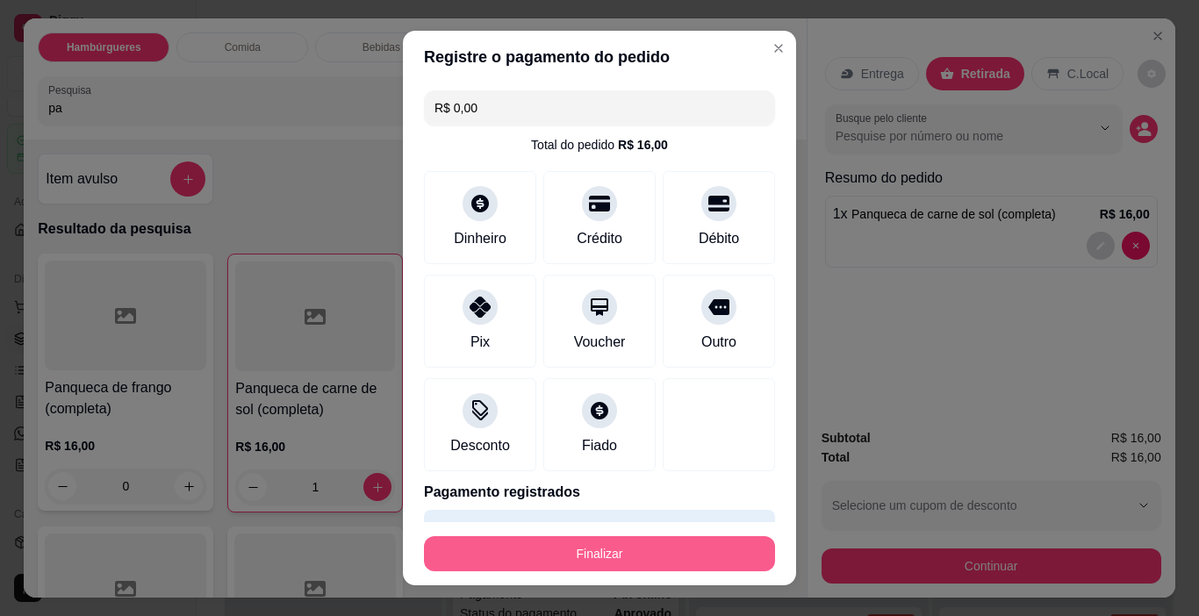
click at [687, 559] on button "Finalizar" at bounding box center [599, 553] width 351 height 35
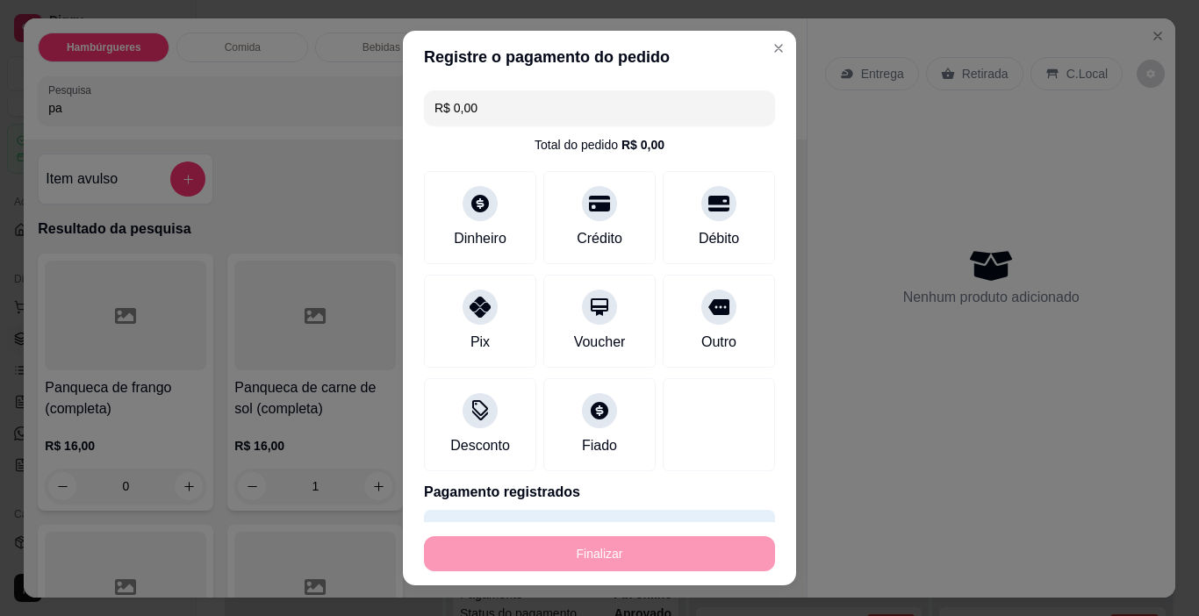
type input "0"
type input "-R$ 16,00"
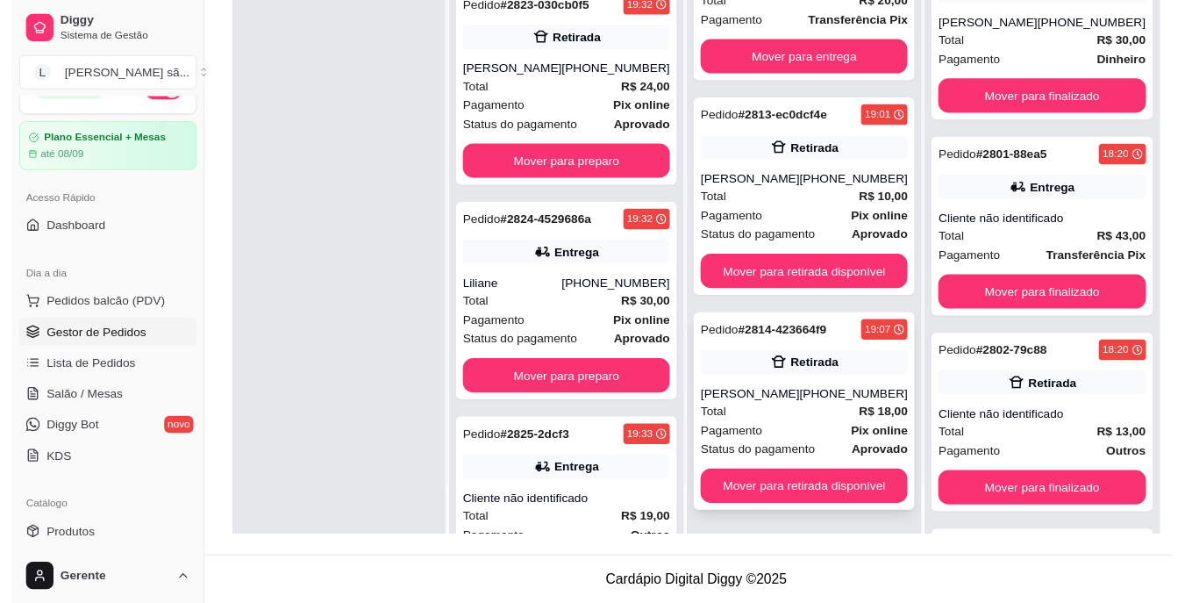
scroll to position [268, 0]
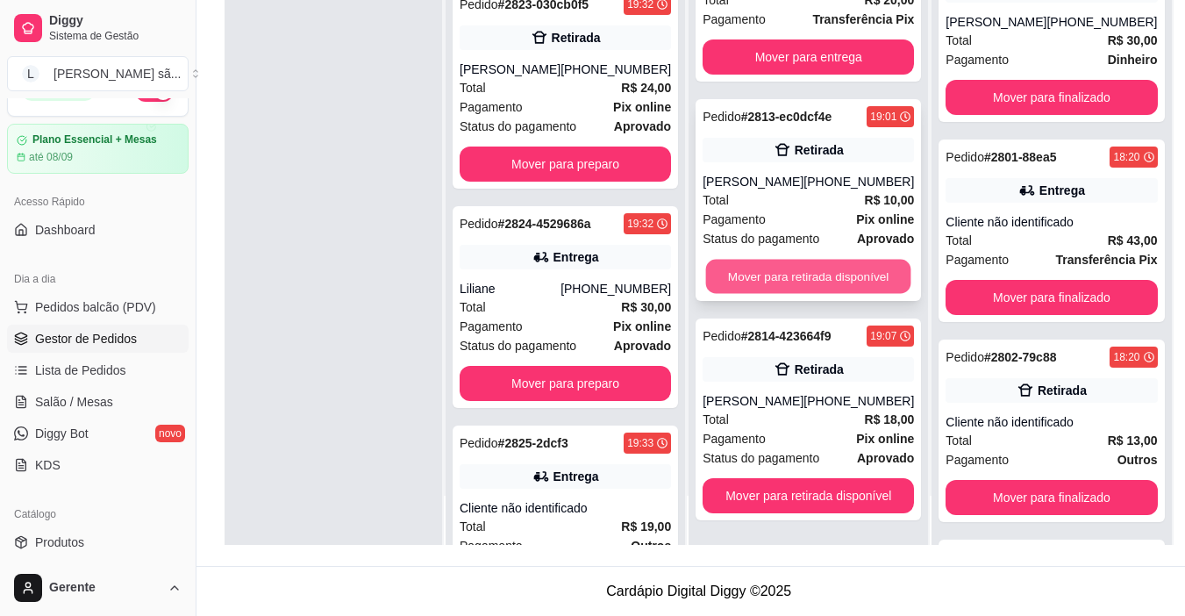
click at [810, 269] on button "Mover para retirada disponível" at bounding box center [808, 277] width 205 height 34
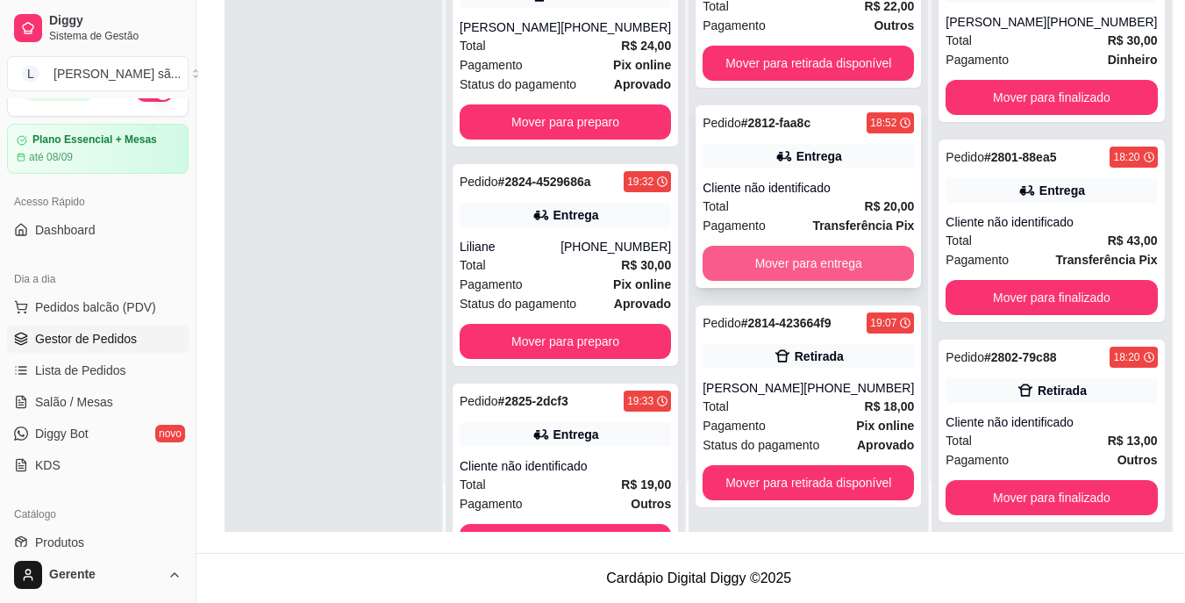
scroll to position [1572, 0]
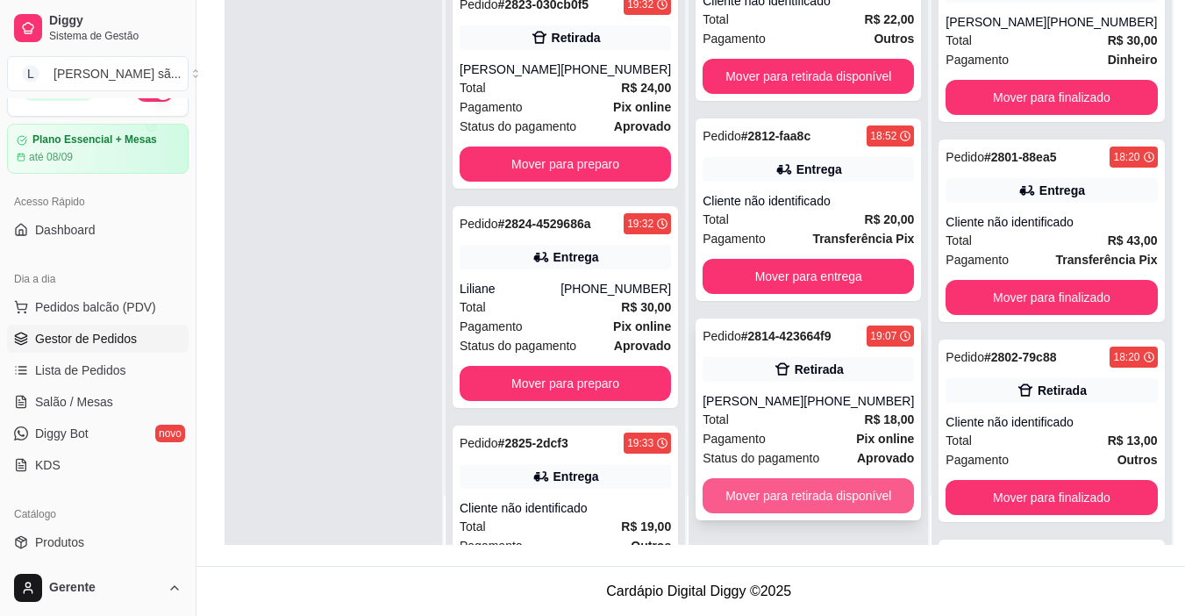
click at [835, 491] on button "Mover para retirada disponível" at bounding box center [808, 495] width 211 height 35
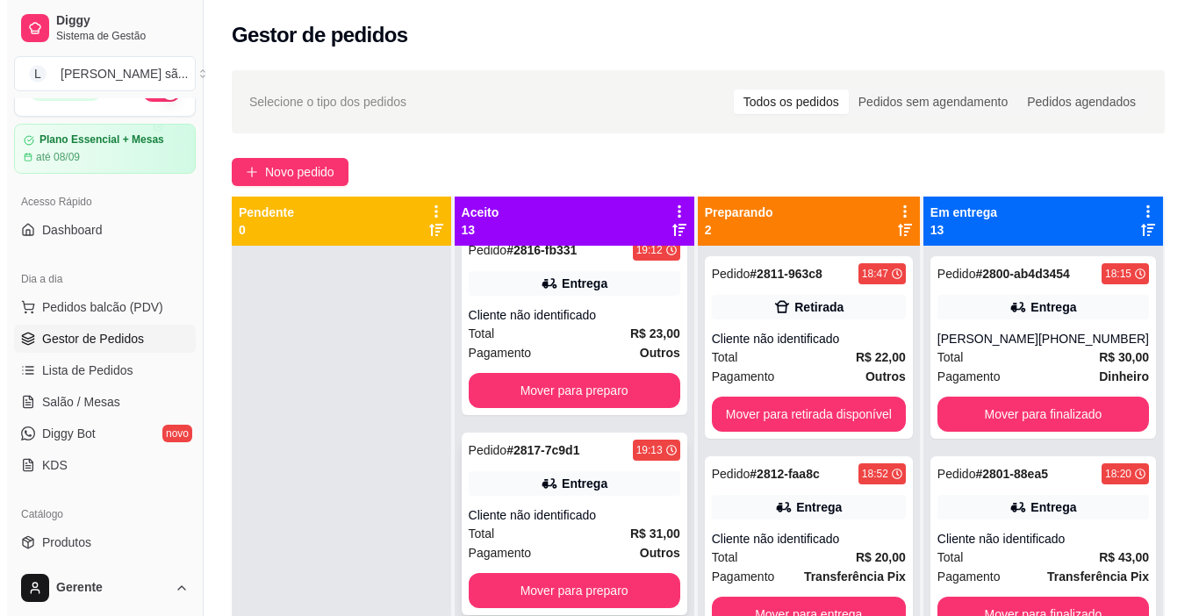
scroll to position [0, 0]
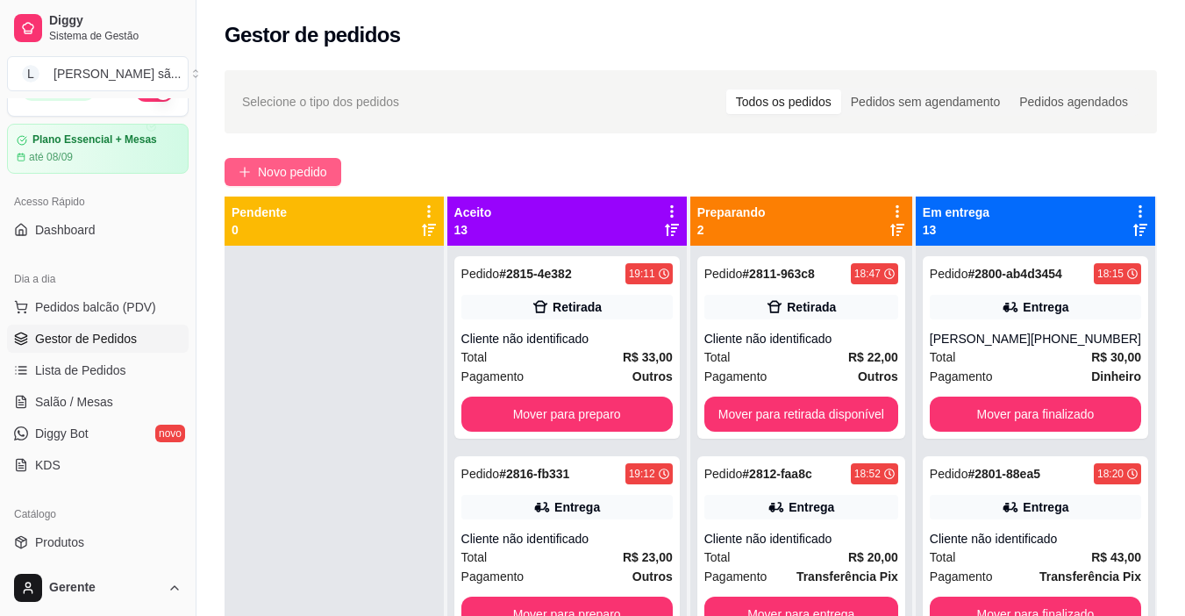
click at [341, 176] on button "Novo pedido" at bounding box center [283, 172] width 117 height 28
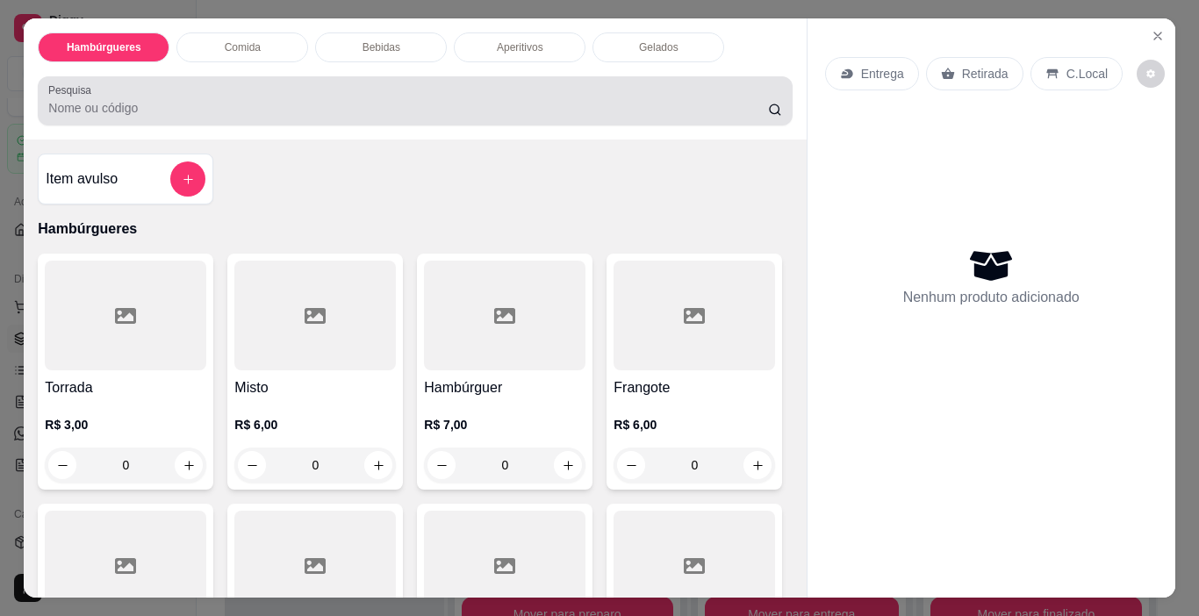
click at [330, 114] on div "Pesquisa" at bounding box center [415, 100] width 754 height 49
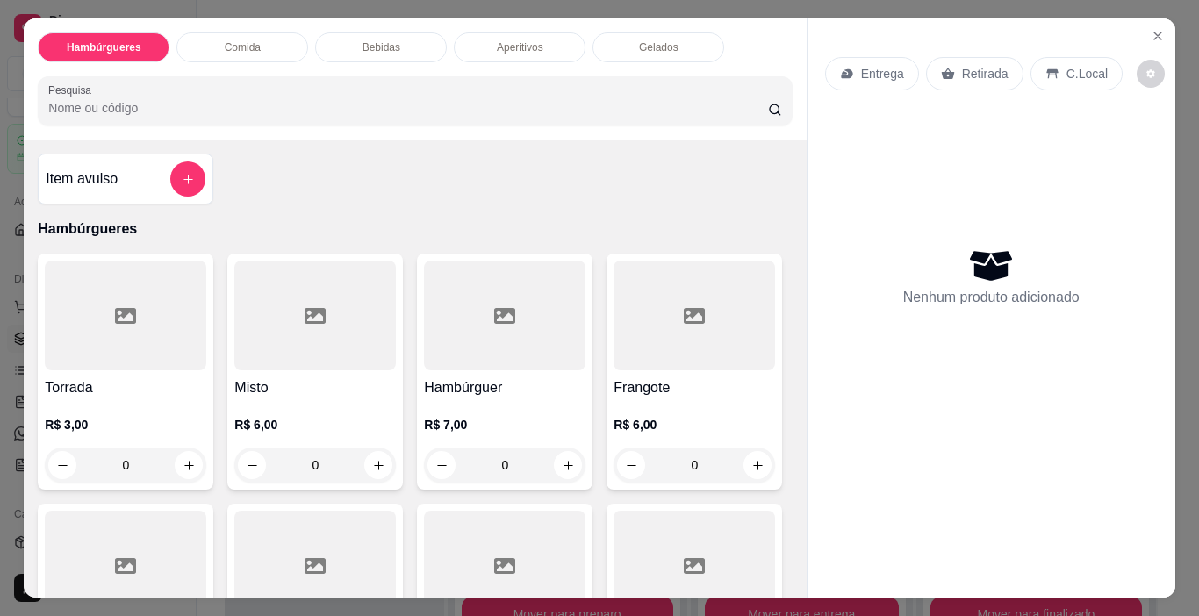
click at [186, 310] on div at bounding box center [125, 316] width 161 height 110
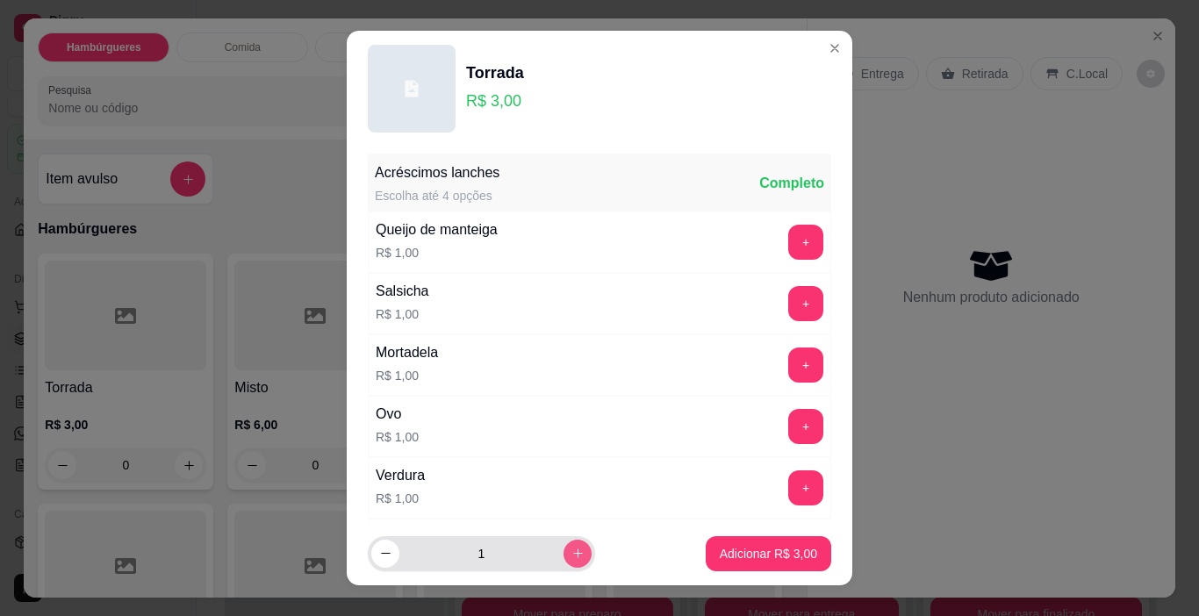
click at [566, 559] on button "increase-product-quantity" at bounding box center [577, 554] width 28 height 28
click at [566, 559] on button "increase-product-quantity" at bounding box center [576, 553] width 27 height 27
type input "3"
click at [765, 551] on p "Adicionar R$ 9,00" at bounding box center [768, 554] width 97 height 18
type input "3"
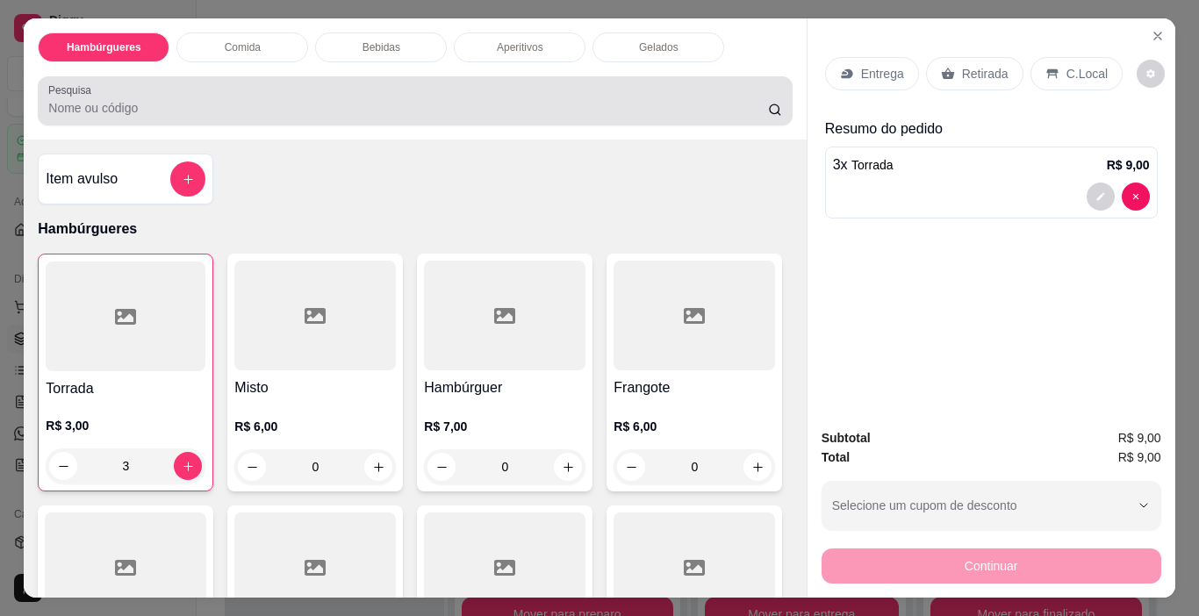
click at [446, 116] on div "Pesquisa" at bounding box center [415, 100] width 754 height 49
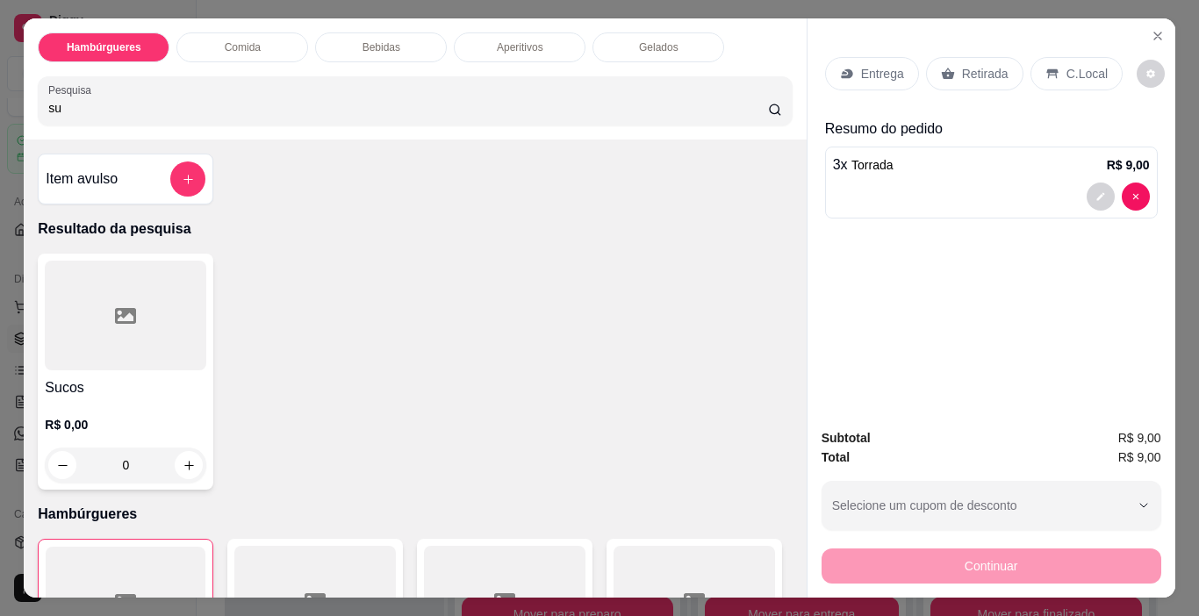
type input "su"
click at [90, 405] on div "R$ 0,00 0" at bounding box center [125, 440] width 161 height 84
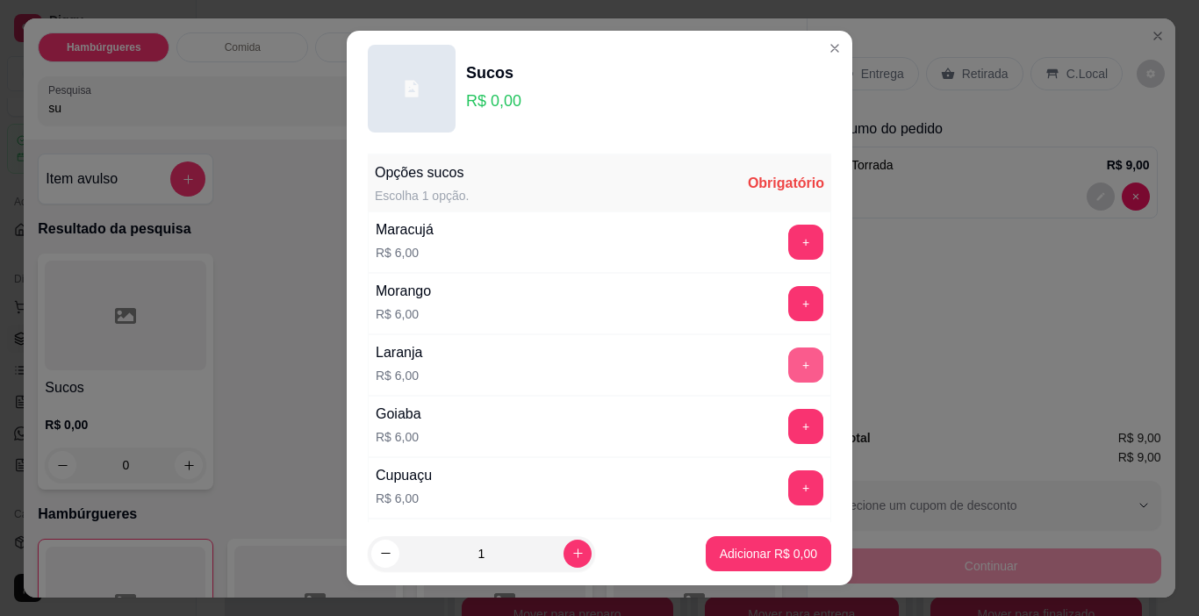
click at [788, 370] on button "+" at bounding box center [805, 364] width 35 height 35
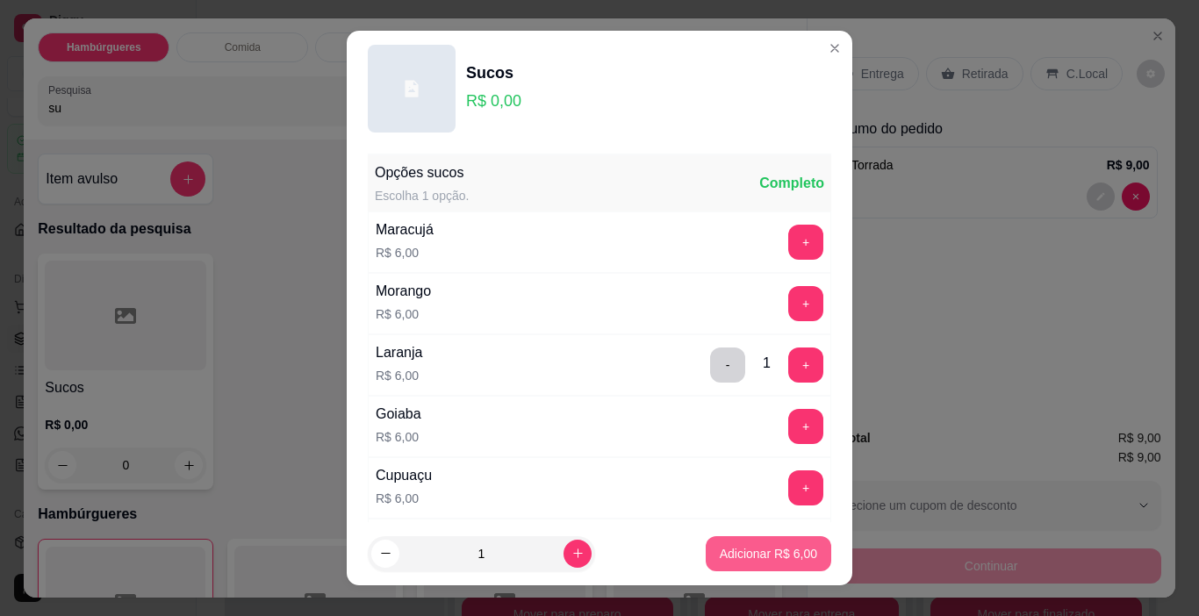
click at [778, 545] on p "Adicionar R$ 6,00" at bounding box center [768, 554] width 97 height 18
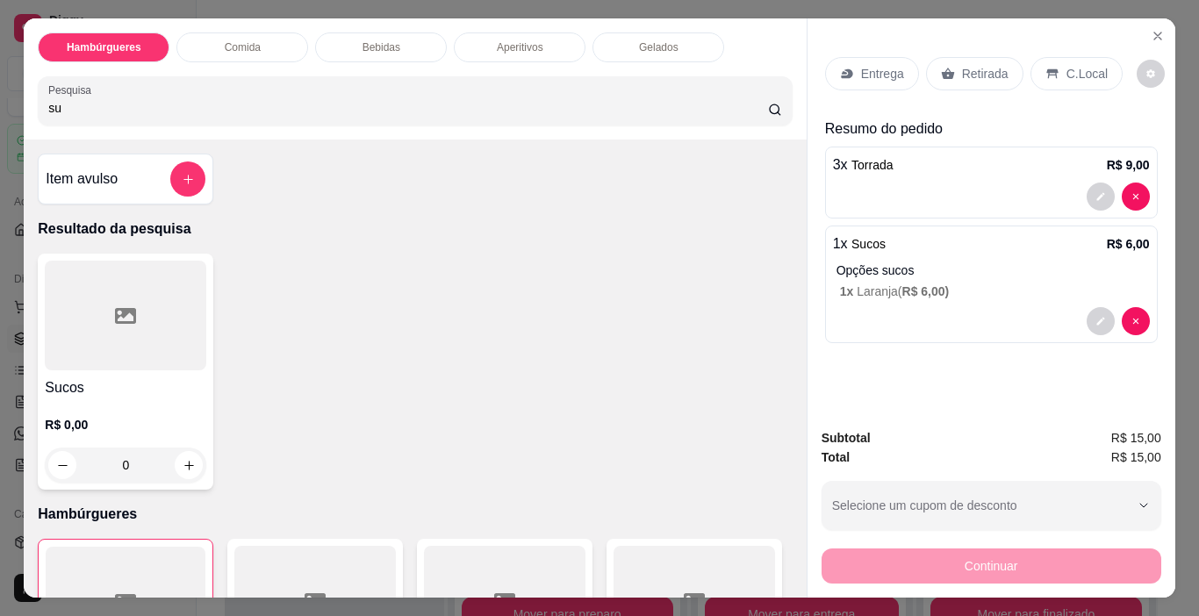
click at [883, 71] on p "Entrega" at bounding box center [882, 74] width 43 height 18
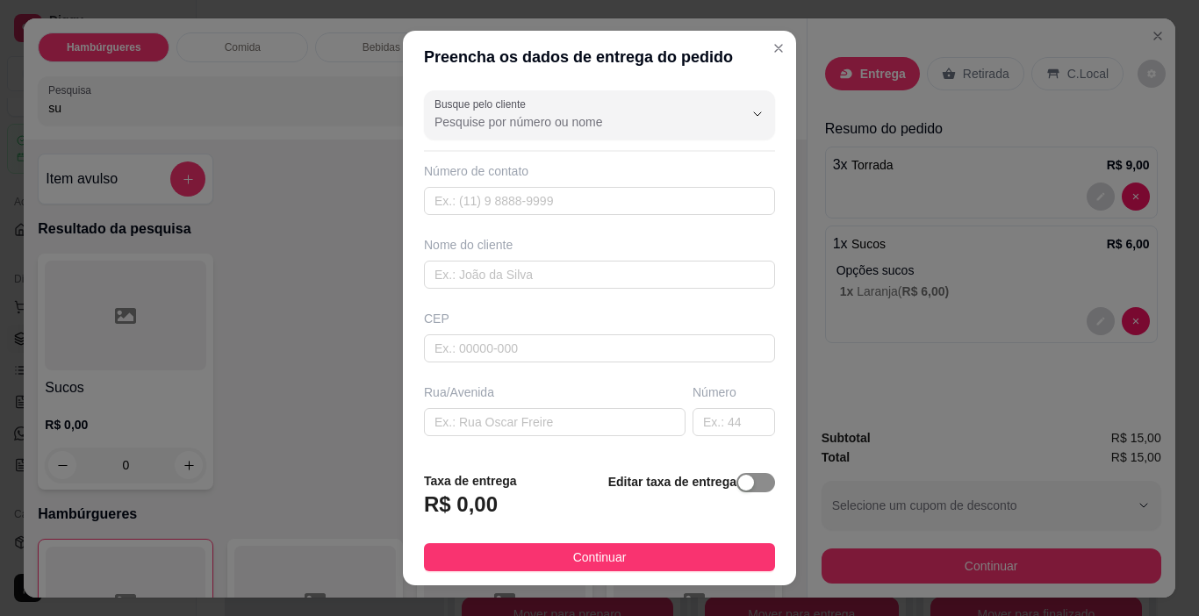
click at [737, 479] on span "button" at bounding box center [755, 482] width 39 height 19
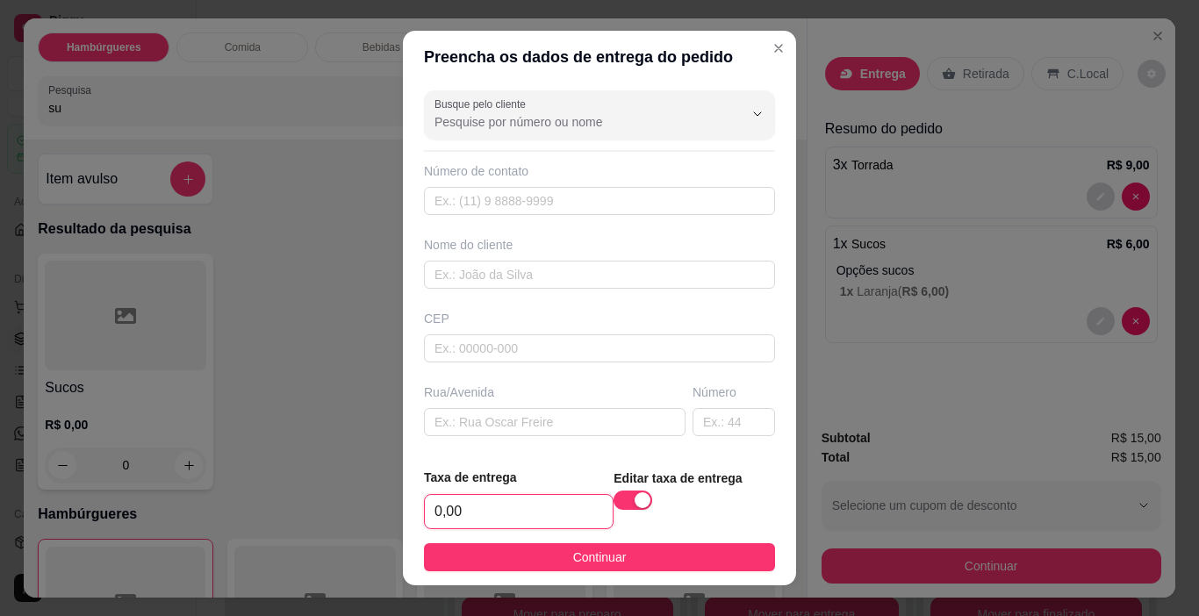
click at [505, 500] on input "0,00" at bounding box center [519, 511] width 188 height 33
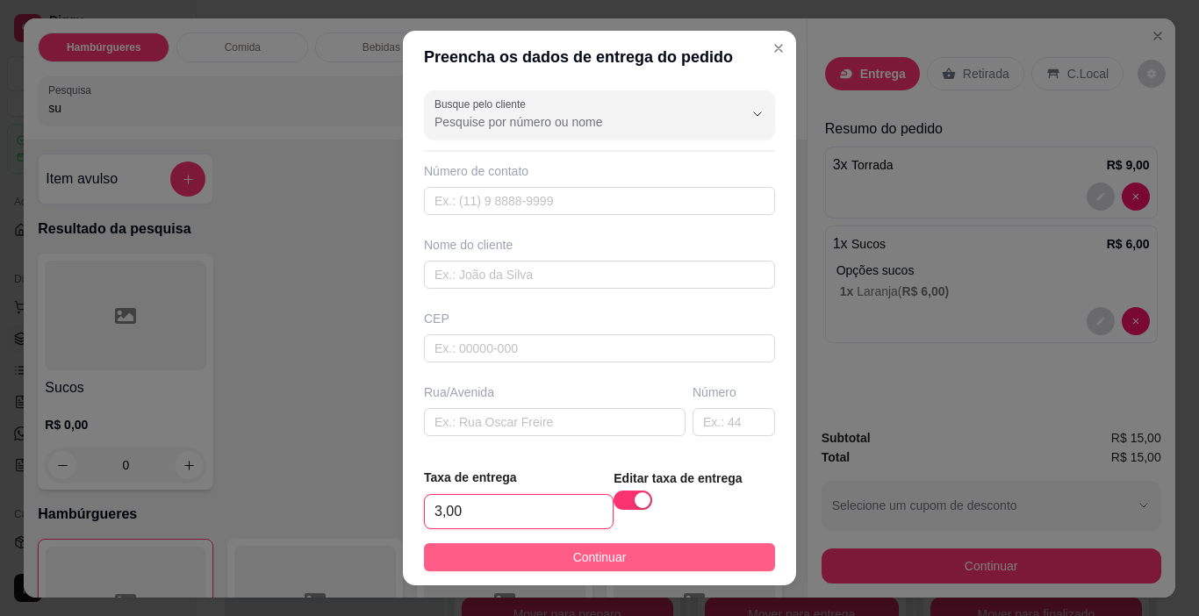
type input "3,00"
click at [591, 551] on span "Continuar" at bounding box center [600, 557] width 54 height 19
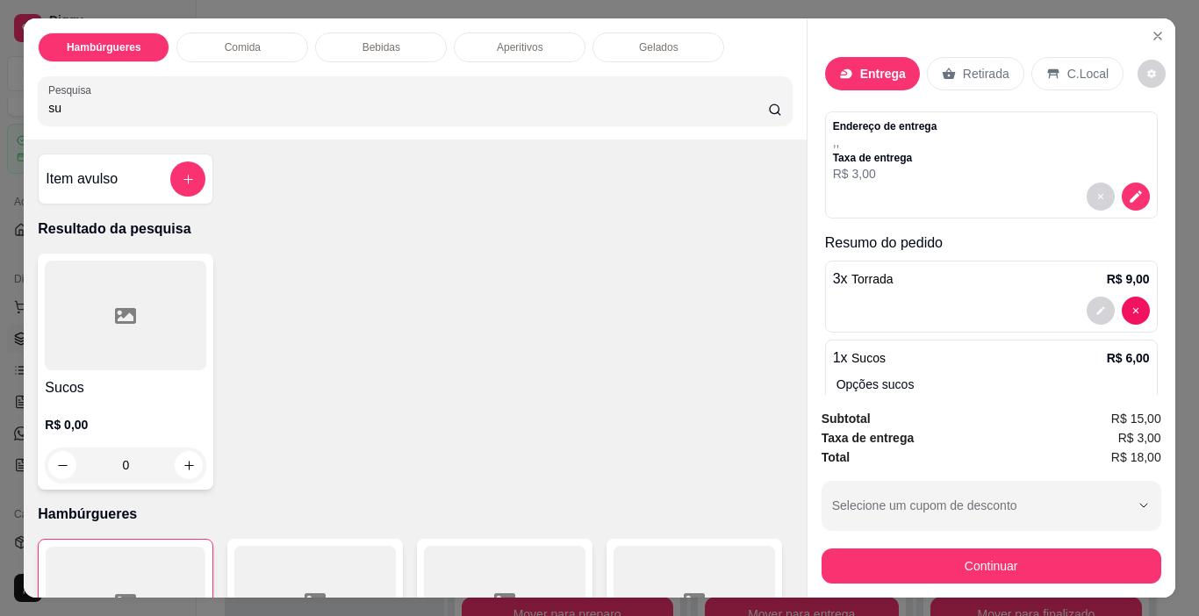
scroll to position [87, 0]
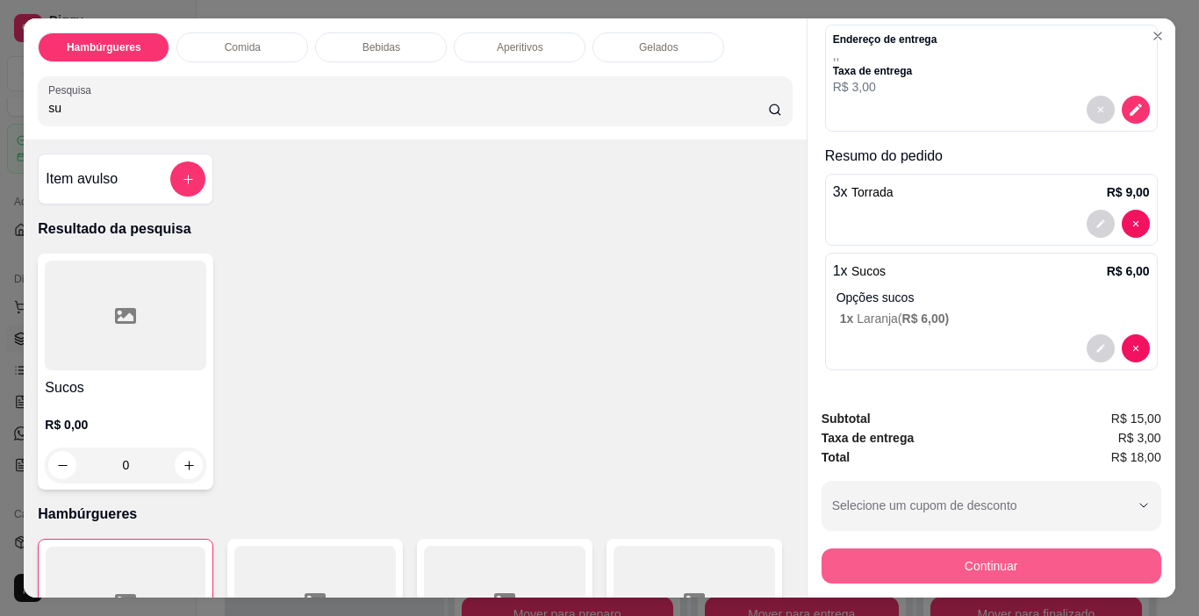
click at [951, 548] on button "Continuar" at bounding box center [991, 565] width 340 height 35
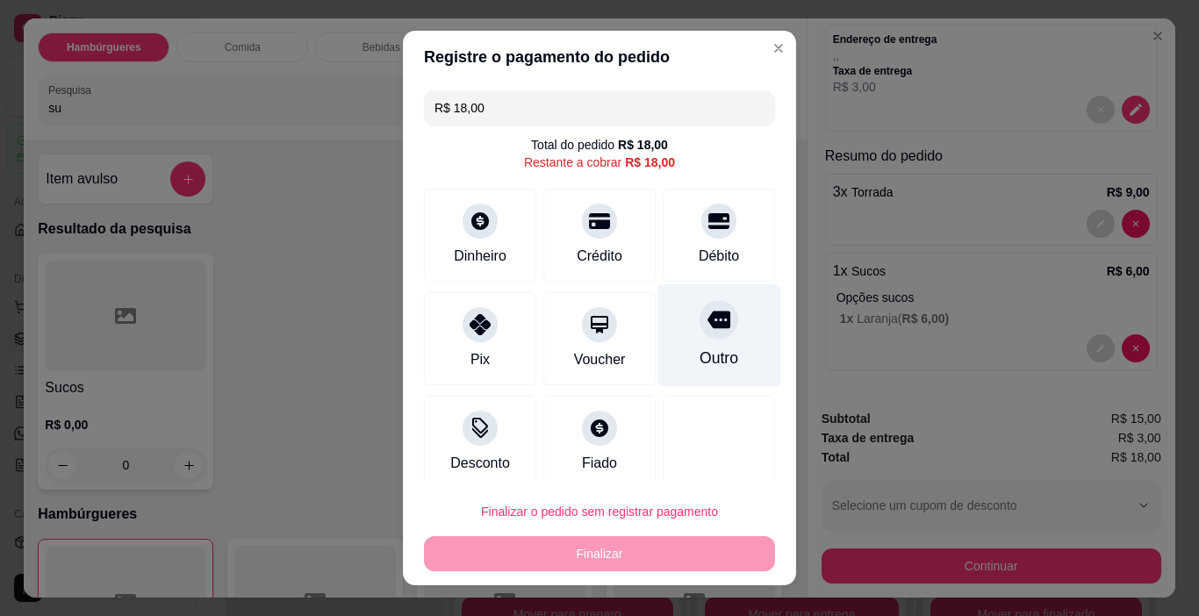
click at [720, 321] on div "Outro" at bounding box center [719, 335] width 124 height 103
type input "R$ 0,00"
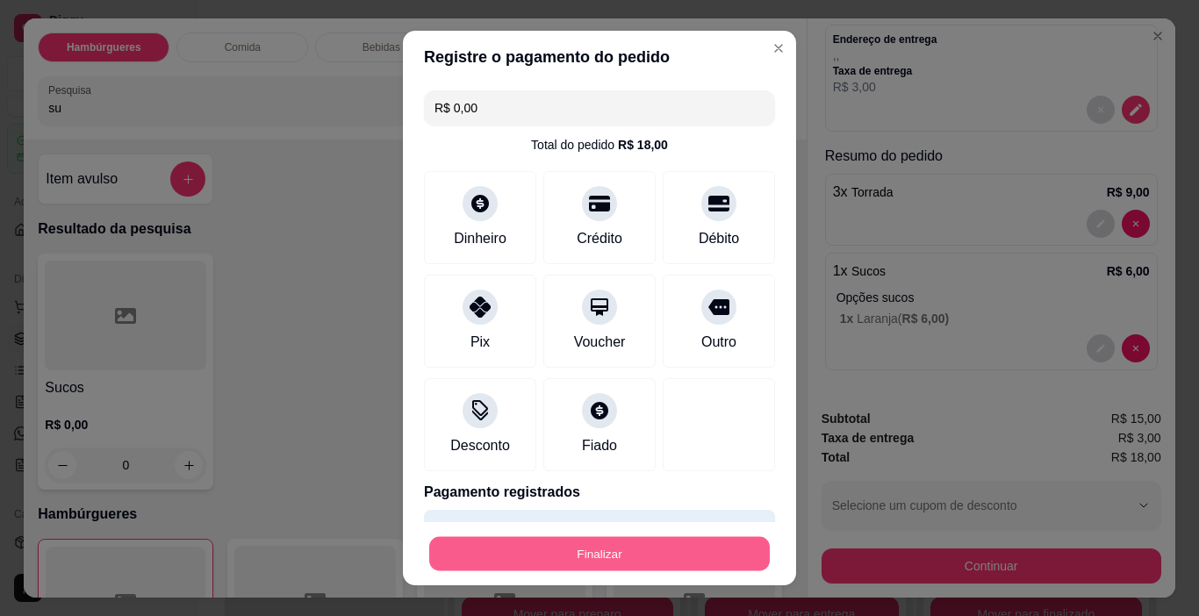
click at [694, 537] on button "Finalizar" at bounding box center [599, 554] width 340 height 34
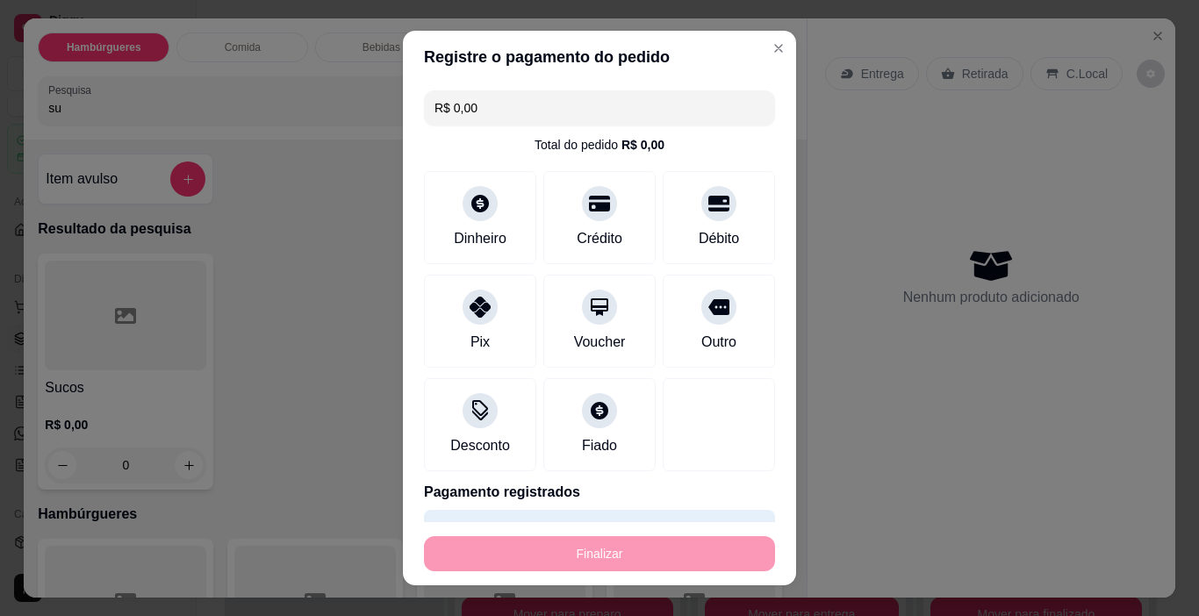
type input "0"
type input "-R$ 18,00"
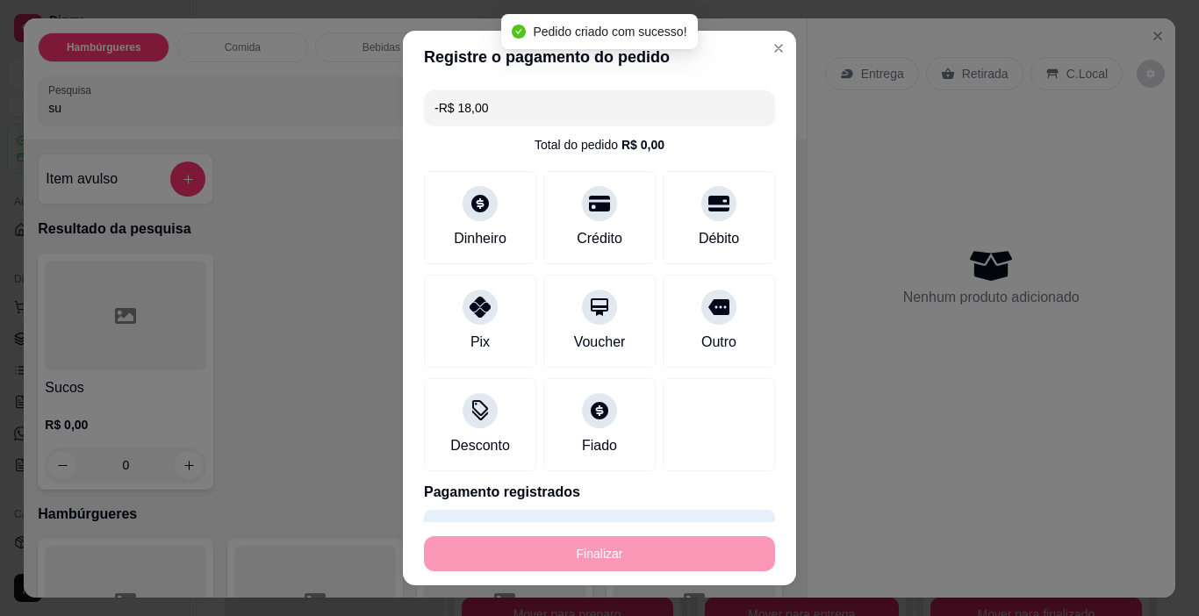
scroll to position [0, 0]
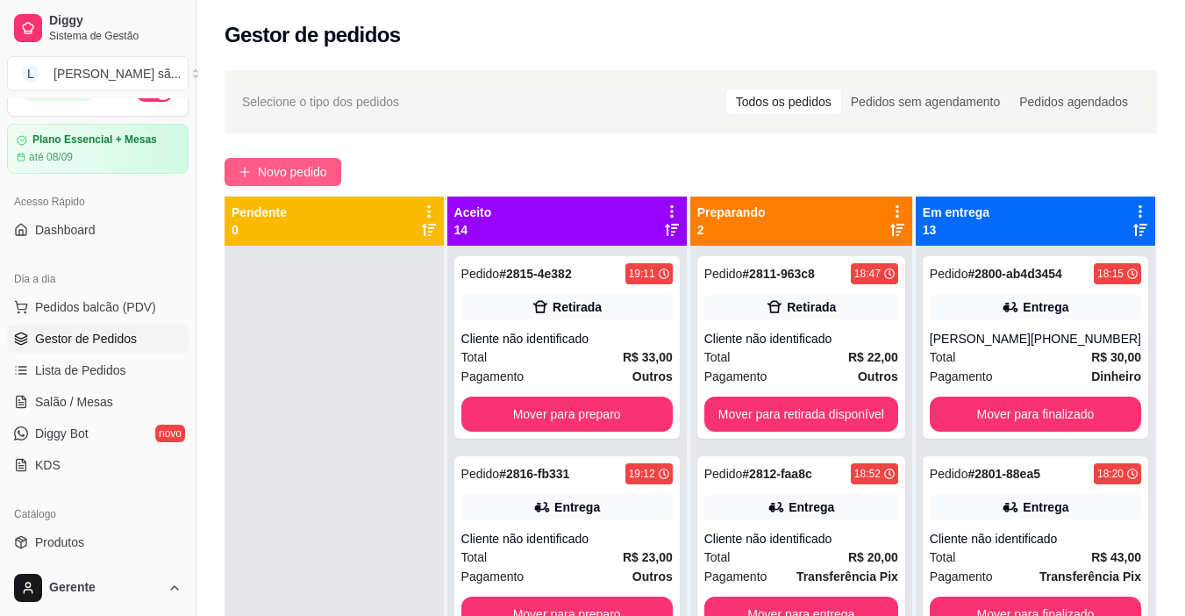
click at [273, 166] on span "Novo pedido" at bounding box center [292, 171] width 69 height 19
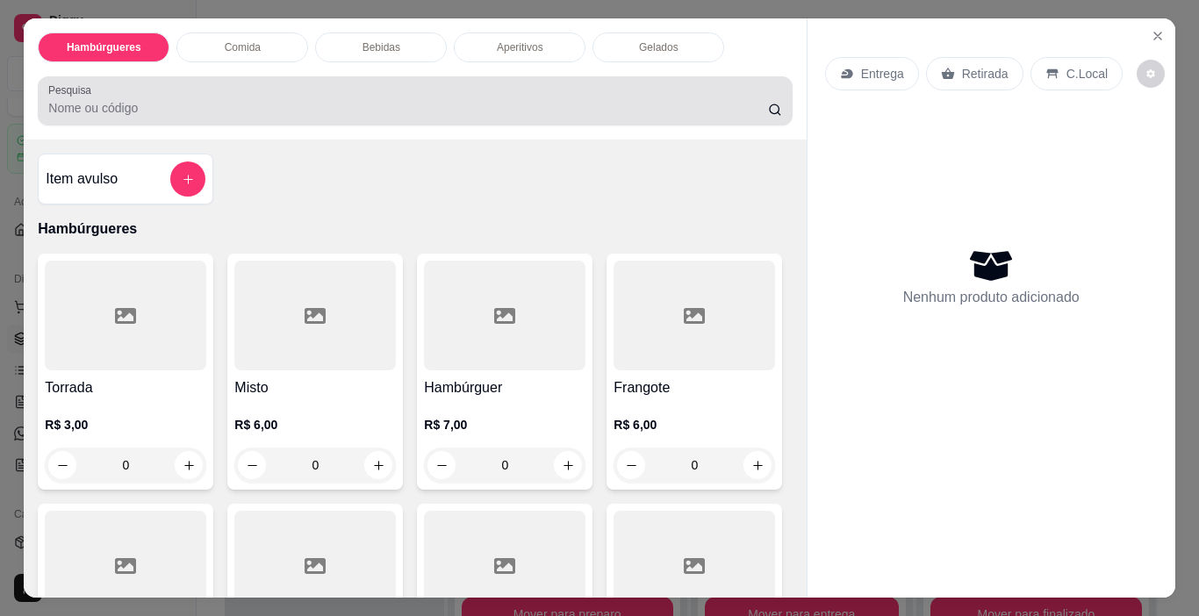
click at [365, 99] on input "Pesquisa" at bounding box center [408, 108] width 720 height 18
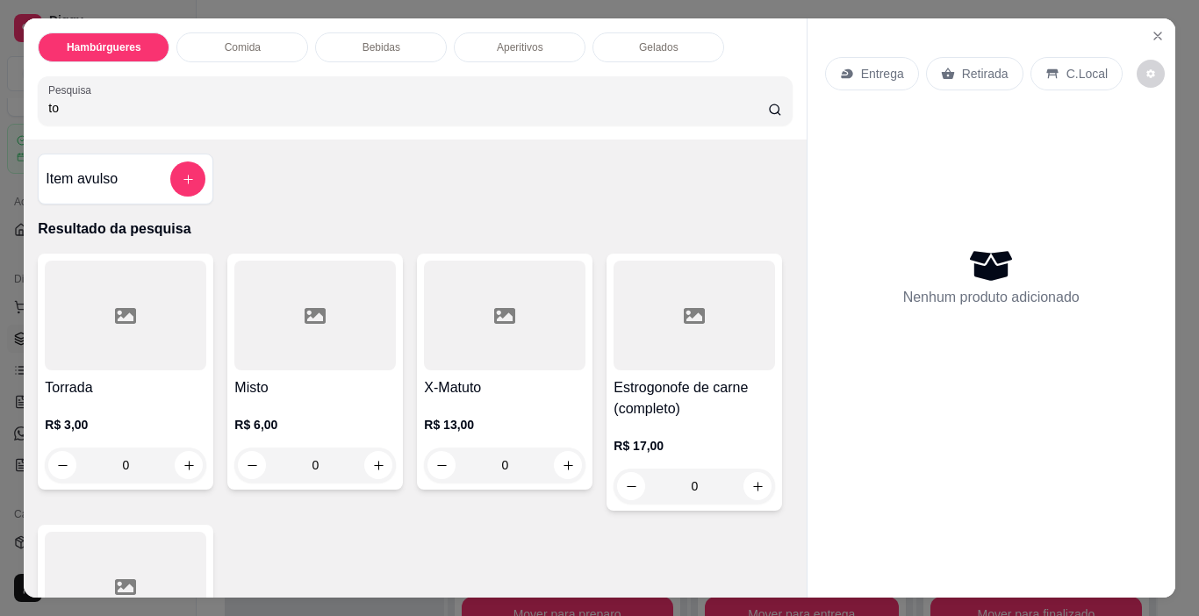
type input "t"
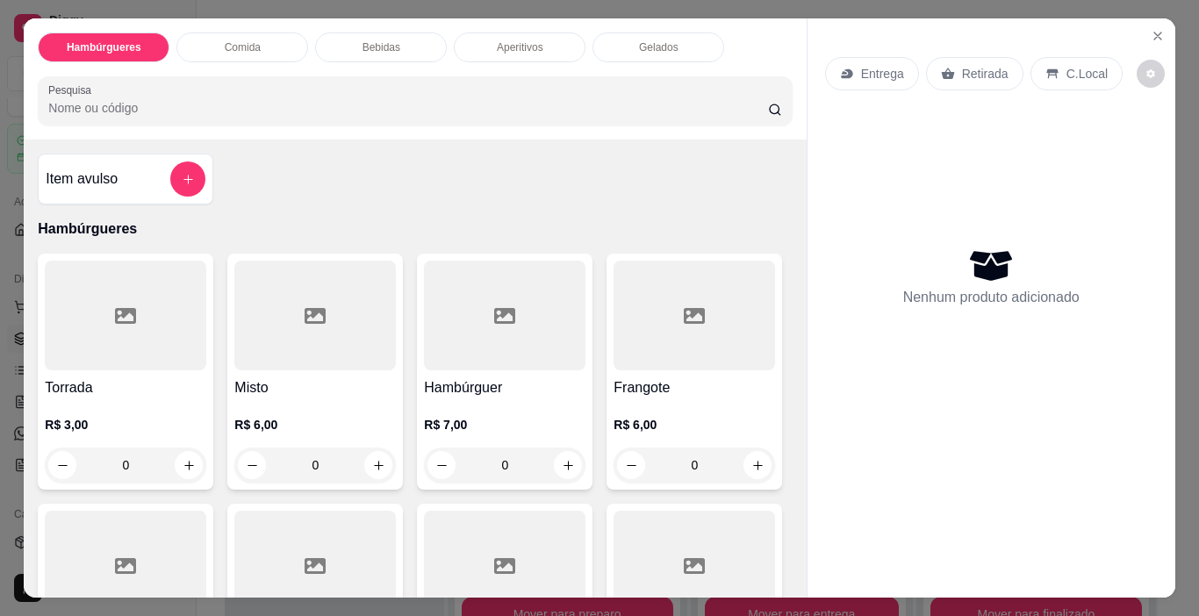
click at [54, 300] on div at bounding box center [125, 316] width 161 height 110
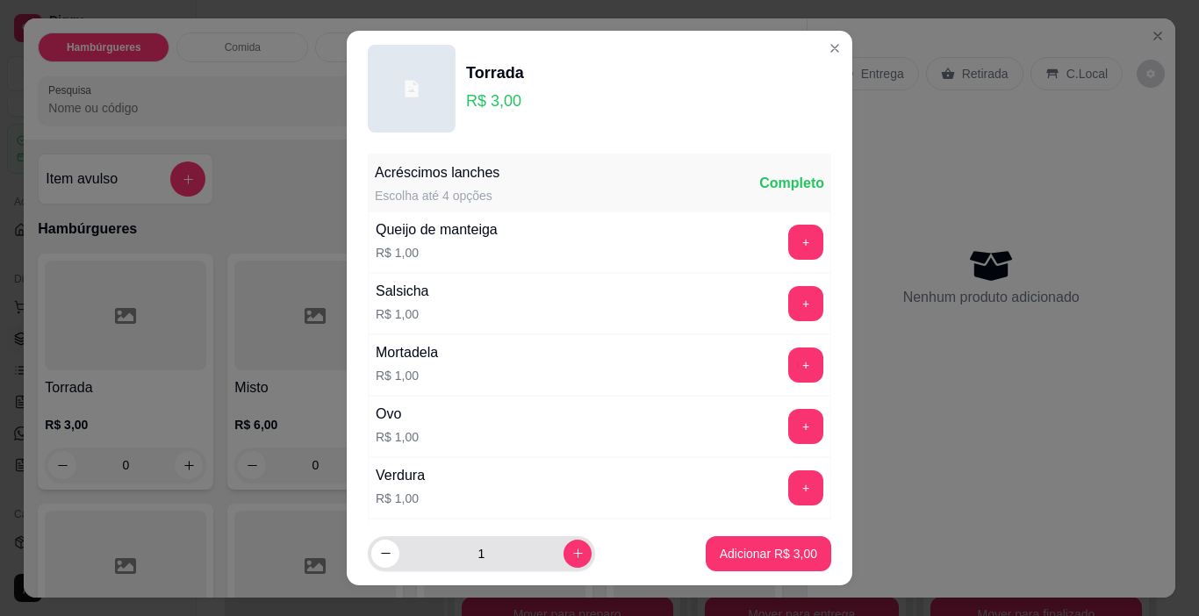
click at [559, 568] on div "1" at bounding box center [481, 553] width 220 height 35
click at [571, 555] on icon "increase-product-quantity" at bounding box center [577, 553] width 13 height 13
type input "2"
click at [768, 548] on p "Adicionar R$ 6,00" at bounding box center [767, 553] width 95 height 17
type input "2"
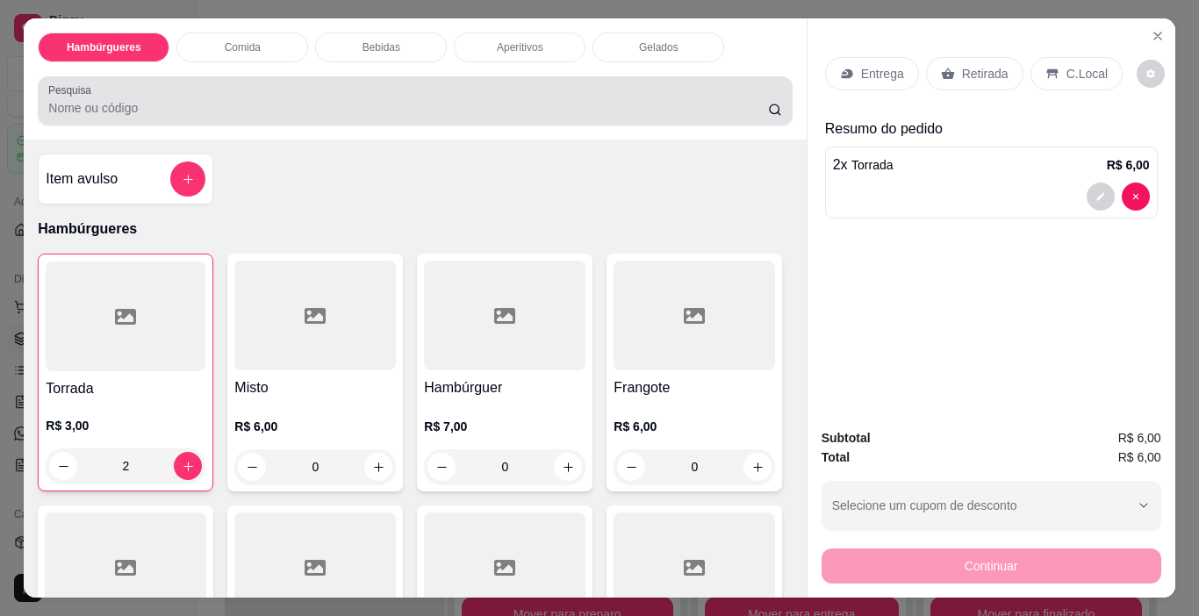
click at [526, 99] on input "Pesquisa" at bounding box center [408, 108] width 720 height 18
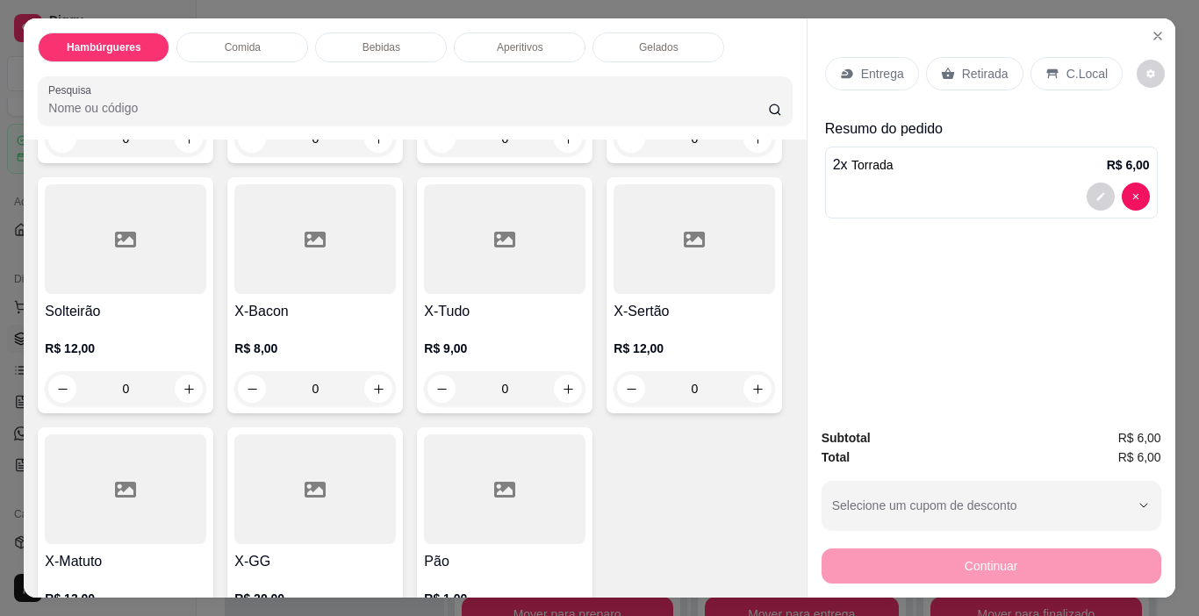
scroll to position [965, 0]
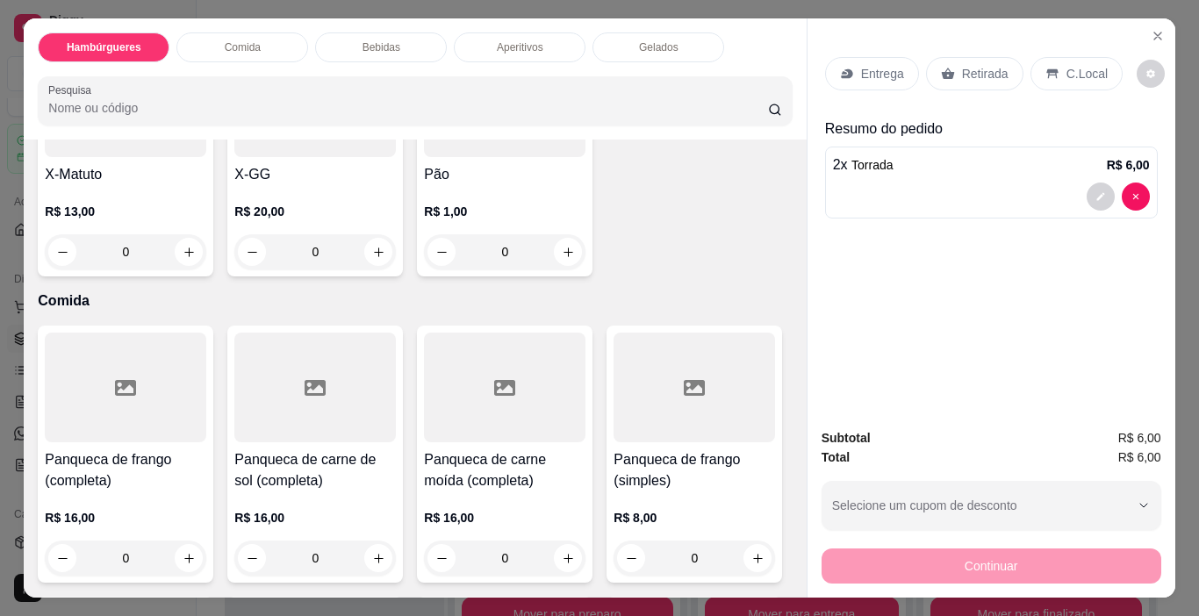
click at [494, 157] on div at bounding box center [504, 102] width 161 height 110
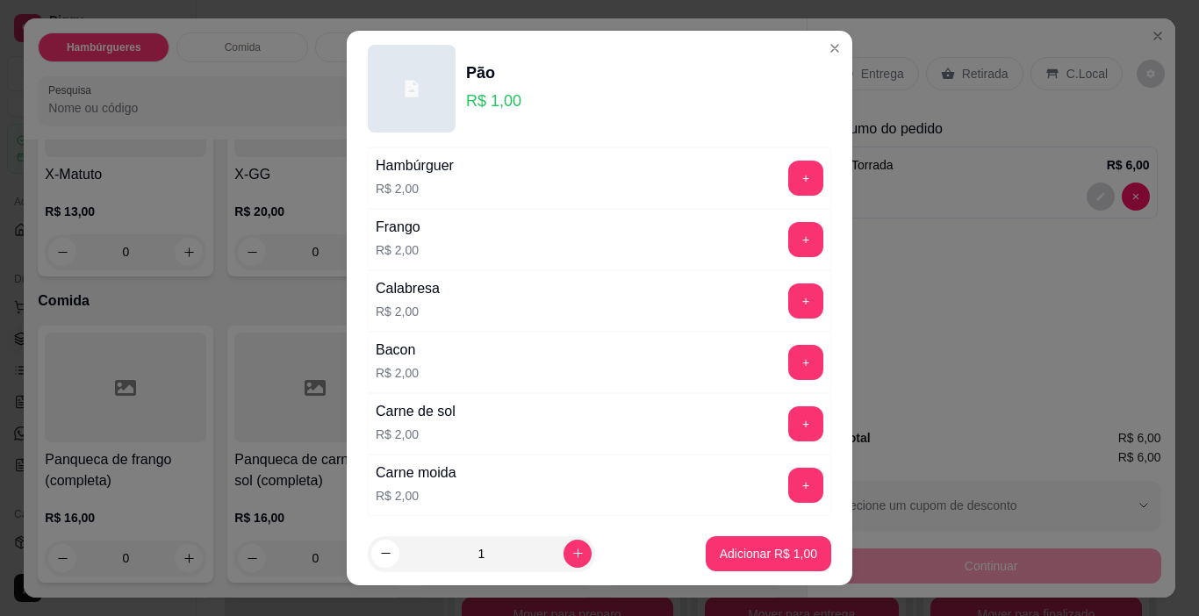
scroll to position [439, 0]
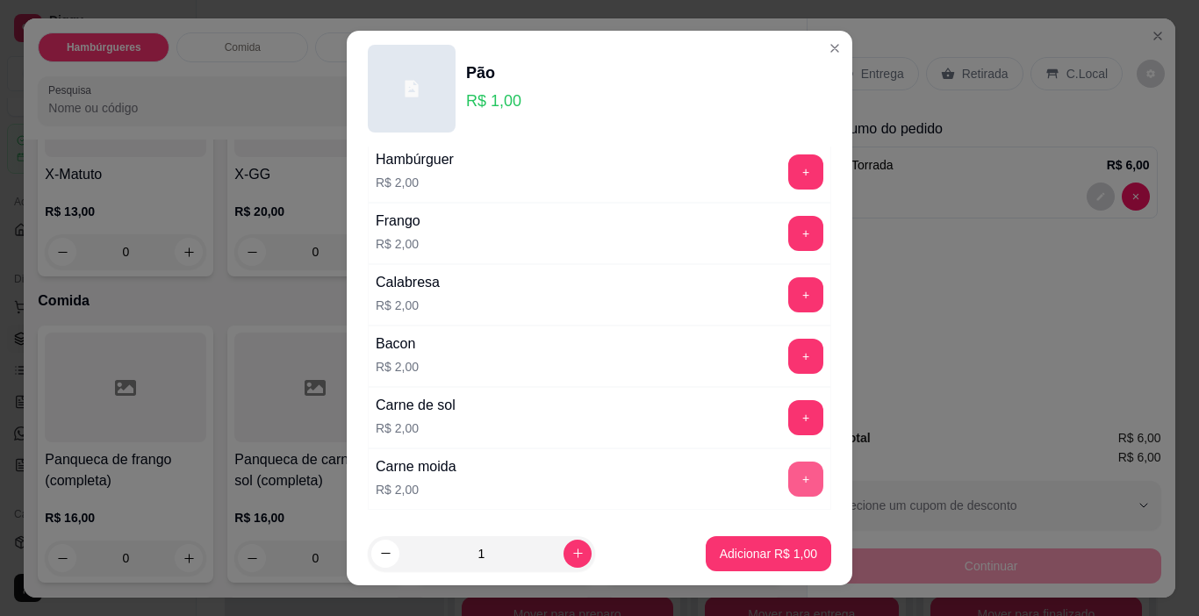
click at [788, 482] on button "+" at bounding box center [805, 479] width 35 height 35
click at [563, 563] on button "increase-product-quantity" at bounding box center [577, 554] width 28 height 28
type input "2"
click at [750, 550] on p "Adicionar R$ 6,00" at bounding box center [768, 554] width 97 height 18
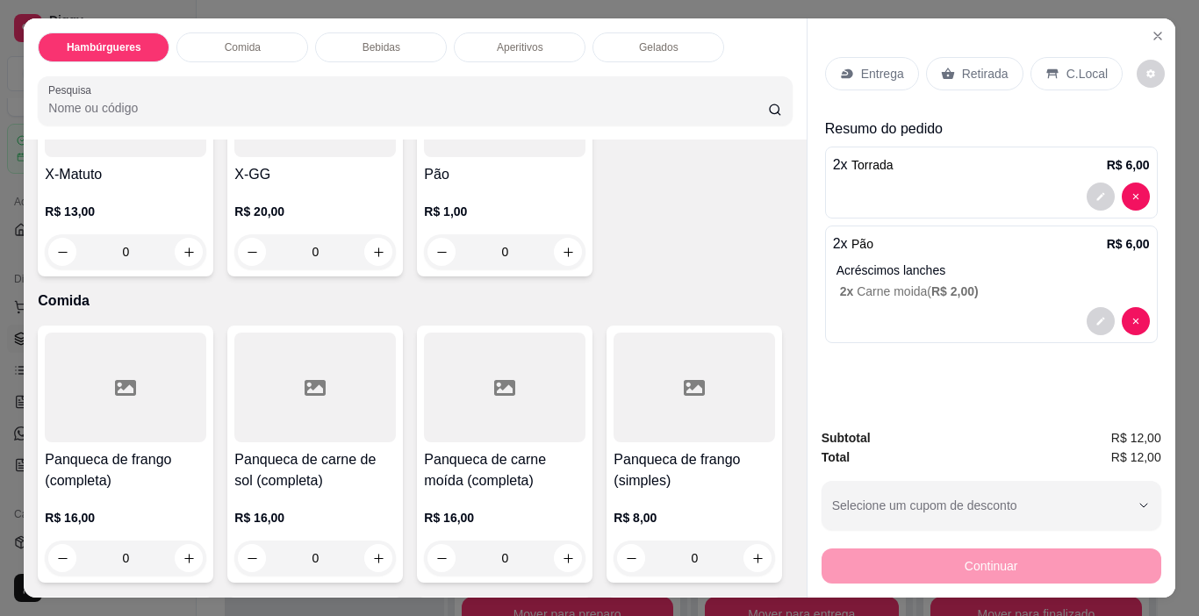
click at [512, 105] on input "Pesquisa" at bounding box center [408, 108] width 720 height 18
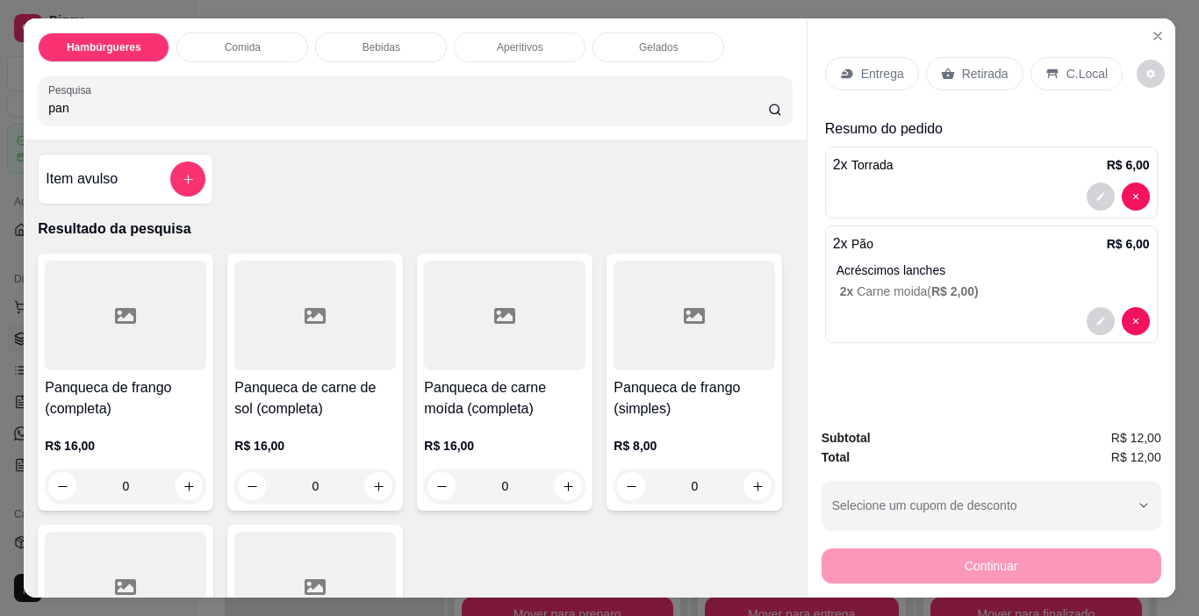
scroll to position [175, 0]
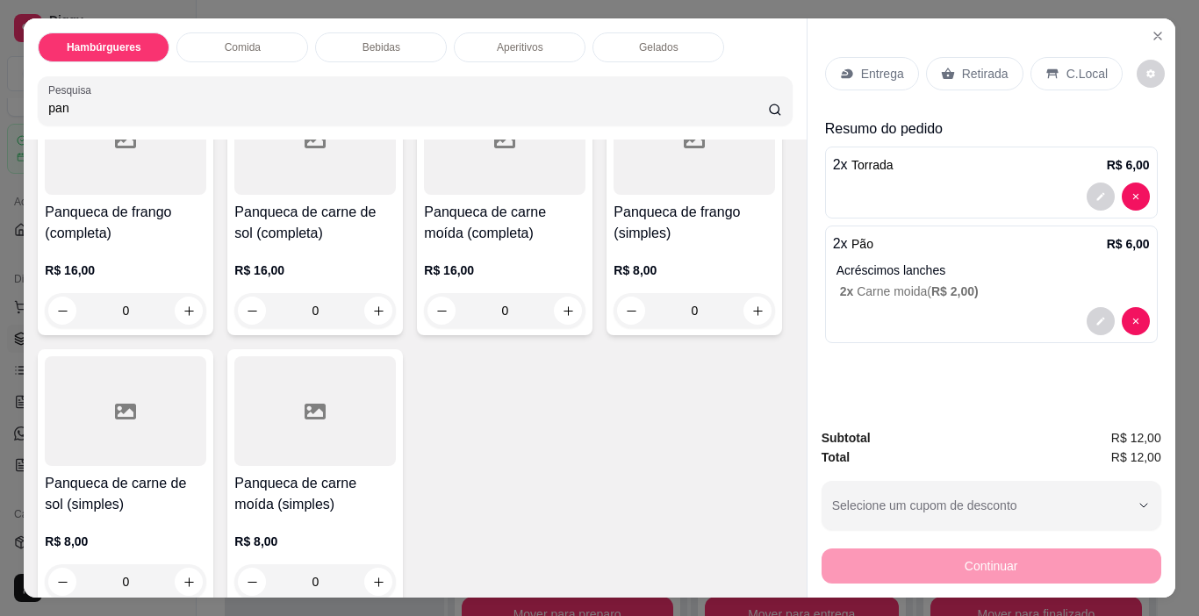
type input "pan"
click at [613, 195] on div at bounding box center [693, 140] width 161 height 110
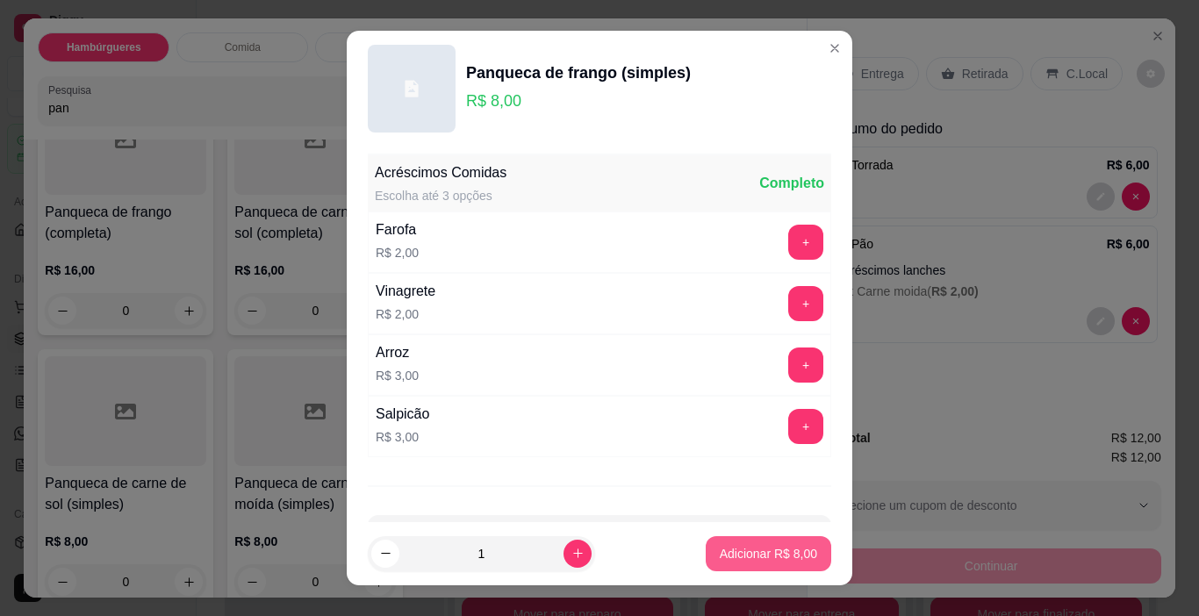
click at [770, 538] on button "Adicionar R$ 8,00" at bounding box center [767, 553] width 125 height 35
type input "1"
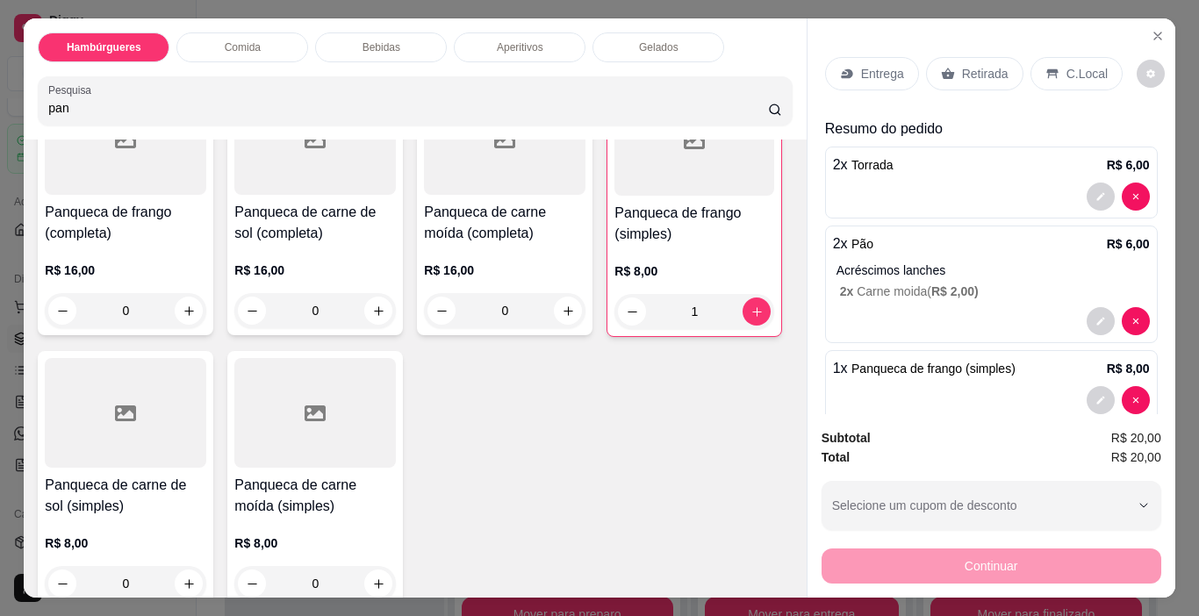
click at [591, 109] on input "pan" at bounding box center [408, 108] width 720 height 18
type input "p"
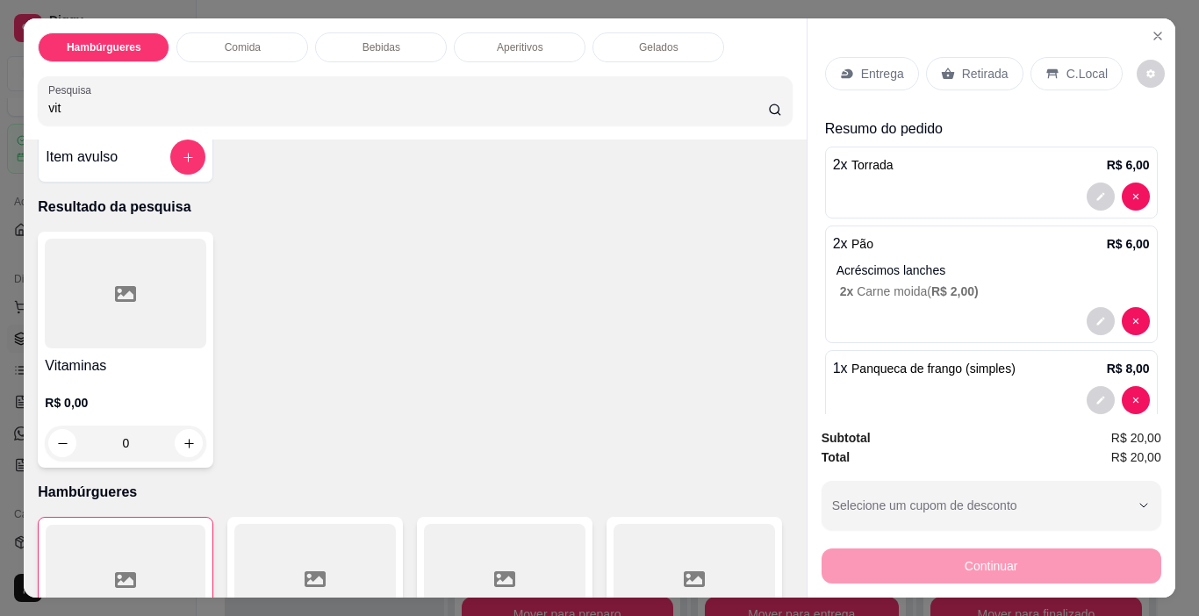
scroll to position [0, 0]
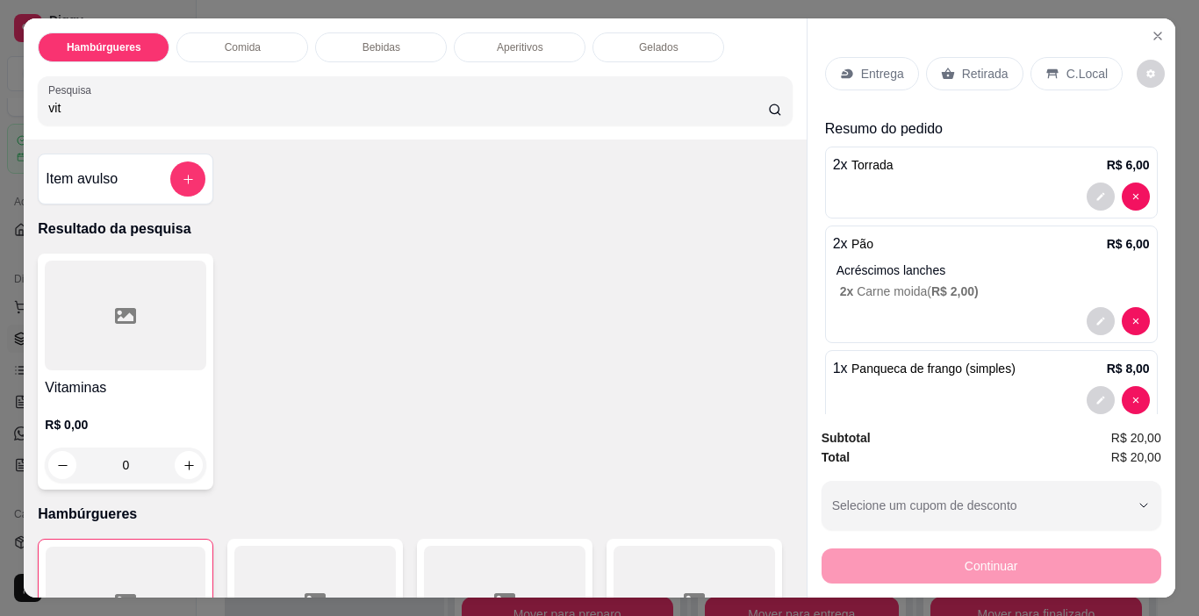
type input "vit"
click at [54, 320] on div at bounding box center [125, 316] width 161 height 110
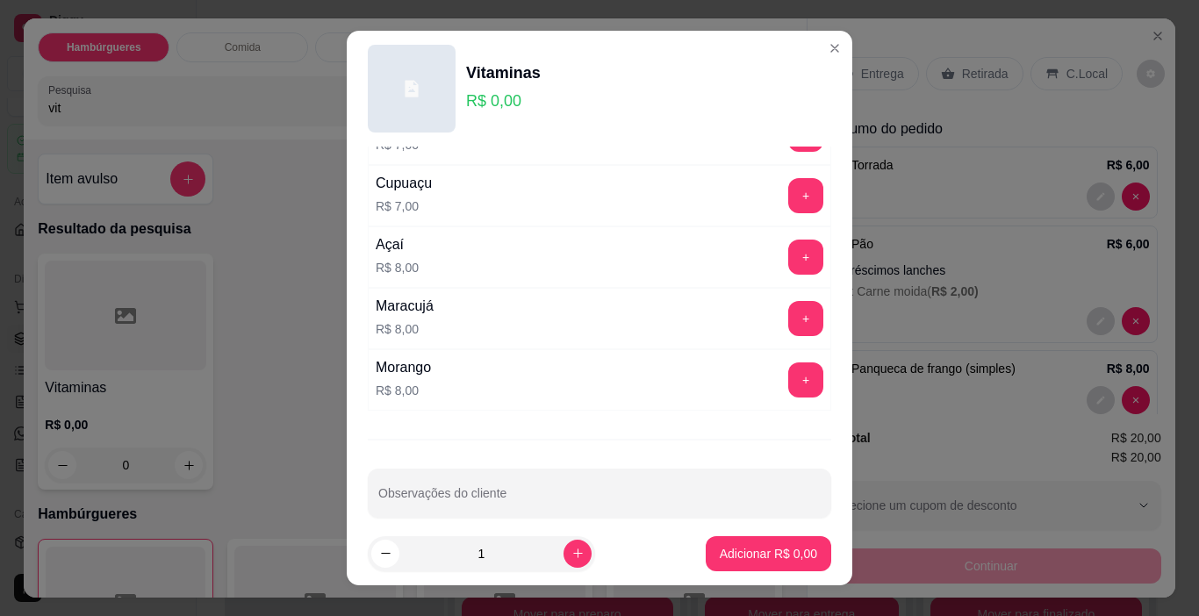
scroll to position [558, 0]
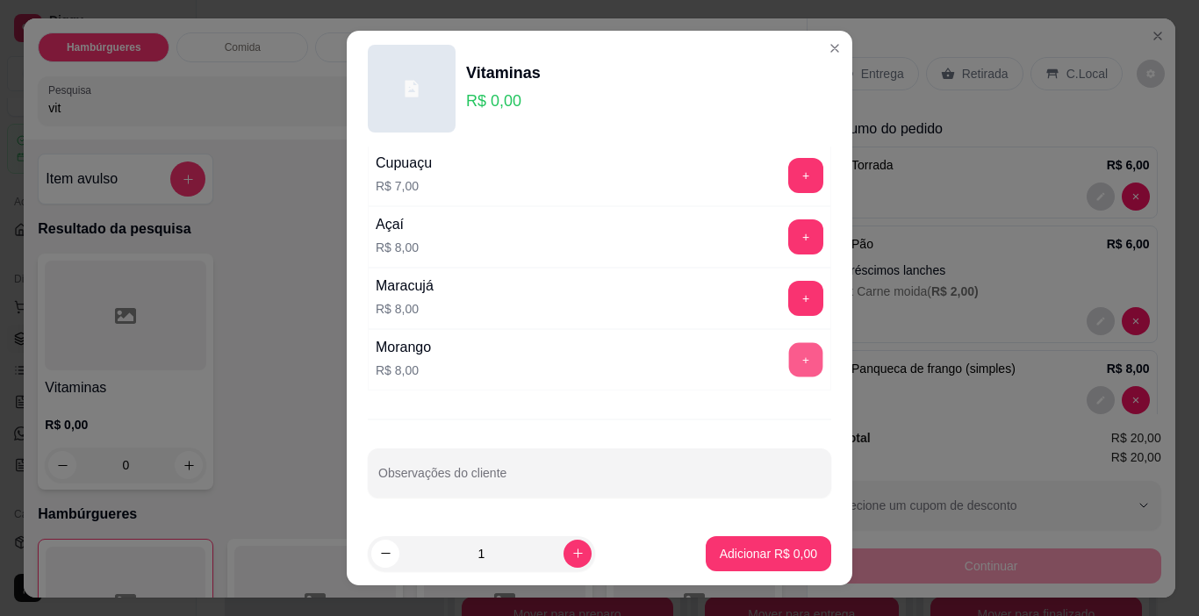
click at [789, 356] on button "+" at bounding box center [806, 360] width 34 height 34
click at [745, 533] on footer "1 Adicionar R$ 16,00" at bounding box center [599, 553] width 505 height 63
click at [741, 553] on p "Adicionar R$ 16,00" at bounding box center [765, 554] width 104 height 18
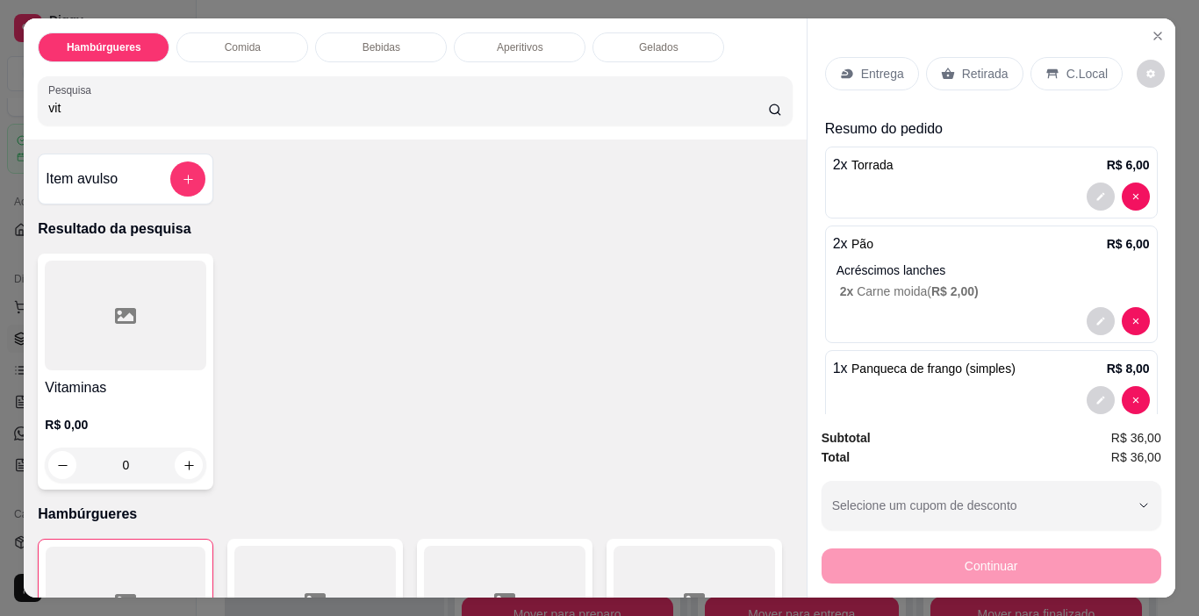
click at [1006, 57] on div "Retirada" at bounding box center [974, 73] width 97 height 33
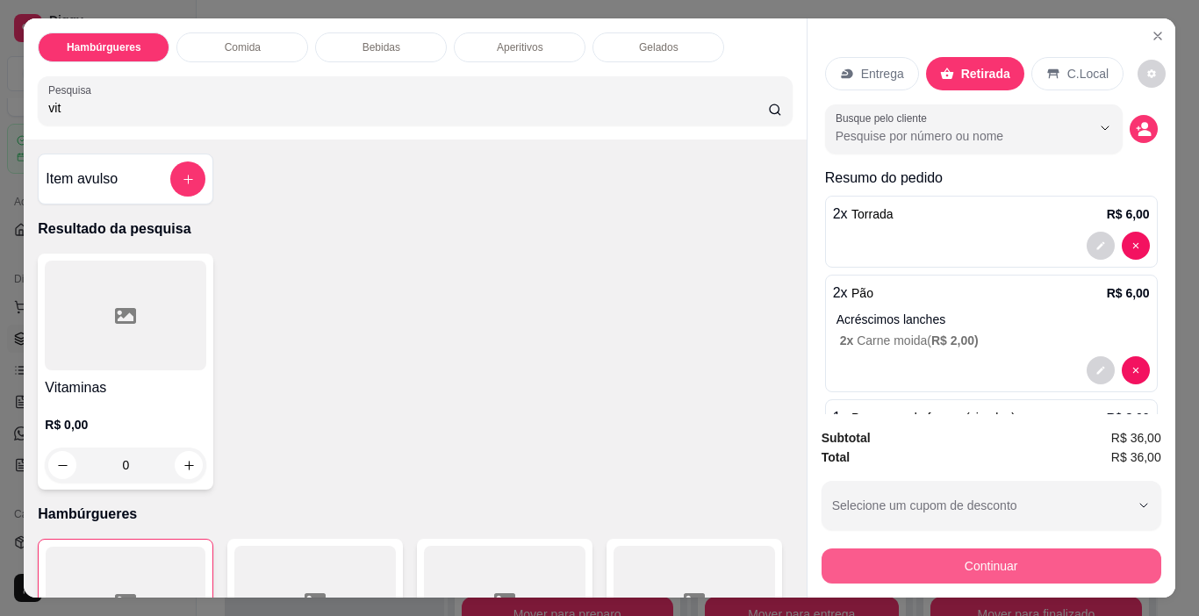
click at [872, 569] on button "Continuar" at bounding box center [991, 565] width 340 height 35
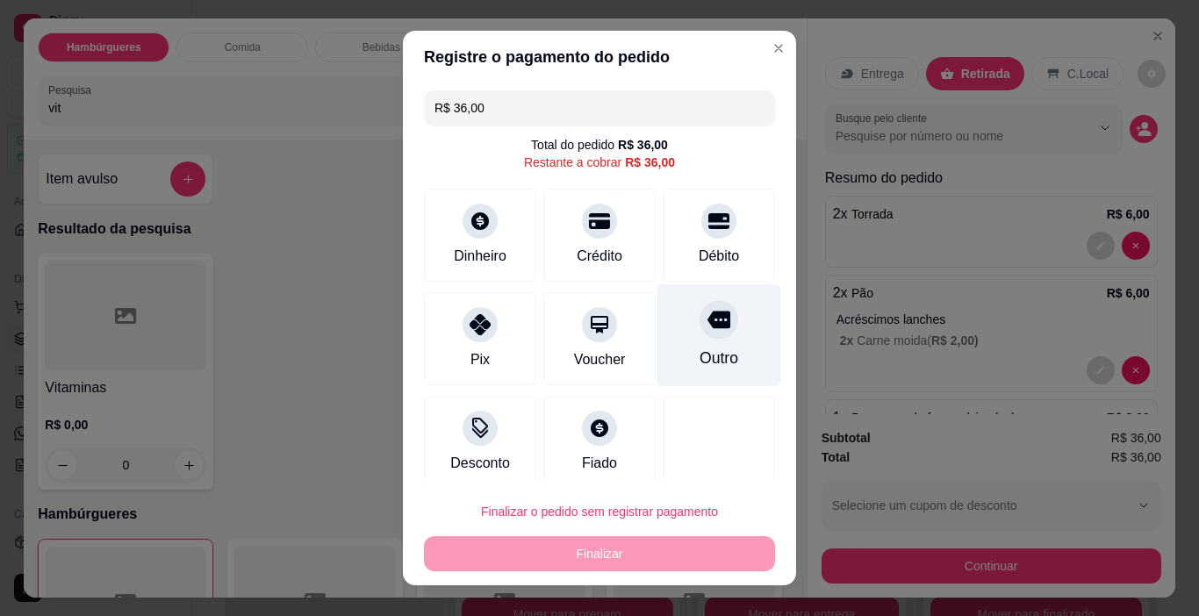
click at [707, 316] on icon at bounding box center [718, 319] width 23 height 23
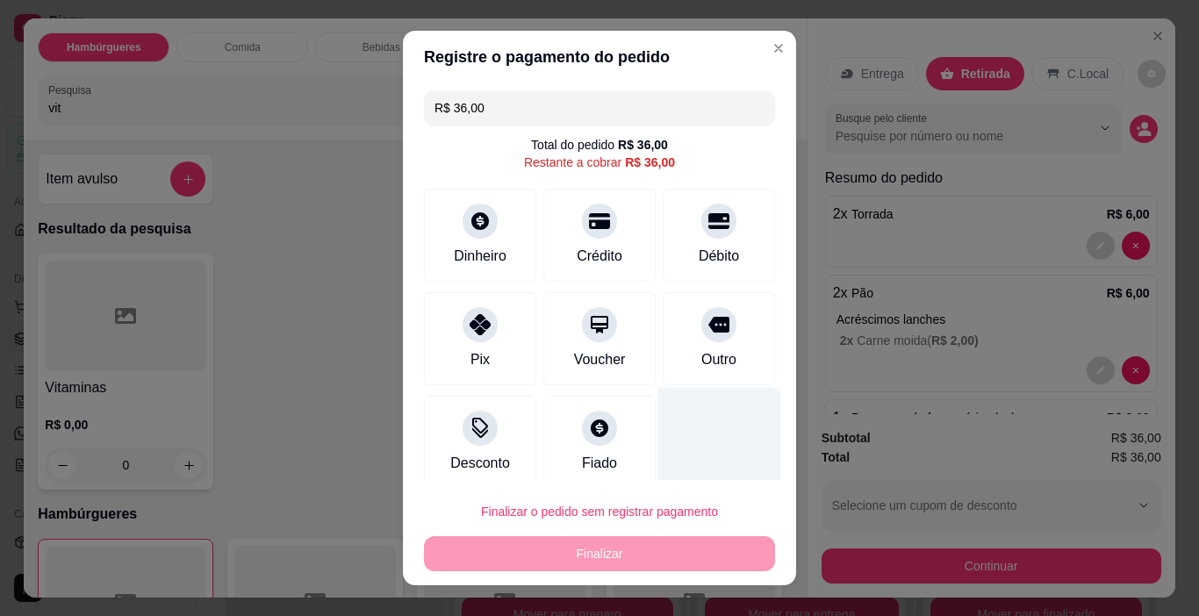
type input "R$ 0,00"
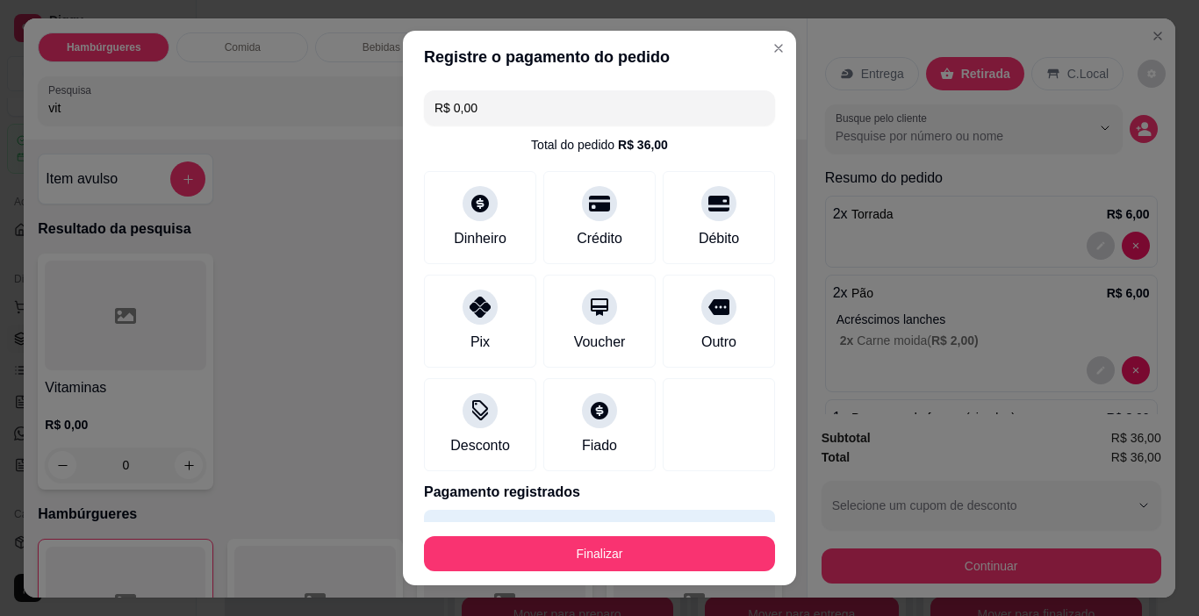
click at [651, 576] on footer "Finalizar" at bounding box center [599, 553] width 393 height 63
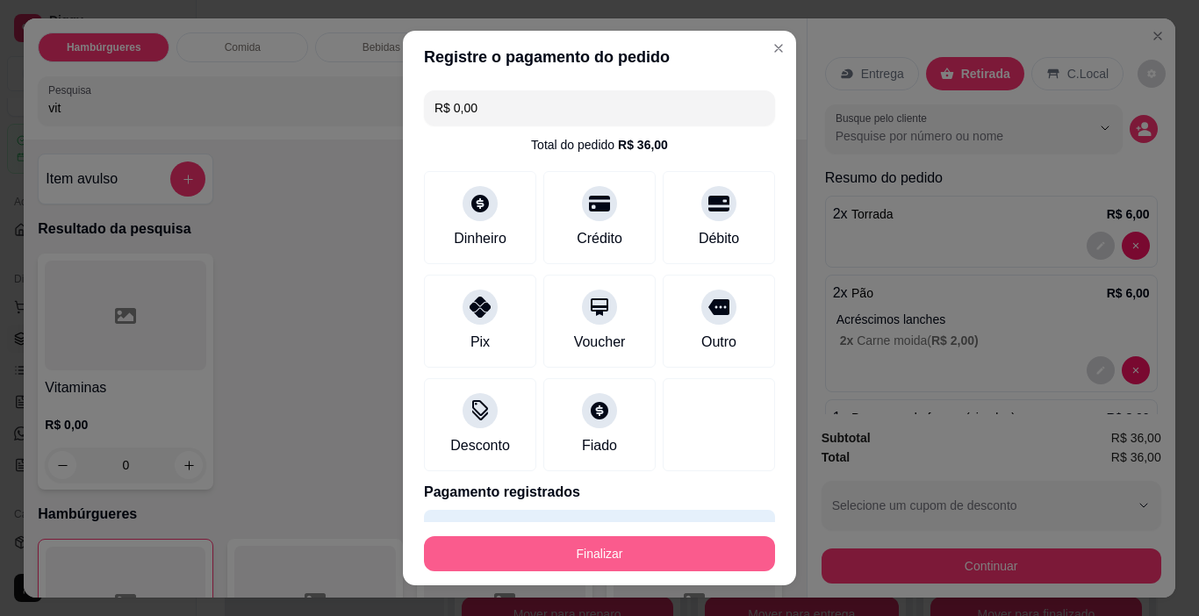
click at [671, 562] on button "Finalizar" at bounding box center [599, 553] width 351 height 35
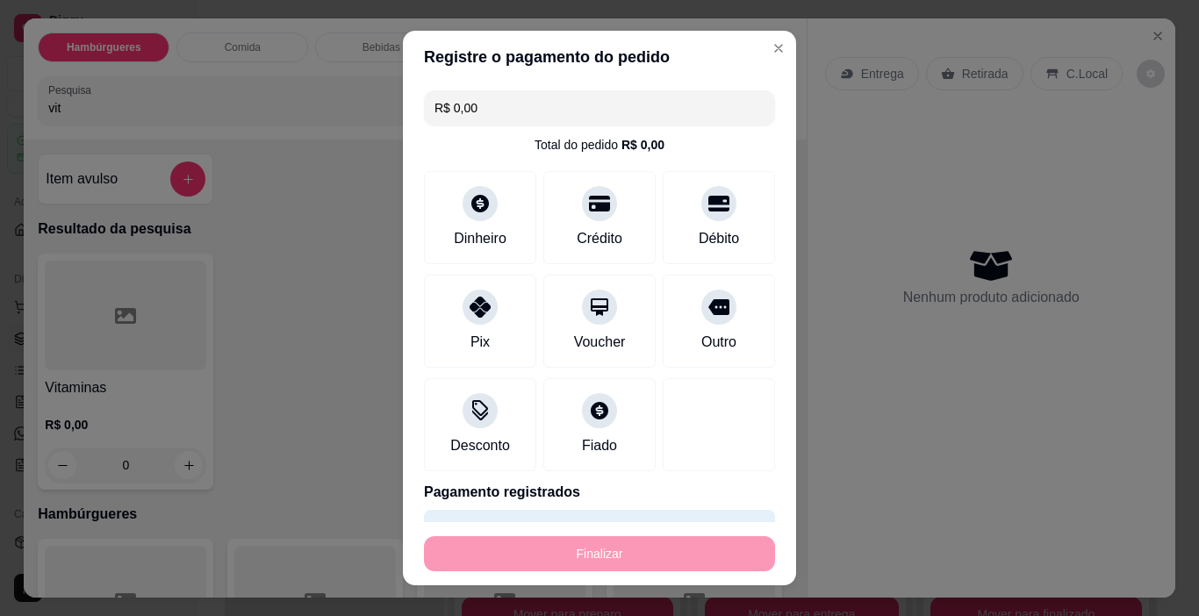
type input "0"
type input "-R$ 36,00"
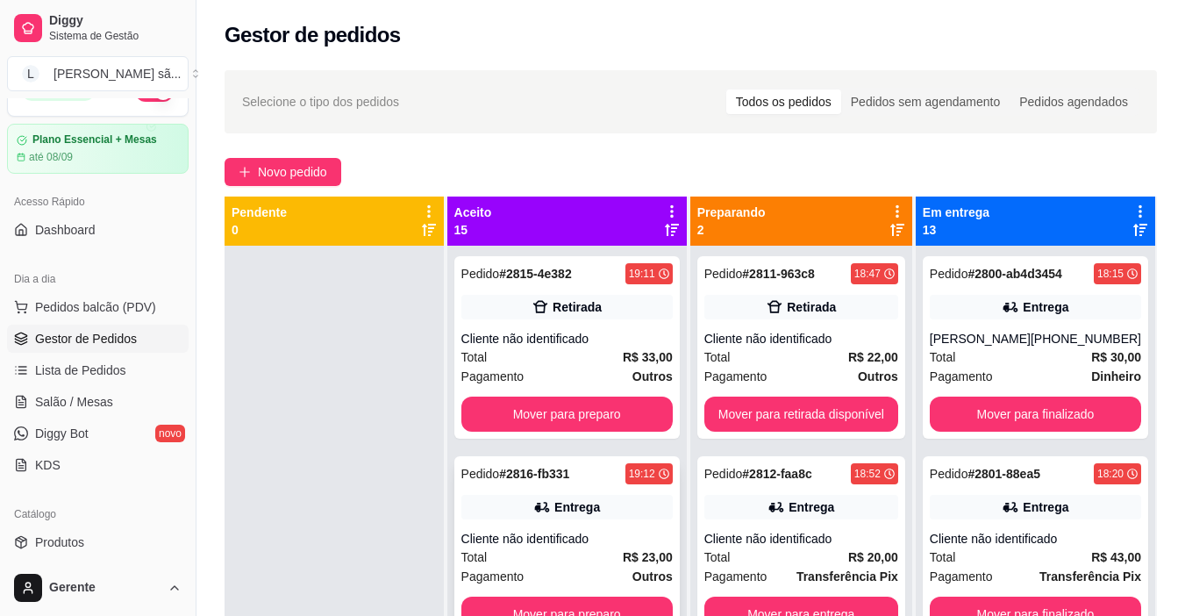
click at [643, 510] on div "Entrega" at bounding box center [567, 507] width 211 height 25
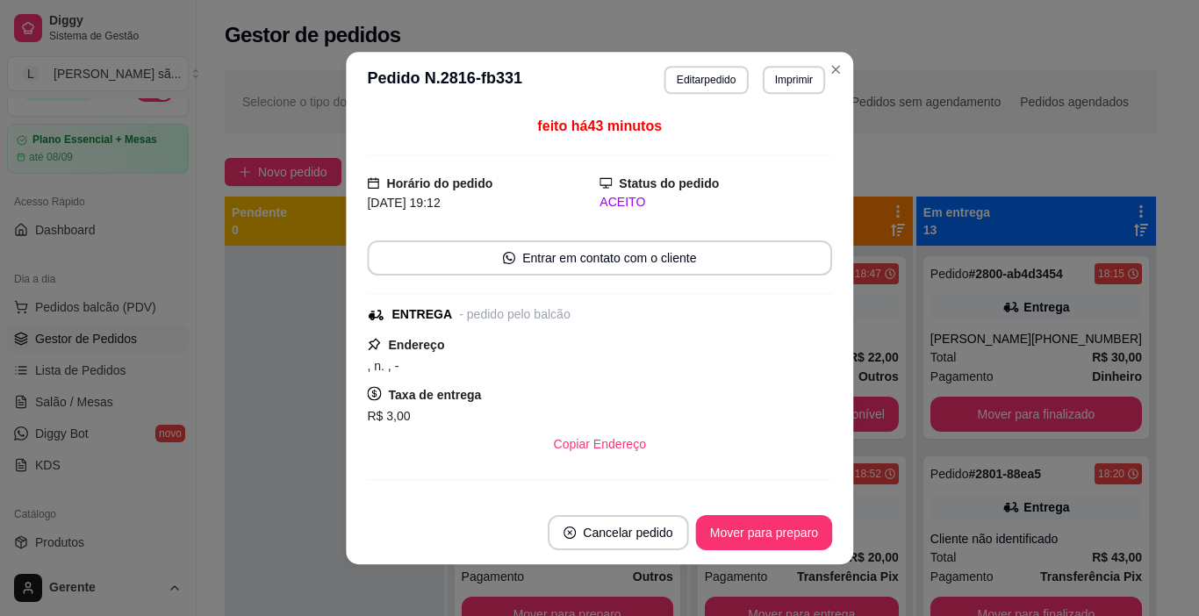
click at [631, 417] on div "R$ 3,00" at bounding box center [599, 415] width 465 height 21
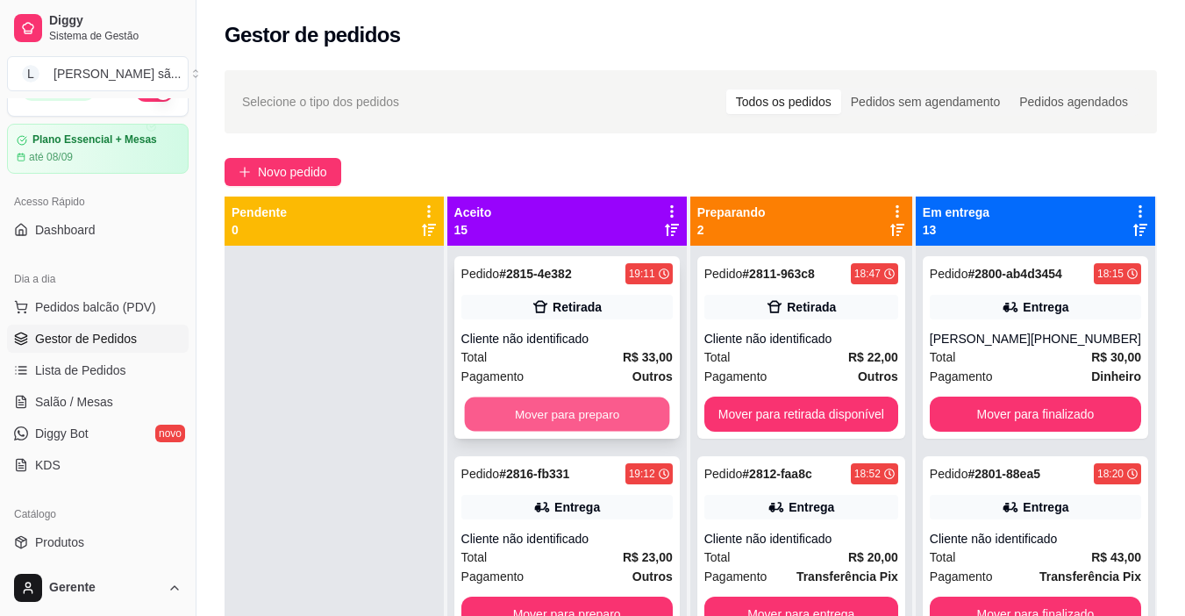
click at [600, 413] on button "Mover para preparo" at bounding box center [566, 414] width 205 height 34
click at [600, 413] on button "Mover para preparo" at bounding box center [567, 414] width 211 height 35
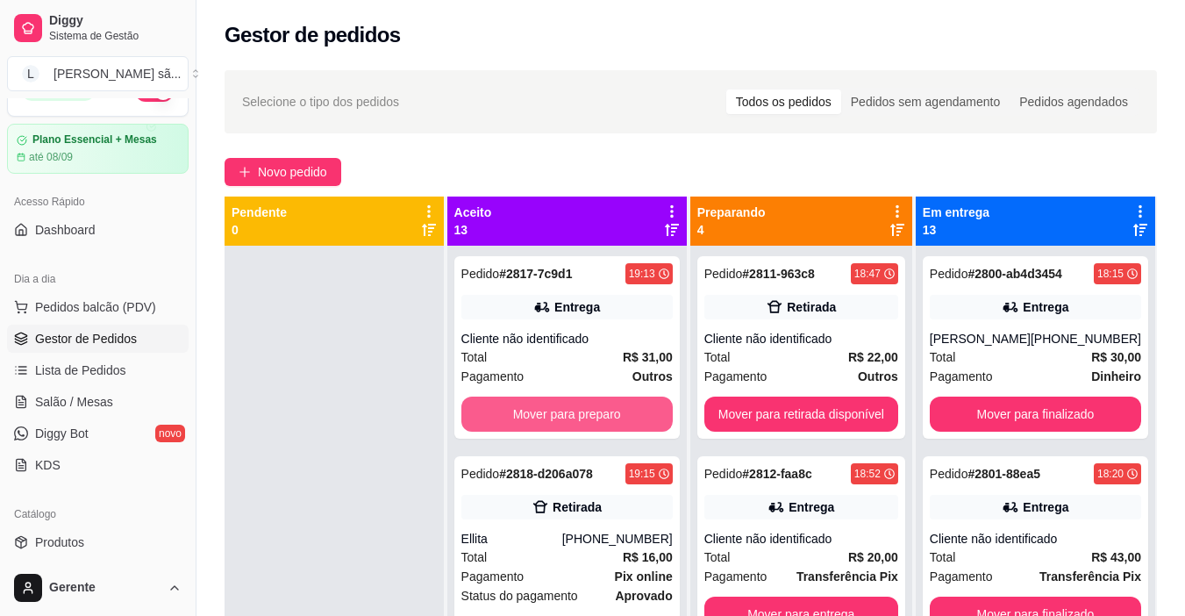
click at [600, 413] on button "Mover para preparo" at bounding box center [567, 414] width 211 height 35
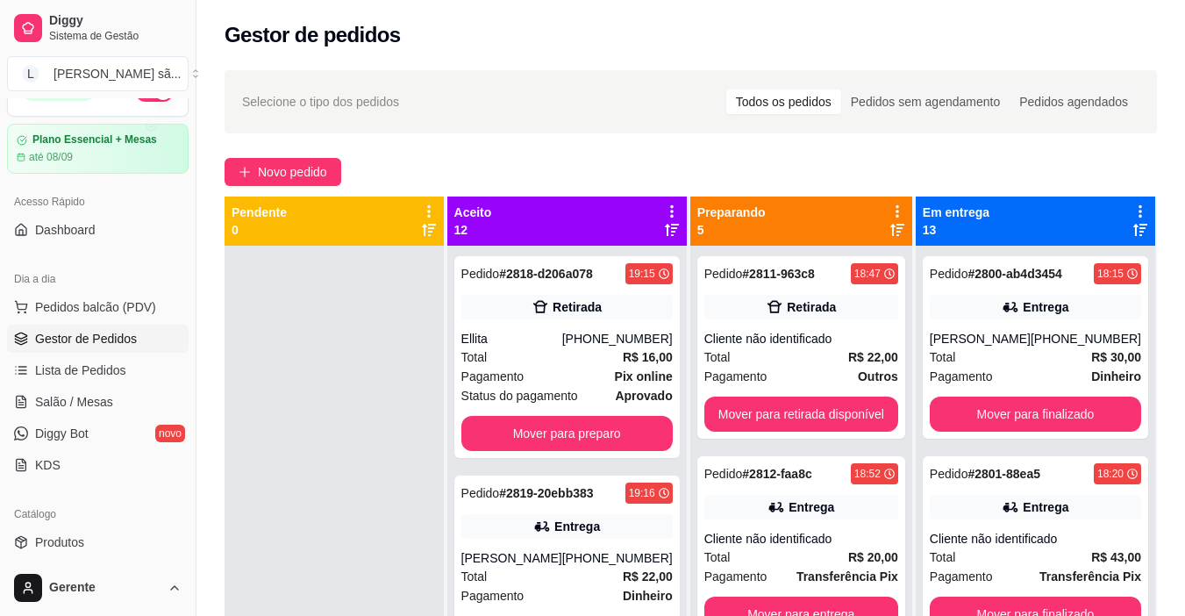
click at [600, 413] on div "Pedido # 2818-d206a078 19:15 Retirada Ellita [PHONE_NUMBER] Total R$ 16,00 Paga…" at bounding box center [568, 357] width 226 height 202
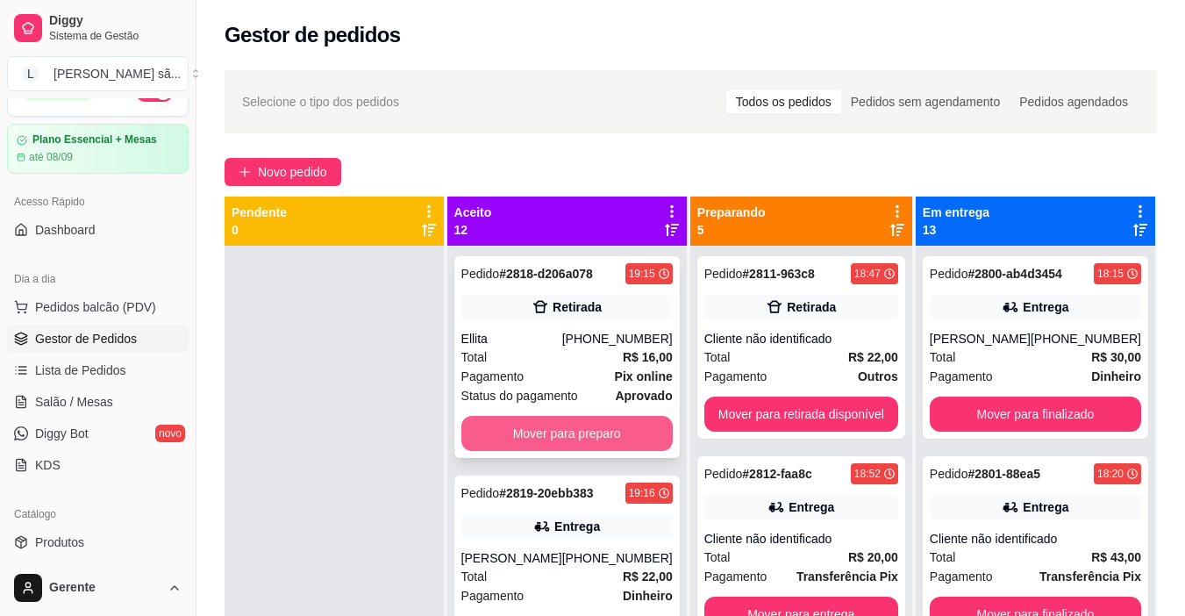
click at [546, 442] on button "Mover para preparo" at bounding box center [567, 433] width 211 height 35
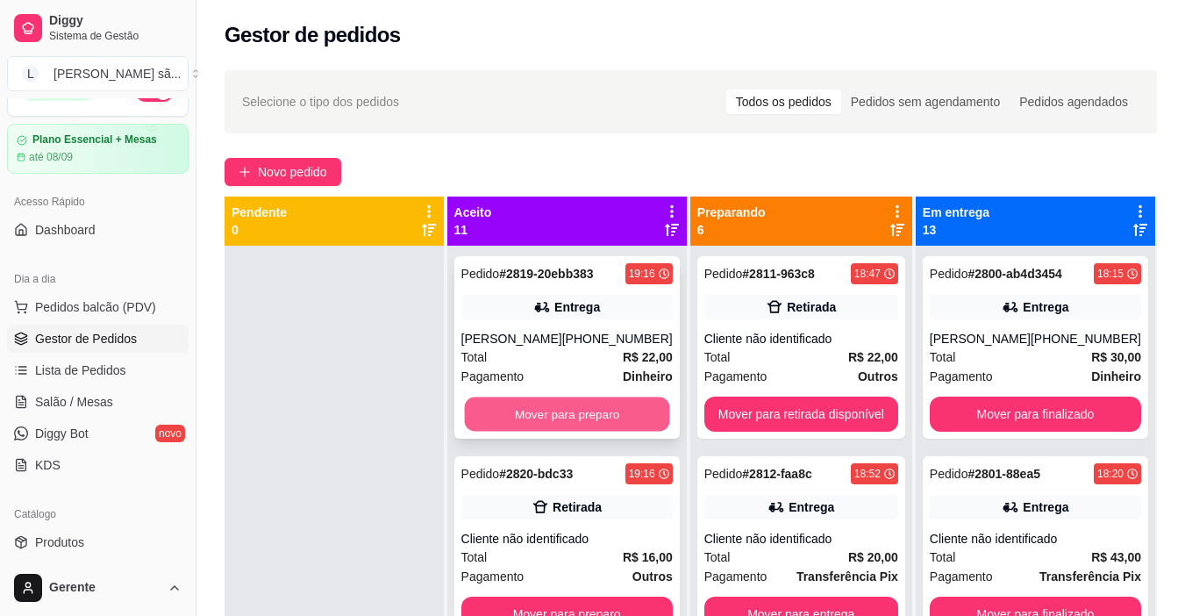
click at [630, 405] on button "Mover para preparo" at bounding box center [566, 414] width 205 height 34
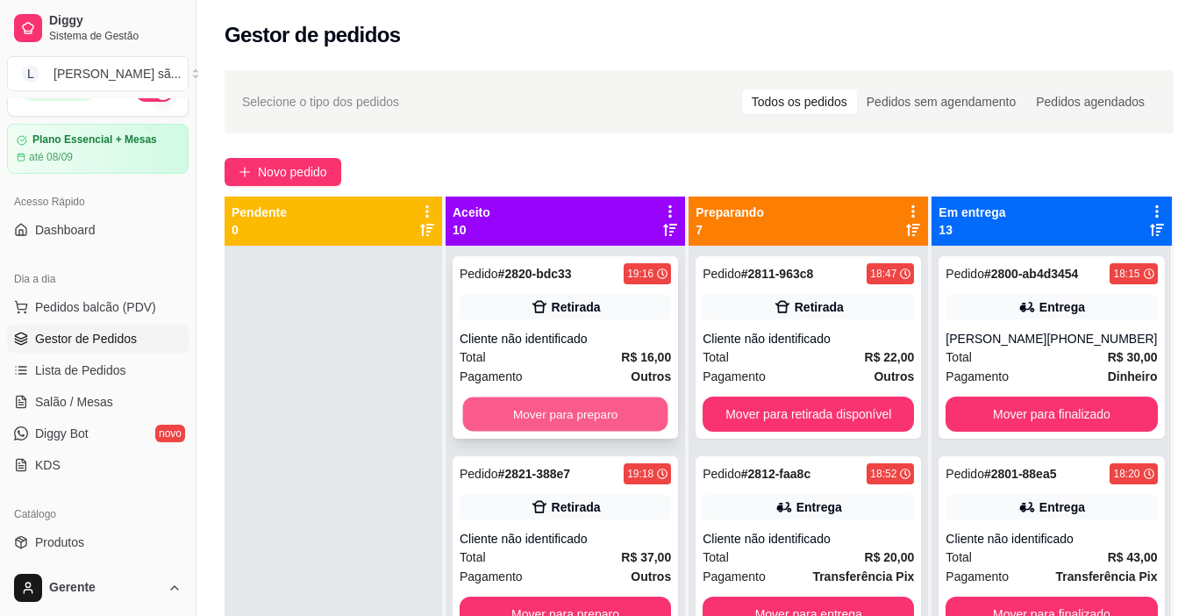
click at [620, 410] on button "Mover para preparo" at bounding box center [565, 414] width 205 height 34
click at [620, 410] on button "Mover para preparo" at bounding box center [565, 414] width 211 height 35
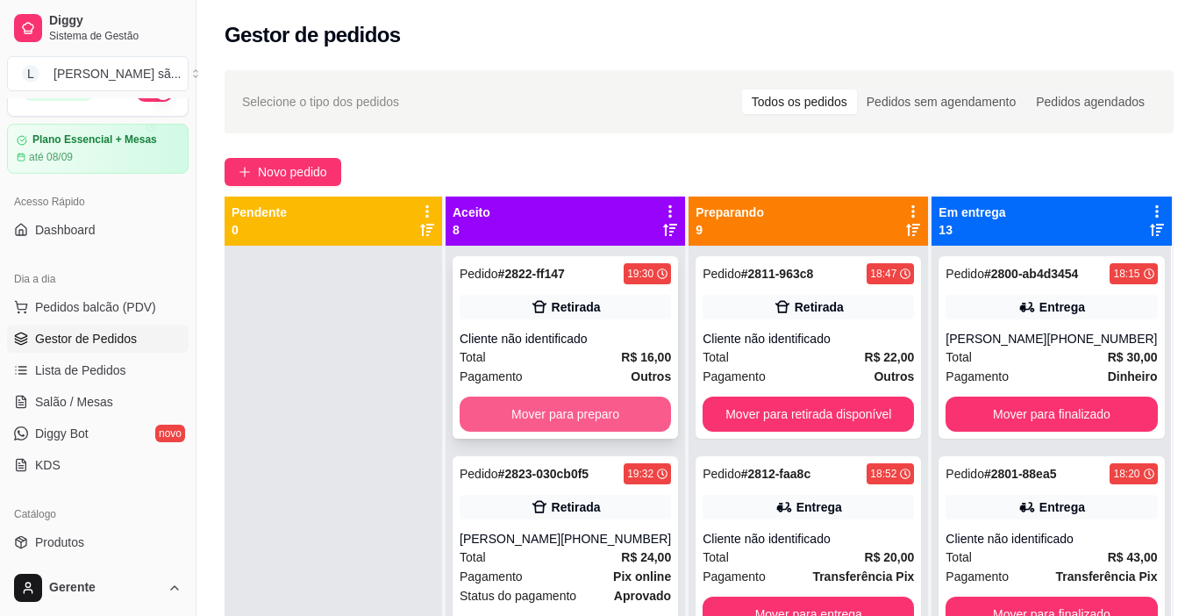
click at [618, 409] on button "Mover para preparo" at bounding box center [565, 414] width 211 height 35
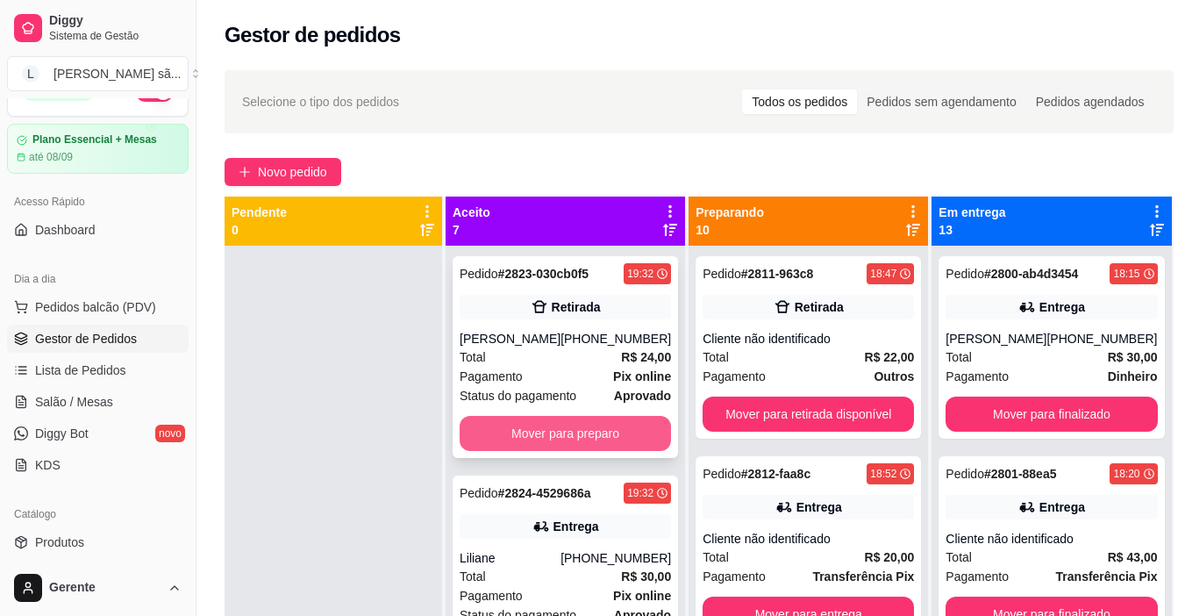
click at [614, 431] on button "Mover para preparo" at bounding box center [565, 433] width 211 height 35
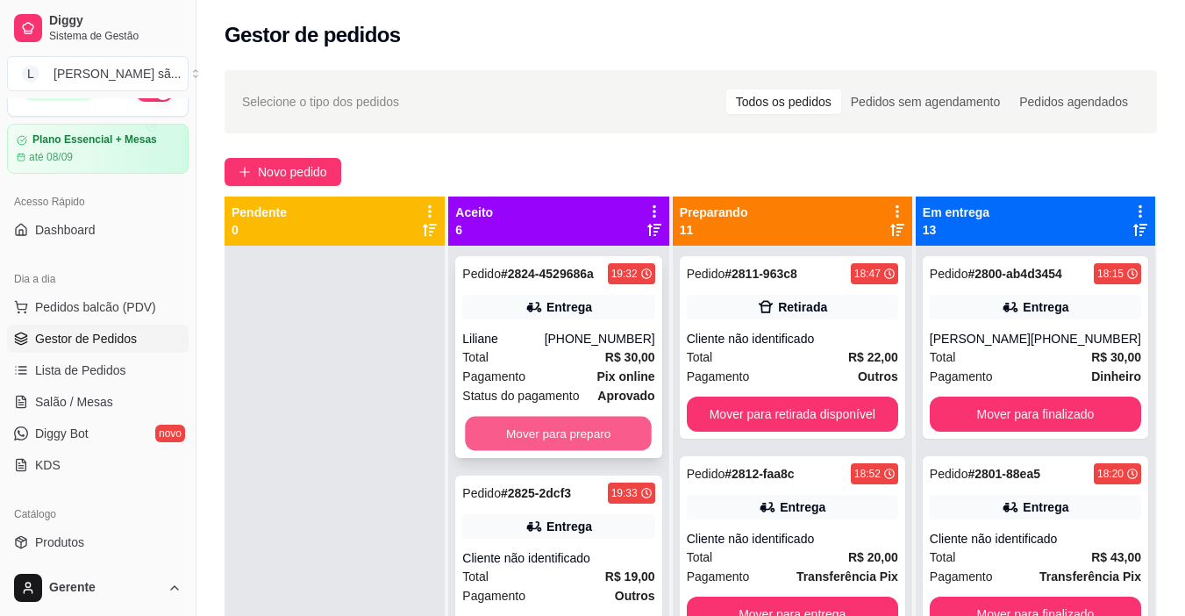
click at [602, 430] on button "Mover para preparo" at bounding box center [559, 434] width 187 height 34
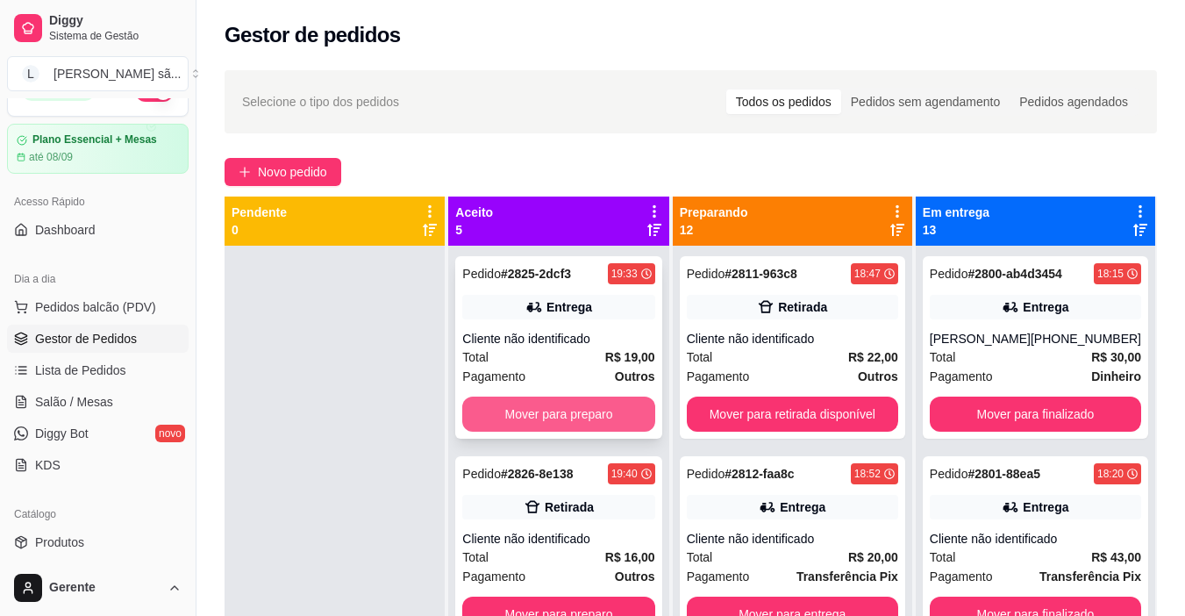
click at [603, 428] on button "Mover para preparo" at bounding box center [558, 414] width 192 height 35
click at [612, 418] on button "Mover para preparo" at bounding box center [559, 414] width 187 height 34
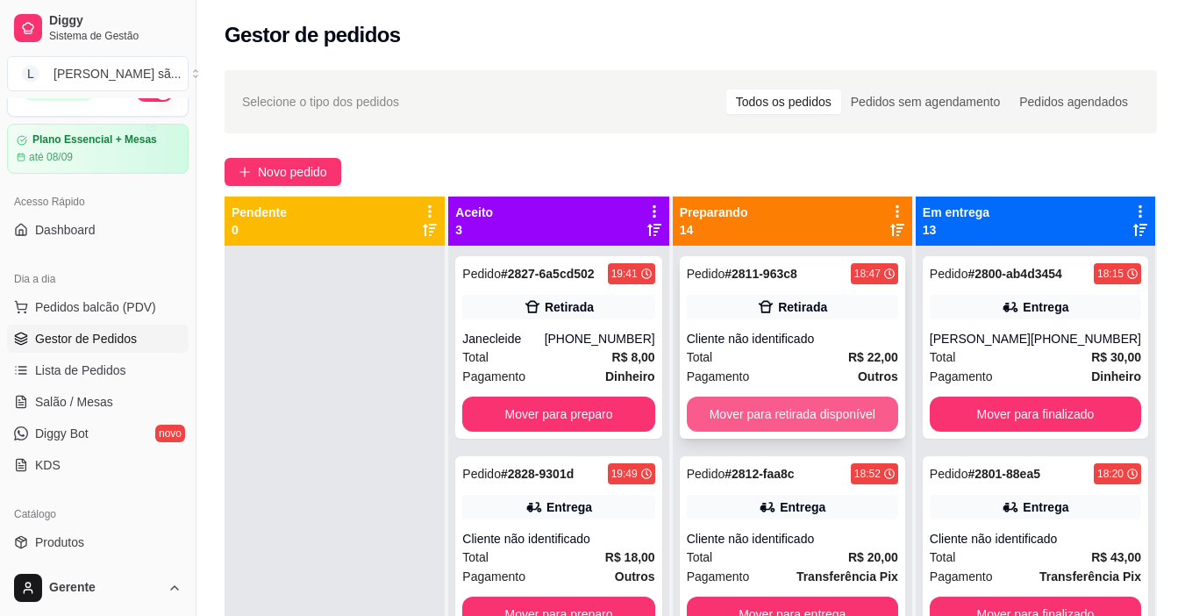
click at [818, 416] on button "Mover para retirada disponível" at bounding box center [792, 414] width 211 height 35
click at [818, 416] on button "Mover para entrega" at bounding box center [792, 414] width 205 height 34
click at [818, 416] on button "Mover para retirada disponível" at bounding box center [792, 414] width 205 height 34
click at [818, 416] on button "Mover para entrega" at bounding box center [792, 414] width 211 height 35
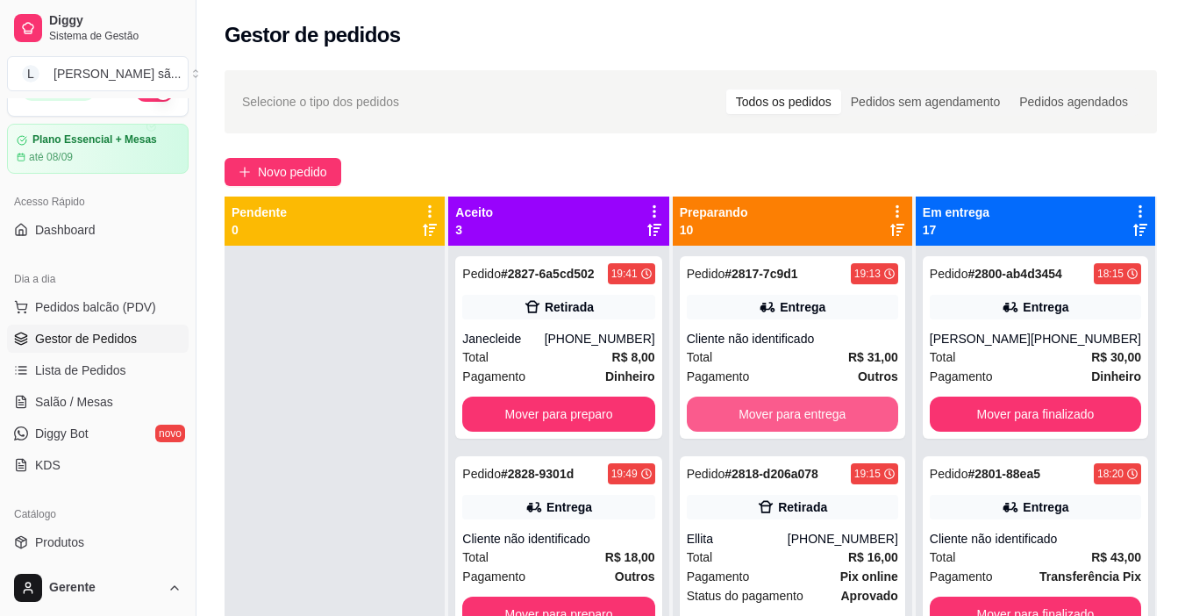
click at [818, 416] on button "Mover para entrega" at bounding box center [792, 414] width 211 height 35
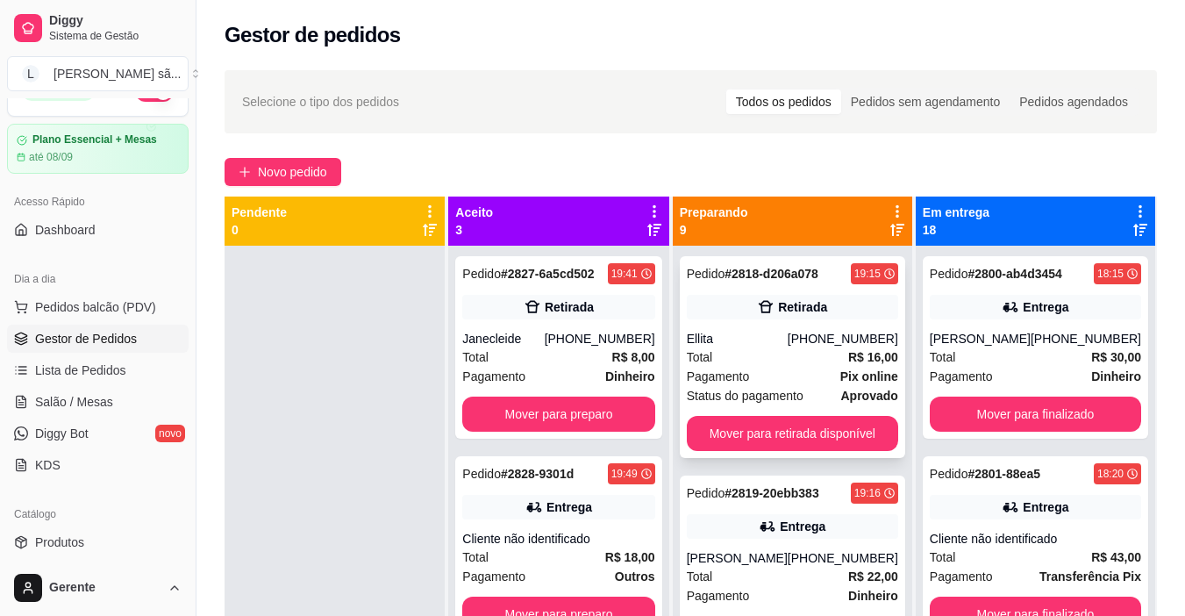
click at [829, 331] on div "[PHONE_NUMBER]" at bounding box center [843, 339] width 111 height 18
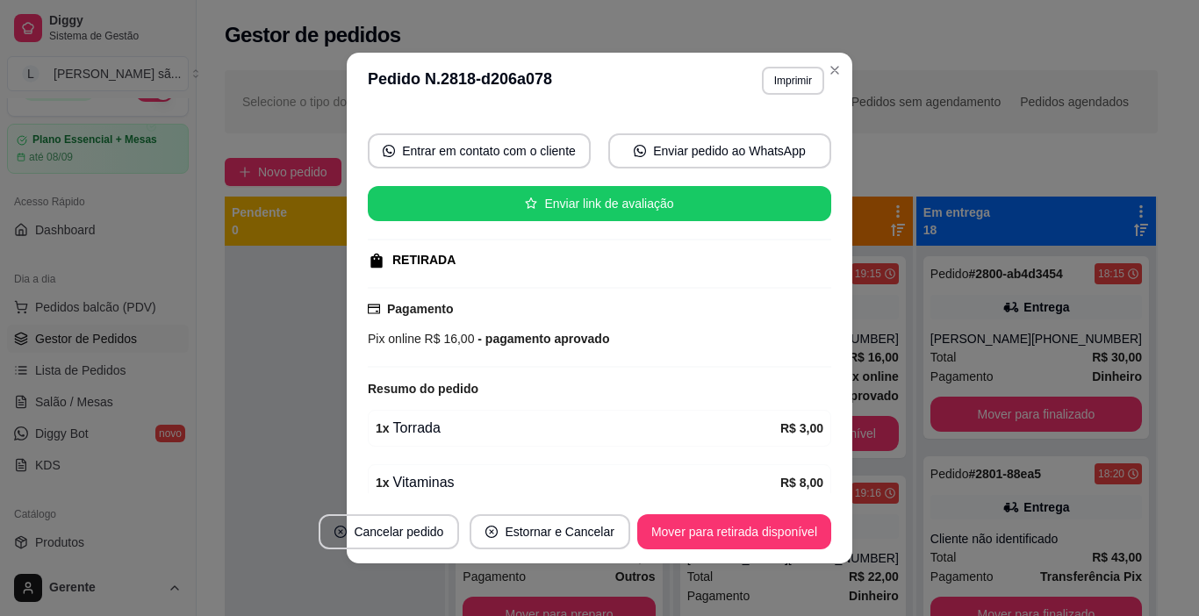
scroll to position [378, 0]
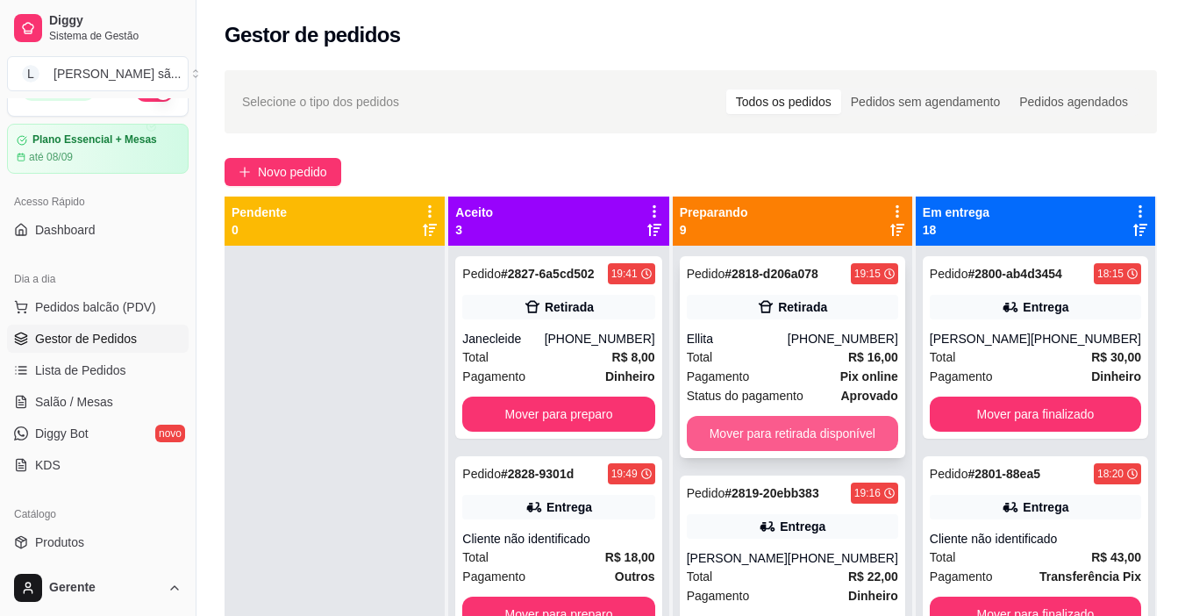
click at [844, 432] on button "Mover para retirada disponível" at bounding box center [792, 433] width 211 height 35
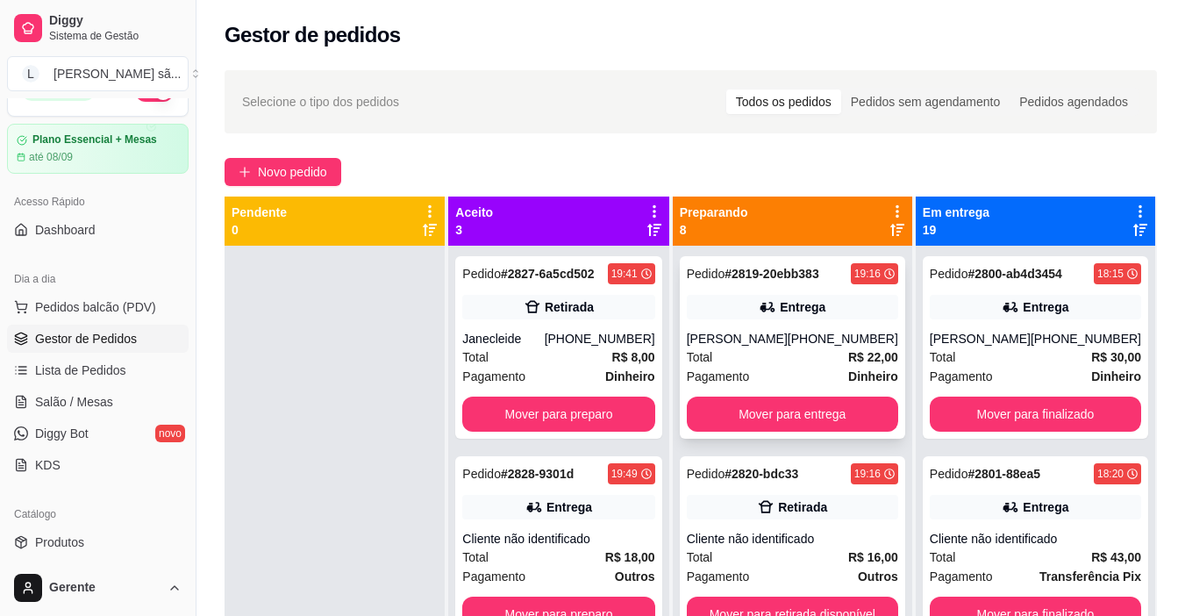
click at [825, 365] on div "Total R$ 22,00" at bounding box center [792, 356] width 211 height 19
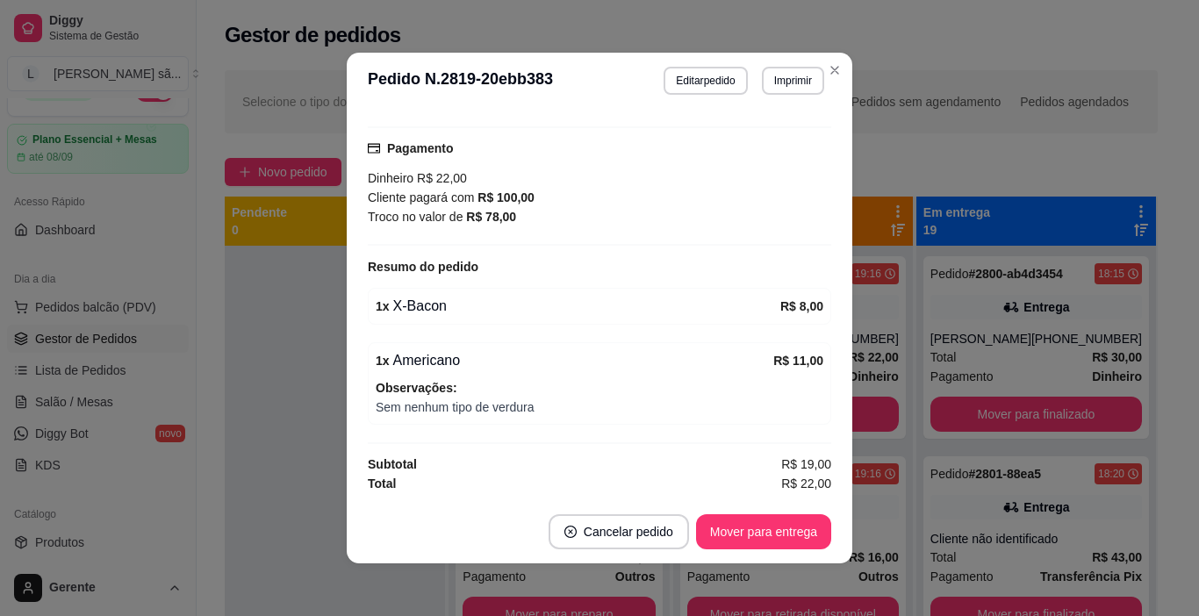
scroll to position [4, 0]
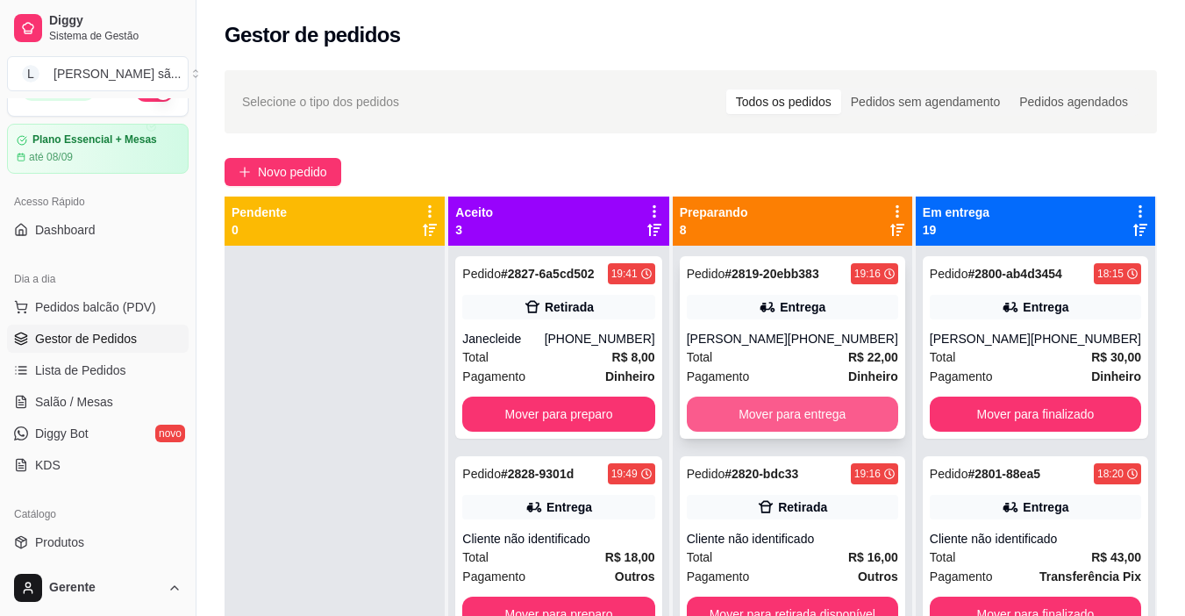
click at [841, 421] on button "Mover para entrega" at bounding box center [792, 414] width 211 height 35
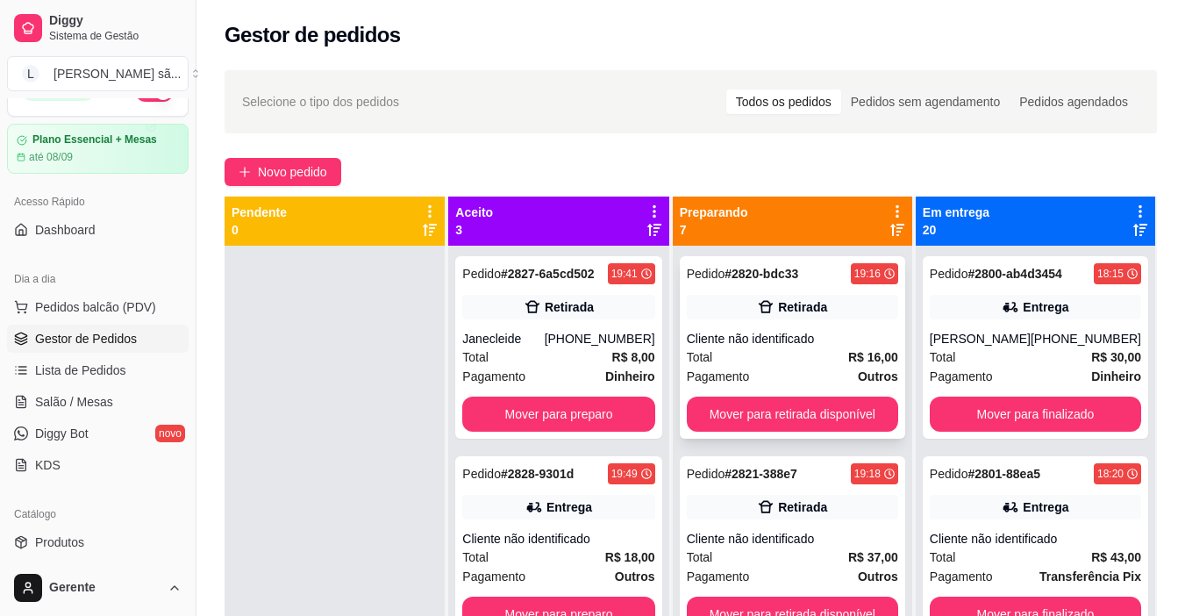
click at [819, 355] on div "Total R$ 16,00" at bounding box center [792, 356] width 211 height 19
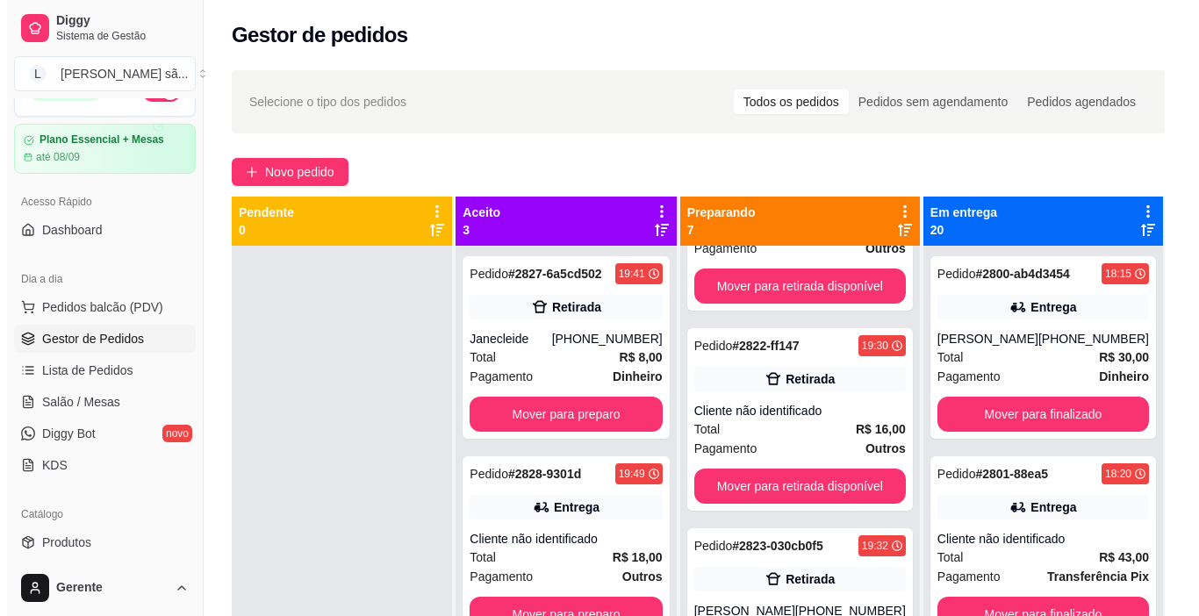
scroll to position [439, 0]
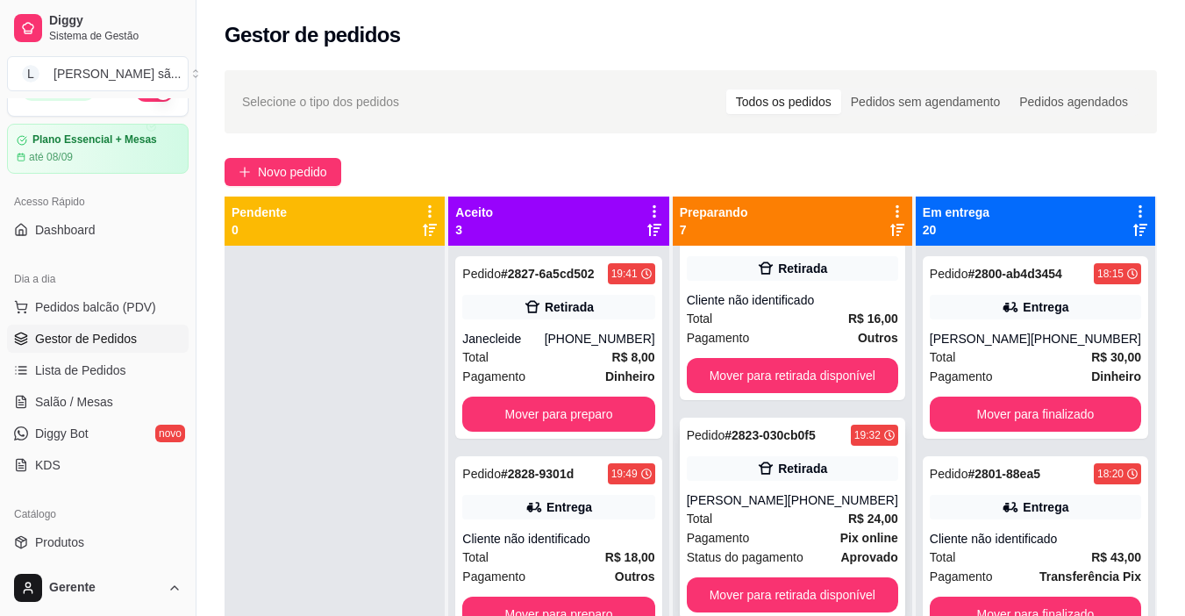
click at [838, 467] on div "Retirada" at bounding box center [792, 468] width 211 height 25
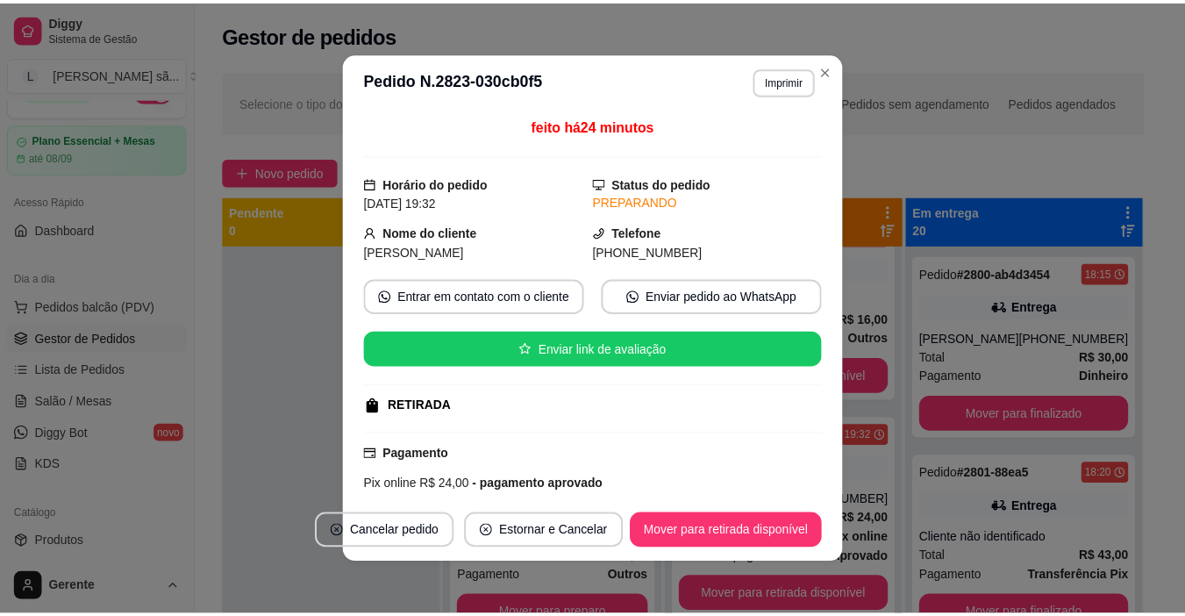
scroll to position [424, 0]
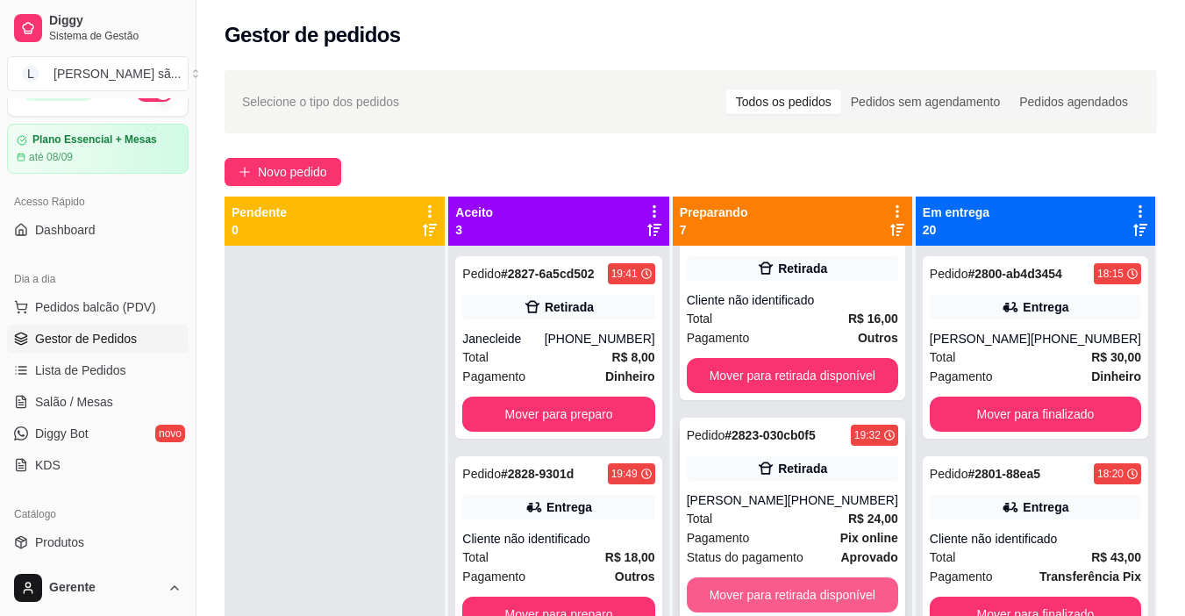
click at [833, 579] on button "Mover para retirada disponível" at bounding box center [792, 594] width 211 height 35
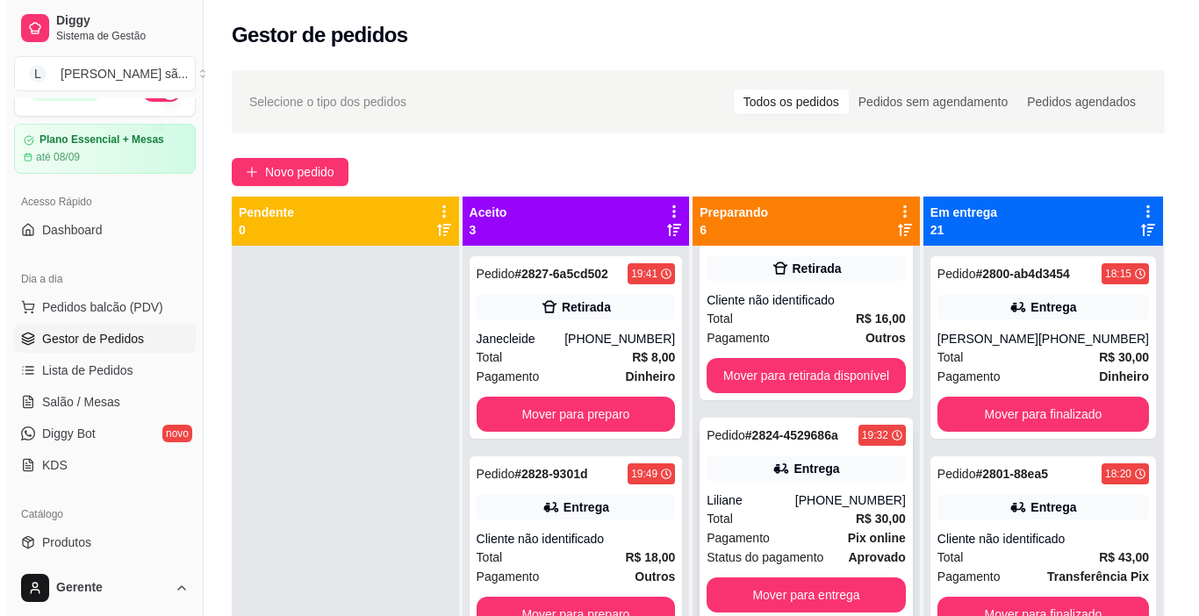
scroll to position [0, 0]
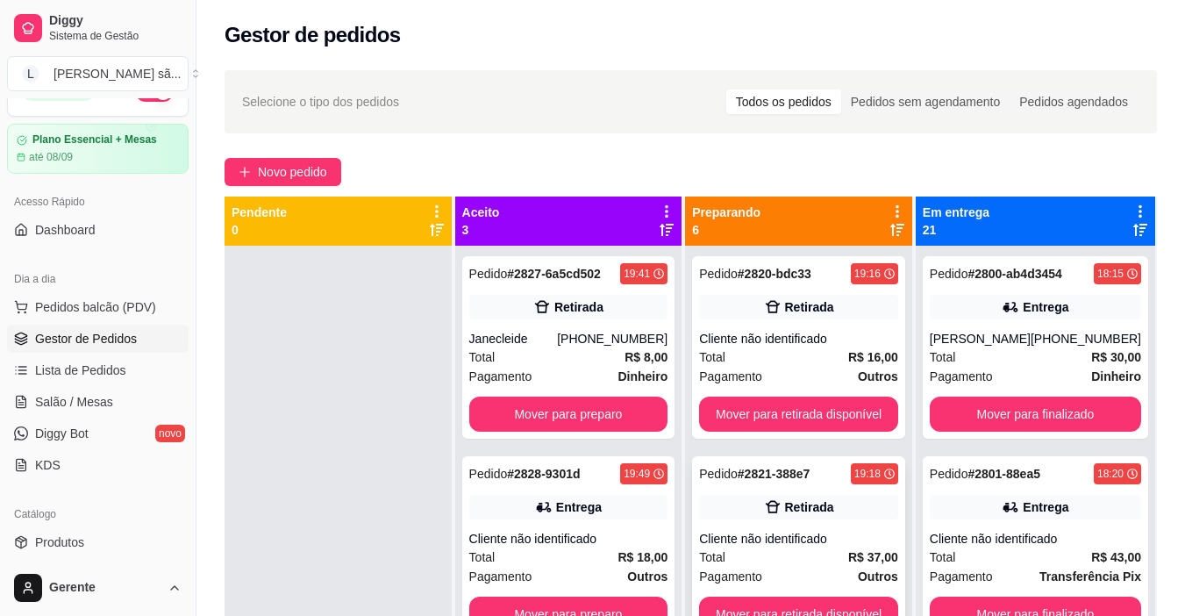
click at [811, 475] on div "Pedido # 2821-388e7 19:18" at bounding box center [798, 473] width 199 height 21
click at [290, 176] on span "Novo pedido" at bounding box center [292, 171] width 69 height 19
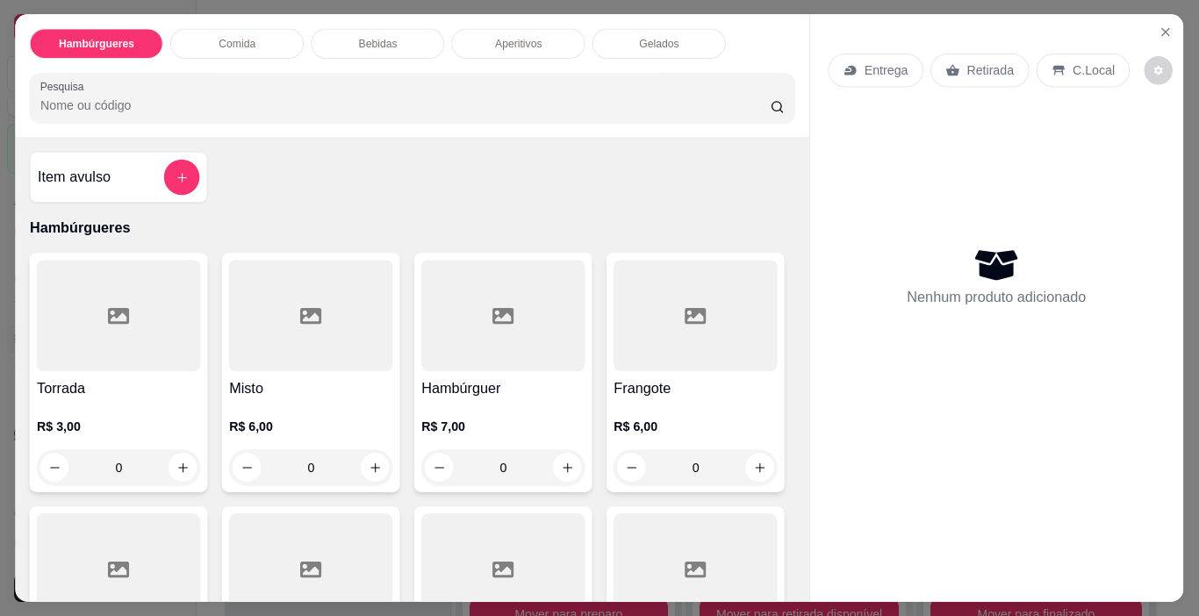
click at [315, 106] on input "Pesquisa" at bounding box center [404, 106] width 729 height 18
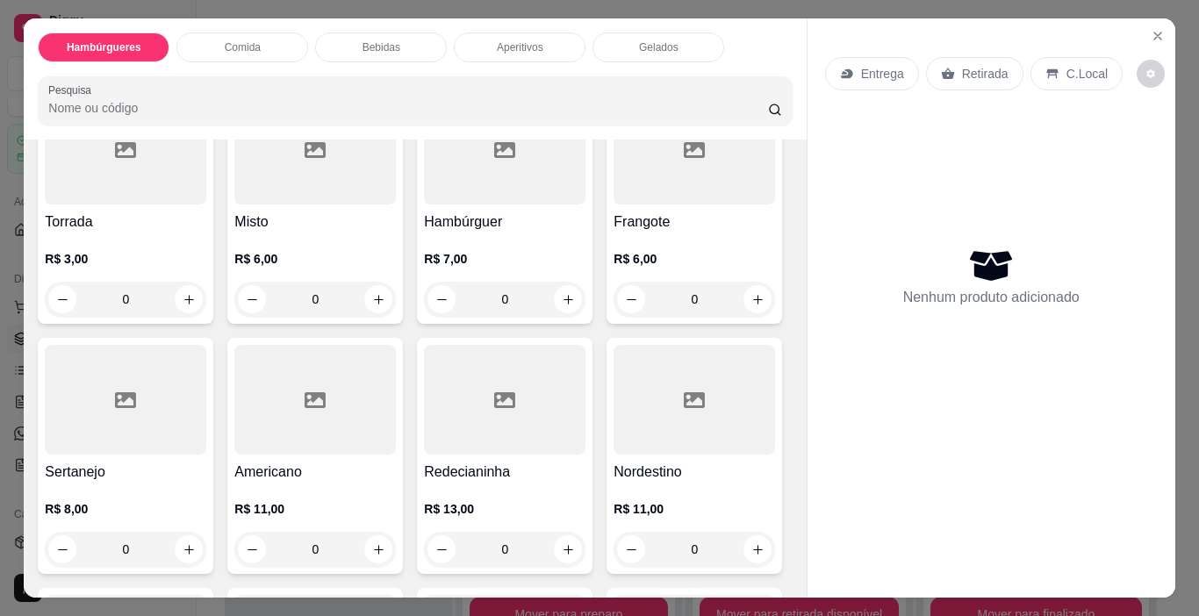
scroll to position [175, 0]
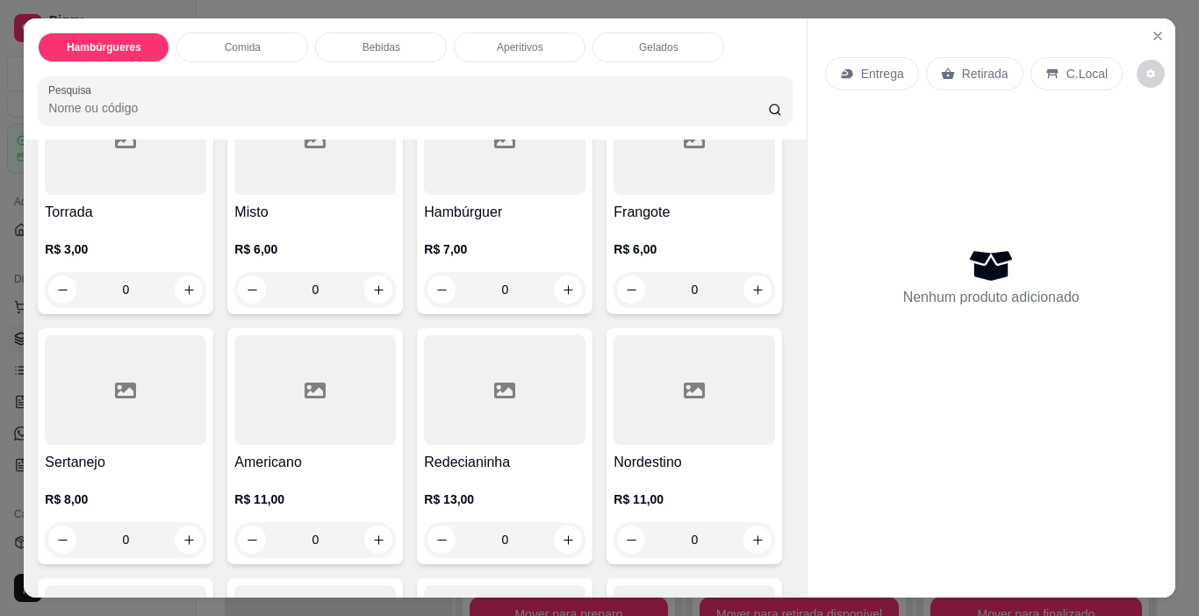
click at [613, 195] on div at bounding box center [693, 140] width 161 height 110
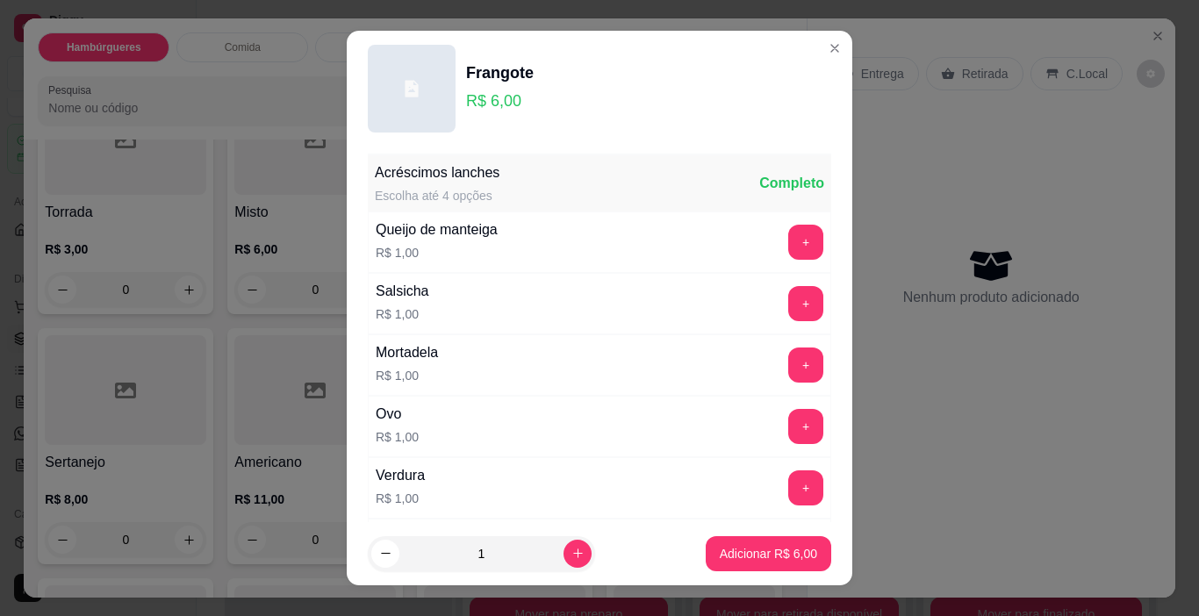
click at [752, 534] on footer "1 Adicionar R$ 6,00" at bounding box center [599, 553] width 505 height 63
click at [733, 552] on p "Adicionar R$ 6,00" at bounding box center [768, 554] width 97 height 18
type input "1"
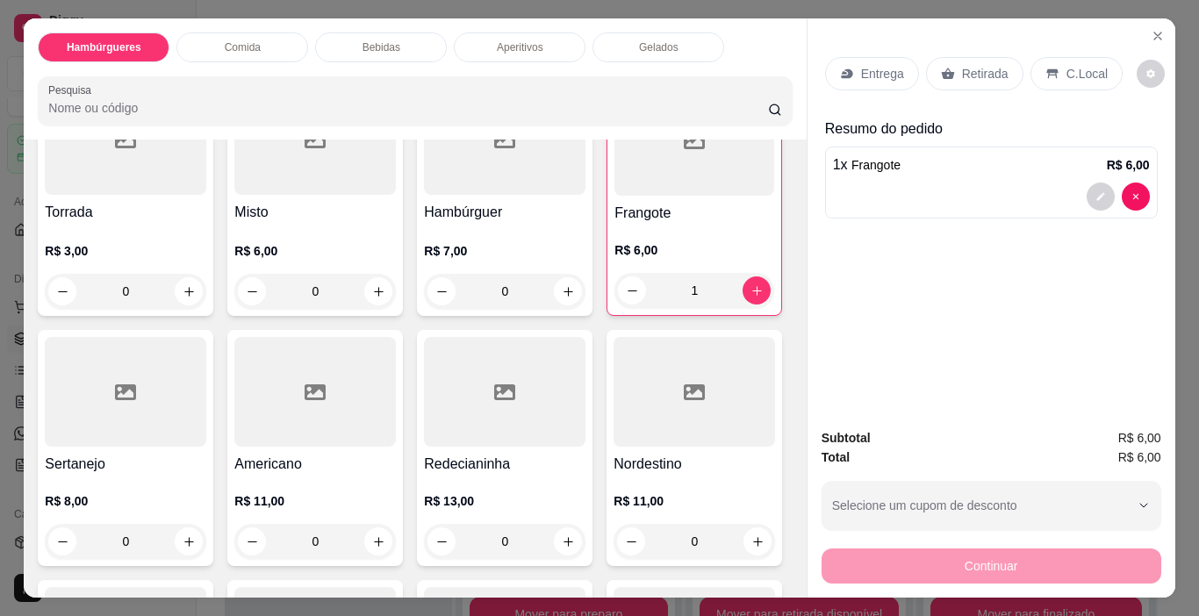
click at [132, 215] on h4 "Torrada" at bounding box center [125, 212] width 161 height 21
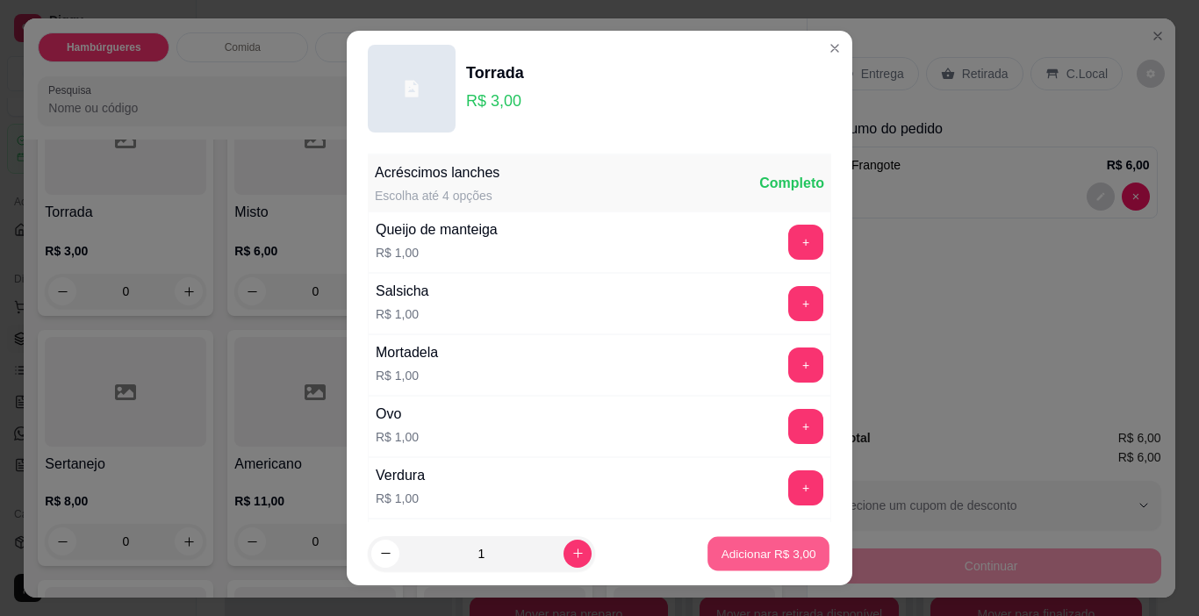
click at [755, 548] on p "Adicionar R$ 3,00" at bounding box center [767, 553] width 95 height 17
type input "1"
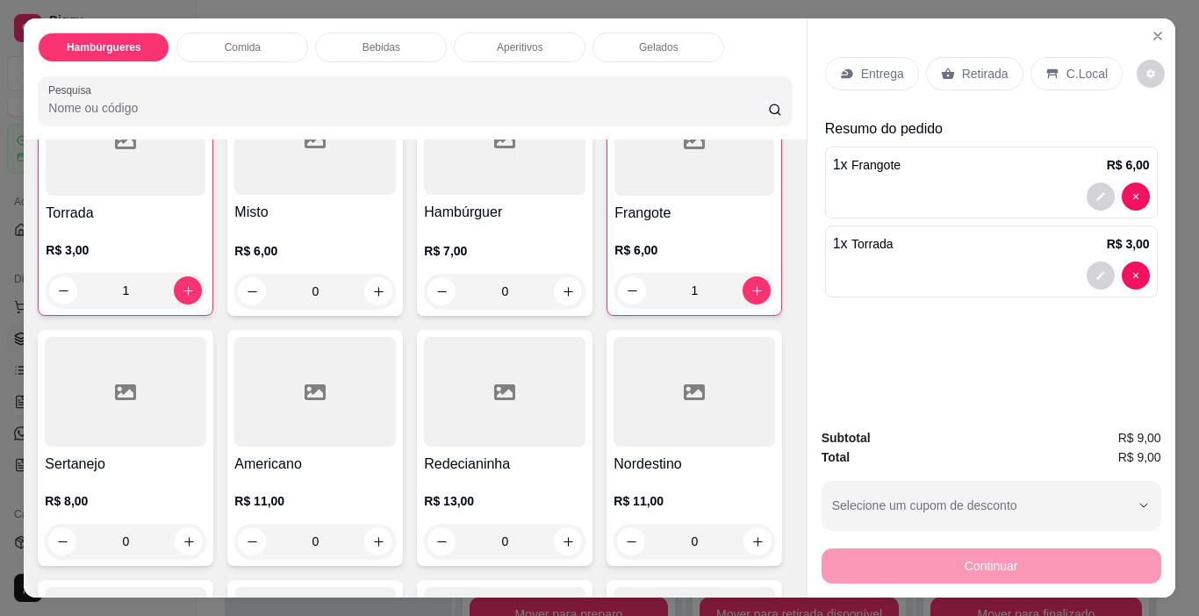
scroll to position [176, 0]
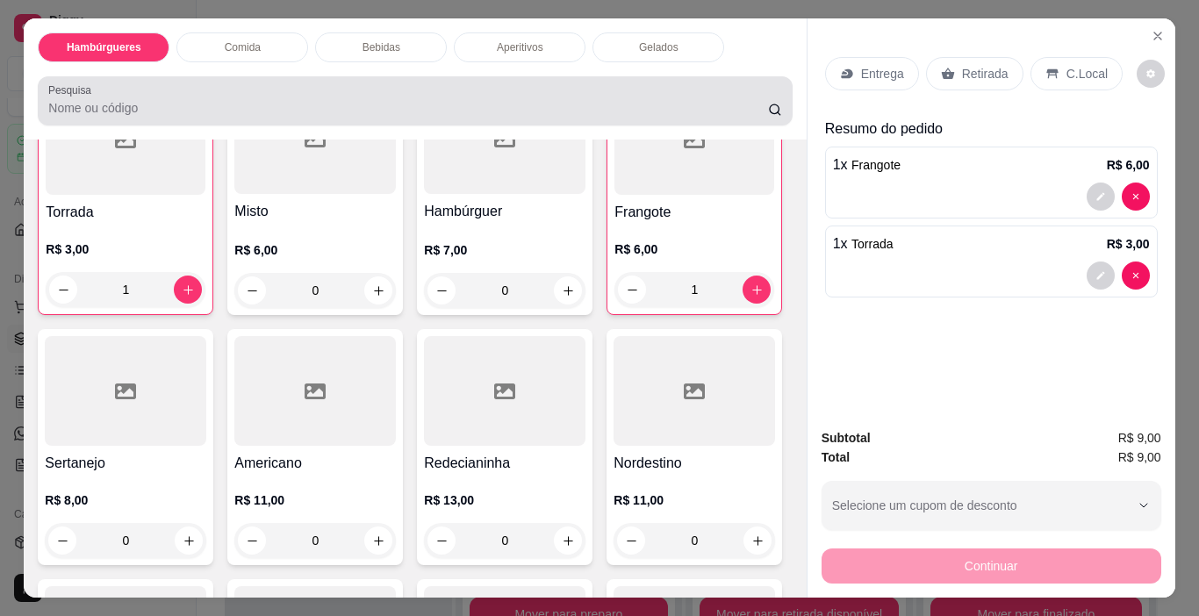
click at [542, 99] on input "Pesquisa" at bounding box center [408, 108] width 720 height 18
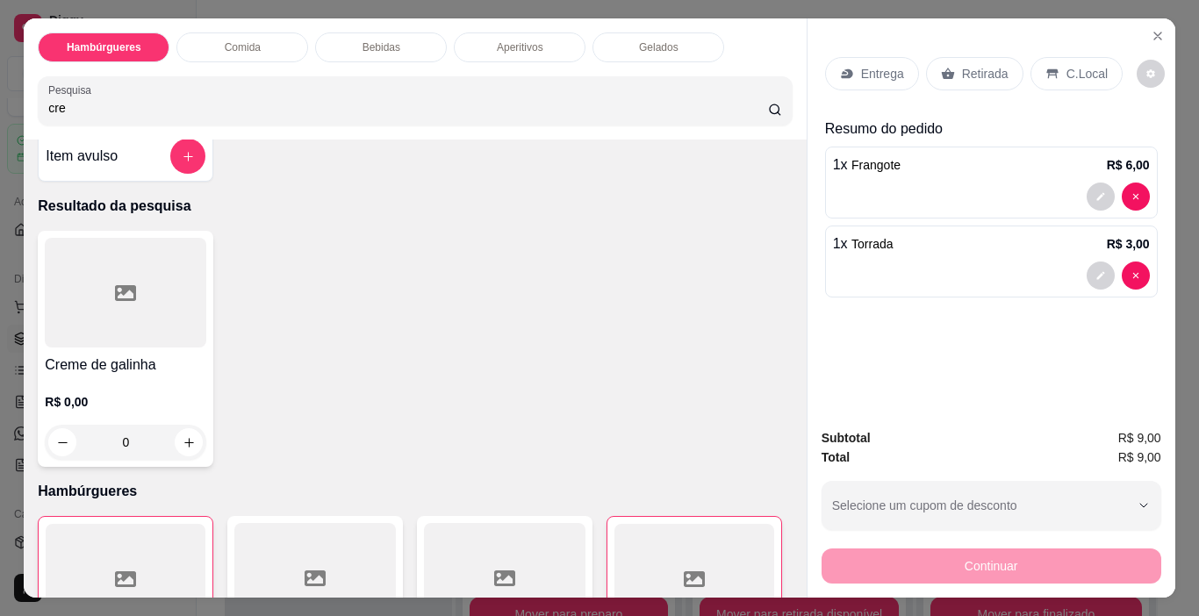
scroll to position [0, 0]
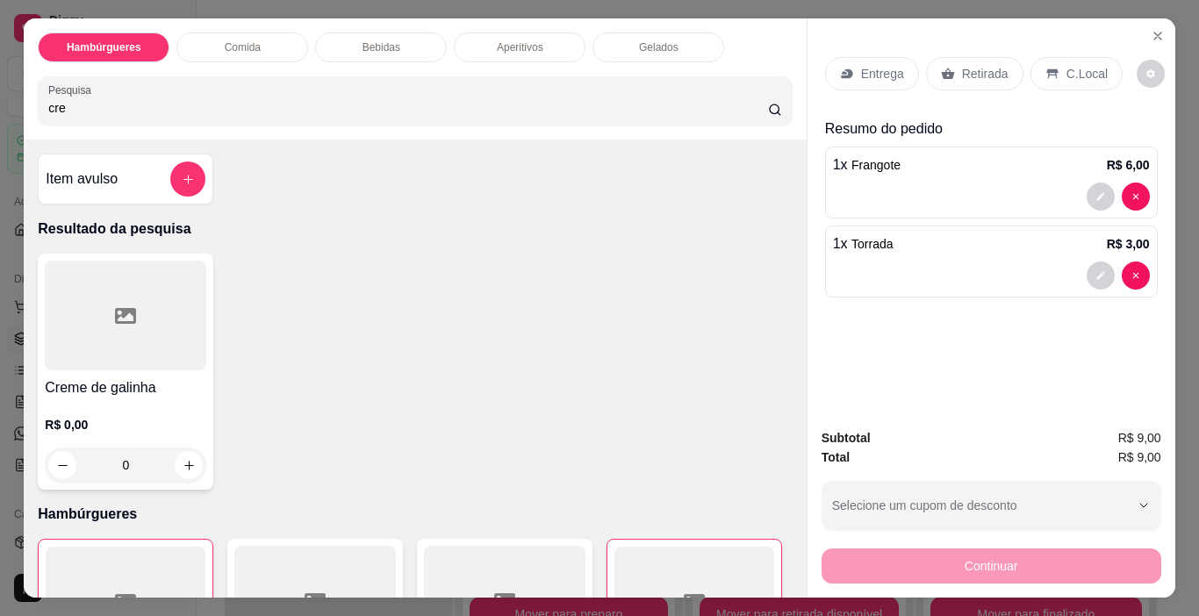
type input "cre"
click at [183, 295] on div at bounding box center [125, 316] width 161 height 110
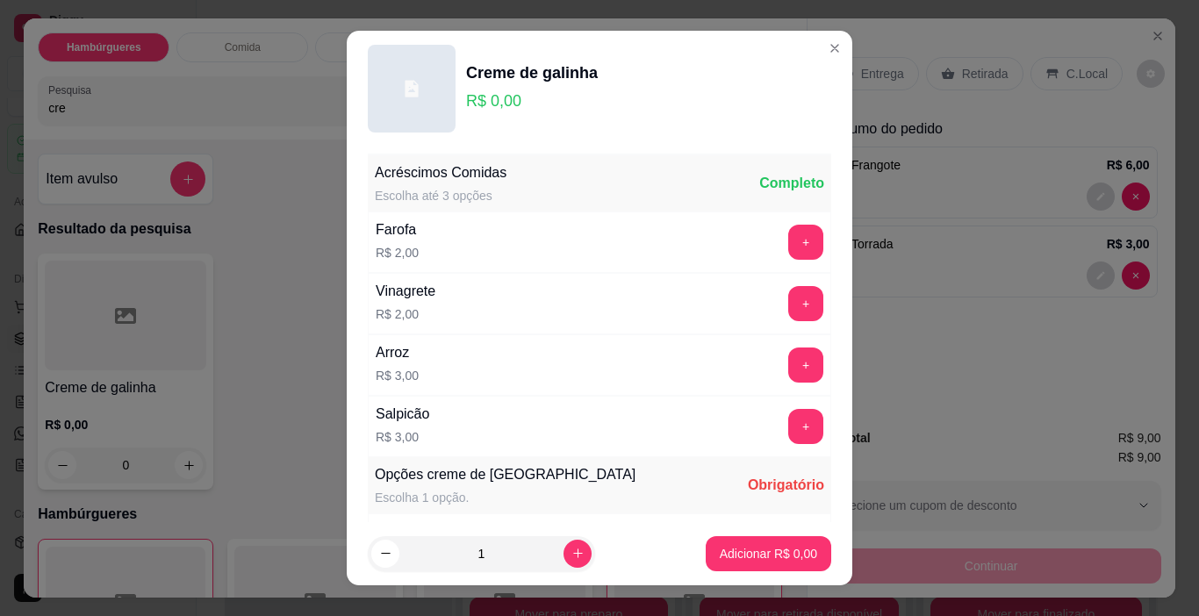
scroll to position [307, 0]
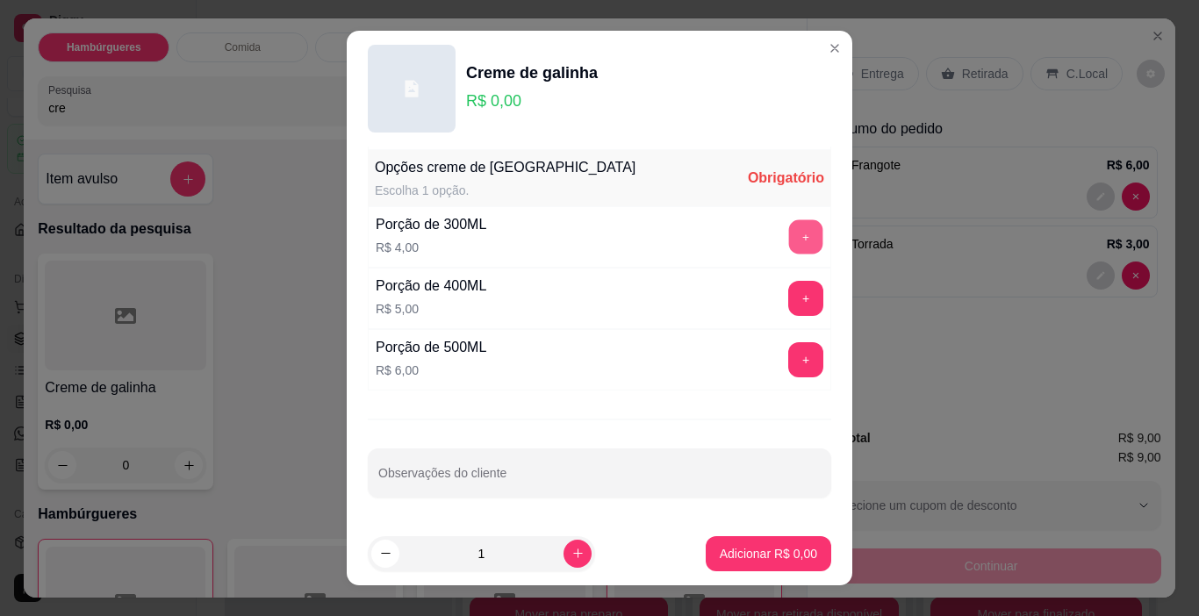
click at [789, 242] on button "+" at bounding box center [806, 237] width 34 height 34
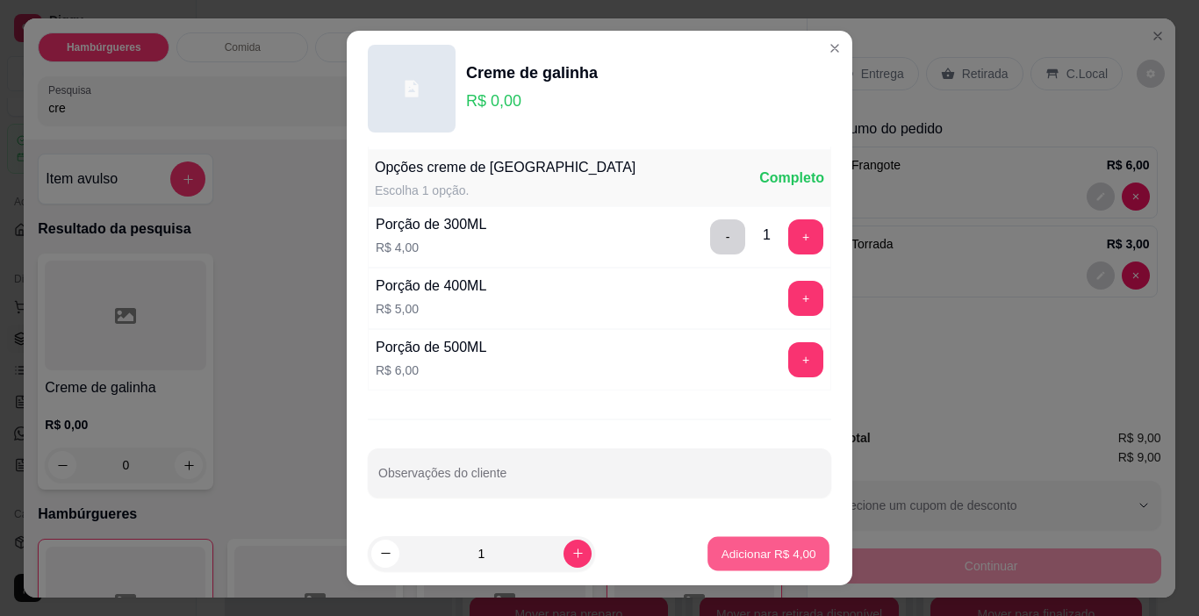
click at [807, 552] on button "Adicionar R$ 4,00" at bounding box center [768, 554] width 122 height 34
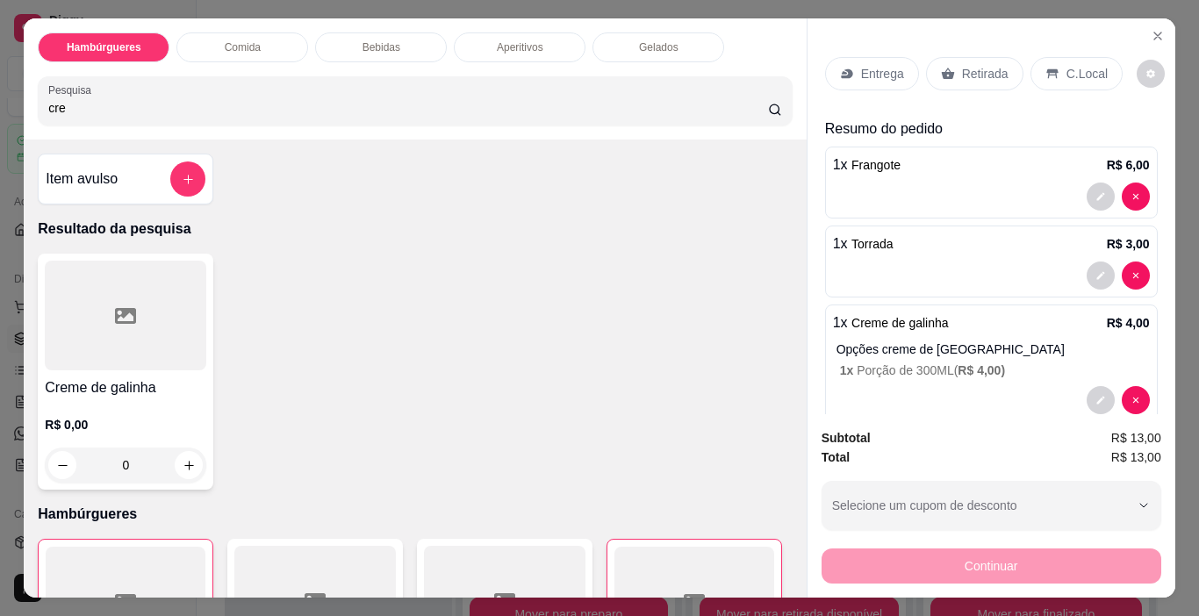
click at [977, 65] on p "Retirada" at bounding box center [985, 74] width 47 height 18
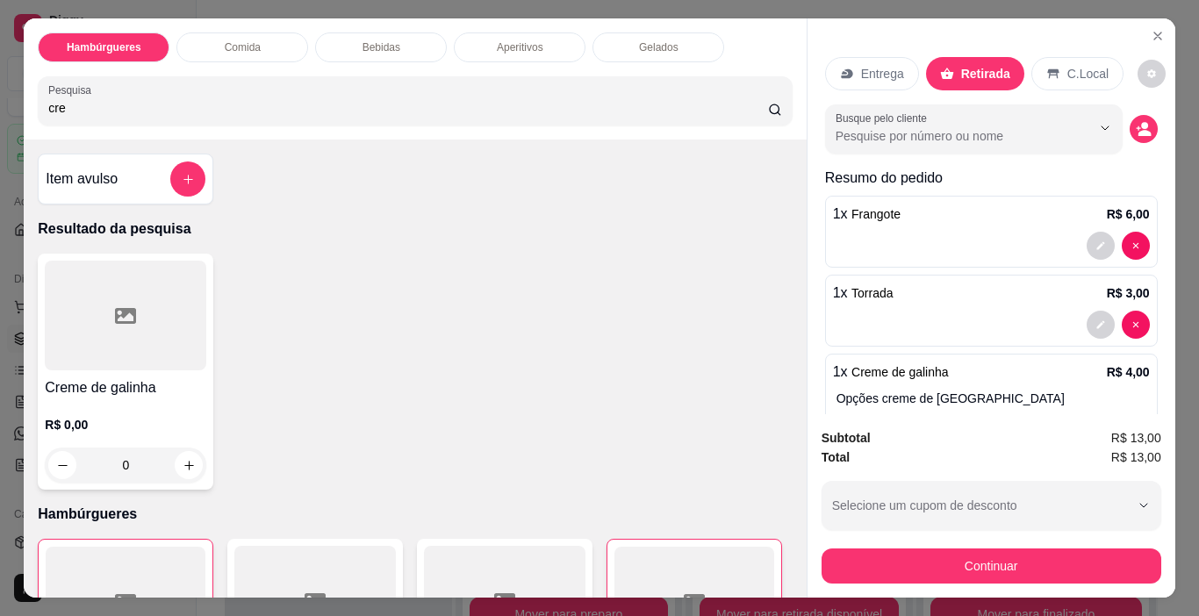
scroll to position [82, 0]
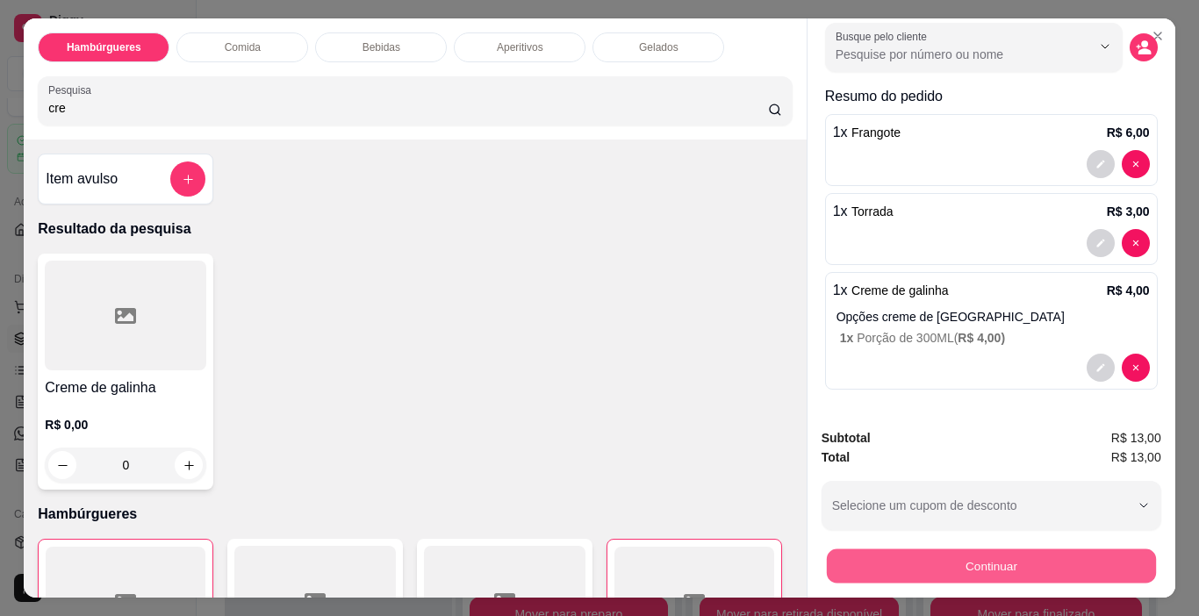
click at [963, 558] on button "Continuar" at bounding box center [990, 566] width 329 height 34
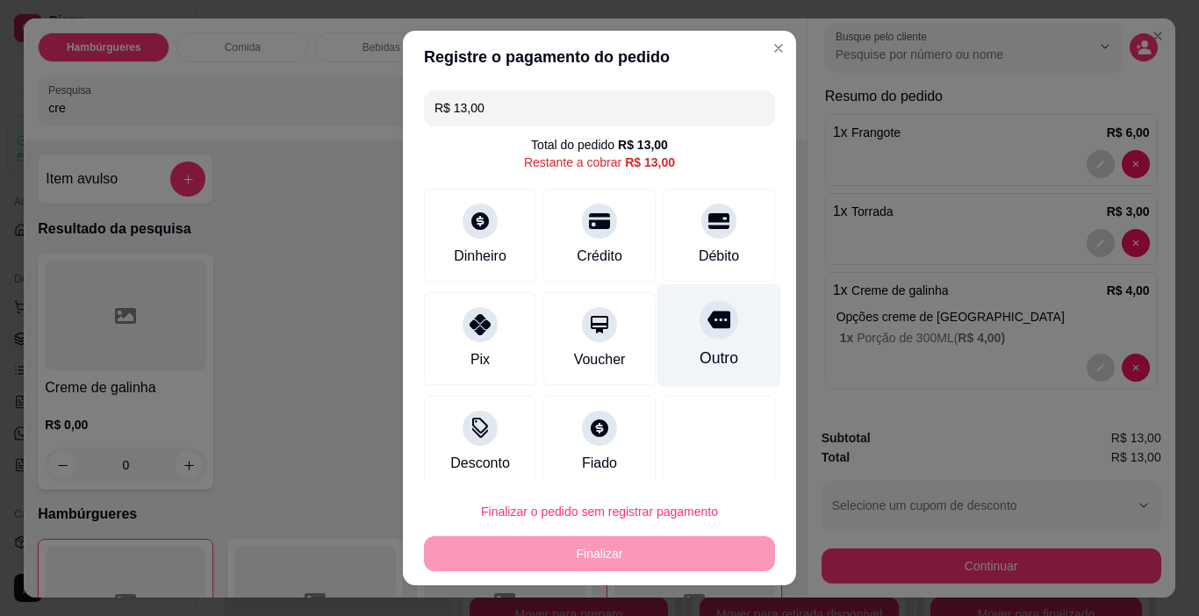
click at [666, 346] on div "Outro" at bounding box center [719, 335] width 124 height 103
type input "R$ 0,00"
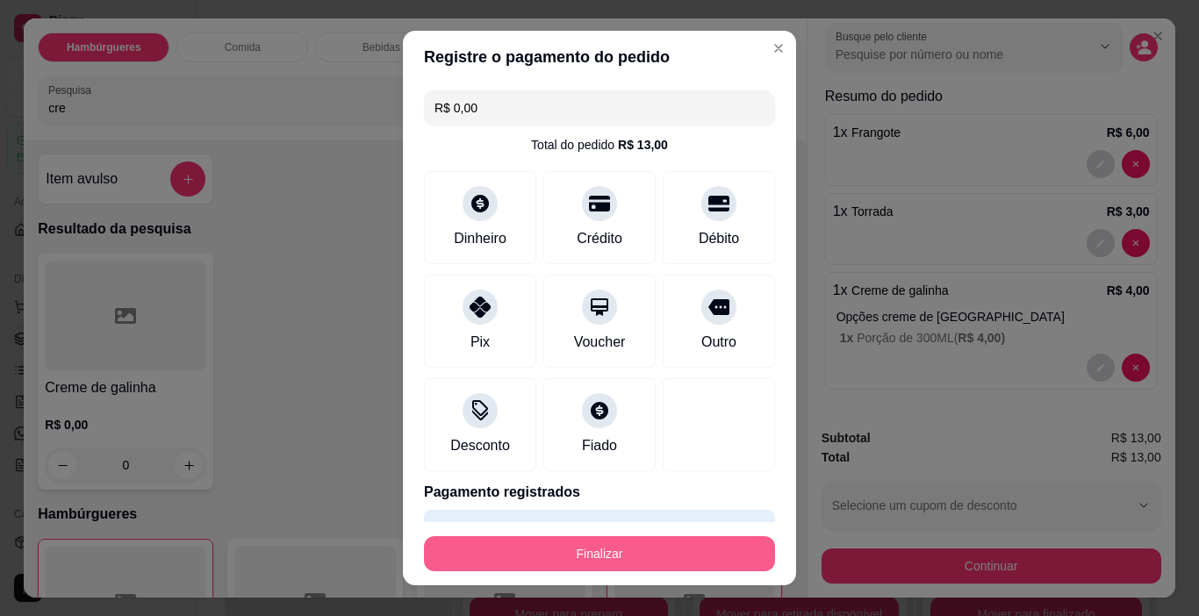
click at [701, 548] on button "Finalizar" at bounding box center [599, 553] width 351 height 35
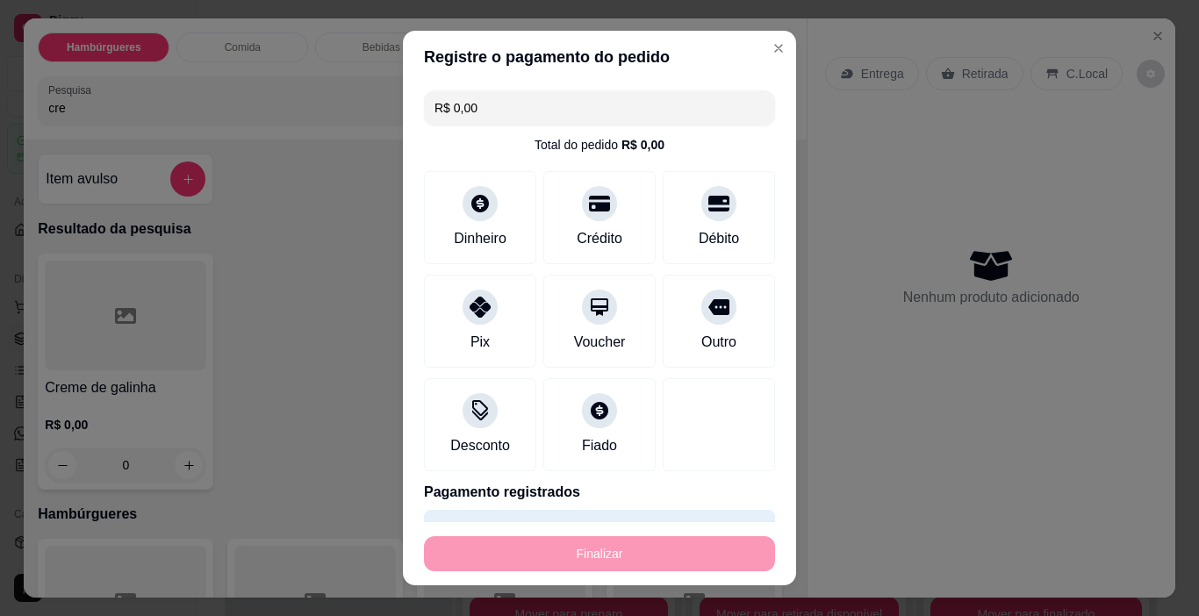
type input "0"
type input "-R$ 13,00"
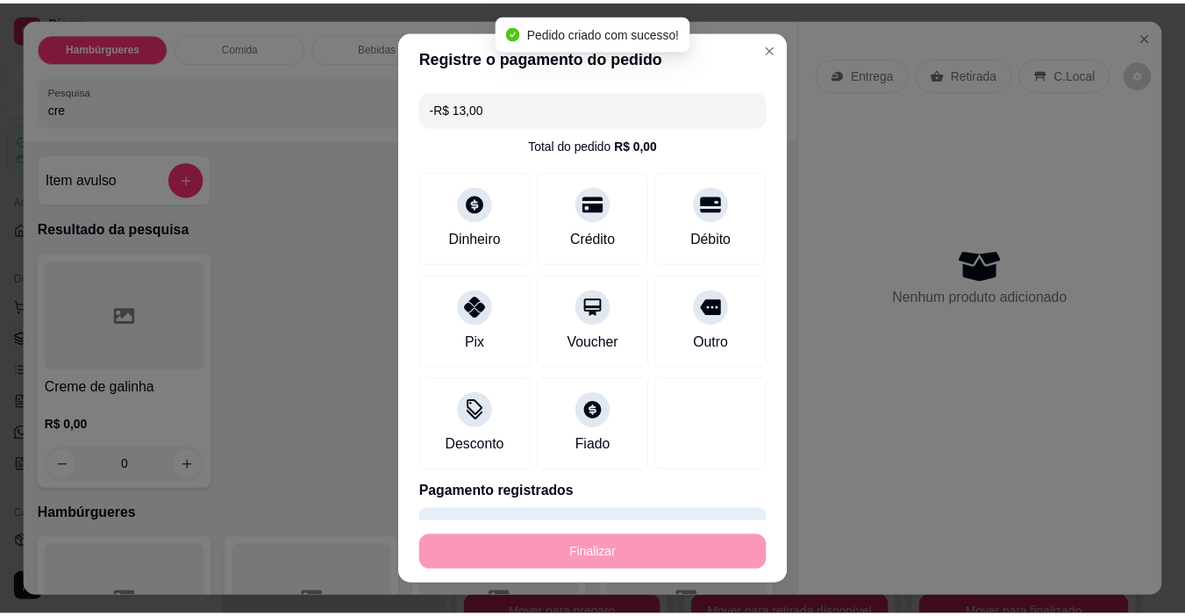
scroll to position [0, 0]
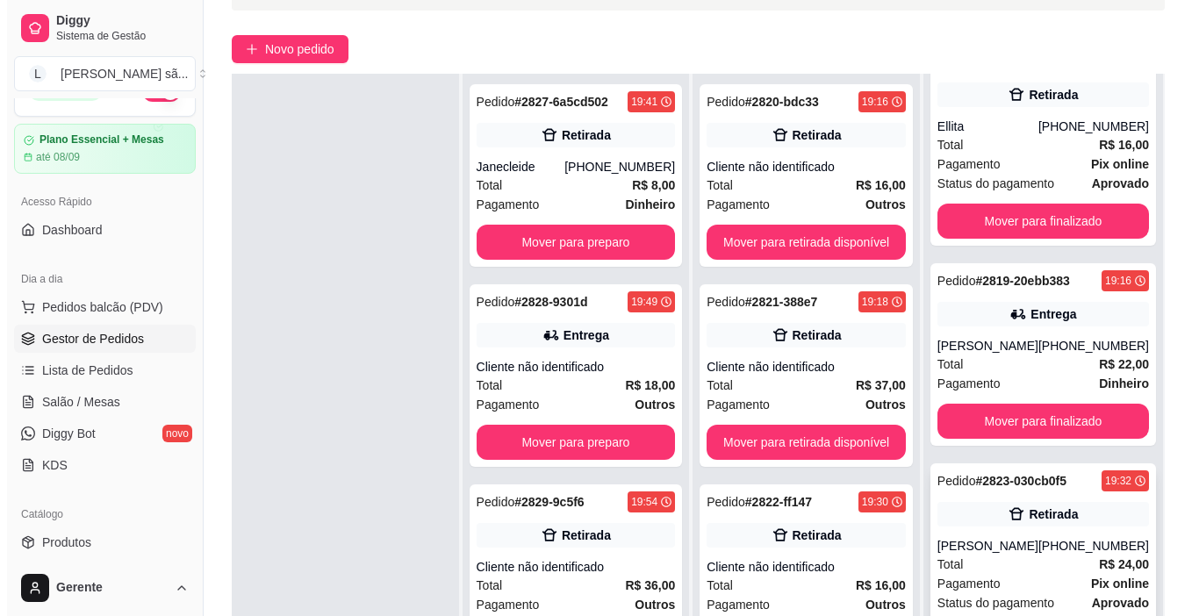
scroll to position [268, 0]
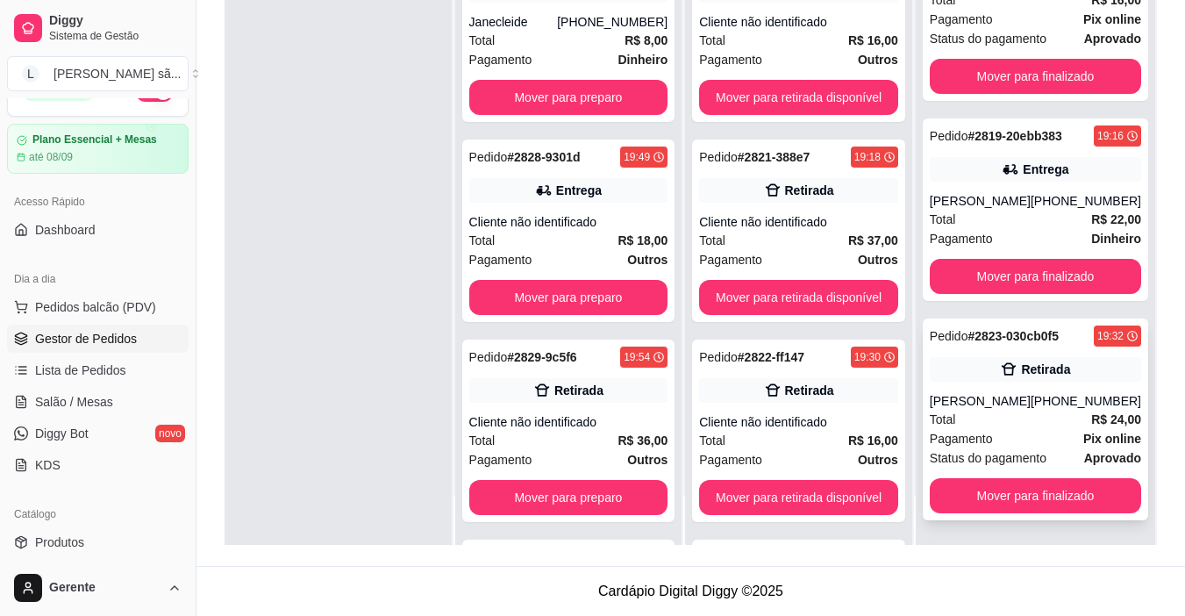
click at [1056, 431] on div "Pagamento Pix online" at bounding box center [1035, 438] width 211 height 19
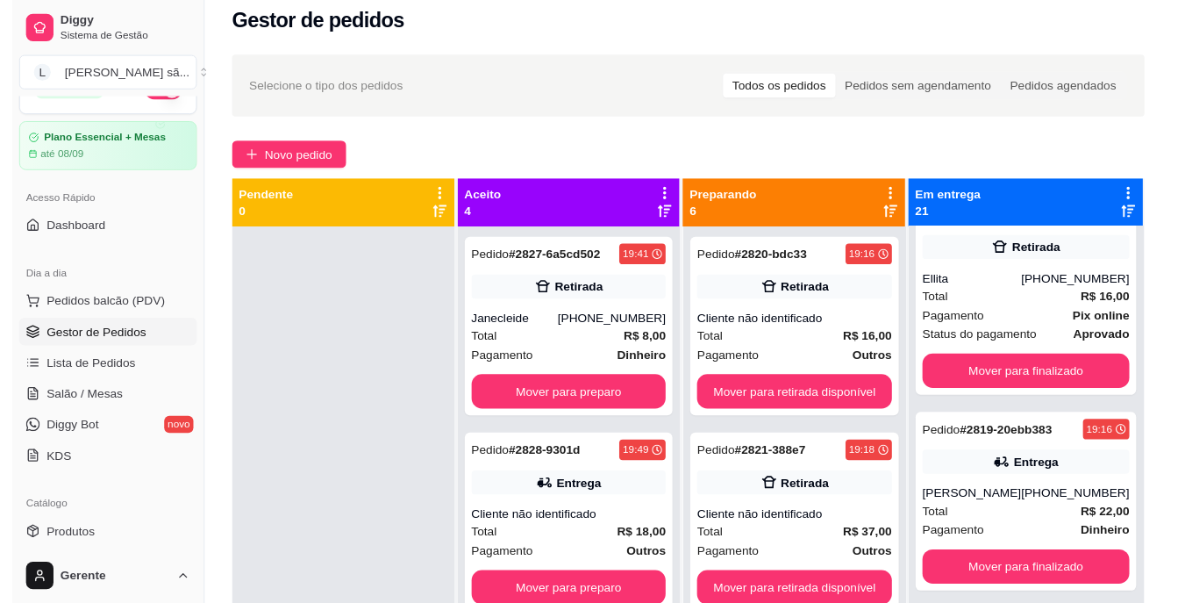
scroll to position [0, 0]
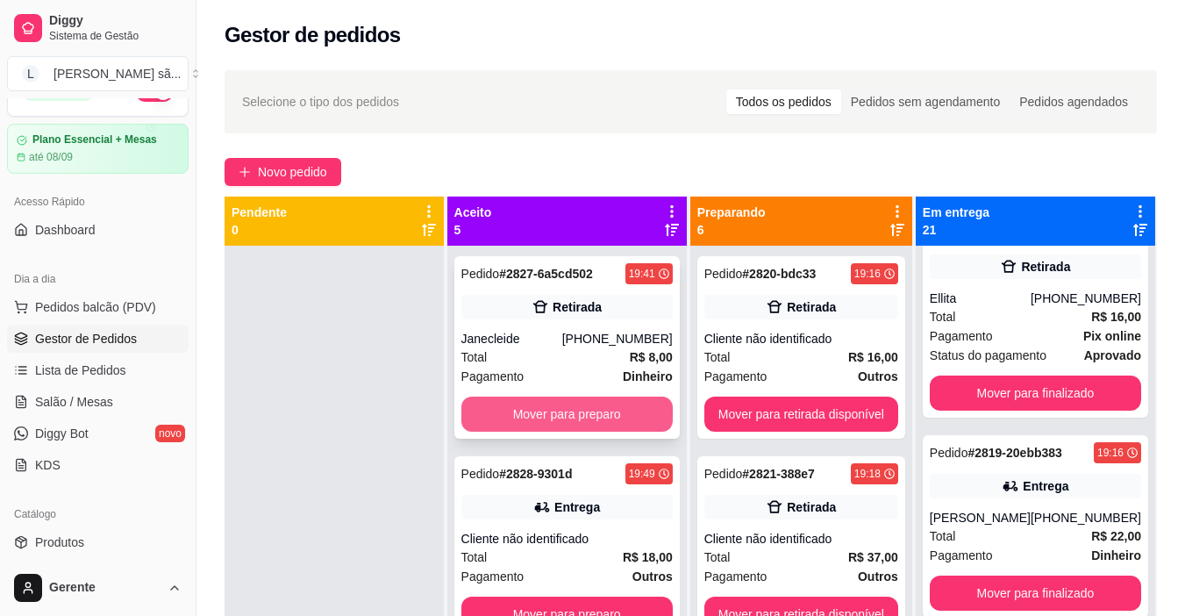
click at [553, 419] on button "Mover para preparo" at bounding box center [567, 414] width 211 height 35
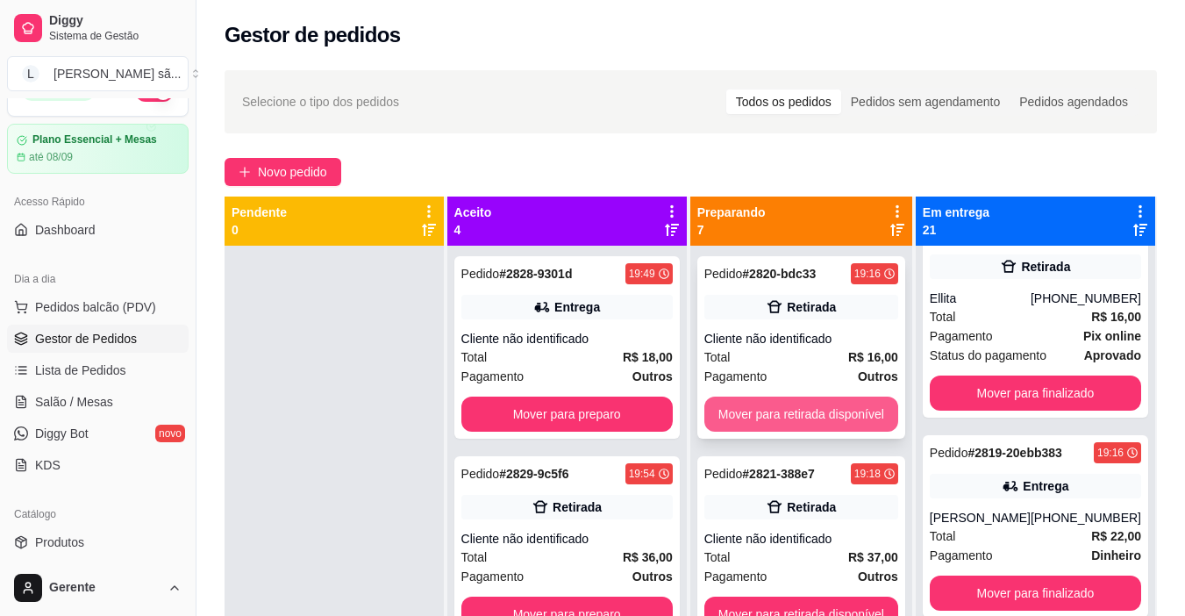
click at [782, 417] on button "Mover para retirada disponível" at bounding box center [802, 414] width 194 height 35
click at [832, 419] on button "Mover para retirada disponível" at bounding box center [801, 414] width 188 height 34
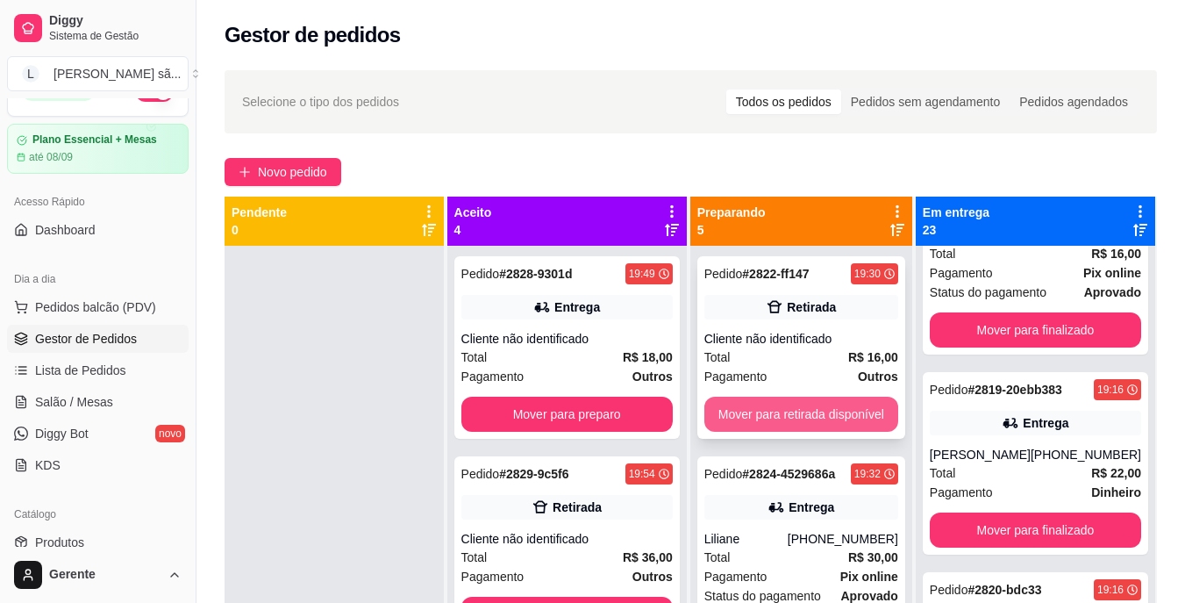
scroll to position [3699, 0]
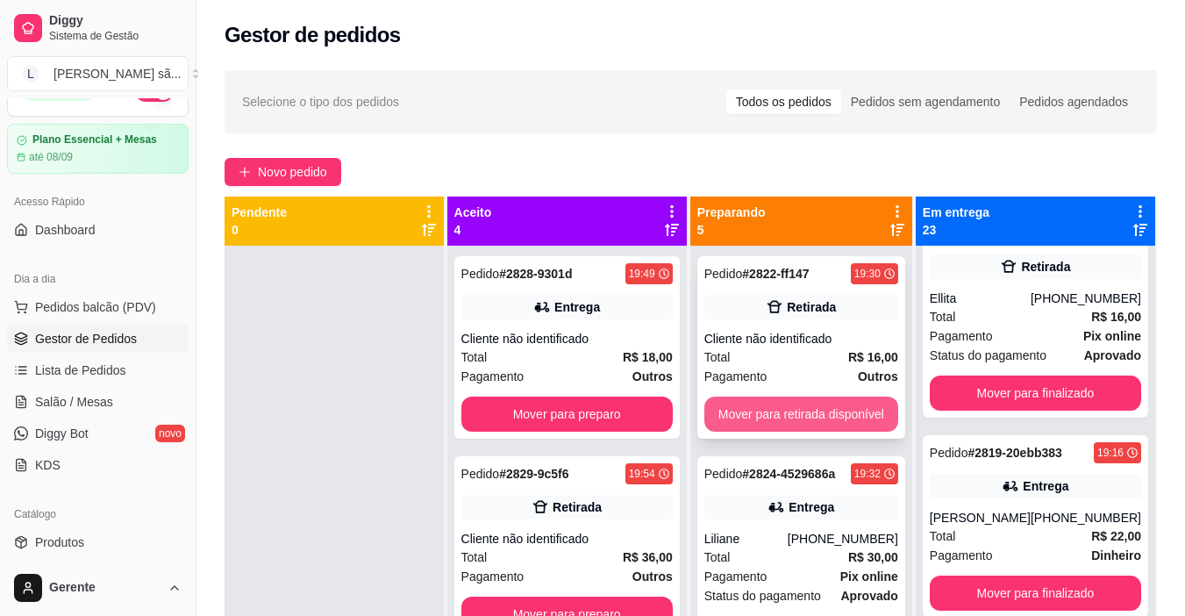
click at [837, 417] on button "Mover para retirada disponível" at bounding box center [802, 414] width 194 height 35
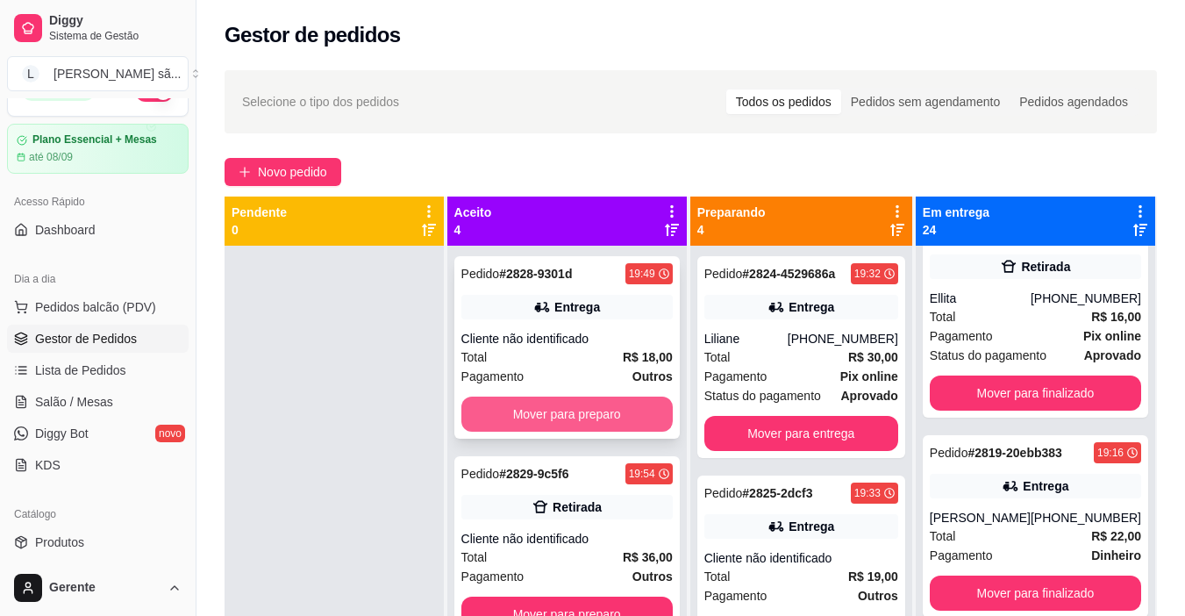
click at [598, 419] on button "Mover para preparo" at bounding box center [567, 414] width 211 height 35
click at [591, 419] on button "Mover para preparo" at bounding box center [567, 414] width 211 height 35
click at [579, 419] on button "Mover para preparo" at bounding box center [566, 414] width 205 height 34
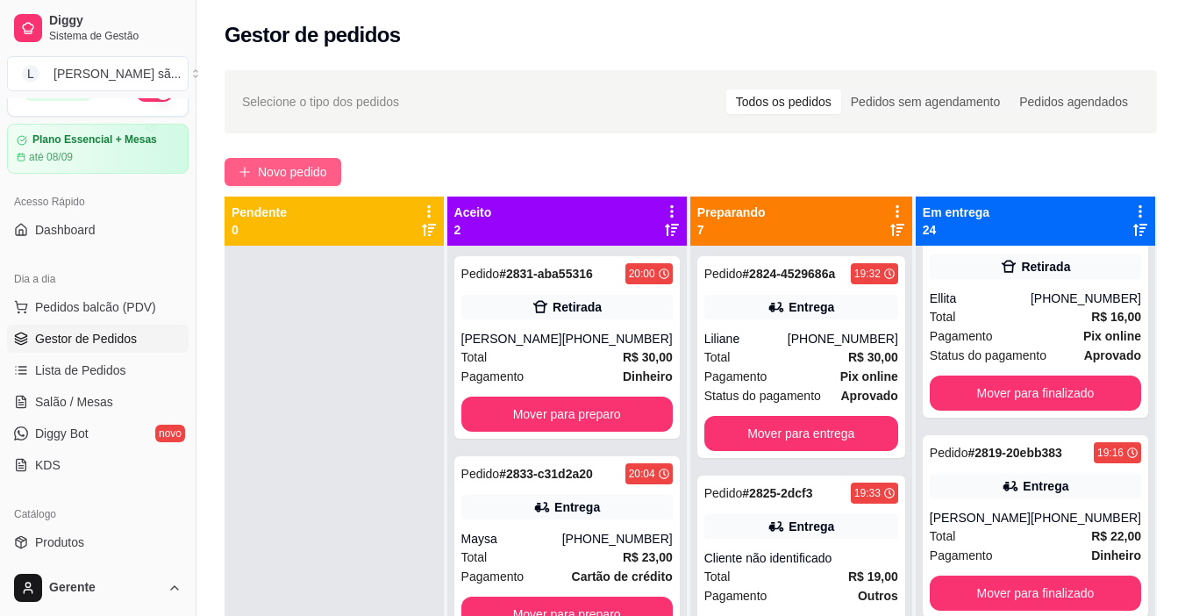
click at [283, 176] on span "Novo pedido" at bounding box center [292, 171] width 69 height 19
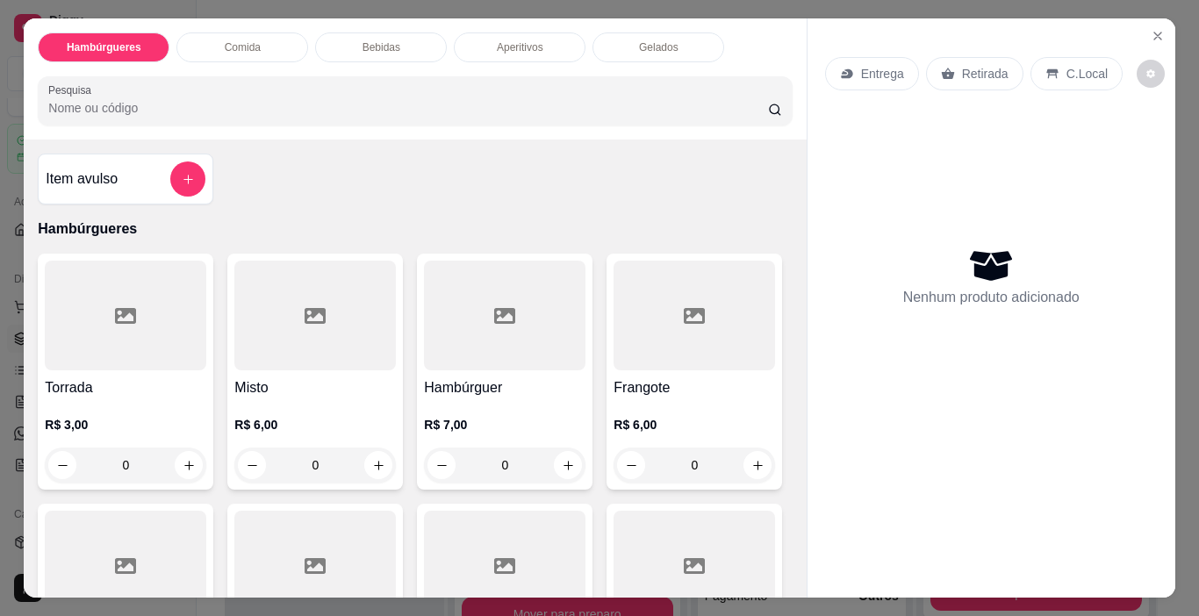
click at [133, 324] on div at bounding box center [125, 316] width 161 height 110
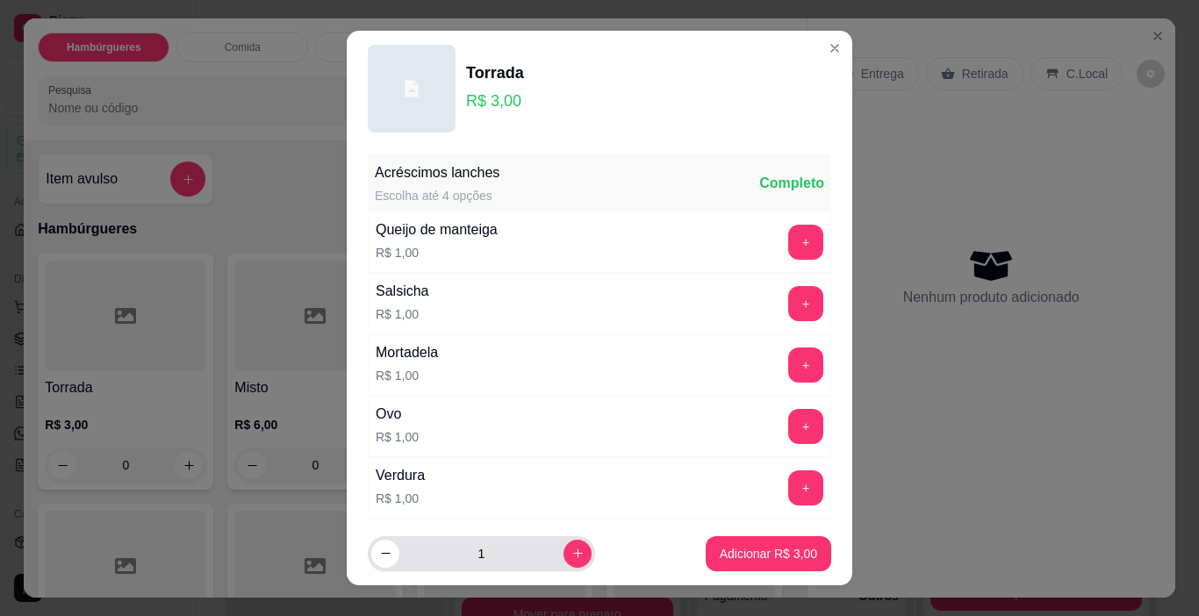
click at [569, 561] on div "1" at bounding box center [481, 553] width 220 height 35
click at [571, 558] on icon "increase-product-quantity" at bounding box center [577, 553] width 13 height 13
click at [571, 558] on icon "increase-product-quantity" at bounding box center [577, 554] width 13 height 13
type input "4"
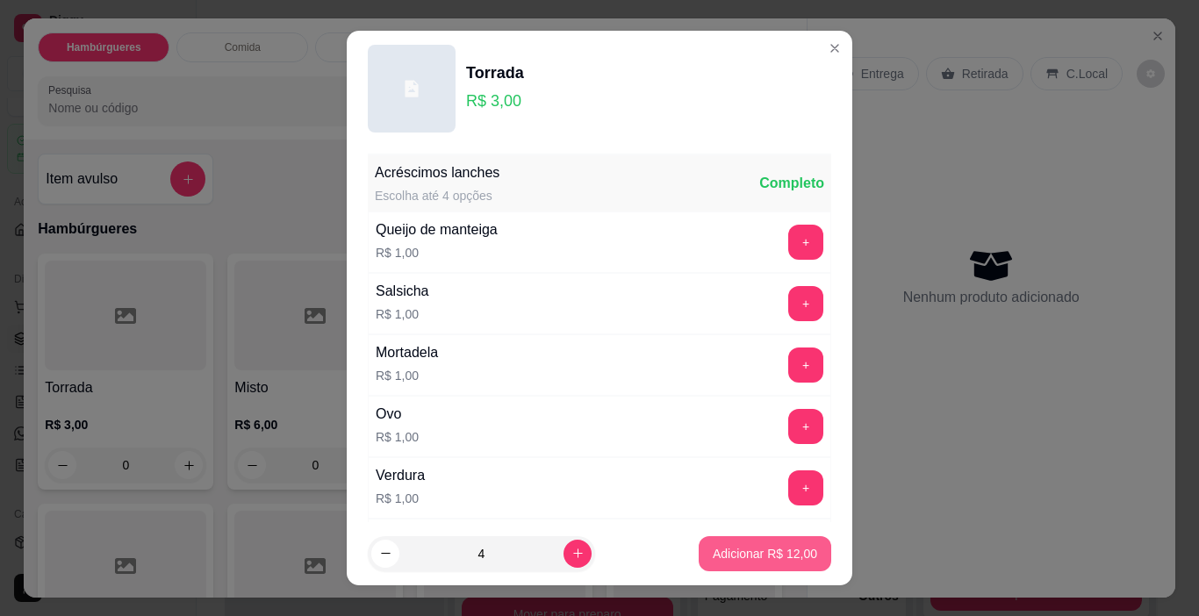
click at [780, 543] on button "Adicionar R$ 12,00" at bounding box center [764, 553] width 132 height 35
type input "4"
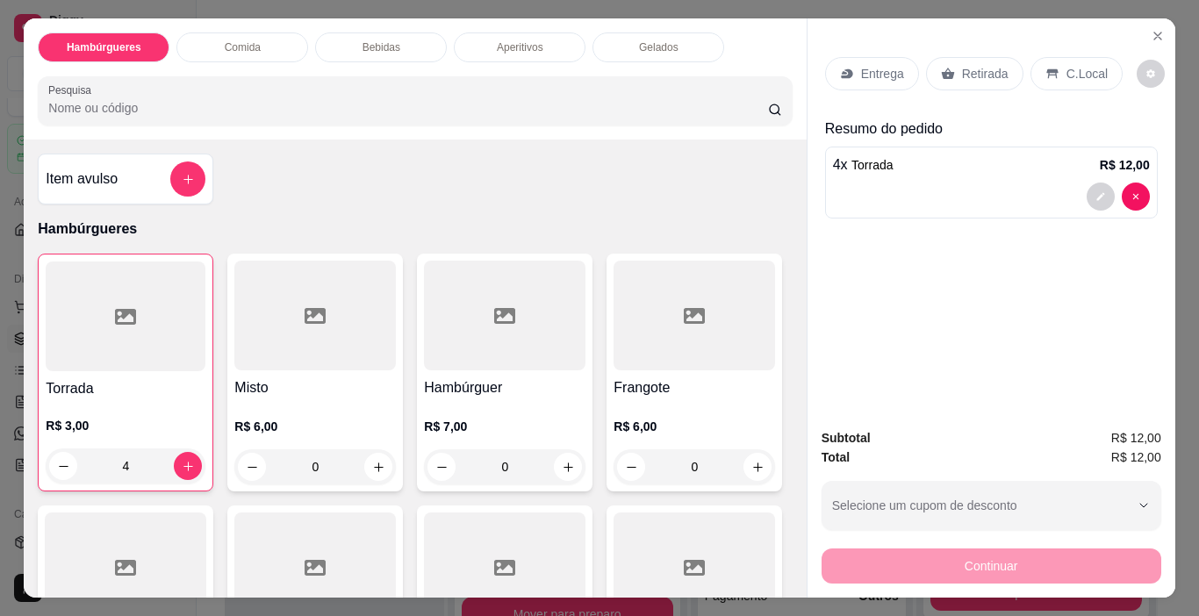
click at [519, 99] on input "Pesquisa" at bounding box center [408, 108] width 720 height 18
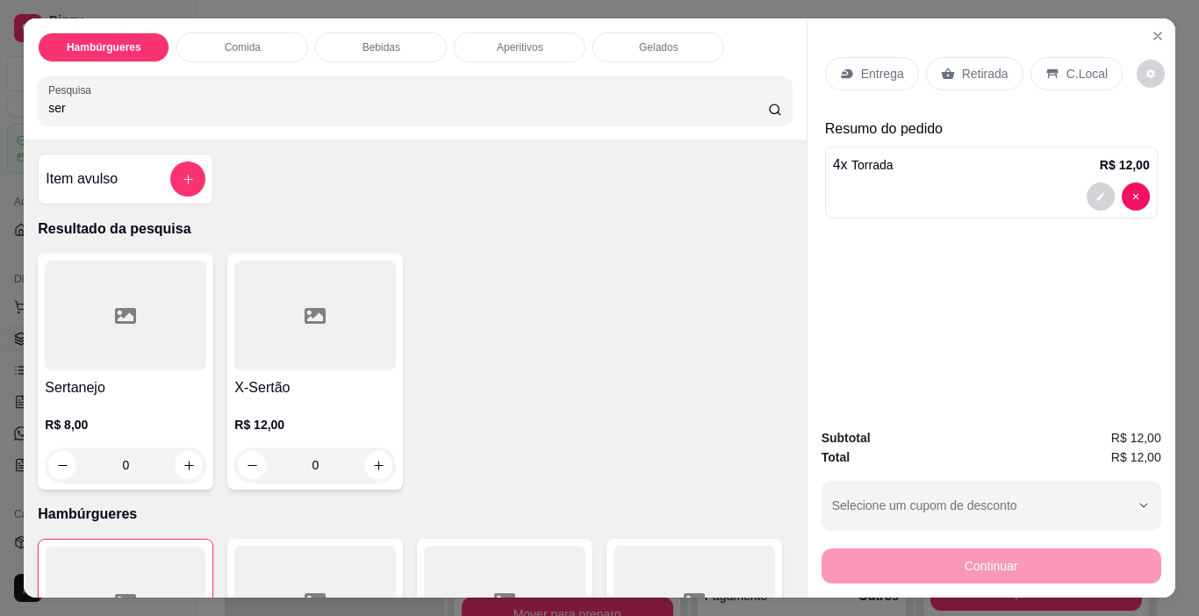
type input "ser"
click at [168, 312] on div at bounding box center [125, 316] width 161 height 110
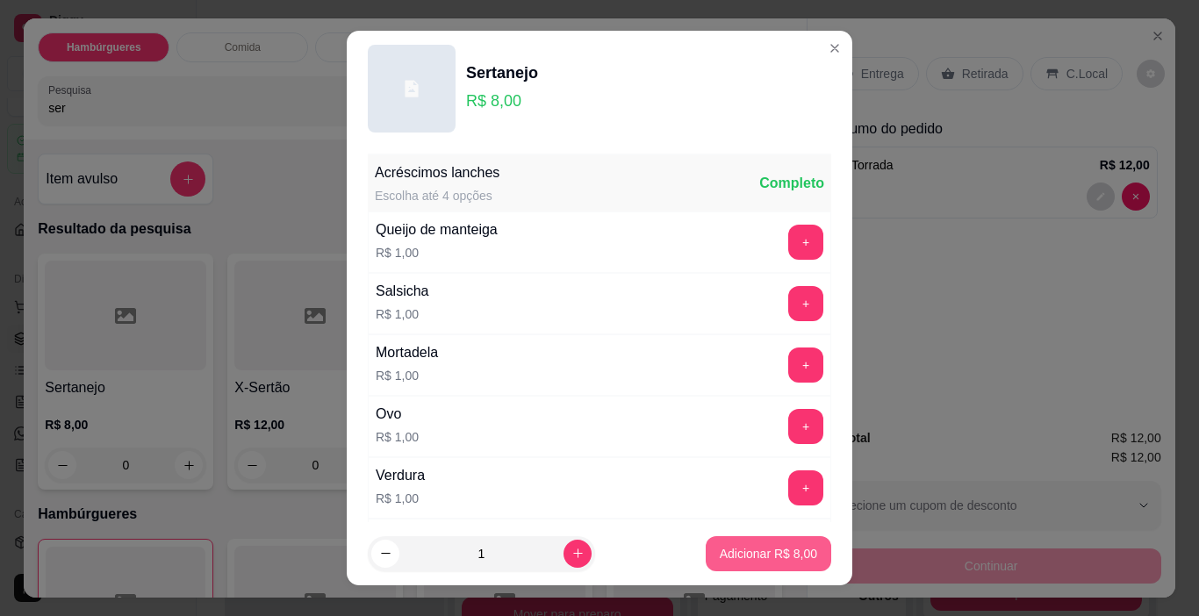
click at [774, 550] on p "Adicionar R$ 8,00" at bounding box center [768, 554] width 97 height 18
type input "1"
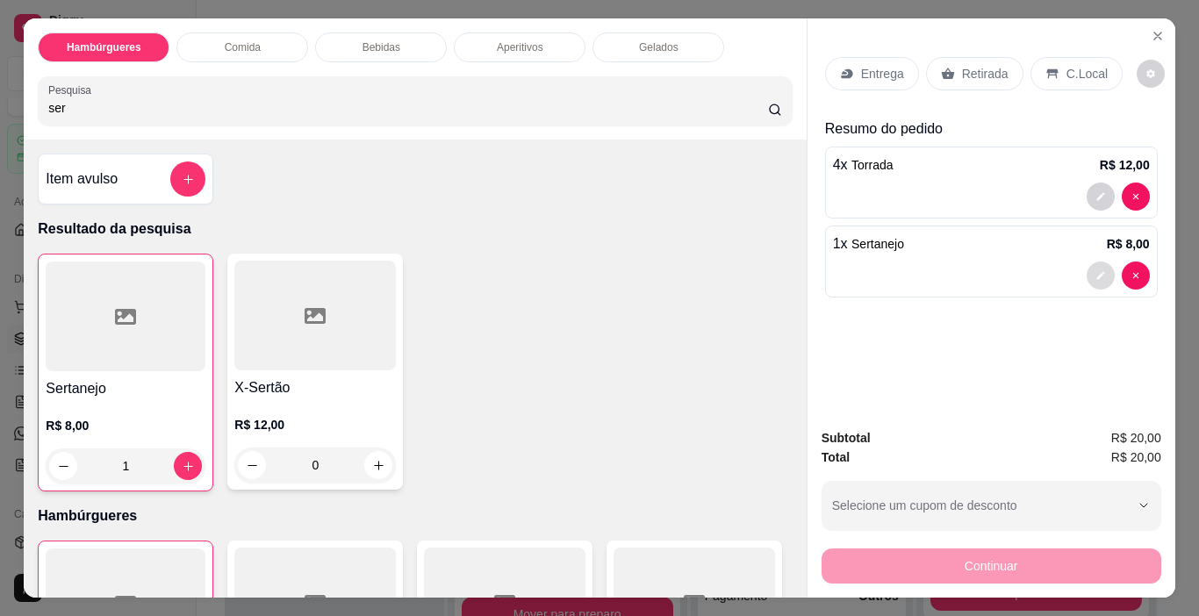
click at [1097, 270] on icon "decrease-product-quantity" at bounding box center [1100, 275] width 11 height 11
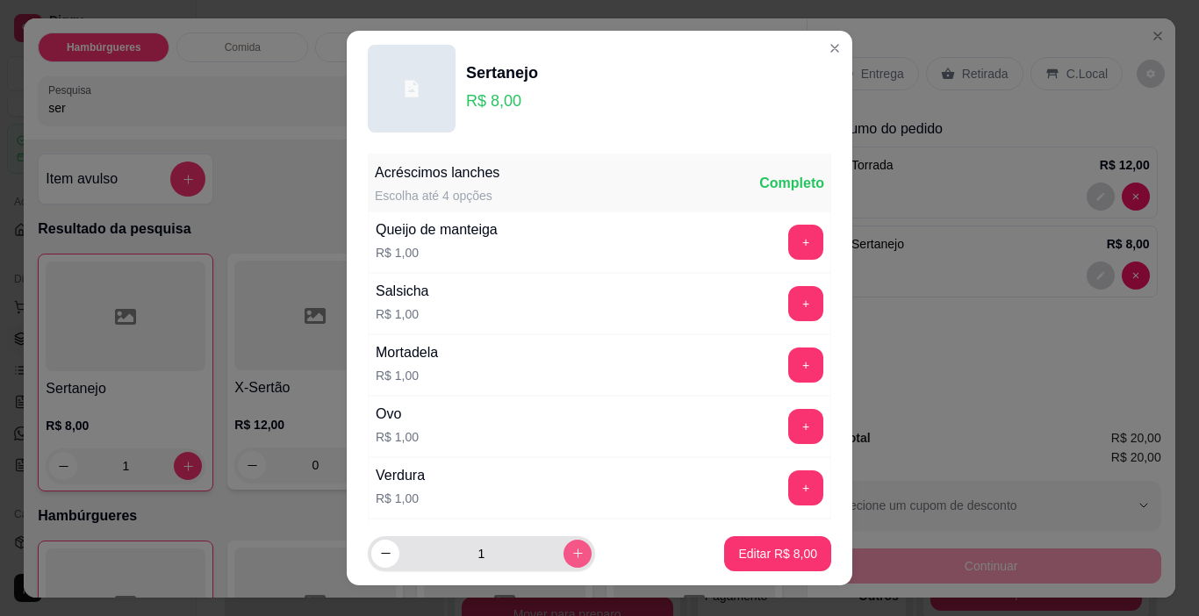
click at [571, 554] on icon "increase-product-quantity" at bounding box center [577, 553] width 13 height 13
type input "2"
click at [722, 562] on button "Editar R$ 16,00" at bounding box center [775, 554] width 110 height 34
type input "2"
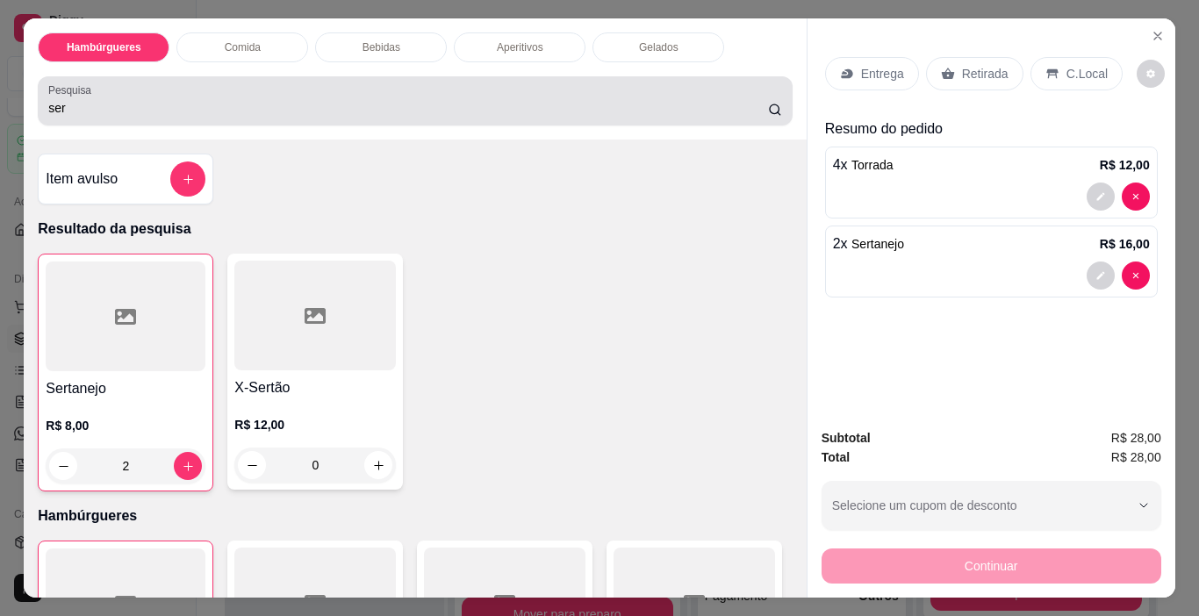
click at [526, 111] on div "ser" at bounding box center [414, 100] width 733 height 35
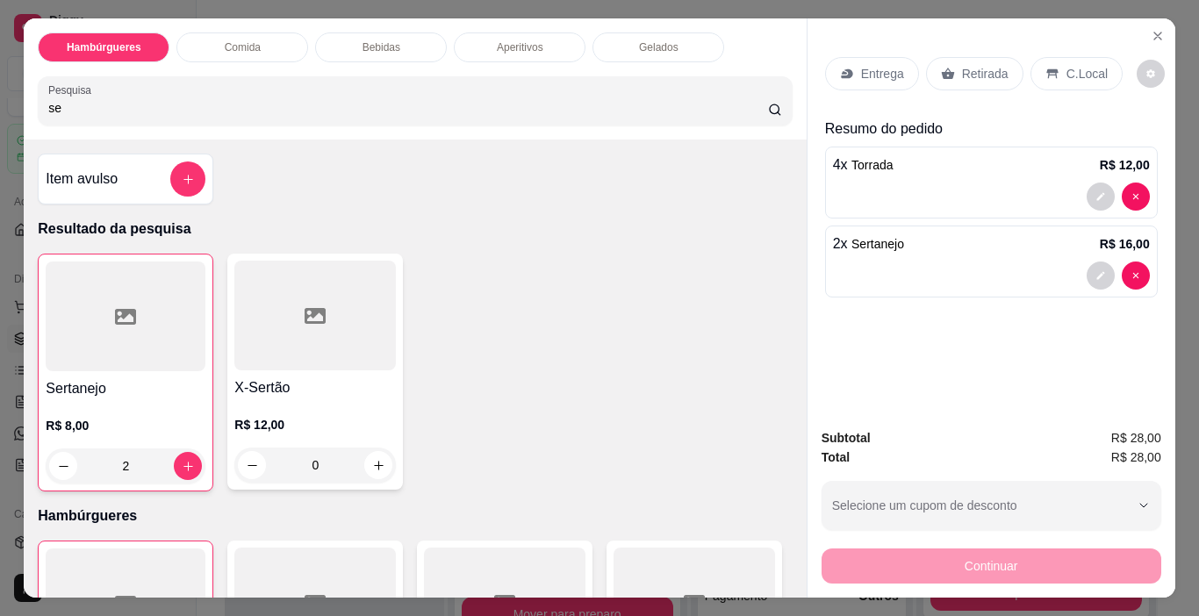
type input "s"
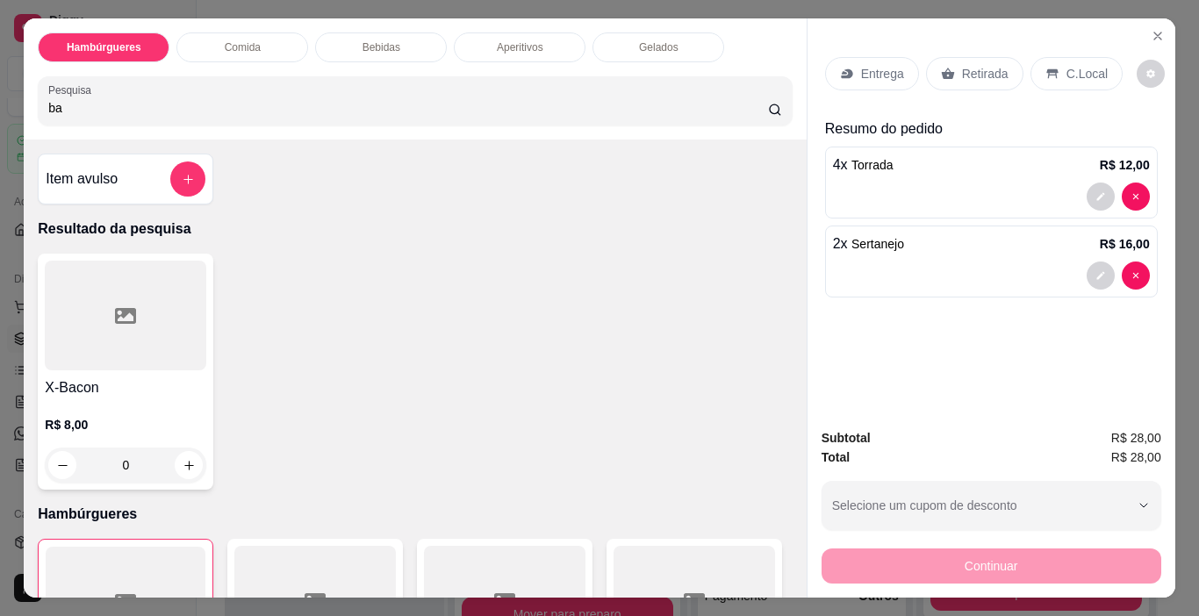
click at [115, 289] on div at bounding box center [125, 316] width 161 height 110
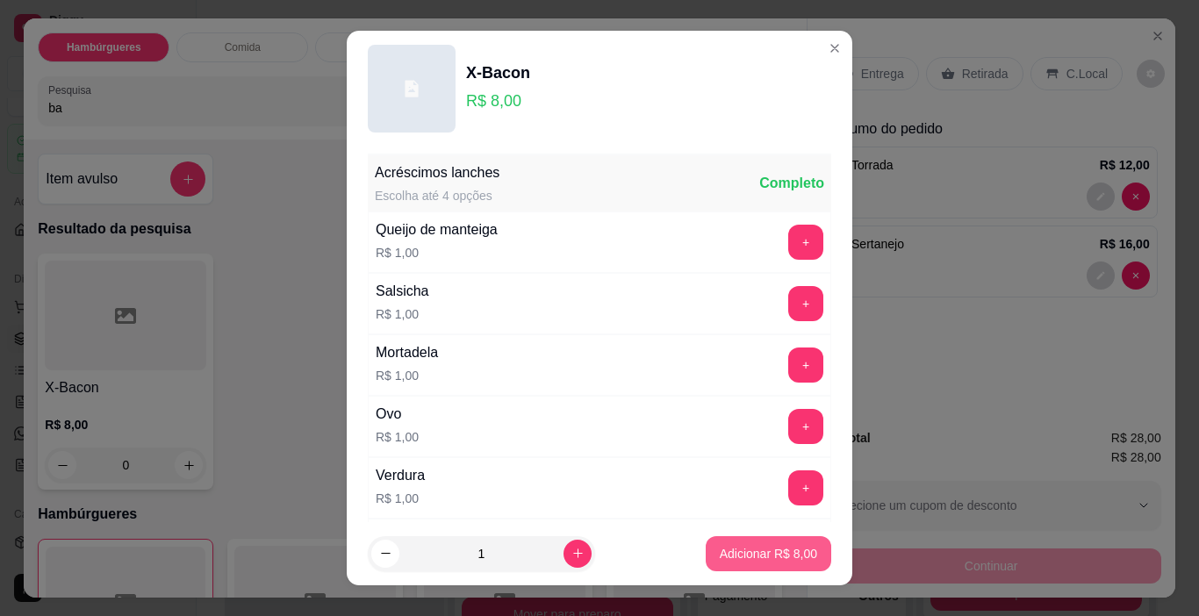
click at [758, 543] on button "Adicionar R$ 8,00" at bounding box center [767, 553] width 125 height 35
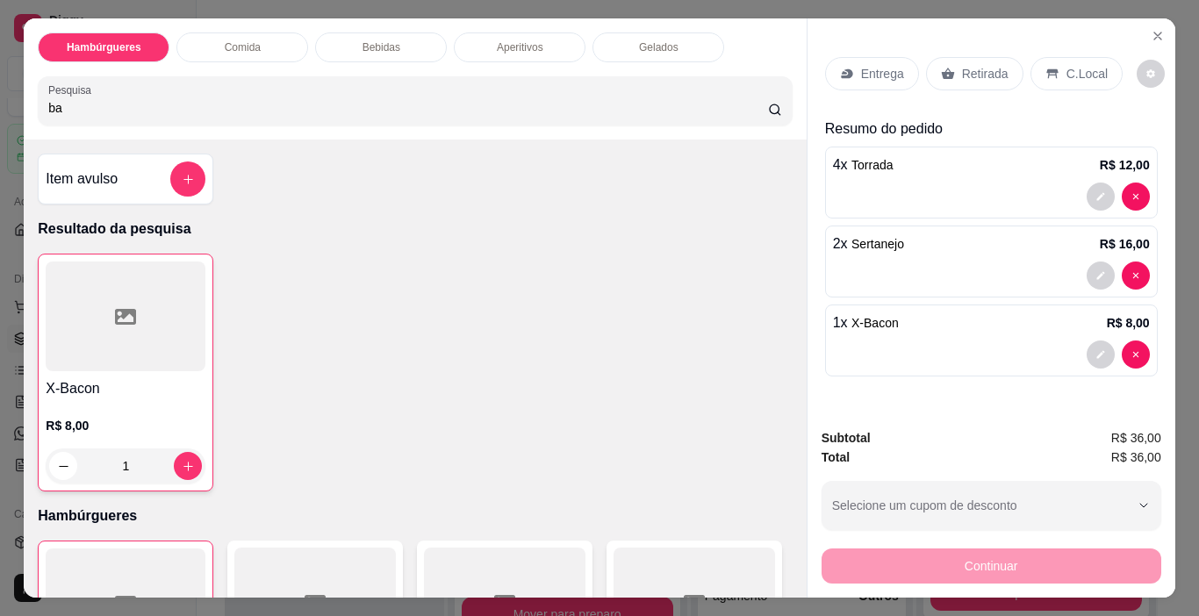
click at [994, 65] on p "Retirada" at bounding box center [985, 74] width 47 height 18
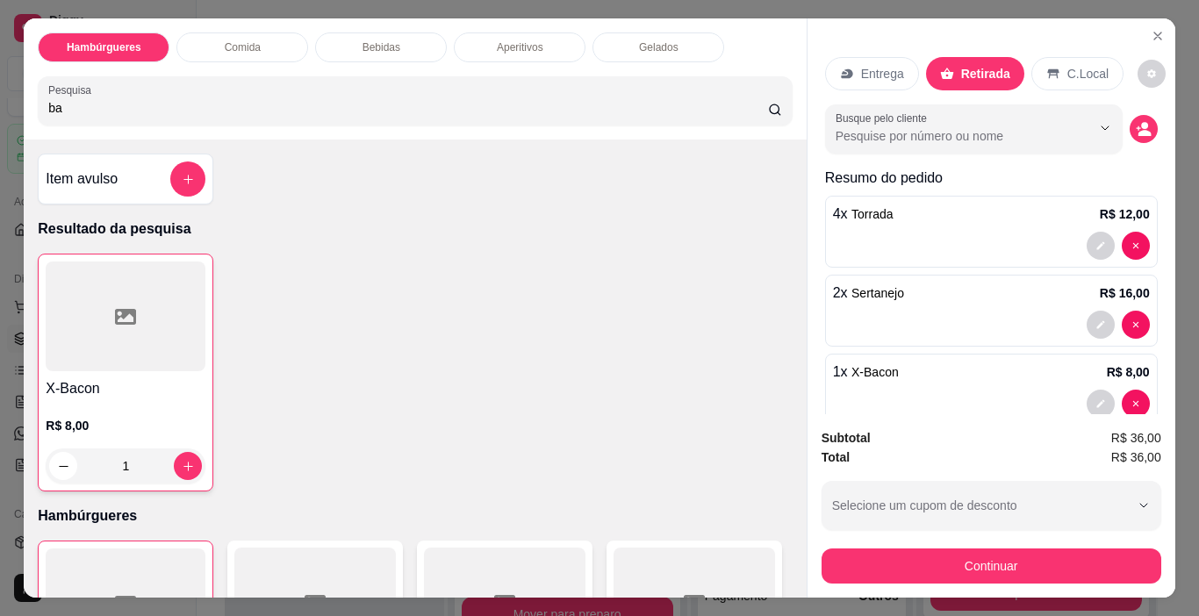
click at [898, 87] on div "Entrega Retirada C.Local" at bounding box center [991, 73] width 333 height 61
click at [895, 78] on div "Entrega" at bounding box center [872, 73] width 94 height 33
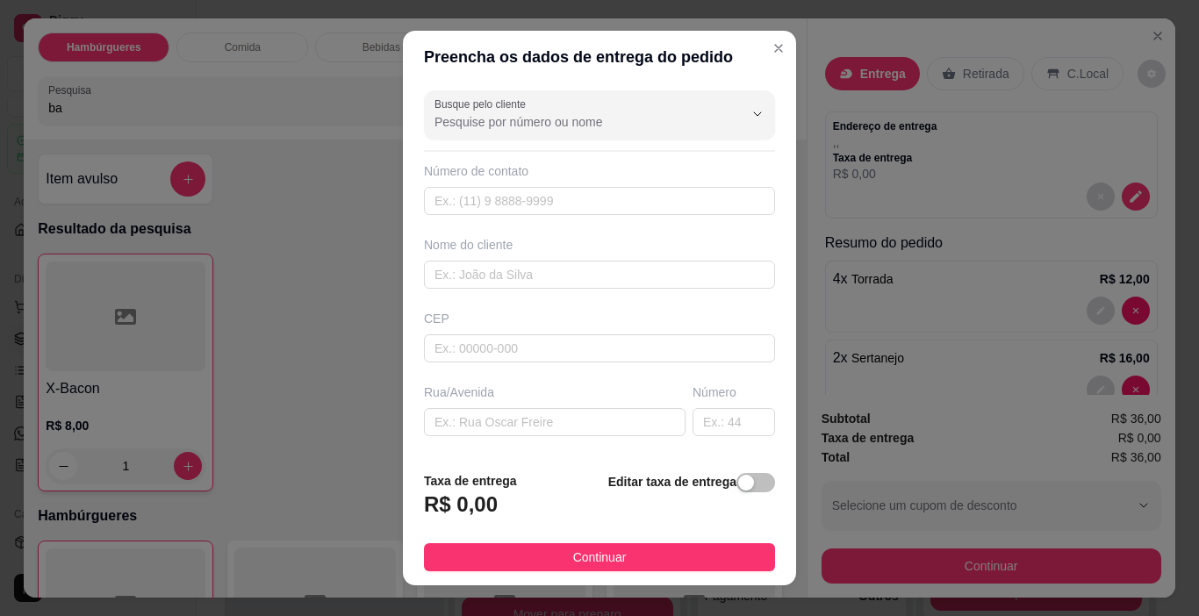
click at [743, 459] on footer "Taxa de entrega R$ 0,00 Editar taxa de entrega Continuar" at bounding box center [599, 521] width 393 height 128
click at [736, 483] on span "button" at bounding box center [755, 482] width 39 height 19
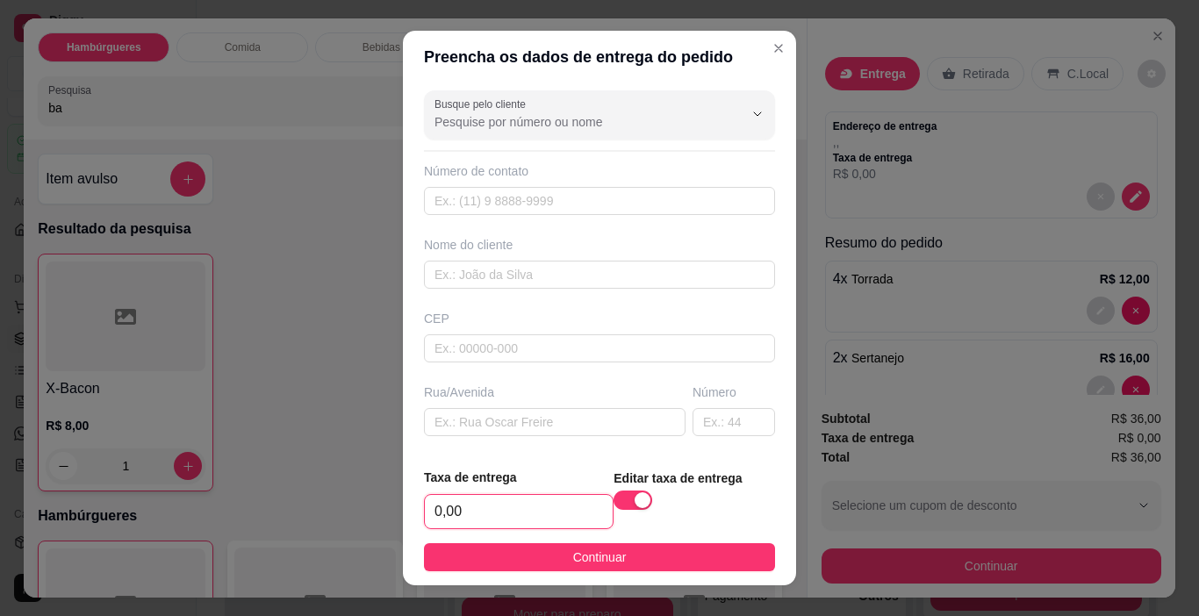
click at [536, 519] on input "0,00" at bounding box center [519, 511] width 188 height 33
click at [576, 560] on span "Continuar" at bounding box center [600, 557] width 54 height 19
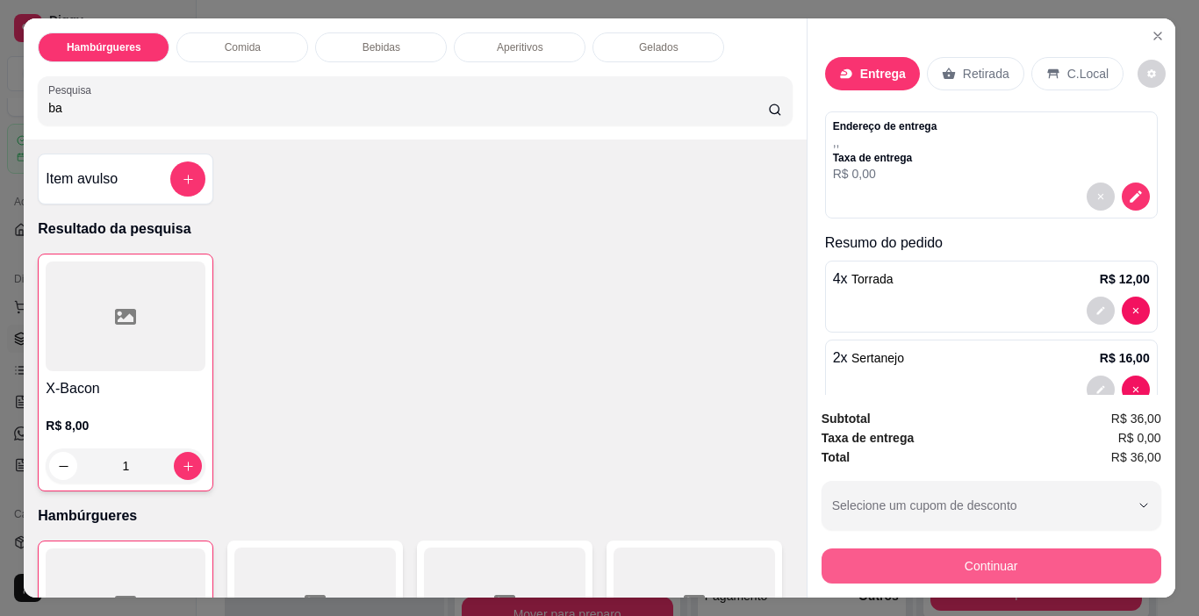
click at [1005, 555] on button "Continuar" at bounding box center [991, 565] width 340 height 35
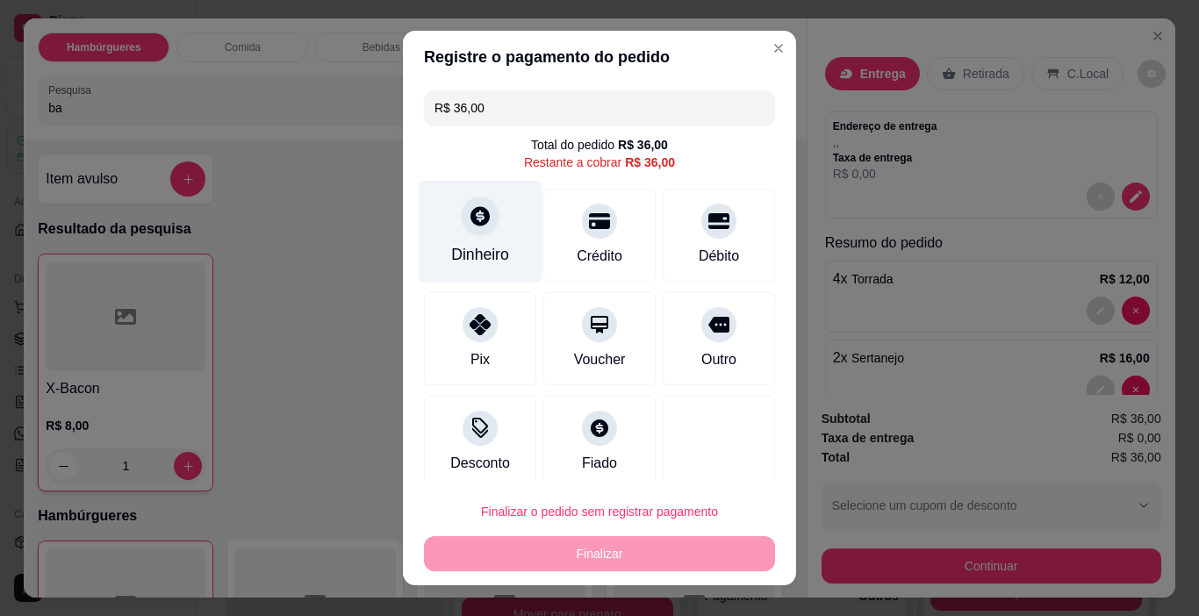
click at [454, 233] on div "Dinheiro" at bounding box center [481, 232] width 124 height 103
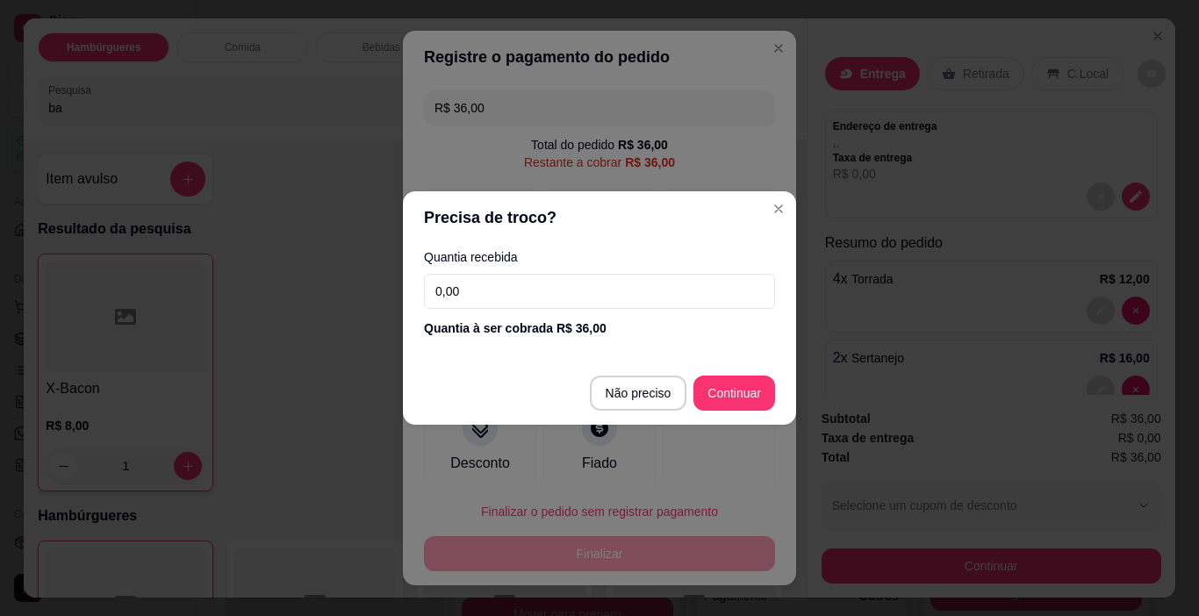
click at [513, 290] on input "0,00" at bounding box center [599, 291] width 351 height 35
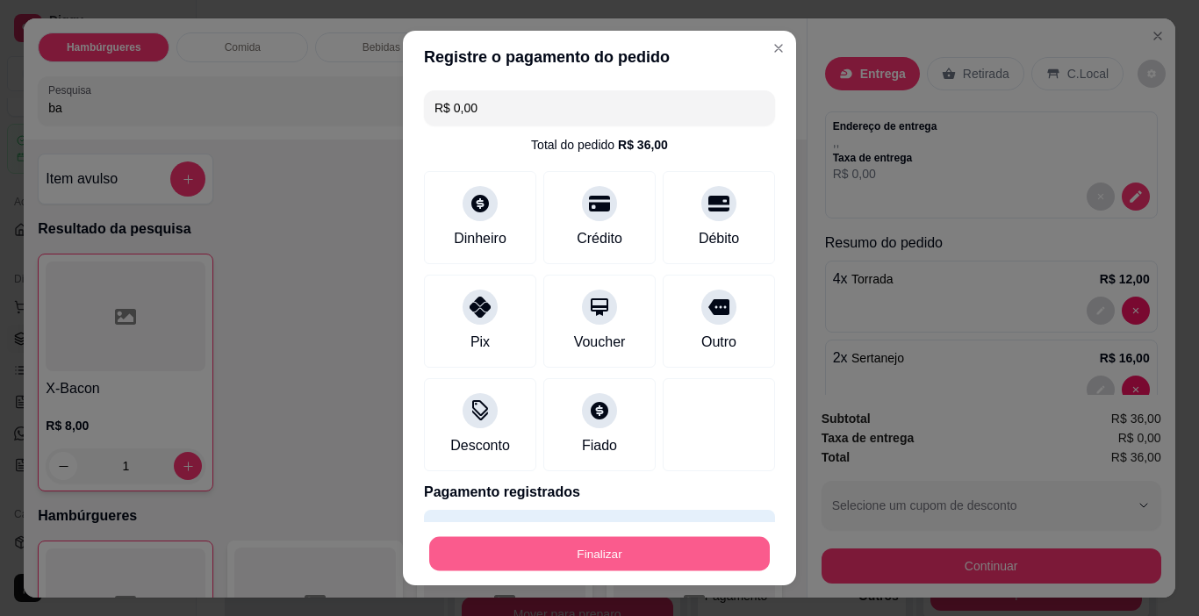
click at [682, 544] on button "Finalizar" at bounding box center [599, 554] width 340 height 34
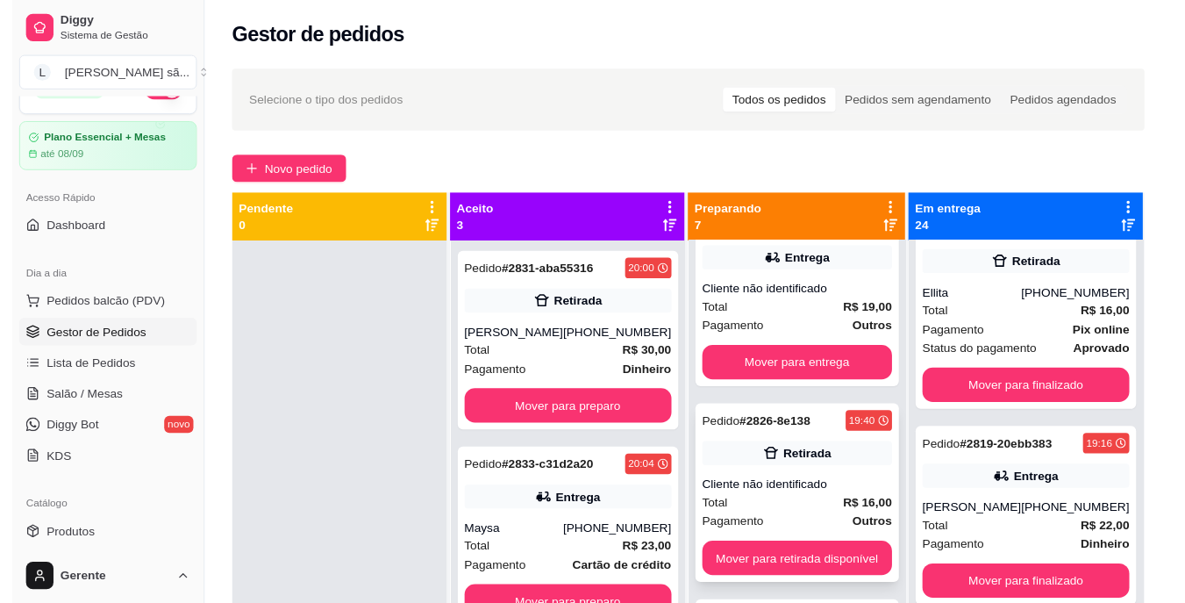
scroll to position [526, 0]
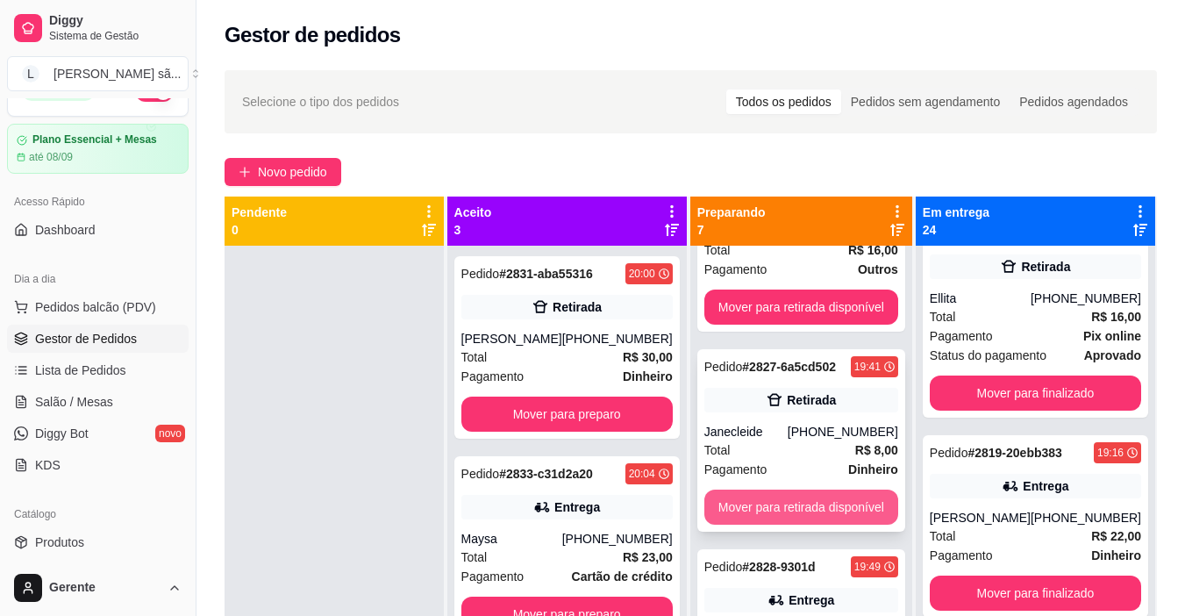
click at [832, 517] on button "Mover para retirada disponível" at bounding box center [802, 507] width 194 height 35
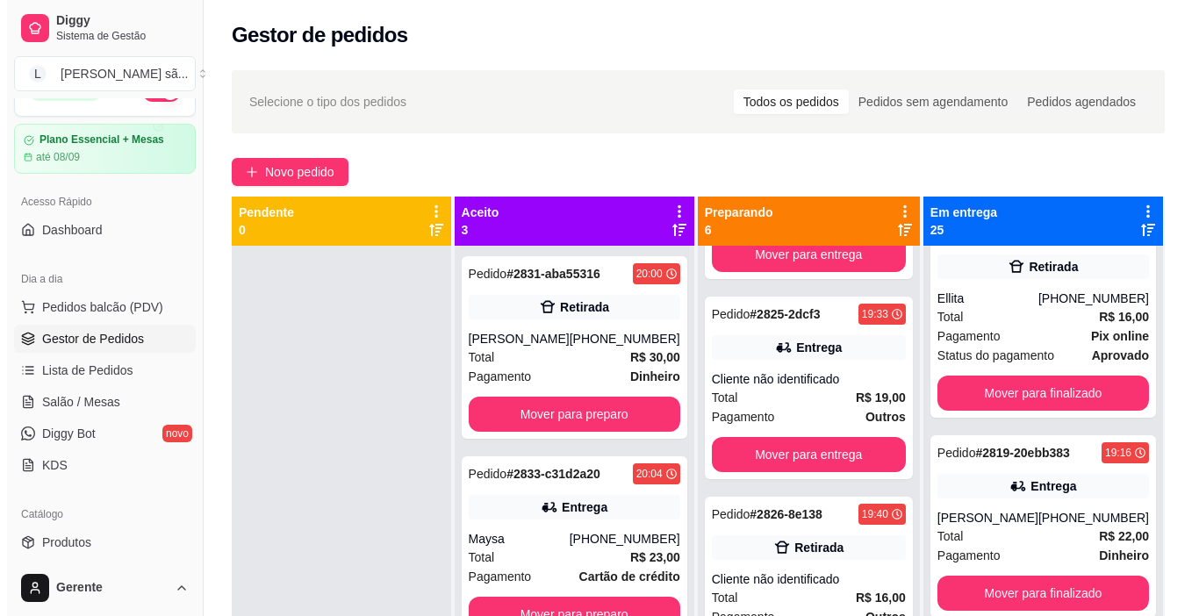
scroll to position [0, 0]
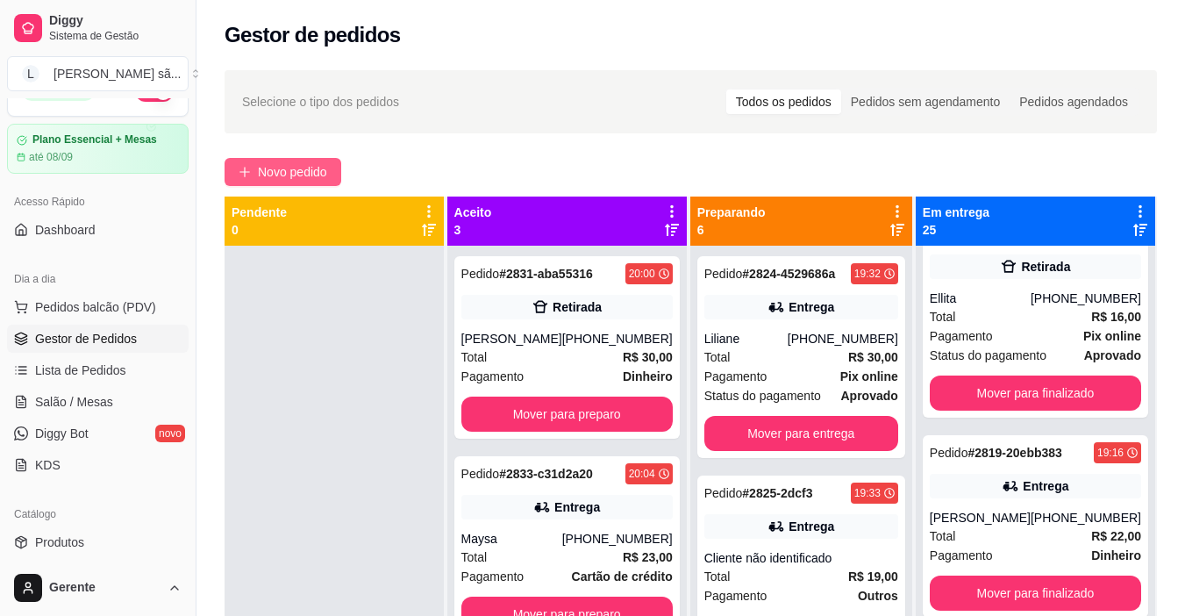
click at [337, 178] on button "Novo pedido" at bounding box center [283, 172] width 117 height 28
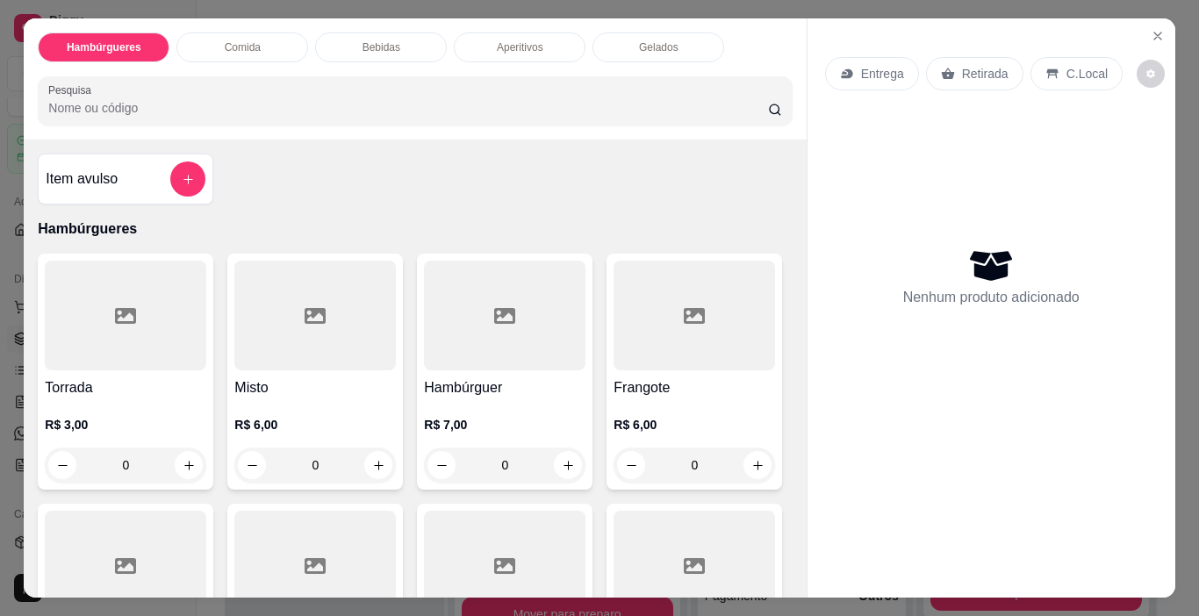
click at [355, 103] on input "Pesquisa" at bounding box center [408, 108] width 720 height 18
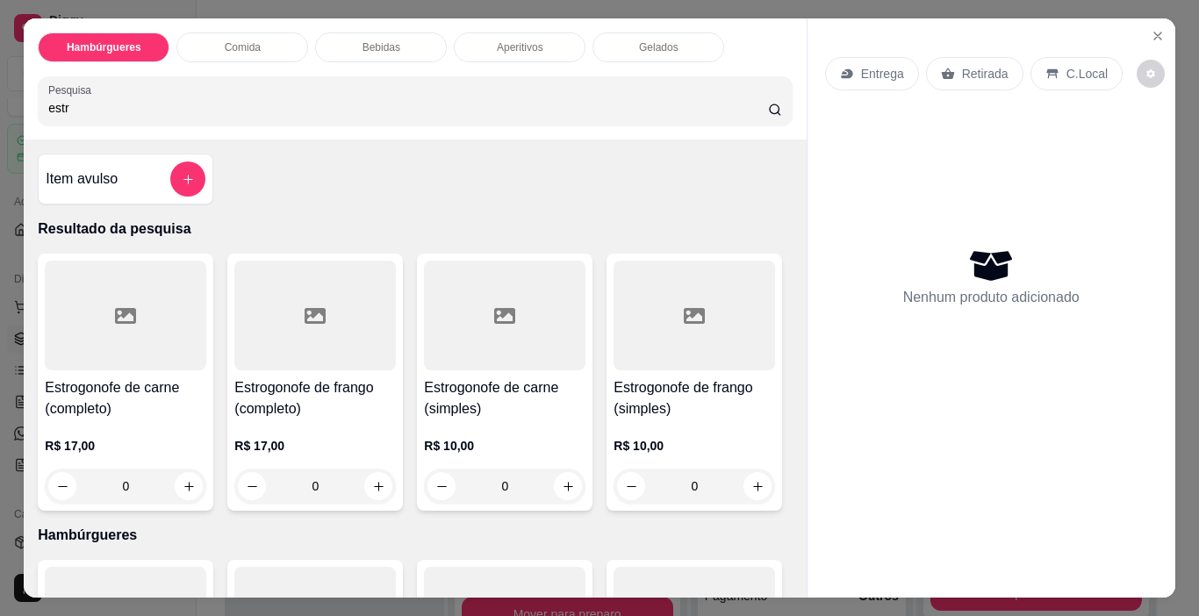
click at [328, 347] on div at bounding box center [314, 316] width 161 height 110
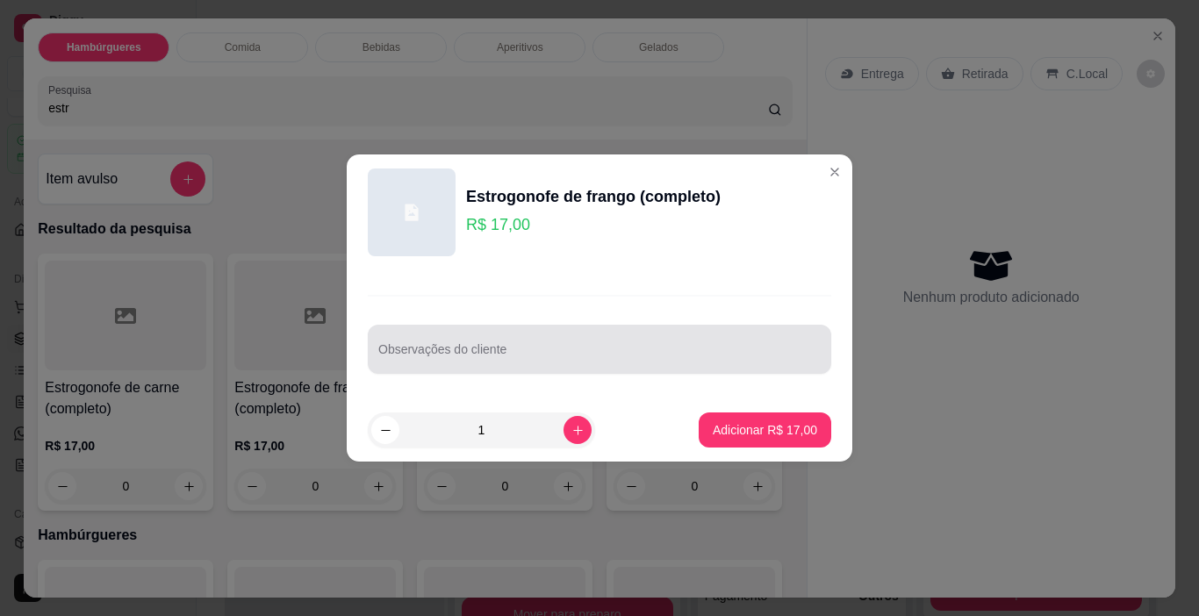
click at [640, 347] on input "Observações do cliente" at bounding box center [599, 356] width 442 height 18
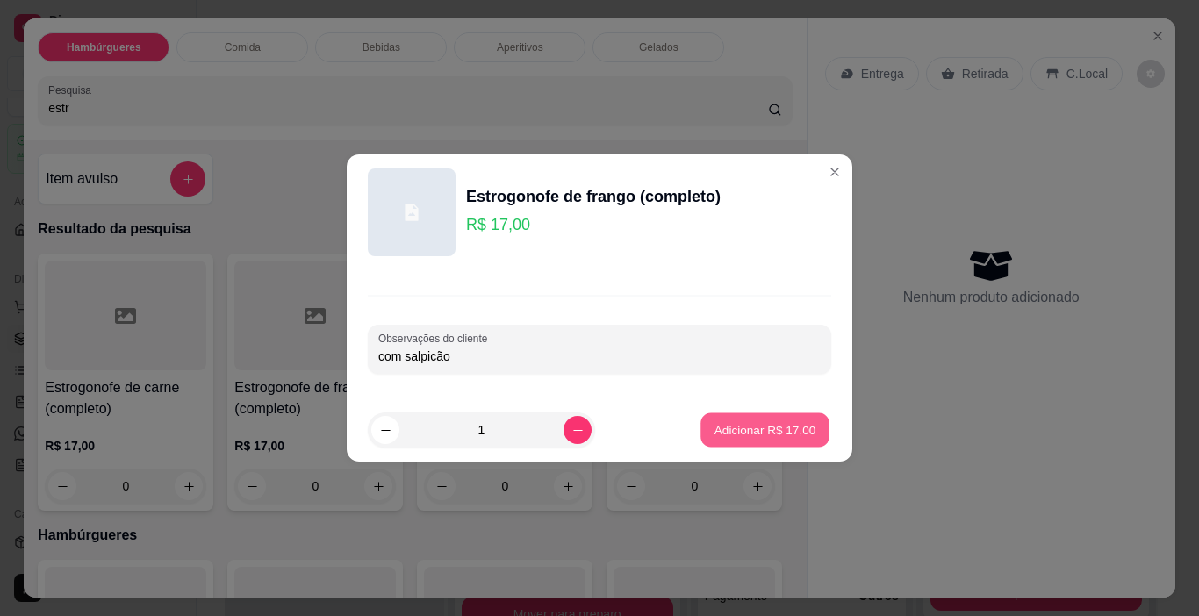
click at [741, 416] on button "Adicionar R$ 17,00" at bounding box center [764, 430] width 129 height 34
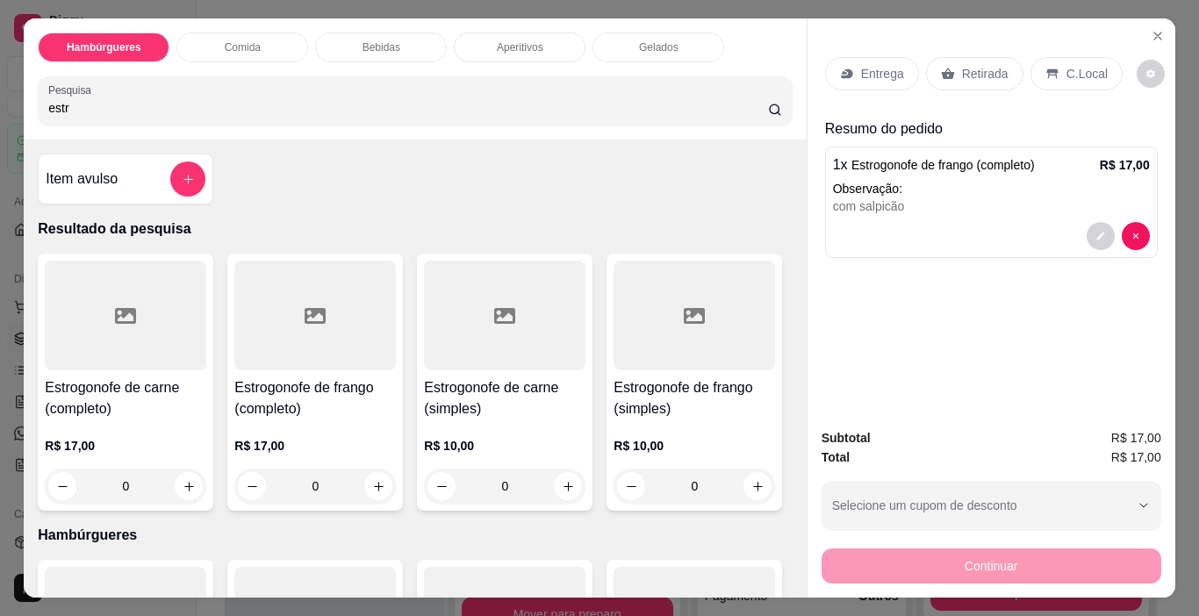
click at [642, 108] on input "estr" at bounding box center [408, 108] width 720 height 18
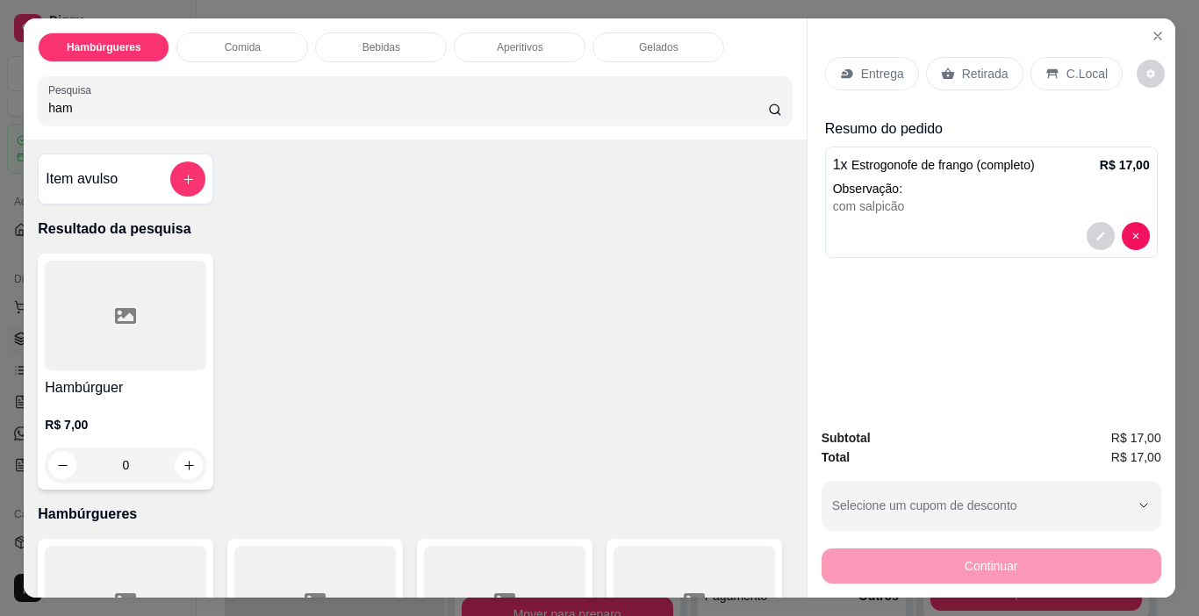
click at [123, 328] on div at bounding box center [125, 316] width 161 height 110
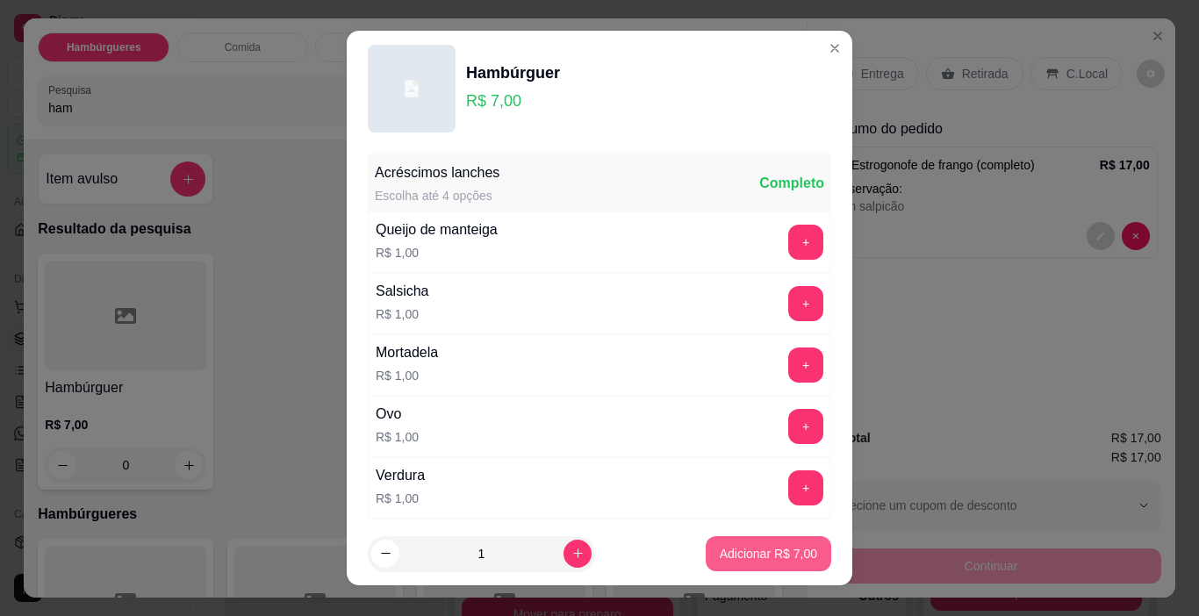
click at [755, 546] on p "Adicionar R$ 7,00" at bounding box center [768, 554] width 97 height 18
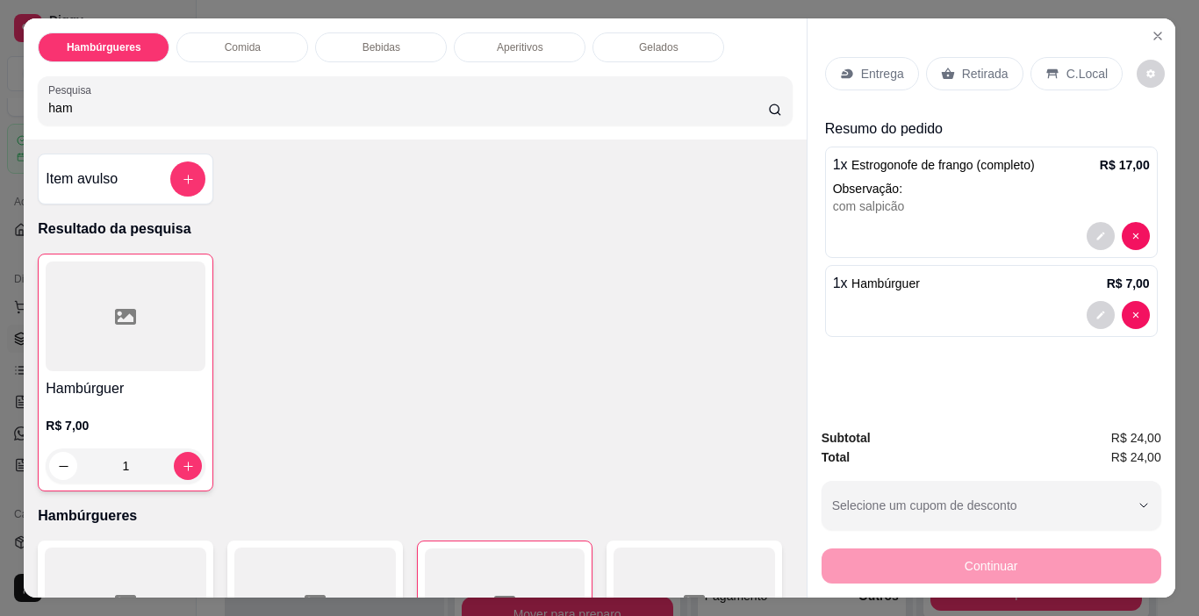
click at [643, 110] on input "ham" at bounding box center [408, 108] width 720 height 18
click at [147, 368] on div "Vitaminas R$ 0,00 0" at bounding box center [125, 372] width 175 height 236
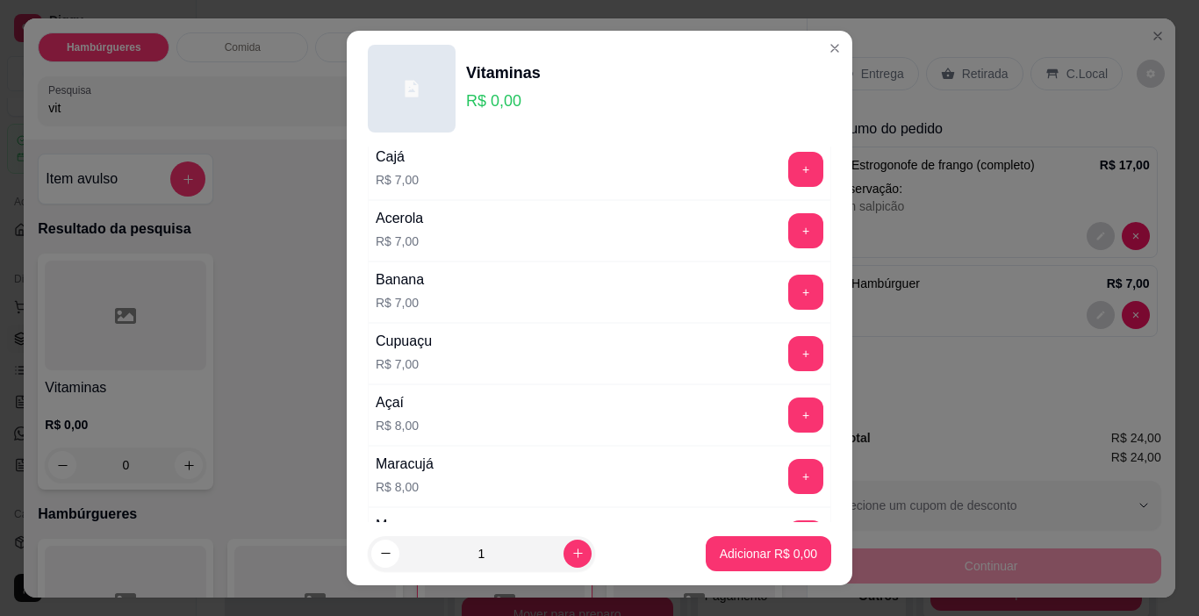
scroll to position [439, 0]
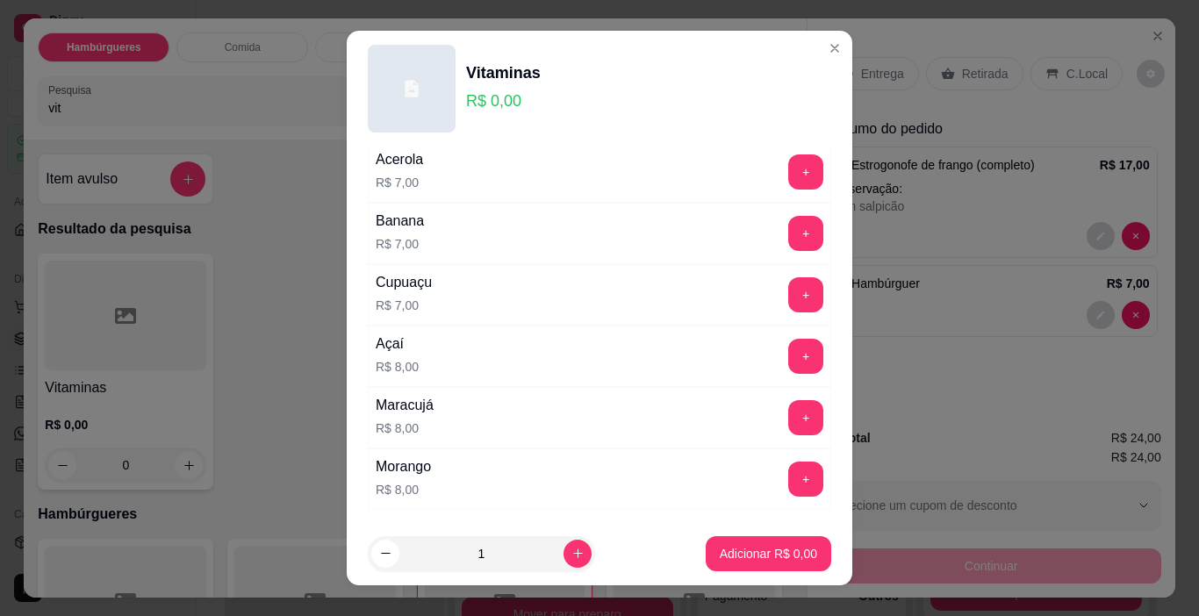
click at [788, 355] on button "+" at bounding box center [805, 356] width 35 height 35
click at [755, 541] on button "Adicionar R$ 8,00" at bounding box center [768, 554] width 122 height 34
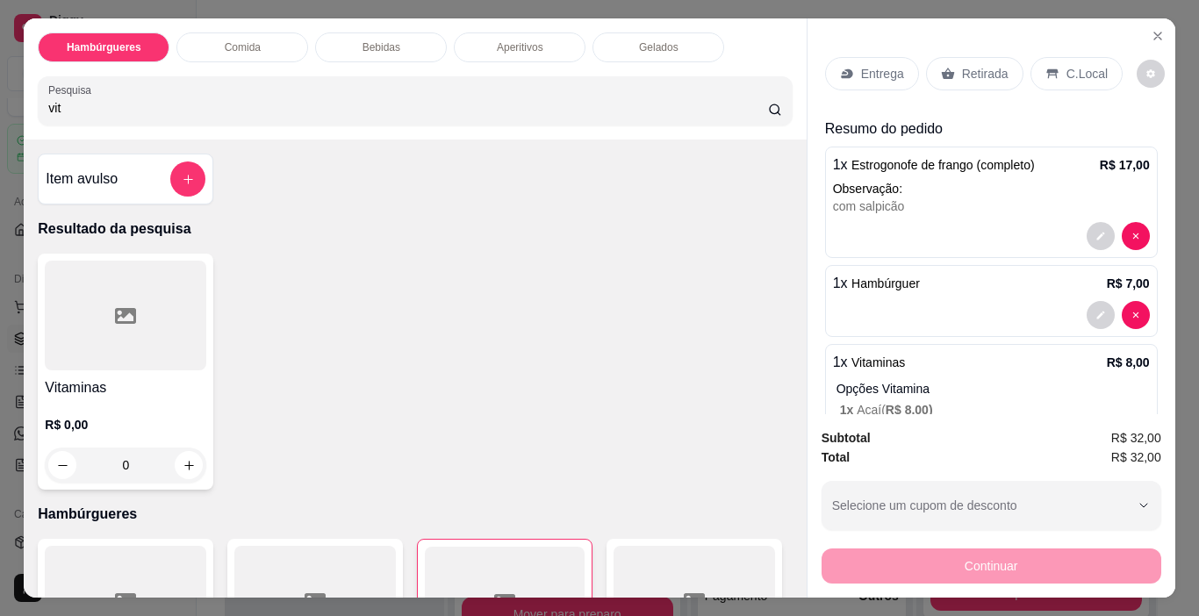
click at [885, 72] on p "Entrega" at bounding box center [882, 74] width 43 height 18
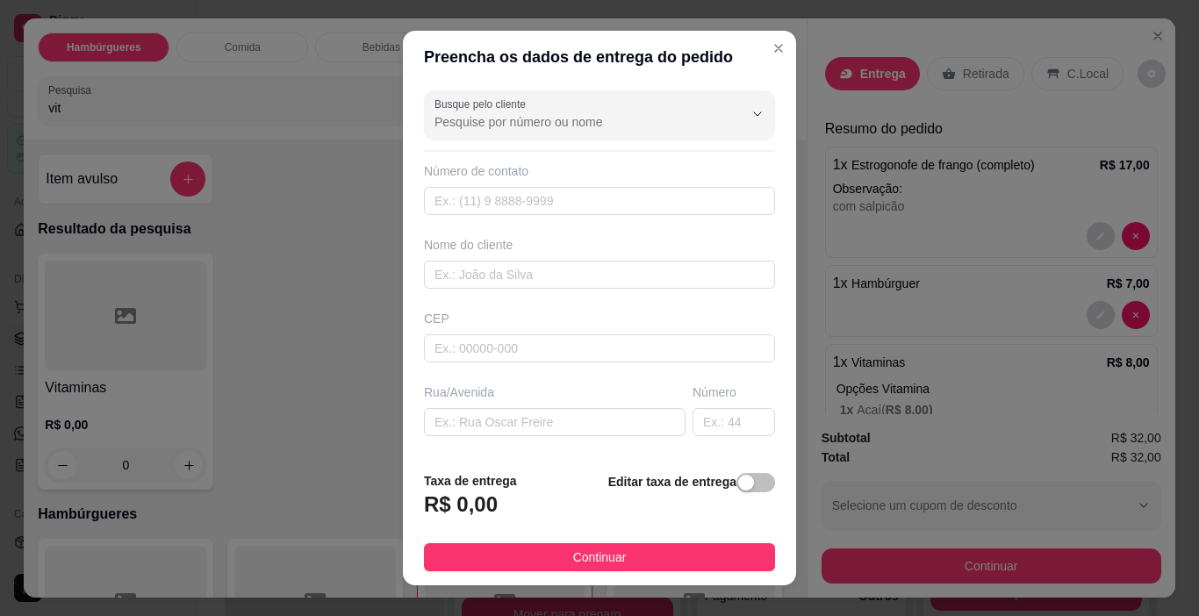
drag, startPoint x: 727, startPoint y: 483, endPoint x: 663, endPoint y: 486, distance: 64.2
click at [738, 483] on div "button" at bounding box center [746, 483] width 16 height 16
click at [563, 491] on div "Taxa de entrega 0,00" at bounding box center [519, 498] width 190 height 61
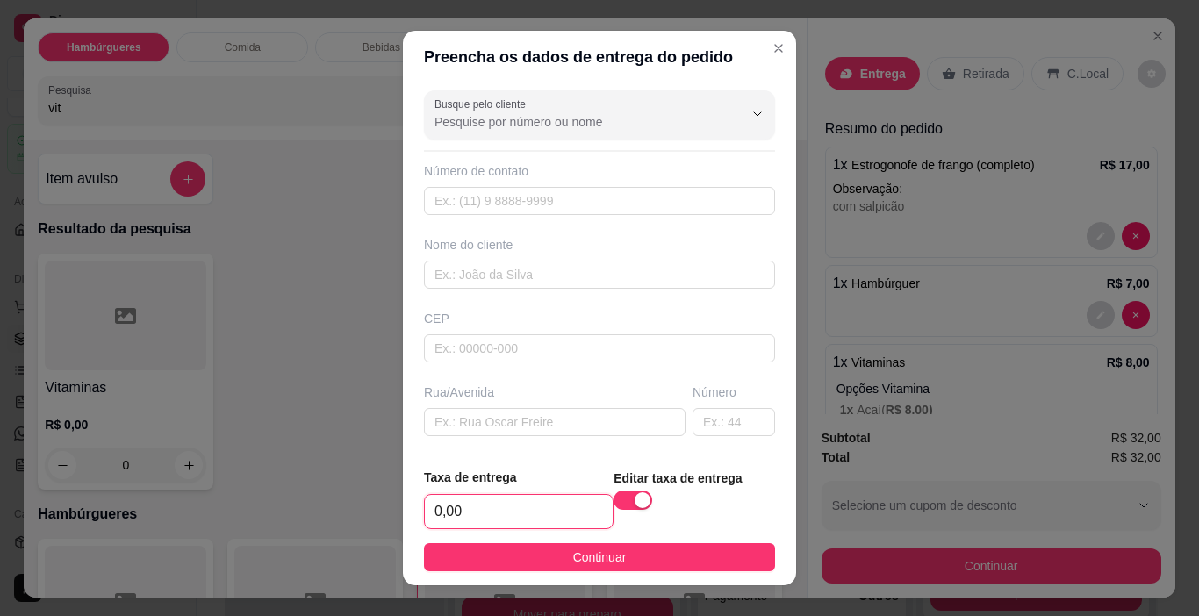
click at [556, 495] on input "0,00" at bounding box center [519, 511] width 188 height 33
click at [641, 538] on footer "Taxa de entrega 3,00 Editar taxa de entrega Continuar" at bounding box center [599, 520] width 393 height 132
click at [644, 543] on button "Continuar" at bounding box center [599, 557] width 351 height 28
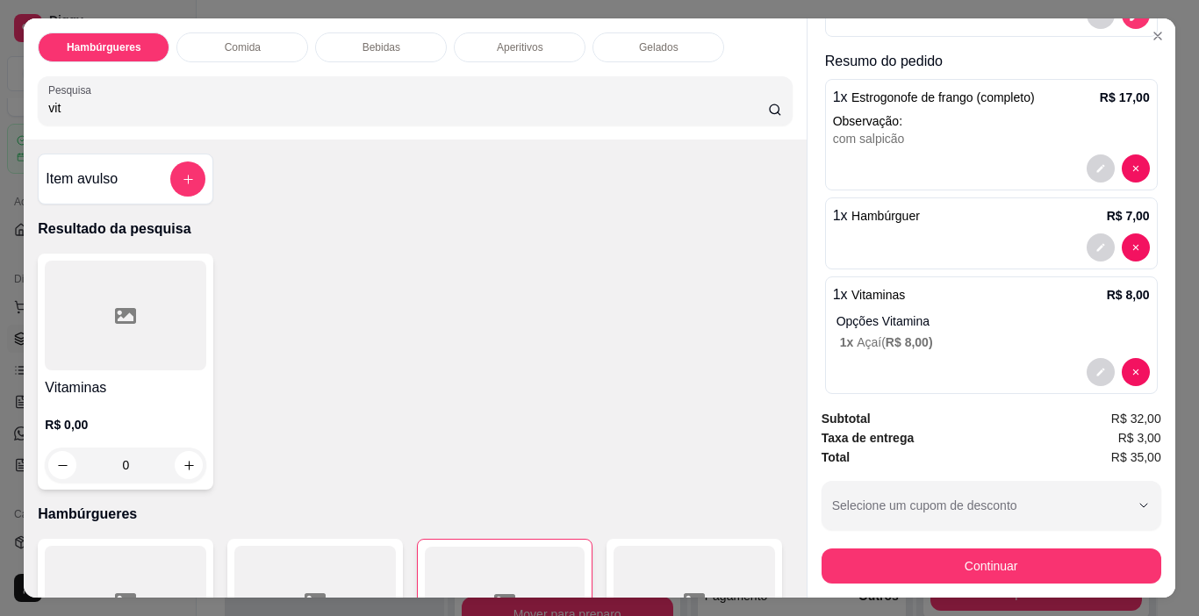
scroll to position [205, 0]
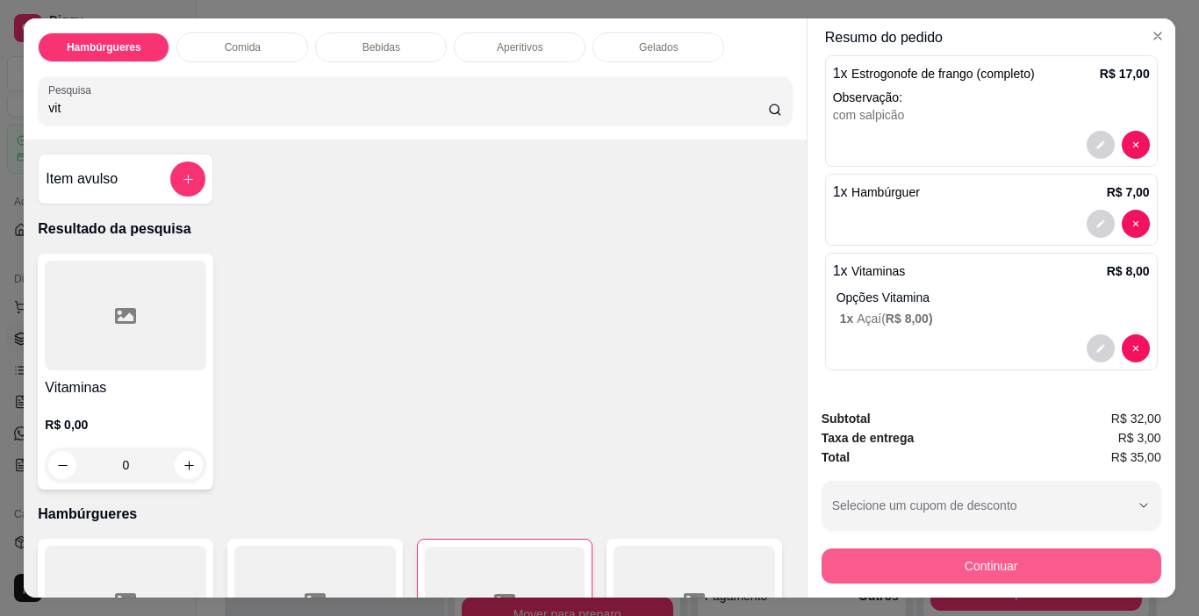
click at [941, 561] on button "Continuar" at bounding box center [991, 565] width 340 height 35
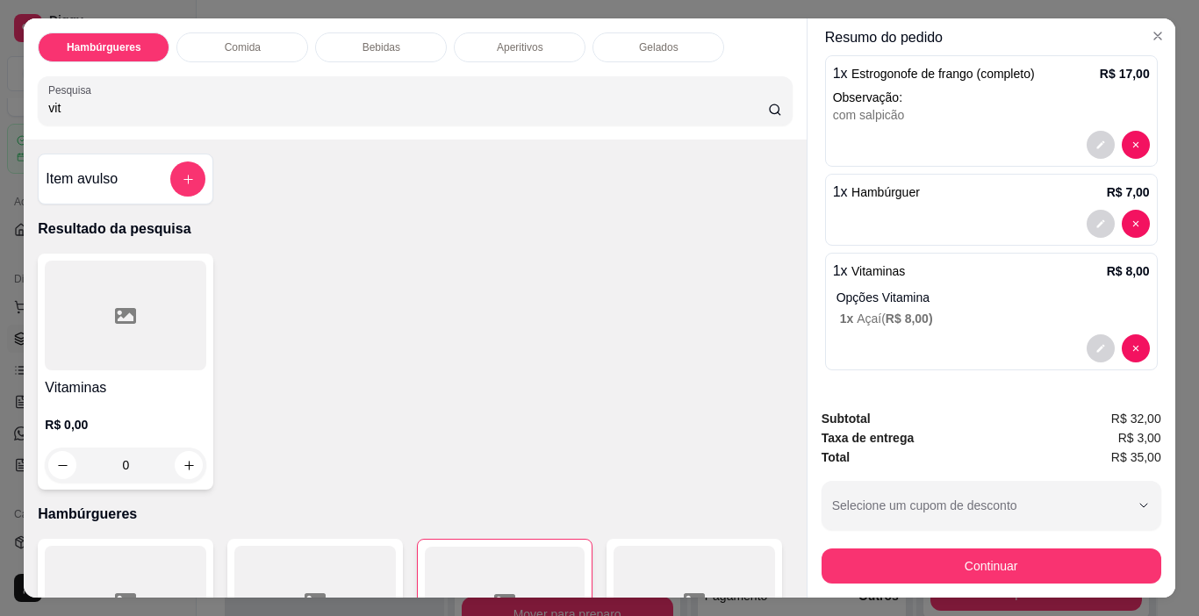
click at [707, 317] on icon at bounding box center [718, 320] width 23 height 18
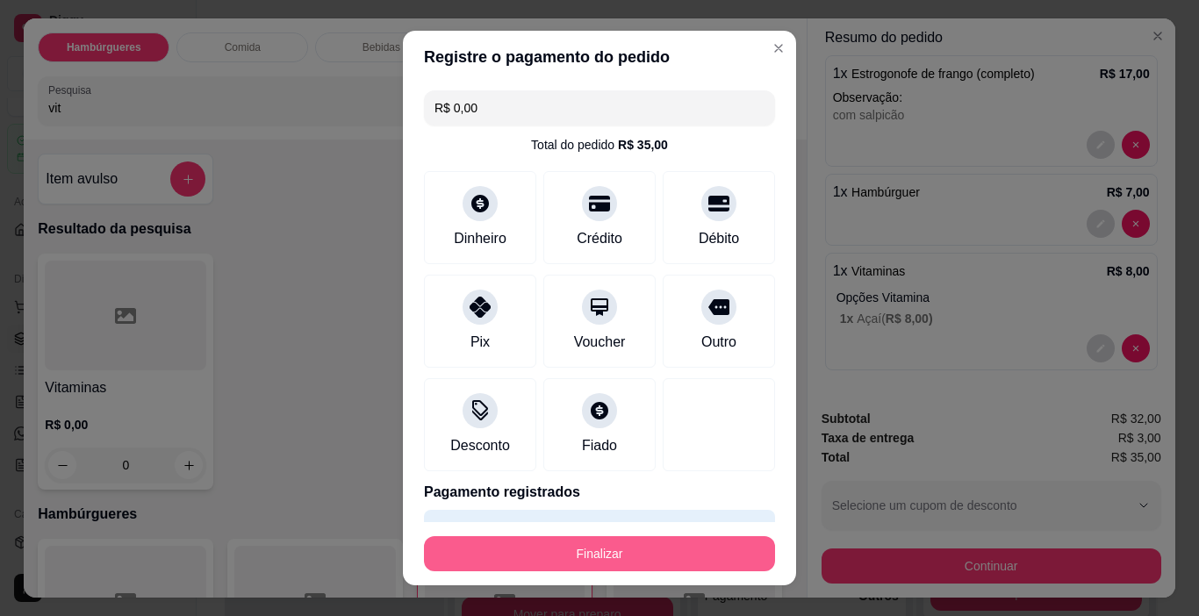
click at [677, 540] on button "Finalizar" at bounding box center [599, 553] width 351 height 35
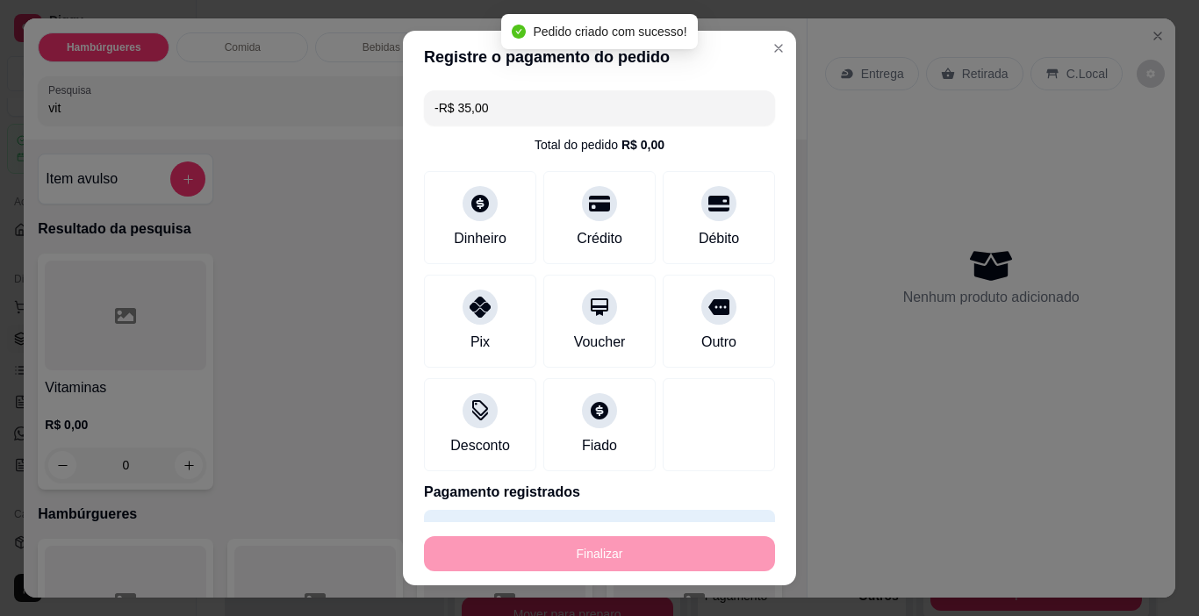
scroll to position [0, 0]
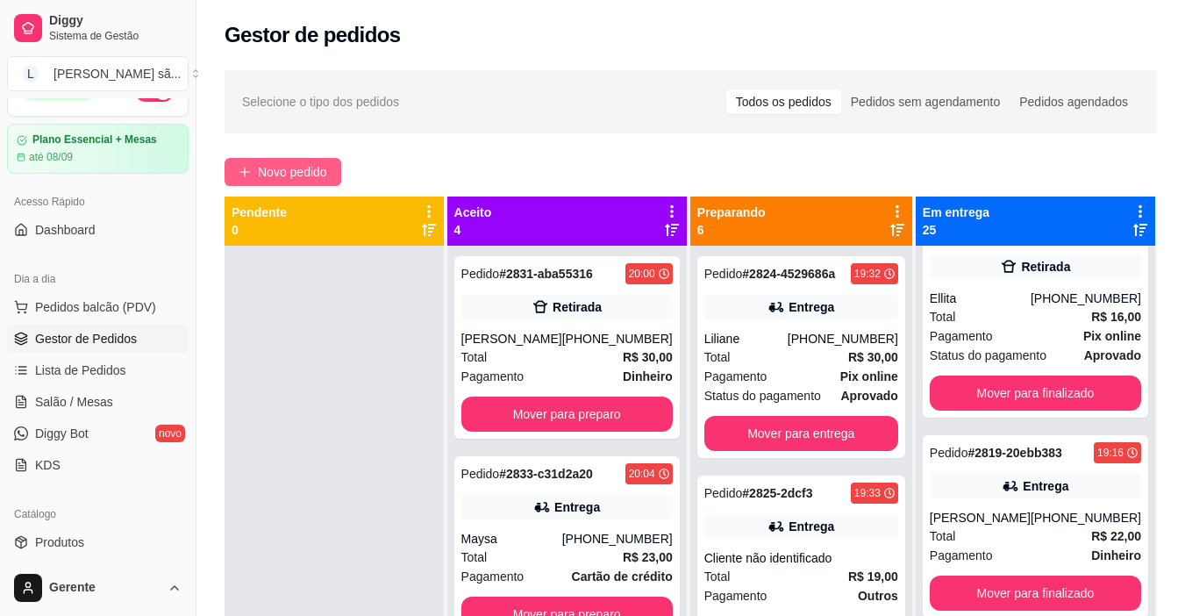
click at [300, 175] on span "Novo pedido" at bounding box center [292, 171] width 69 height 19
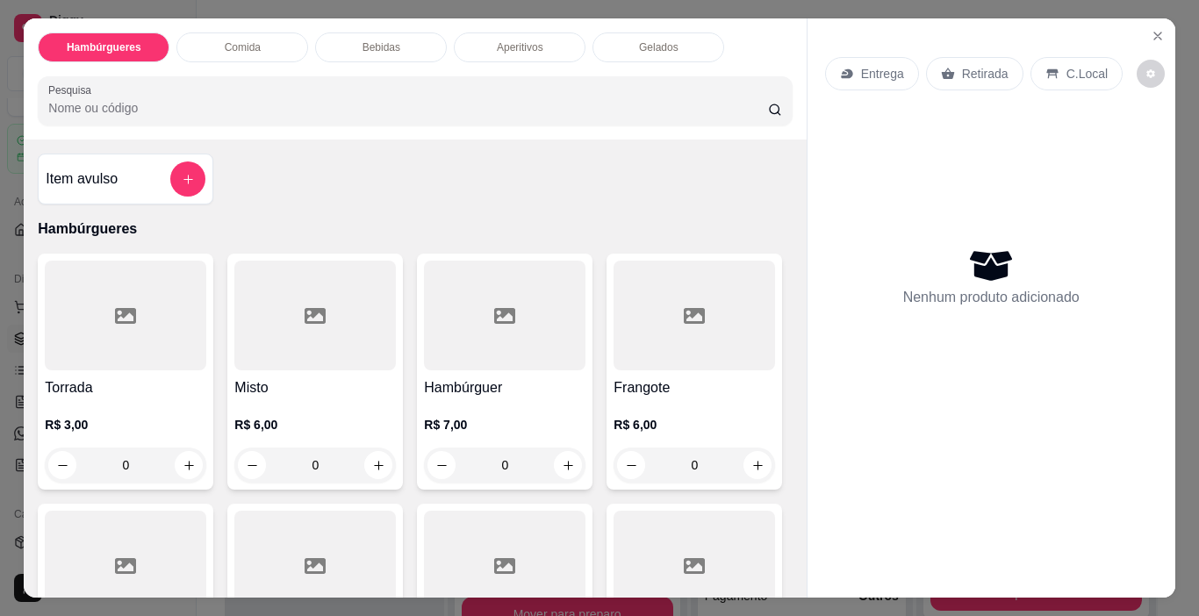
click at [388, 105] on input "Pesquisa" at bounding box center [408, 108] width 720 height 18
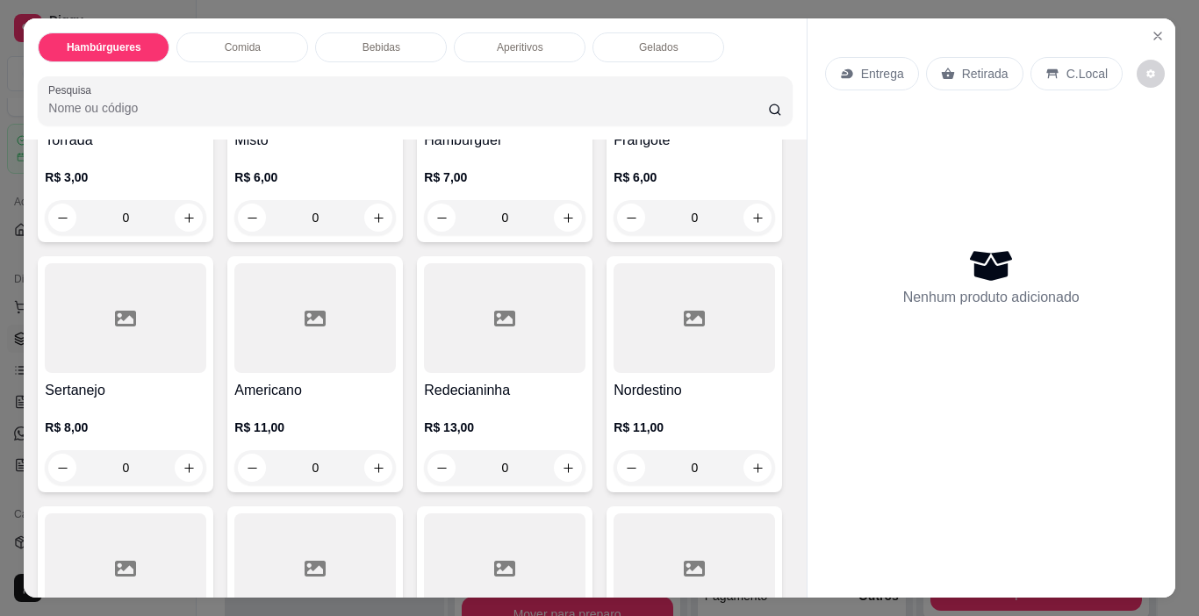
scroll to position [263, 0]
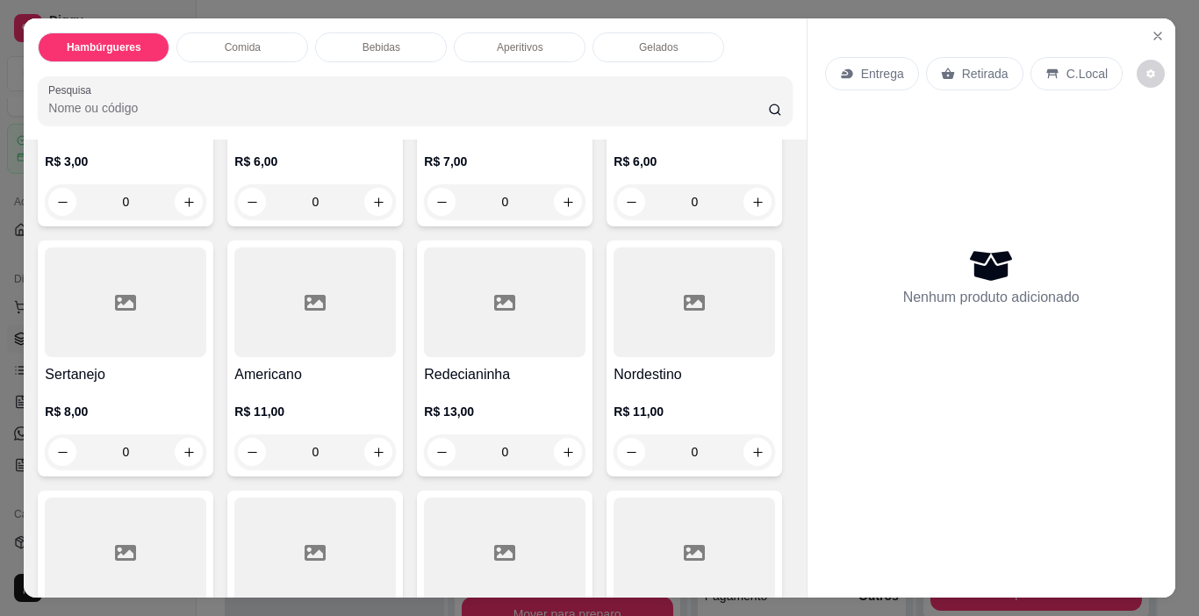
click at [613, 219] on div "R$ 6,00 0" at bounding box center [693, 177] width 161 height 84
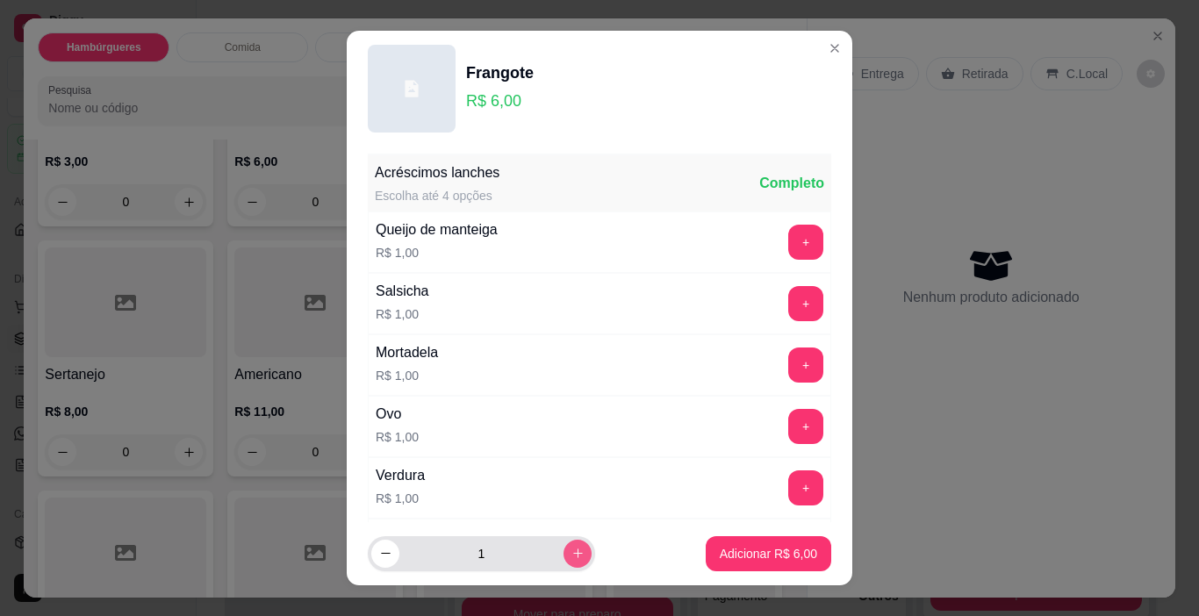
click at [571, 547] on icon "increase-product-quantity" at bounding box center [577, 553] width 13 height 13
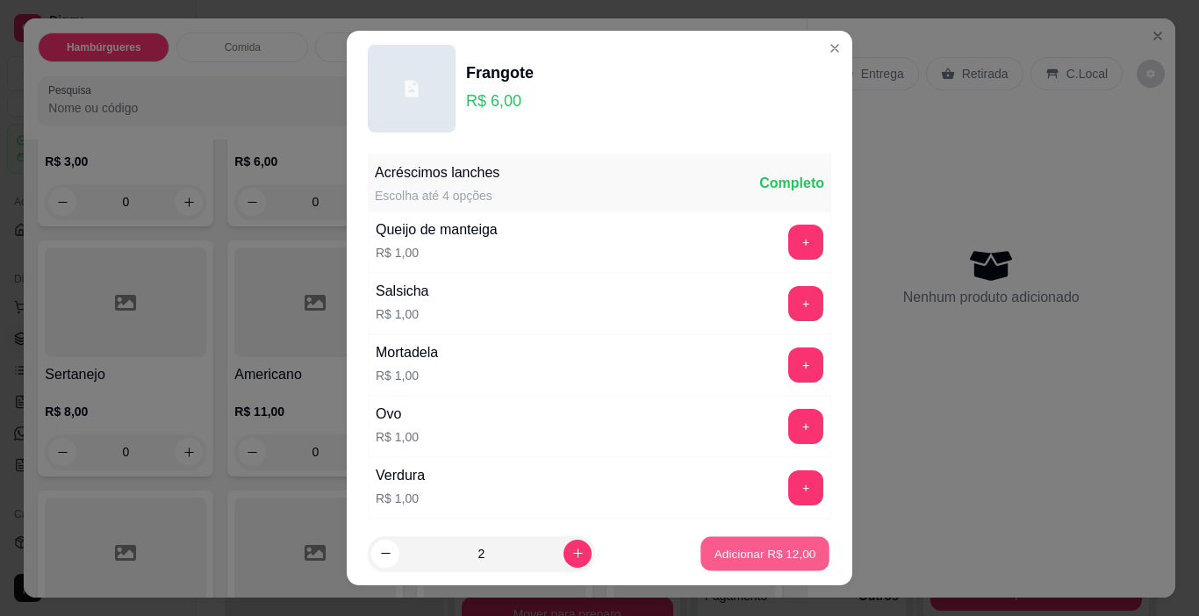
click at [714, 549] on p "Adicionar R$ 12,00" at bounding box center [765, 553] width 102 height 17
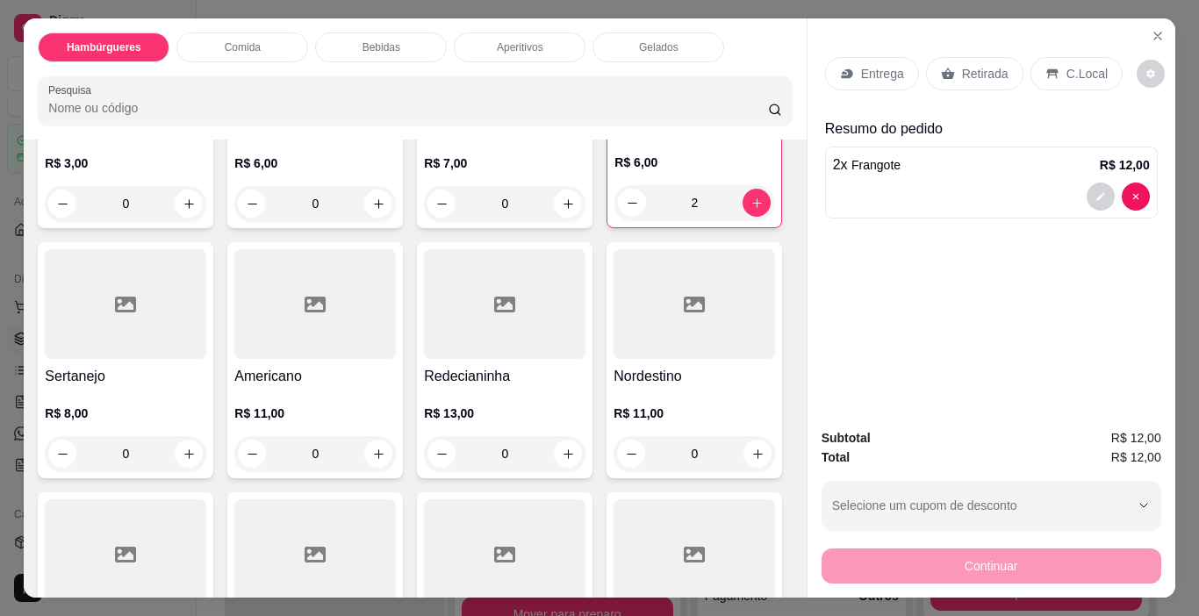
click at [485, 106] on input "Pesquisa" at bounding box center [408, 108] width 720 height 18
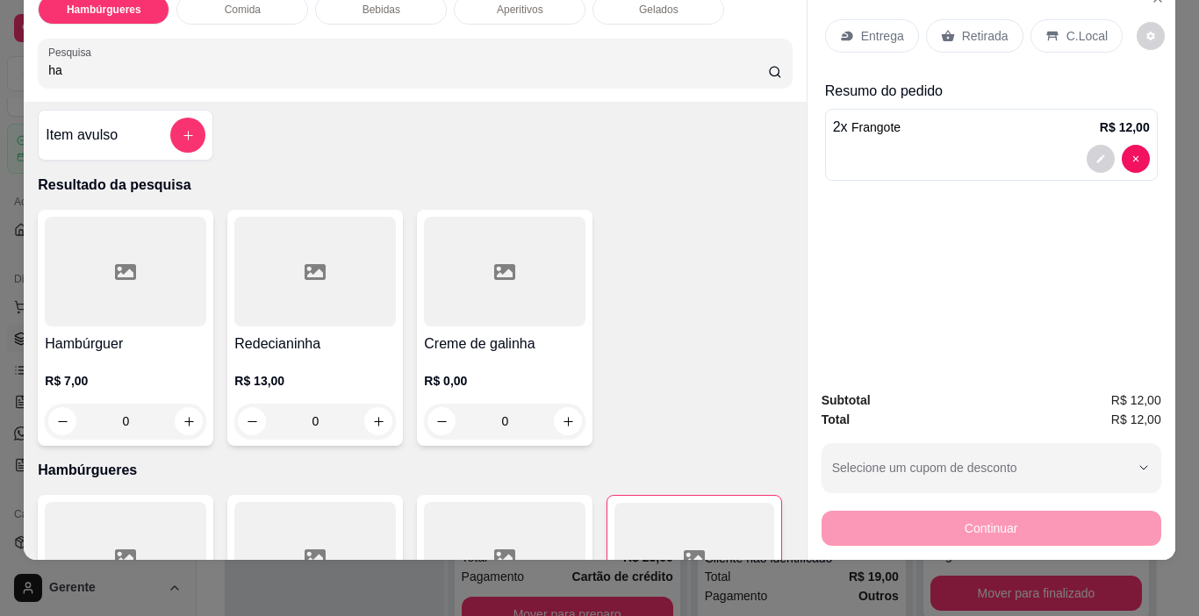
scroll to position [0, 0]
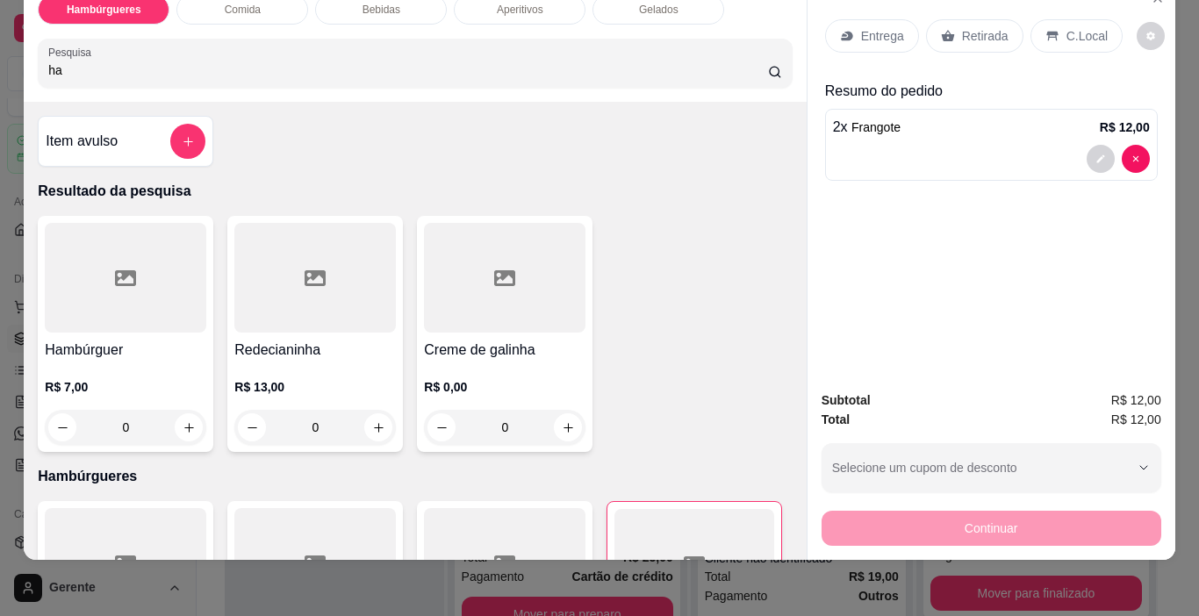
click at [131, 304] on div at bounding box center [125, 278] width 161 height 110
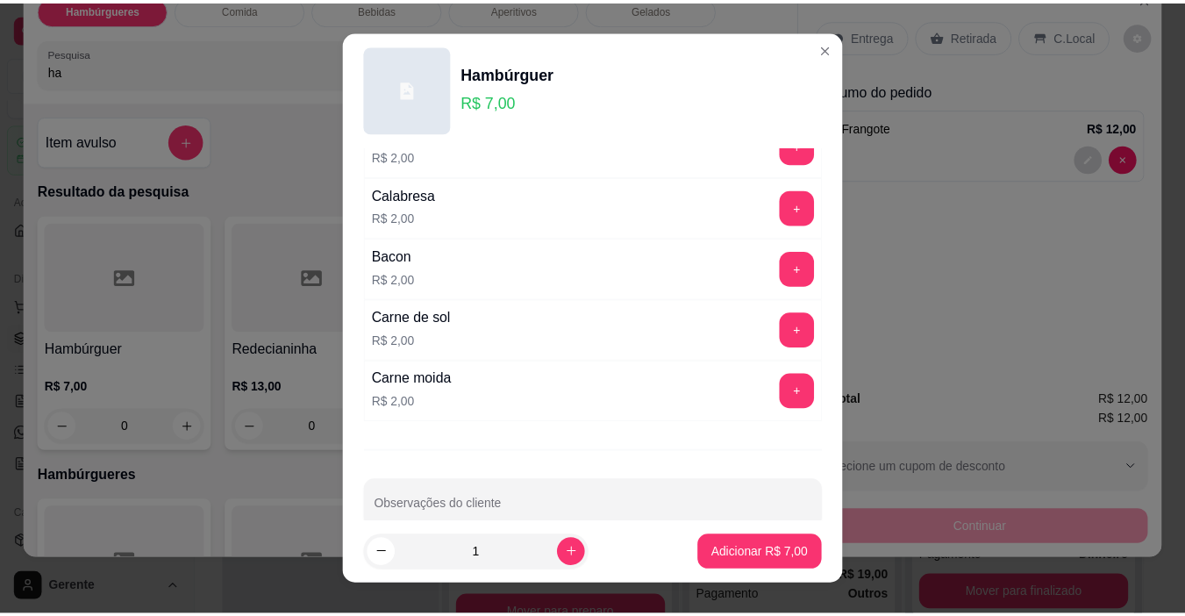
scroll to position [558, 0]
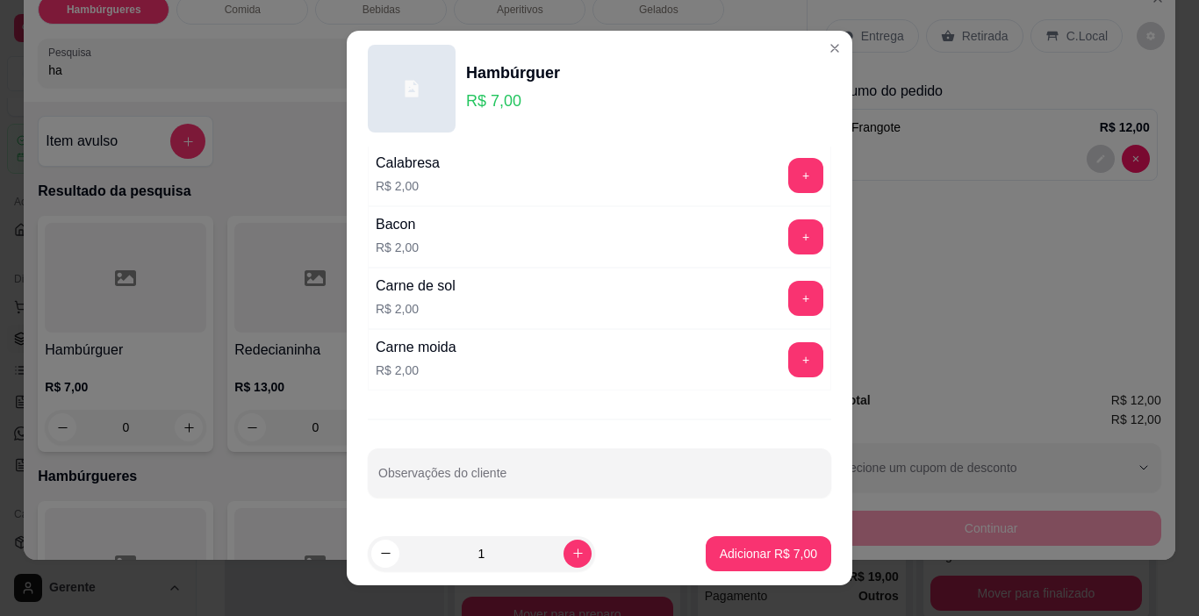
click at [503, 448] on div "Acréscimos lanches Escolha até 4 opções Completo Queijo de manteiga R$ 1,00 + S…" at bounding box center [599, 335] width 505 height 376
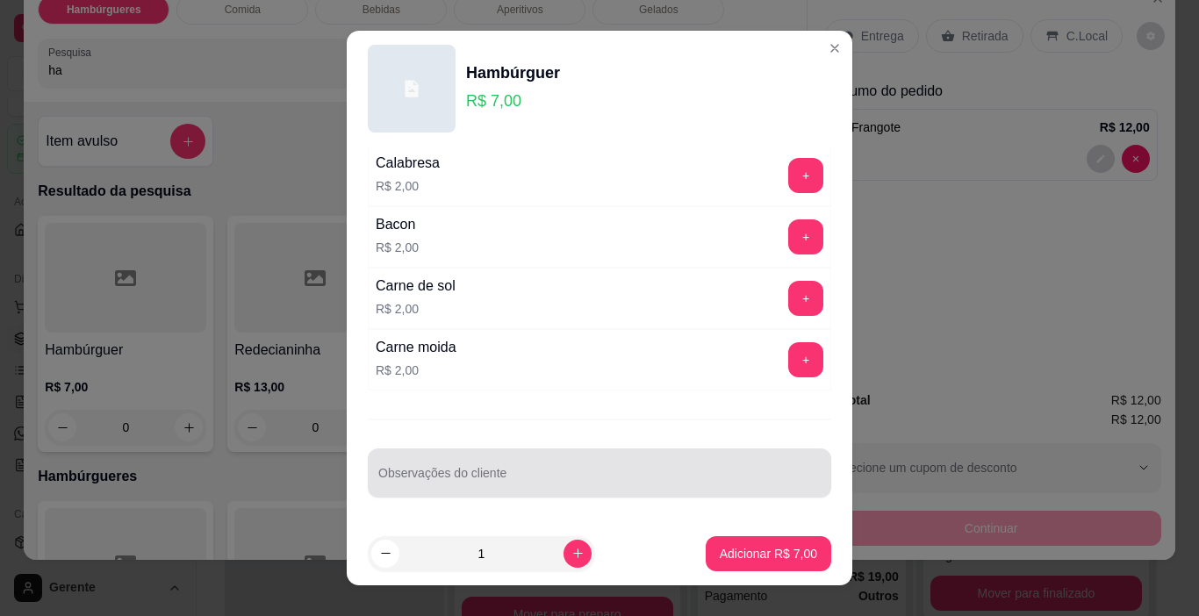
click at [486, 462] on div at bounding box center [599, 472] width 442 height 35
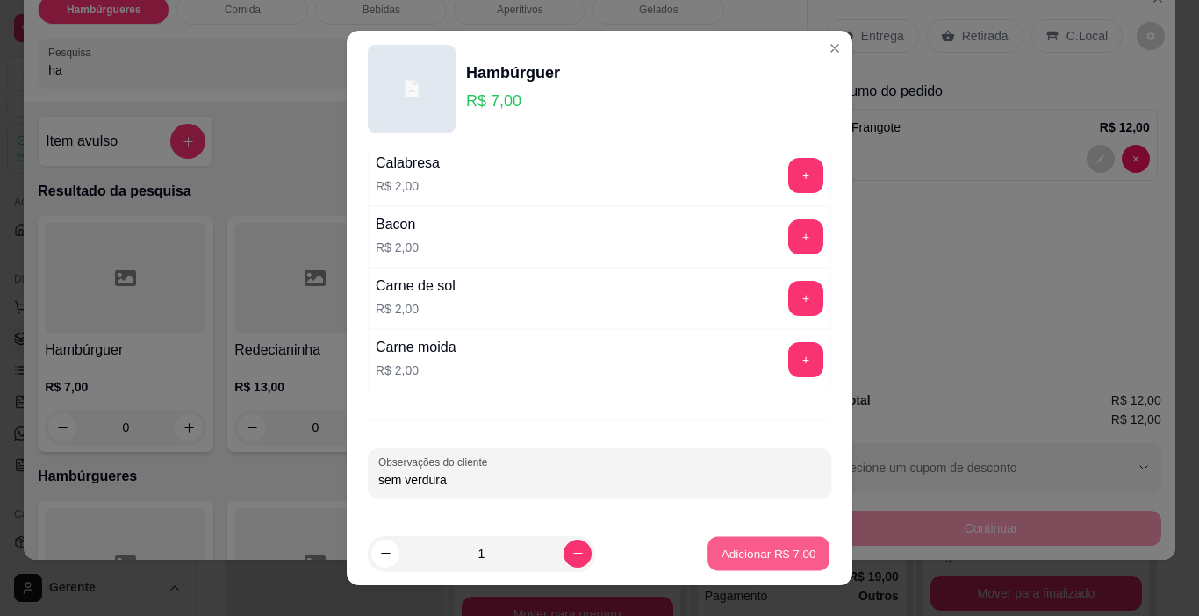
click at [720, 558] on p "Adicionar R$ 7,00" at bounding box center [767, 553] width 95 height 17
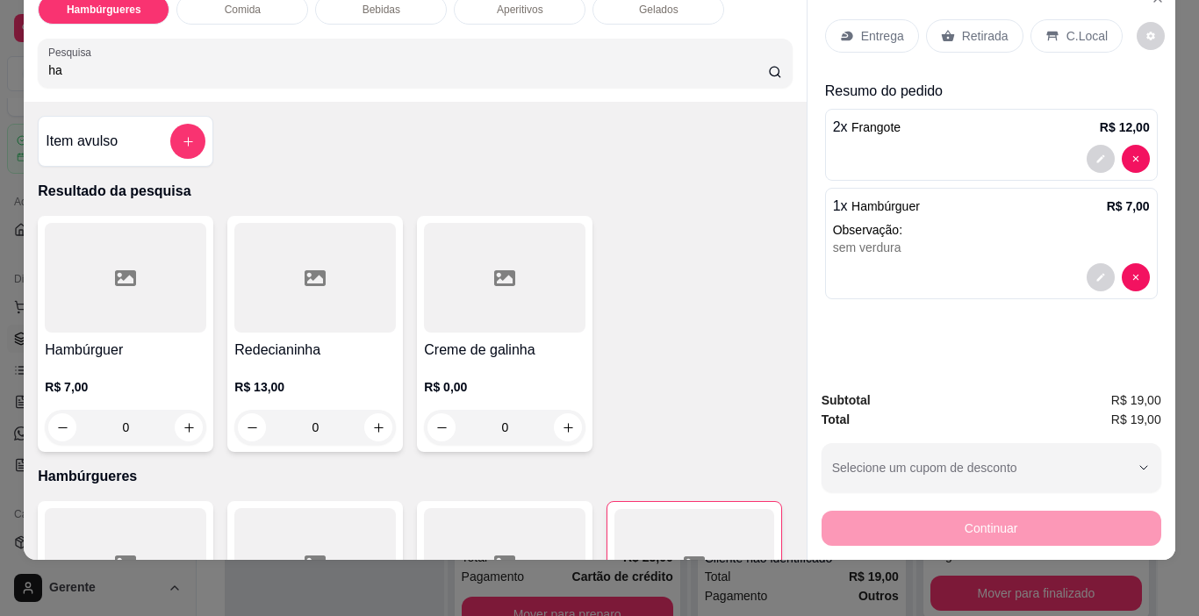
click at [962, 27] on p "Retirada" at bounding box center [985, 36] width 47 height 18
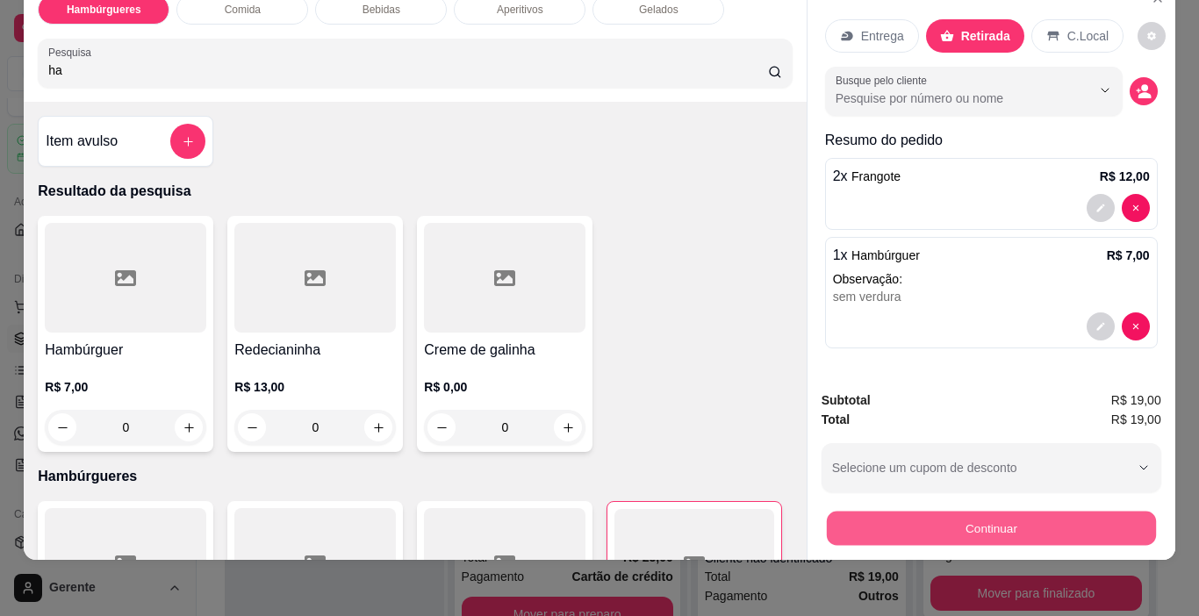
click at [946, 512] on button "Continuar" at bounding box center [990, 529] width 329 height 34
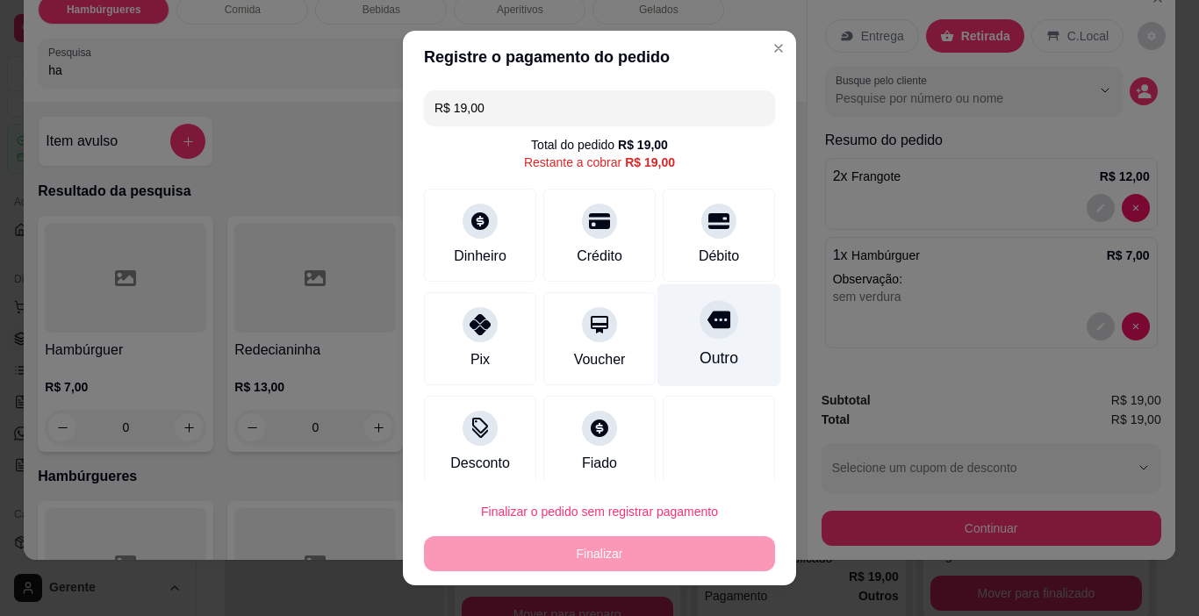
click at [700, 338] on div "Outro" at bounding box center [719, 335] width 124 height 103
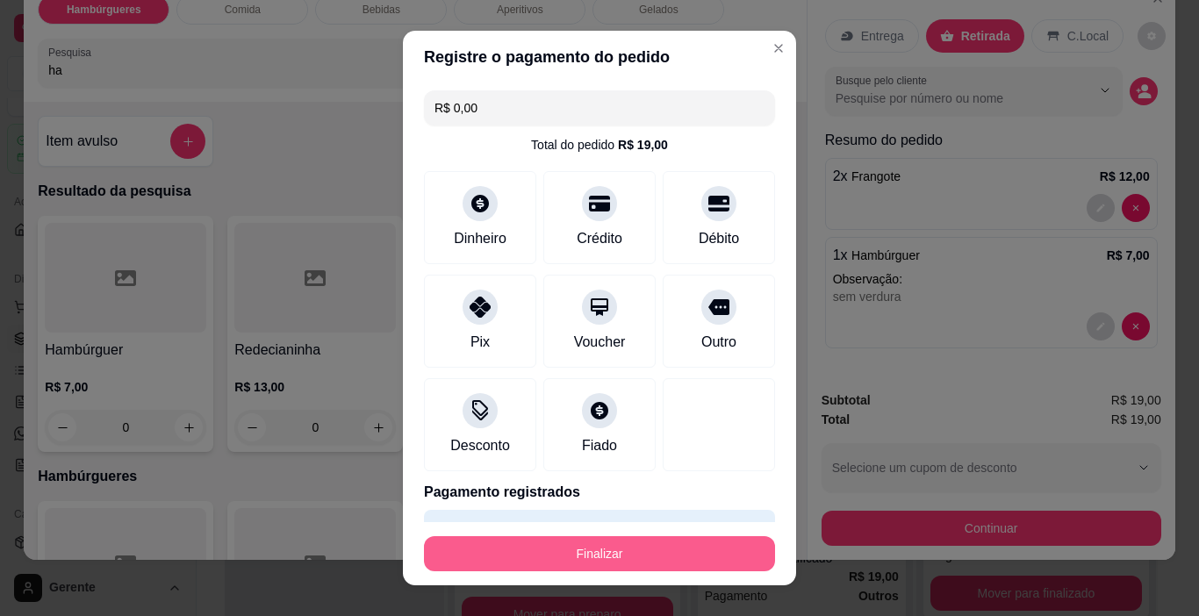
click at [677, 546] on button "Finalizar" at bounding box center [599, 553] width 351 height 35
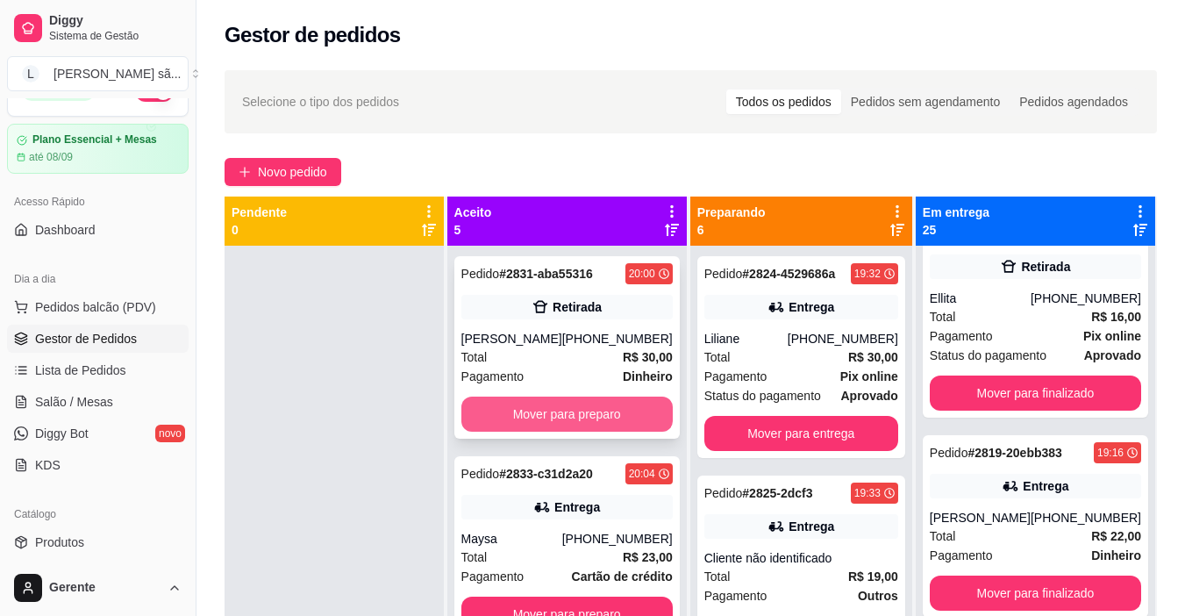
click at [640, 416] on button "Mover para preparo" at bounding box center [567, 414] width 211 height 35
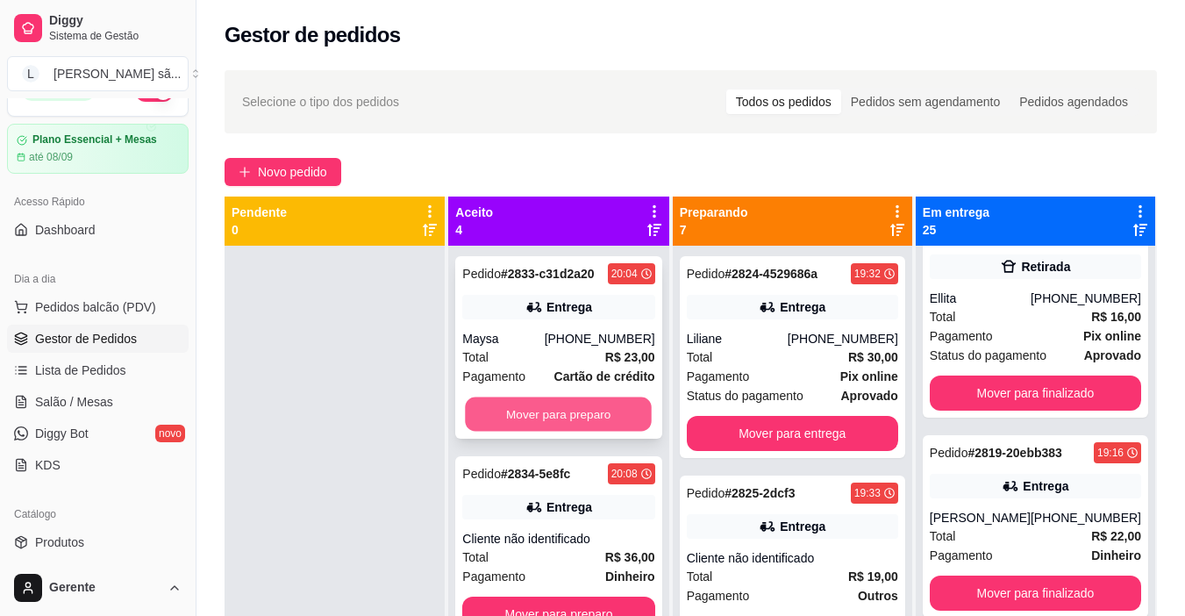
click at [577, 409] on button "Mover para preparo" at bounding box center [559, 414] width 187 height 34
click at [591, 413] on button "Mover para preparo" at bounding box center [559, 414] width 187 height 34
click at [591, 413] on button "Mover para preparo" at bounding box center [558, 414] width 192 height 35
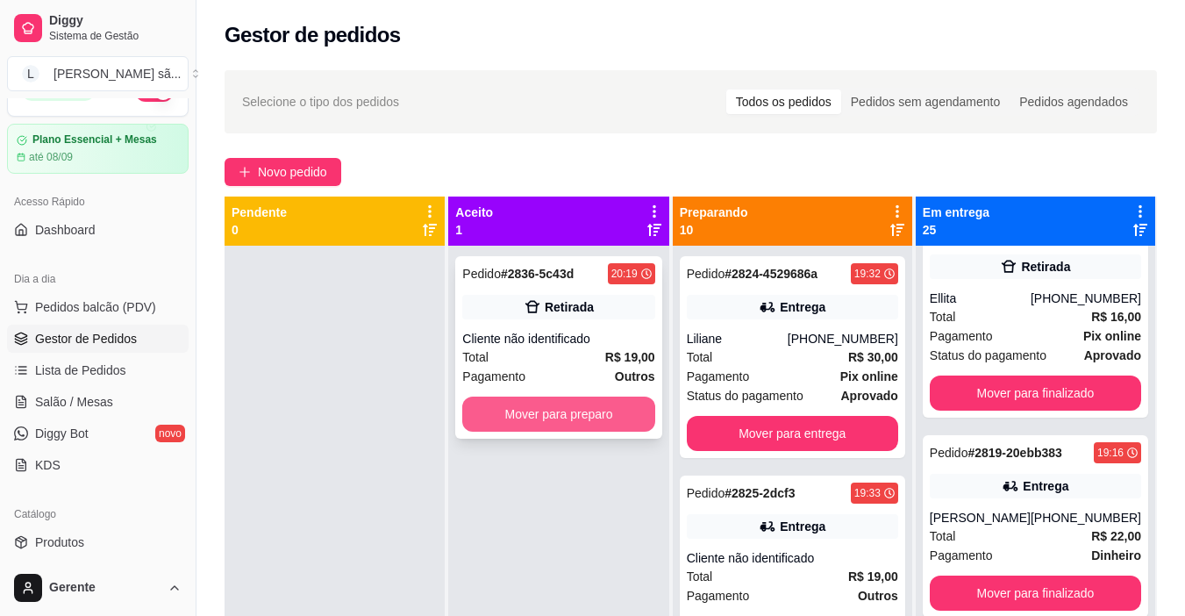
click at [600, 413] on button "Mover para preparo" at bounding box center [558, 414] width 192 height 35
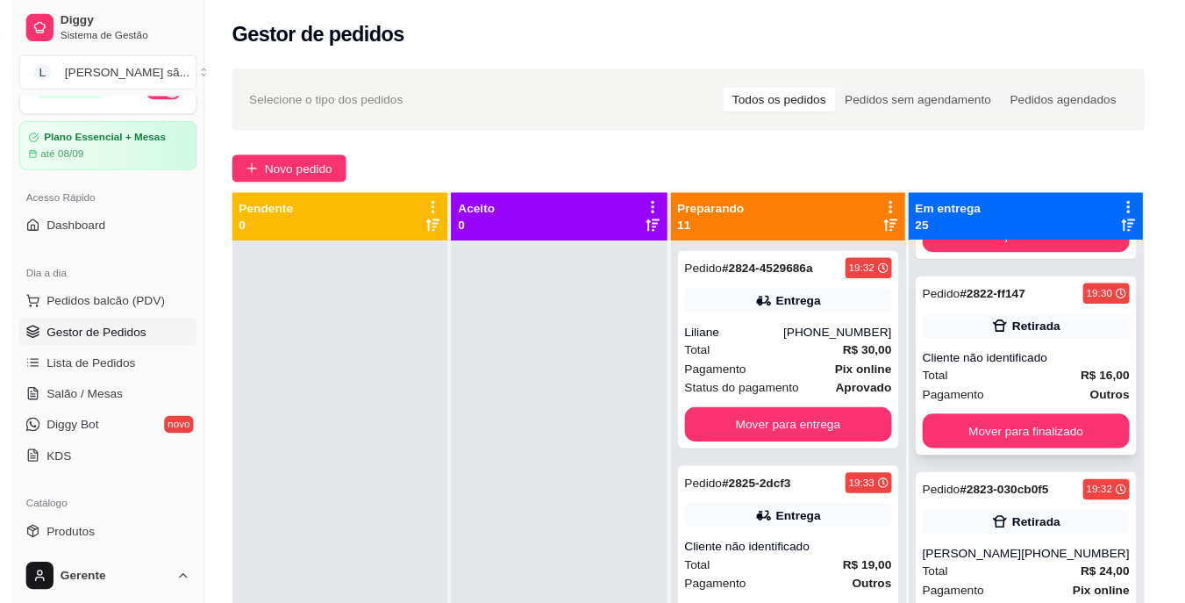
scroll to position [4500, 0]
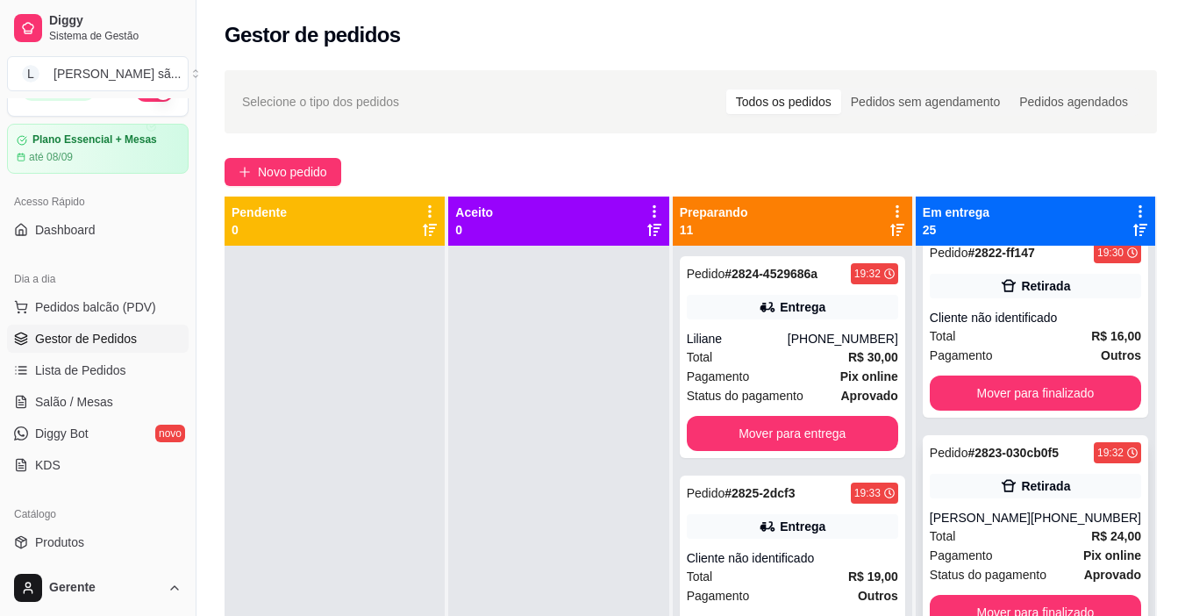
click at [1028, 495] on div "Retirada" at bounding box center [1035, 486] width 211 height 25
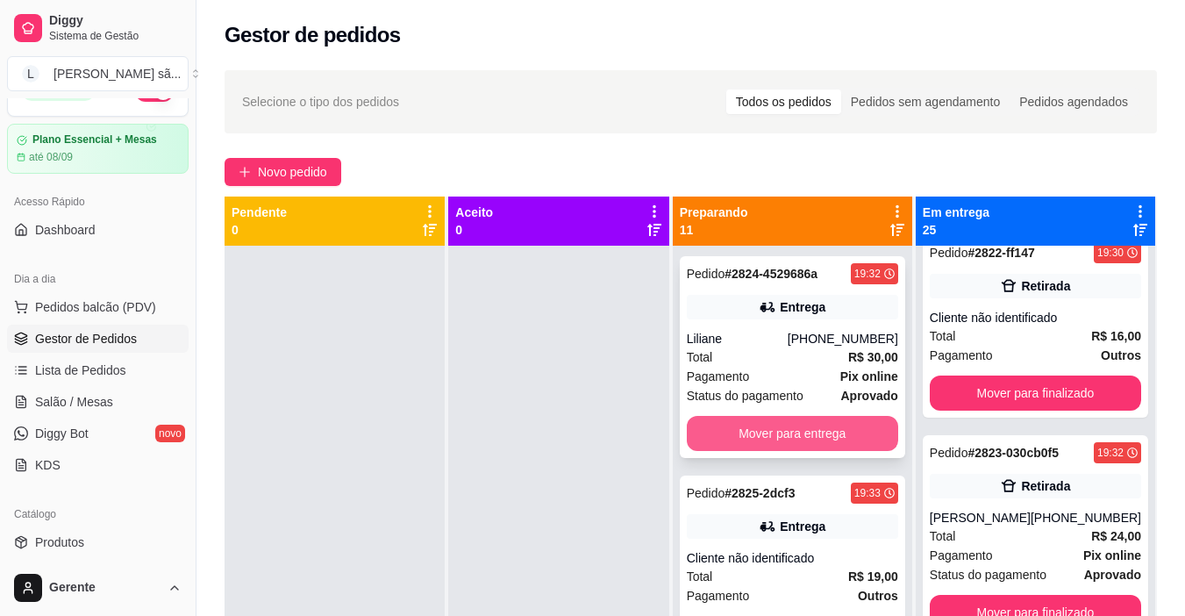
click at [852, 438] on button "Mover para entrega" at bounding box center [792, 433] width 211 height 35
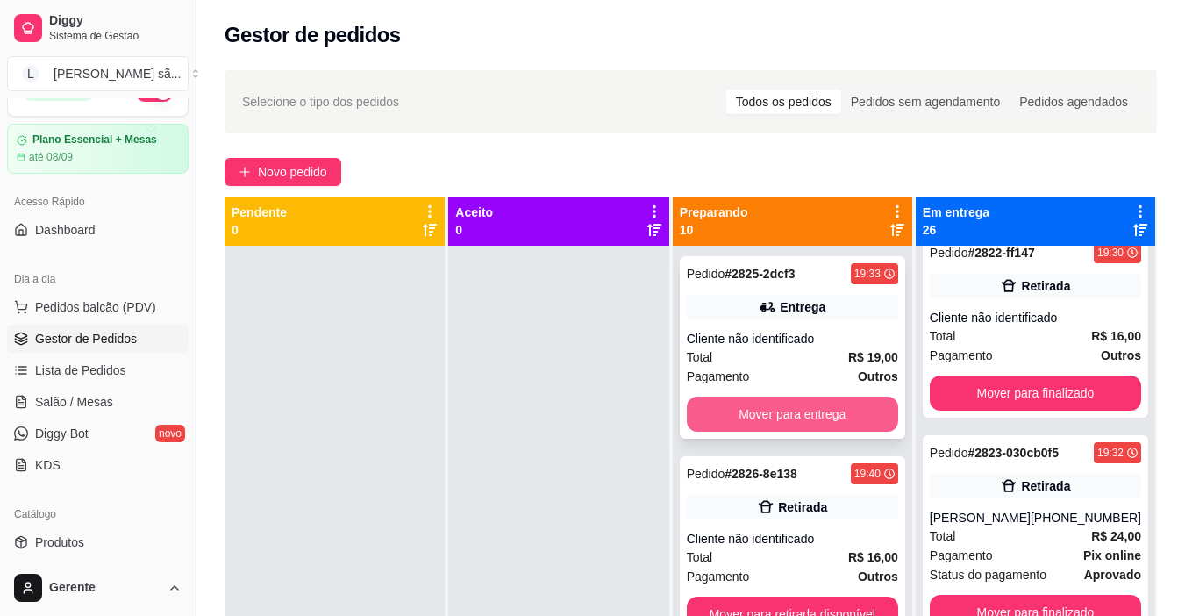
click at [813, 411] on button "Mover para entrega" at bounding box center [792, 414] width 211 height 35
click at [819, 411] on button "Mover para retirada disponível" at bounding box center [792, 414] width 211 height 35
click at [819, 411] on button "Mover para entrega" at bounding box center [792, 414] width 211 height 35
click at [826, 409] on button "Mover para retirada disponível" at bounding box center [792, 414] width 205 height 34
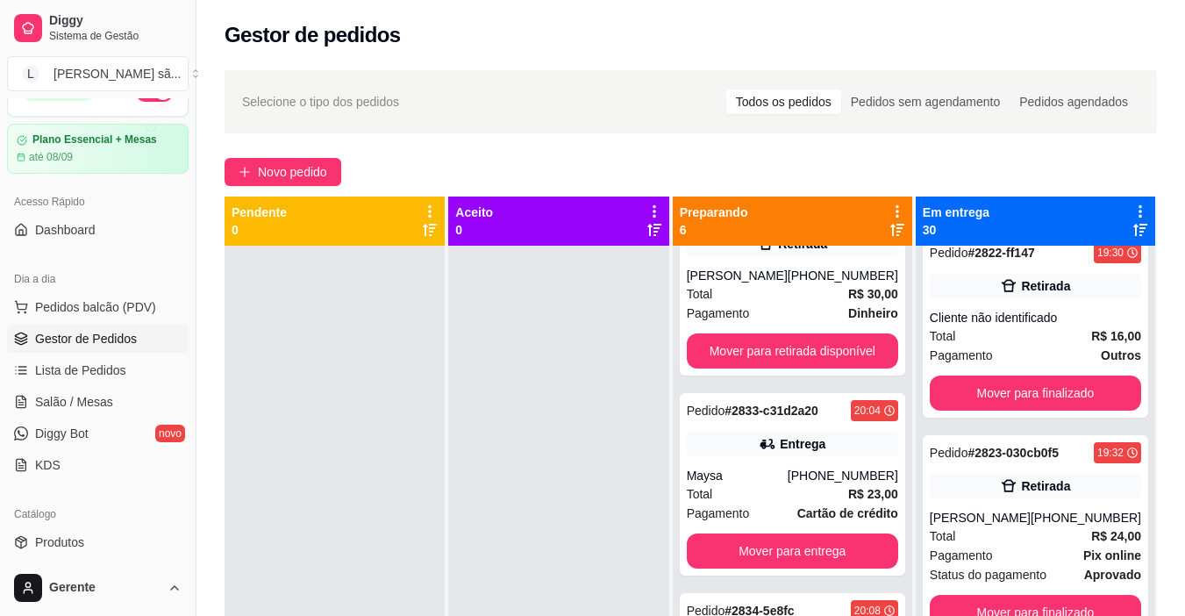
scroll to position [351, 0]
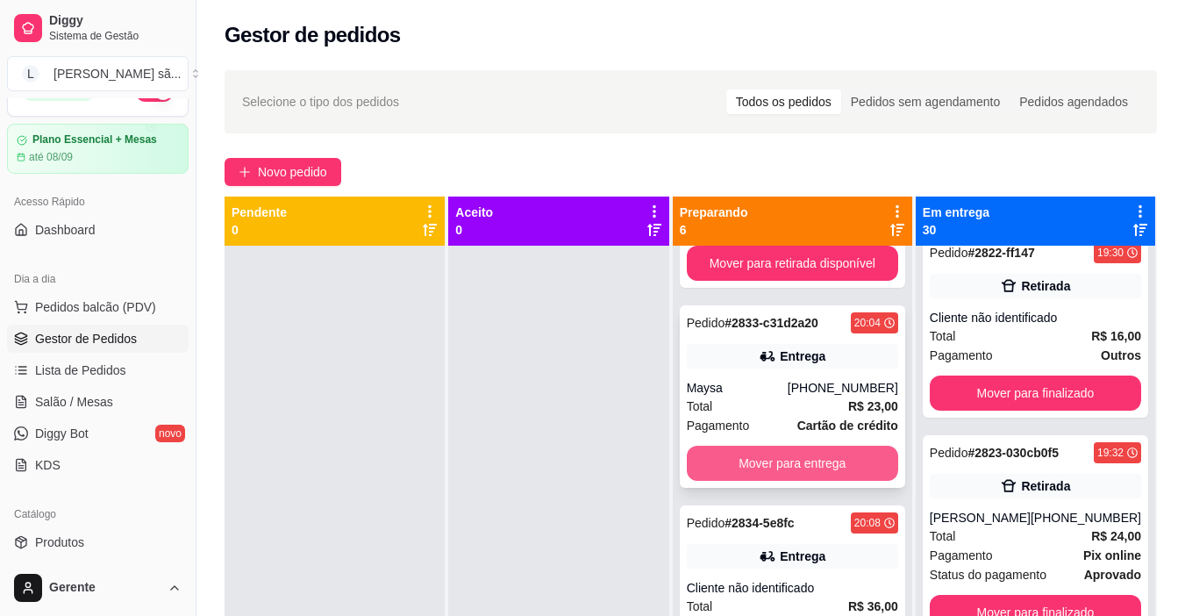
click at [816, 475] on button "Mover para entrega" at bounding box center [792, 463] width 211 height 35
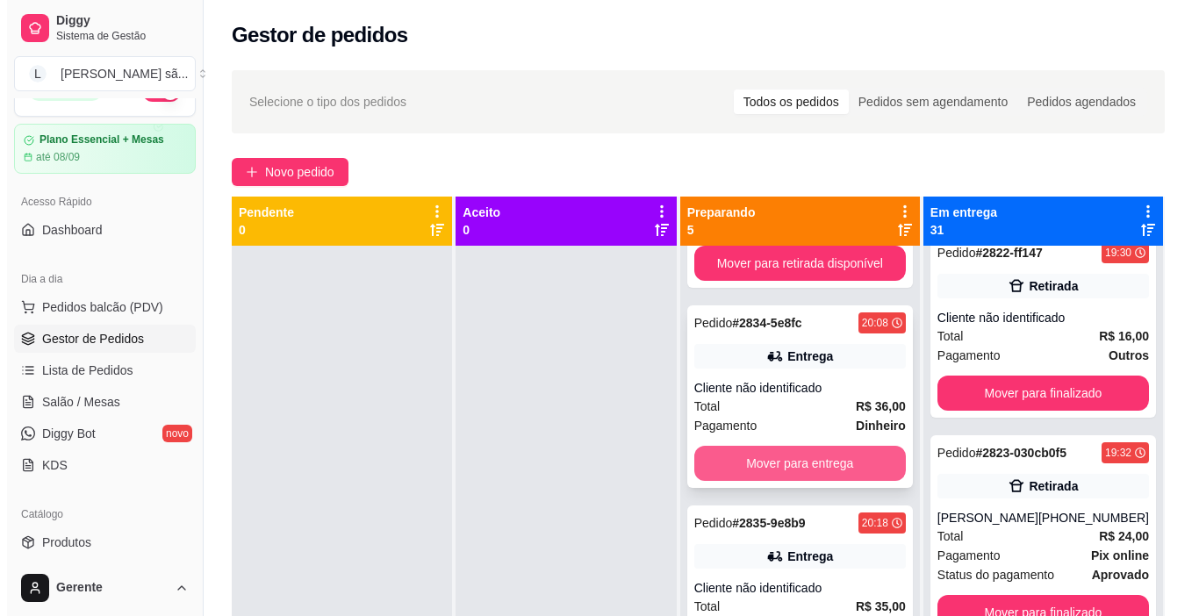
scroll to position [402, 0]
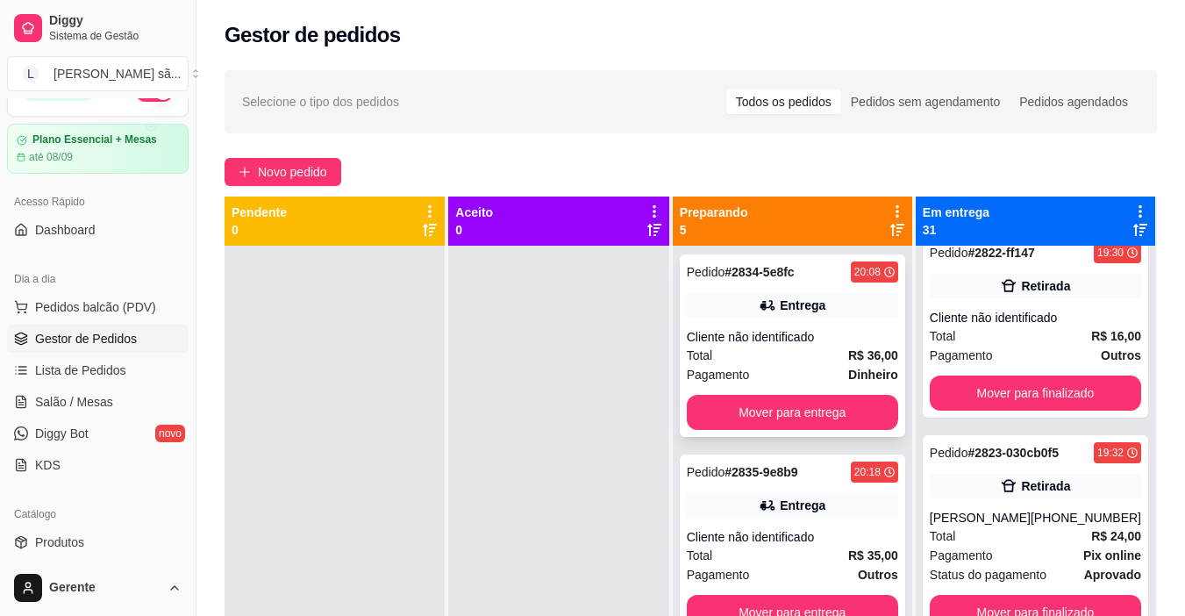
click at [849, 334] on div "Cliente não identificado" at bounding box center [792, 337] width 211 height 18
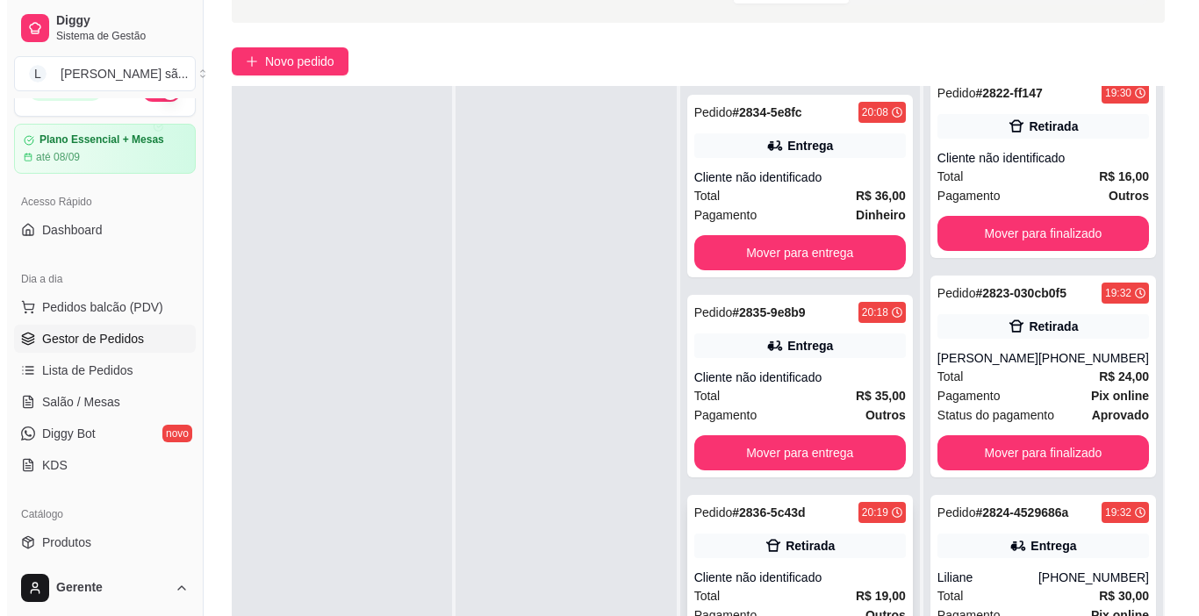
scroll to position [268, 0]
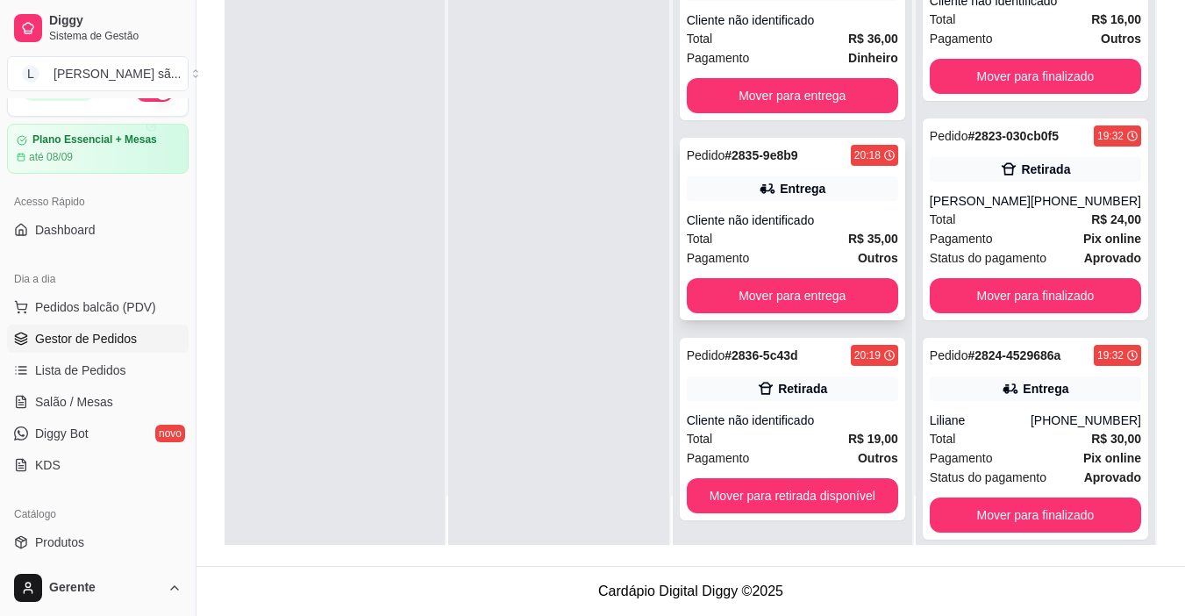
click at [843, 204] on div "Pedido # 2835-9e8b9 20:18 Entrega Cliente não identificado Total R$ 35,00 Pagam…" at bounding box center [793, 229] width 226 height 183
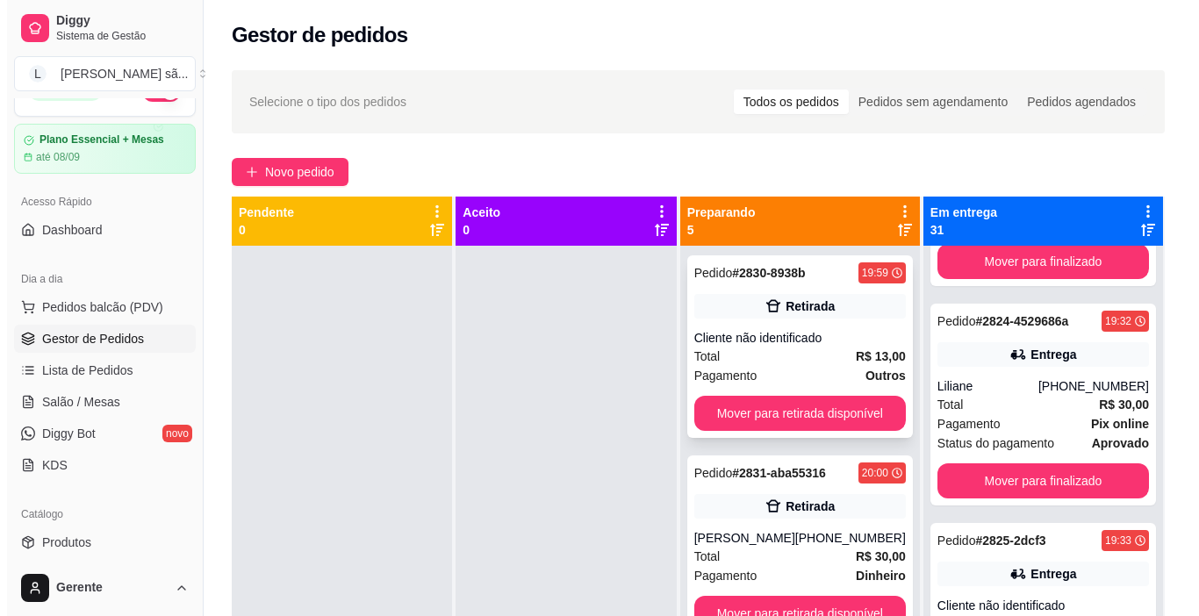
scroll to position [0, 0]
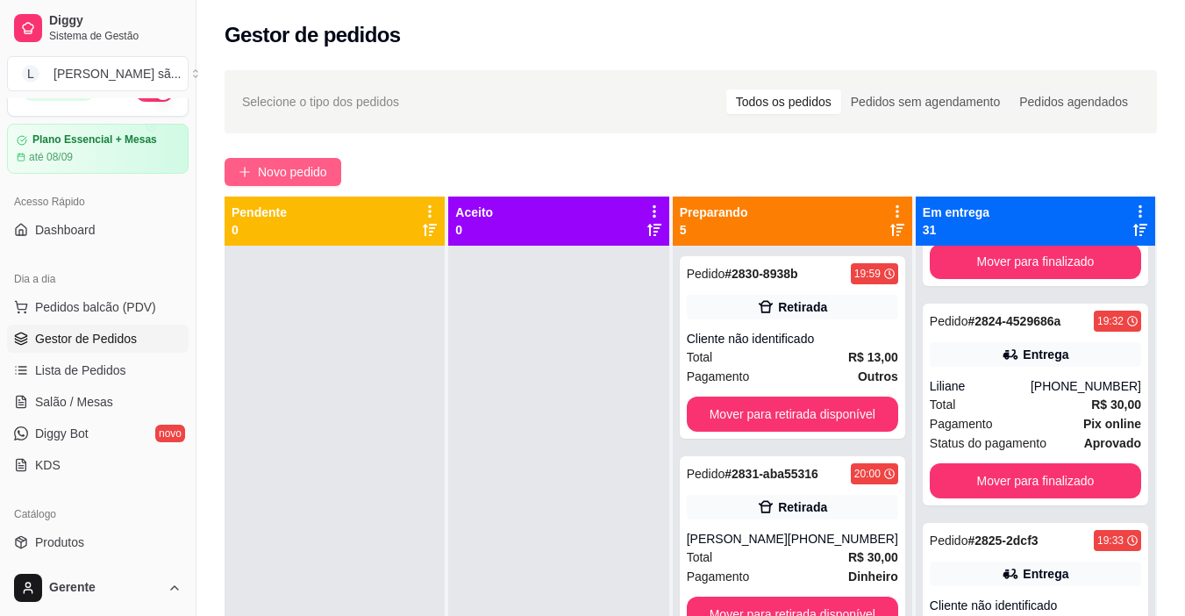
click at [327, 183] on button "Novo pedido" at bounding box center [283, 172] width 117 height 28
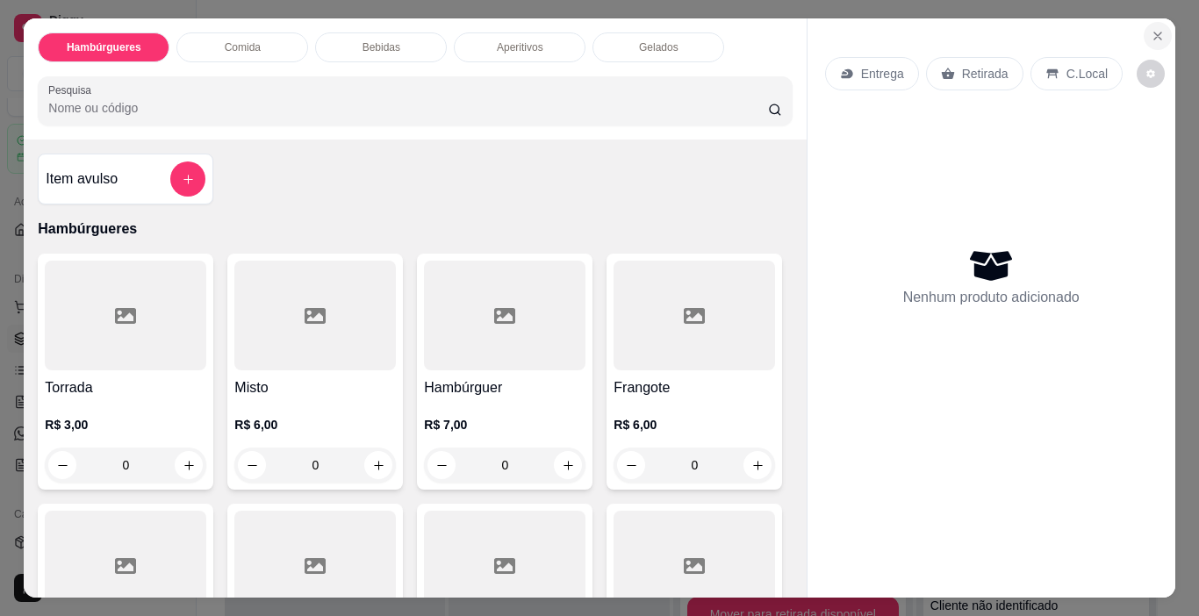
click at [1151, 29] on icon "Close" at bounding box center [1157, 36] width 14 height 14
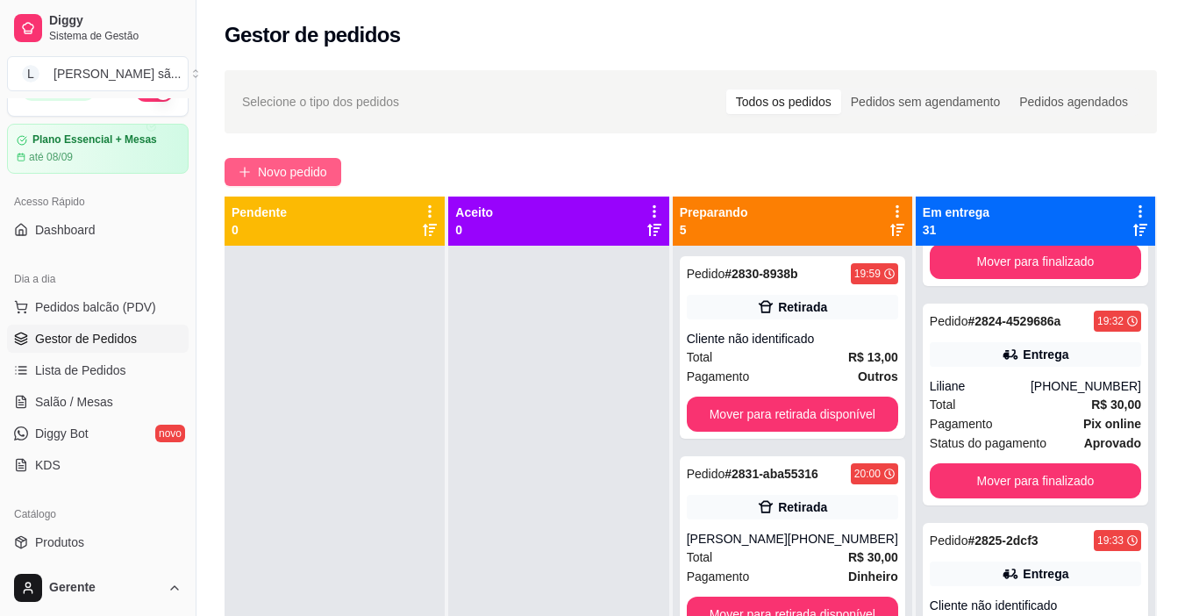
click at [248, 175] on icon "plus" at bounding box center [245, 172] width 12 height 12
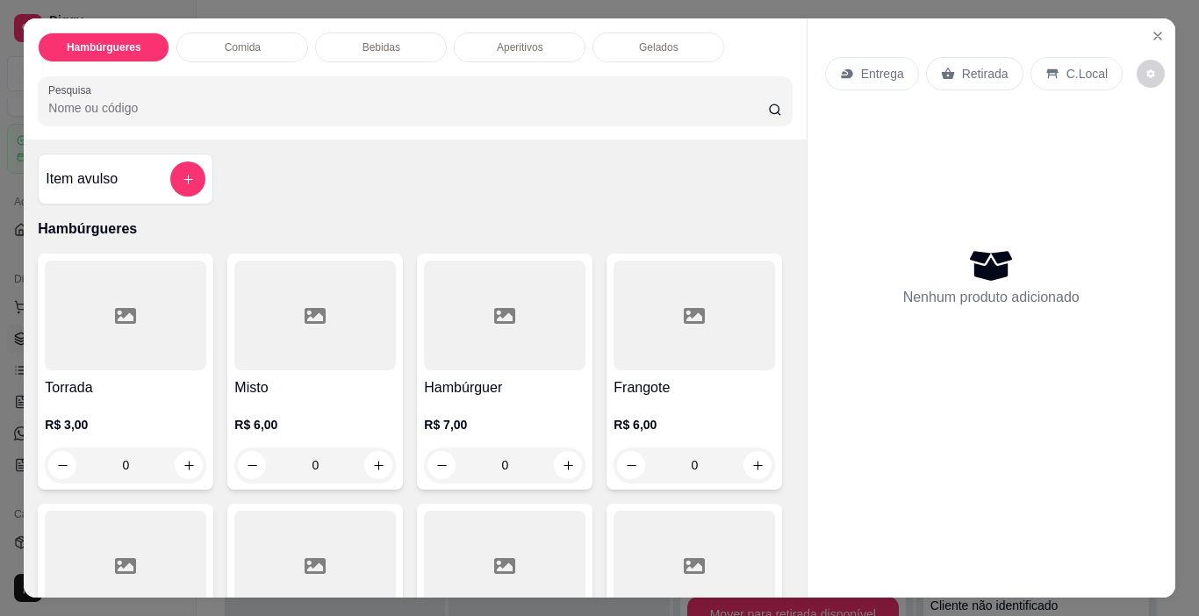
click at [325, 324] on div at bounding box center [314, 316] width 161 height 110
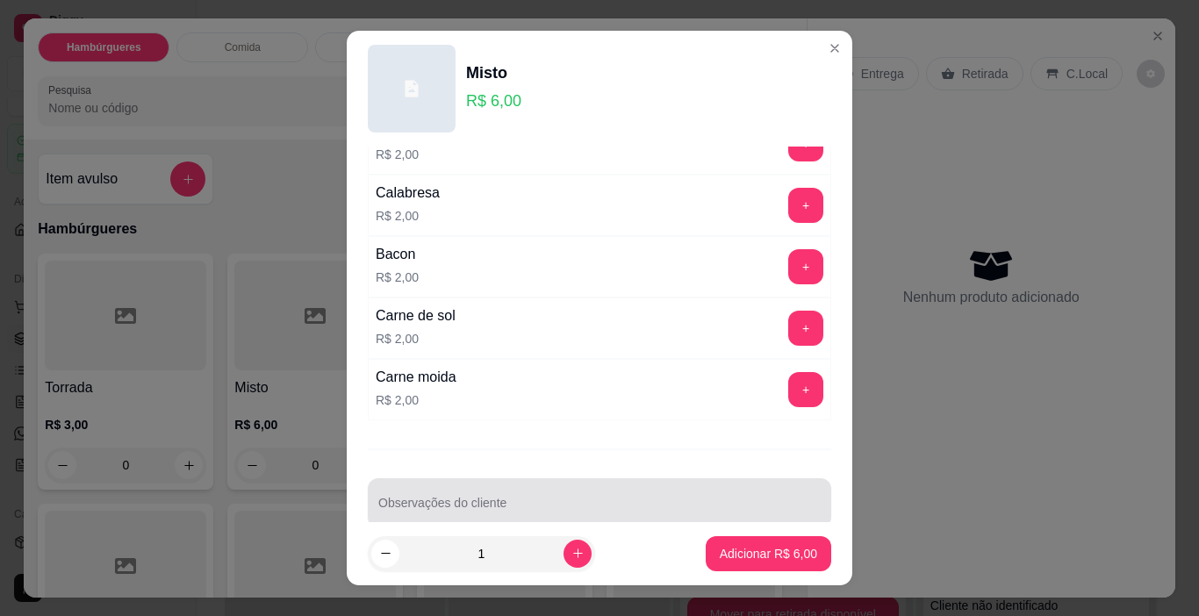
scroll to position [558, 0]
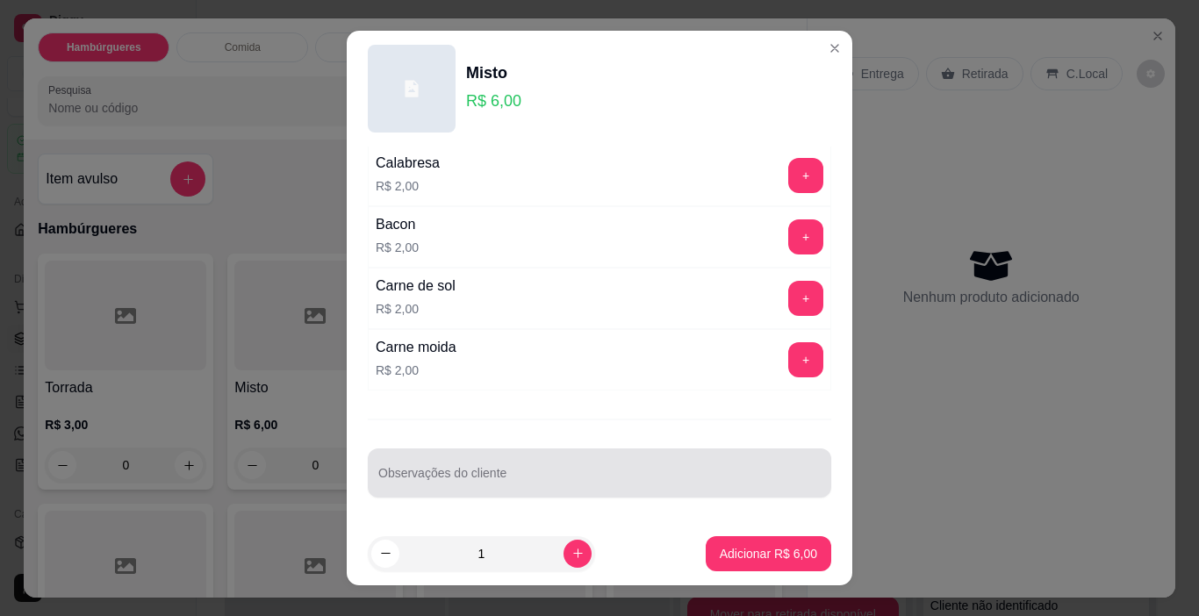
click at [542, 476] on input "Observações do cliente" at bounding box center [599, 480] width 442 height 18
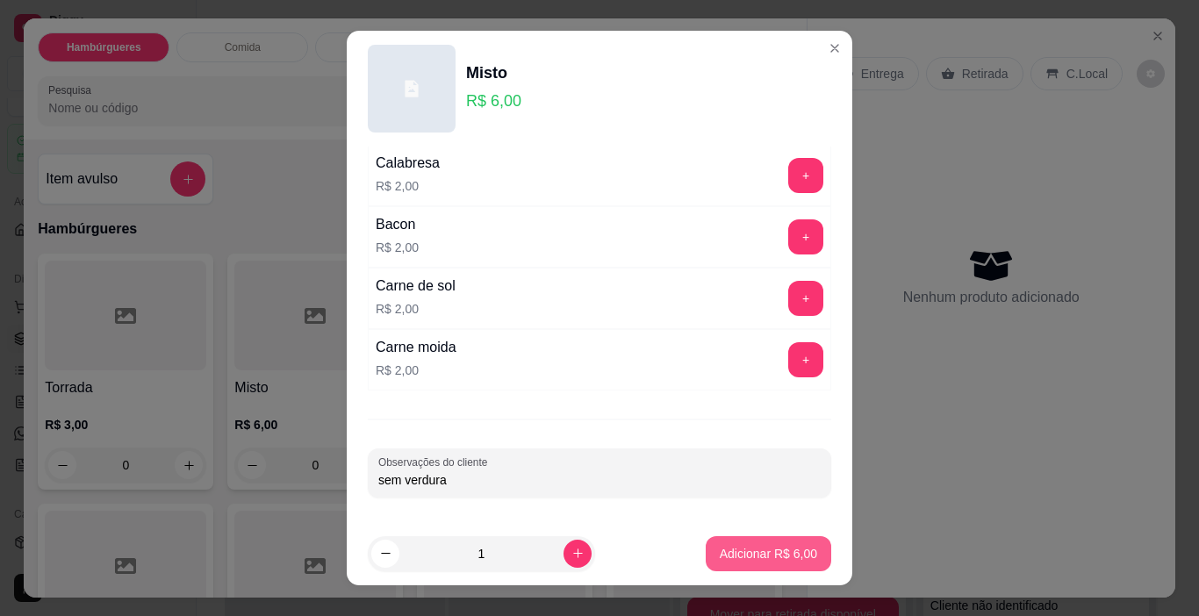
click at [717, 565] on button "Adicionar R$ 6,00" at bounding box center [767, 553] width 125 height 35
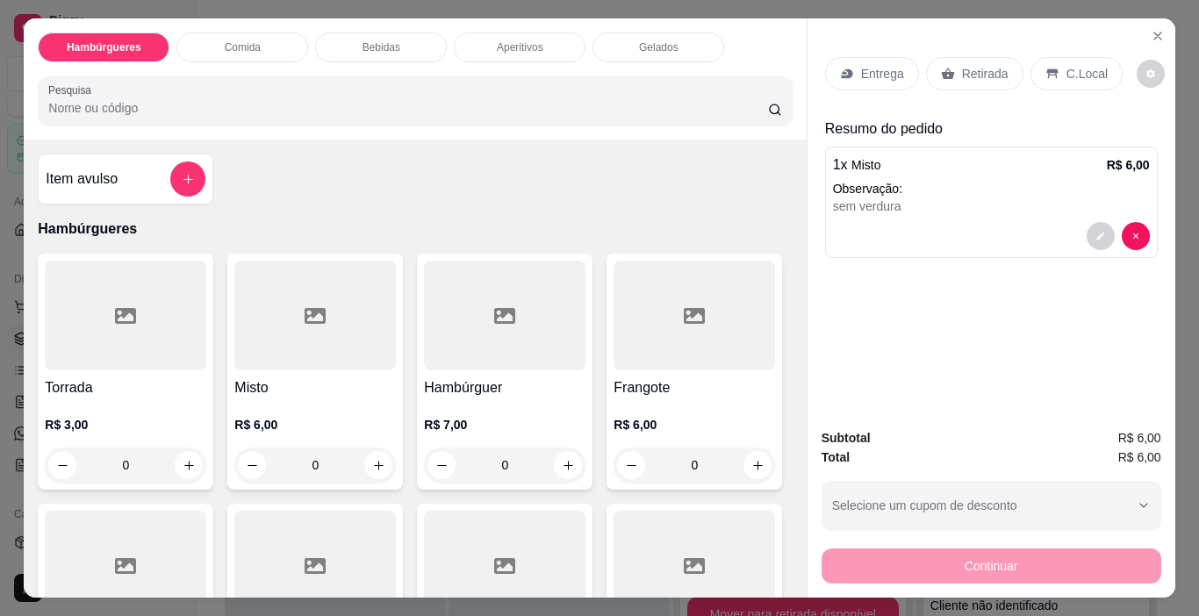
click at [574, 108] on input "Pesquisa" at bounding box center [408, 108] width 720 height 18
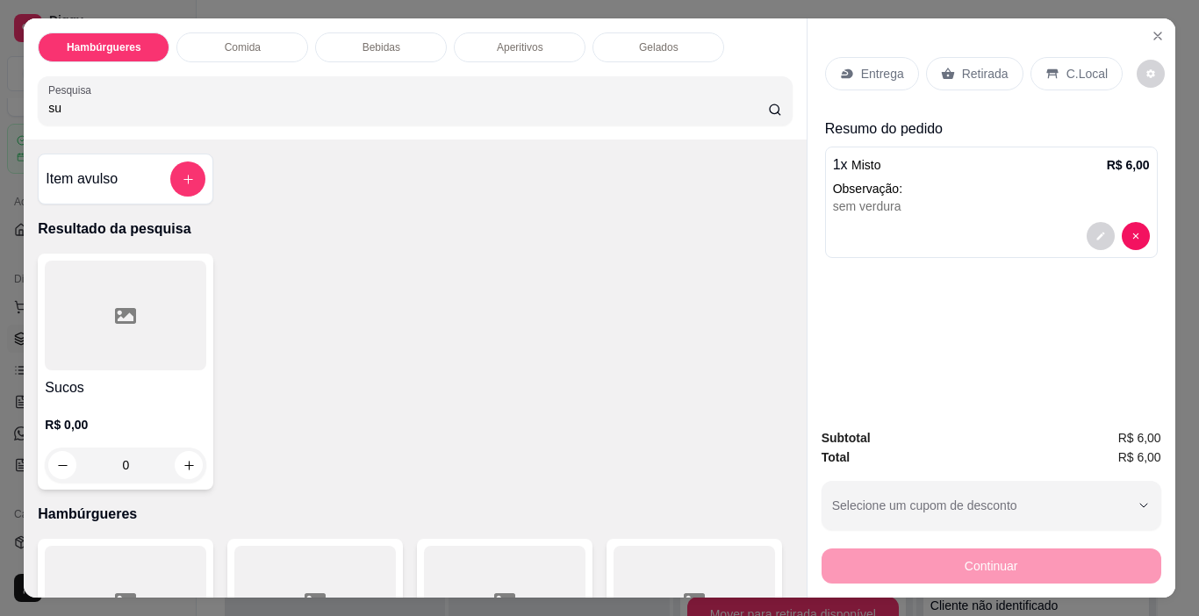
click at [157, 377] on h4 "Sucos" at bounding box center [125, 387] width 161 height 21
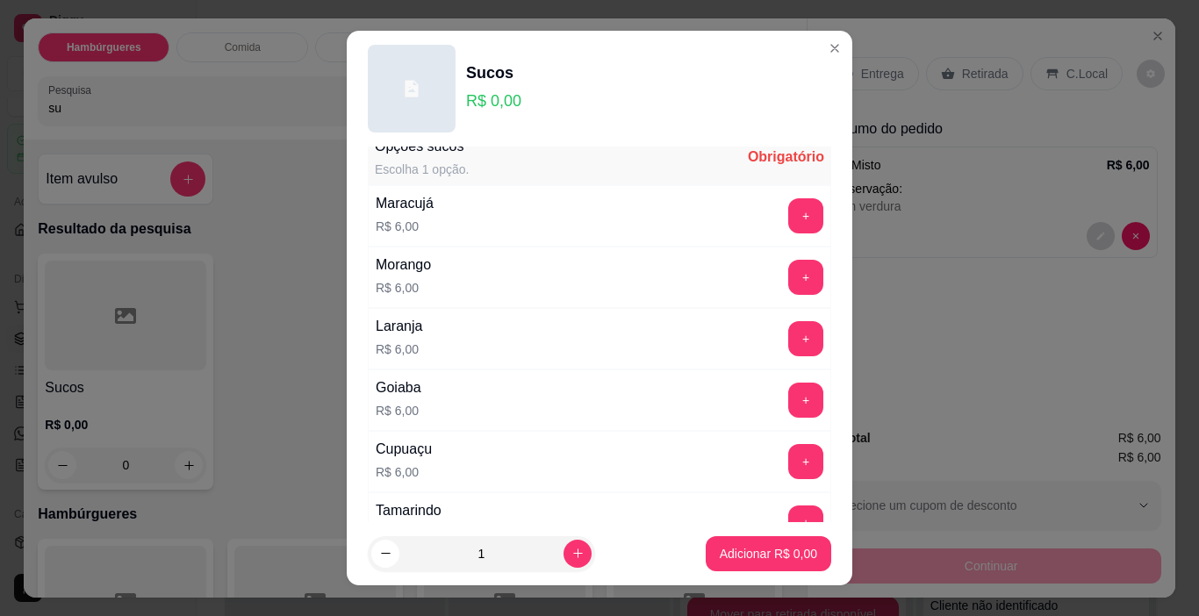
scroll to position [0, 0]
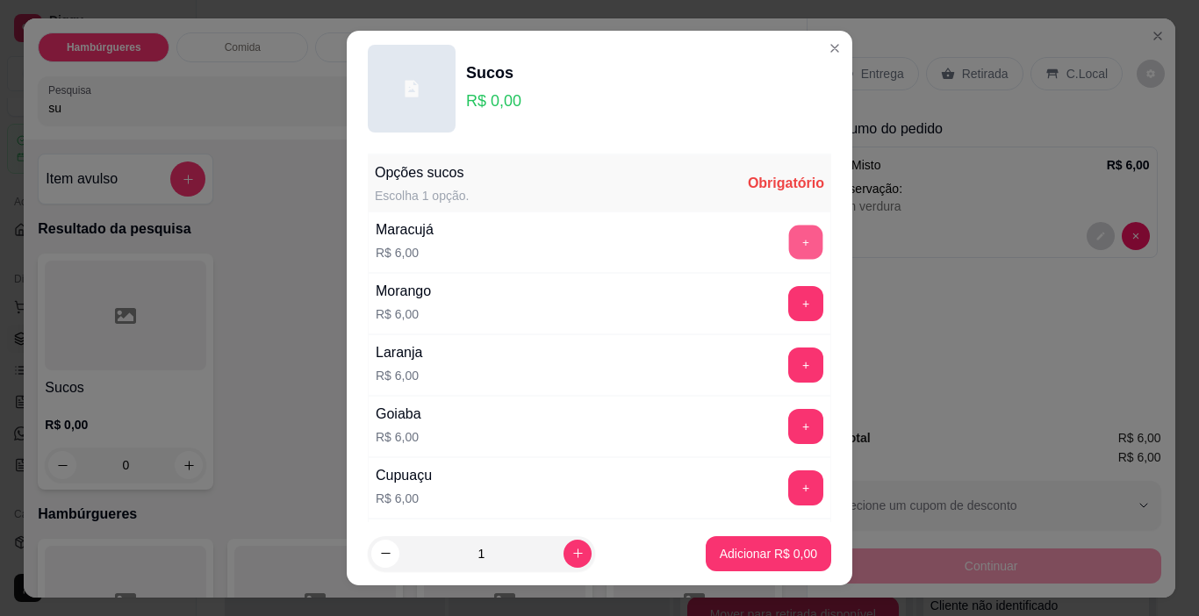
click at [789, 247] on button "+" at bounding box center [806, 243] width 34 height 34
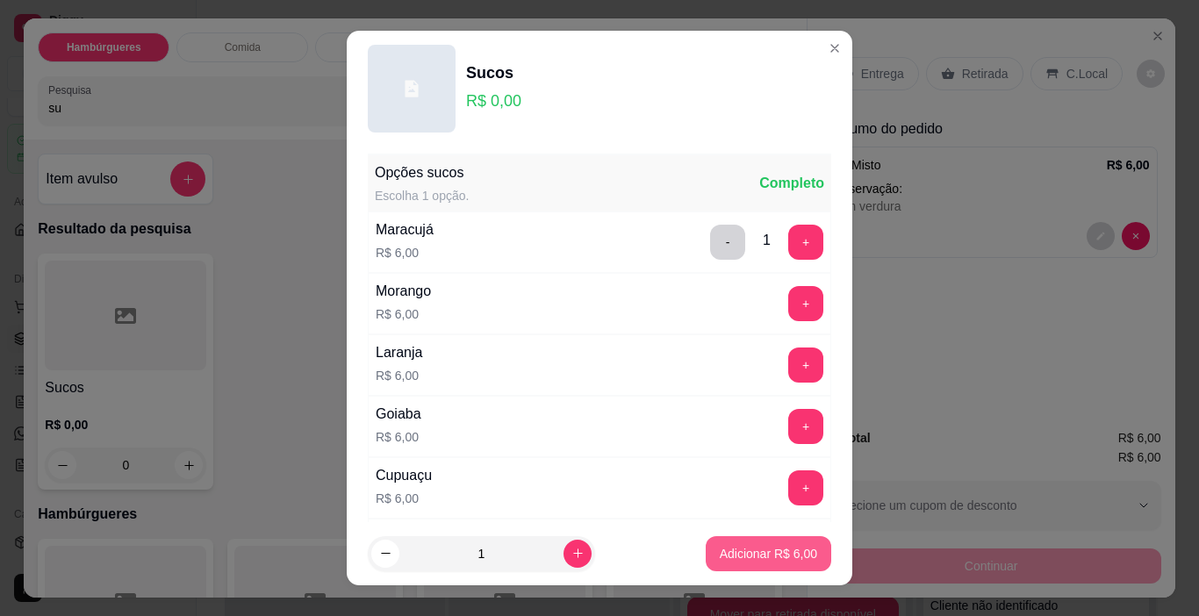
click at [723, 561] on p "Adicionar R$ 6,00" at bounding box center [768, 554] width 97 height 18
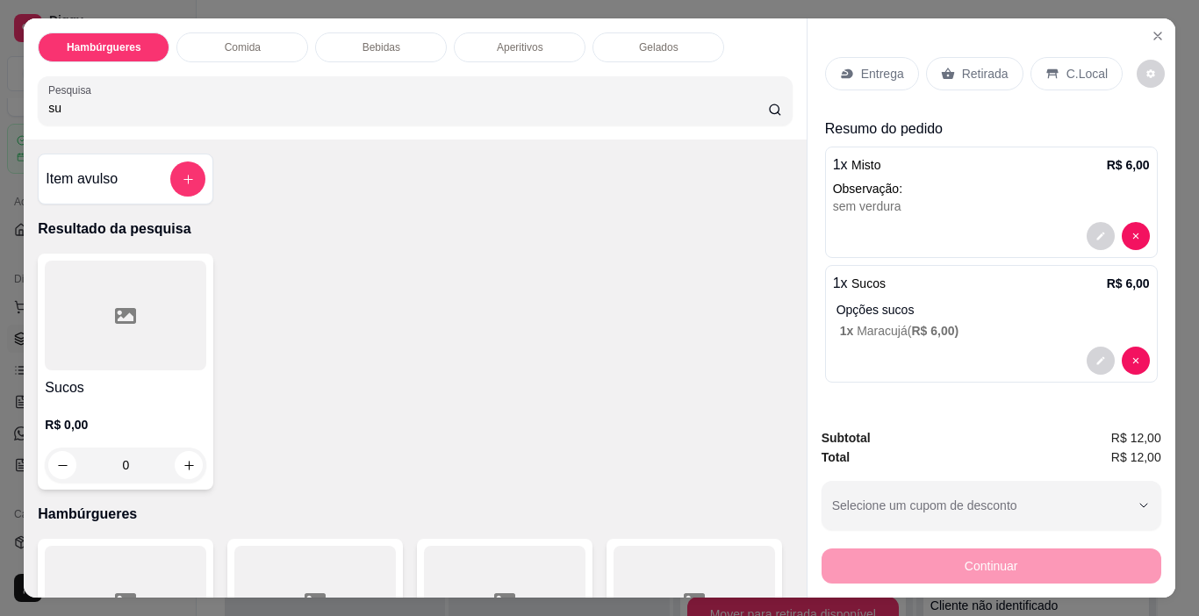
click at [891, 68] on p "Entrega" at bounding box center [882, 74] width 43 height 18
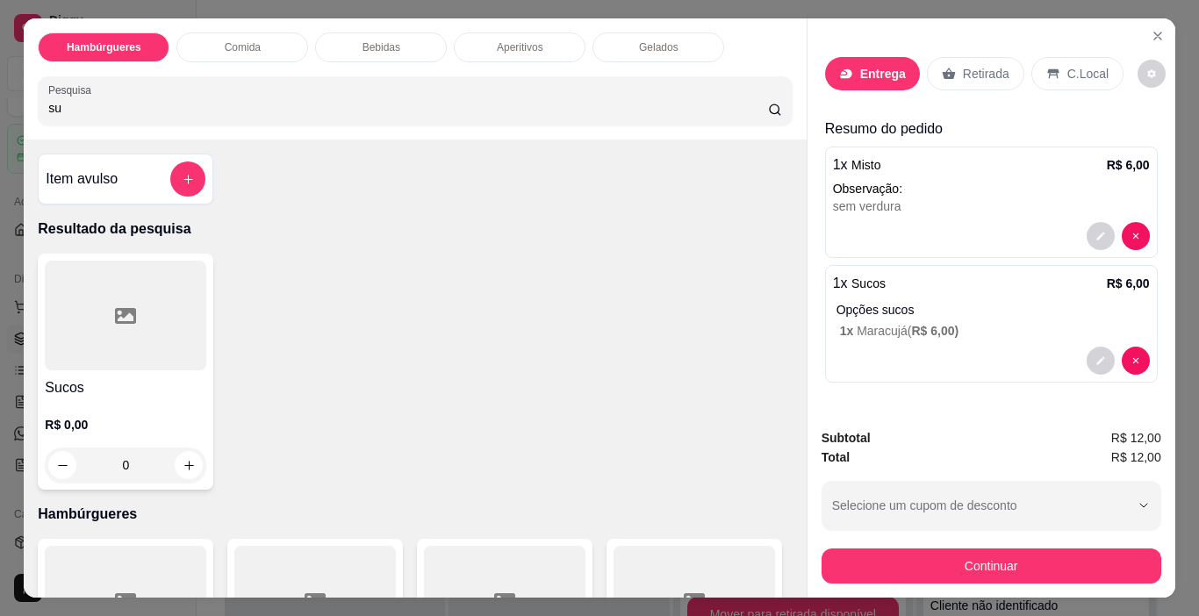
click at [736, 474] on span "button" at bounding box center [755, 482] width 39 height 19
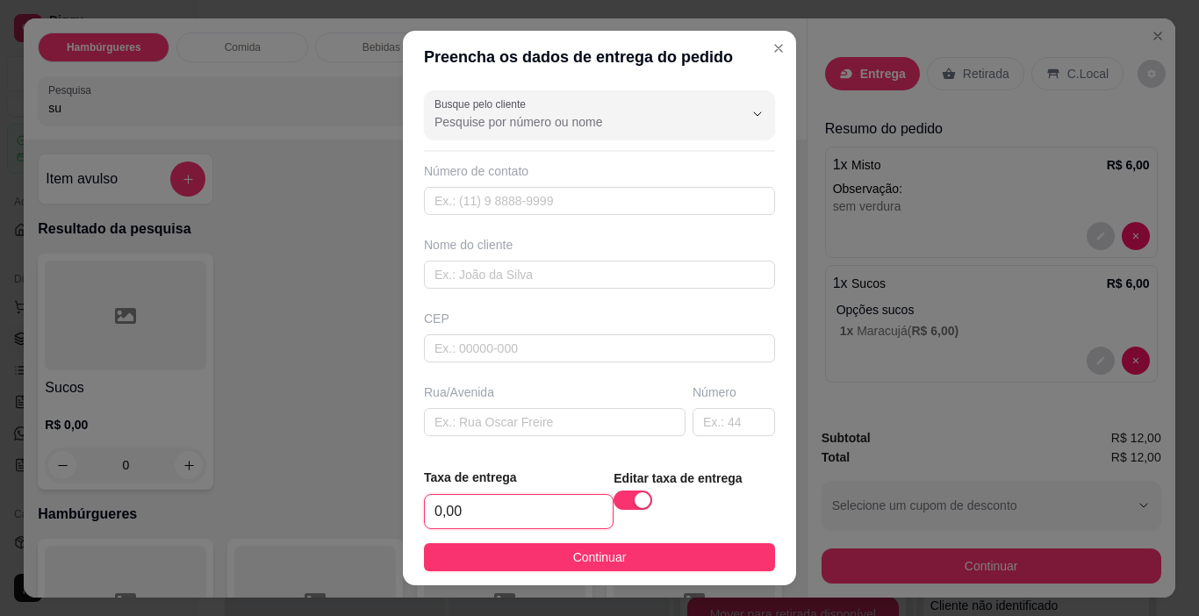
click at [512, 517] on input "0,00" at bounding box center [519, 511] width 188 height 33
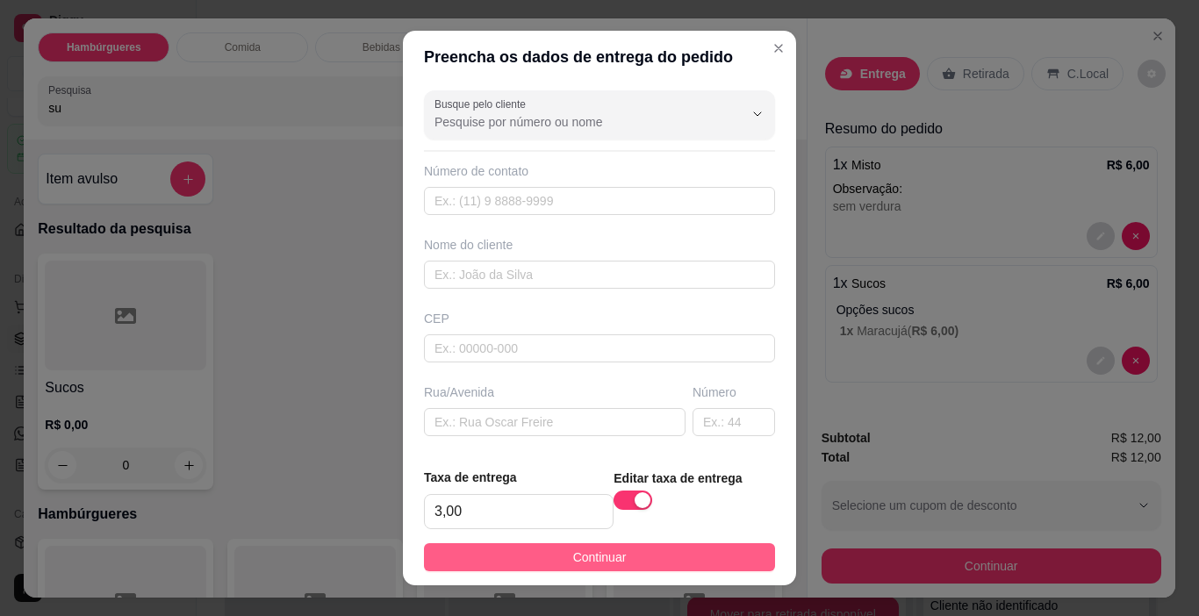
click at [617, 542] on footer "Taxa de entrega 3,00 Editar taxa de entrega Continuar" at bounding box center [599, 520] width 393 height 132
click at [677, 550] on button "Continuar" at bounding box center [599, 557] width 351 height 28
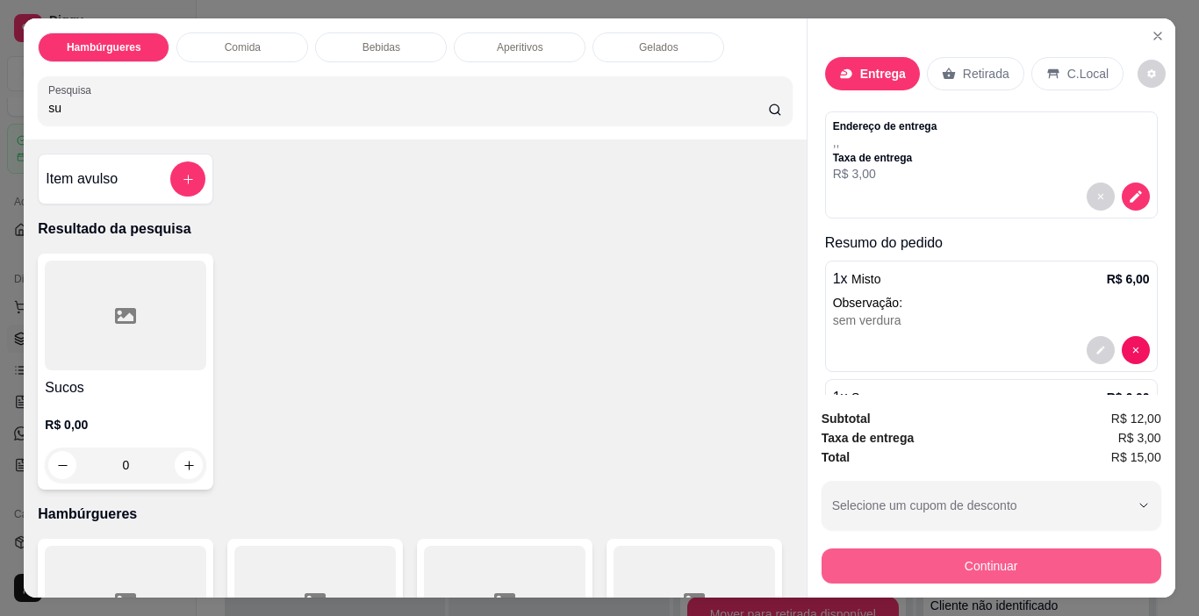
click at [911, 555] on button "Continuar" at bounding box center [991, 565] width 340 height 35
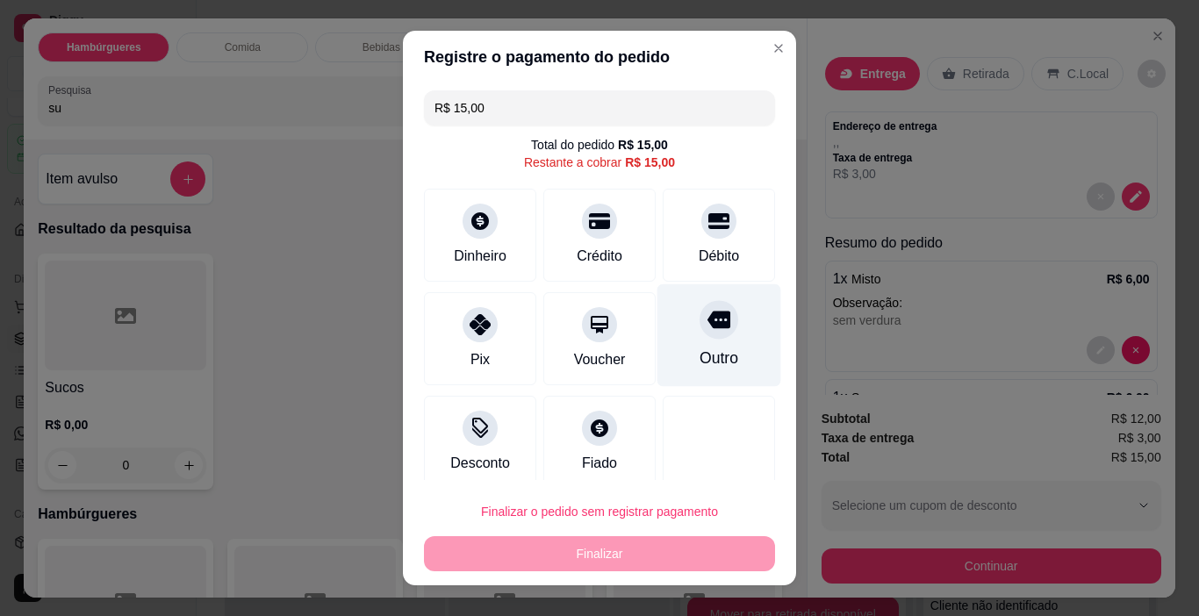
click at [711, 322] on div "Outro" at bounding box center [719, 335] width 124 height 103
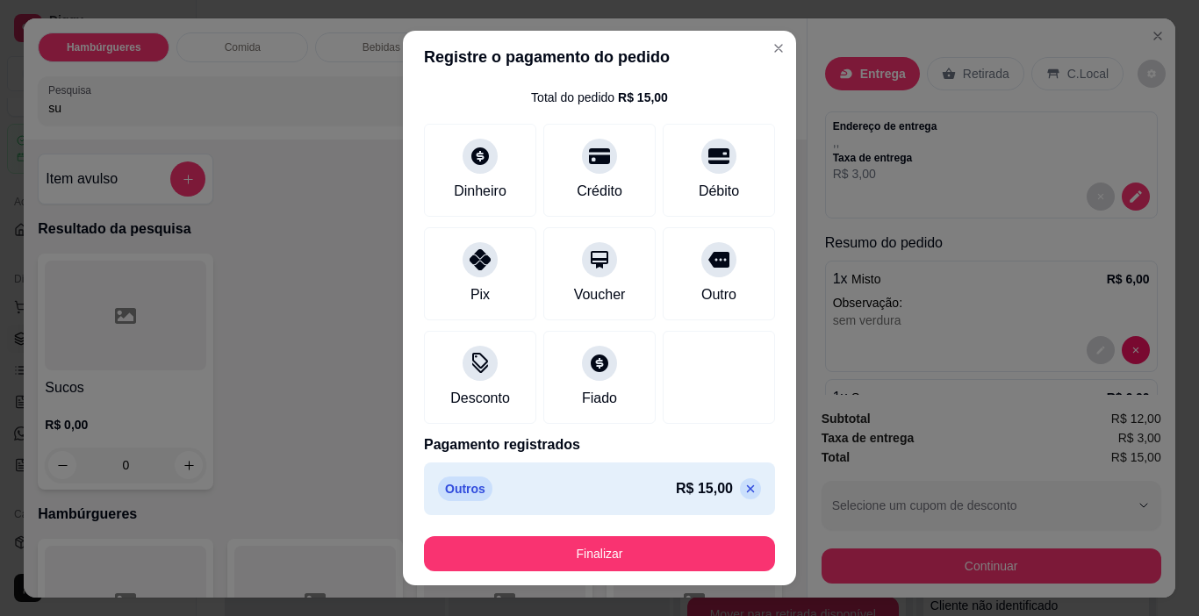
click at [747, 487] on icon at bounding box center [751, 489] width 8 height 8
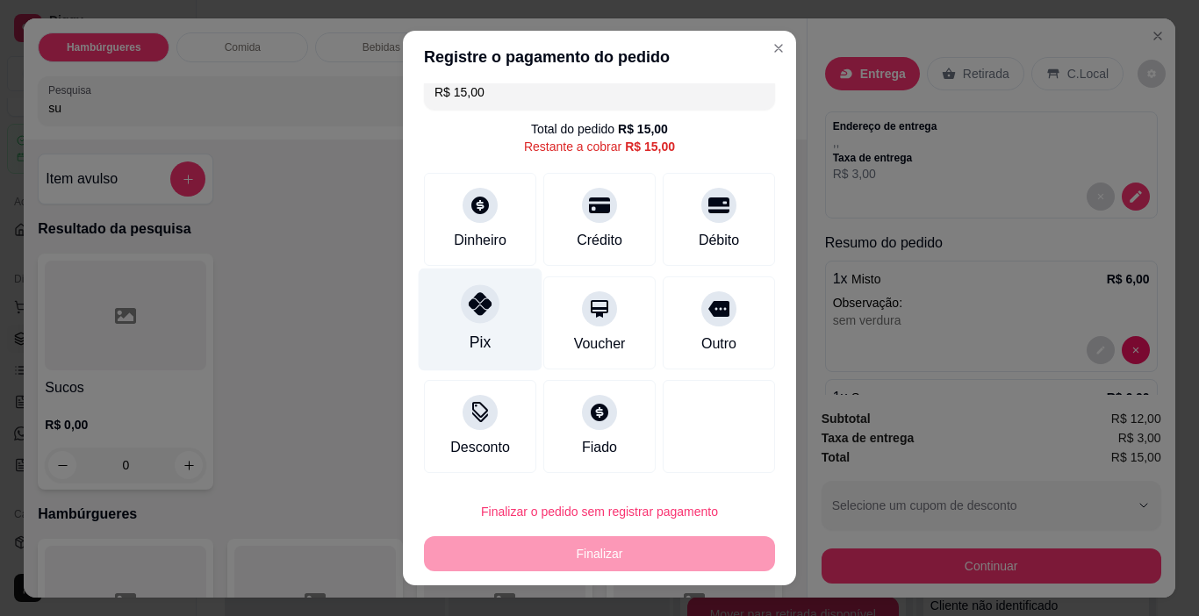
click at [469, 307] on icon at bounding box center [480, 303] width 23 height 23
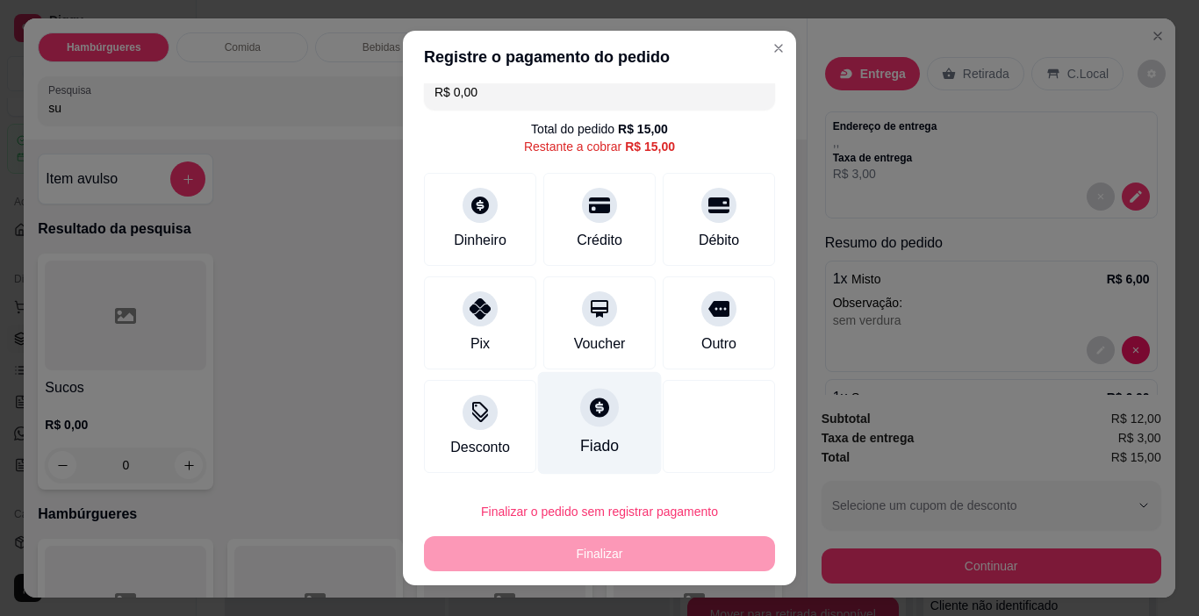
scroll to position [47, 0]
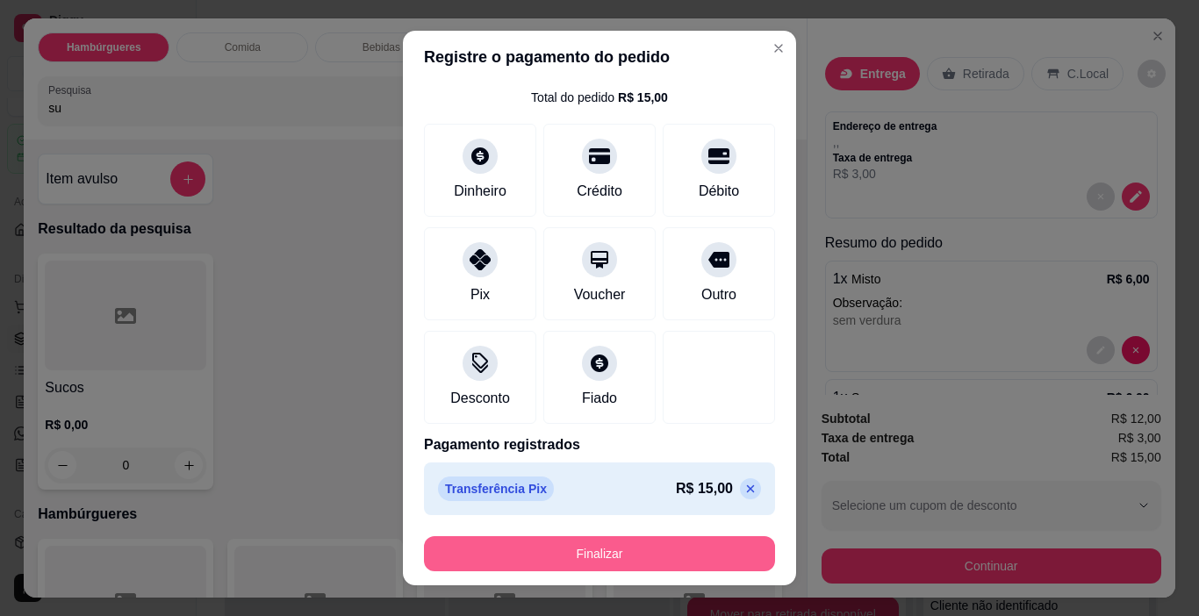
click at [593, 538] on button "Finalizar" at bounding box center [599, 553] width 351 height 35
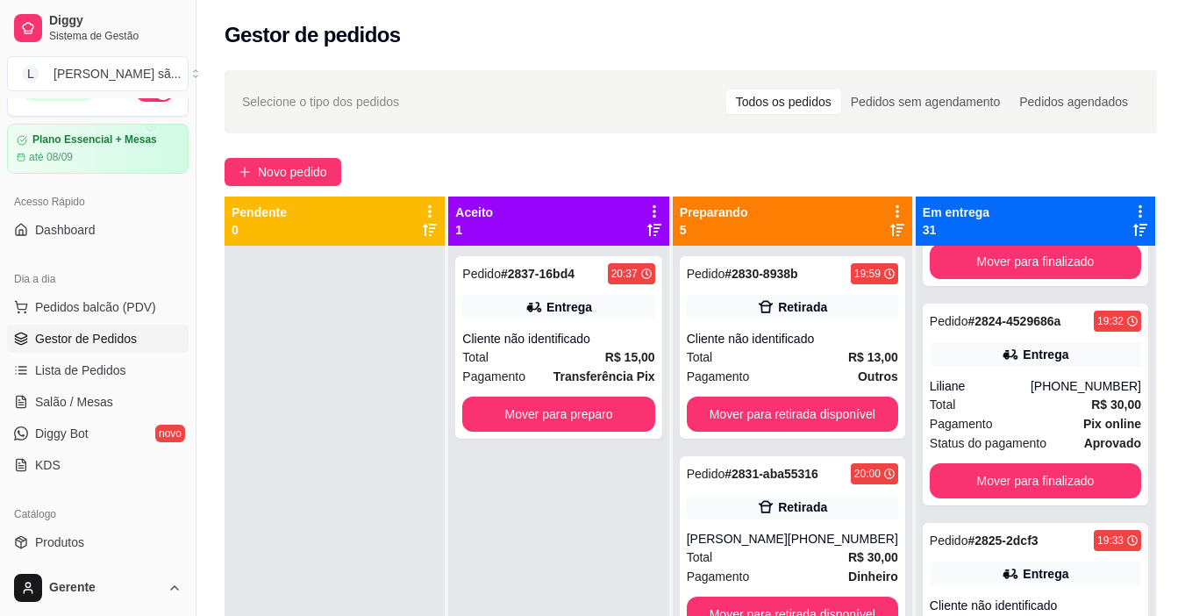
click at [247, 154] on div "Selecione o tipo dos pedidos Todos os pedidos Pedidos sem agendamento Pedidos a…" at bounding box center [691, 447] width 989 height 774
click at [278, 176] on span "Novo pedido" at bounding box center [292, 171] width 69 height 19
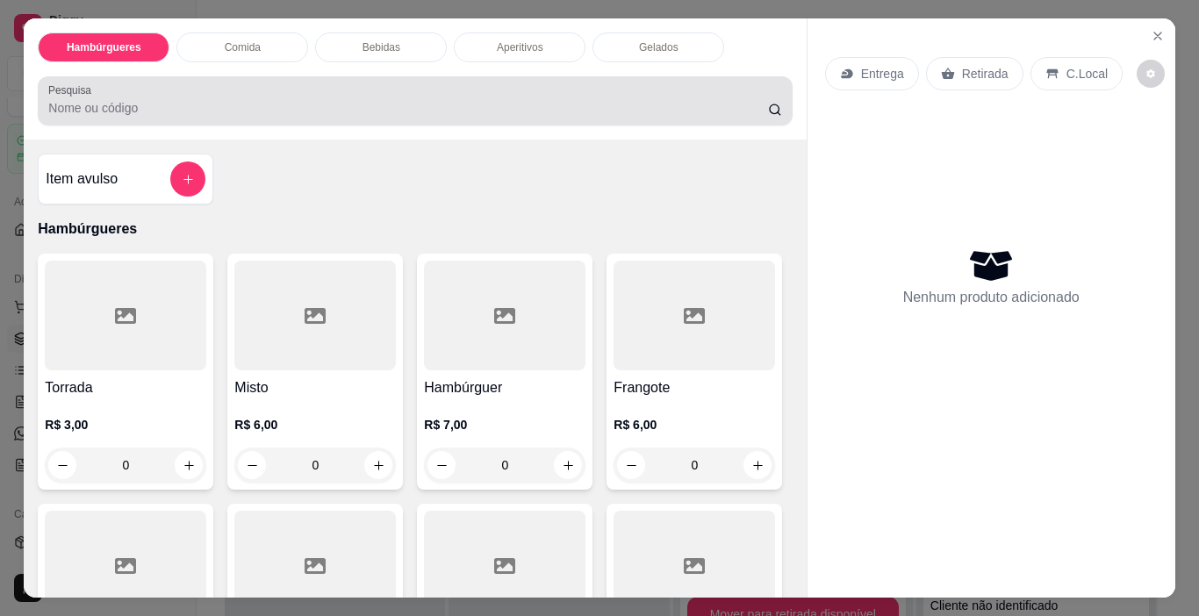
click at [383, 117] on div "Pesquisa" at bounding box center [415, 100] width 754 height 49
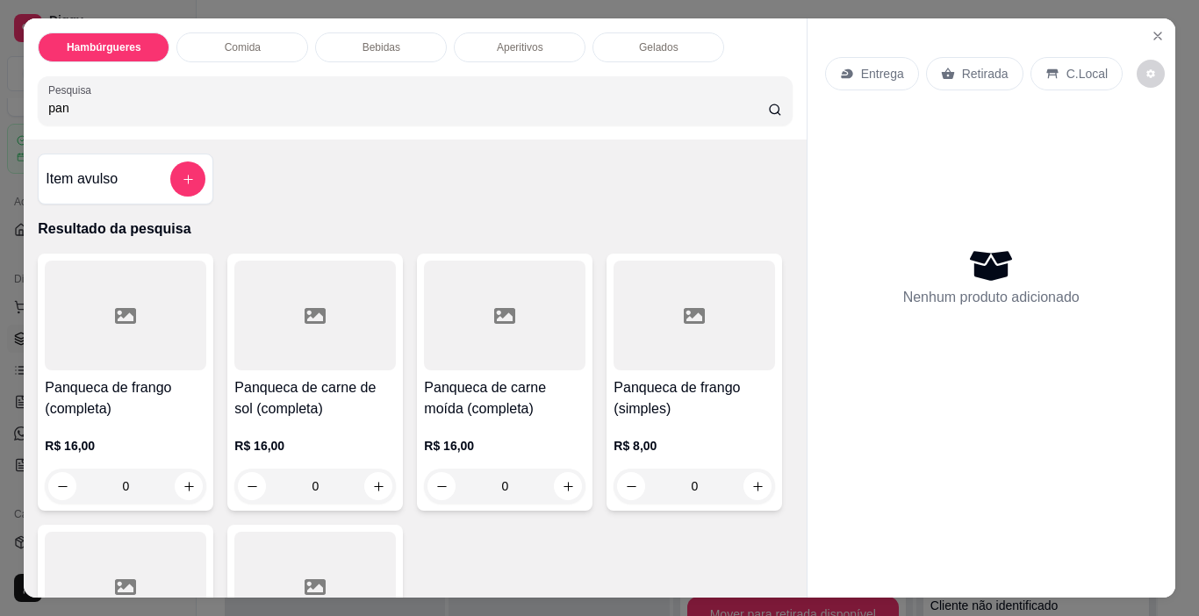
click at [89, 330] on div at bounding box center [125, 316] width 161 height 110
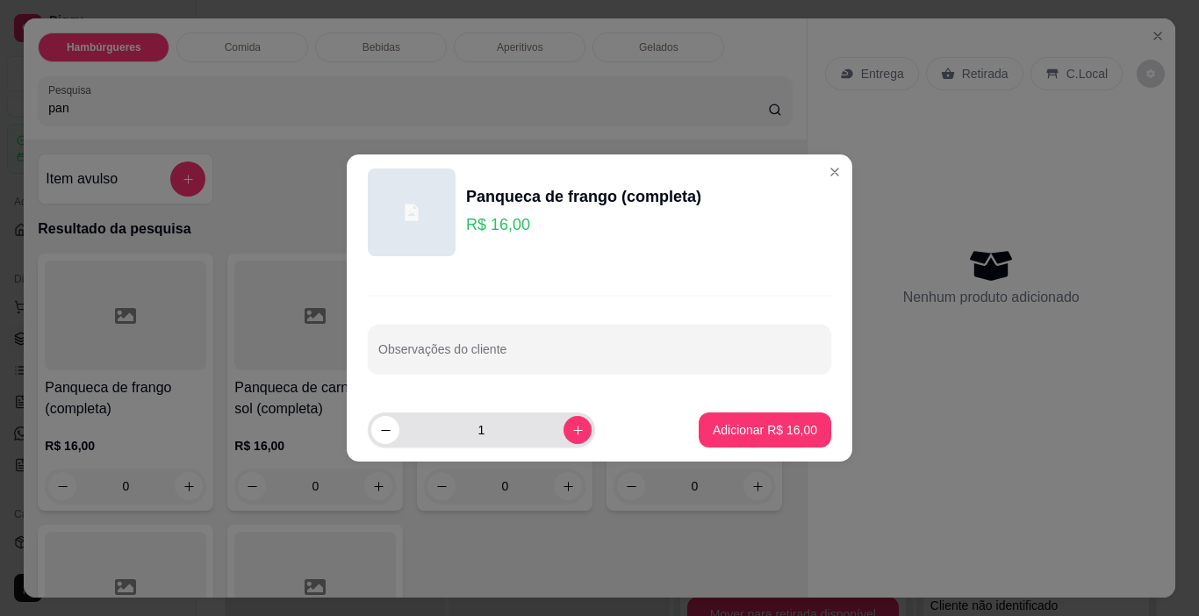
click at [576, 432] on button "increase-product-quantity" at bounding box center [577, 430] width 28 height 28
click at [698, 422] on button "Adicionar R$ 32,00" at bounding box center [764, 429] width 132 height 35
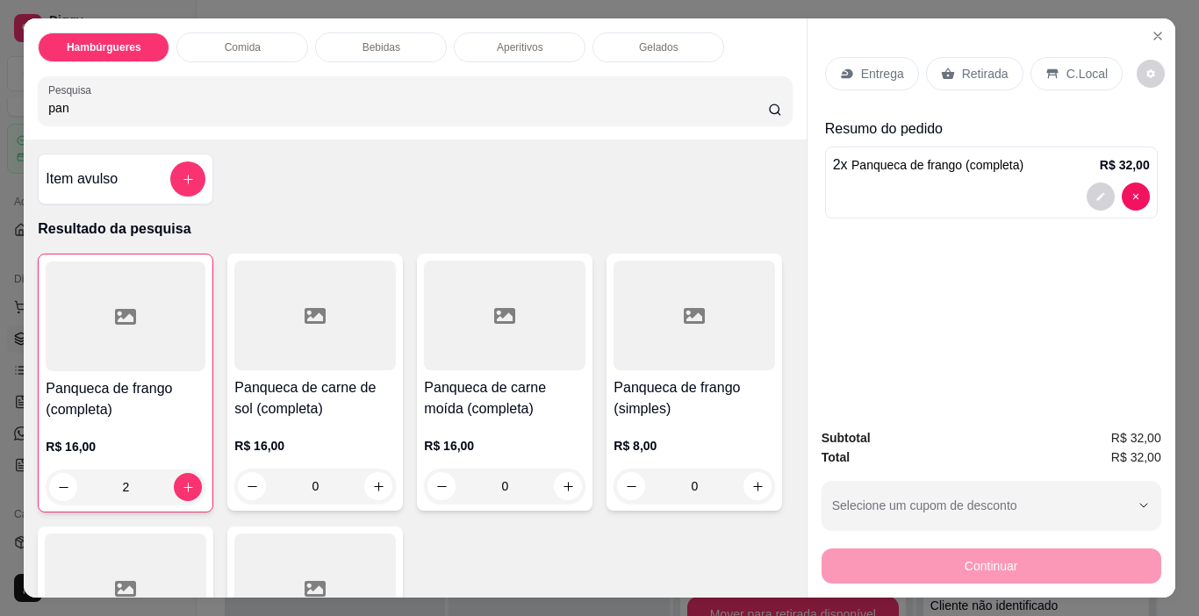
click at [581, 110] on input "pan" at bounding box center [408, 108] width 720 height 18
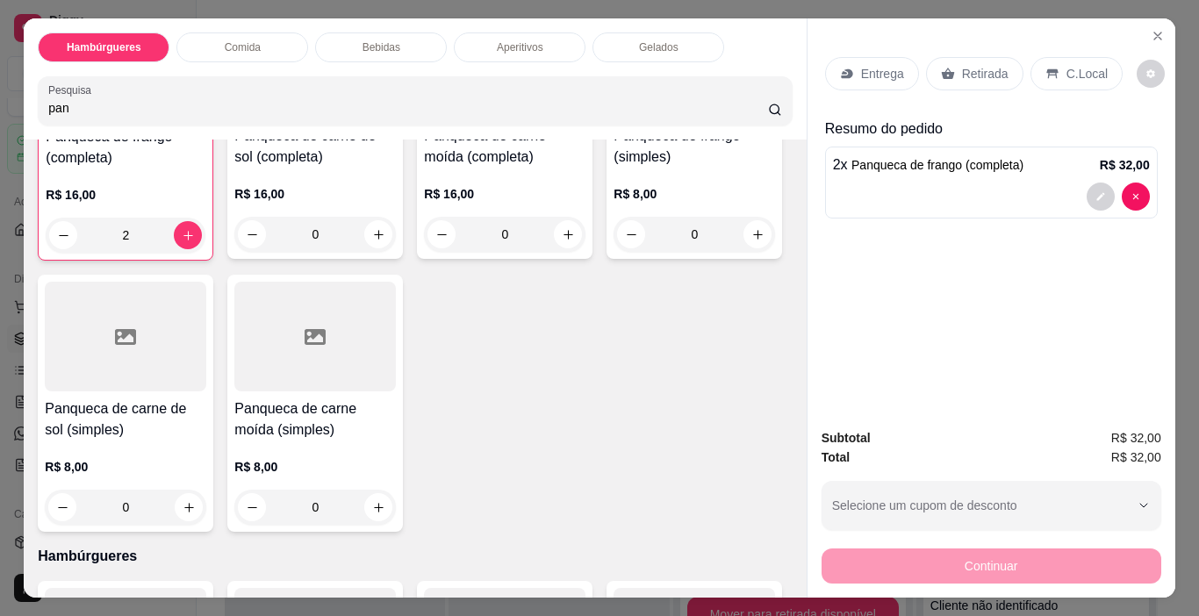
scroll to position [263, 0]
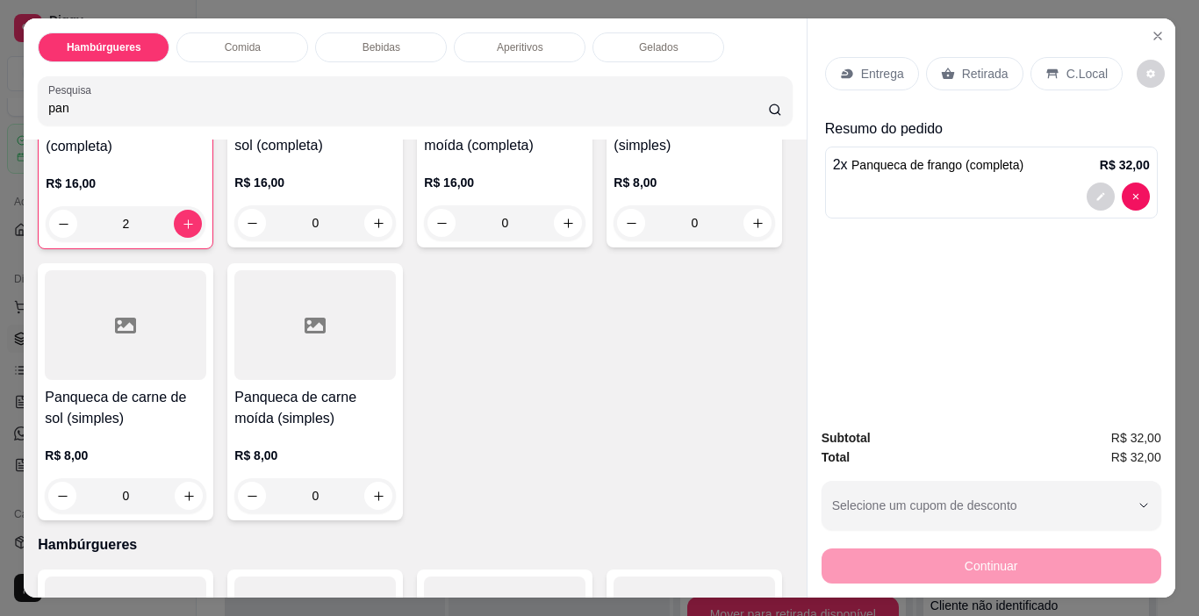
click at [136, 318] on icon at bounding box center [125, 326] width 21 height 16
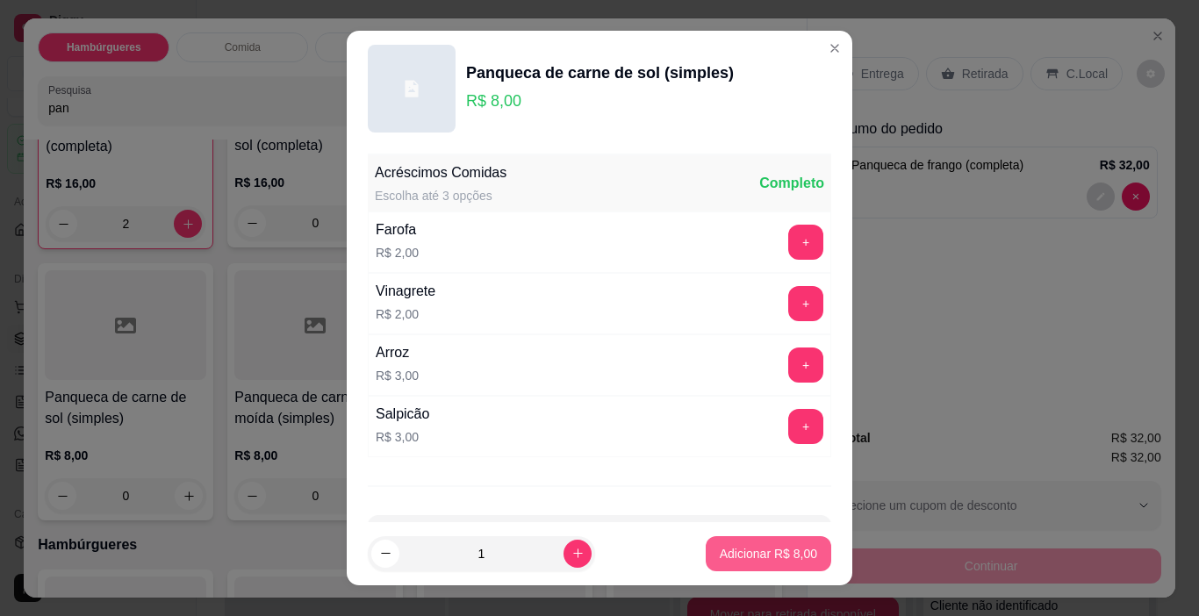
click at [798, 555] on button "Adicionar R$ 8,00" at bounding box center [767, 553] width 125 height 35
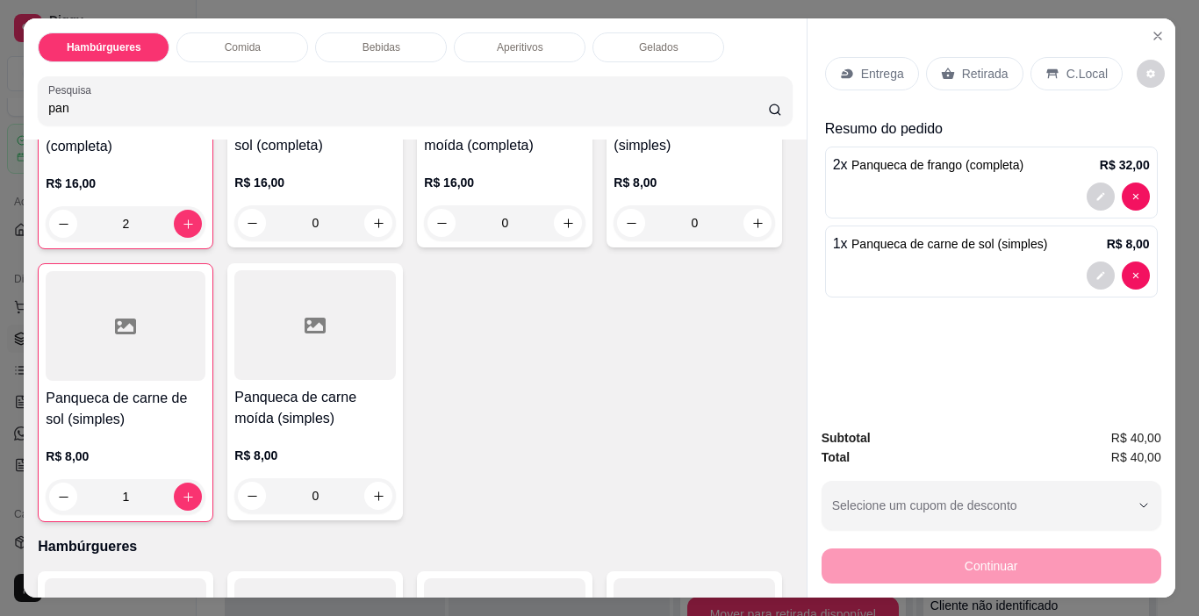
click at [968, 66] on p "Retirada" at bounding box center [985, 74] width 47 height 18
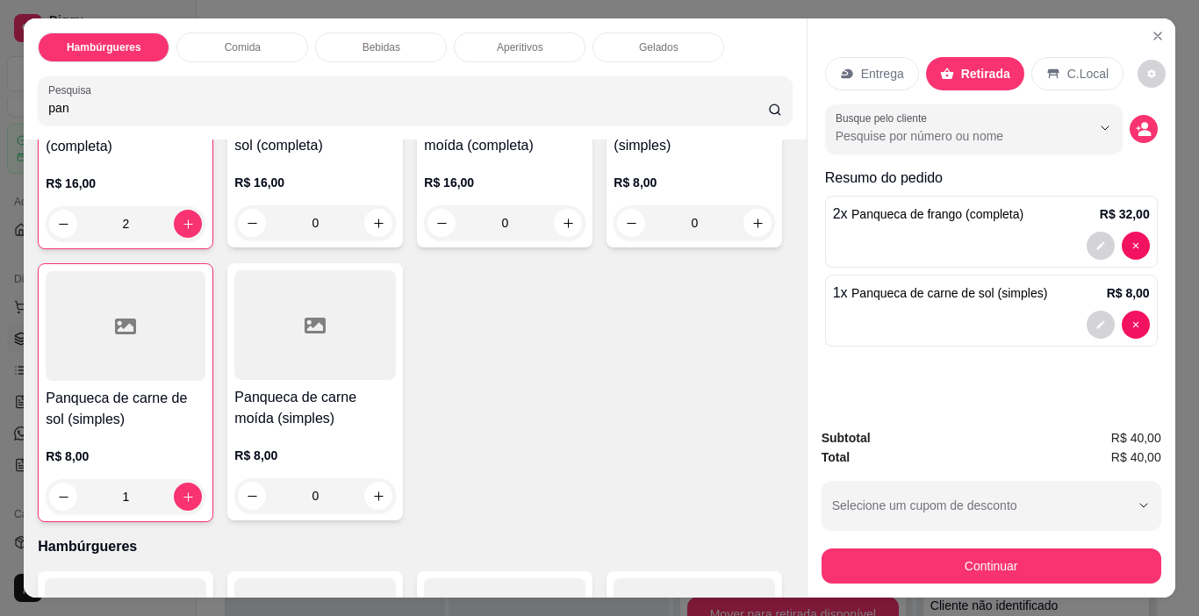
click at [841, 67] on icon at bounding box center [847, 74] width 14 height 14
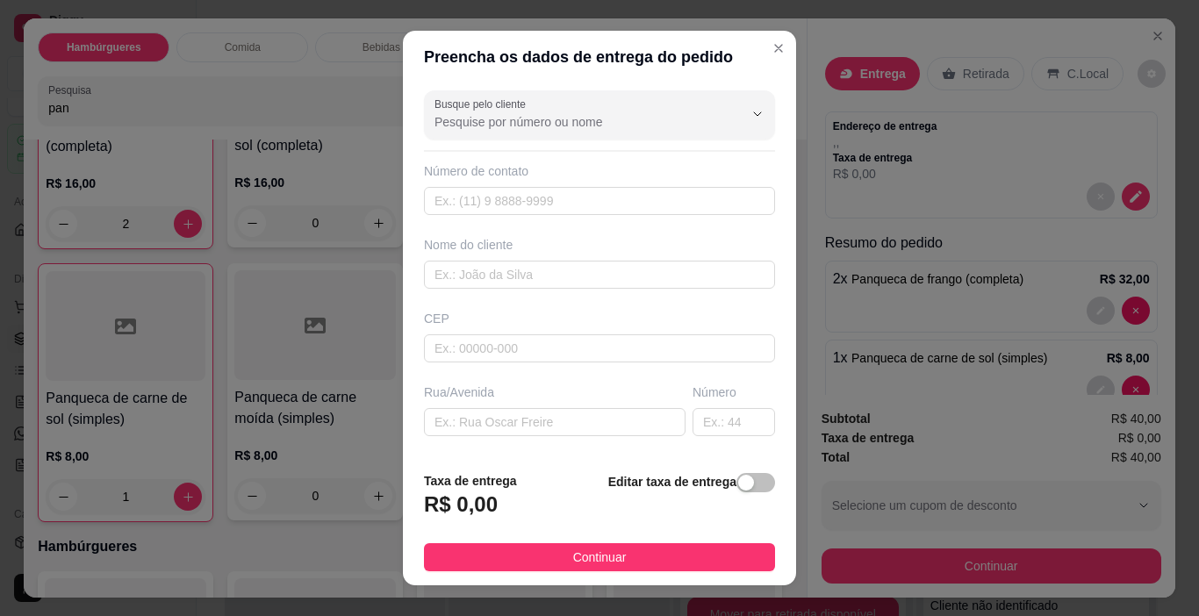
click at [717, 488] on div "Editar taxa de entrega" at bounding box center [691, 500] width 167 height 58
click at [738, 479] on div "button" at bounding box center [746, 483] width 16 height 16
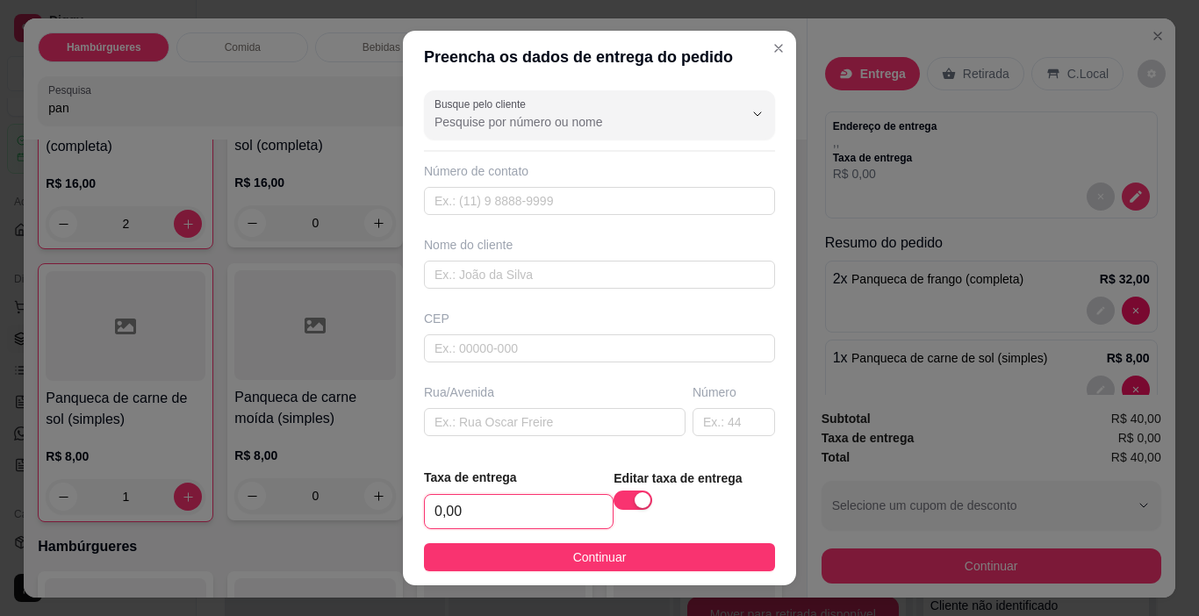
click at [510, 505] on input "0,00" at bounding box center [519, 511] width 188 height 33
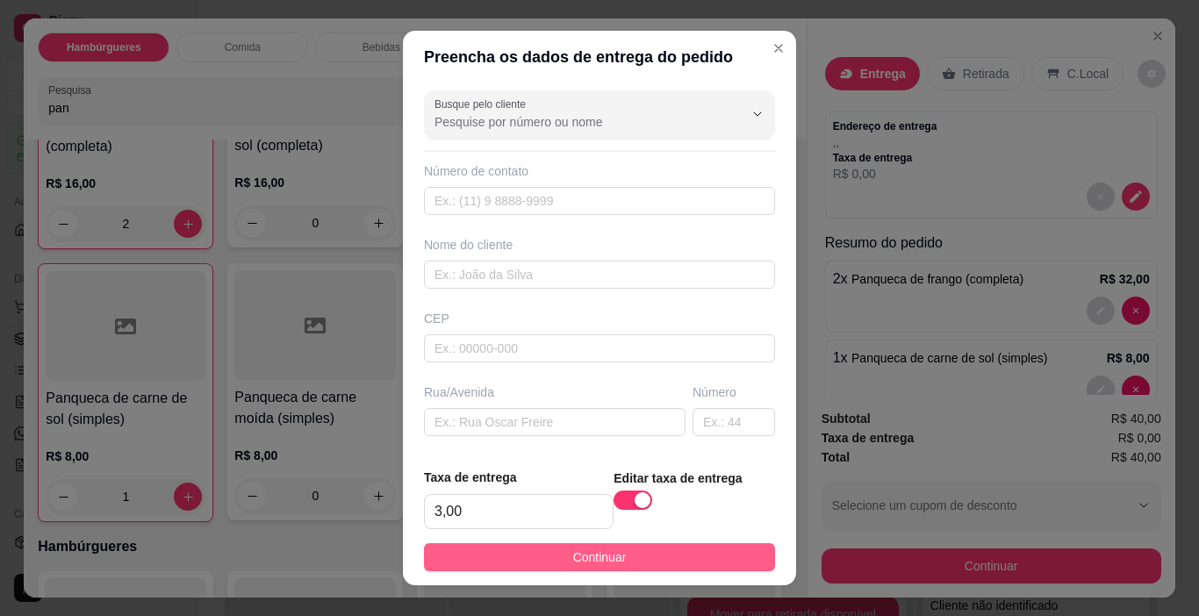
click at [595, 551] on span "Continuar" at bounding box center [600, 557] width 54 height 19
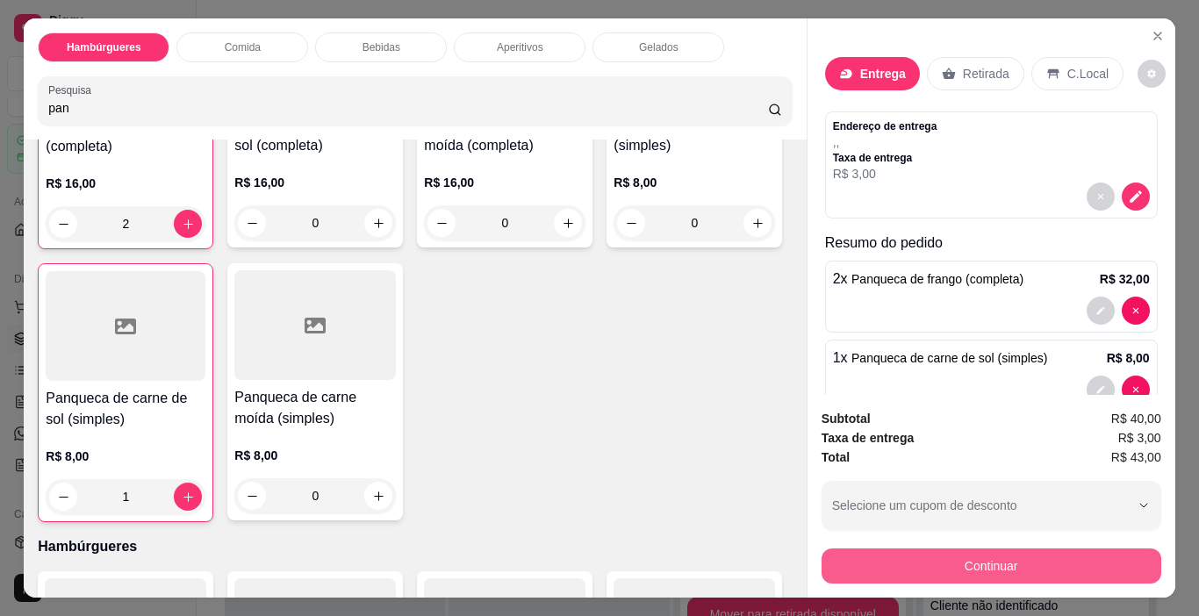
click at [927, 566] on button "Continuar" at bounding box center [991, 565] width 340 height 35
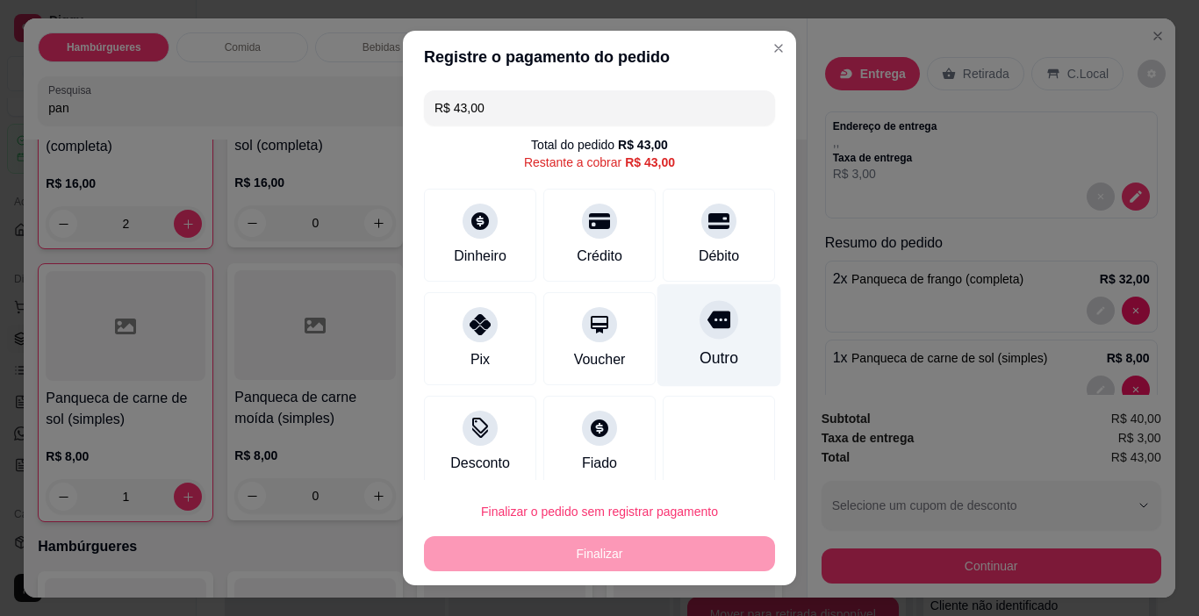
click at [706, 318] on div at bounding box center [718, 320] width 39 height 39
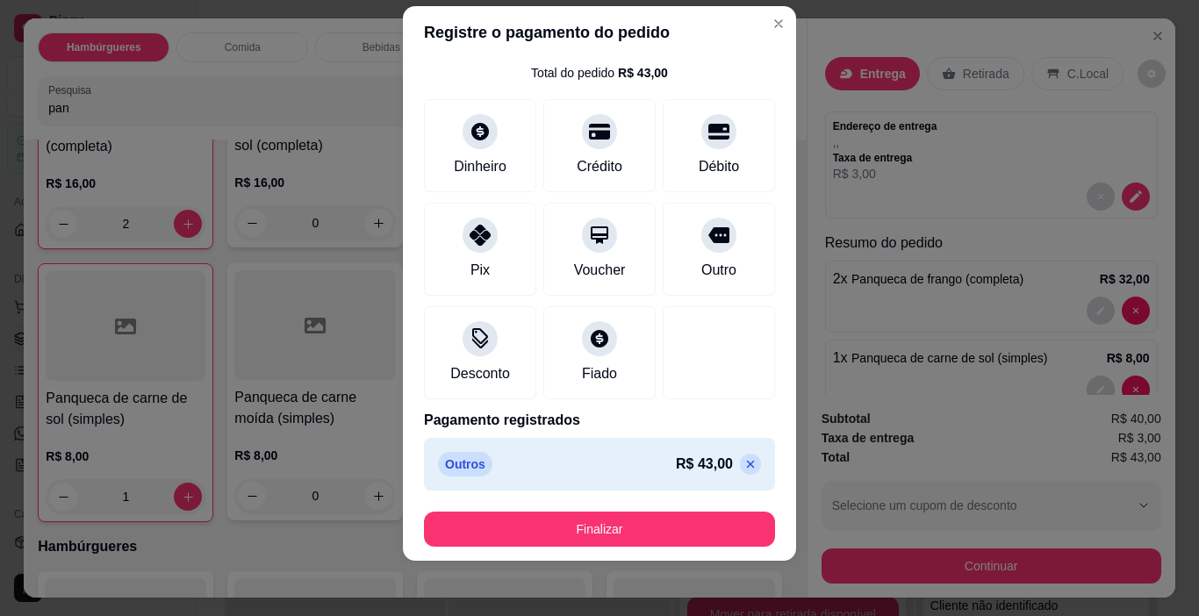
scroll to position [25, 0]
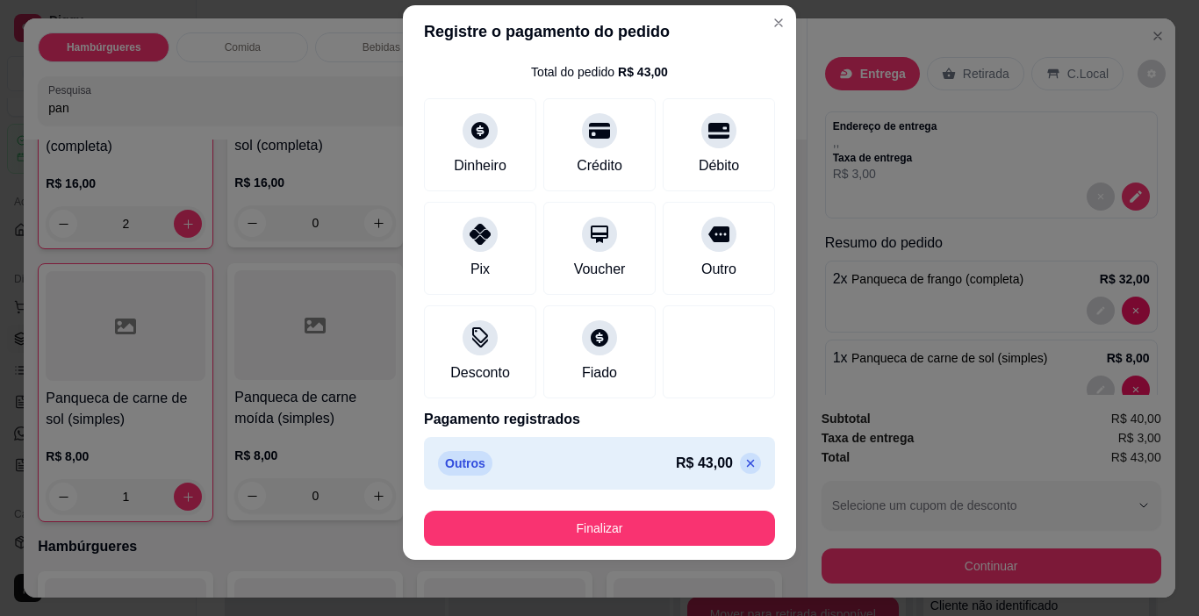
click at [747, 467] on icon at bounding box center [751, 464] width 8 height 8
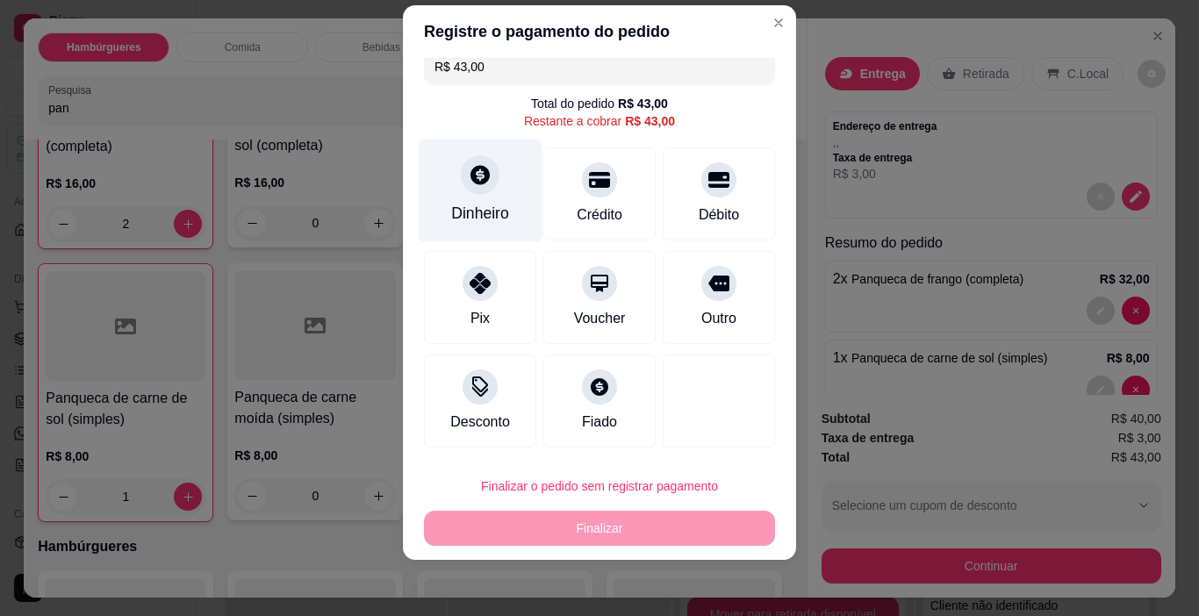
click at [470, 152] on div "Dinheiro" at bounding box center [481, 191] width 124 height 103
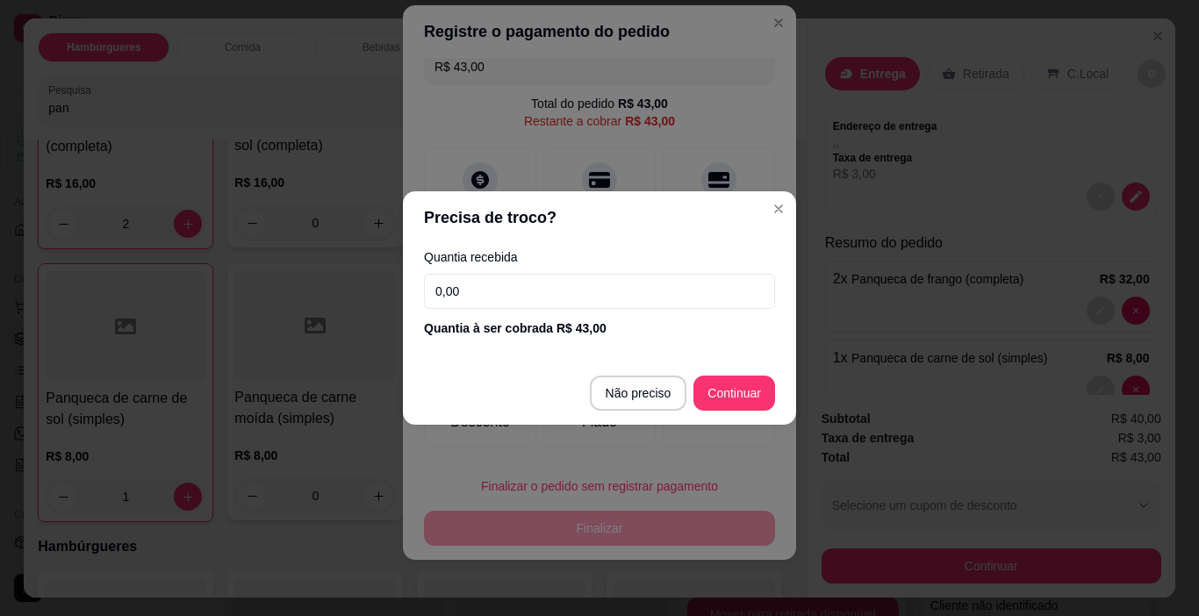
click at [662, 276] on input "0,00" at bounding box center [599, 291] width 351 height 35
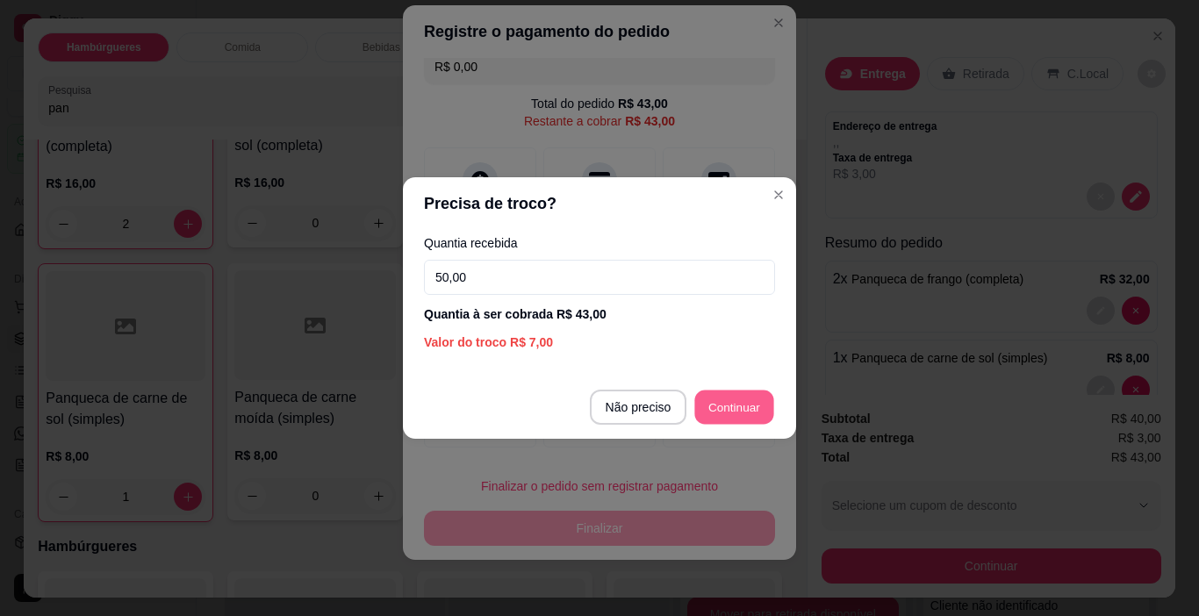
scroll to position [47, 0]
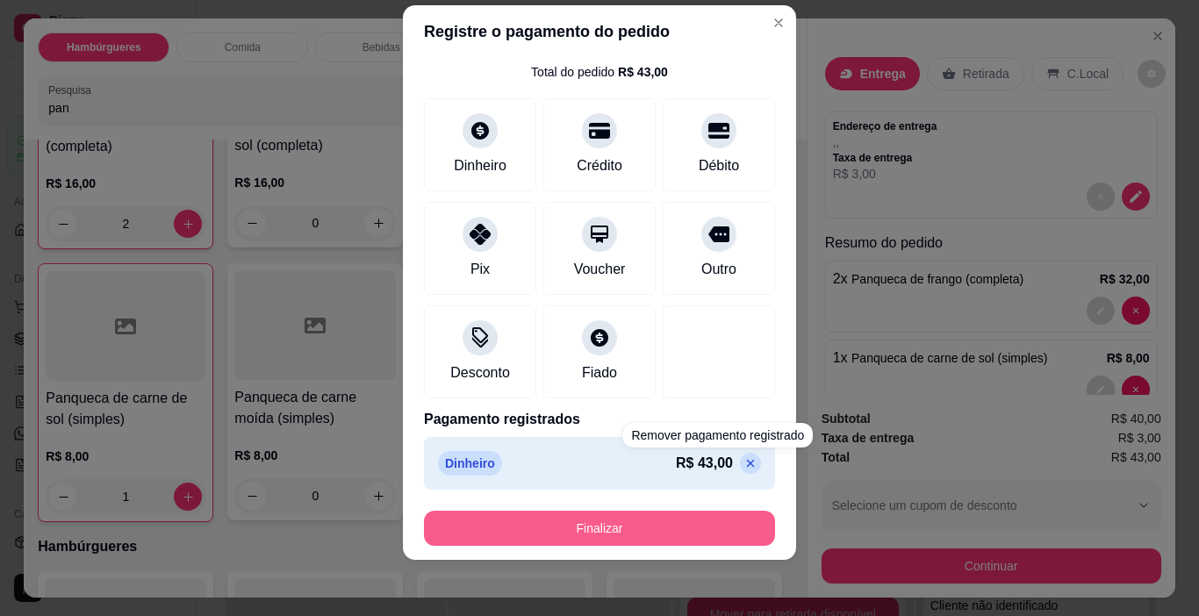
click at [673, 535] on button "Finalizar" at bounding box center [599, 528] width 351 height 35
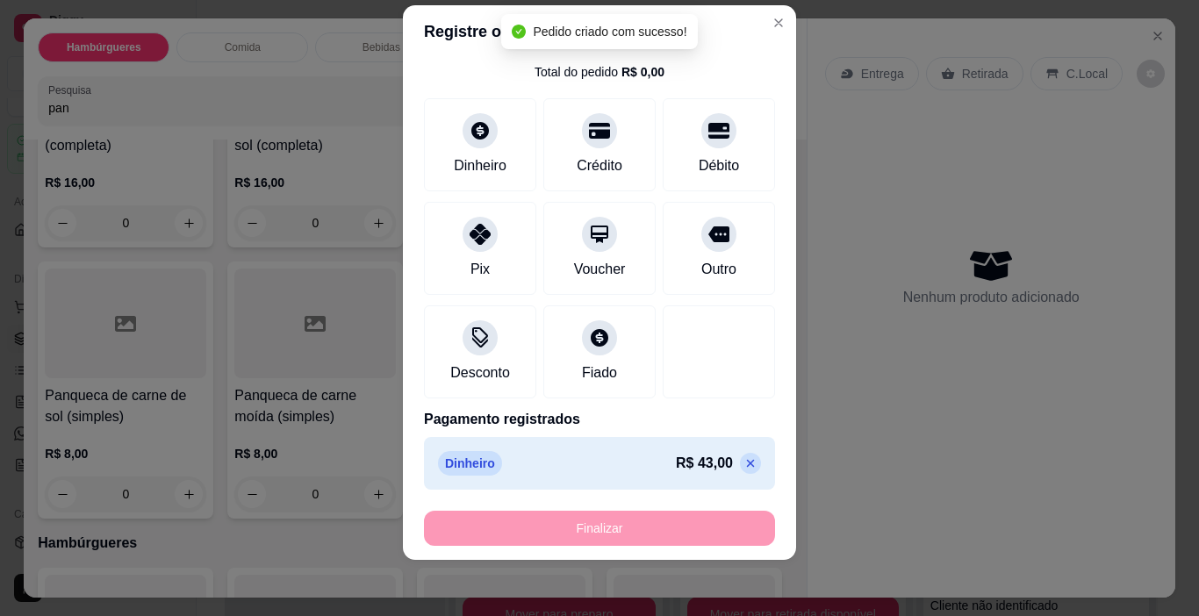
scroll to position [262, 0]
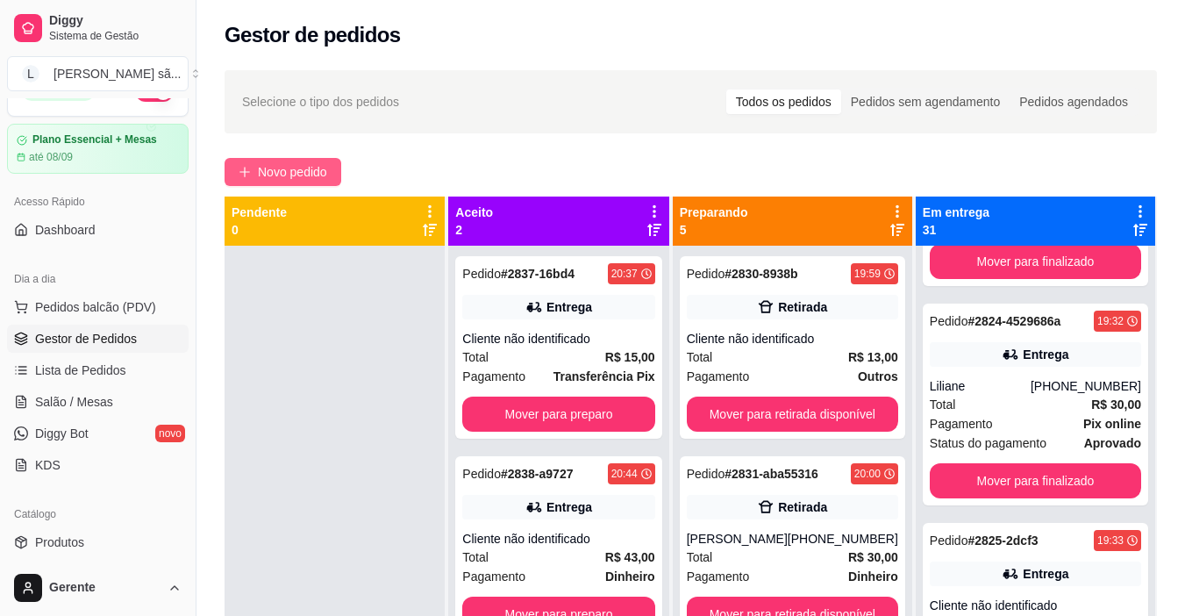
click at [326, 174] on span "Novo pedido" at bounding box center [292, 171] width 69 height 19
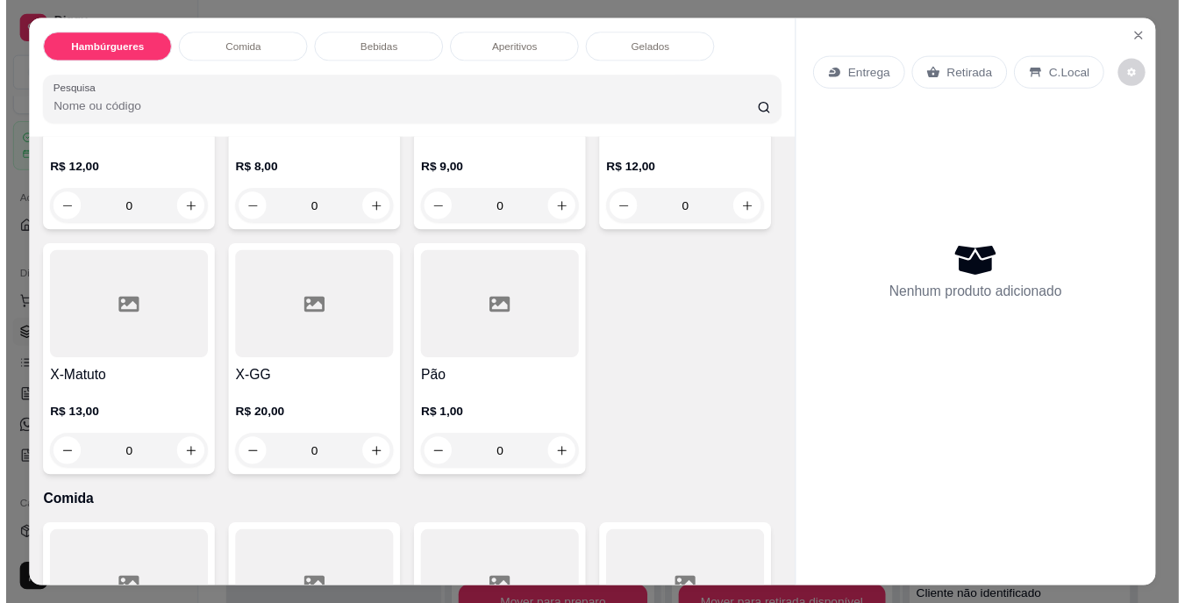
scroll to position [877, 0]
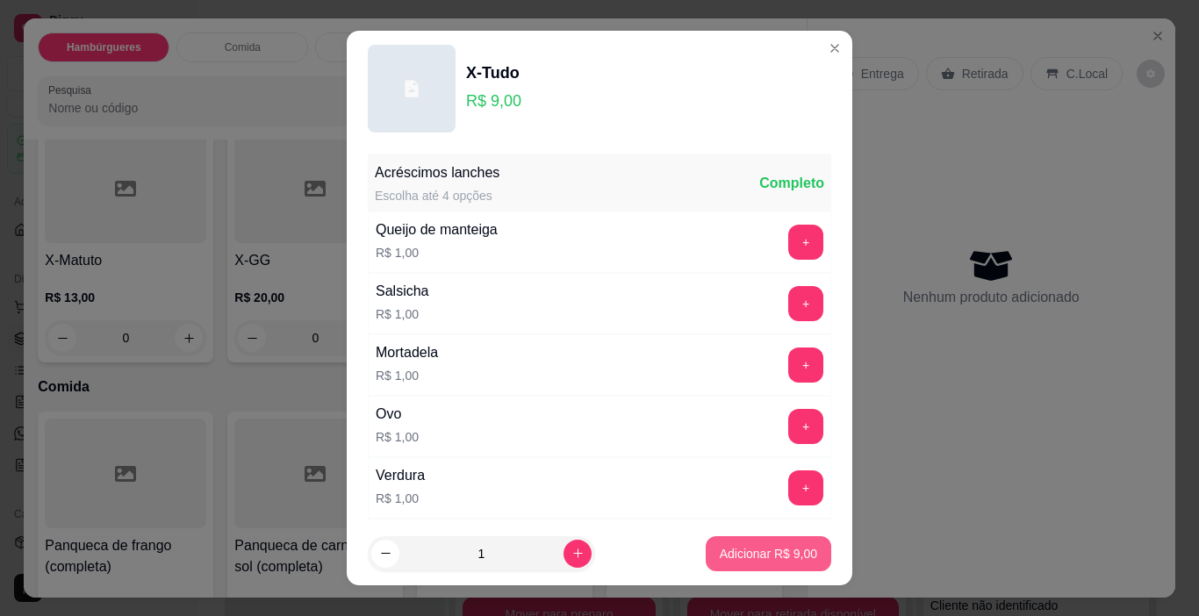
click at [734, 555] on p "Adicionar R$ 9,00" at bounding box center [768, 554] width 97 height 18
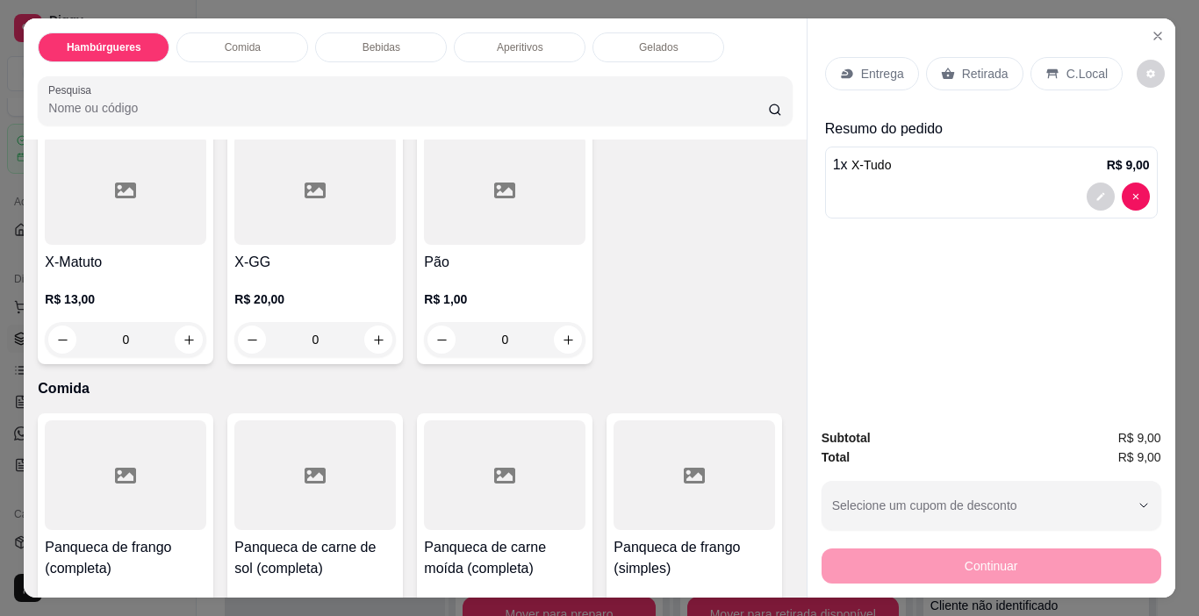
drag, startPoint x: 979, startPoint y: 72, endPoint x: 1044, endPoint y: 169, distance: 117.1
click at [981, 72] on p "Retirada" at bounding box center [985, 74] width 47 height 18
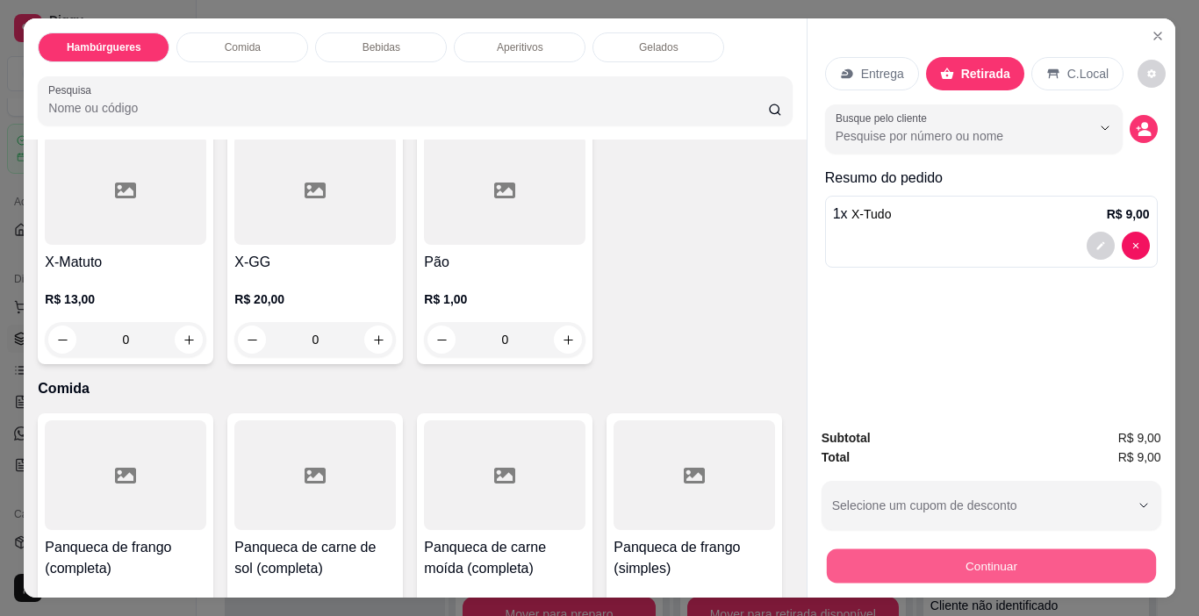
click at [992, 561] on button "Continuar" at bounding box center [990, 566] width 329 height 34
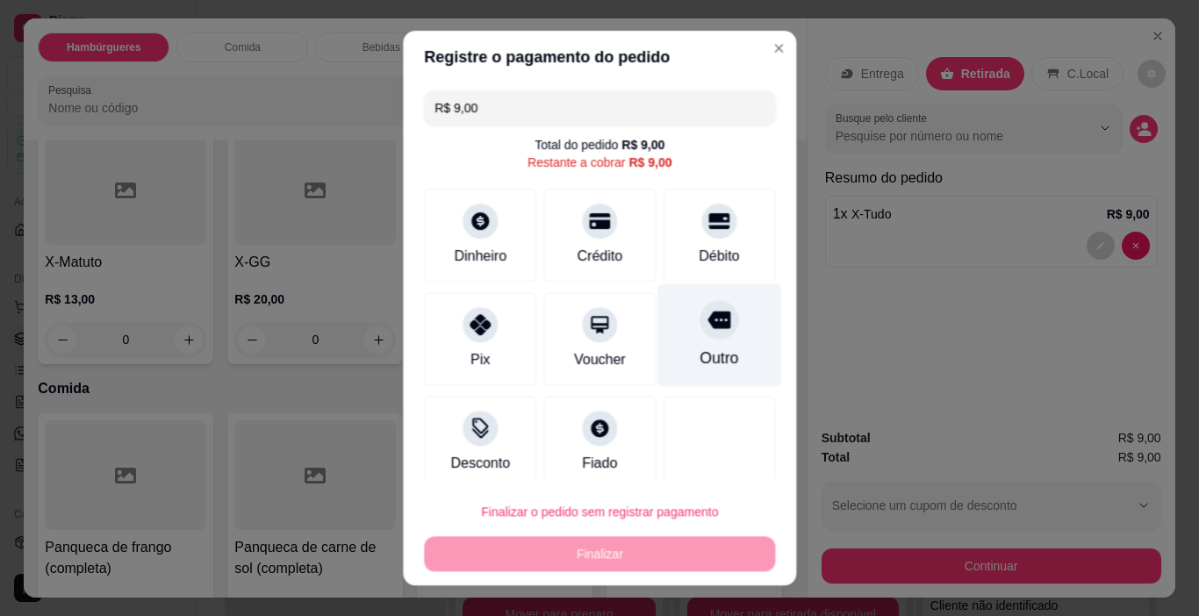
click at [670, 354] on div "Outro" at bounding box center [719, 335] width 124 height 103
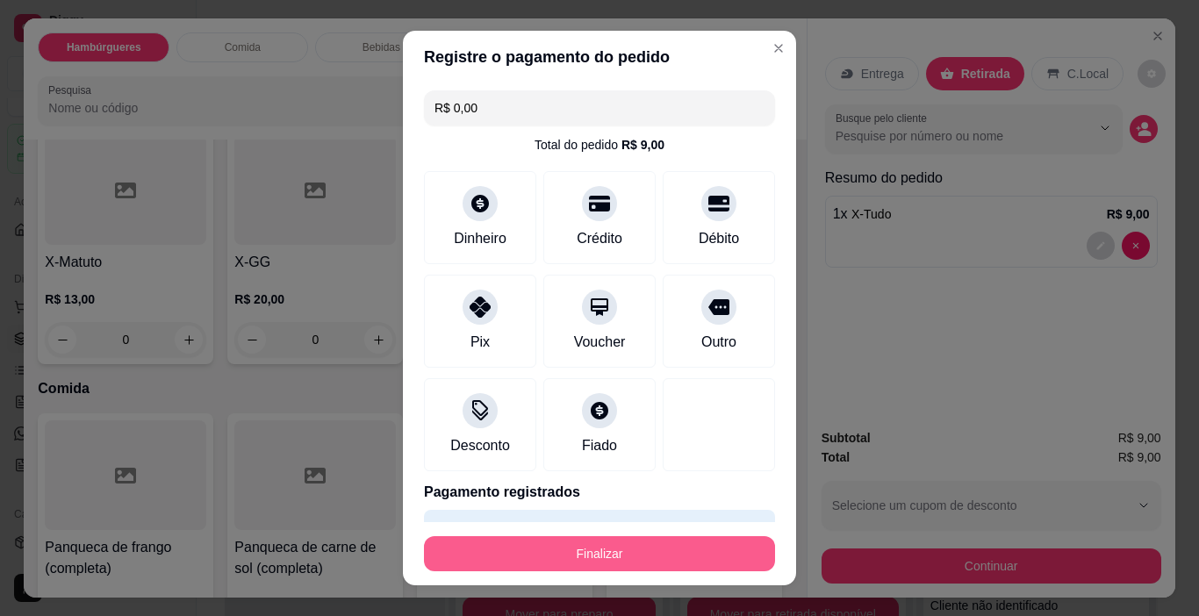
click at [693, 542] on button "Finalizar" at bounding box center [599, 553] width 351 height 35
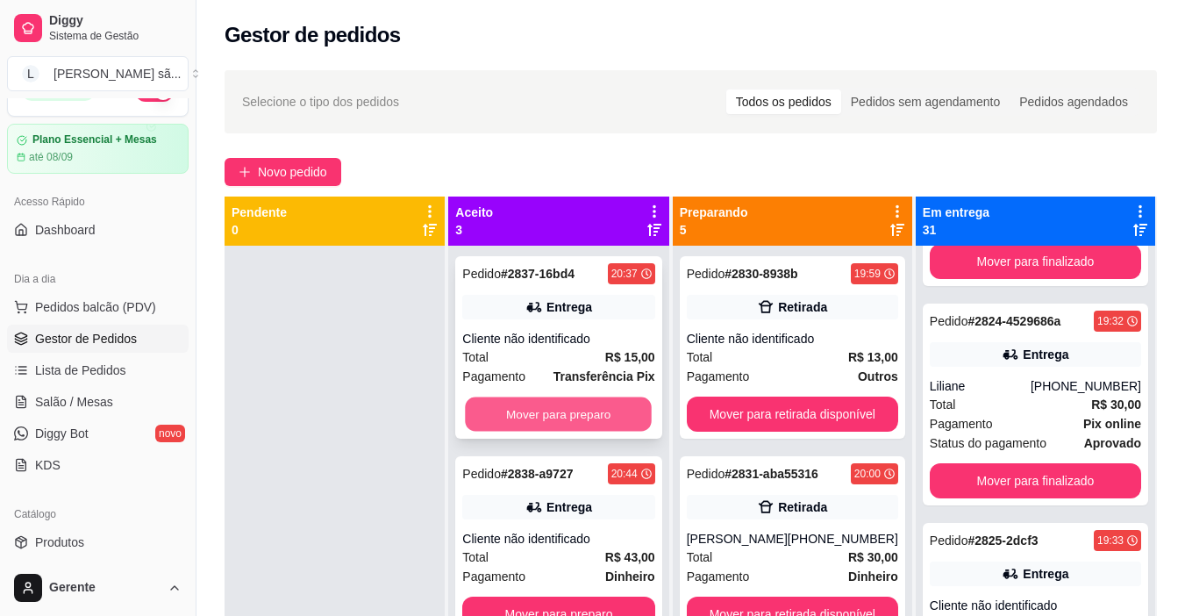
click at [600, 409] on button "Mover para preparo" at bounding box center [559, 414] width 187 height 34
click at [601, 409] on button "Mover para preparo" at bounding box center [558, 414] width 192 height 35
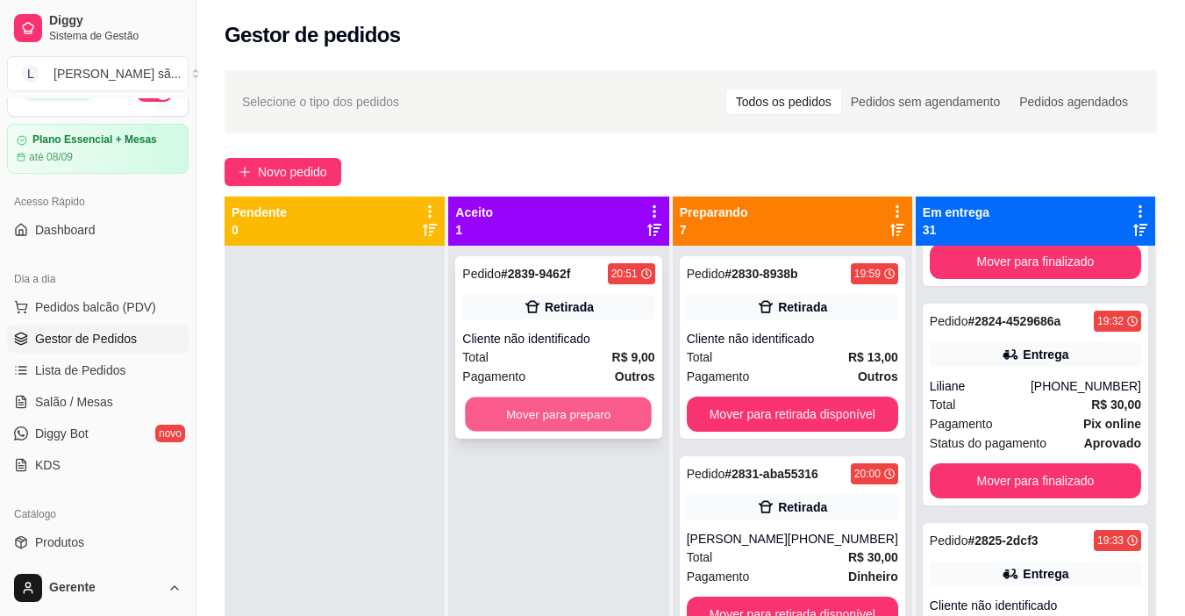
click at [600, 409] on button "Mover para preparo" at bounding box center [559, 414] width 187 height 34
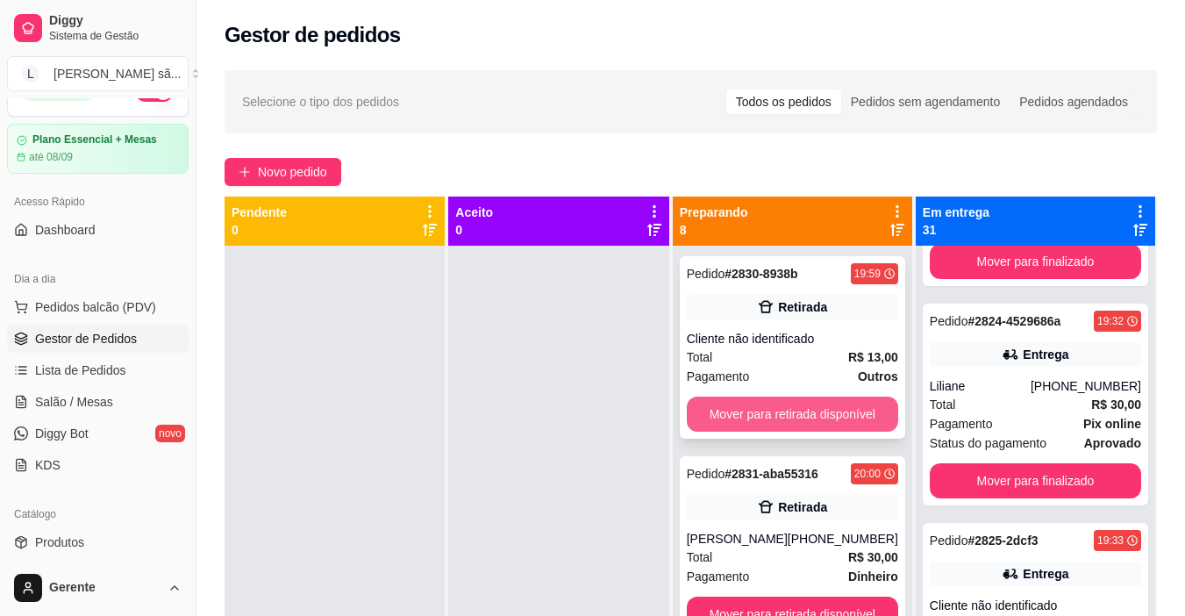
click at [844, 409] on button "Mover para retirada disponível" at bounding box center [792, 414] width 211 height 35
click at [846, 410] on button "Mover para retirada disponível" at bounding box center [792, 414] width 211 height 35
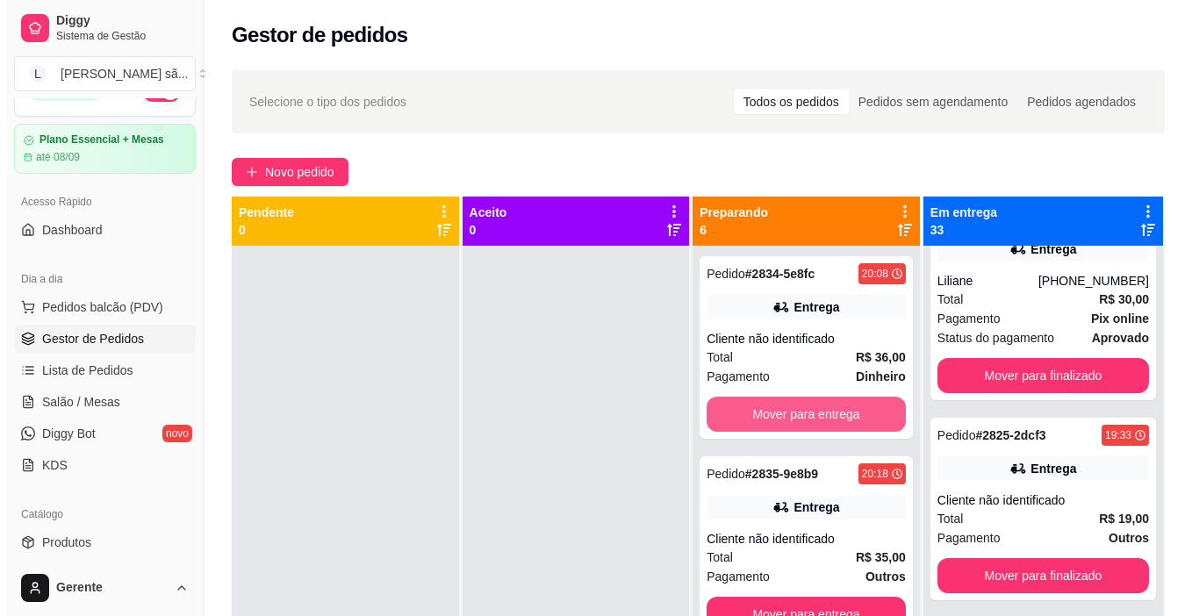
scroll to position [4851, 0]
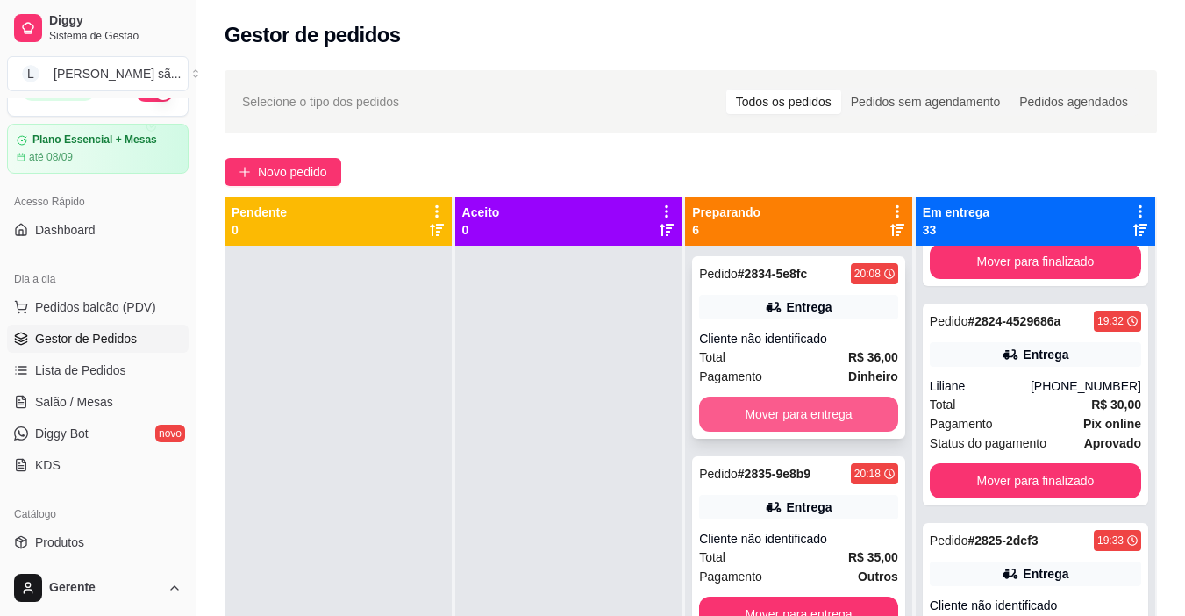
click at [857, 410] on button "Mover para entrega" at bounding box center [798, 414] width 199 height 35
click at [855, 412] on button "Mover para entrega" at bounding box center [798, 414] width 199 height 35
click at [840, 356] on div "Total R$ 19,00" at bounding box center [798, 356] width 199 height 19
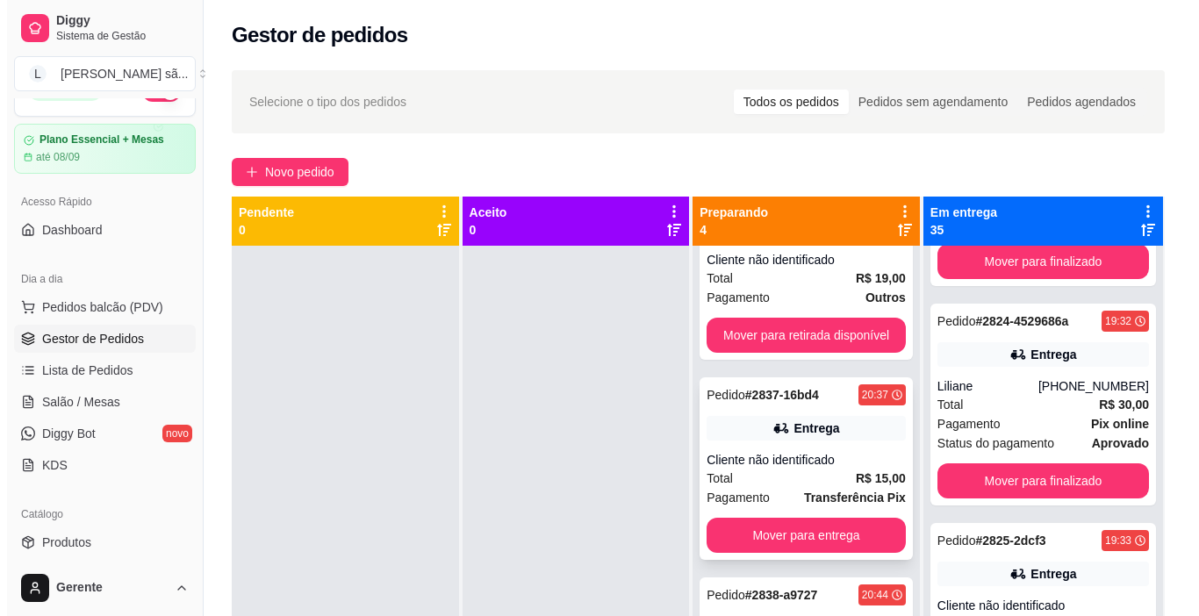
scroll to position [175, 0]
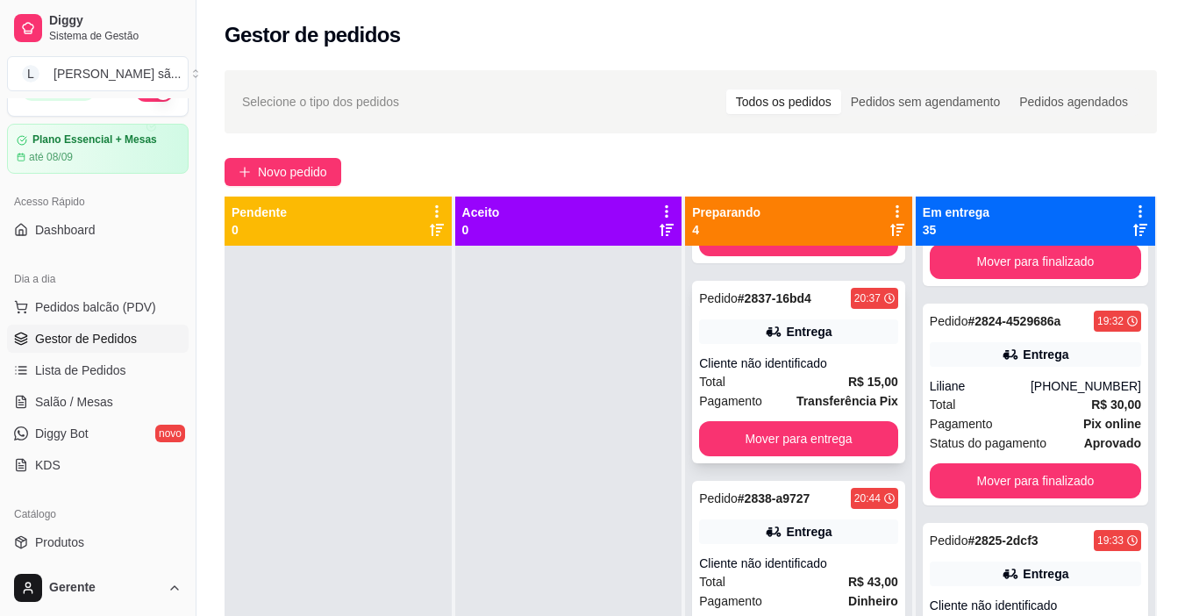
click at [822, 383] on div "Total R$ 15,00" at bounding box center [798, 381] width 199 height 19
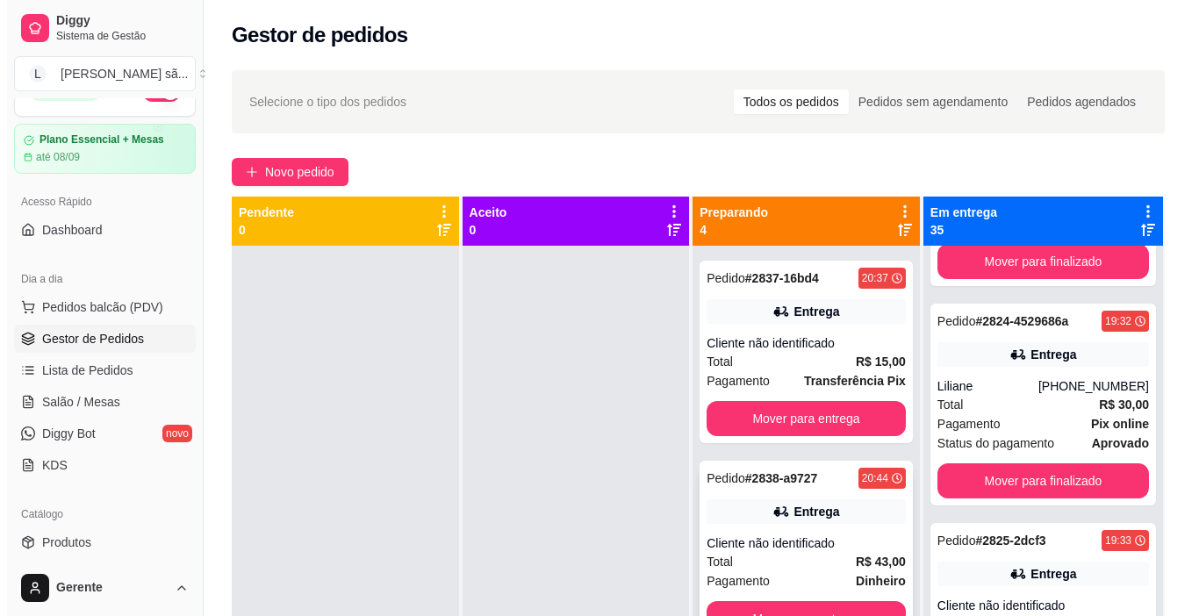
scroll to position [202, 0]
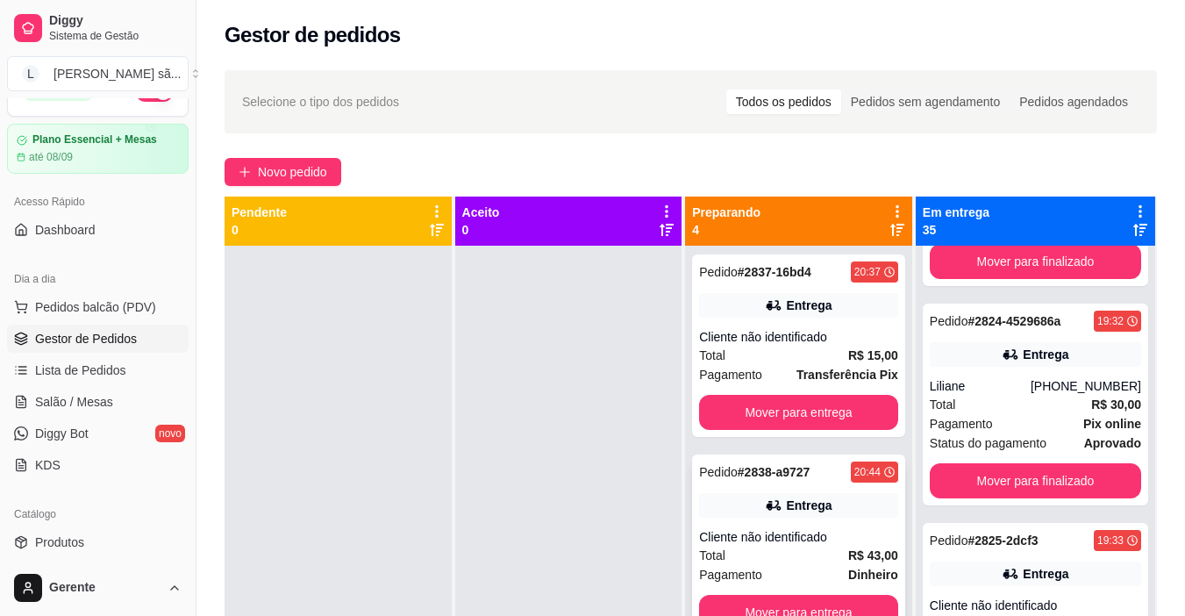
click at [840, 503] on div "Entrega" at bounding box center [798, 505] width 199 height 25
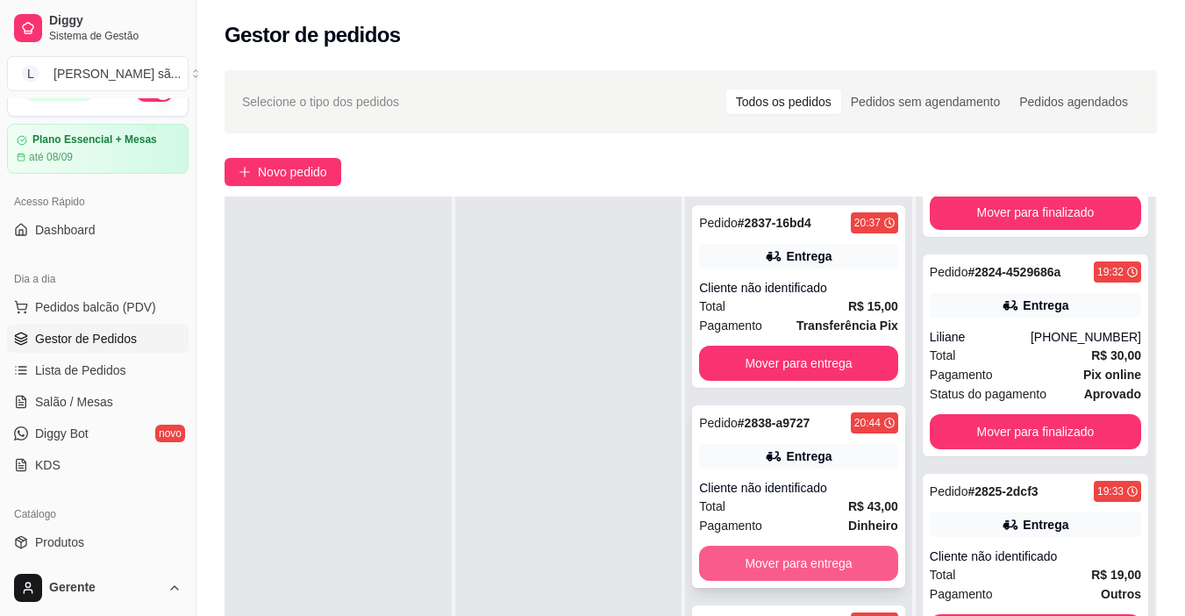
click at [825, 574] on button "Mover para entrega" at bounding box center [798, 563] width 199 height 35
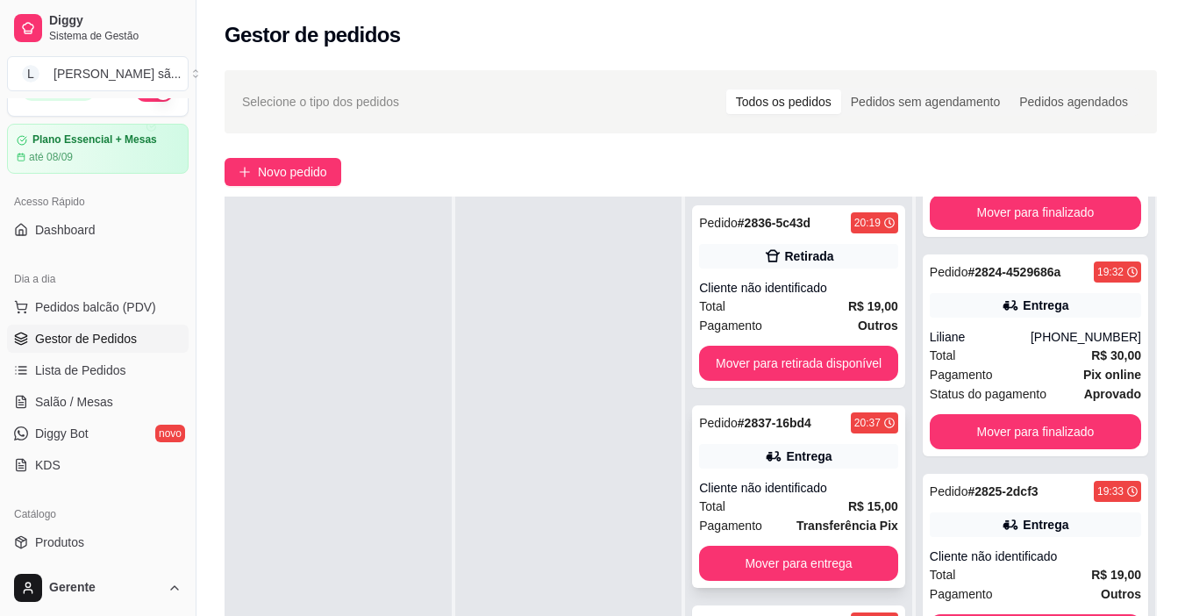
scroll to position [268, 0]
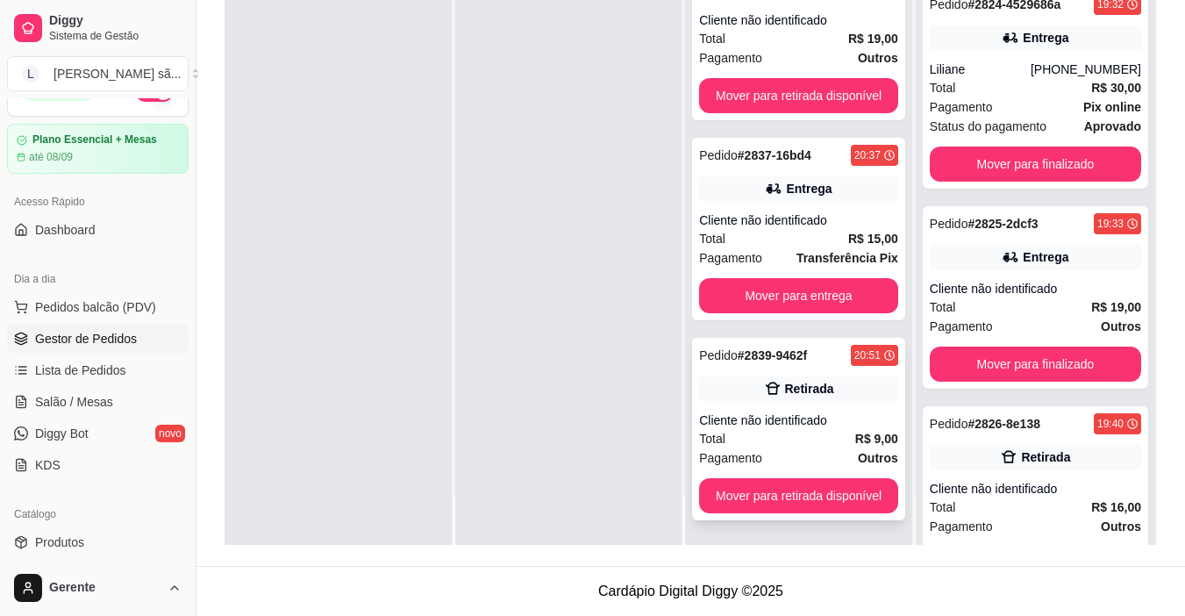
click at [830, 403] on div "Pedido # 2839-9462f 20:51 Retirada Cliente não identificado Total R$ 9,00 Pagam…" at bounding box center [798, 429] width 213 height 183
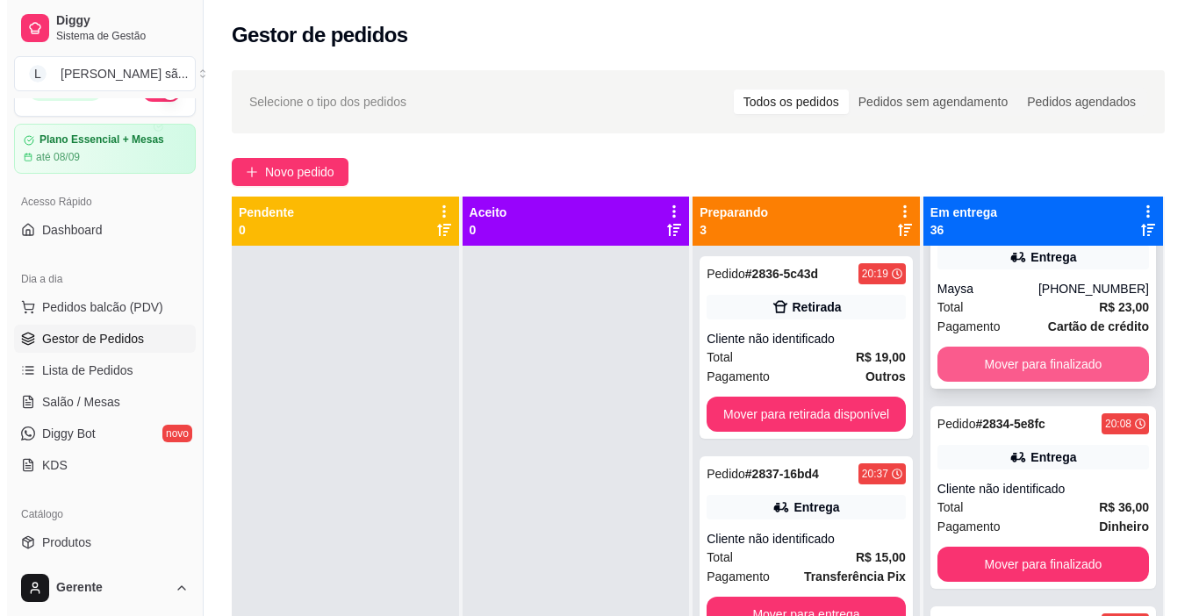
scroll to position [6720, 0]
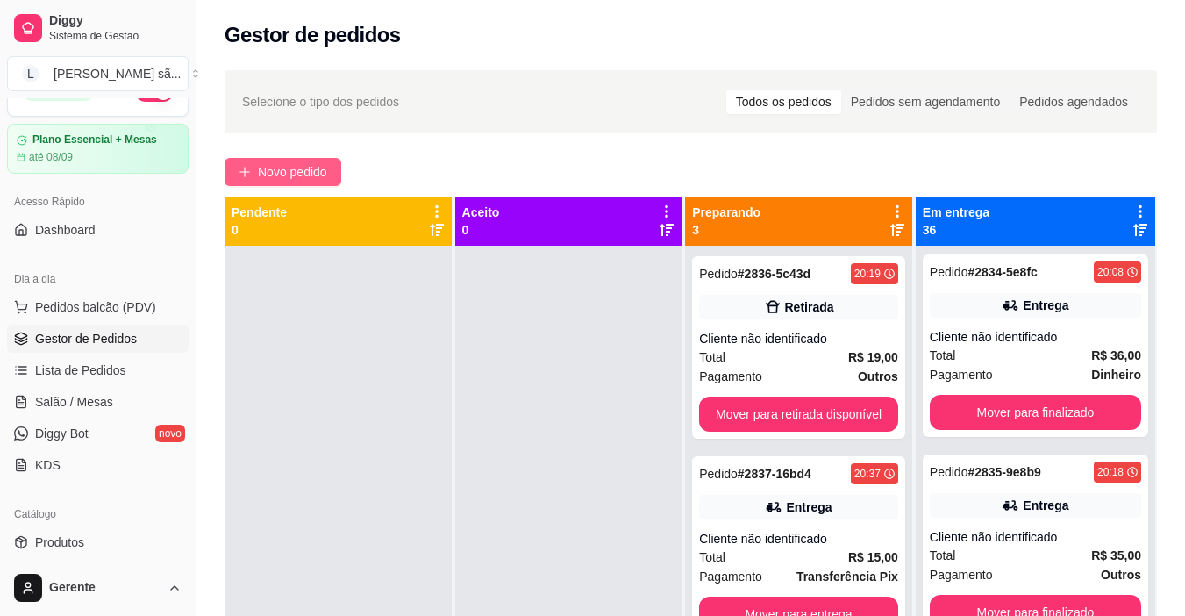
click at [251, 168] on button "Novo pedido" at bounding box center [283, 172] width 117 height 28
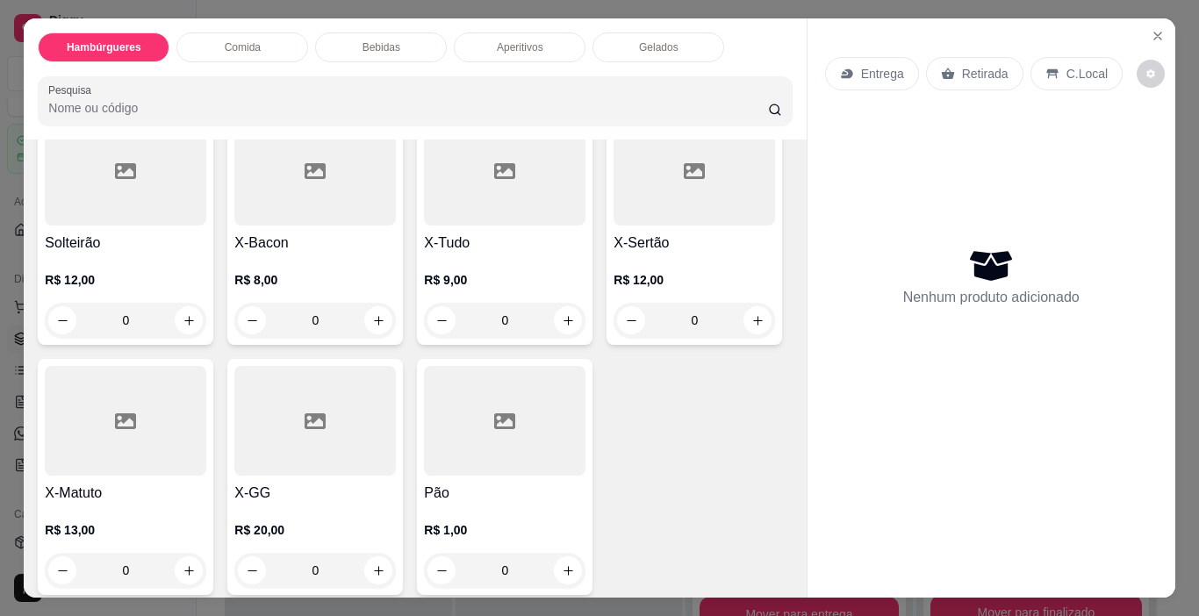
scroll to position [526, 0]
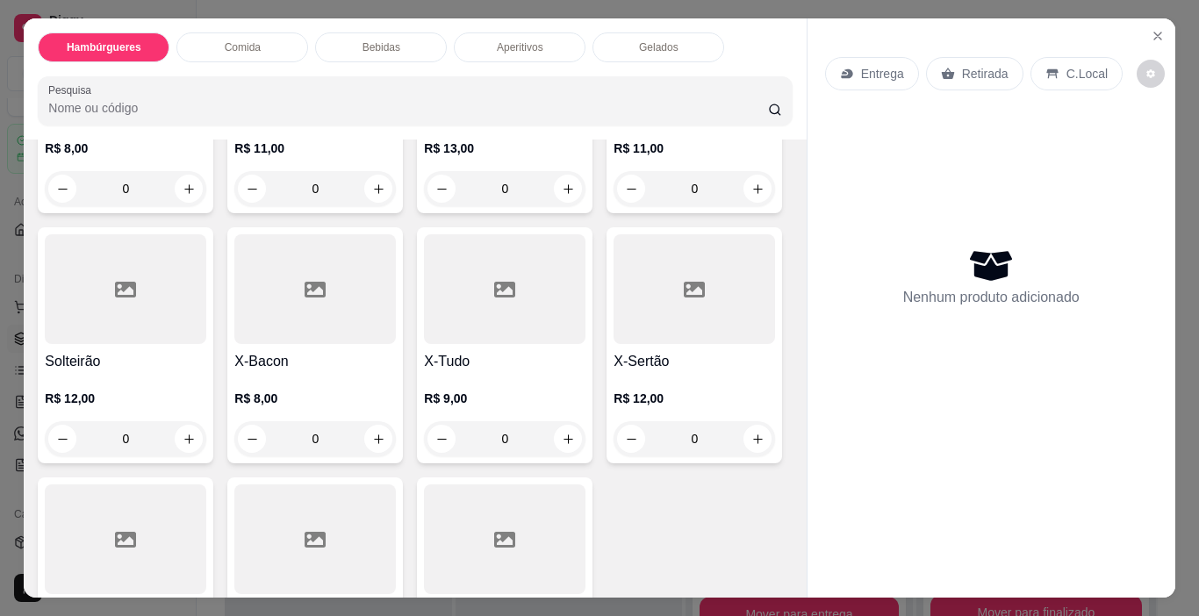
click at [424, 94] on div at bounding box center [504, 39] width 161 height 110
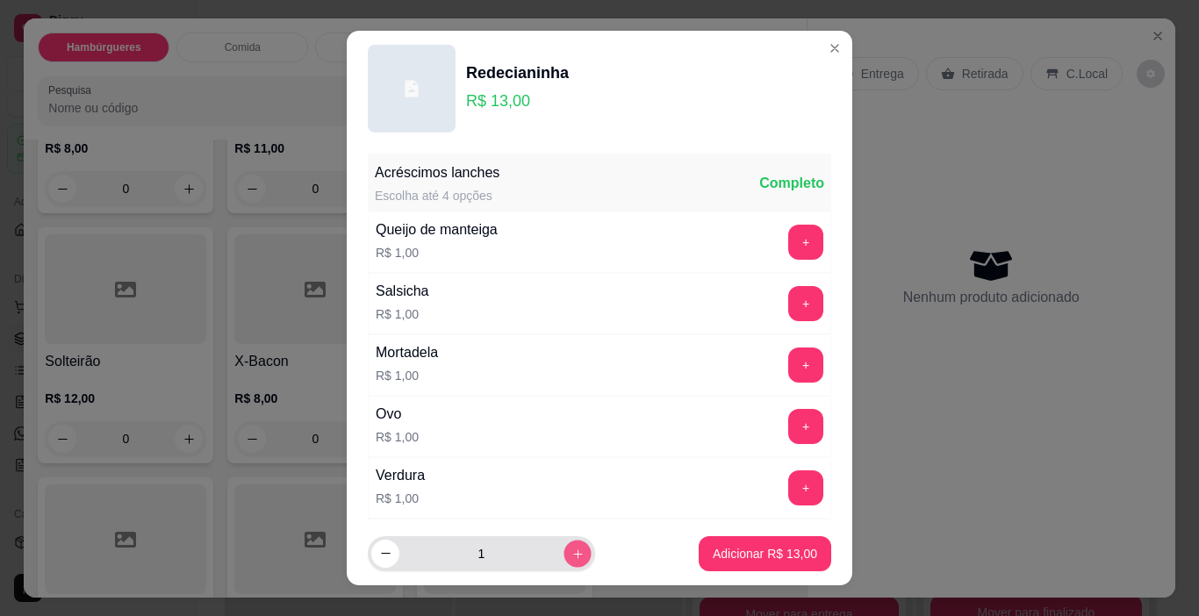
click at [563, 546] on button "increase-product-quantity" at bounding box center [576, 553] width 27 height 27
click at [698, 549] on button "Adicionar R$ 26,00" at bounding box center [764, 553] width 132 height 35
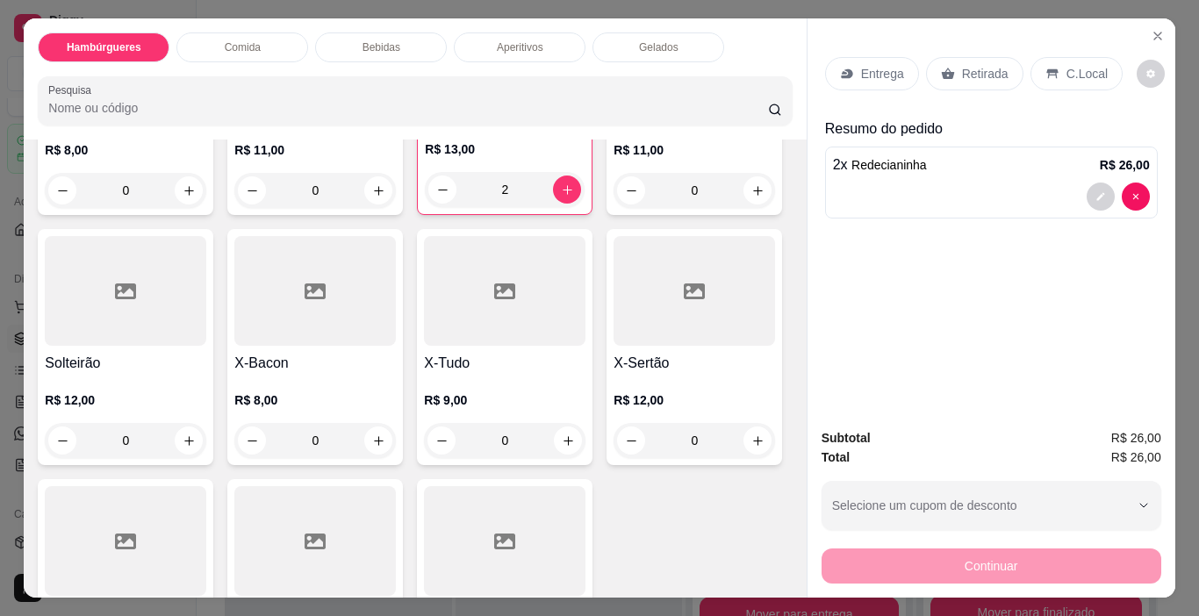
click at [952, 90] on div "Entrega Retirada C.Local" at bounding box center [991, 73] width 333 height 61
click at [969, 69] on p "Retirada" at bounding box center [985, 74] width 47 height 18
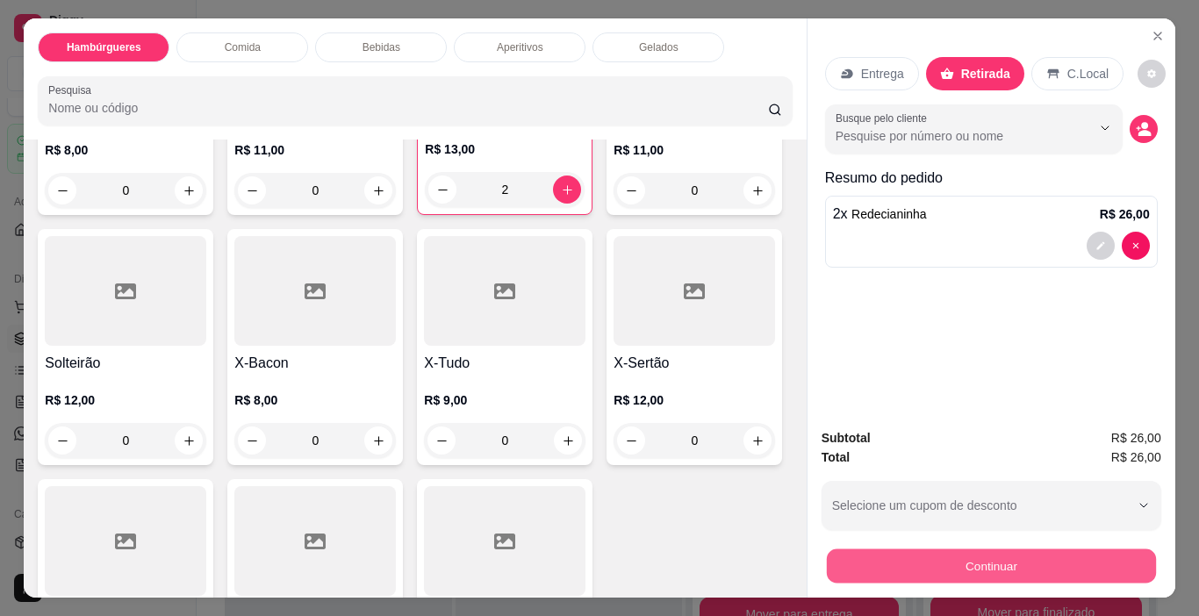
click at [1003, 576] on div "Continuar" at bounding box center [991, 563] width 340 height 39
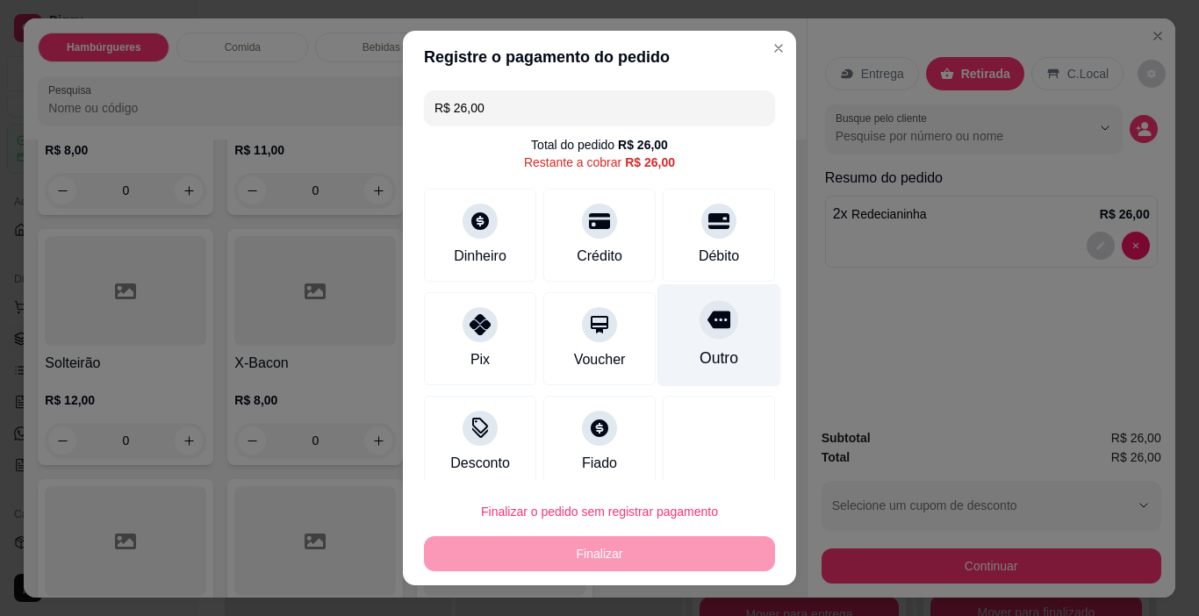
click at [699, 363] on div "Outro" at bounding box center [718, 358] width 39 height 23
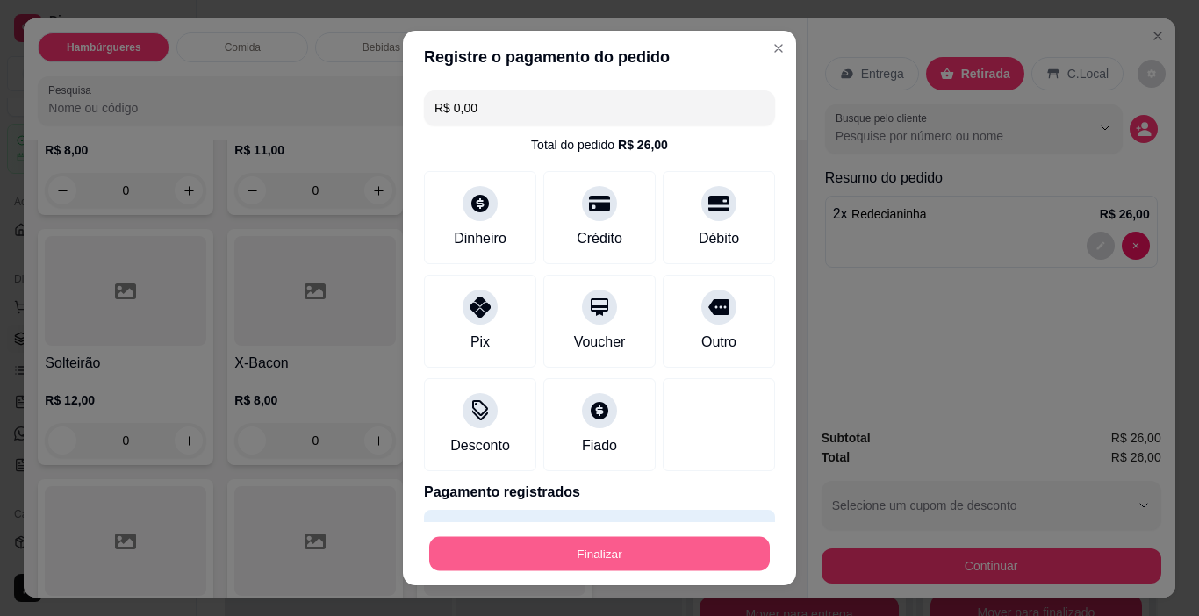
click at [690, 541] on button "Finalizar" at bounding box center [599, 554] width 340 height 34
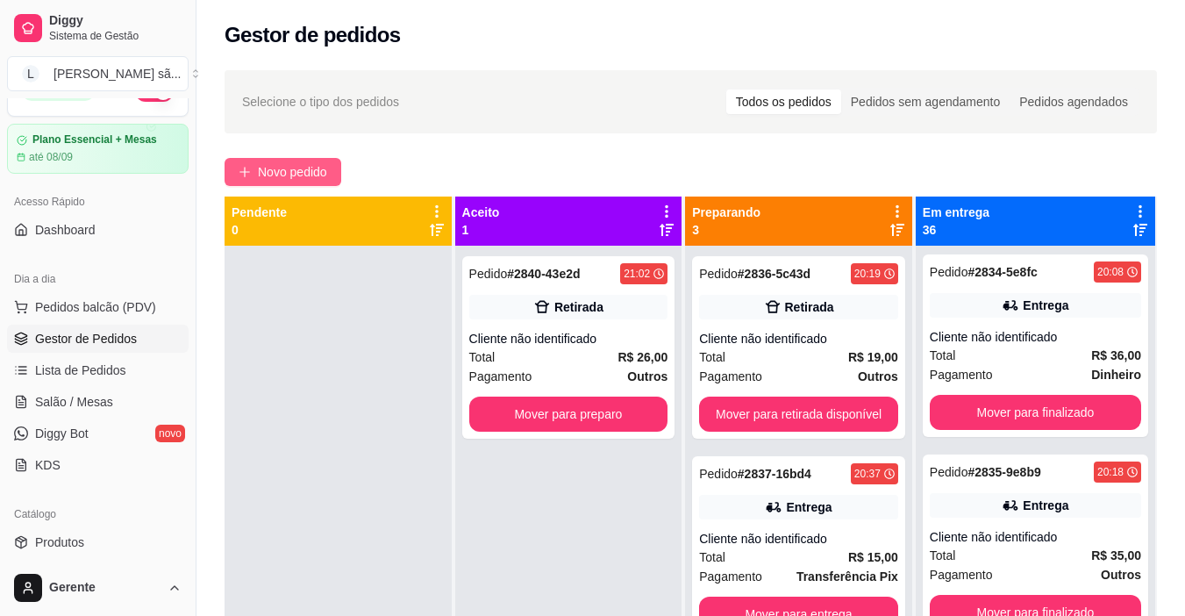
click at [335, 181] on button "Novo pedido" at bounding box center [283, 172] width 117 height 28
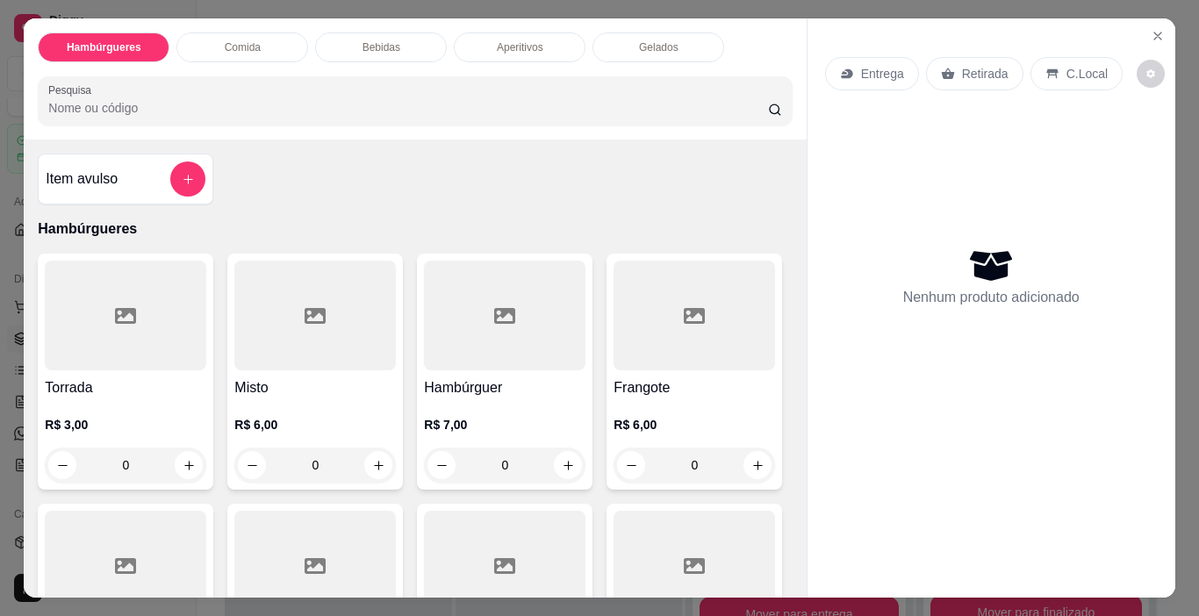
click at [350, 105] on input "Pesquisa" at bounding box center [408, 108] width 720 height 18
click at [463, 310] on div at bounding box center [504, 316] width 161 height 110
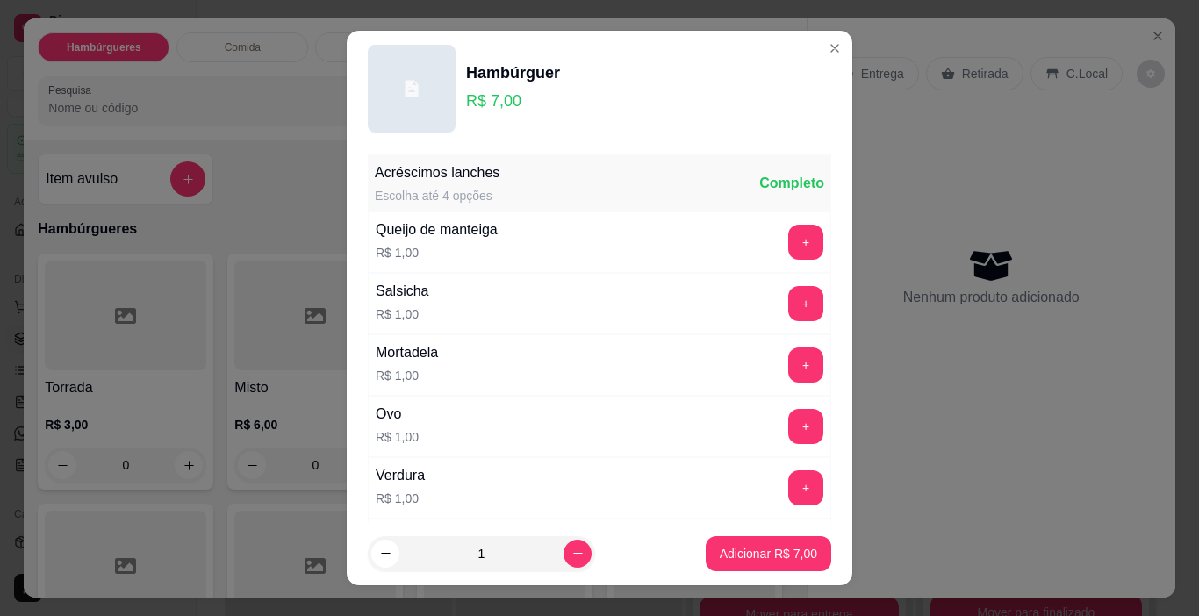
drag, startPoint x: 497, startPoint y: 563, endPoint x: 420, endPoint y: 549, distance: 77.6
click at [420, 549] on input "1" at bounding box center [481, 553] width 164 height 35
click at [739, 547] on p "Adicionar R$ 35,00" at bounding box center [765, 554] width 104 height 18
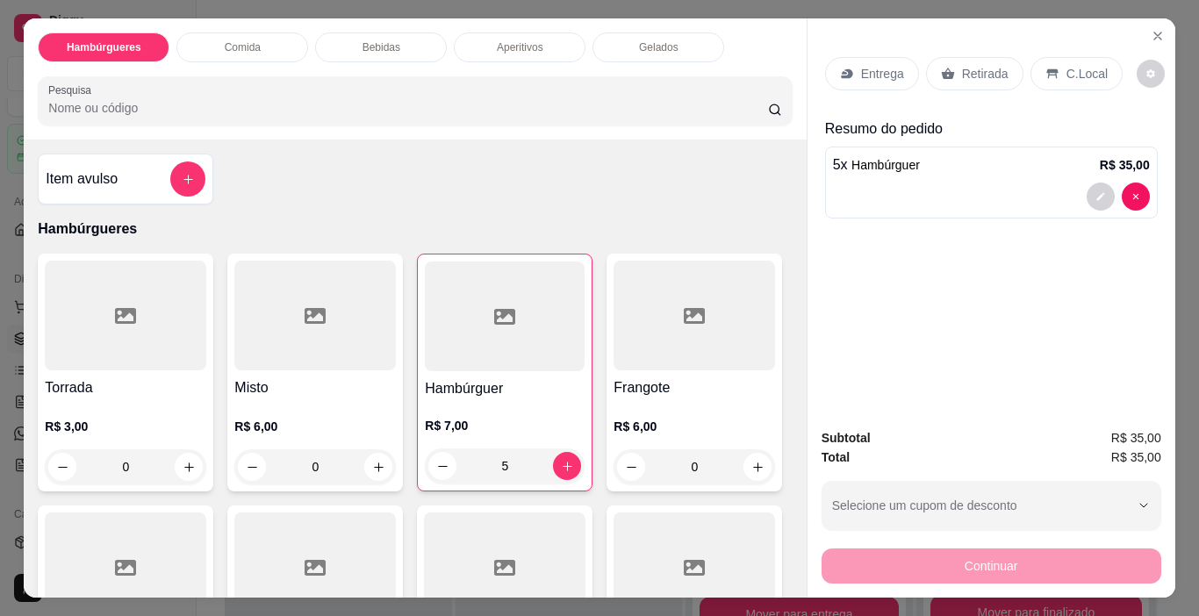
click at [608, 76] on div "Pesquisa" at bounding box center [415, 100] width 754 height 49
click at [1095, 191] on icon "decrease-product-quantity" at bounding box center [1100, 196] width 11 height 11
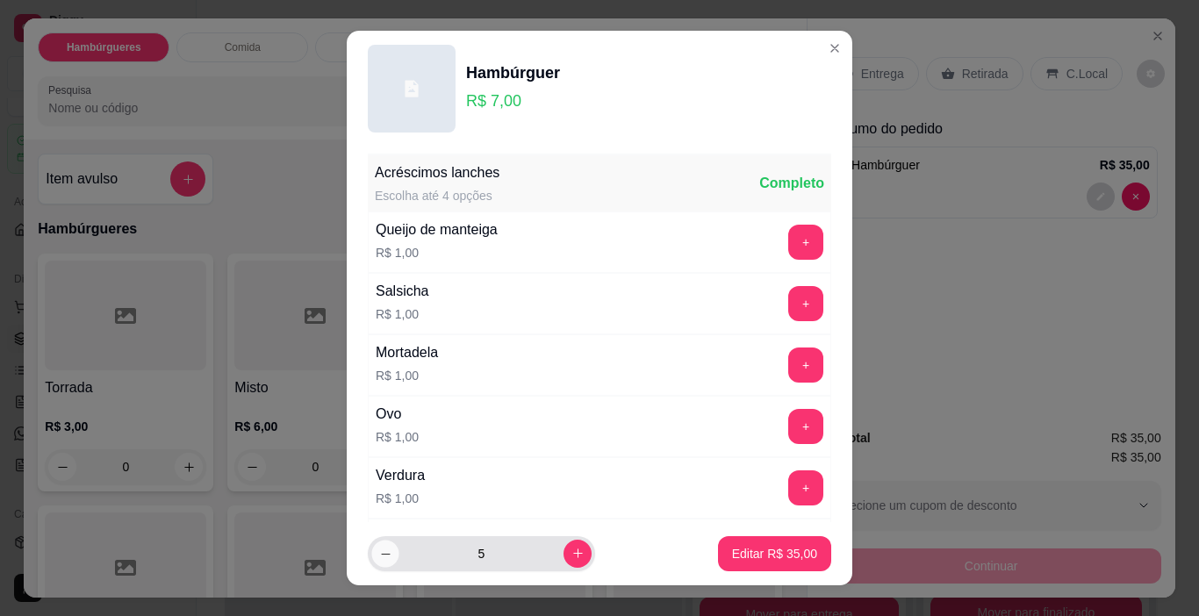
click at [371, 546] on button "decrease-product-quantity" at bounding box center [384, 553] width 27 height 27
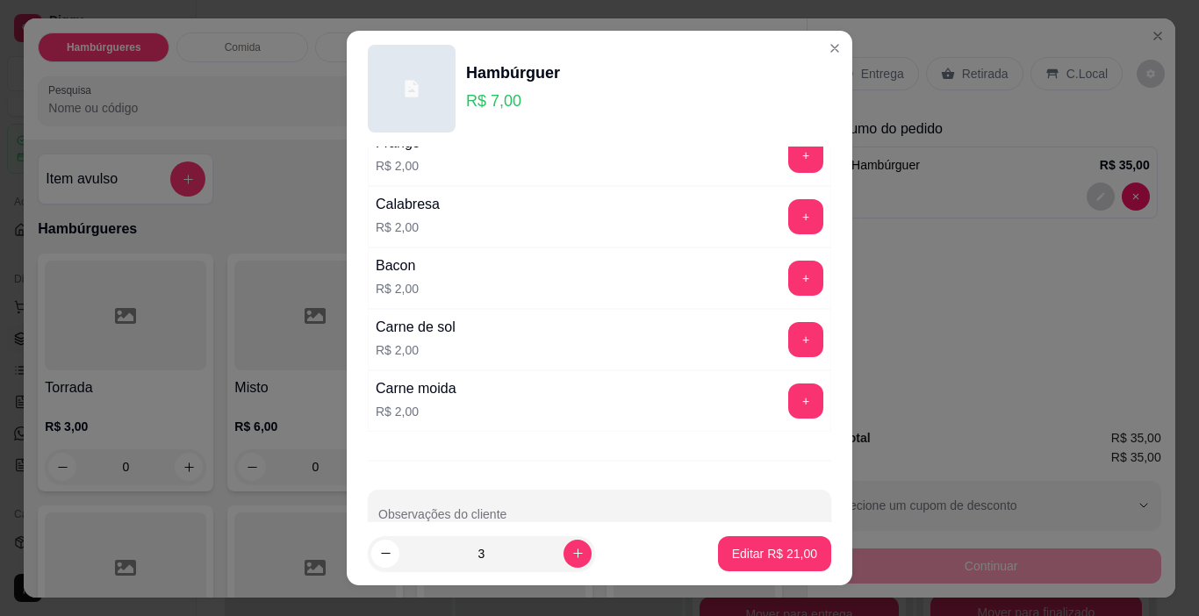
scroll to position [558, 0]
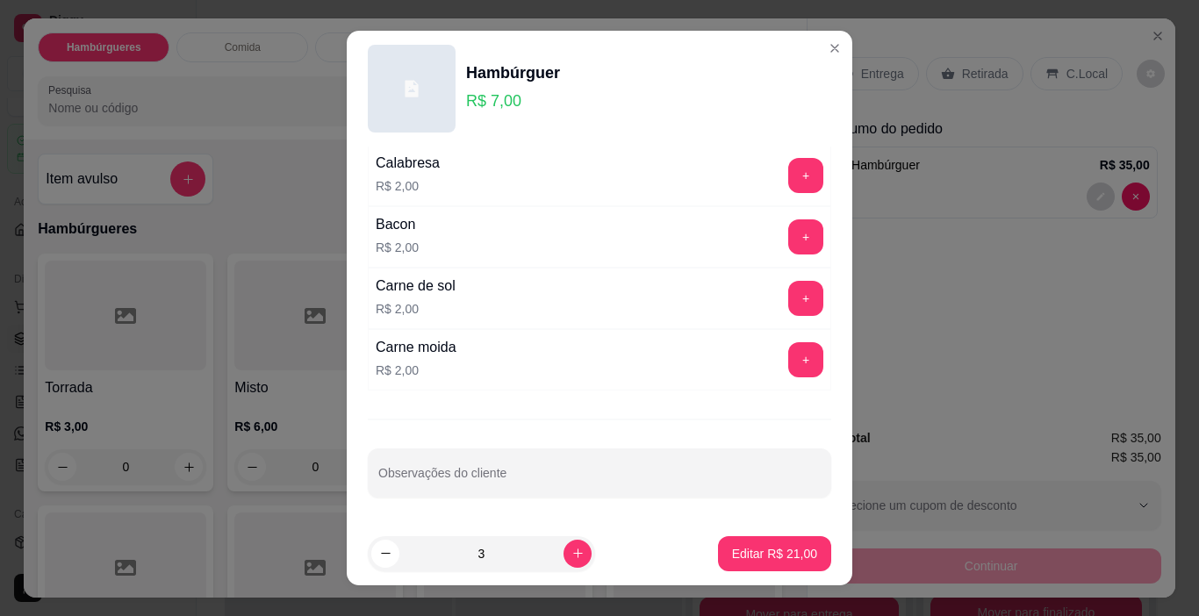
click at [561, 507] on div "Acréscimos lanches Escolha até 4 opções Completo Queijo de manteiga R$ 1,00 + S…" at bounding box center [599, 335] width 505 height 376
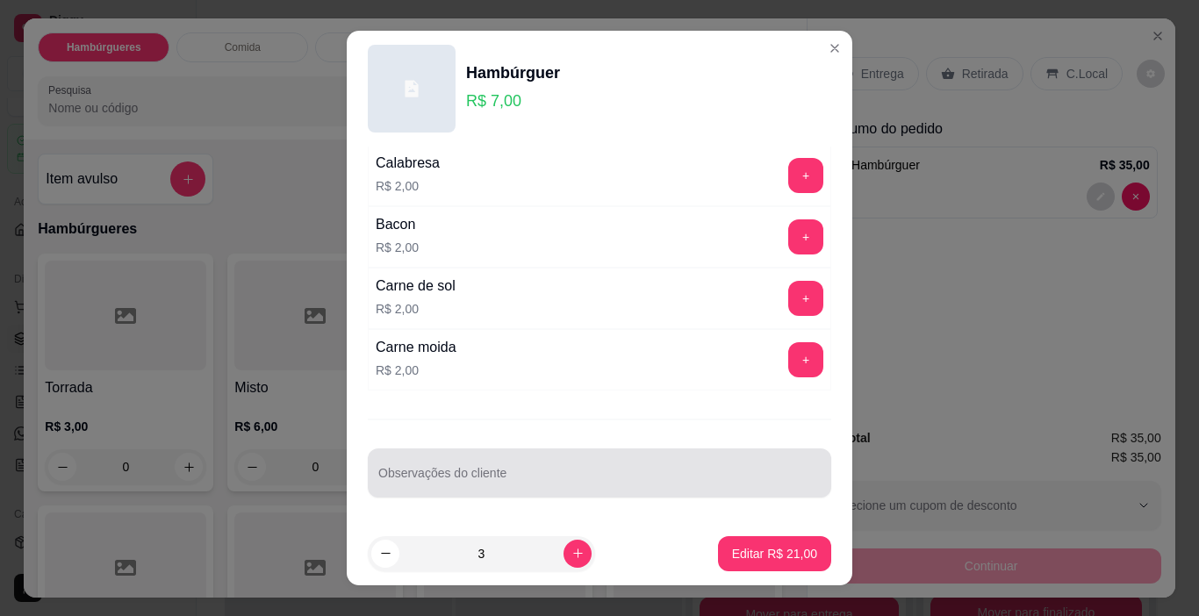
click at [560, 490] on div at bounding box center [599, 472] width 442 height 35
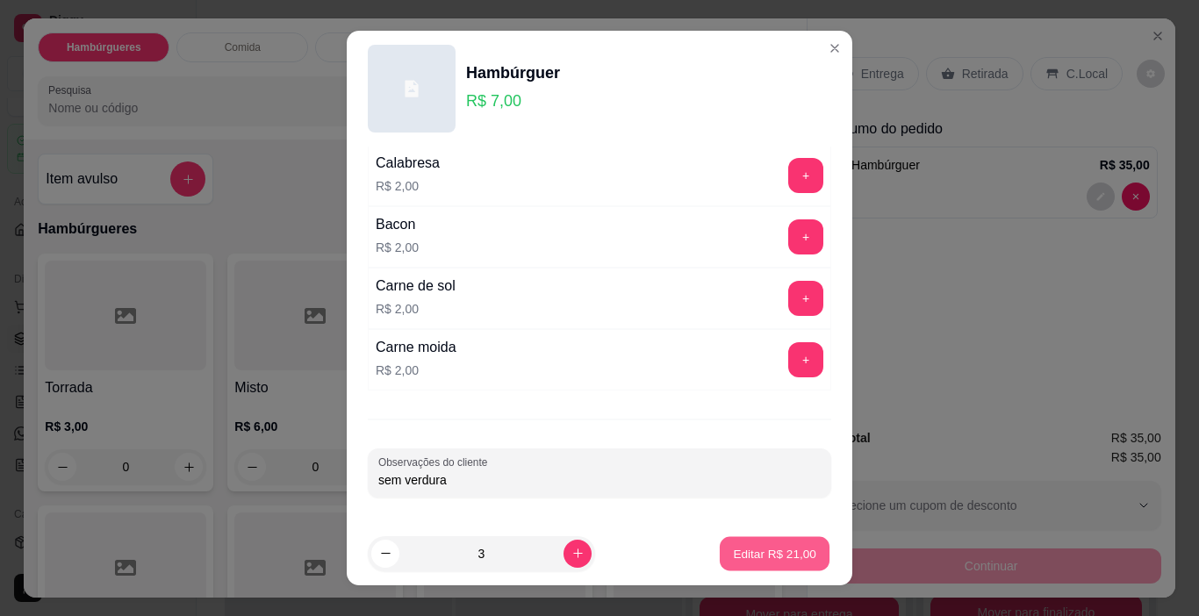
click at [755, 565] on button "Editar R$ 21,00" at bounding box center [775, 554] width 110 height 34
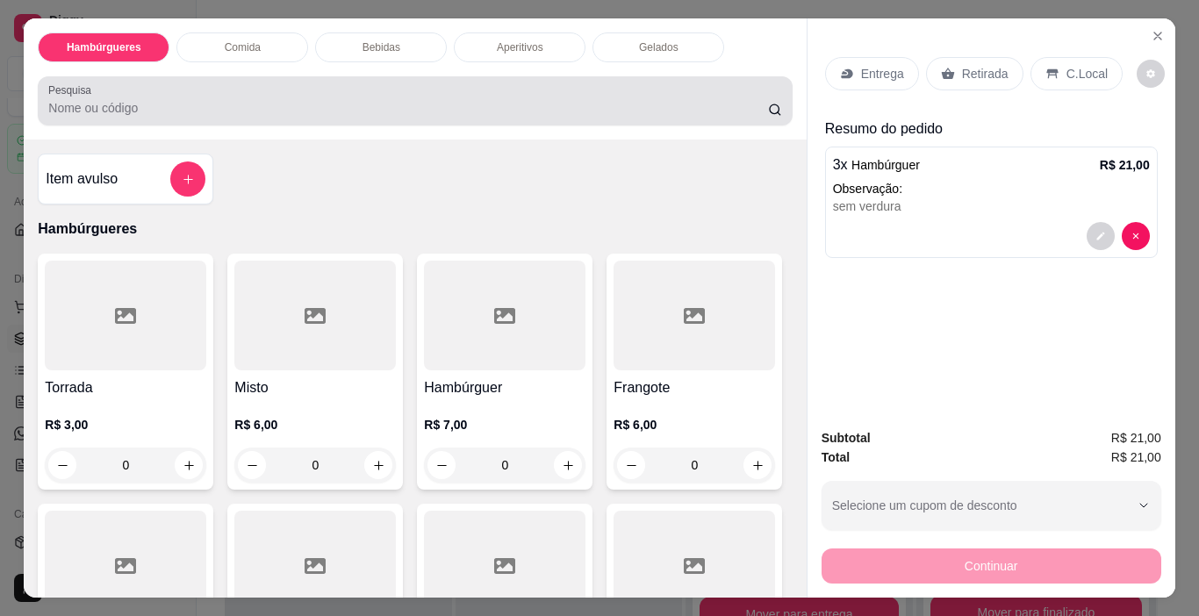
click at [718, 83] on div at bounding box center [414, 100] width 733 height 35
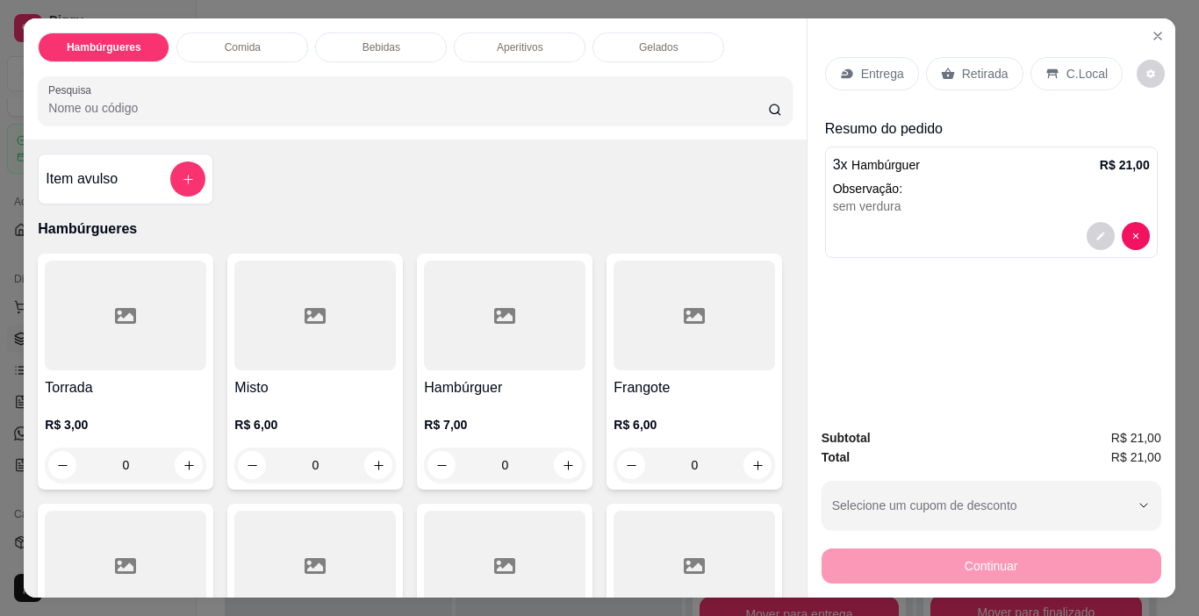
click at [452, 296] on div at bounding box center [504, 316] width 161 height 110
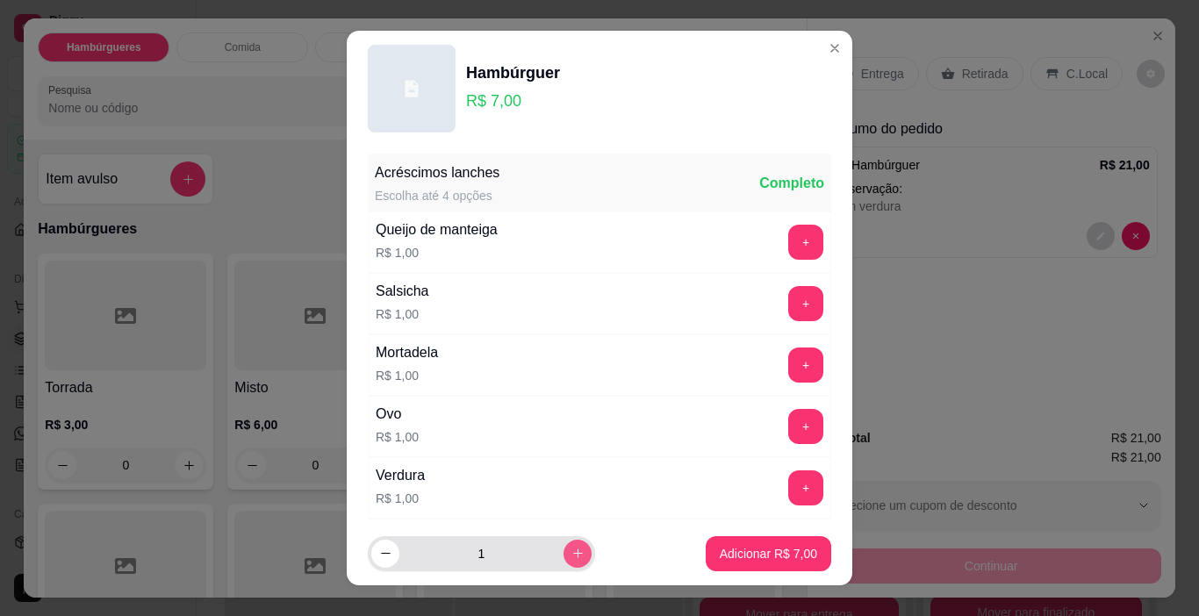
click at [571, 549] on icon "increase-product-quantity" at bounding box center [577, 553] width 13 height 13
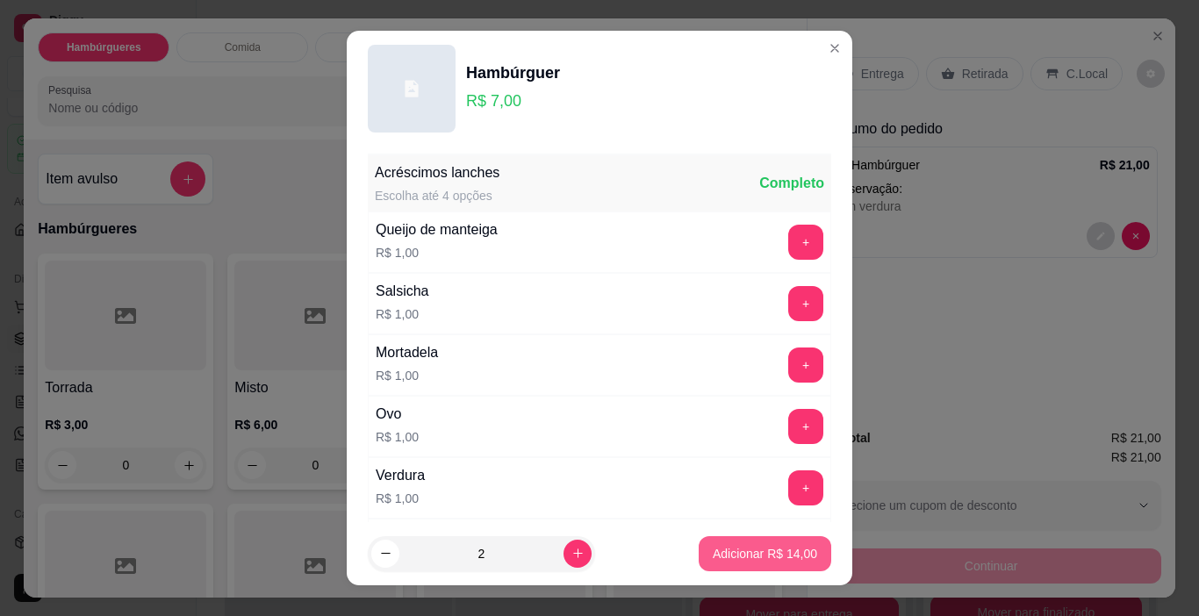
click at [720, 545] on p "Adicionar R$ 14,00" at bounding box center [765, 554] width 104 height 18
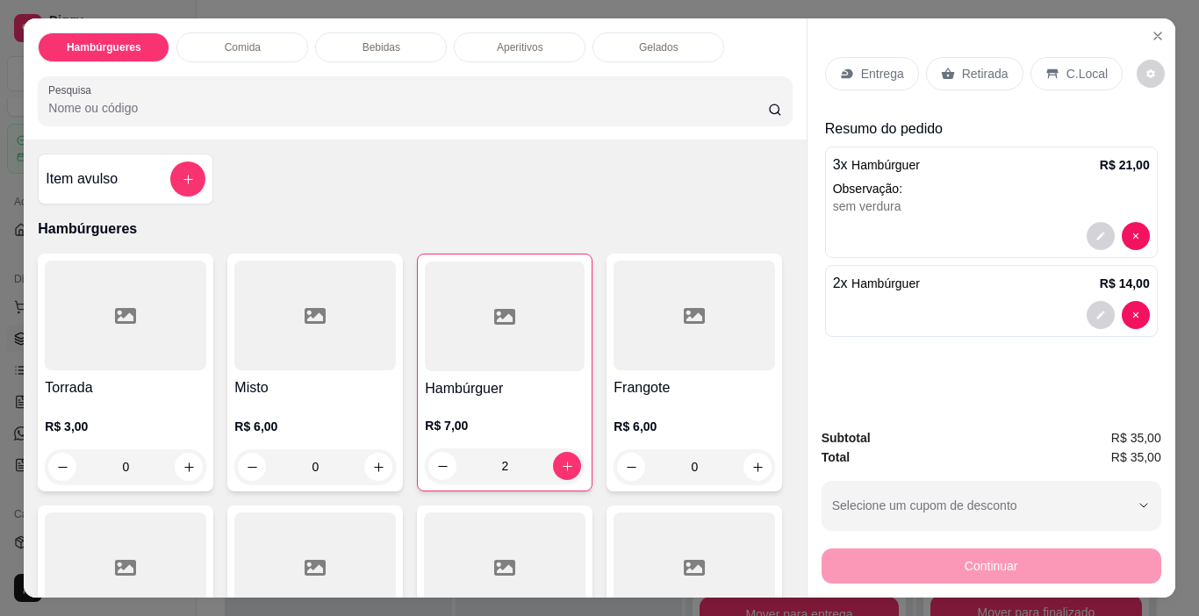
click at [682, 102] on input "Pesquisa" at bounding box center [408, 108] width 720 height 18
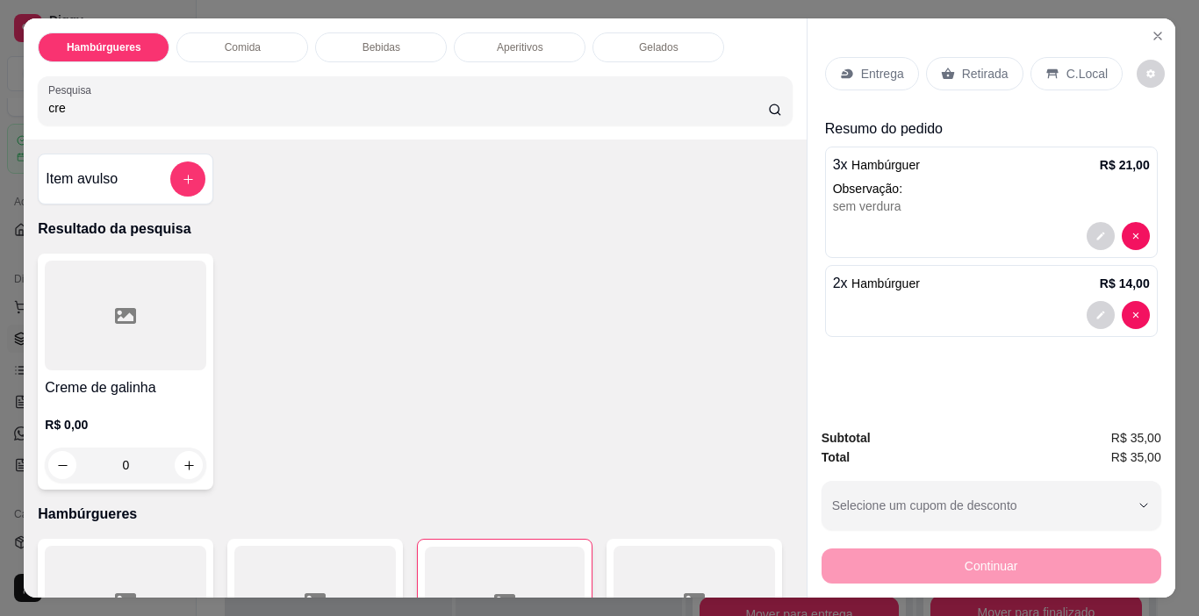
click at [94, 333] on div at bounding box center [125, 316] width 161 height 110
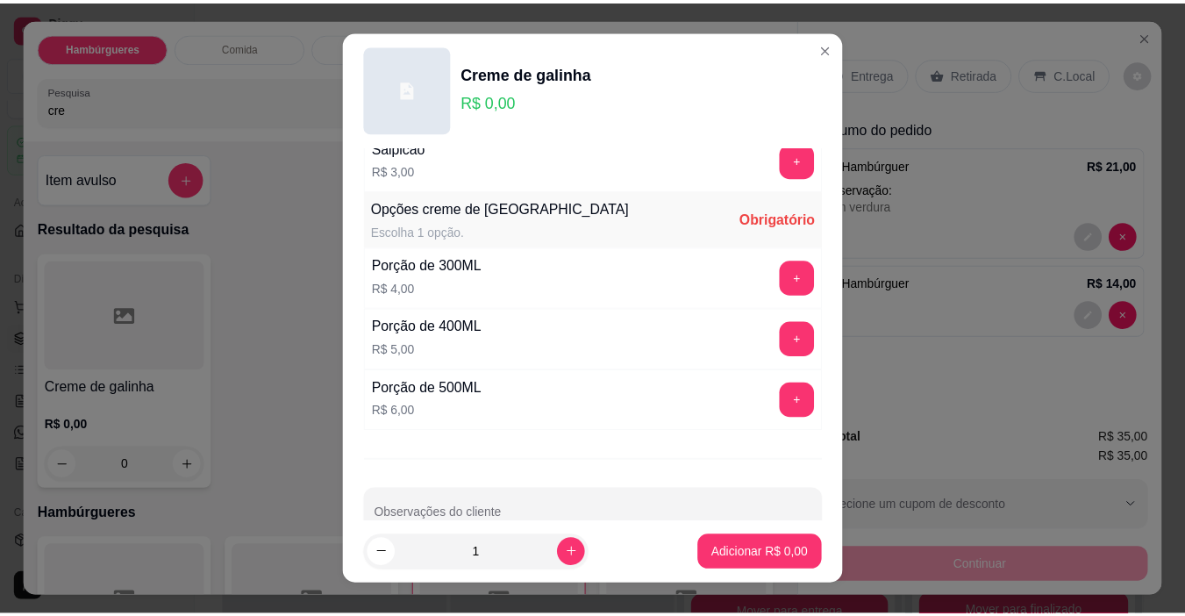
scroll to position [307, 0]
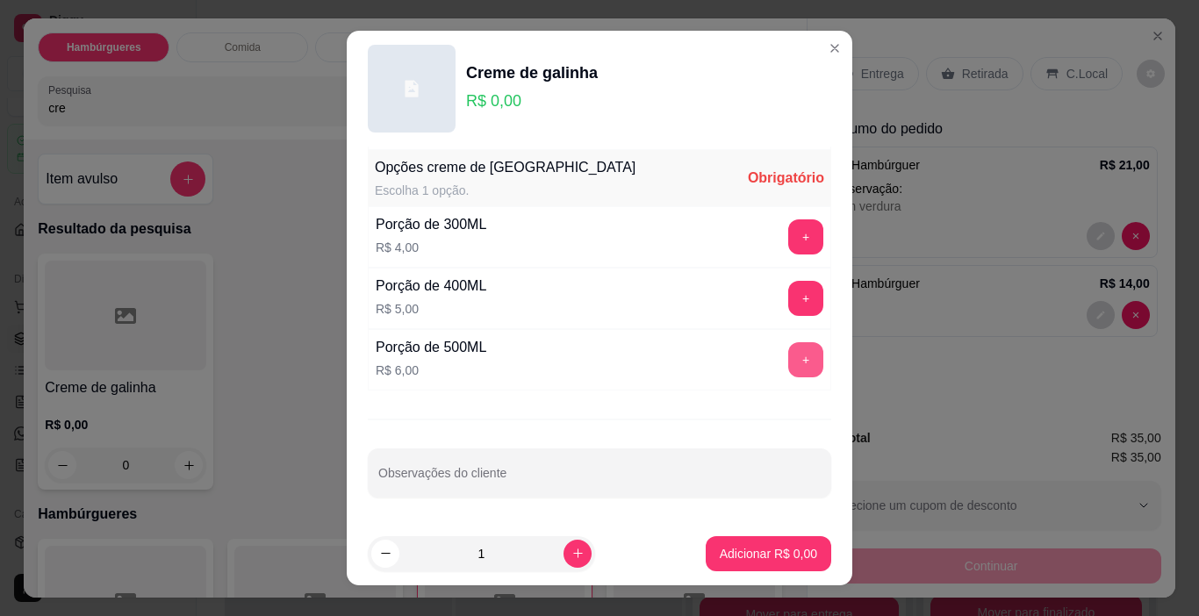
click at [788, 369] on button "+" at bounding box center [805, 359] width 35 height 35
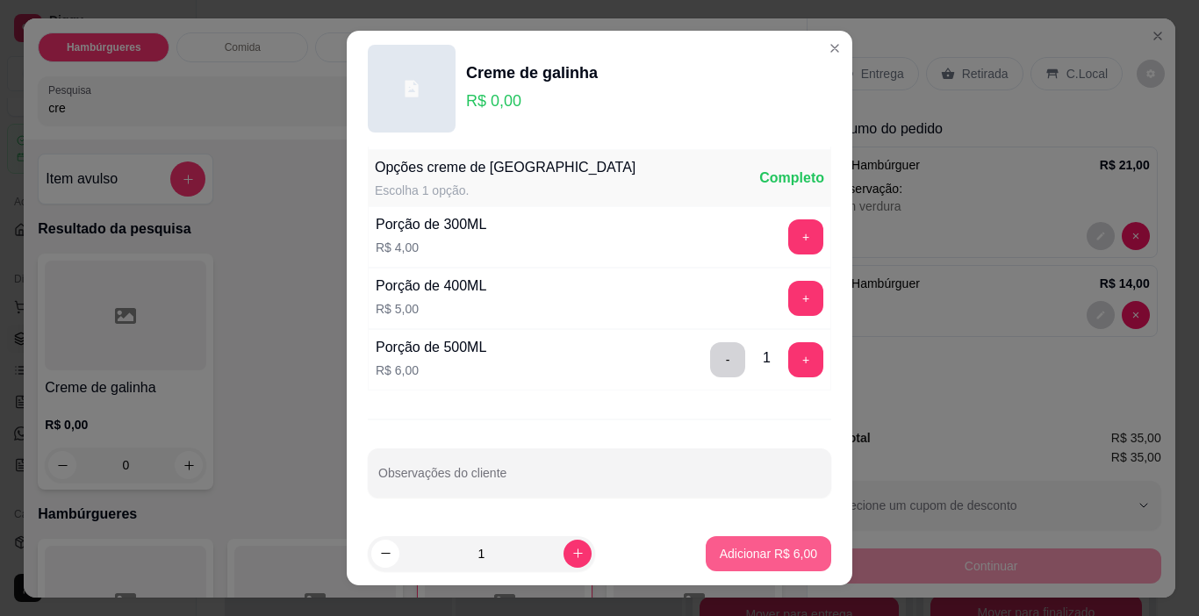
click at [783, 550] on p "Adicionar R$ 6,00" at bounding box center [768, 554] width 97 height 18
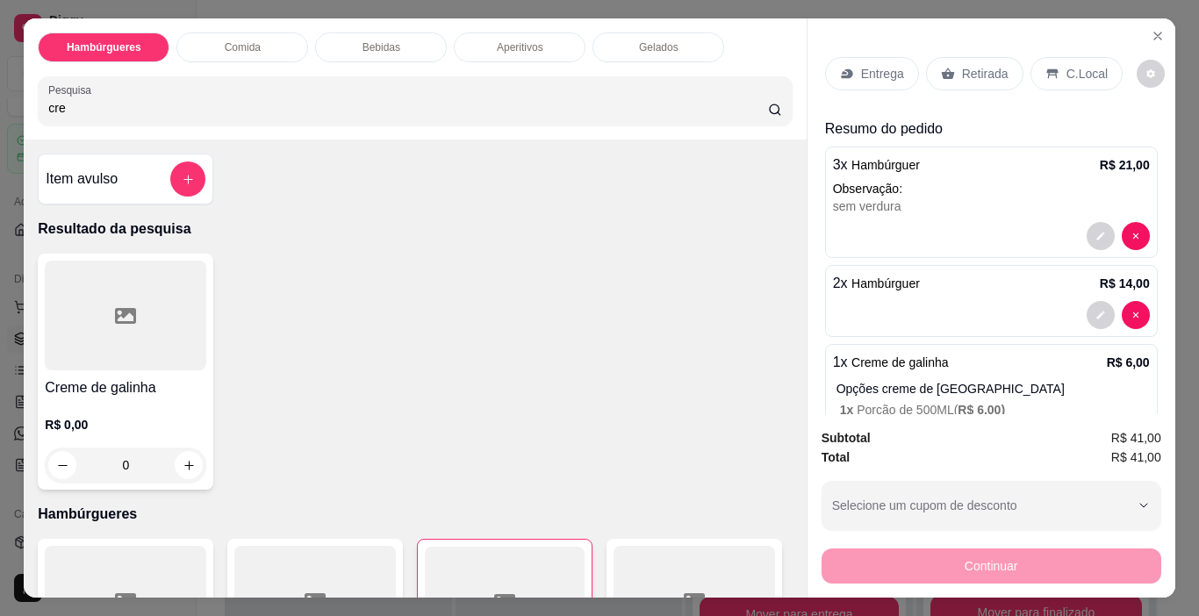
click at [877, 65] on p "Entrega" at bounding box center [882, 74] width 43 height 18
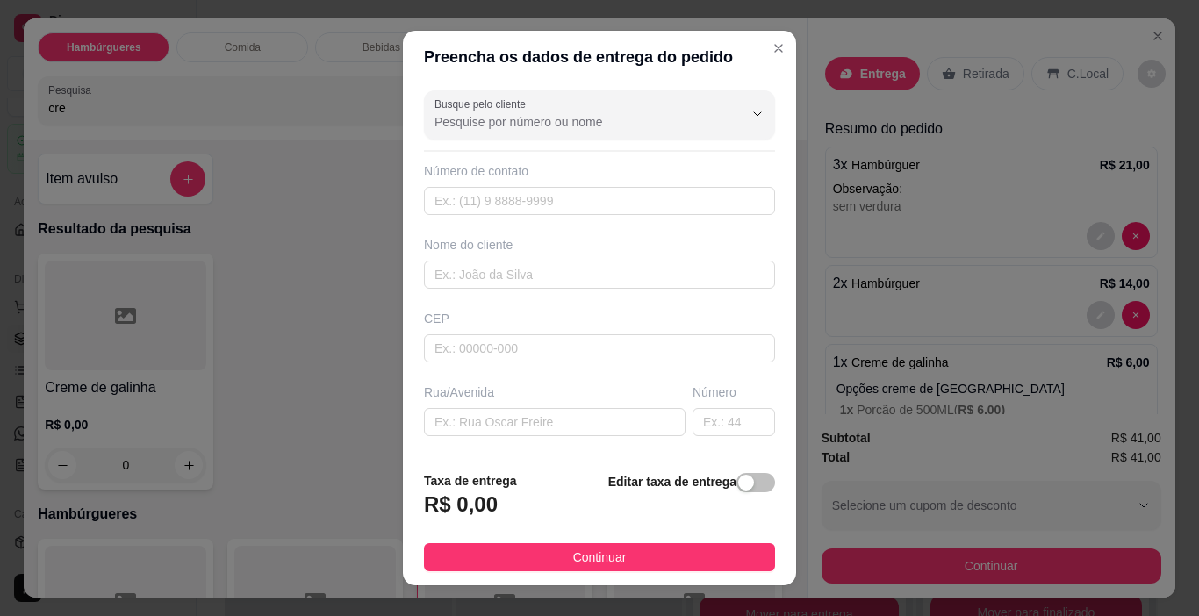
click at [738, 479] on div "button" at bounding box center [746, 483] width 16 height 16
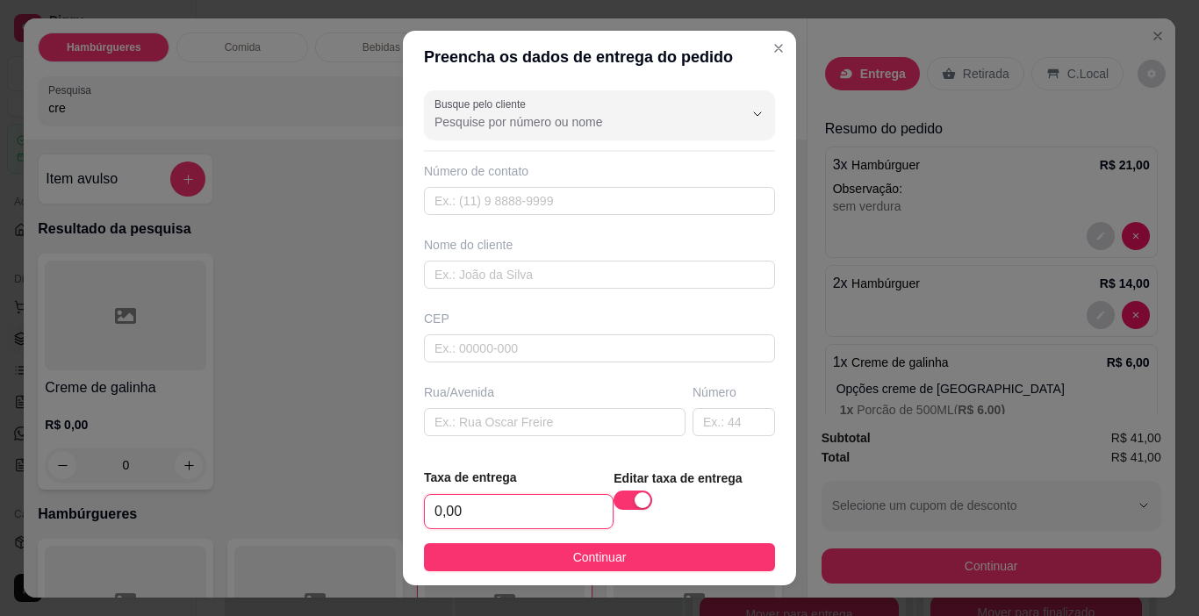
click at [529, 508] on input "0,00" at bounding box center [519, 511] width 188 height 33
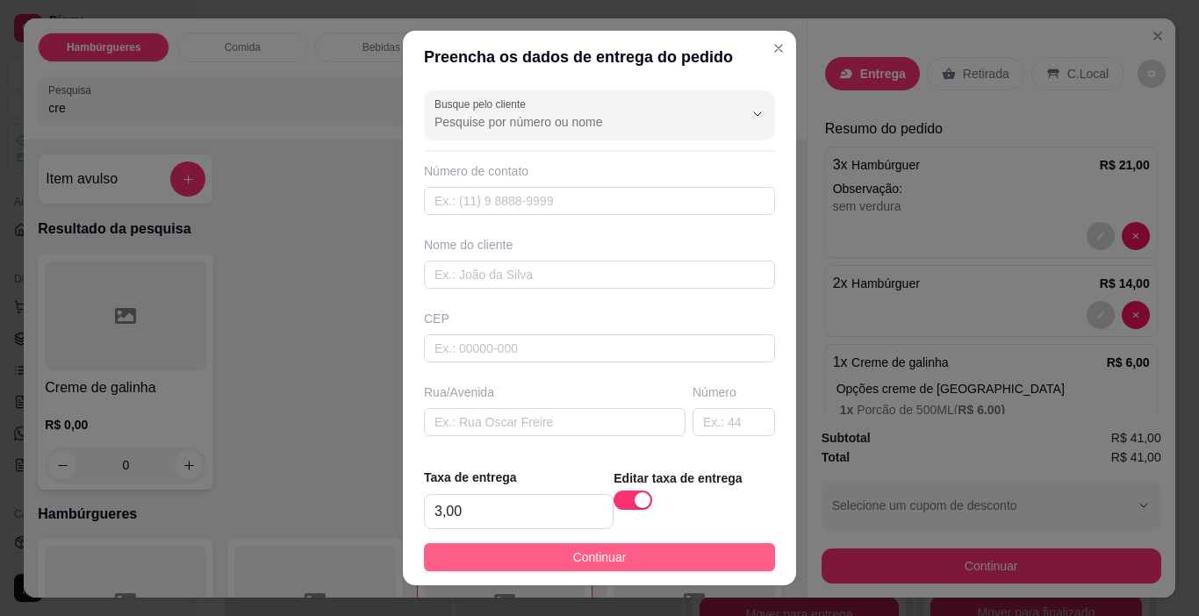
click at [599, 548] on span "Continuar" at bounding box center [600, 557] width 54 height 19
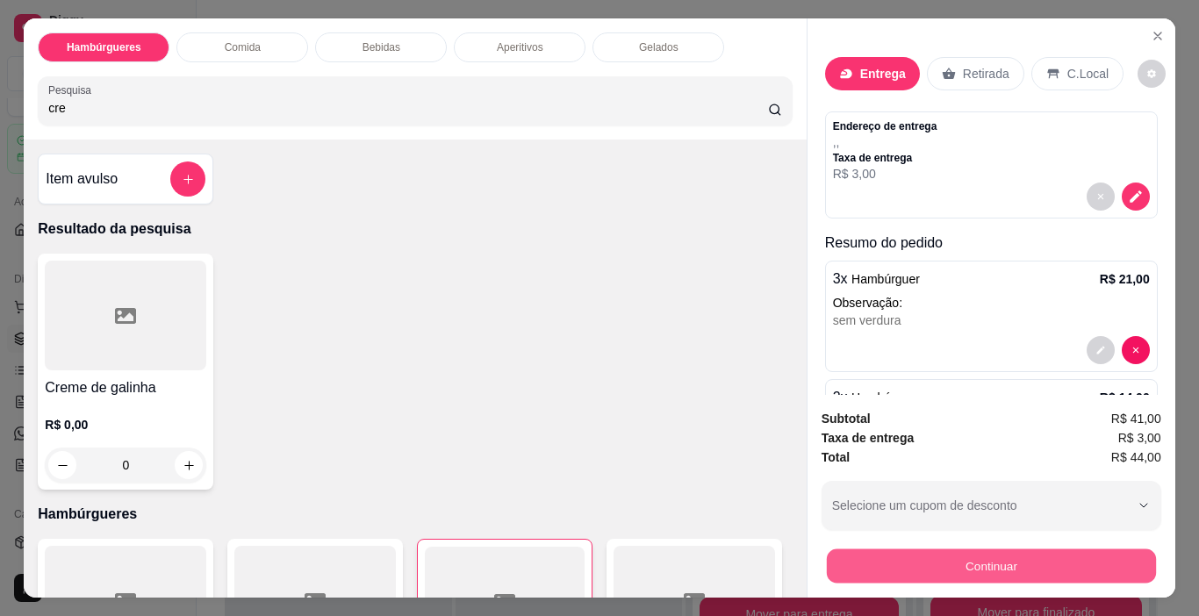
click at [994, 562] on button "Continuar" at bounding box center [990, 566] width 329 height 34
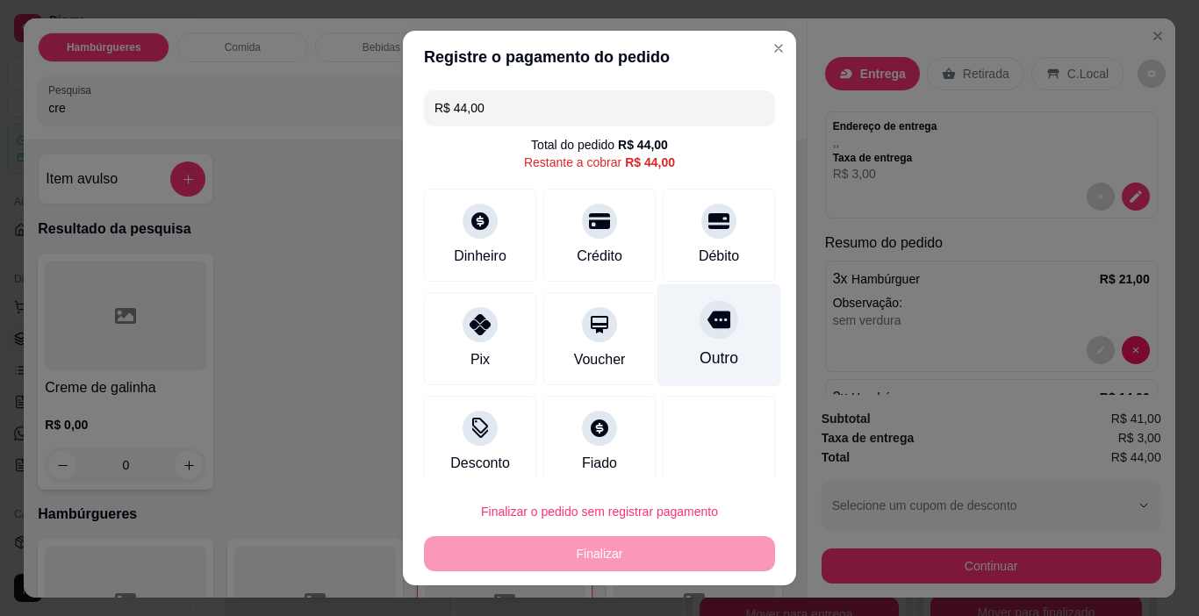
click at [718, 319] on div "Outro" at bounding box center [719, 335] width 124 height 103
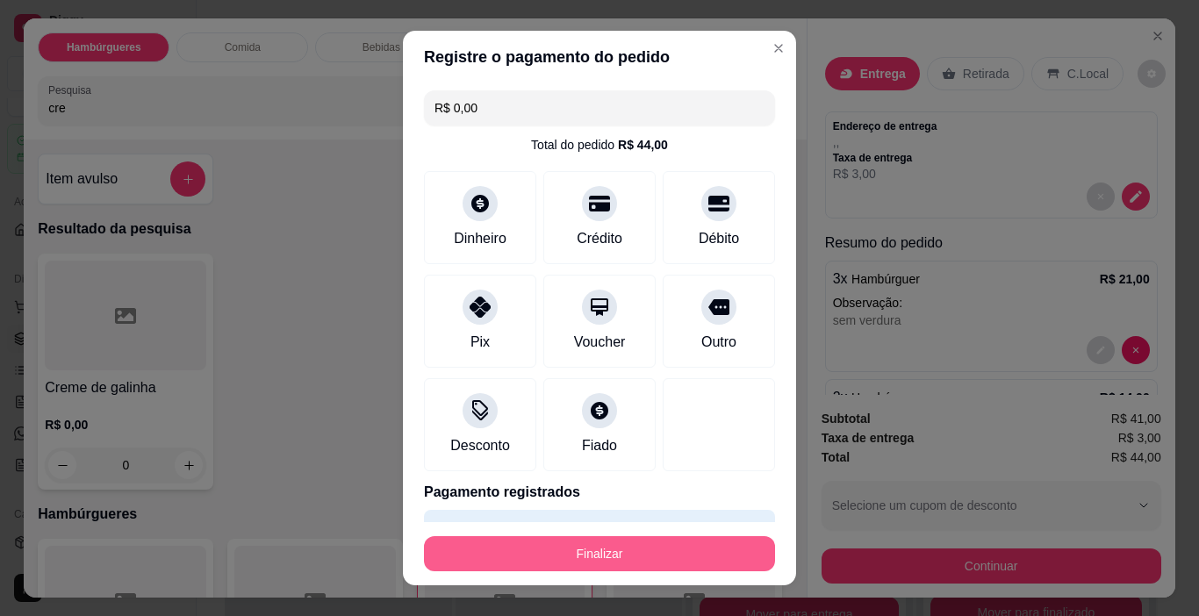
click at [665, 542] on button "Finalizar" at bounding box center [599, 553] width 351 height 35
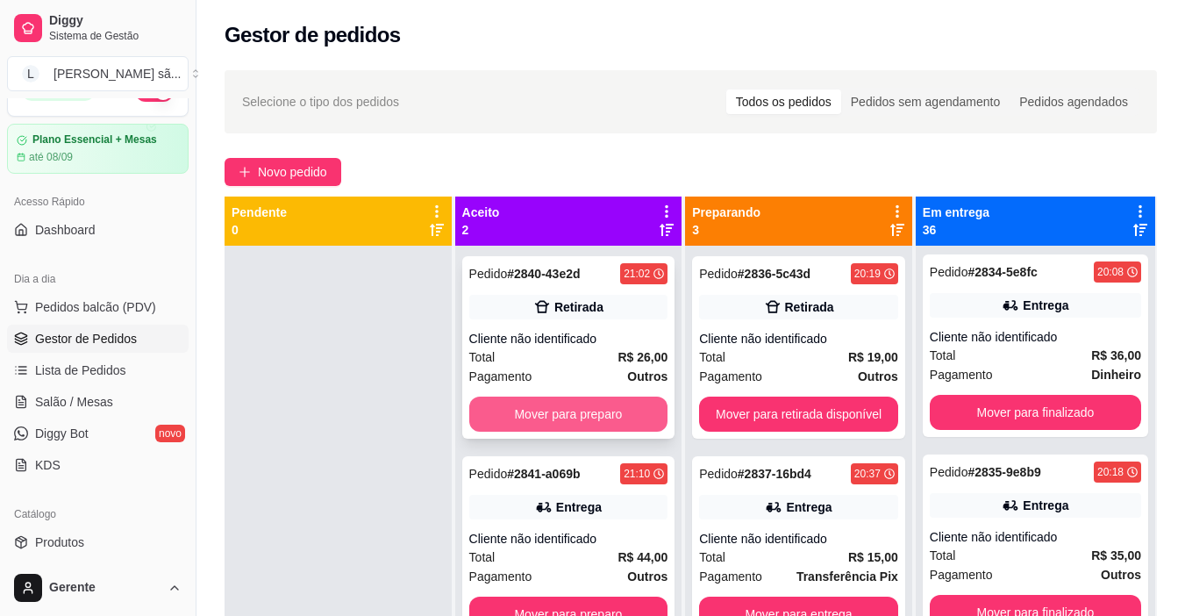
click at [619, 400] on button "Mover para preparo" at bounding box center [568, 414] width 199 height 35
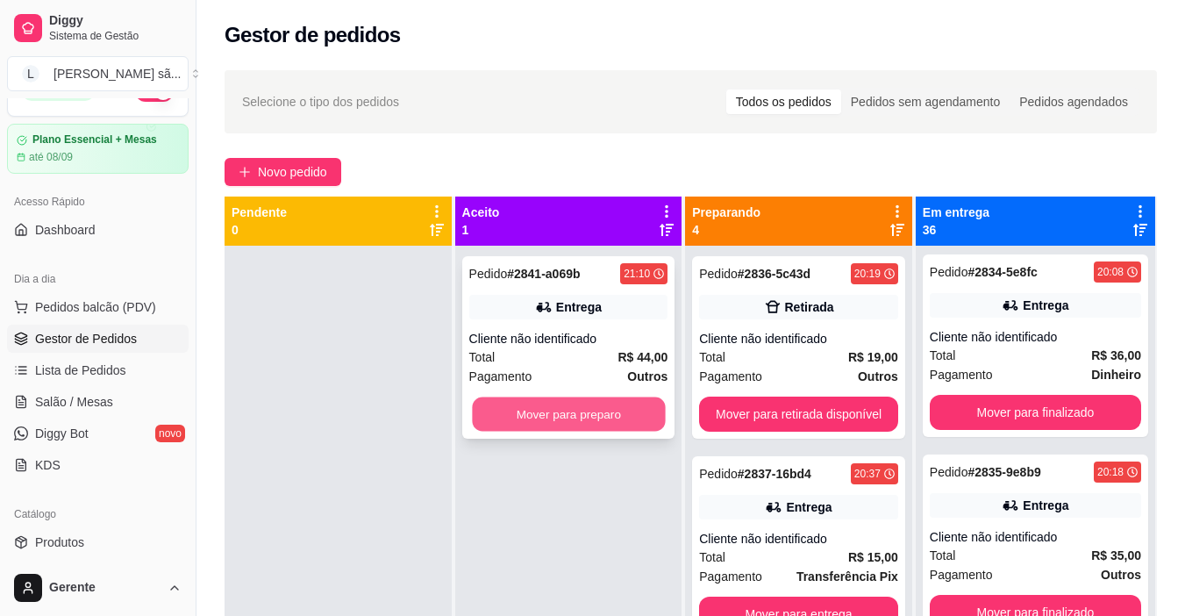
click at [630, 408] on button "Mover para preparo" at bounding box center [568, 414] width 193 height 34
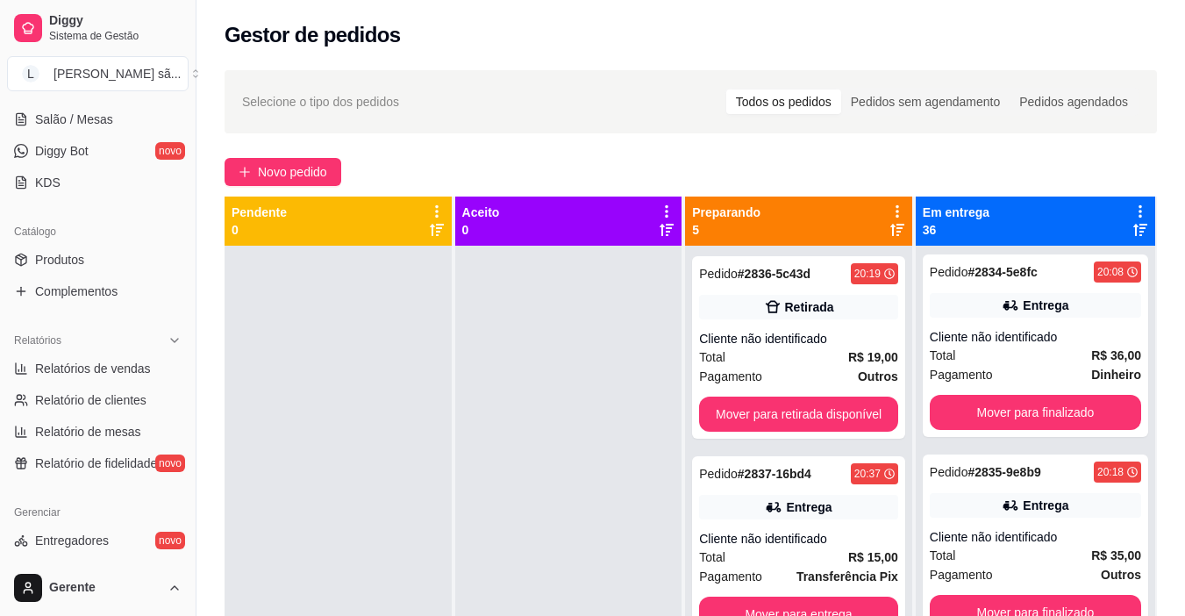
scroll to position [383, 0]
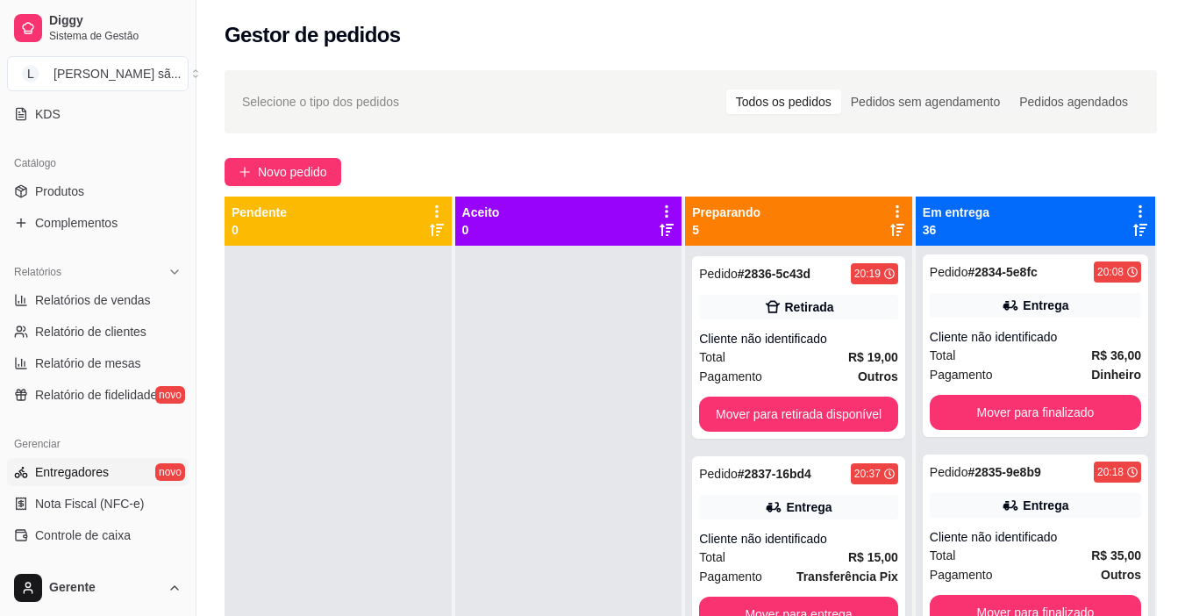
click at [97, 470] on span "Entregadores" at bounding box center [72, 472] width 74 height 18
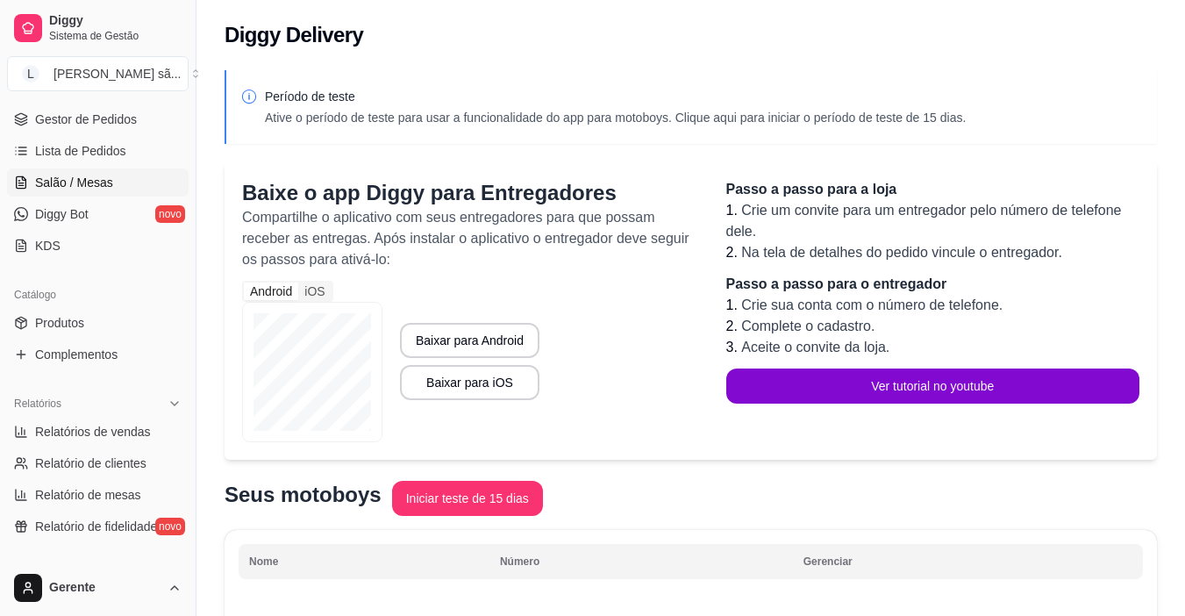
scroll to position [296, 0]
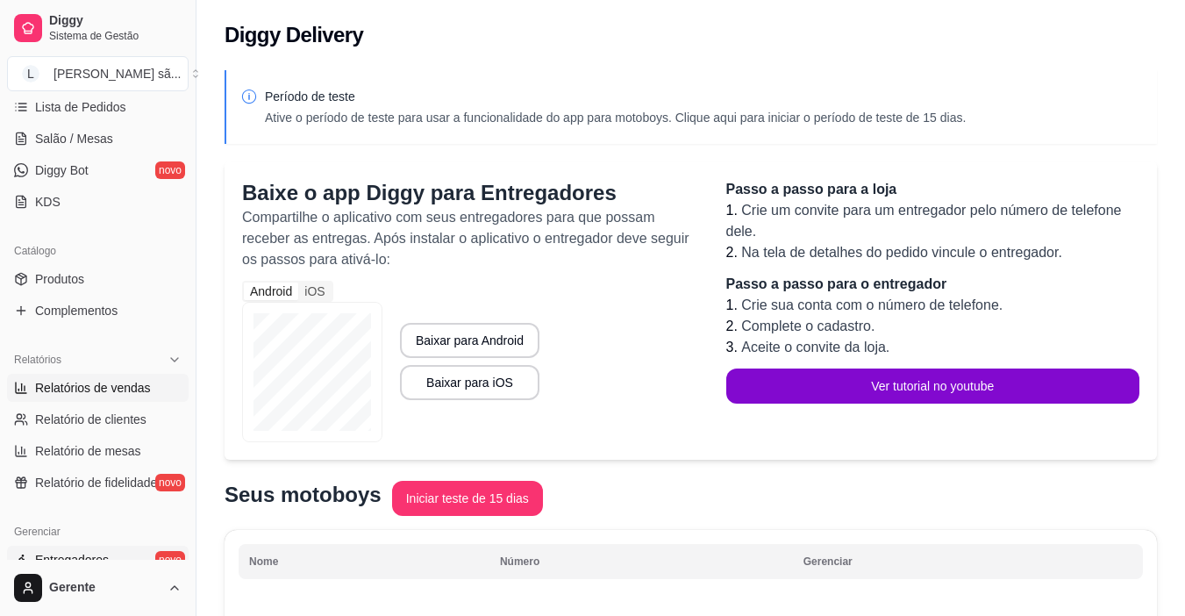
click at [114, 395] on span "Relatórios de vendas" at bounding box center [93, 388] width 116 height 18
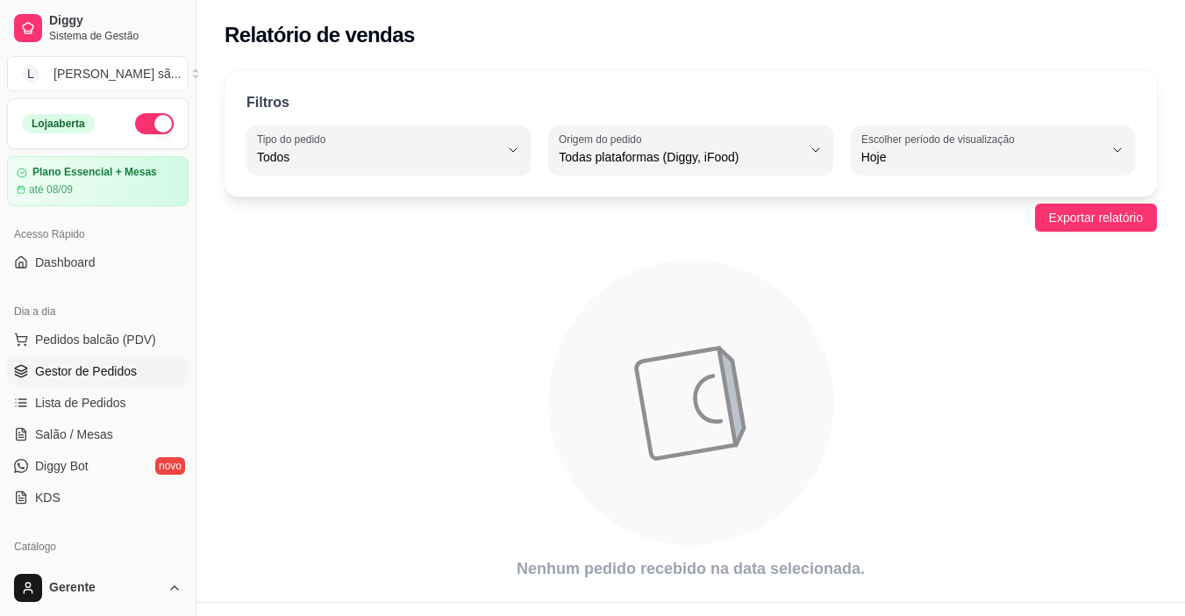
click at [64, 368] on span "Gestor de Pedidos" at bounding box center [86, 371] width 102 height 18
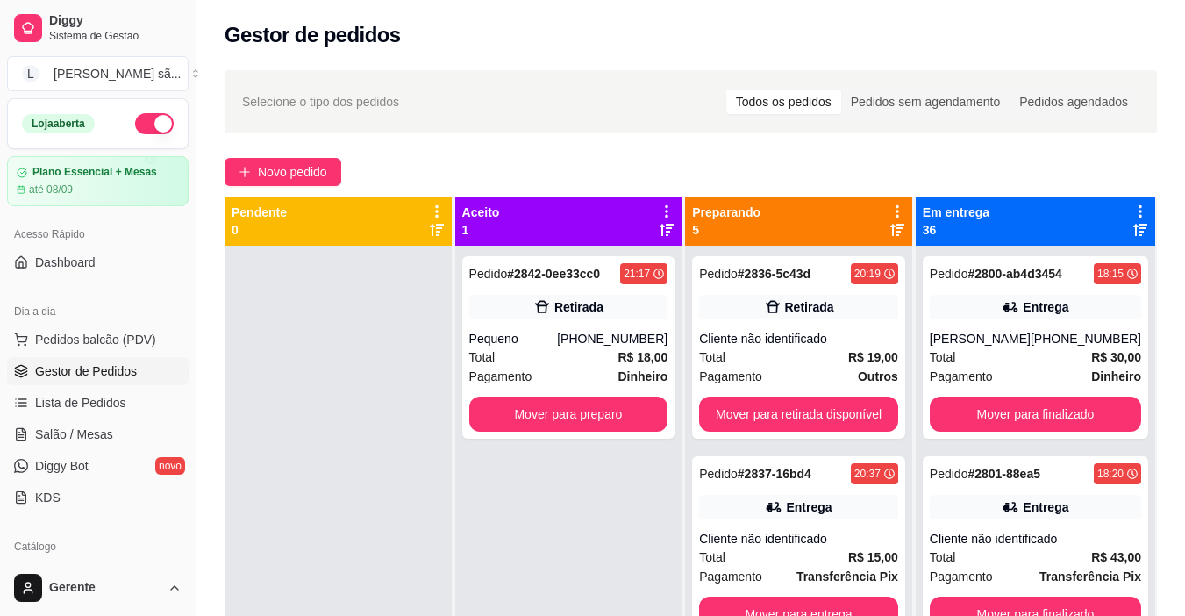
click at [297, 186] on div "Selecione o tipo dos pedidos Todos os pedidos Pedidos sem agendamento Pedidos a…" at bounding box center [691, 447] width 989 height 774
click at [296, 182] on button "Novo pedido" at bounding box center [283, 172] width 117 height 28
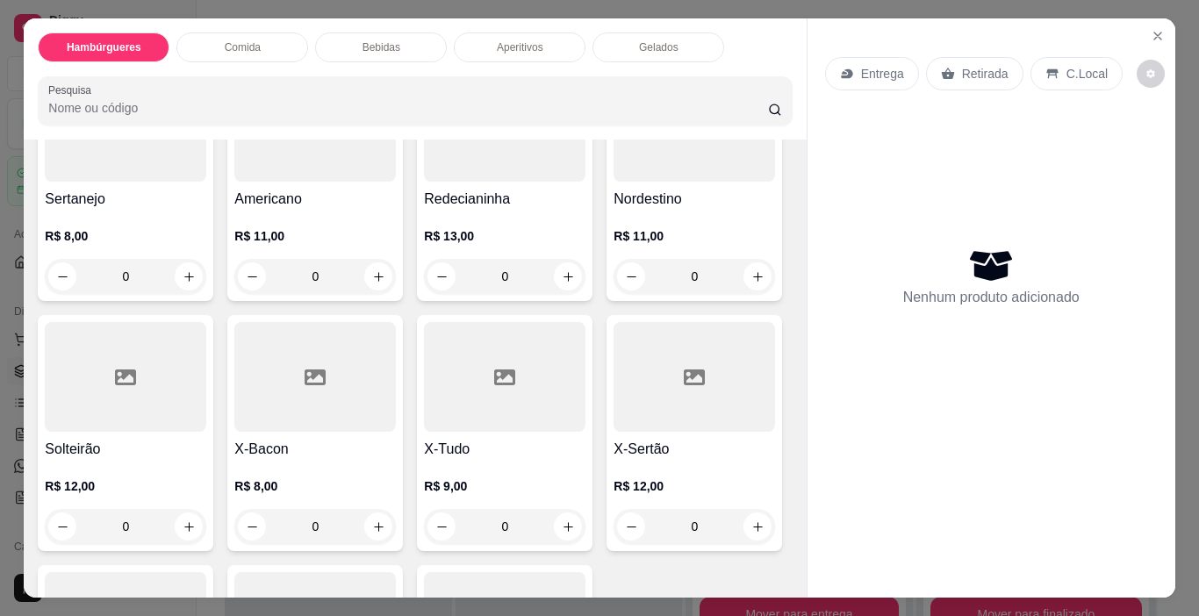
scroll to position [614, 0]
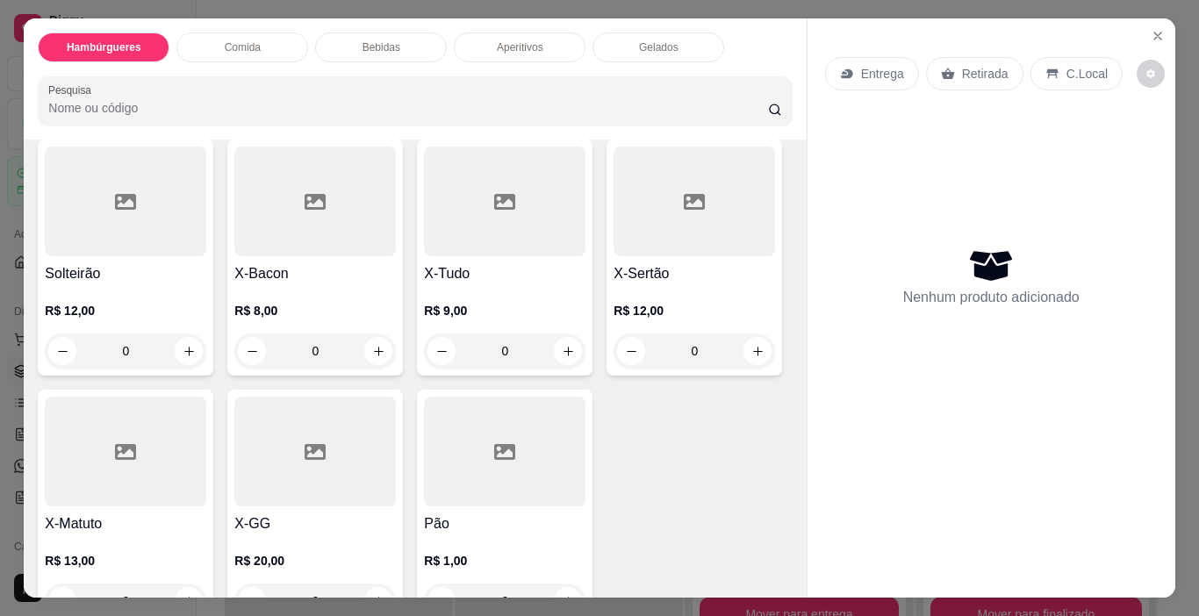
click at [424, 256] on div at bounding box center [504, 202] width 161 height 110
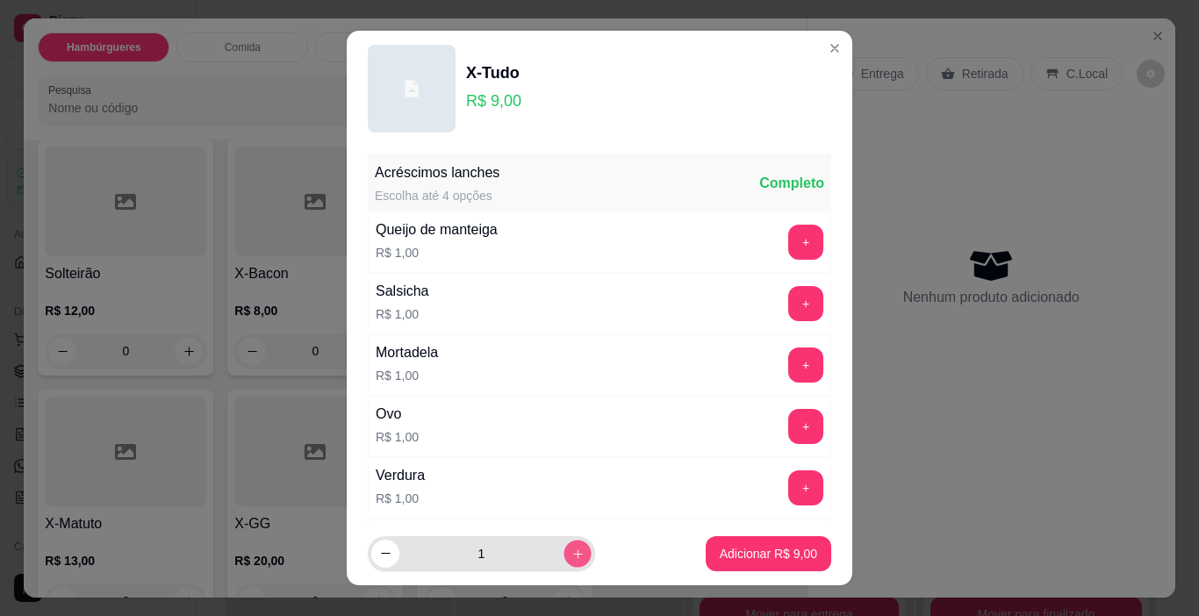
click at [569, 553] on button "increase-product-quantity" at bounding box center [576, 553] width 27 height 27
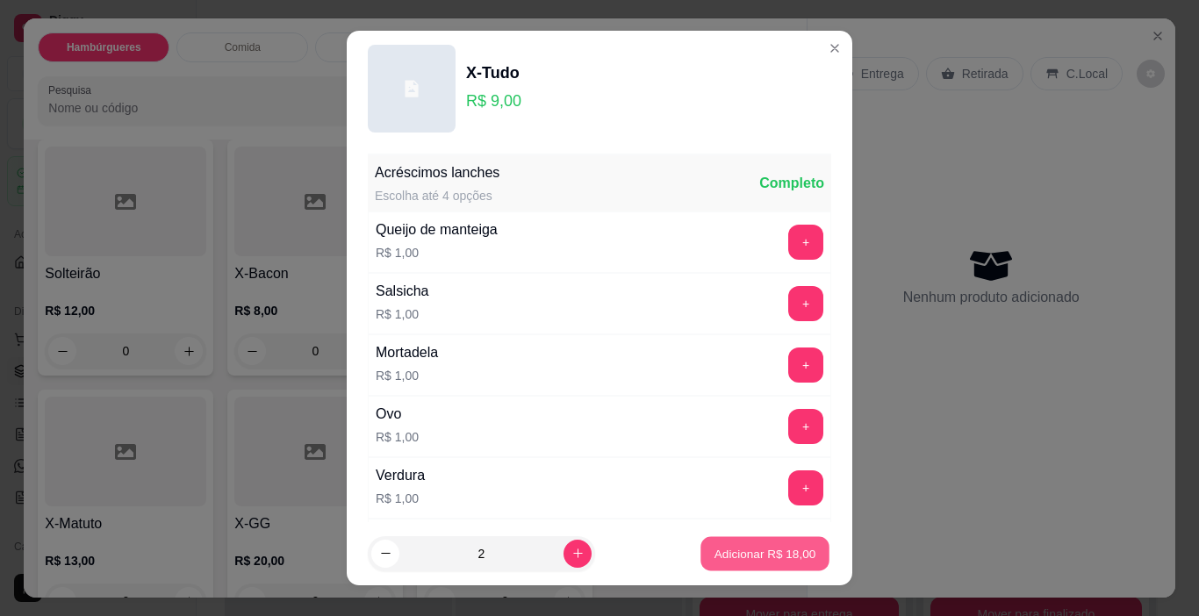
click at [727, 562] on button "Adicionar R$ 18,00" at bounding box center [764, 554] width 129 height 34
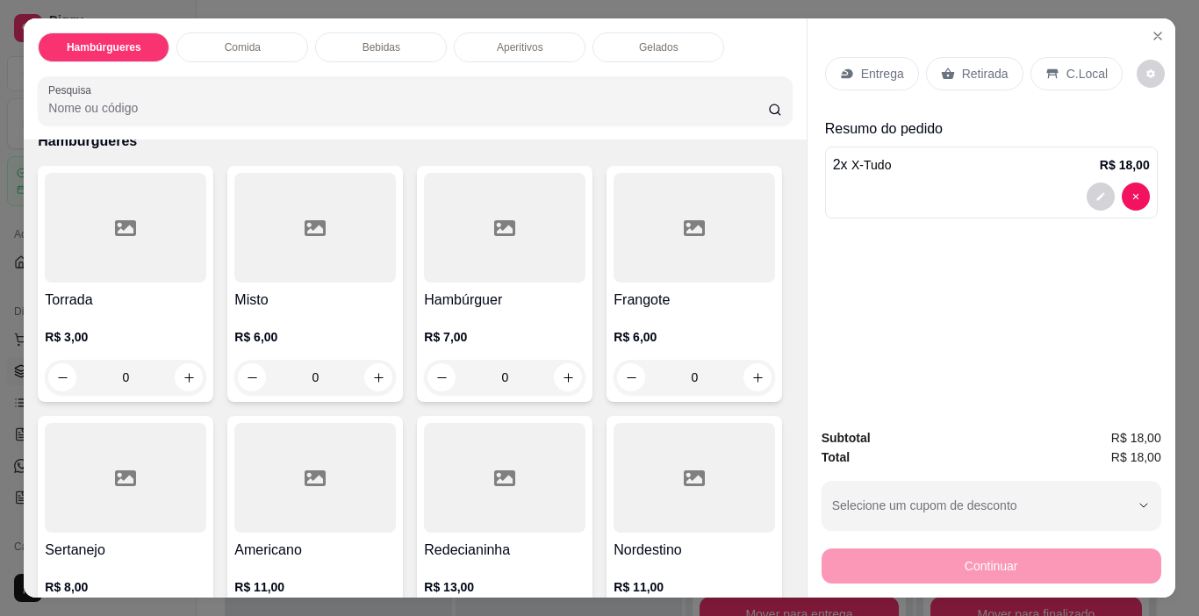
scroll to position [0, 0]
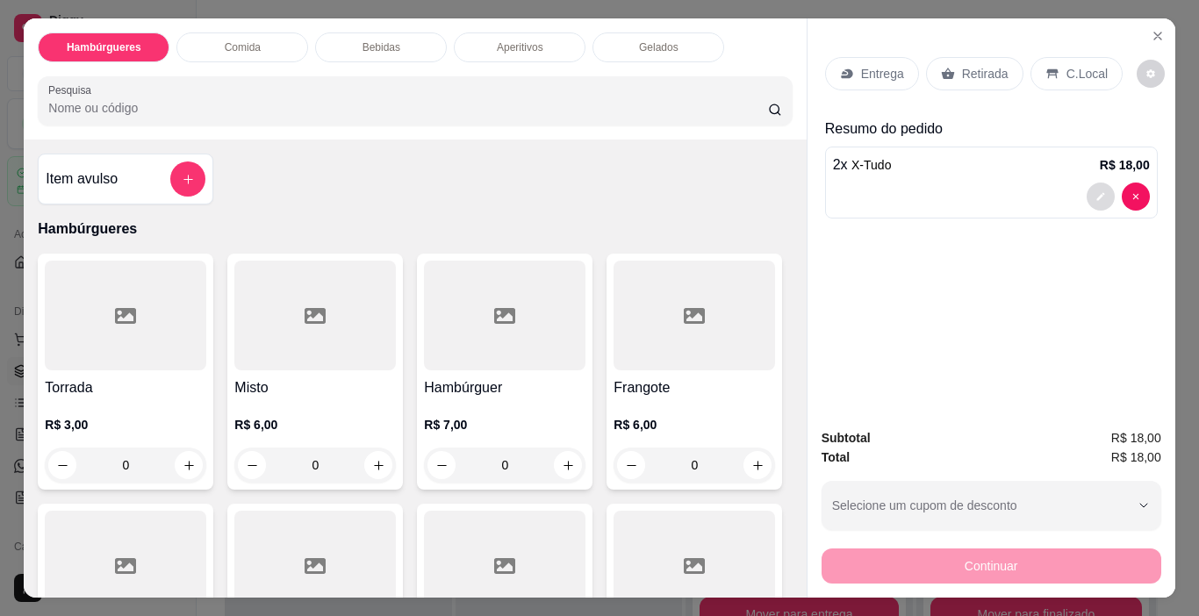
click at [1098, 192] on icon "decrease-product-quantity" at bounding box center [1100, 196] width 11 height 11
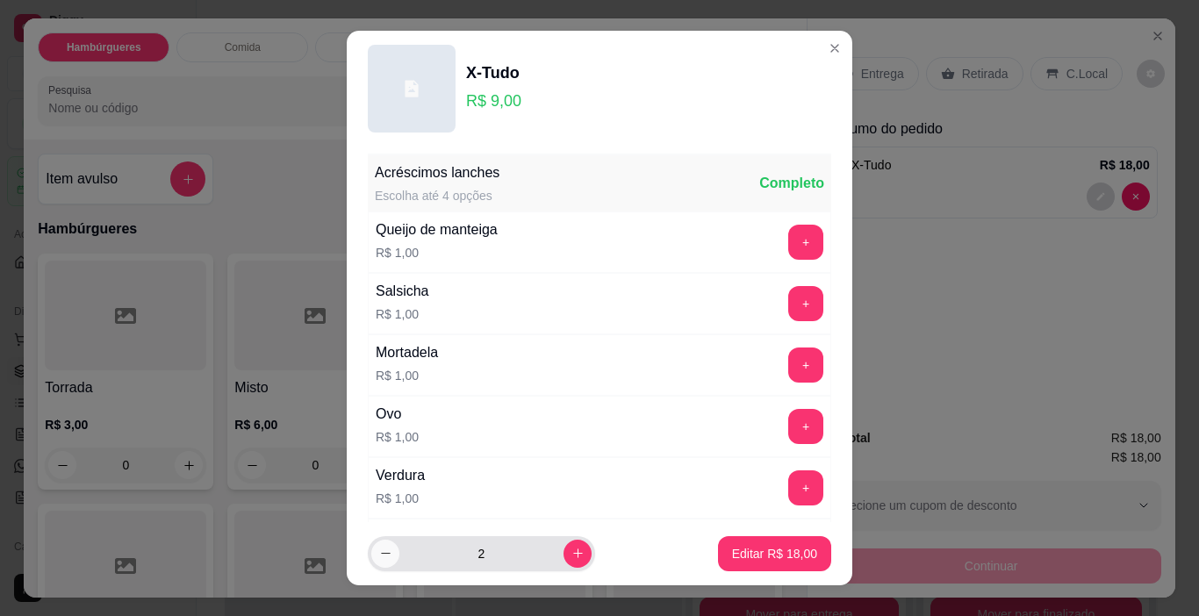
click at [374, 561] on button "decrease-product-quantity" at bounding box center [385, 554] width 28 height 28
click at [745, 568] on button "Editar R$ 9,00" at bounding box center [777, 553] width 107 height 35
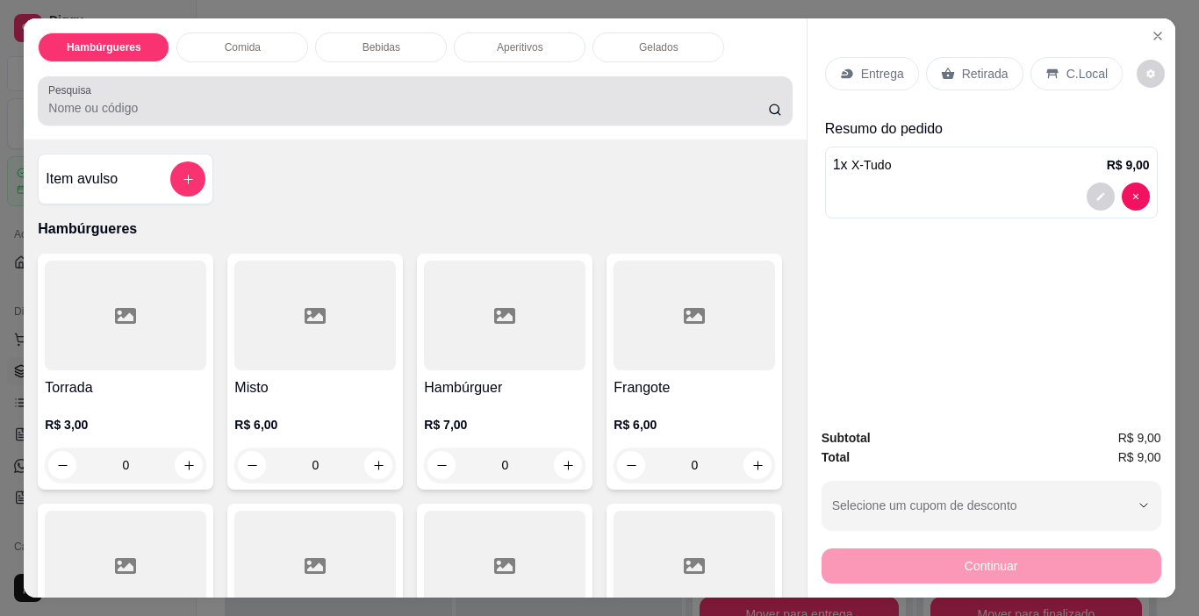
click at [504, 99] on input "Pesquisa" at bounding box center [408, 108] width 720 height 18
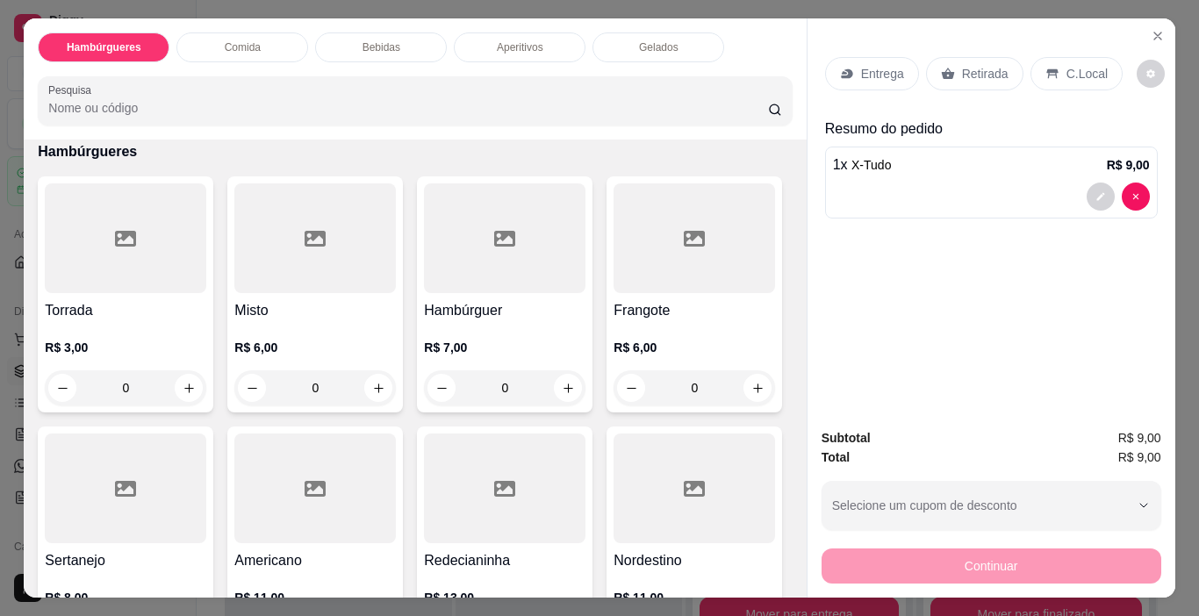
scroll to position [175, 0]
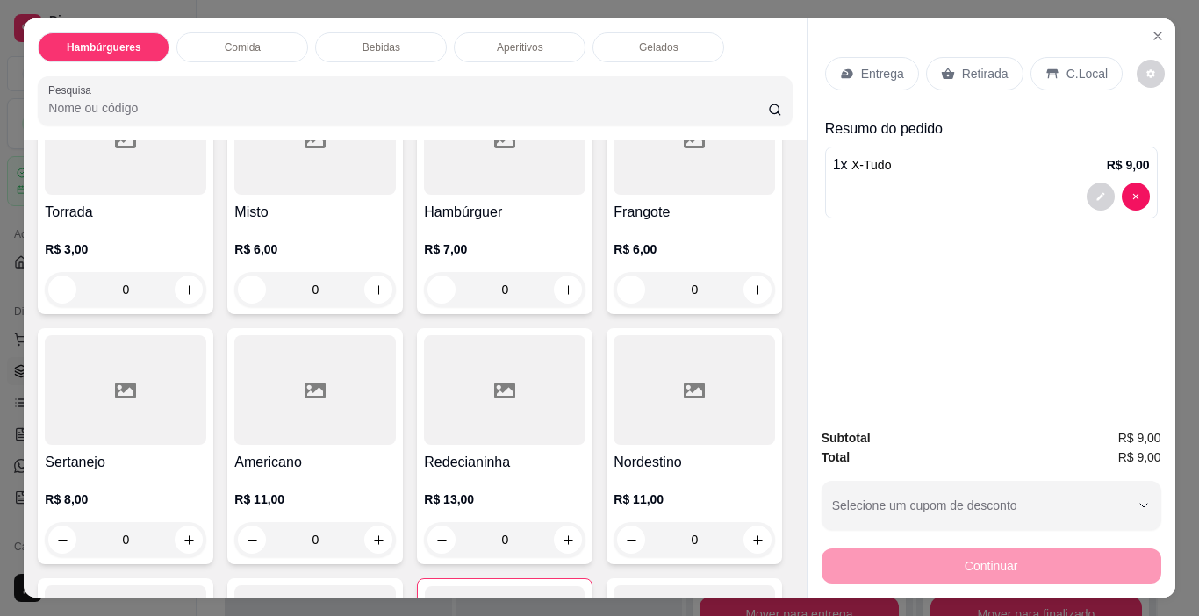
click at [613, 195] on div at bounding box center [693, 140] width 161 height 110
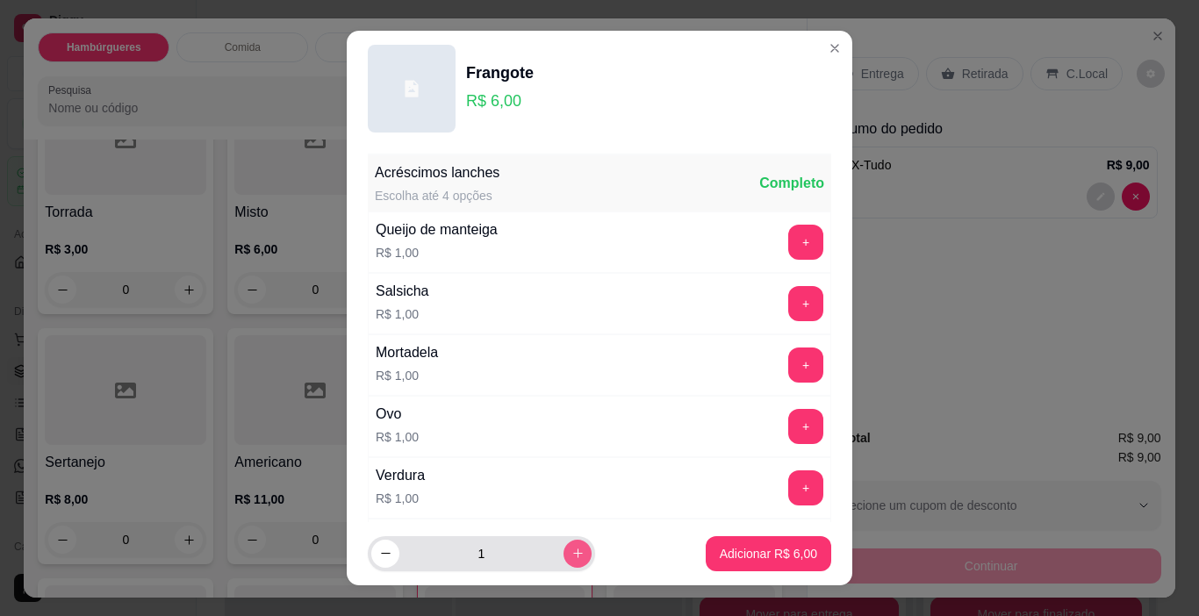
click at [565, 562] on button "increase-product-quantity" at bounding box center [577, 554] width 28 height 28
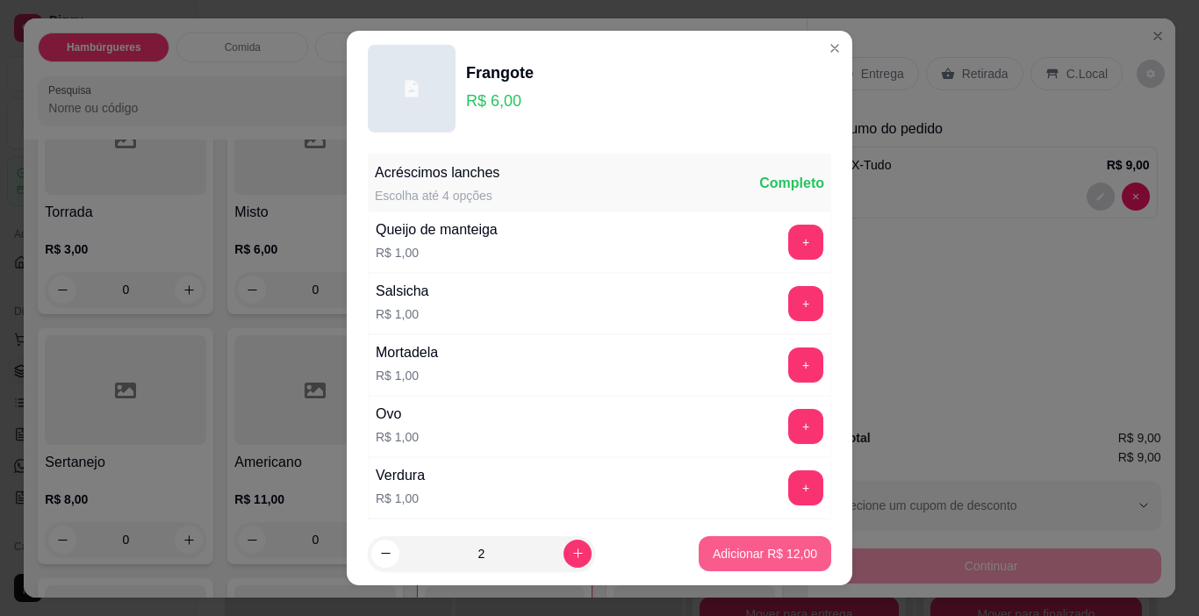
click at [716, 549] on p "Adicionar R$ 12,00" at bounding box center [765, 554] width 104 height 18
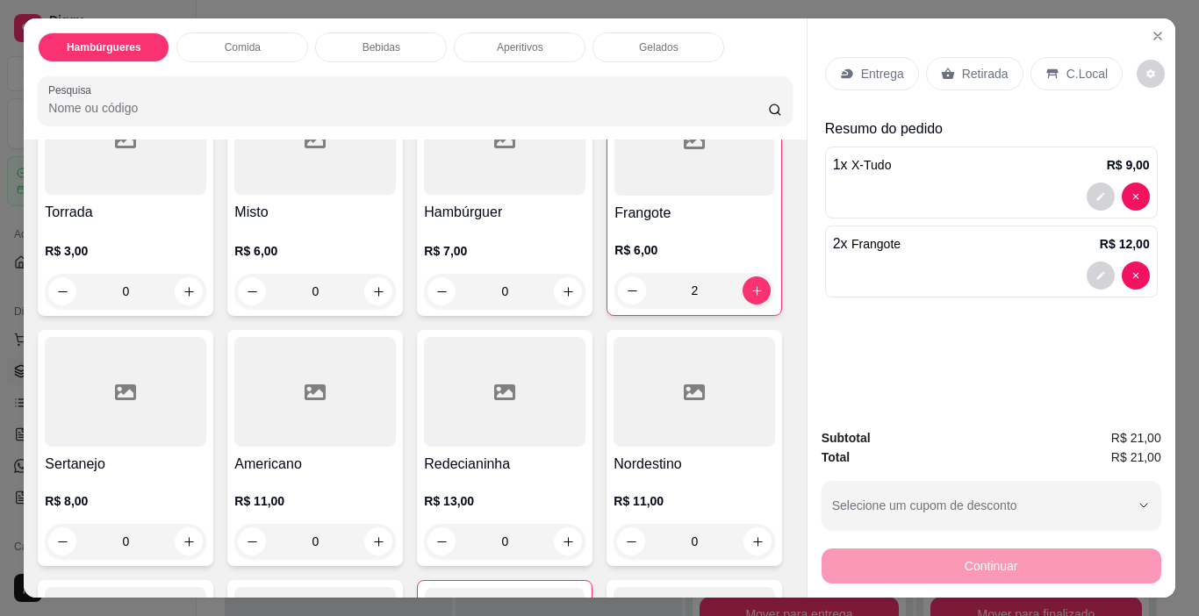
click at [535, 207] on h4 "Hambúrguer" at bounding box center [504, 212] width 161 height 21
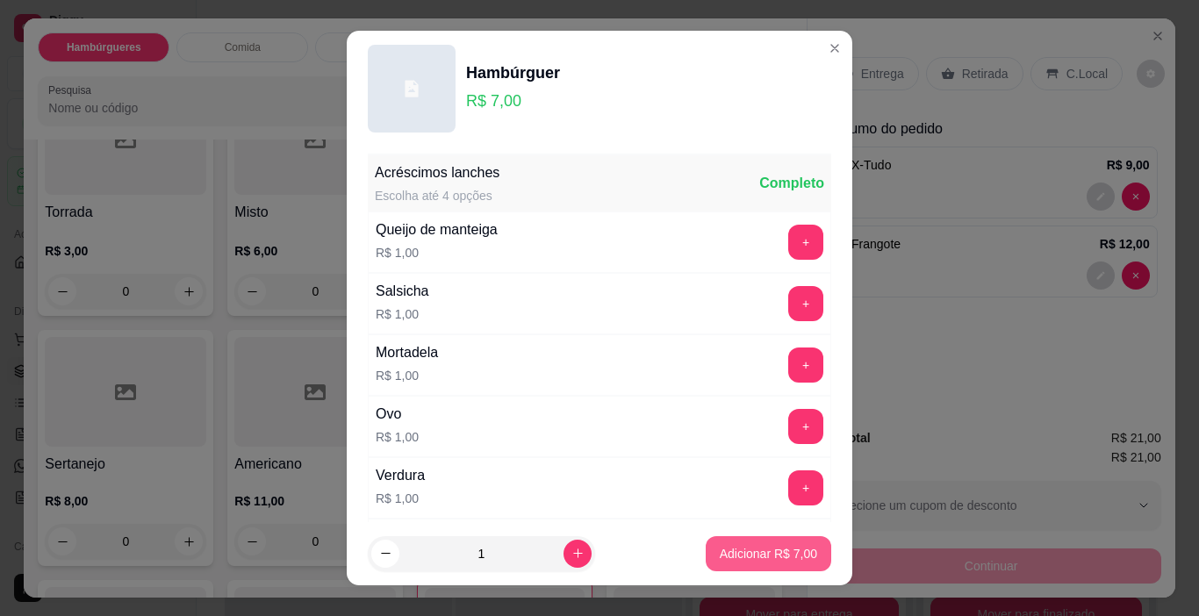
click at [785, 564] on button "Adicionar R$ 7,00" at bounding box center [767, 553] width 125 height 35
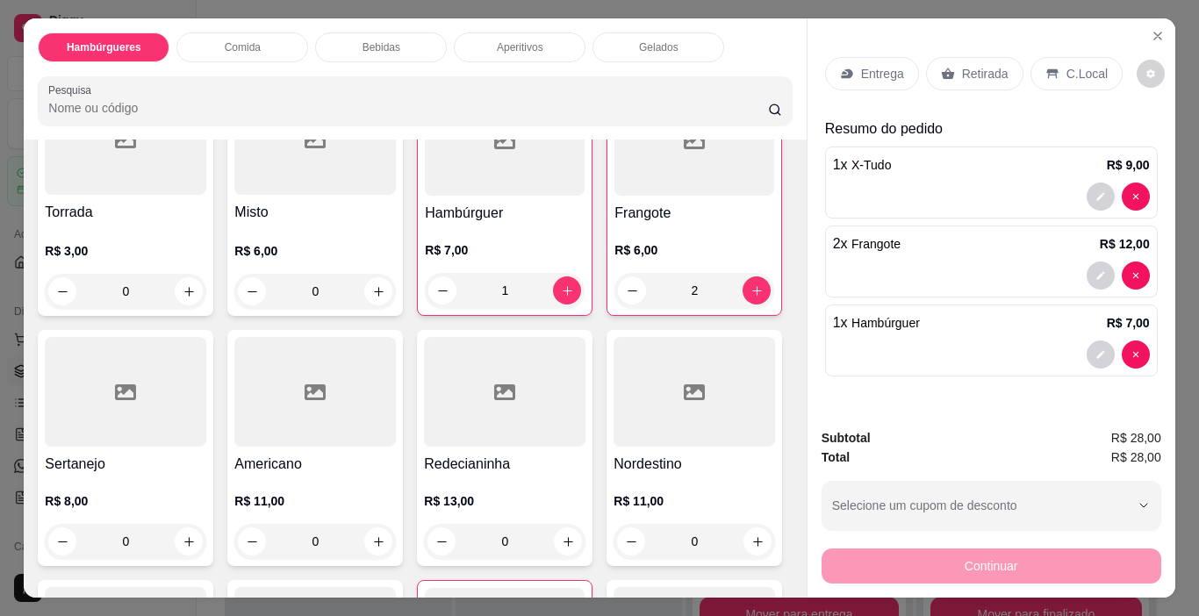
click at [451, 106] on input "Pesquisa" at bounding box center [408, 108] width 720 height 18
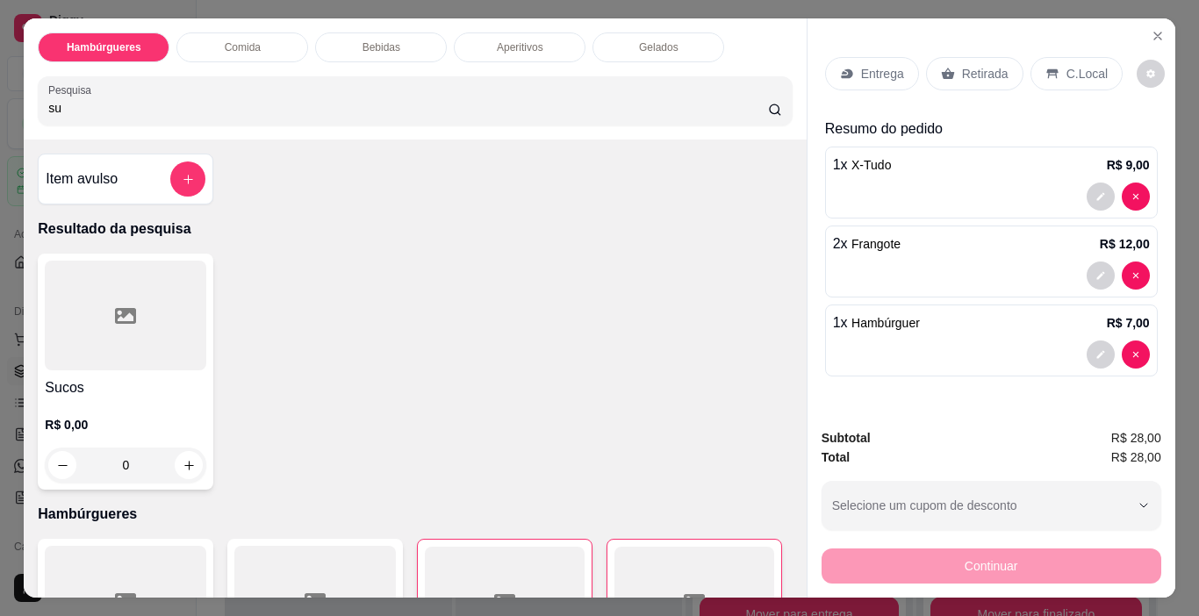
click at [171, 316] on div at bounding box center [125, 316] width 161 height 110
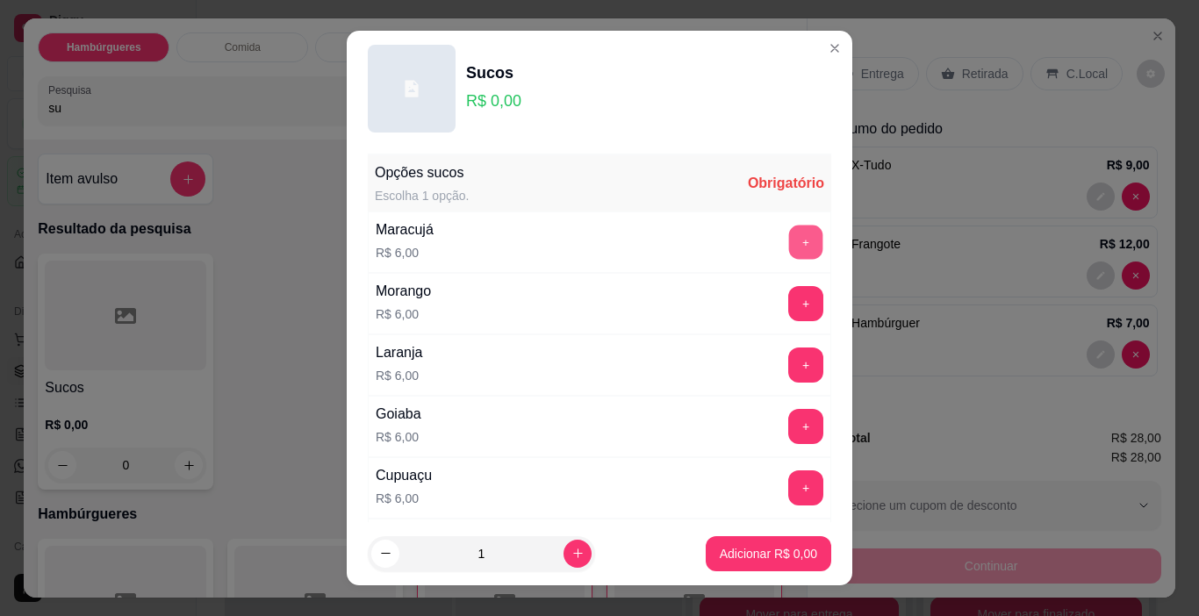
click at [789, 258] on button "+" at bounding box center [806, 243] width 34 height 34
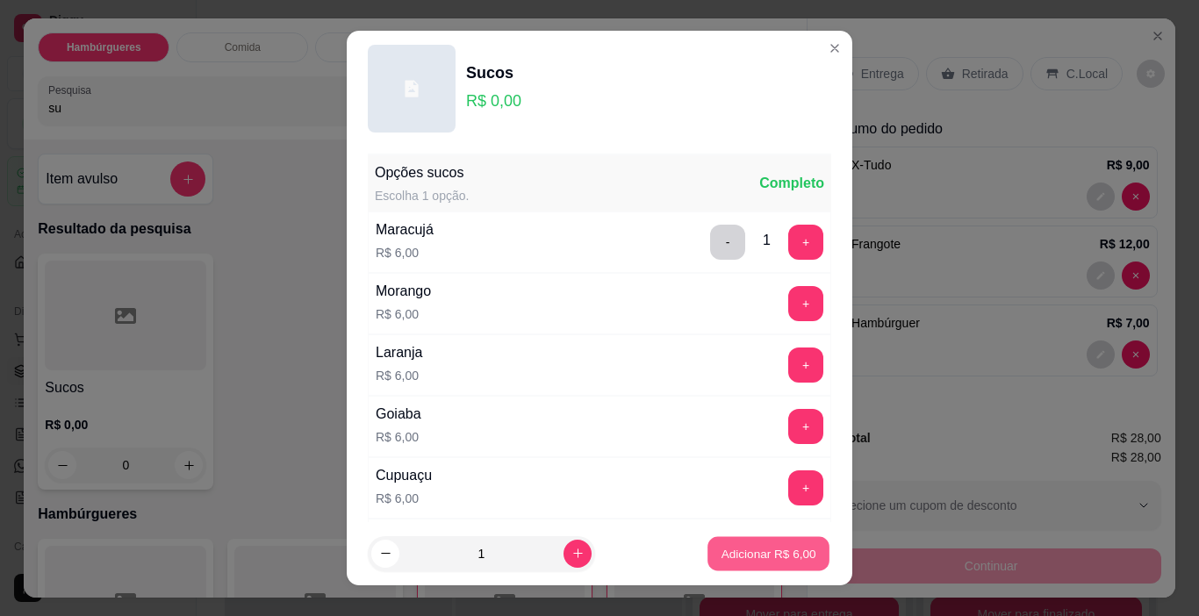
click at [734, 562] on p "Adicionar R$ 6,00" at bounding box center [767, 553] width 95 height 17
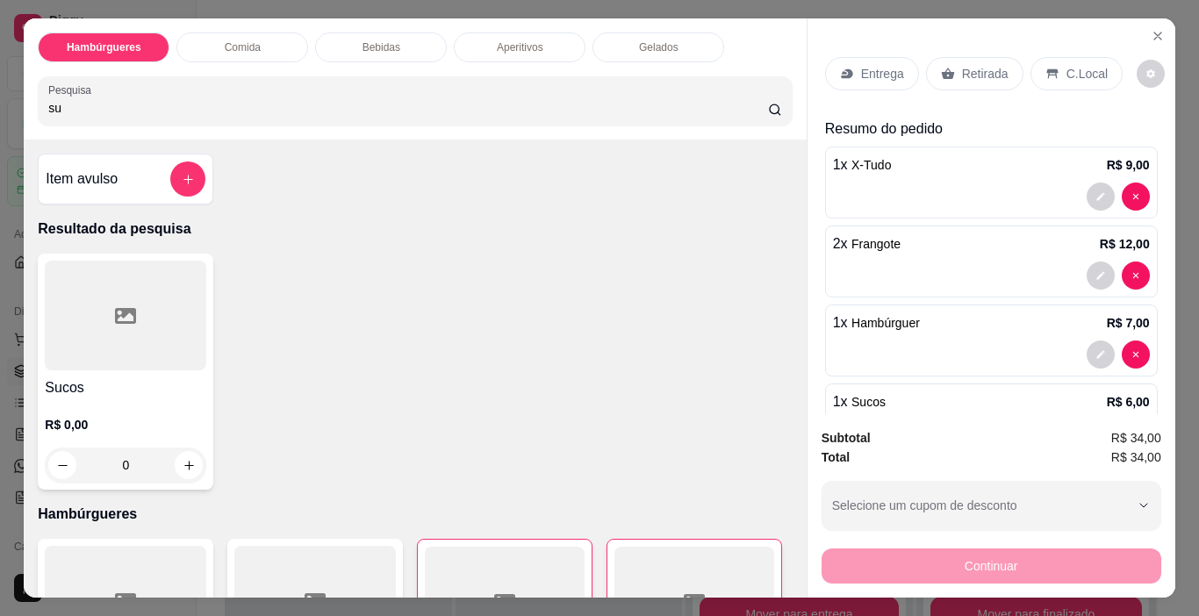
click at [951, 72] on div "Retirada" at bounding box center [974, 73] width 97 height 33
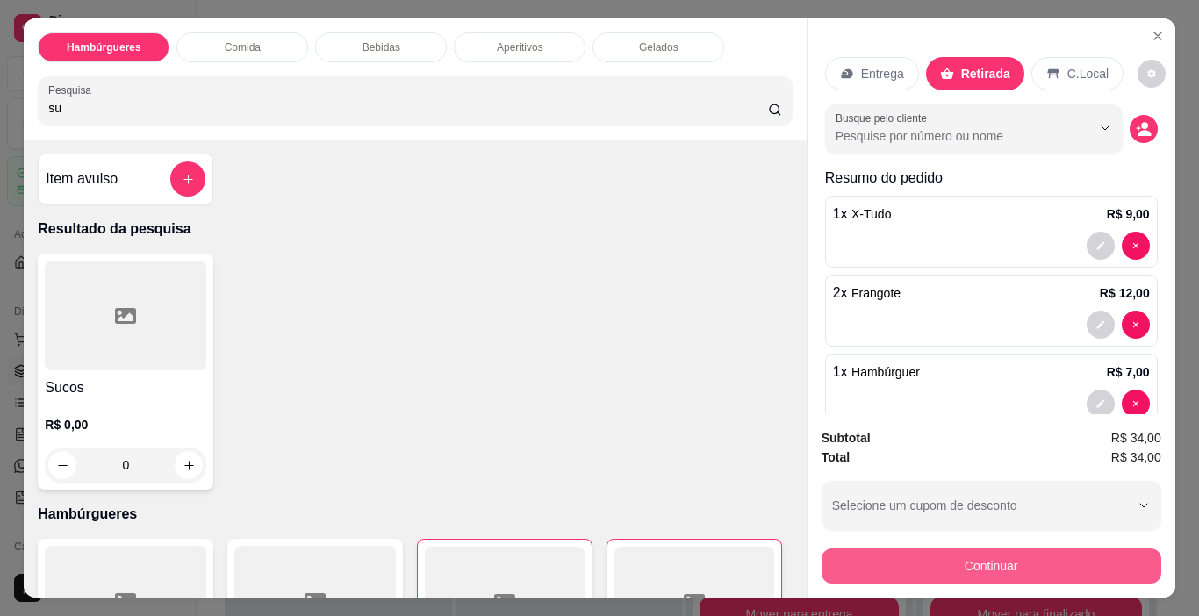
click at [991, 548] on button "Continuar" at bounding box center [991, 565] width 340 height 35
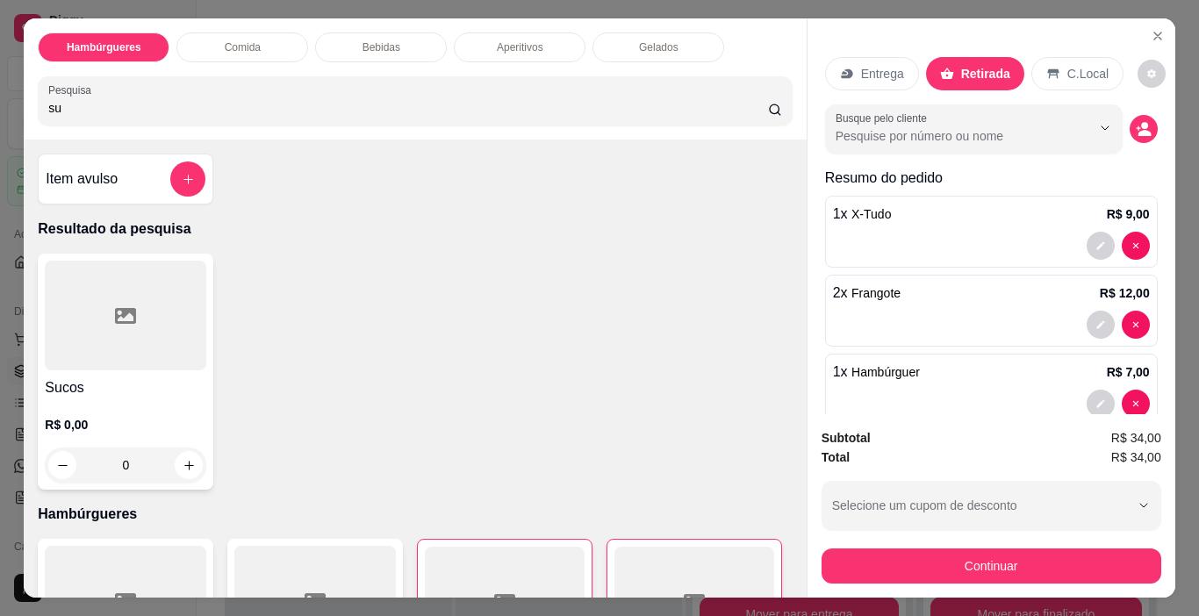
click at [702, 318] on div at bounding box center [719, 319] width 39 height 39
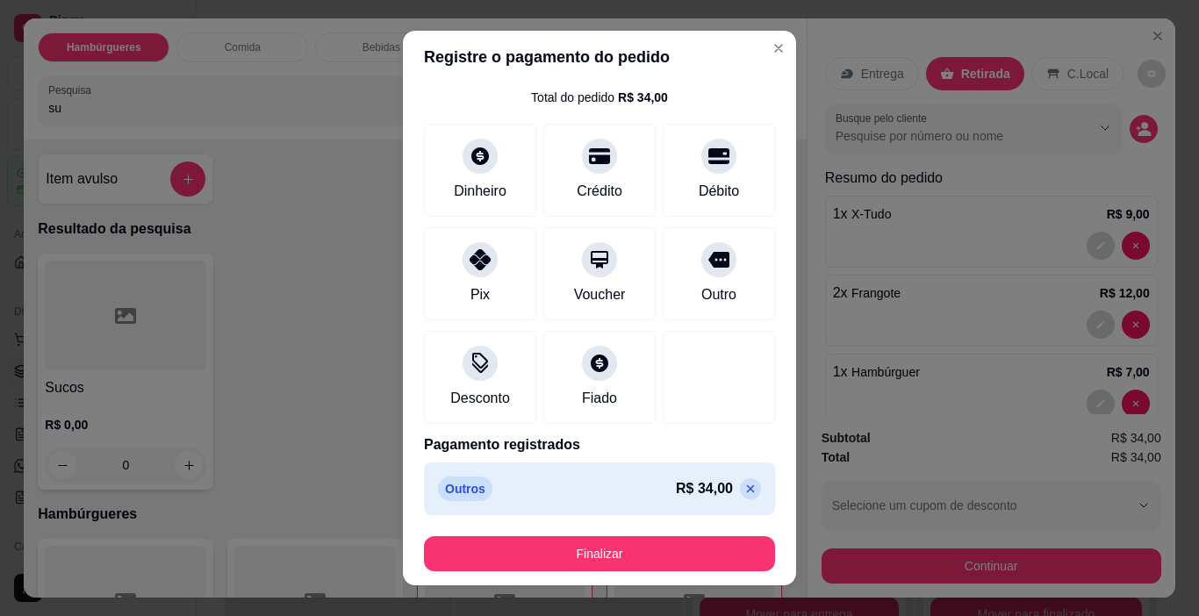
click at [743, 487] on icon at bounding box center [750, 489] width 14 height 14
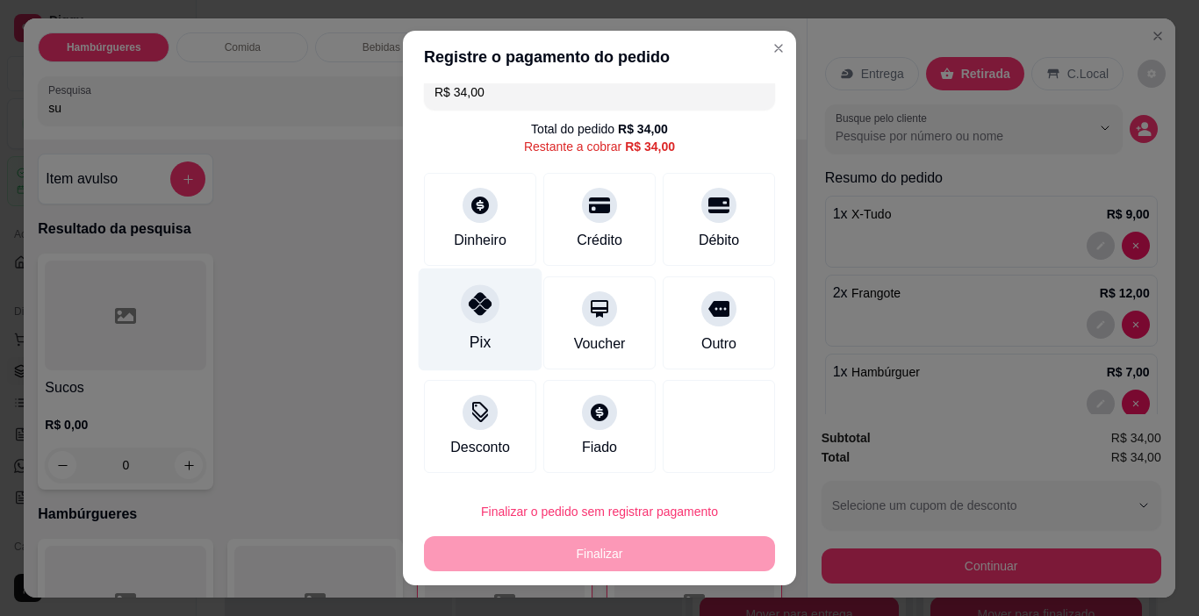
click at [461, 302] on div at bounding box center [480, 304] width 39 height 39
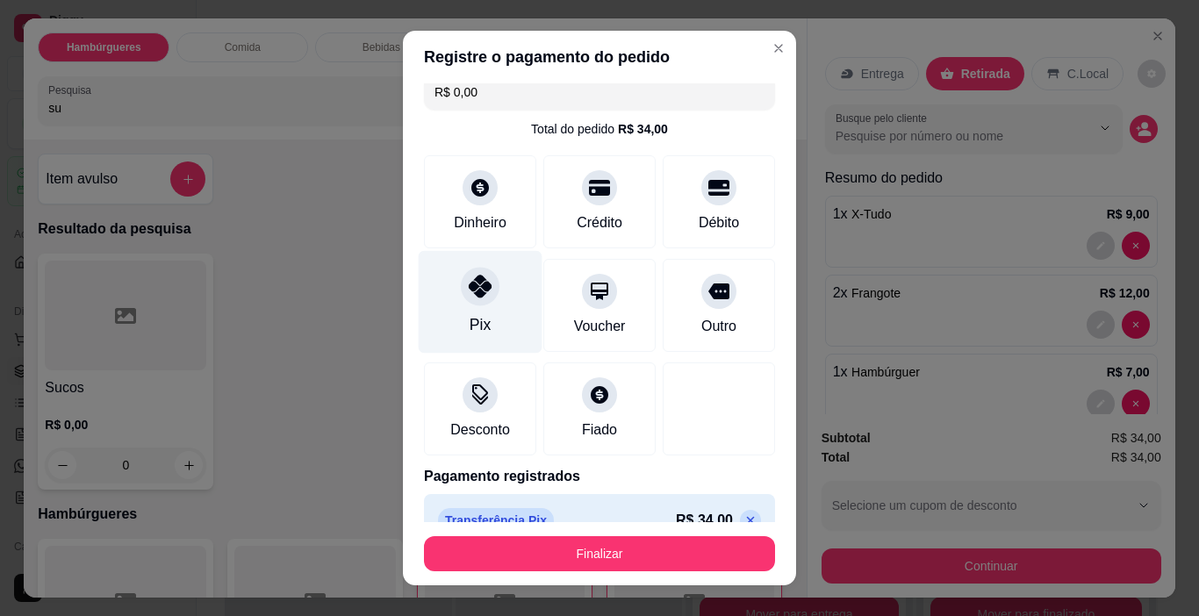
scroll to position [47, 0]
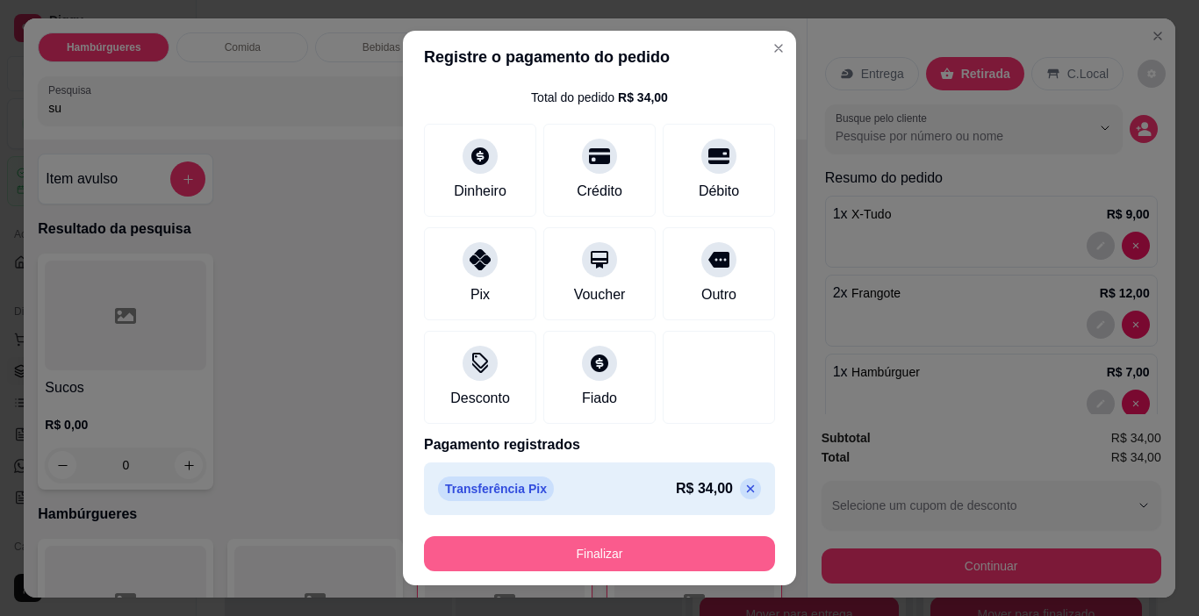
click at [596, 543] on button "Finalizar" at bounding box center [599, 553] width 351 height 35
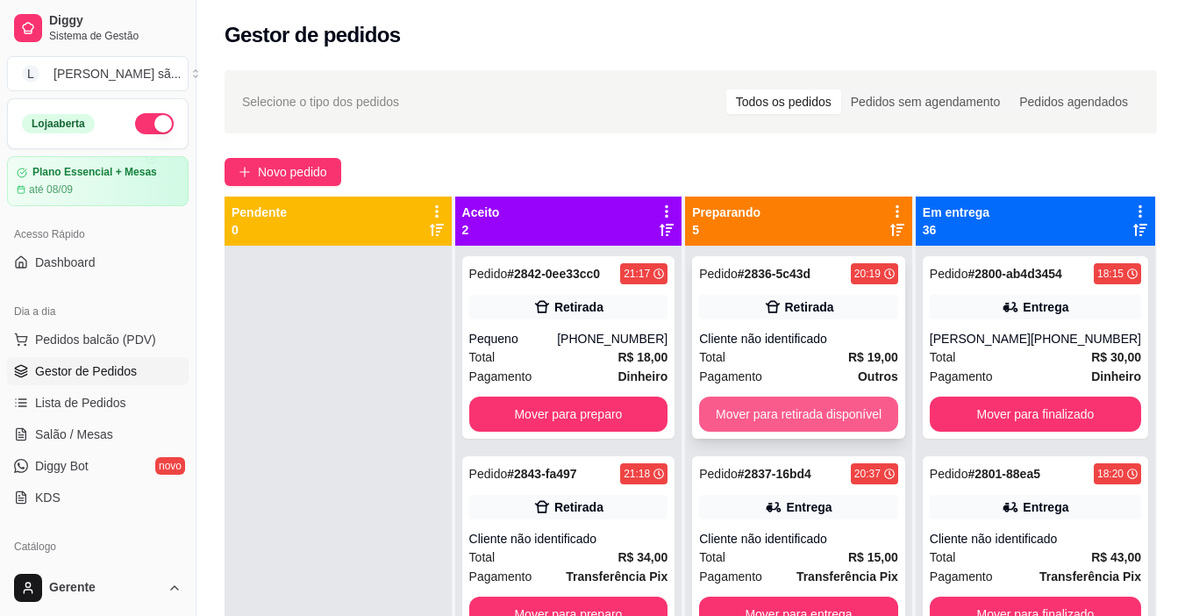
click at [814, 418] on button "Mover para retirada disponível" at bounding box center [798, 414] width 199 height 35
click at [814, 418] on button "Mover para entrega" at bounding box center [798, 414] width 199 height 35
click at [814, 418] on button "Mover para retirada disponível" at bounding box center [798, 414] width 199 height 35
click at [814, 418] on button "Mover para retirada disponível" at bounding box center [799, 414] width 193 height 34
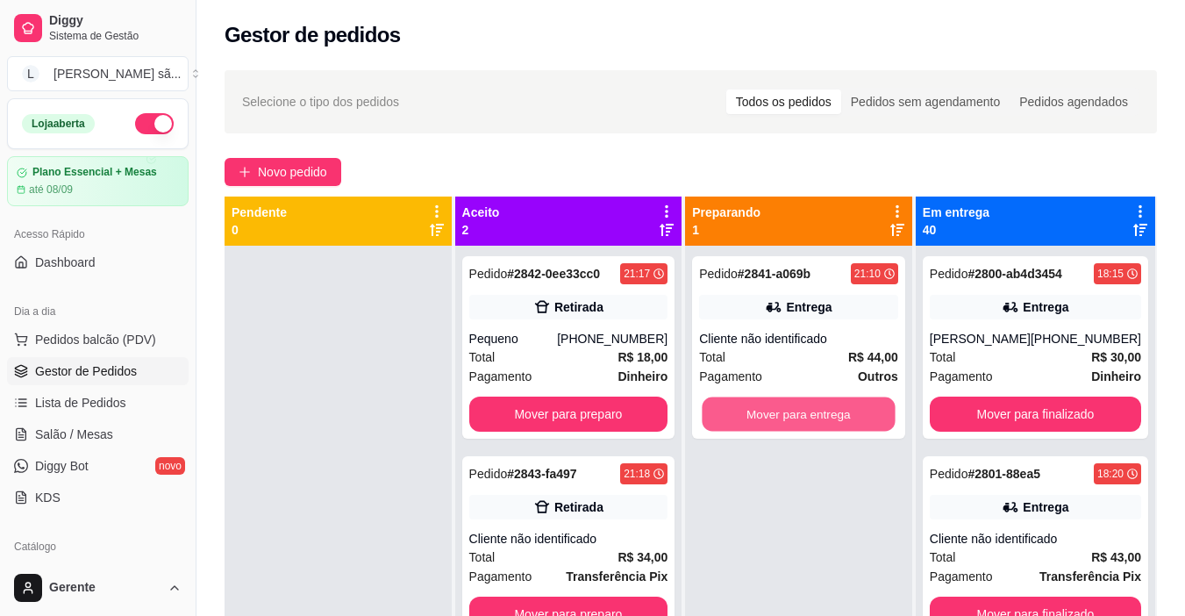
click at [814, 418] on button "Mover para entrega" at bounding box center [799, 414] width 193 height 34
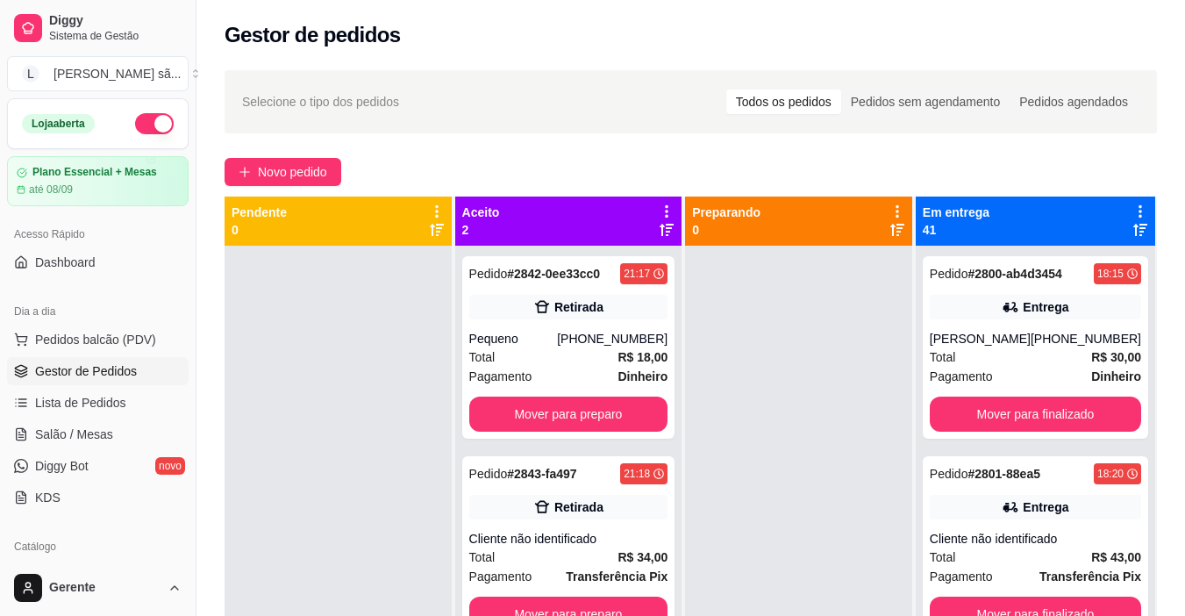
click at [329, 190] on div "Selecione o tipo dos pedidos Todos os pedidos Pedidos sem agendamento Pedidos a…" at bounding box center [691, 447] width 989 height 774
click at [329, 187] on div "Selecione o tipo dos pedidos Todos os pedidos Pedidos sem agendamento Pedidos a…" at bounding box center [691, 447] width 989 height 774
click at [328, 183] on button "Novo pedido" at bounding box center [283, 172] width 117 height 28
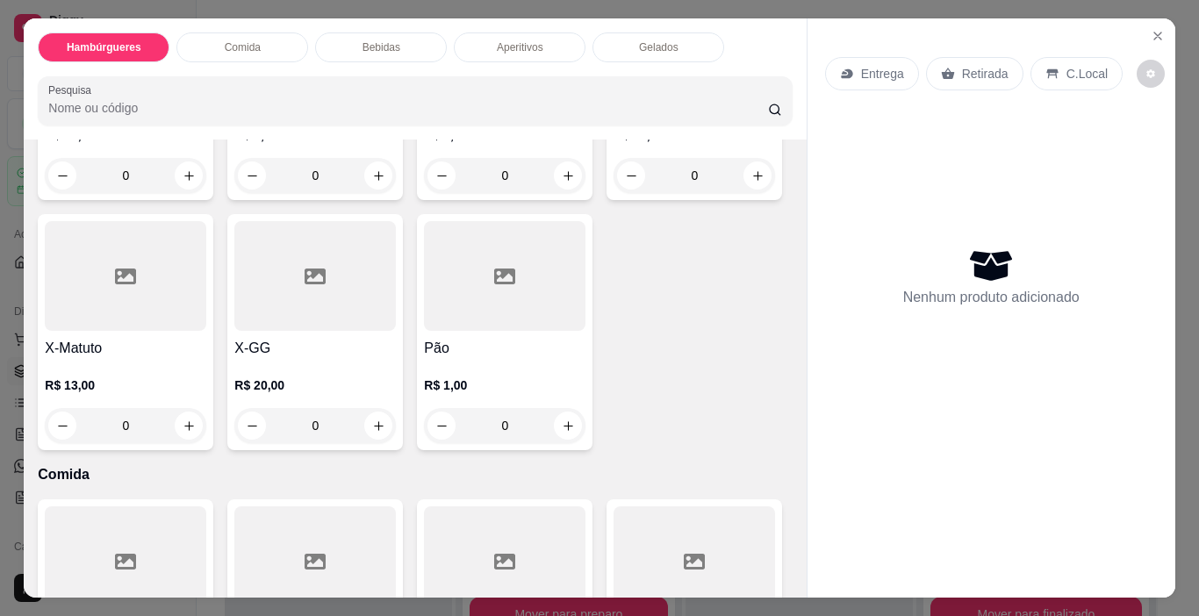
scroll to position [1141, 0]
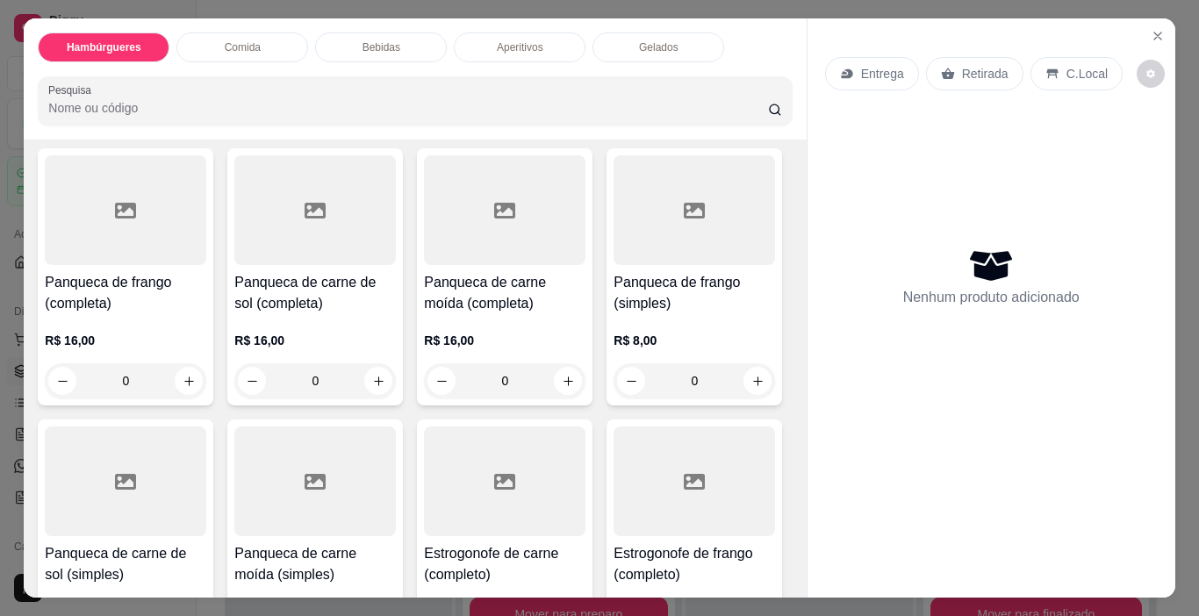
click at [149, 92] on div "R$ 13,00 0" at bounding box center [125, 50] width 161 height 84
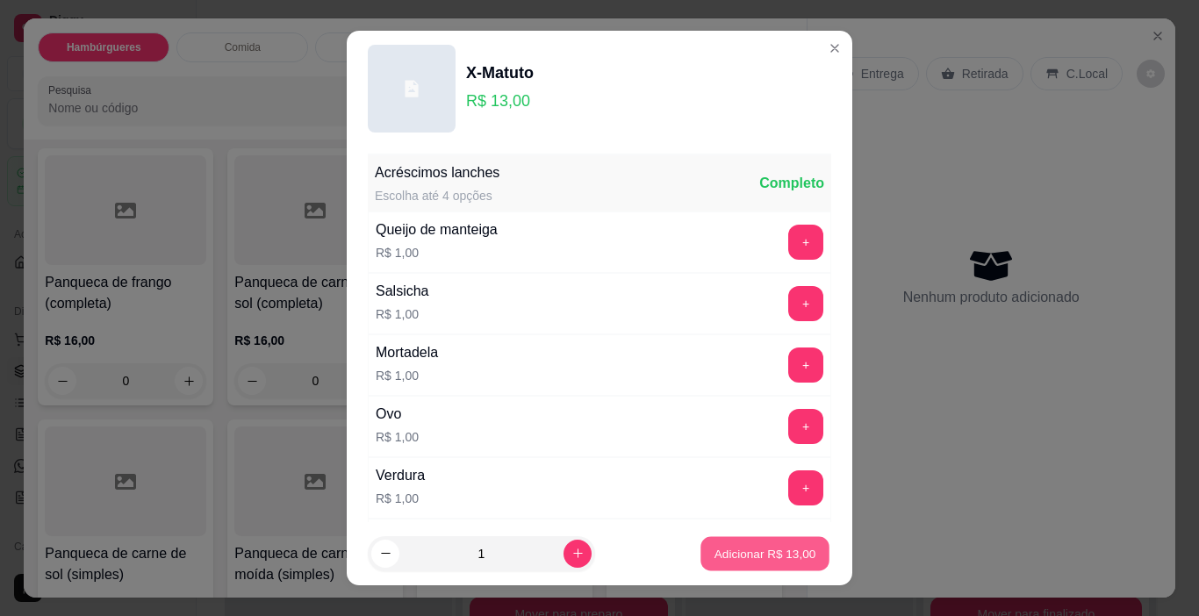
click at [778, 546] on p "Adicionar R$ 13,00" at bounding box center [765, 553] width 102 height 17
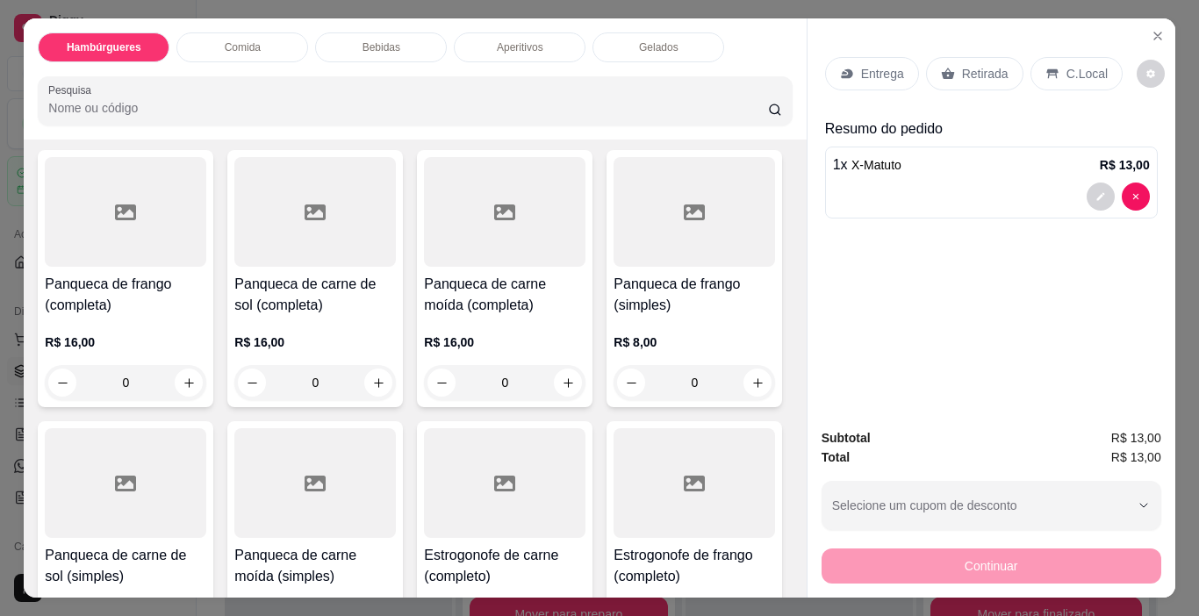
scroll to position [1142, 0]
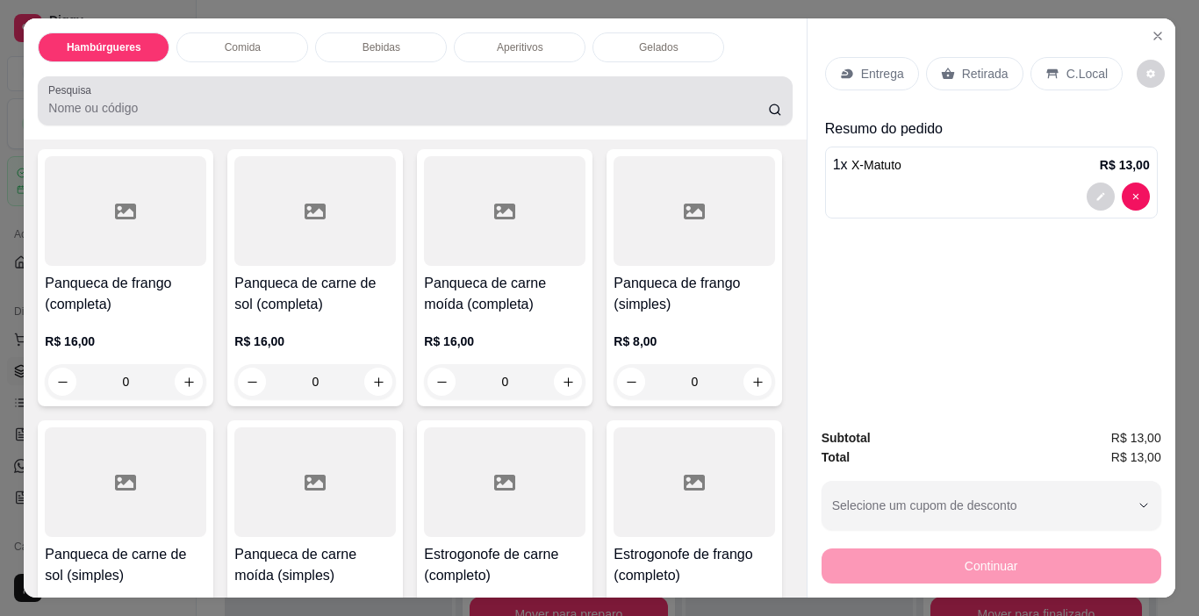
click at [523, 100] on input "Pesquisa" at bounding box center [408, 108] width 720 height 18
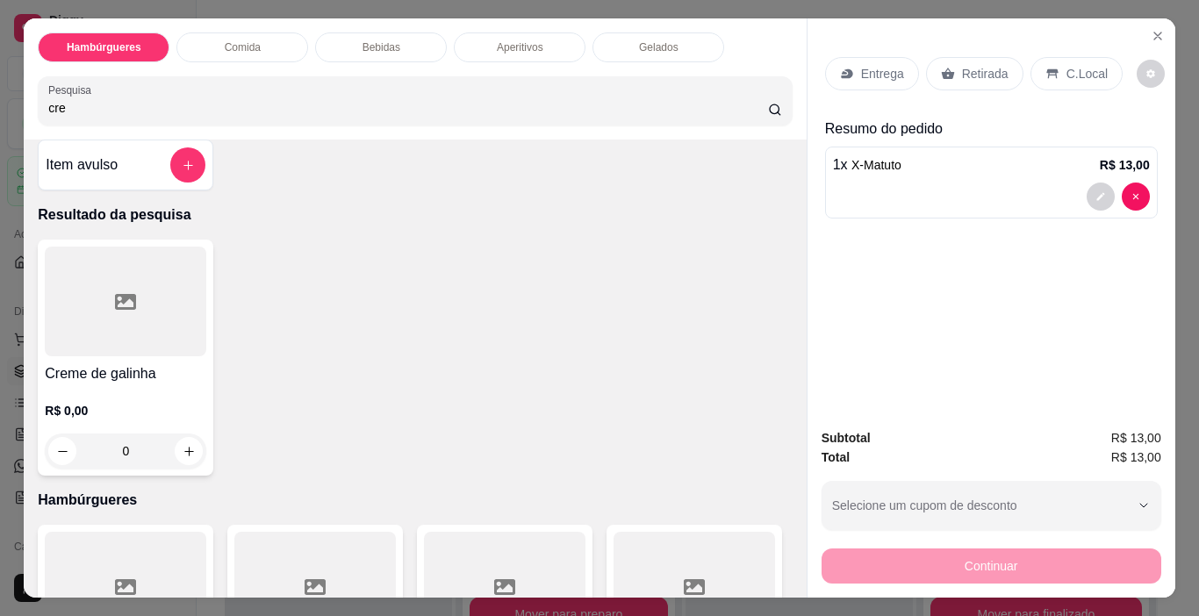
scroll to position [0, 0]
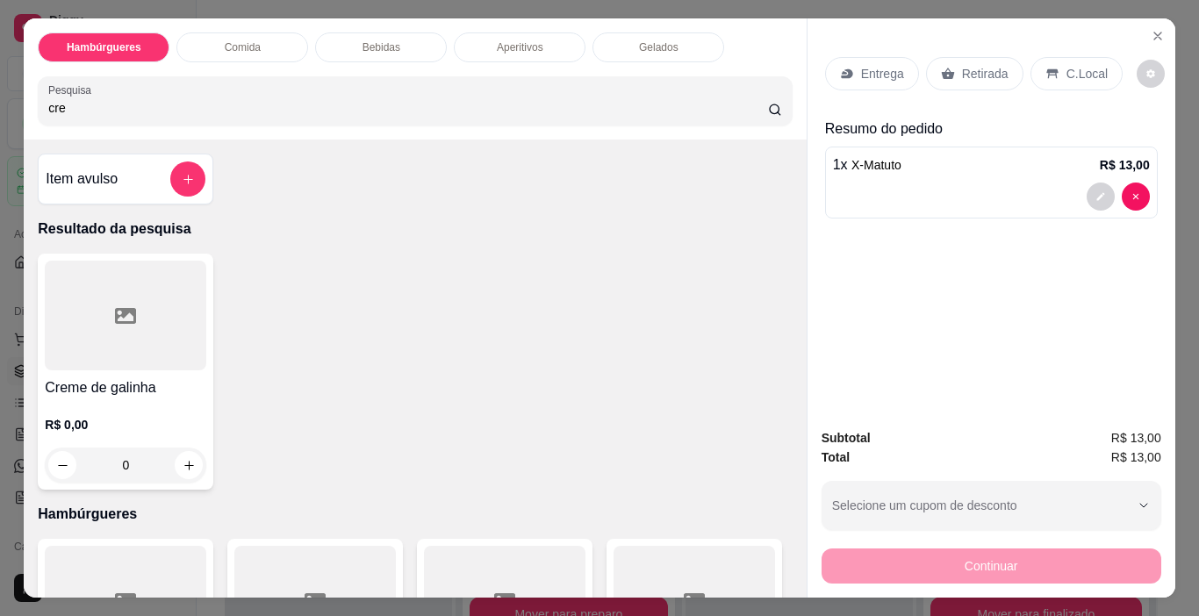
click at [124, 333] on div at bounding box center [125, 316] width 161 height 110
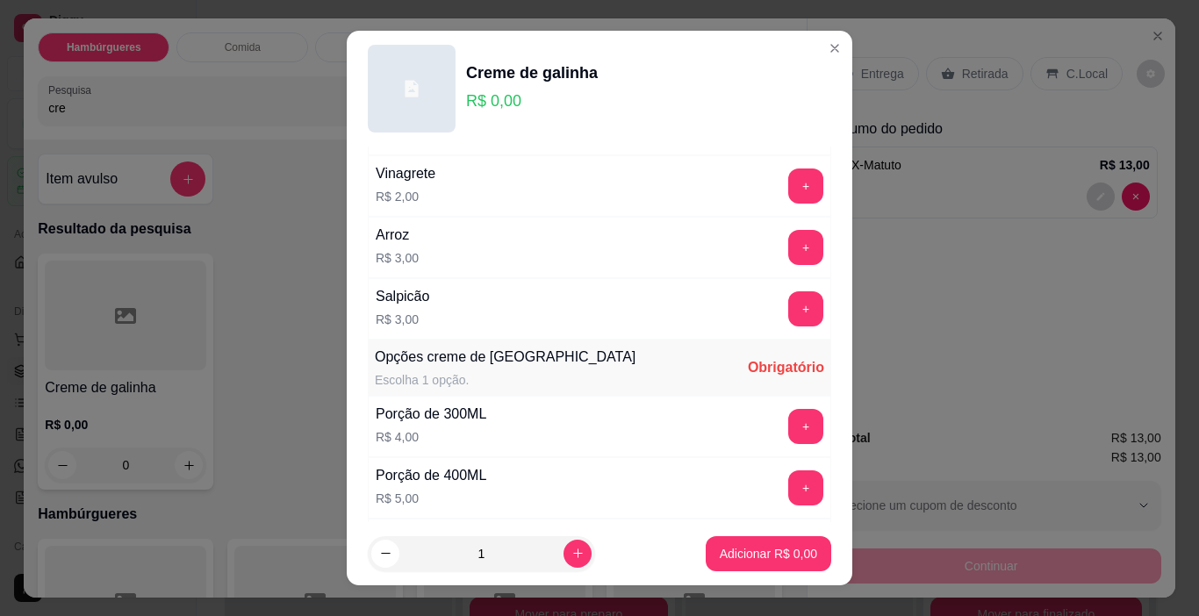
scroll to position [307, 0]
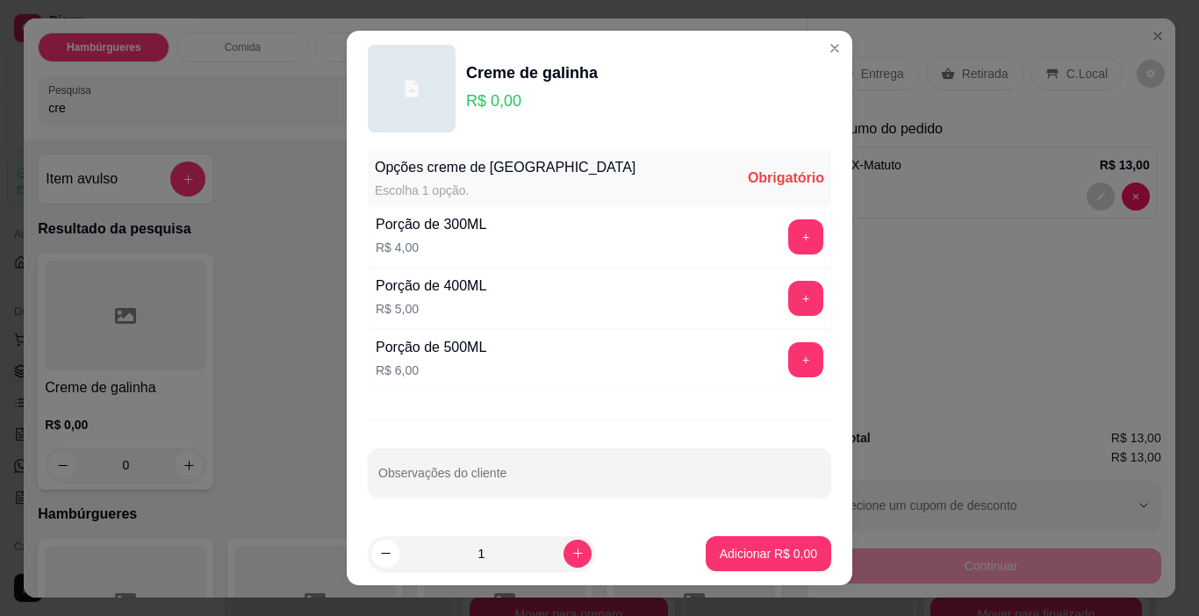
click at [781, 349] on div "+" at bounding box center [805, 359] width 49 height 35
click at [789, 361] on button "+" at bounding box center [806, 360] width 34 height 34
click at [777, 554] on p "Adicionar R$ 6,00" at bounding box center [767, 553] width 95 height 17
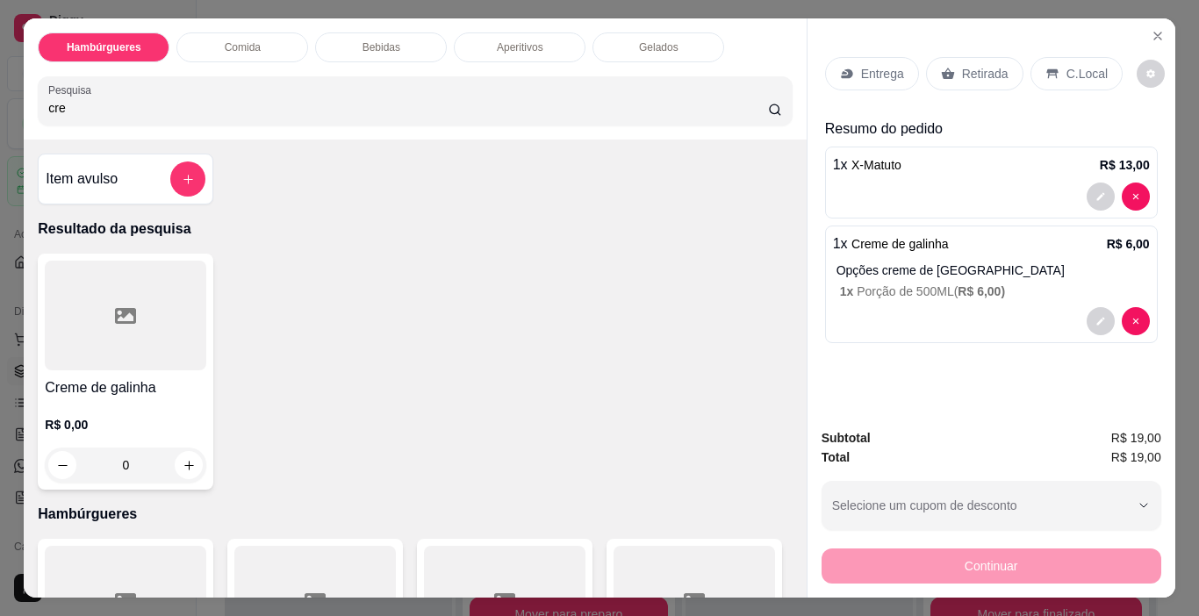
click at [967, 71] on p "Retirada" at bounding box center [985, 74] width 47 height 18
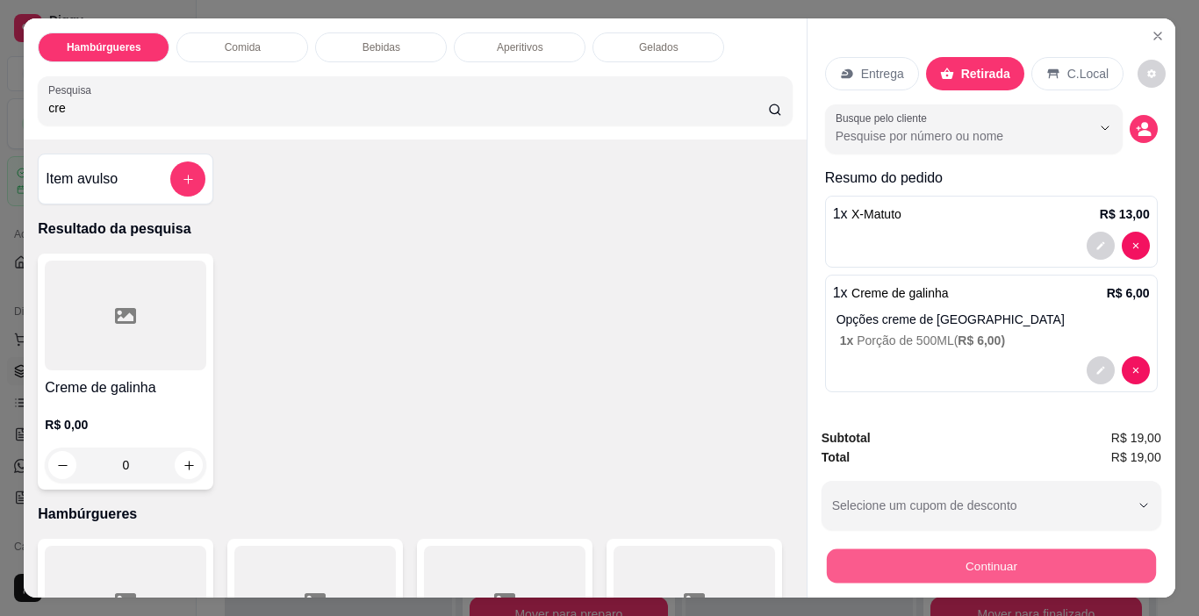
click at [984, 560] on button "Continuar" at bounding box center [990, 566] width 329 height 34
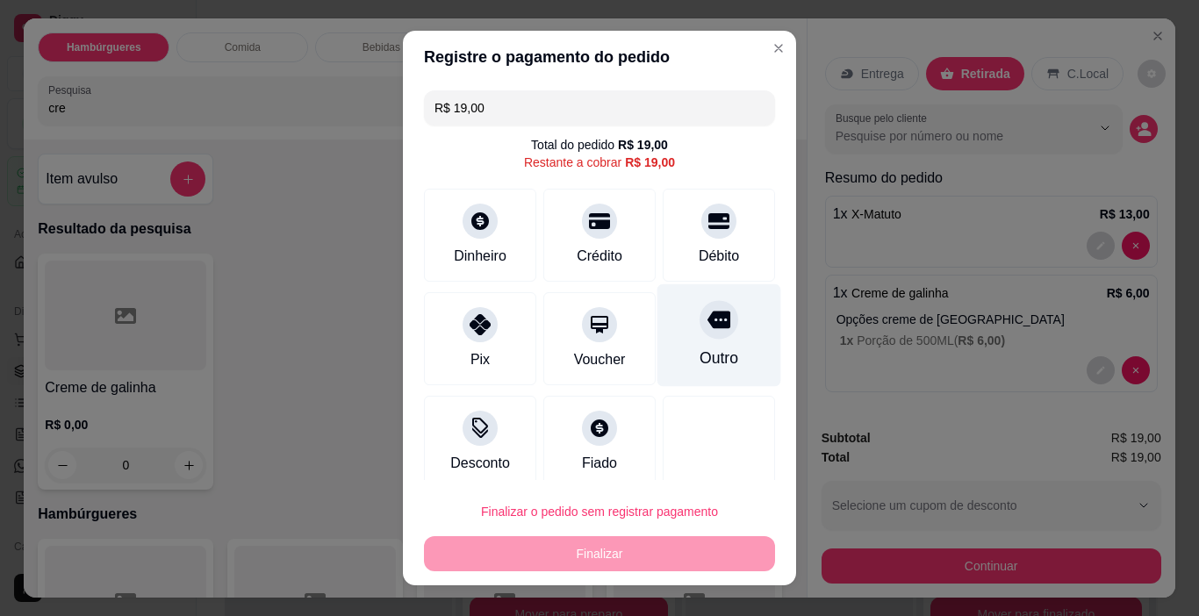
click at [700, 334] on div at bounding box center [718, 320] width 39 height 39
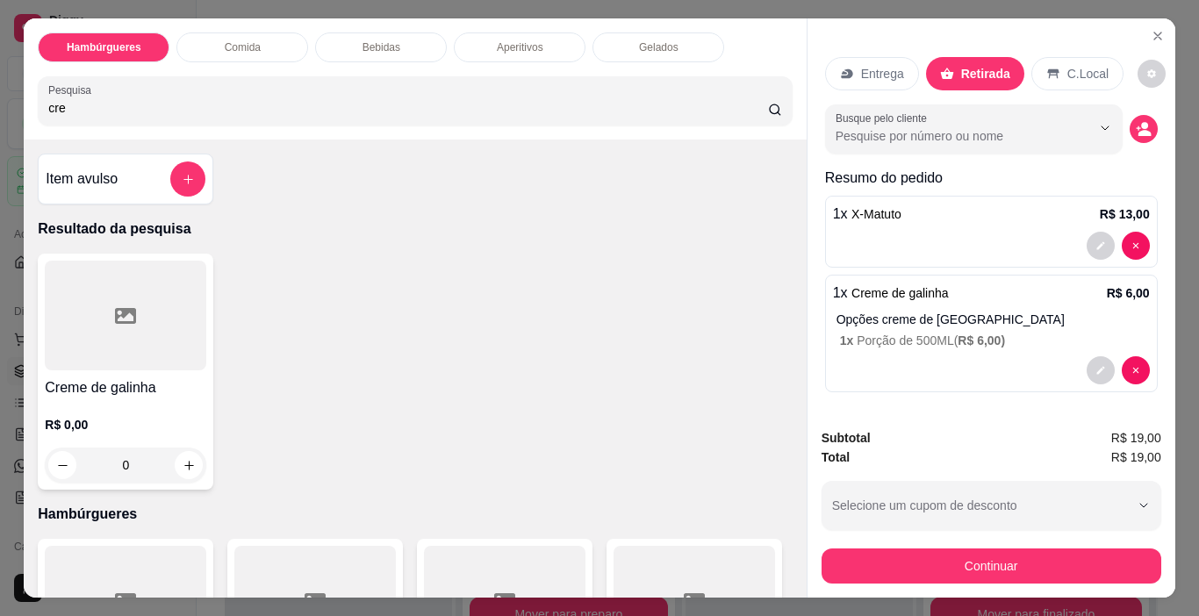
click at [840, 67] on icon at bounding box center [847, 74] width 14 height 14
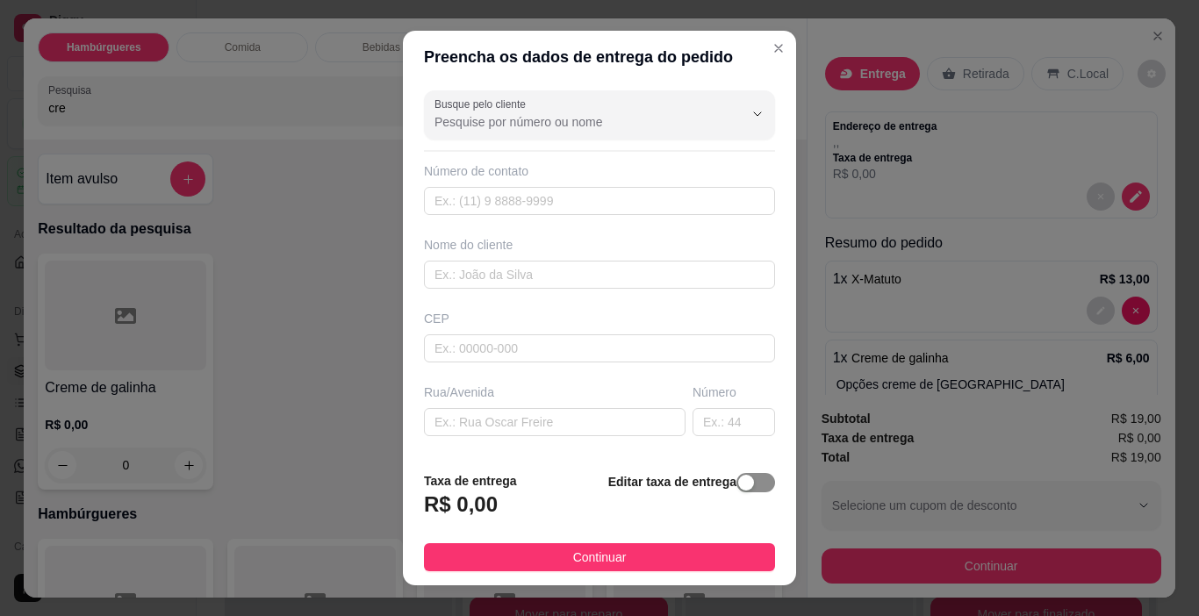
click at [740, 491] on span "button" at bounding box center [755, 482] width 39 height 19
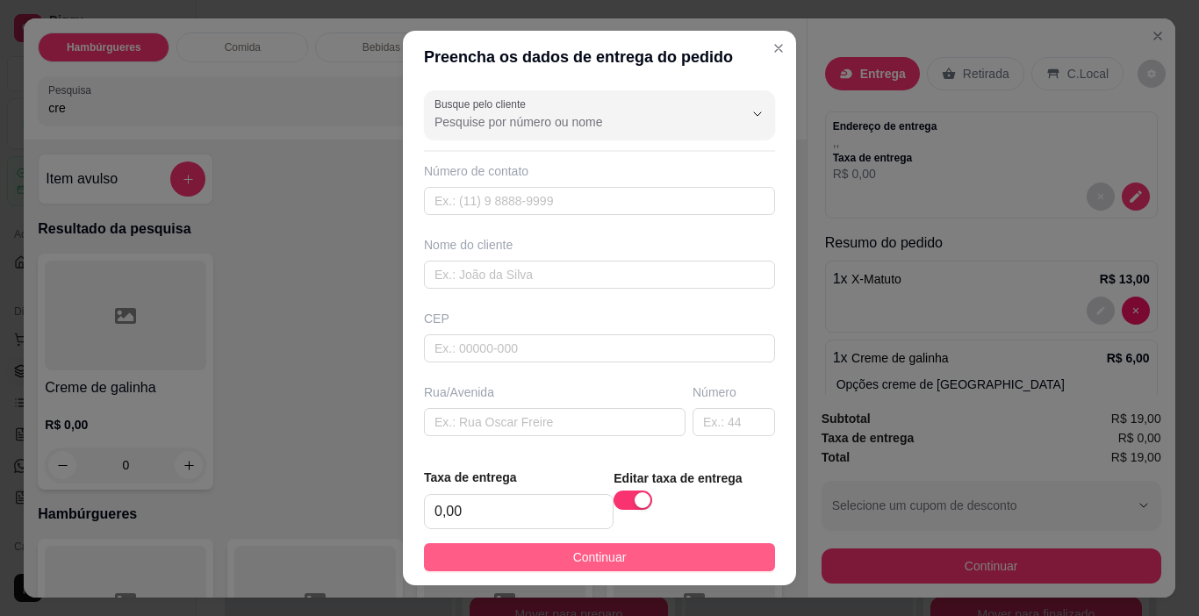
click at [573, 555] on span "Continuar" at bounding box center [600, 557] width 54 height 19
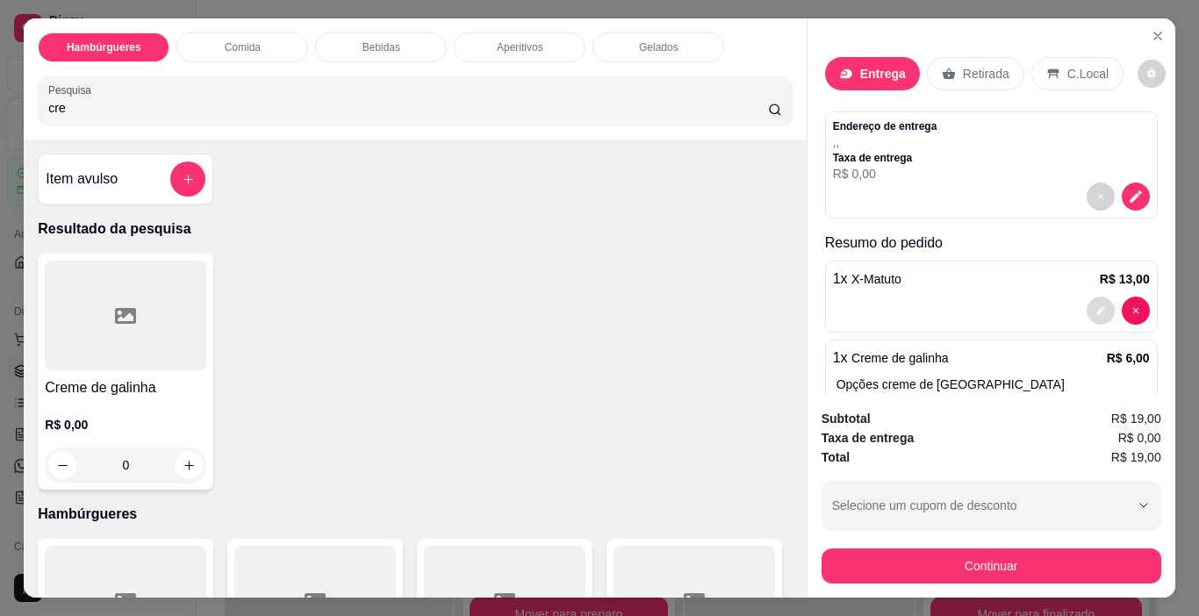
click at [1095, 305] on icon "decrease-product-quantity" at bounding box center [1100, 310] width 11 height 11
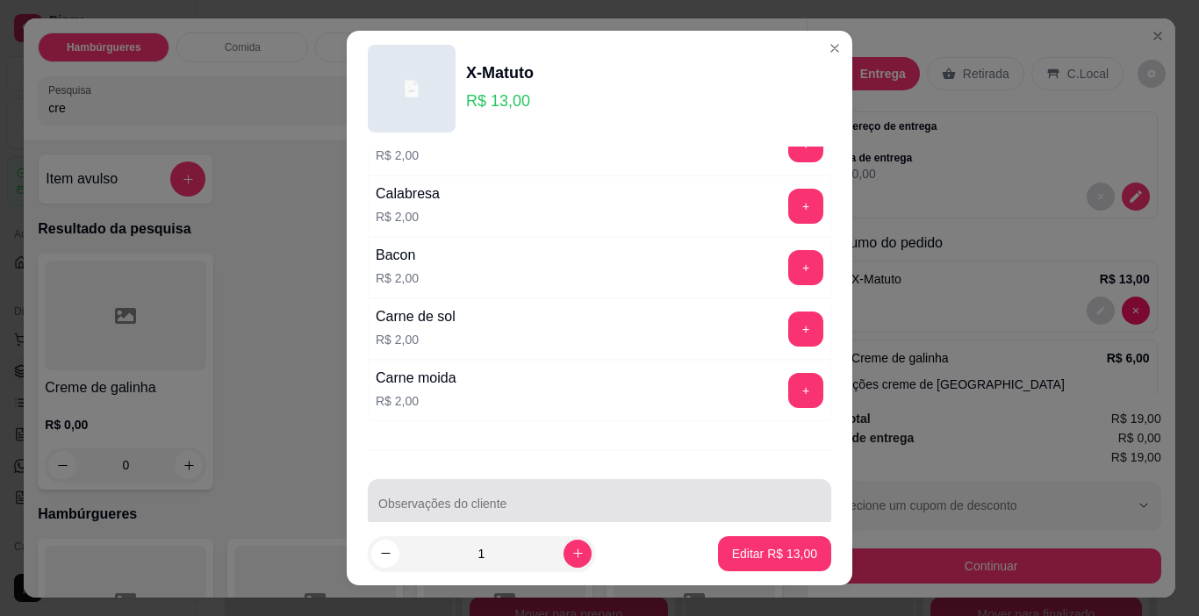
scroll to position [558, 0]
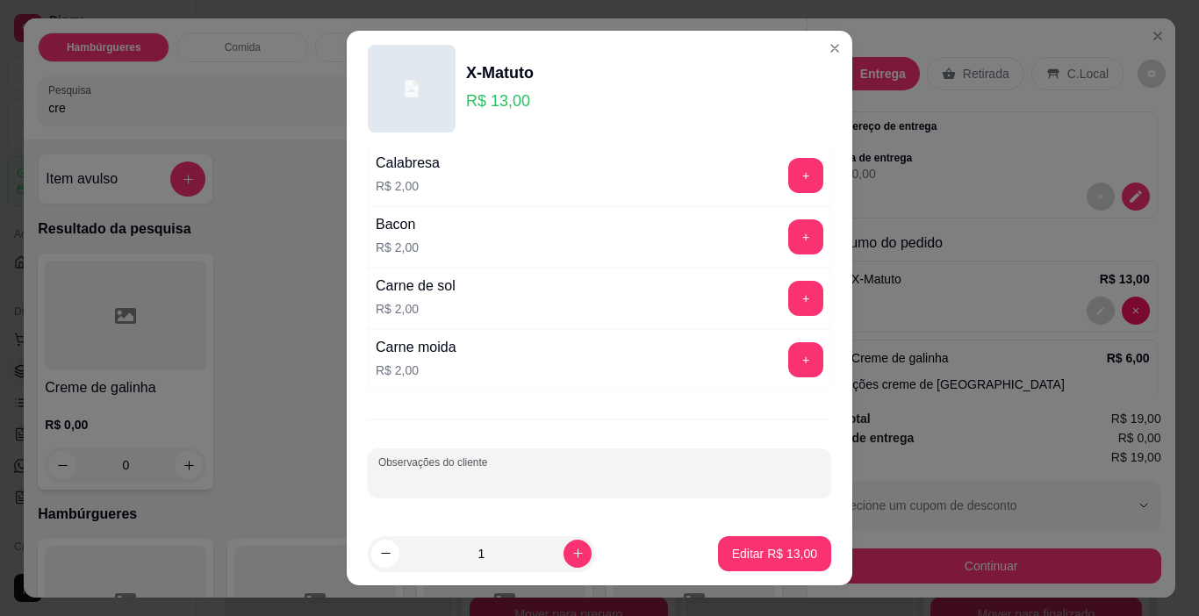
click at [539, 483] on input "Observações do cliente" at bounding box center [599, 480] width 442 height 18
click at [720, 546] on button "Editar R$ 13,00" at bounding box center [775, 554] width 110 height 34
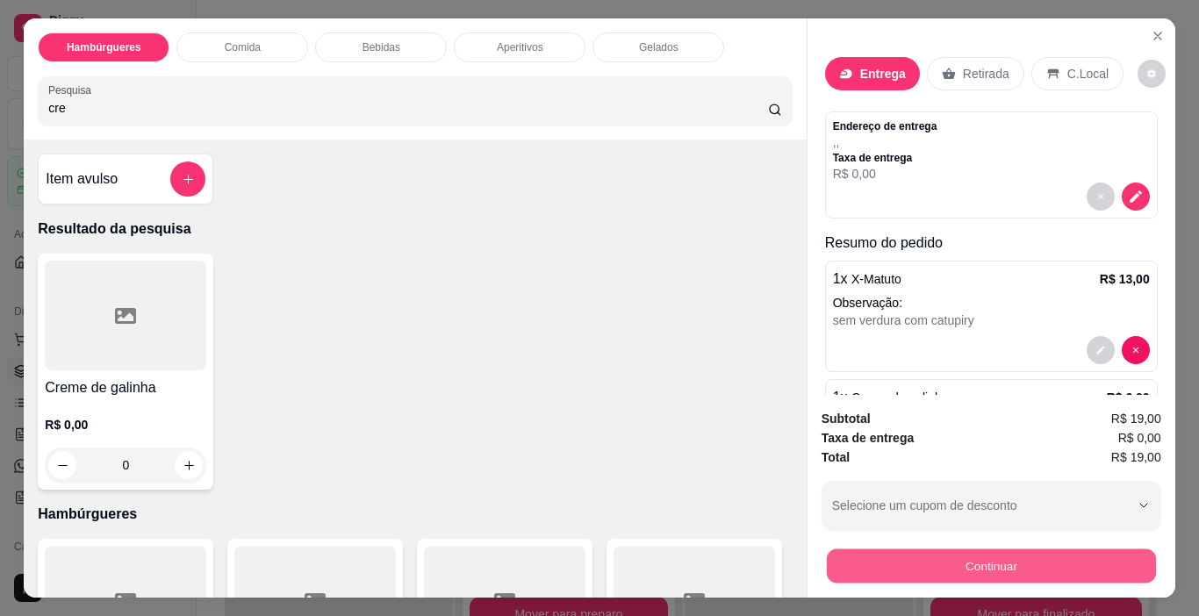
click at [976, 559] on button "Continuar" at bounding box center [990, 566] width 329 height 34
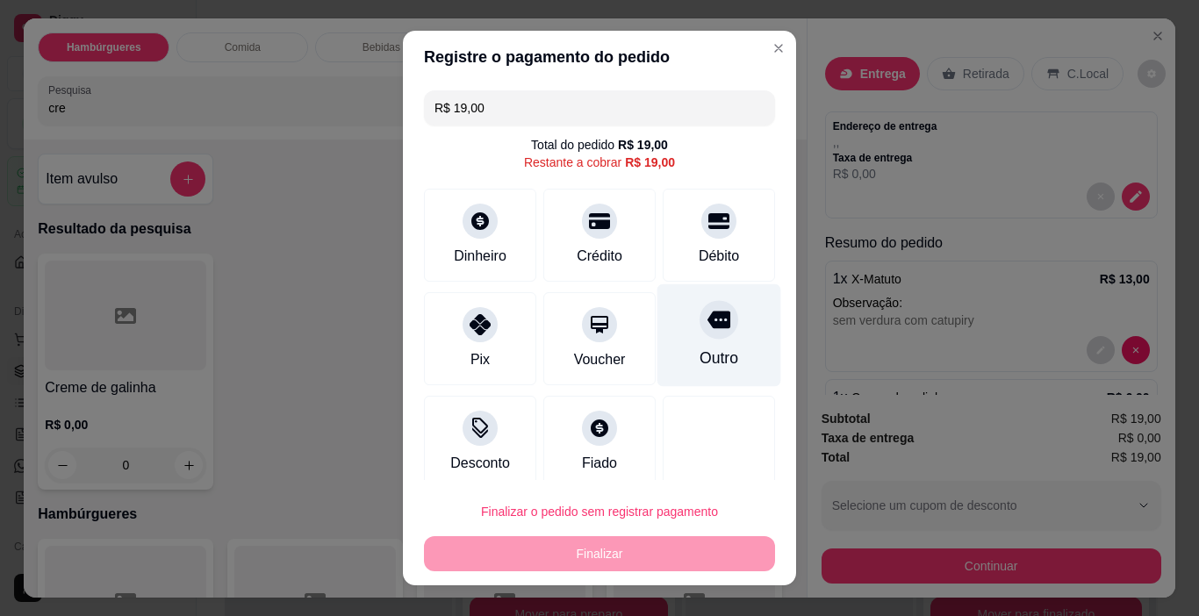
click at [707, 318] on icon at bounding box center [718, 320] width 23 height 18
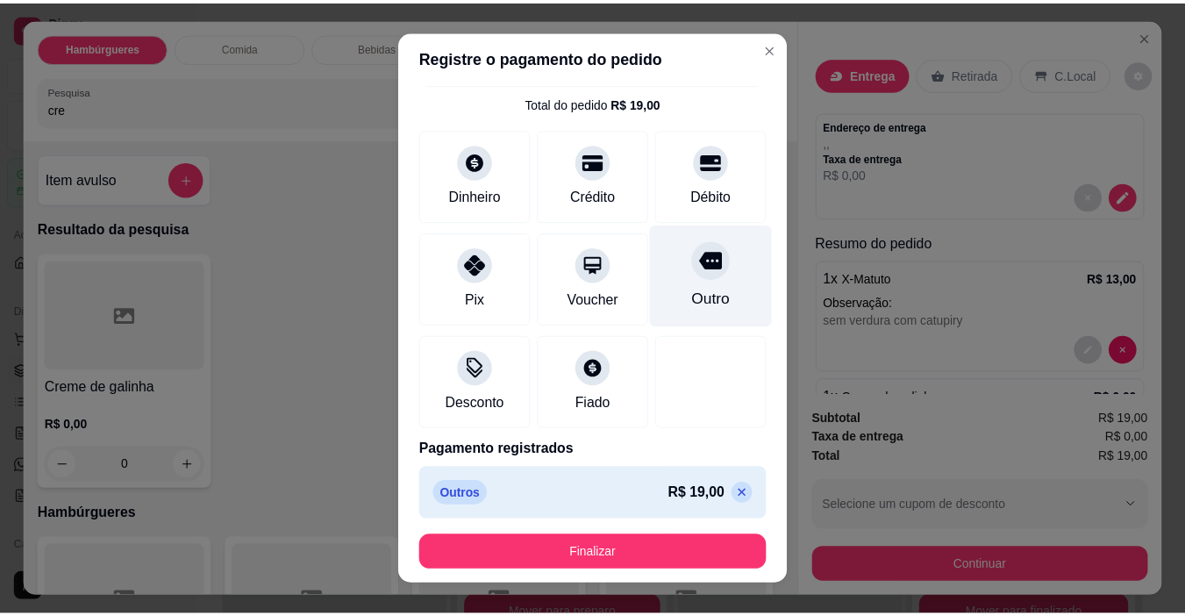
scroll to position [47, 0]
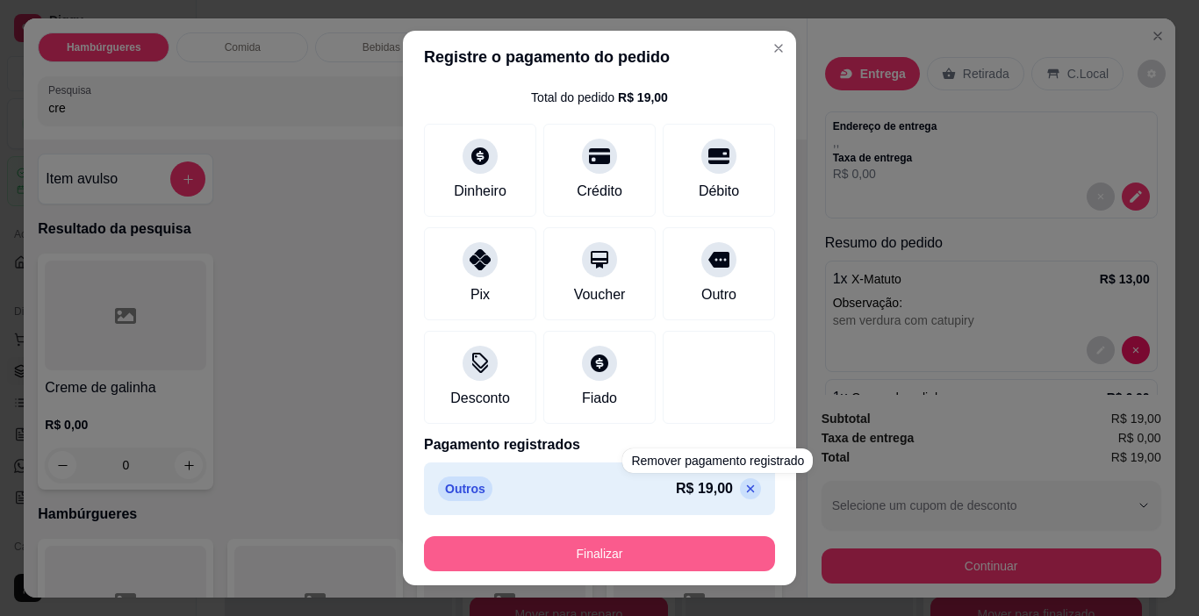
click at [677, 566] on button "Finalizar" at bounding box center [599, 553] width 351 height 35
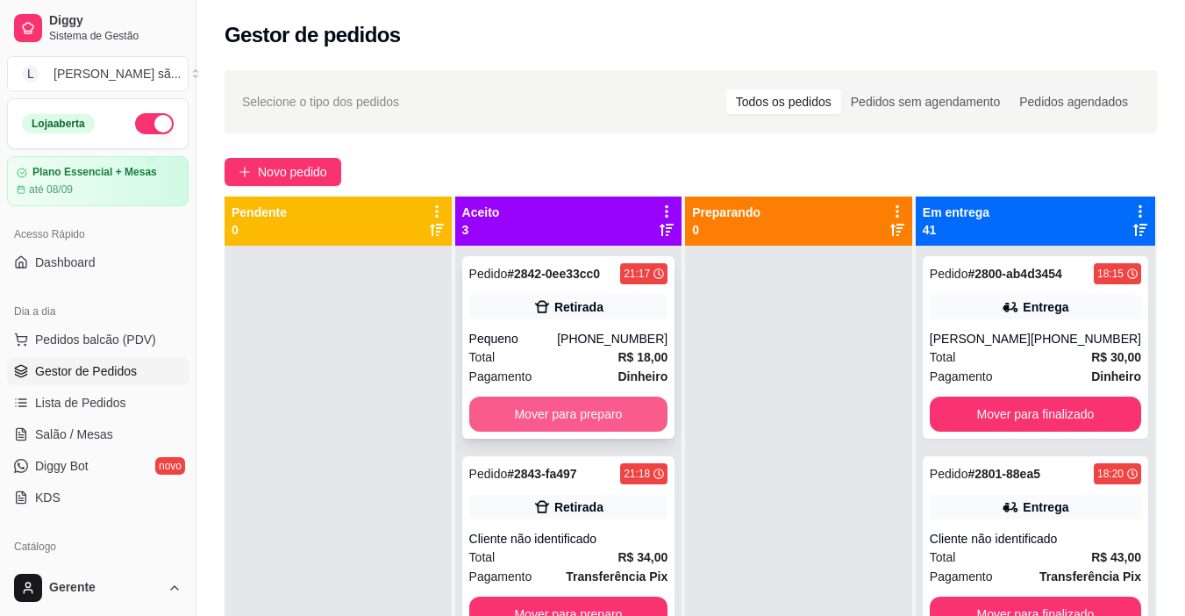
click at [570, 413] on button "Mover para preparo" at bounding box center [568, 414] width 199 height 35
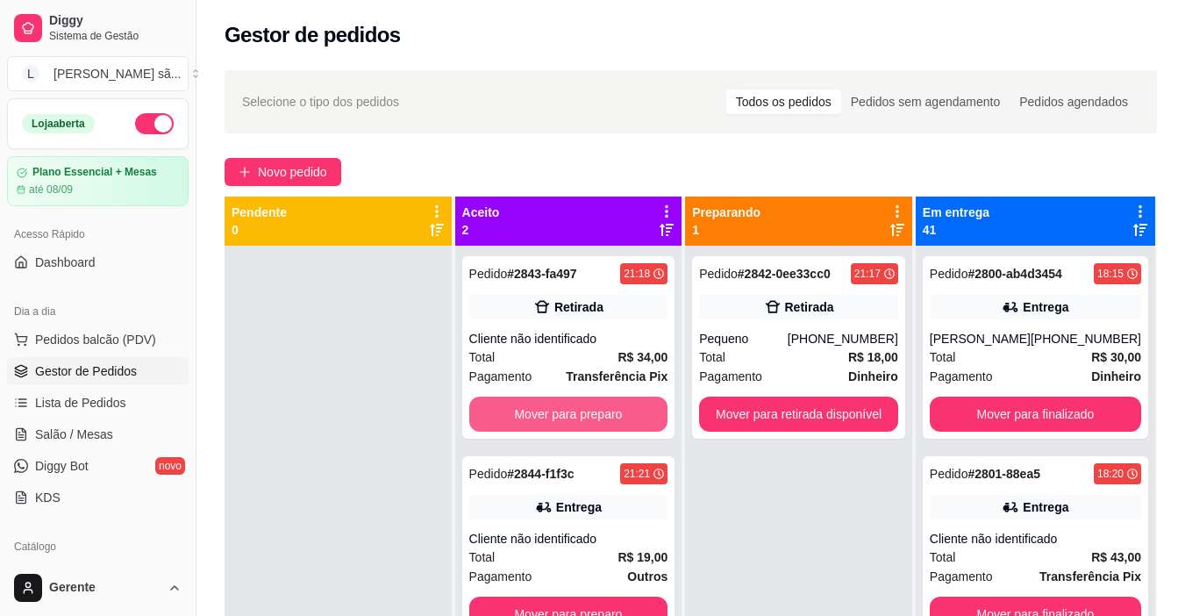
click at [570, 413] on button "Mover para preparo" at bounding box center [568, 414] width 199 height 35
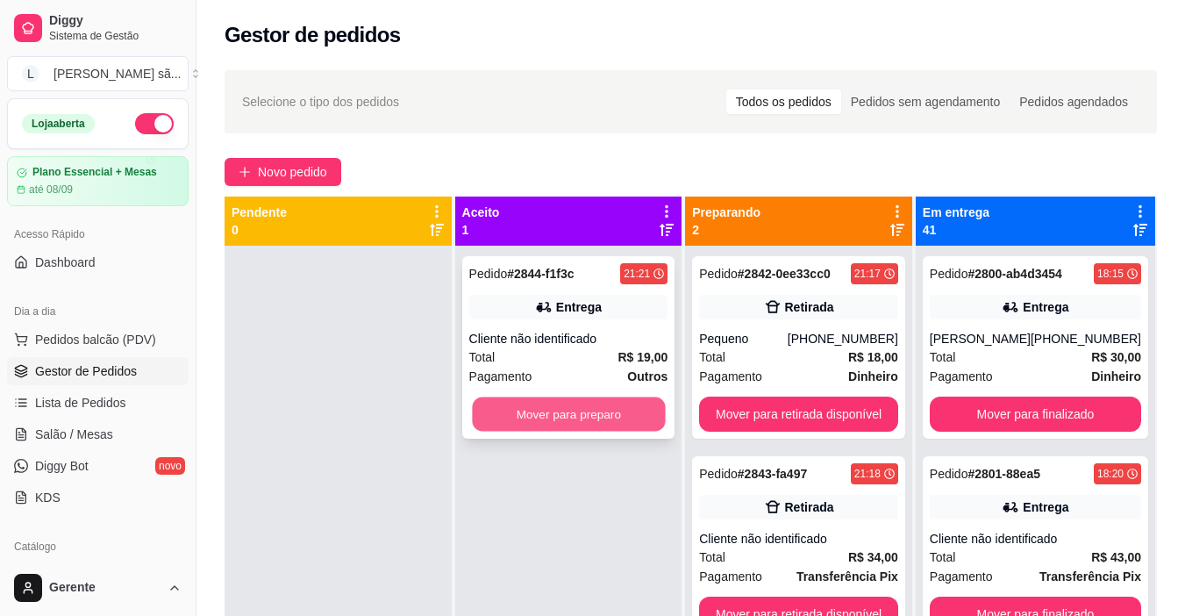
click at [571, 414] on button "Mover para preparo" at bounding box center [568, 414] width 193 height 34
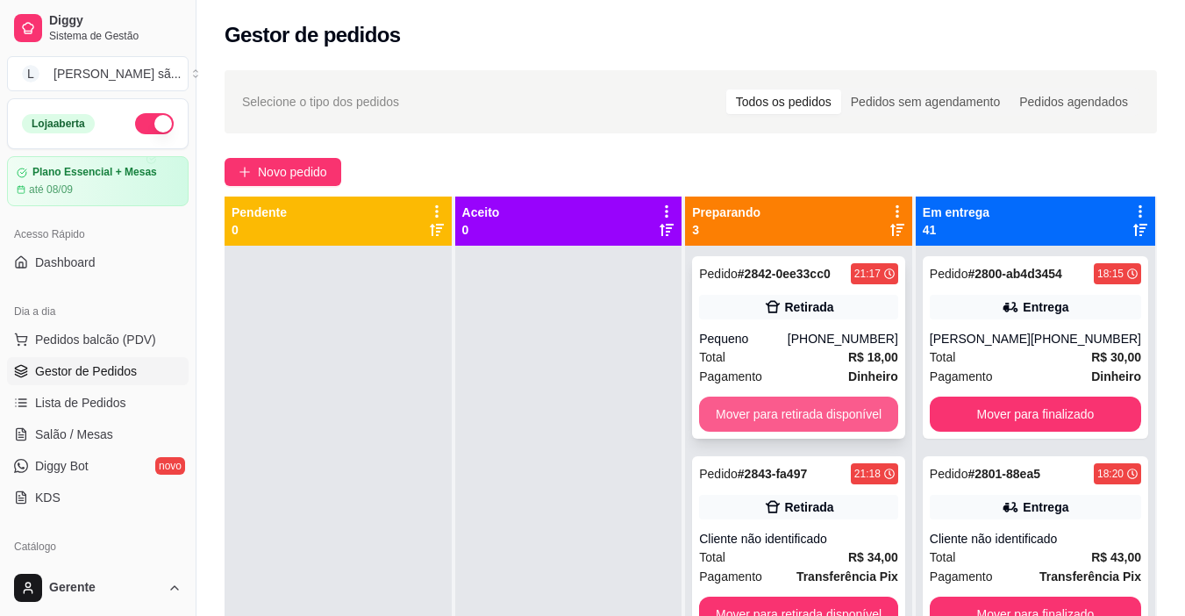
click at [755, 422] on button "Mover para retirada disponível" at bounding box center [798, 414] width 199 height 35
click at [806, 415] on button "Mover para retirada disponível" at bounding box center [798, 414] width 199 height 35
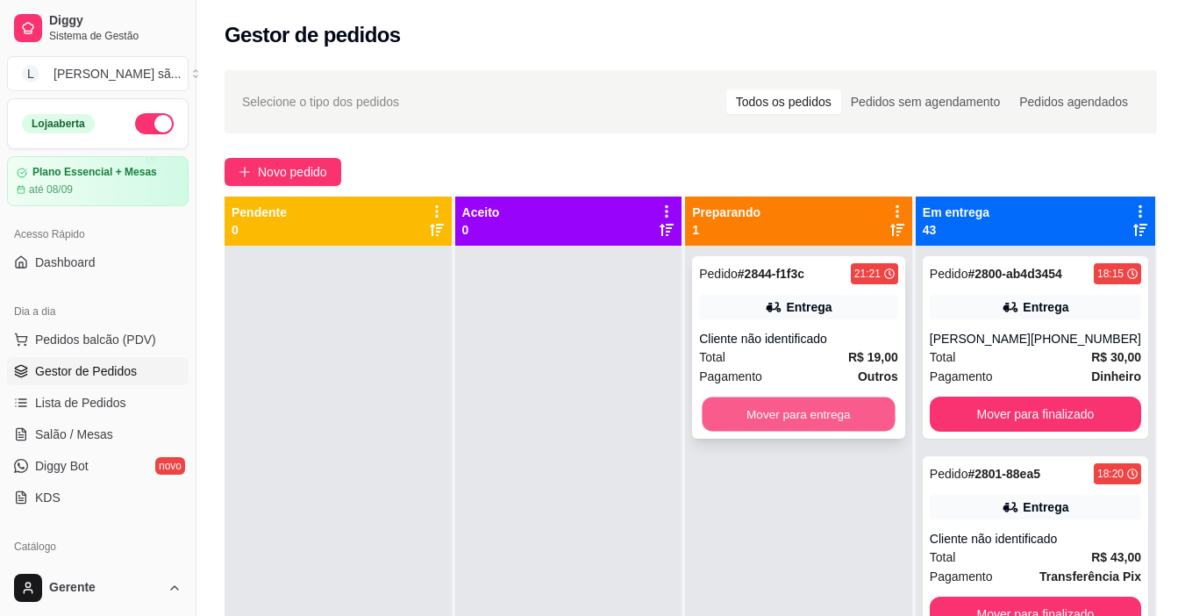
click at [809, 412] on button "Mover para entrega" at bounding box center [799, 414] width 193 height 34
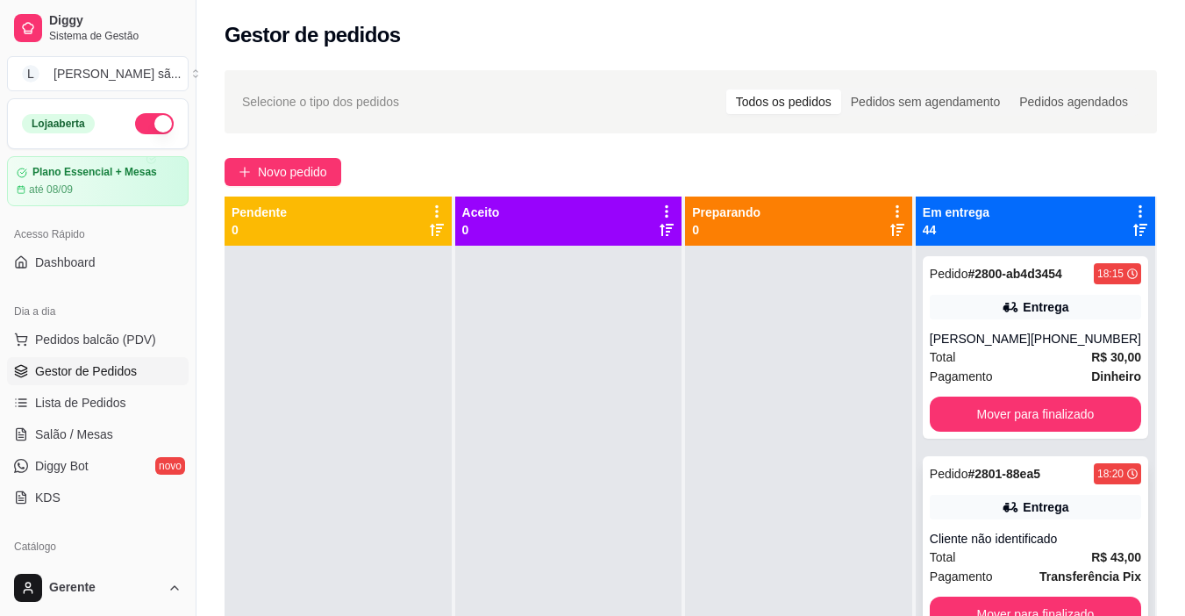
drag, startPoint x: 810, startPoint y: 412, endPoint x: 1011, endPoint y: 456, distance: 205.7
click at [811, 412] on div at bounding box center [798, 554] width 227 height 616
click at [1065, 427] on button "Mover para finalizado" at bounding box center [1035, 414] width 211 height 35
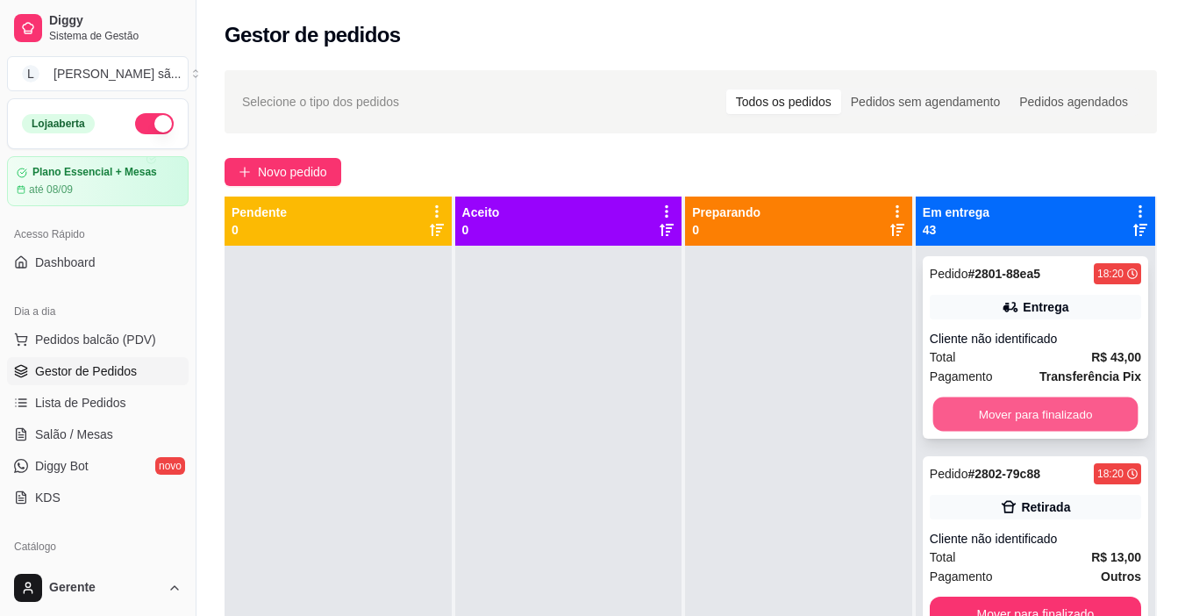
click at [1076, 423] on button "Mover para finalizado" at bounding box center [1035, 414] width 205 height 34
click at [1076, 422] on div "Mover para finalizado" at bounding box center [1035, 414] width 211 height 35
click at [1089, 415] on button "Mover para finalizado" at bounding box center [1035, 414] width 205 height 34
click at [1089, 415] on button "Mover para finalizado" at bounding box center [1035, 414] width 211 height 35
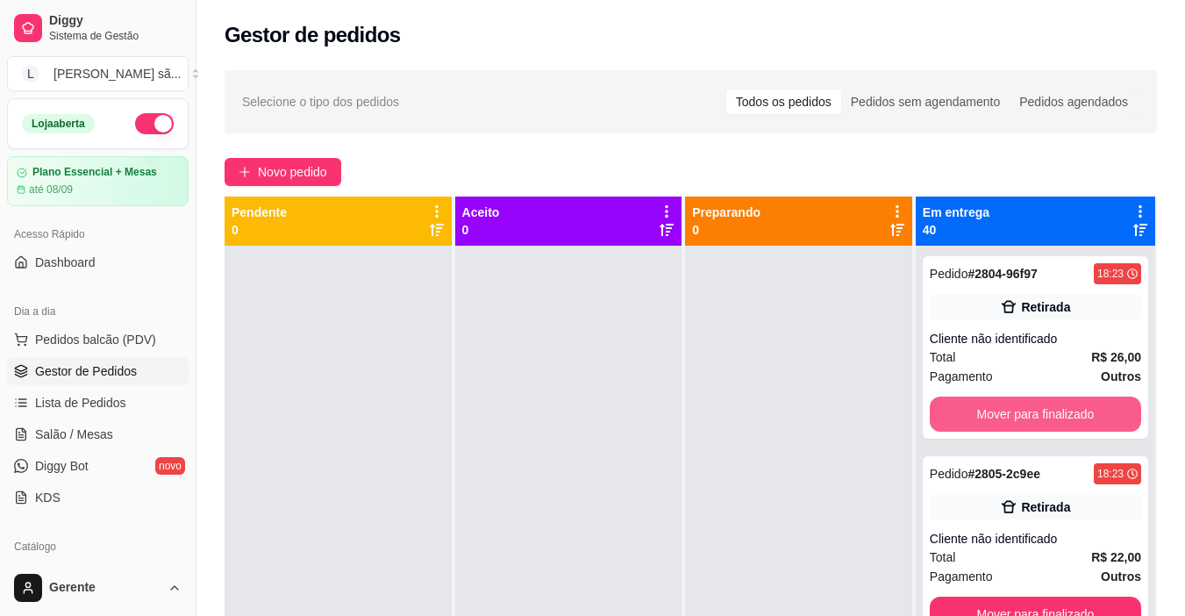
click at [1089, 415] on button "Mover para finalizado" at bounding box center [1035, 414] width 211 height 35
click at [1089, 415] on button "Mover para finalizado" at bounding box center [1035, 414] width 205 height 34
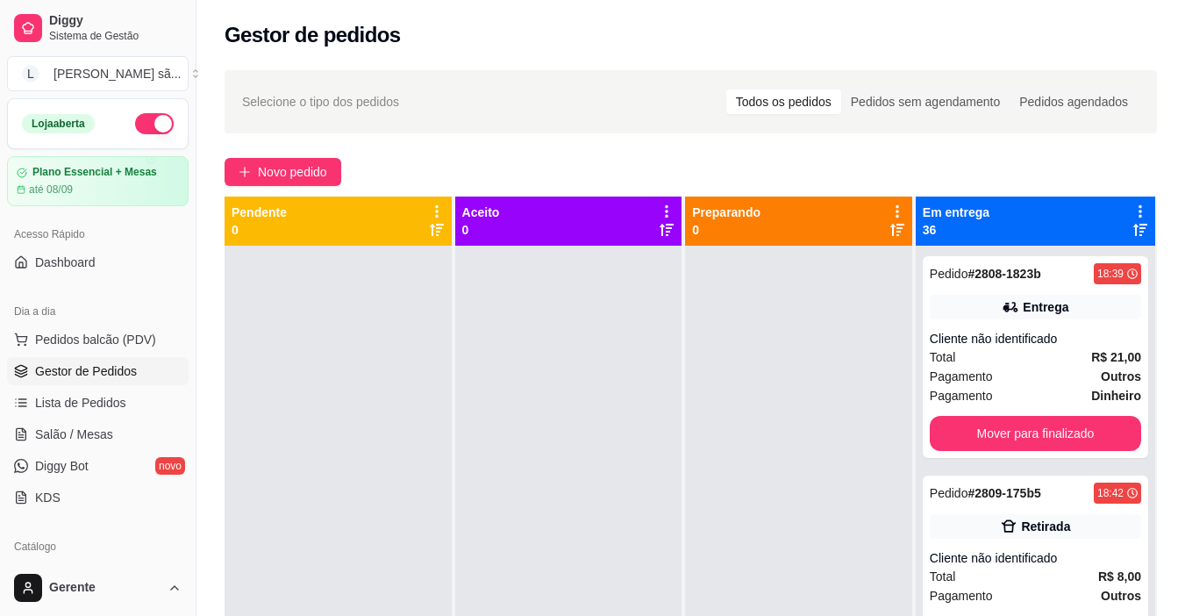
click at [1089, 415] on div "Pedido # 2808-1823b 18:39 Entrega Cliente não identificado Total R$ 21,00 Pagam…" at bounding box center [1036, 357] width 226 height 202
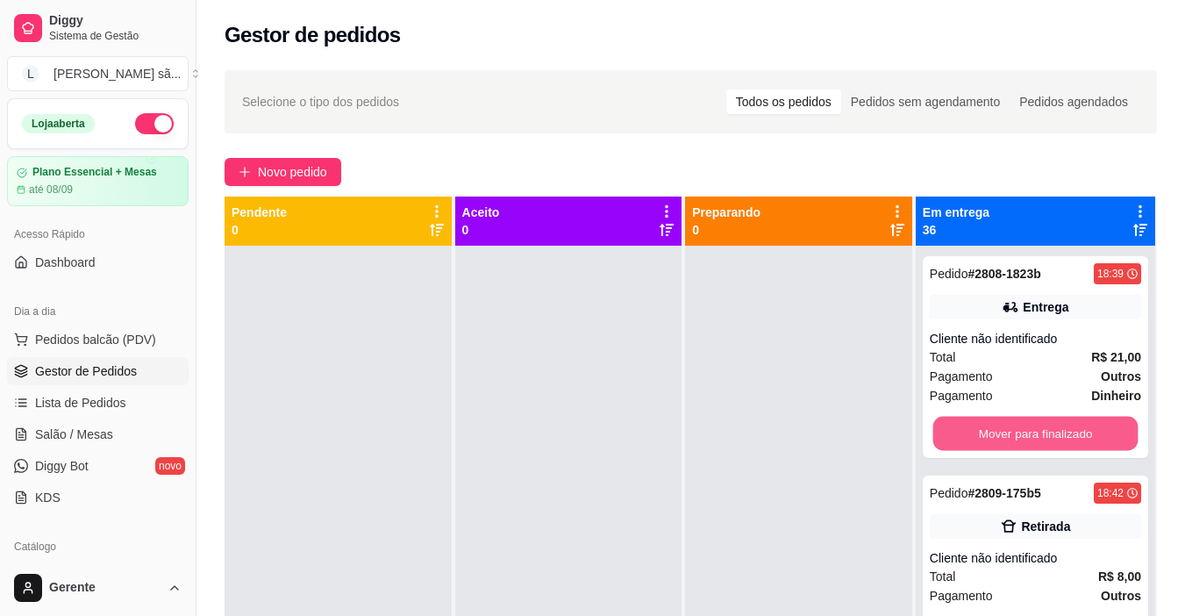
click at [1097, 426] on button "Mover para finalizado" at bounding box center [1035, 434] width 205 height 34
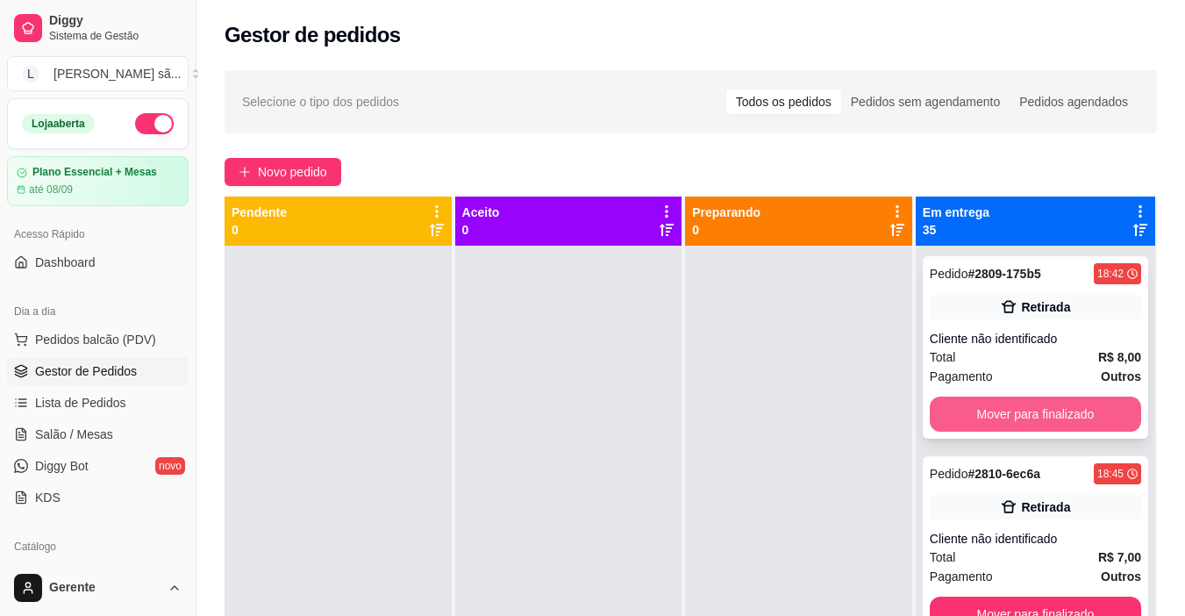
click at [1082, 420] on button "Mover para finalizado" at bounding box center [1035, 414] width 211 height 35
click at [1082, 420] on button "Mover para finalizado" at bounding box center [1035, 414] width 205 height 34
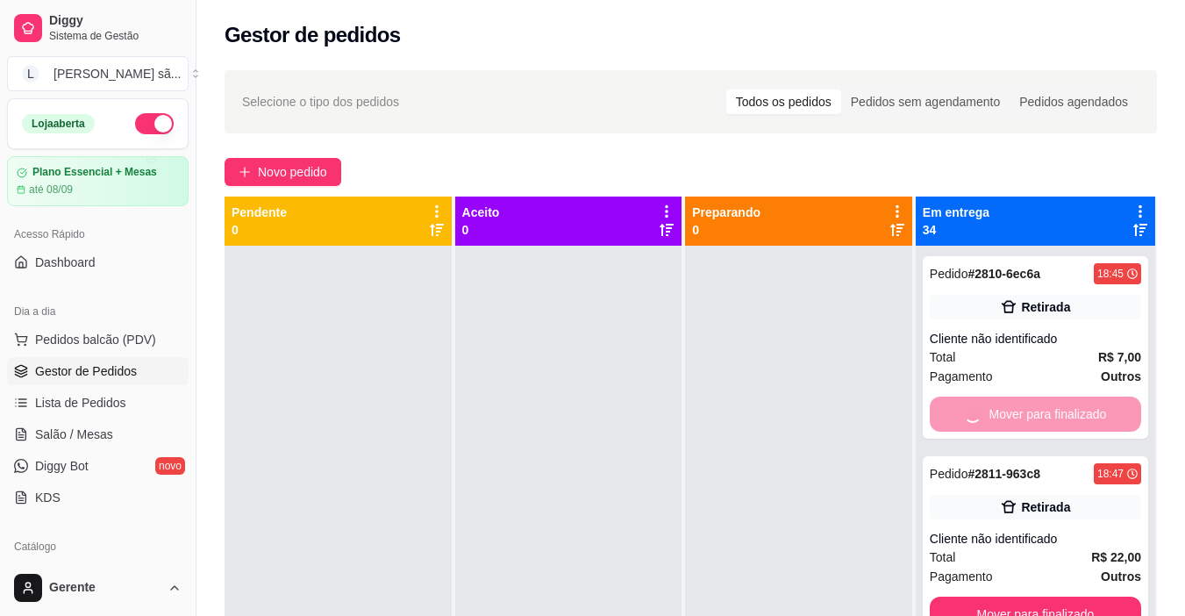
click at [1082, 597] on button "Mover para finalizado" at bounding box center [1035, 614] width 211 height 35
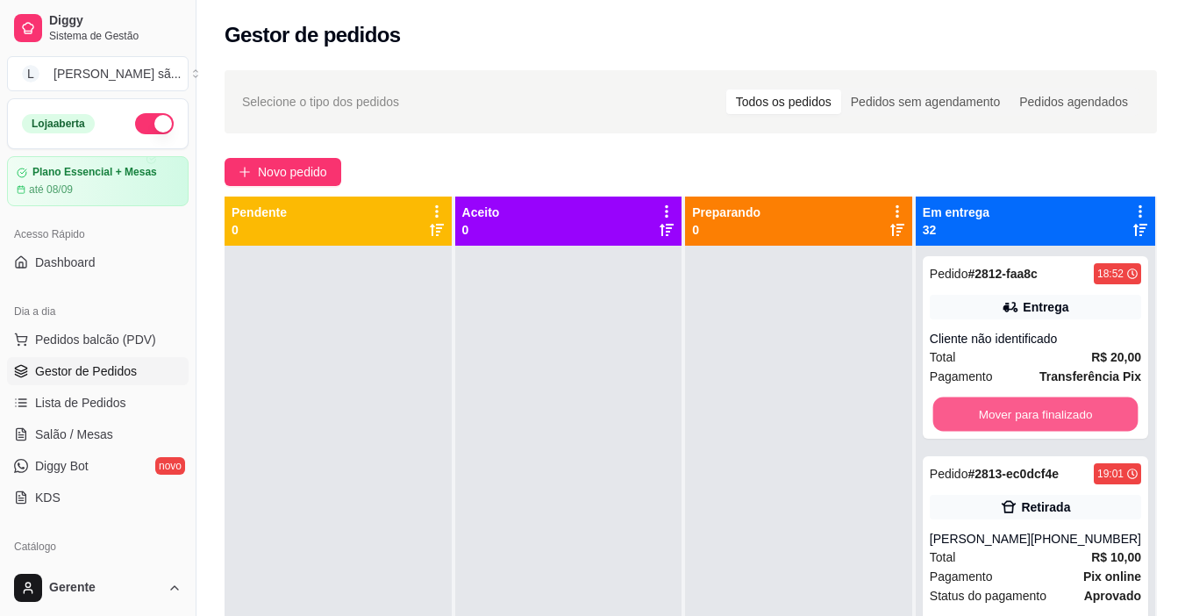
click at [1082, 420] on button "Mover para finalizado" at bounding box center [1035, 414] width 205 height 34
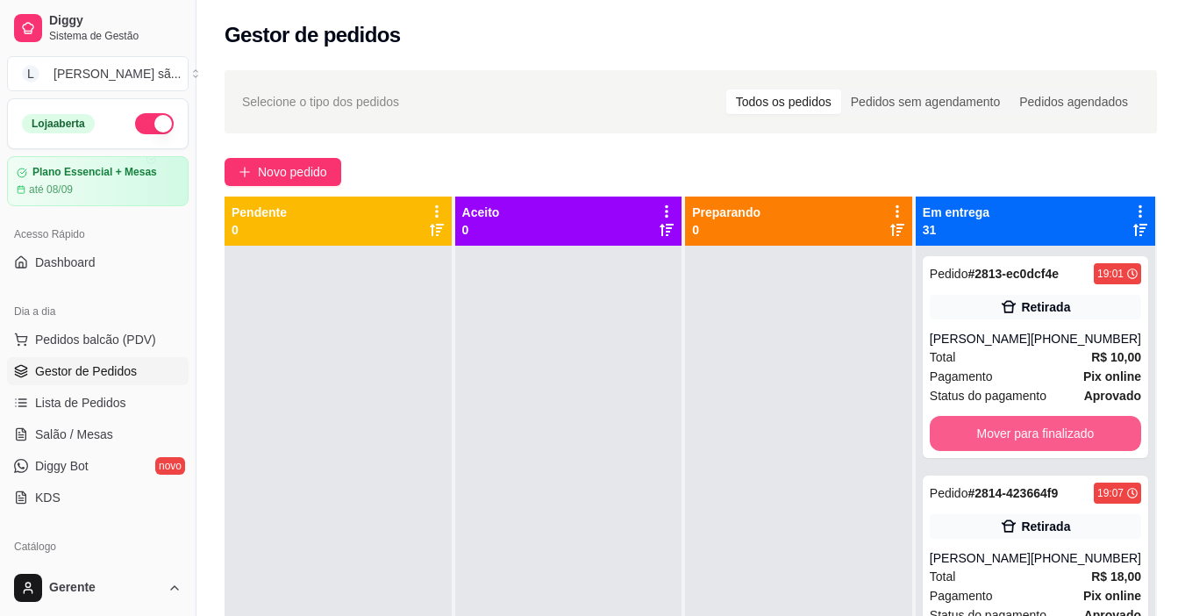
click at [1082, 420] on button "Mover para finalizado" at bounding box center [1035, 433] width 211 height 35
click at [1082, 420] on button "Mover para finalizado" at bounding box center [1035, 434] width 205 height 34
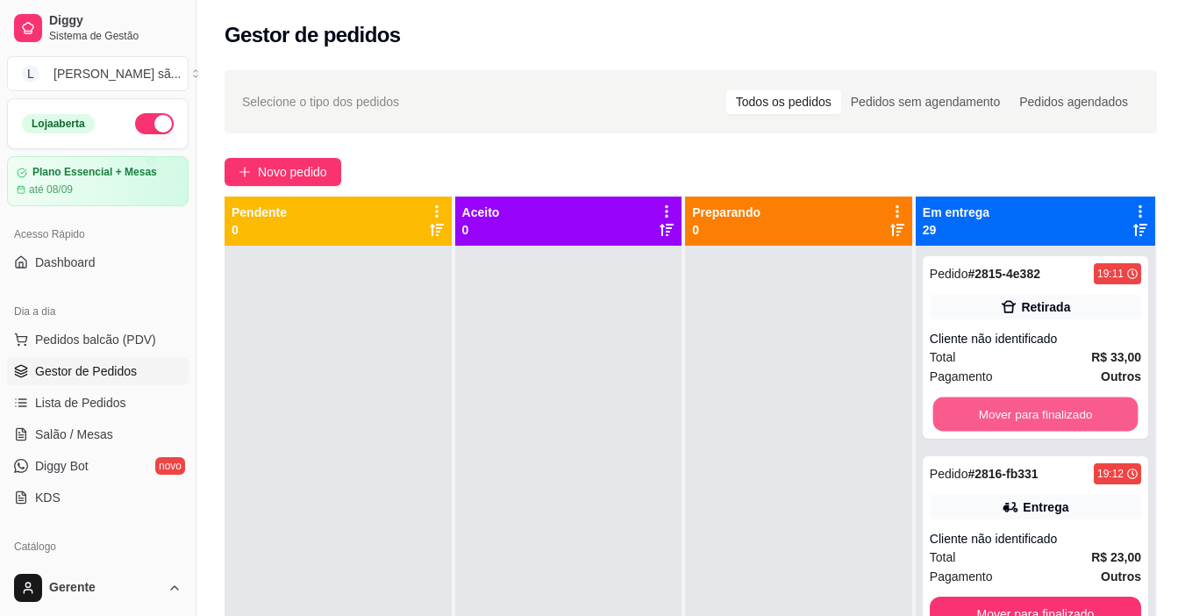
click at [1082, 420] on button "Mover para finalizado" at bounding box center [1035, 414] width 205 height 34
click at [1082, 420] on button "Mover para finalizado" at bounding box center [1035, 414] width 211 height 35
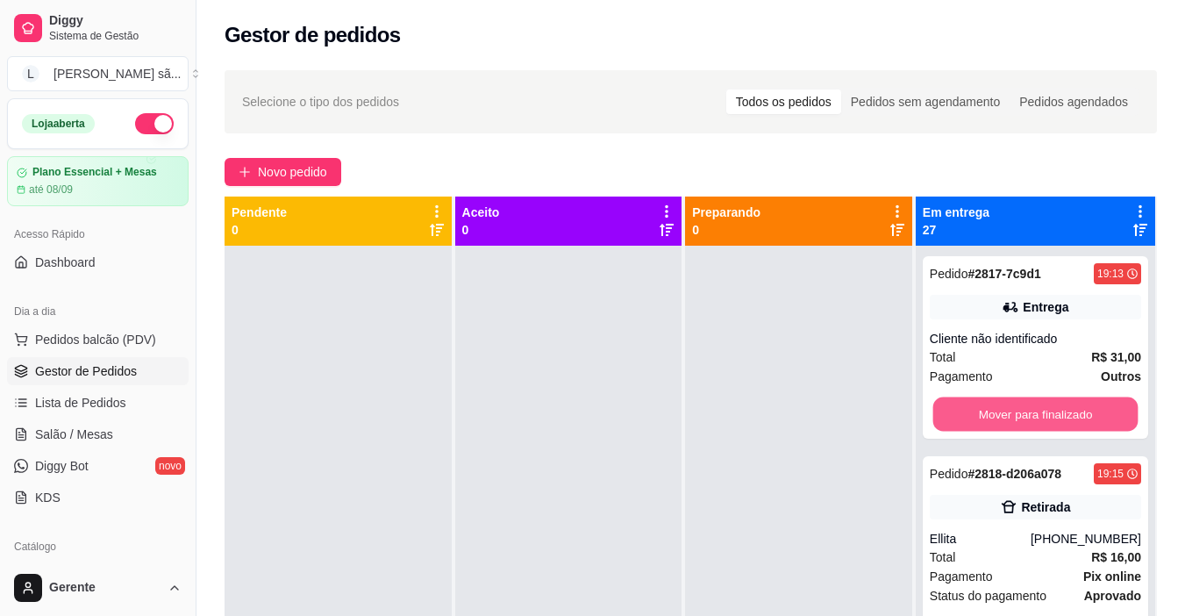
click at [1082, 420] on button "Mover para finalizado" at bounding box center [1035, 414] width 205 height 34
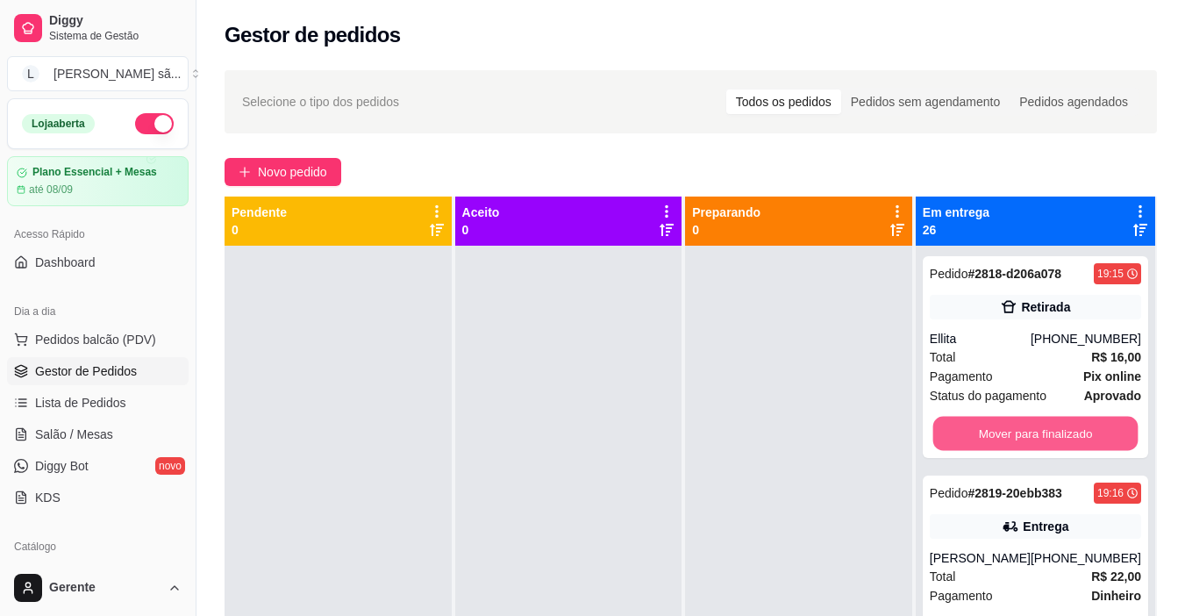
click at [1082, 420] on button "Mover para finalizado" at bounding box center [1035, 434] width 205 height 34
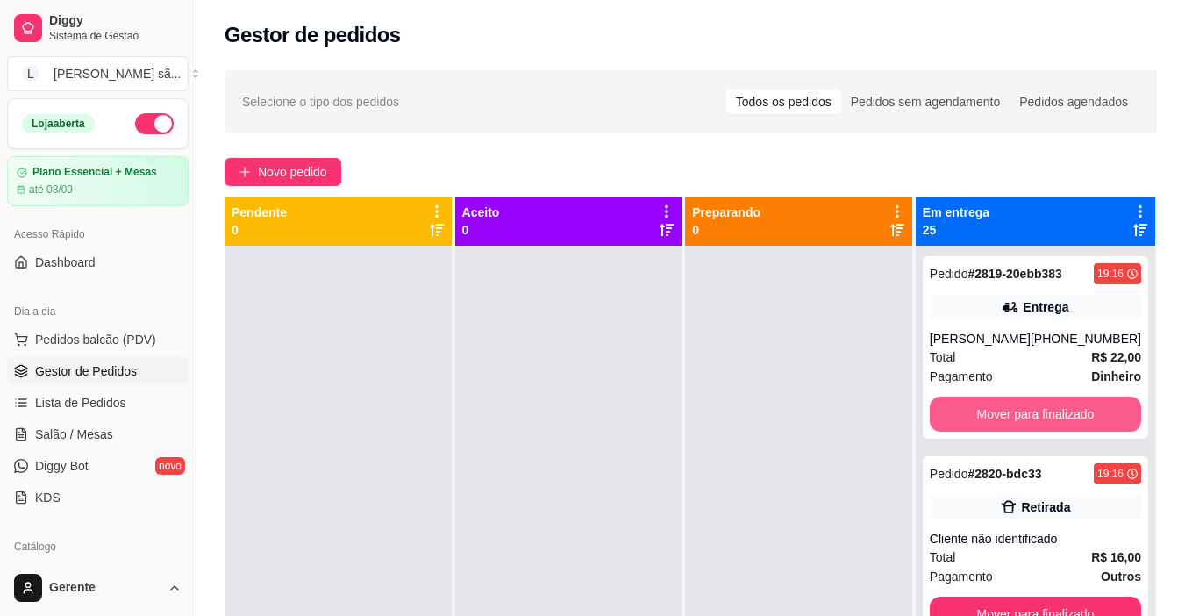
click at [1082, 420] on button "Mover para finalizado" at bounding box center [1035, 414] width 211 height 35
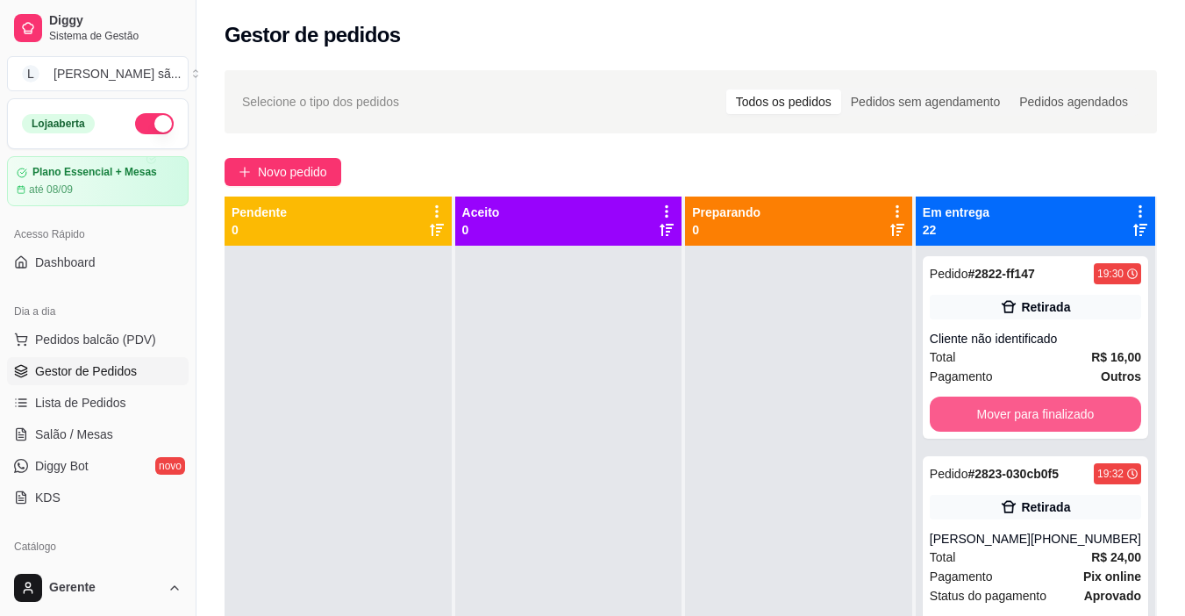
click at [1082, 420] on button "Mover para finalizado" at bounding box center [1035, 414] width 211 height 35
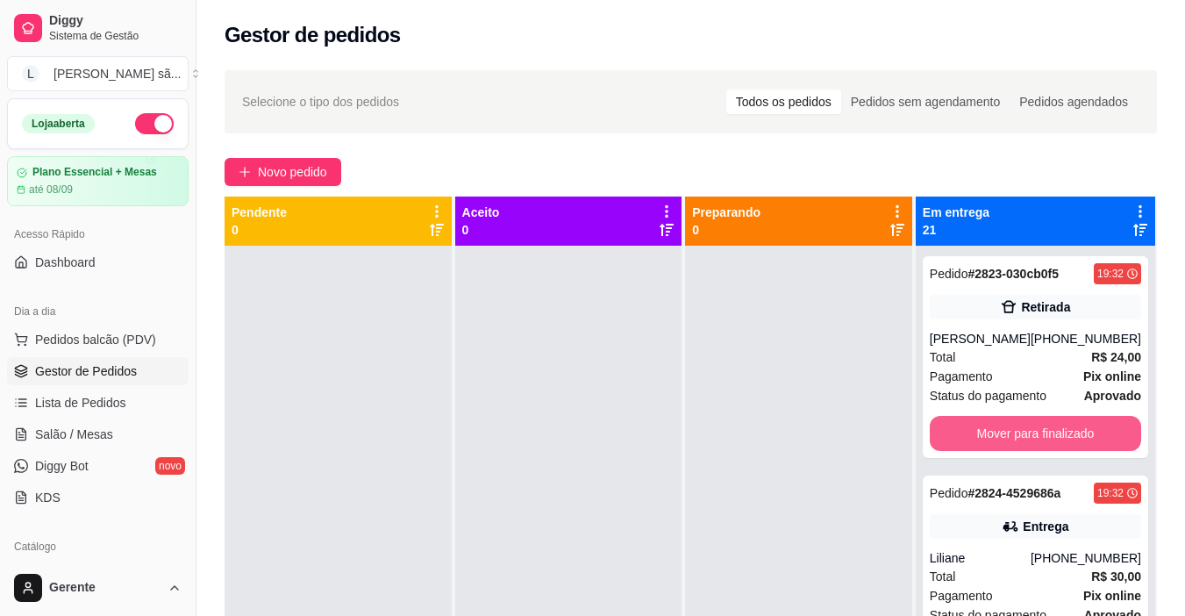
click at [1082, 420] on button "Mover para finalizado" at bounding box center [1035, 433] width 211 height 35
click at [1082, 420] on button "Mover para finalizado" at bounding box center [1035, 434] width 205 height 34
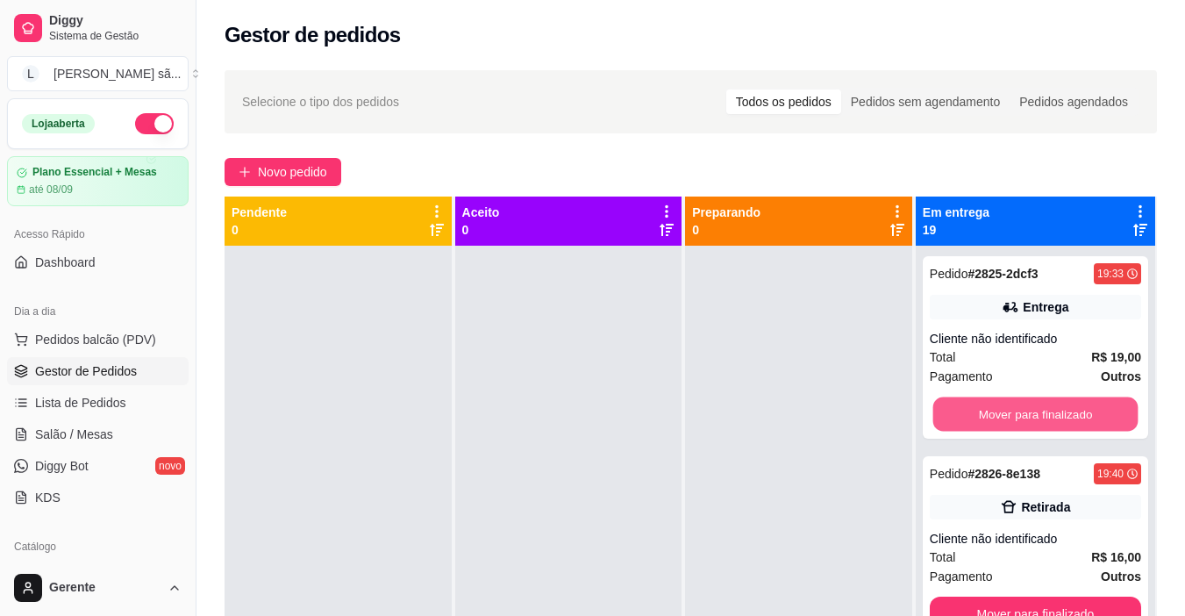
click at [1082, 420] on button "Mover para finalizado" at bounding box center [1035, 414] width 205 height 34
click at [1082, 420] on button "Mover para finalizado" at bounding box center [1035, 414] width 211 height 35
click at [1082, 420] on button "Mover para finalizado" at bounding box center [1035, 414] width 205 height 34
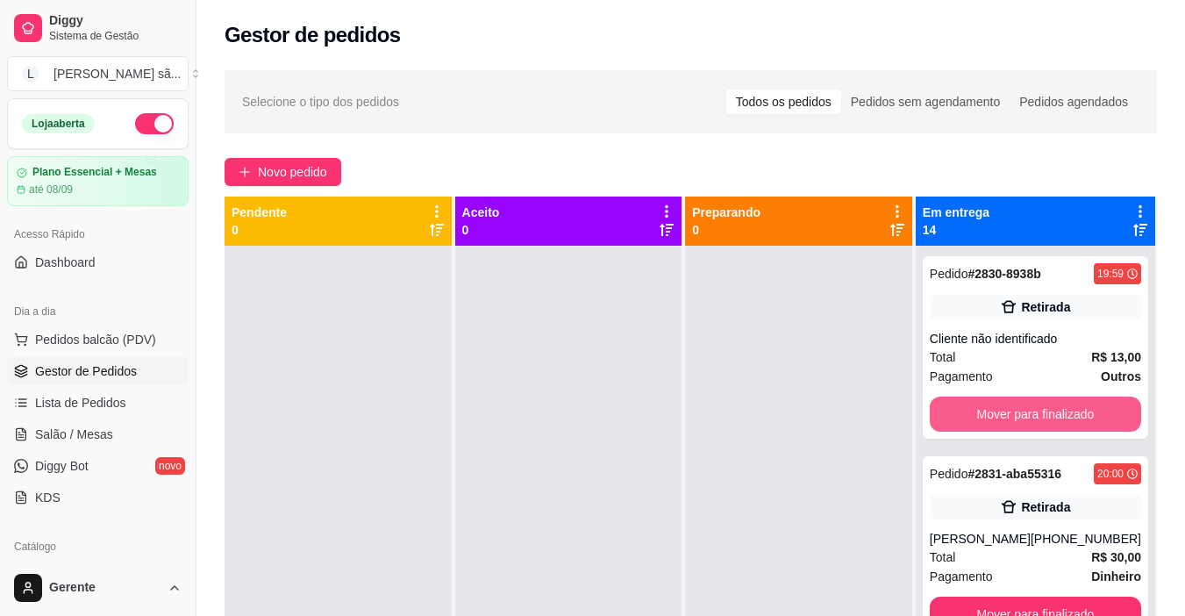
click at [1082, 420] on button "Mover para finalizado" at bounding box center [1035, 414] width 211 height 35
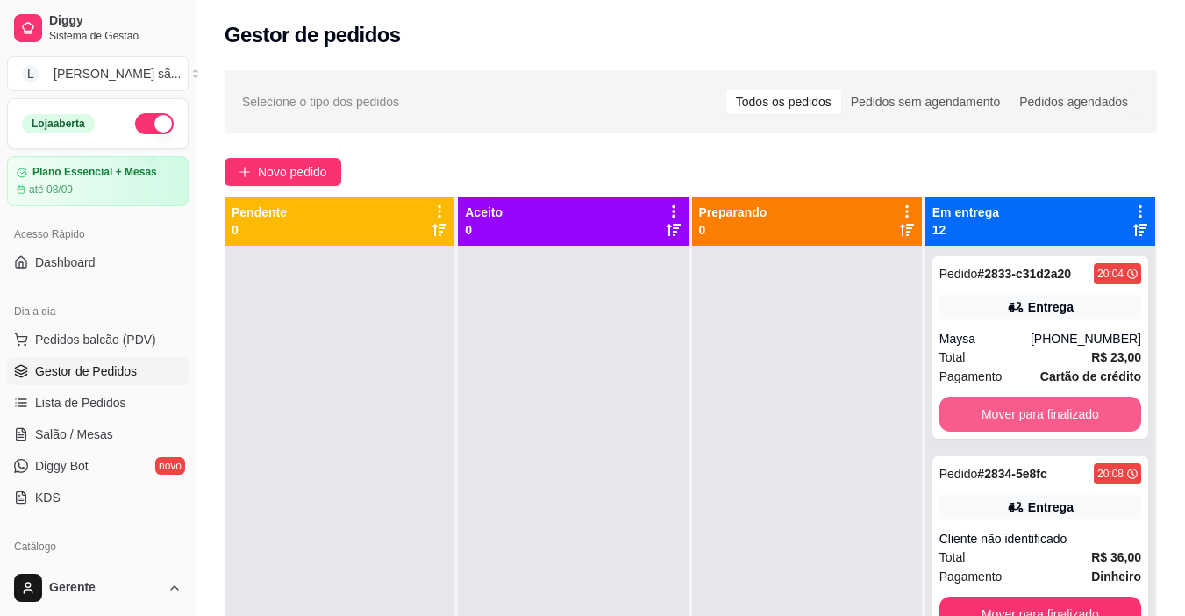
click at [1082, 420] on button "Mover para finalizado" at bounding box center [1041, 414] width 202 height 35
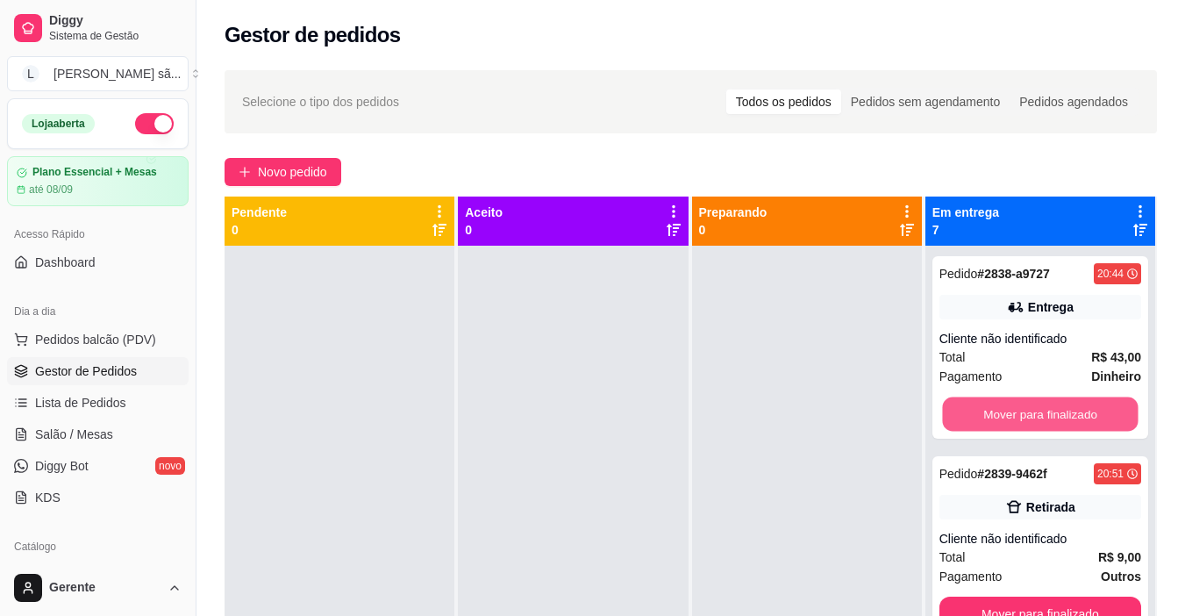
click at [1082, 420] on button "Mover para finalizado" at bounding box center [1040, 414] width 196 height 34
click at [1083, 420] on button "Mover para finalizado" at bounding box center [1040, 414] width 196 height 34
click at [1080, 408] on button "Mover para finalizado" at bounding box center [1040, 414] width 196 height 34
click at [1080, 409] on button "Mover para finalizado" at bounding box center [1040, 414] width 196 height 34
click at [1063, 402] on button "Mover para finalizado" at bounding box center [1040, 414] width 196 height 34
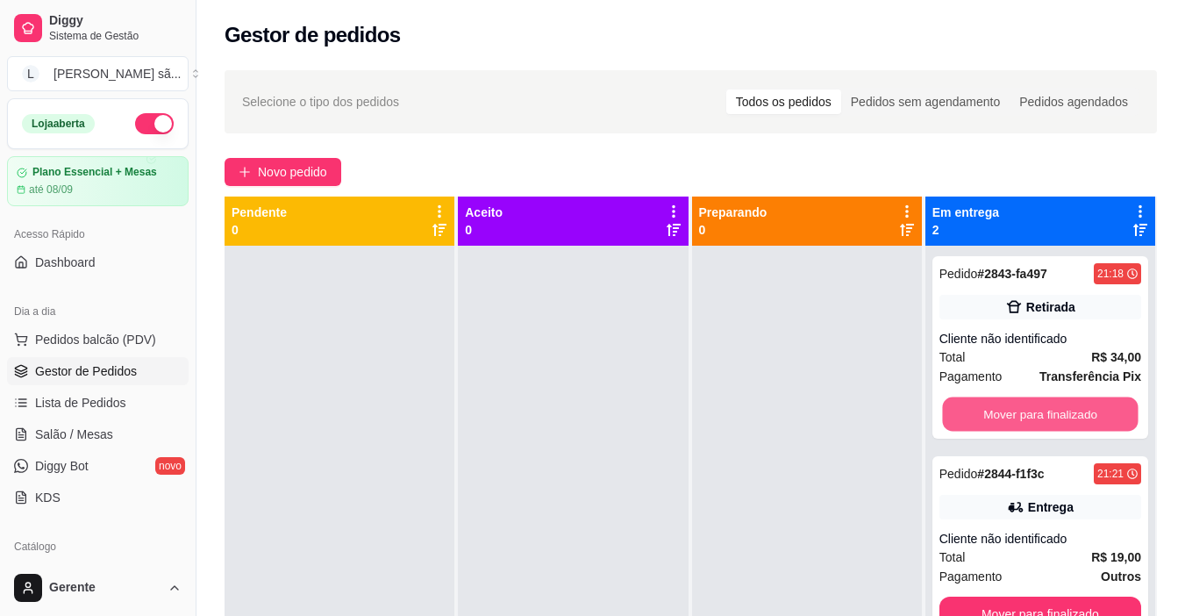
click at [1063, 402] on button "Mover para finalizado" at bounding box center [1040, 414] width 196 height 34
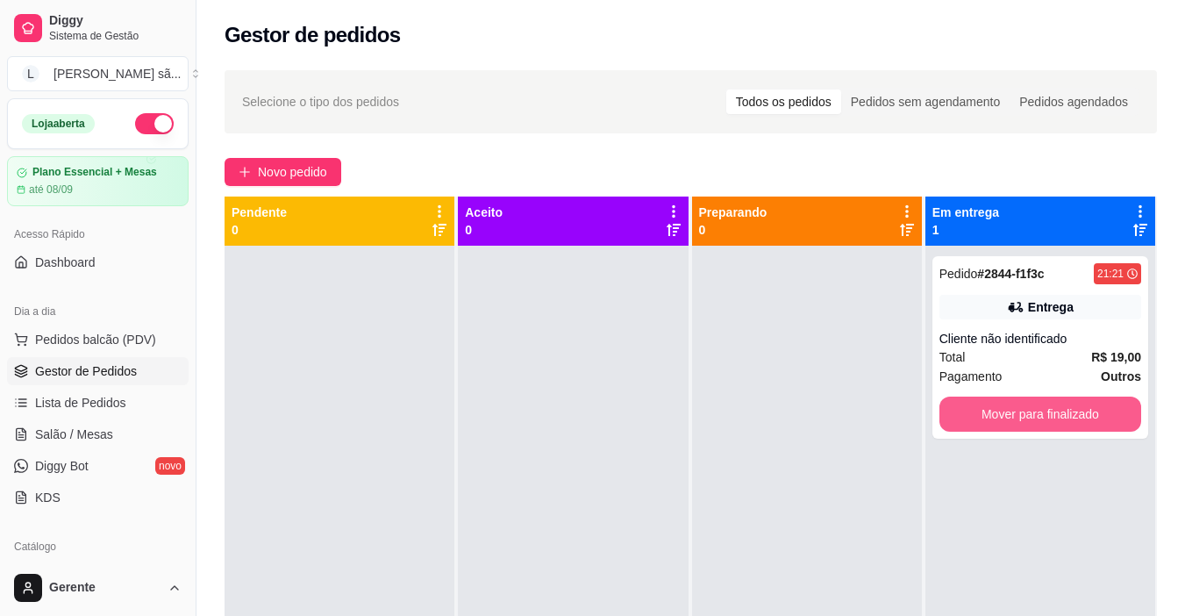
click at [1063, 402] on button "Mover para finalizado" at bounding box center [1041, 414] width 202 height 35
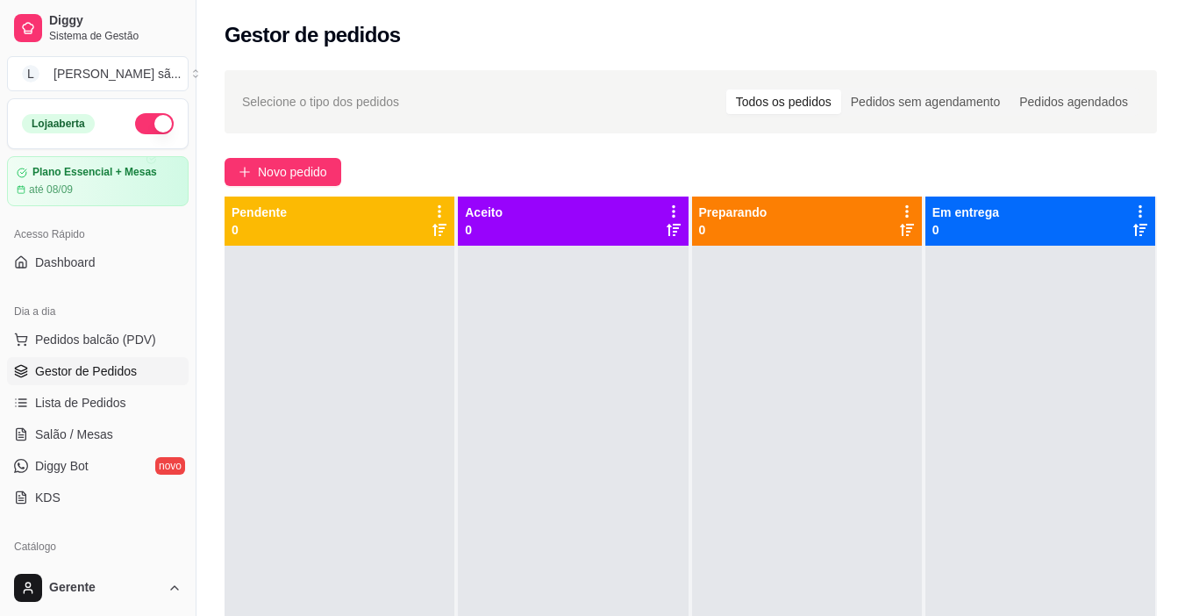
click at [139, 123] on button "button" at bounding box center [154, 123] width 39 height 21
